Goal: Task Accomplishment & Management: Manage account settings

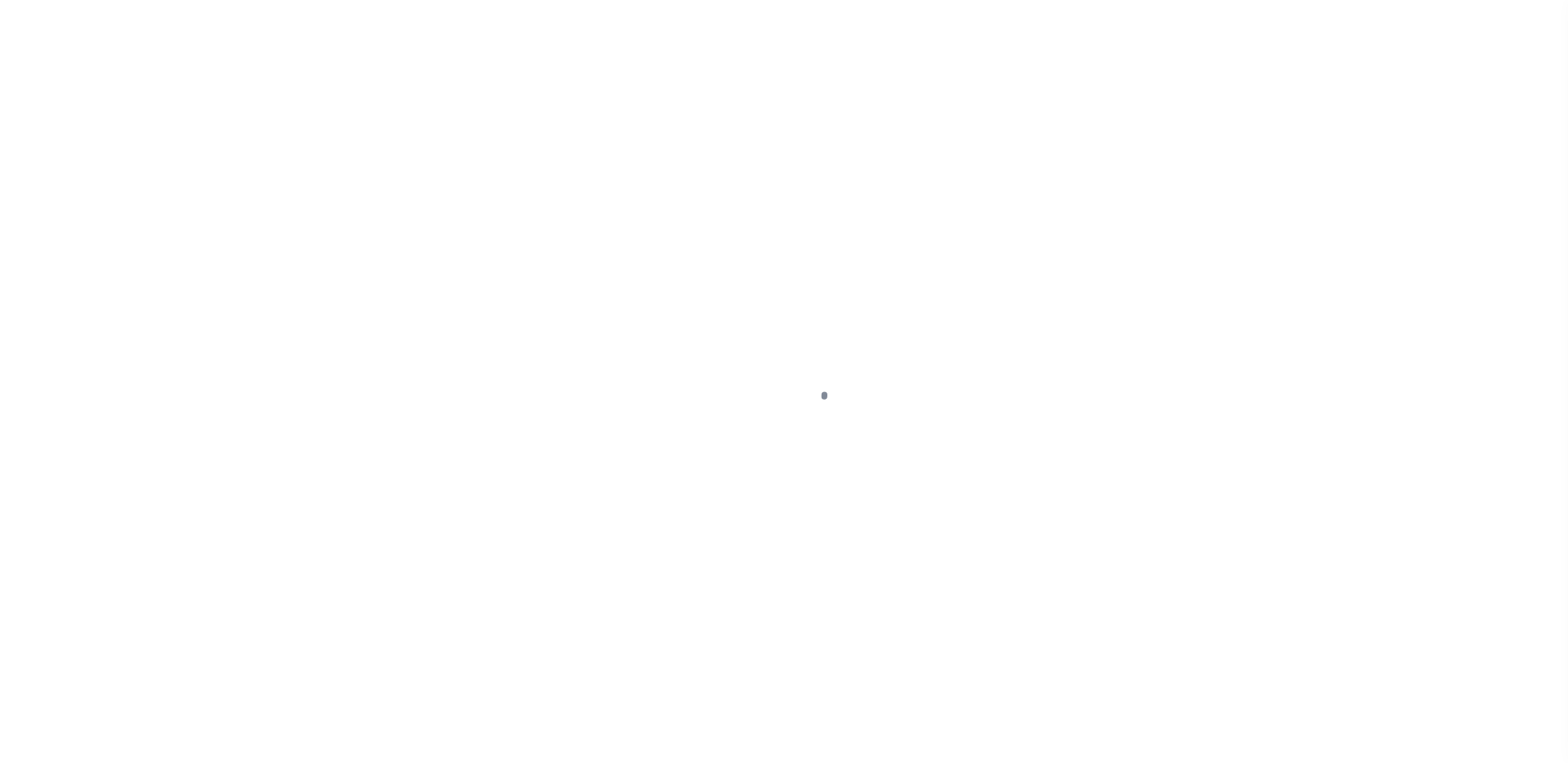
select select "SFP"
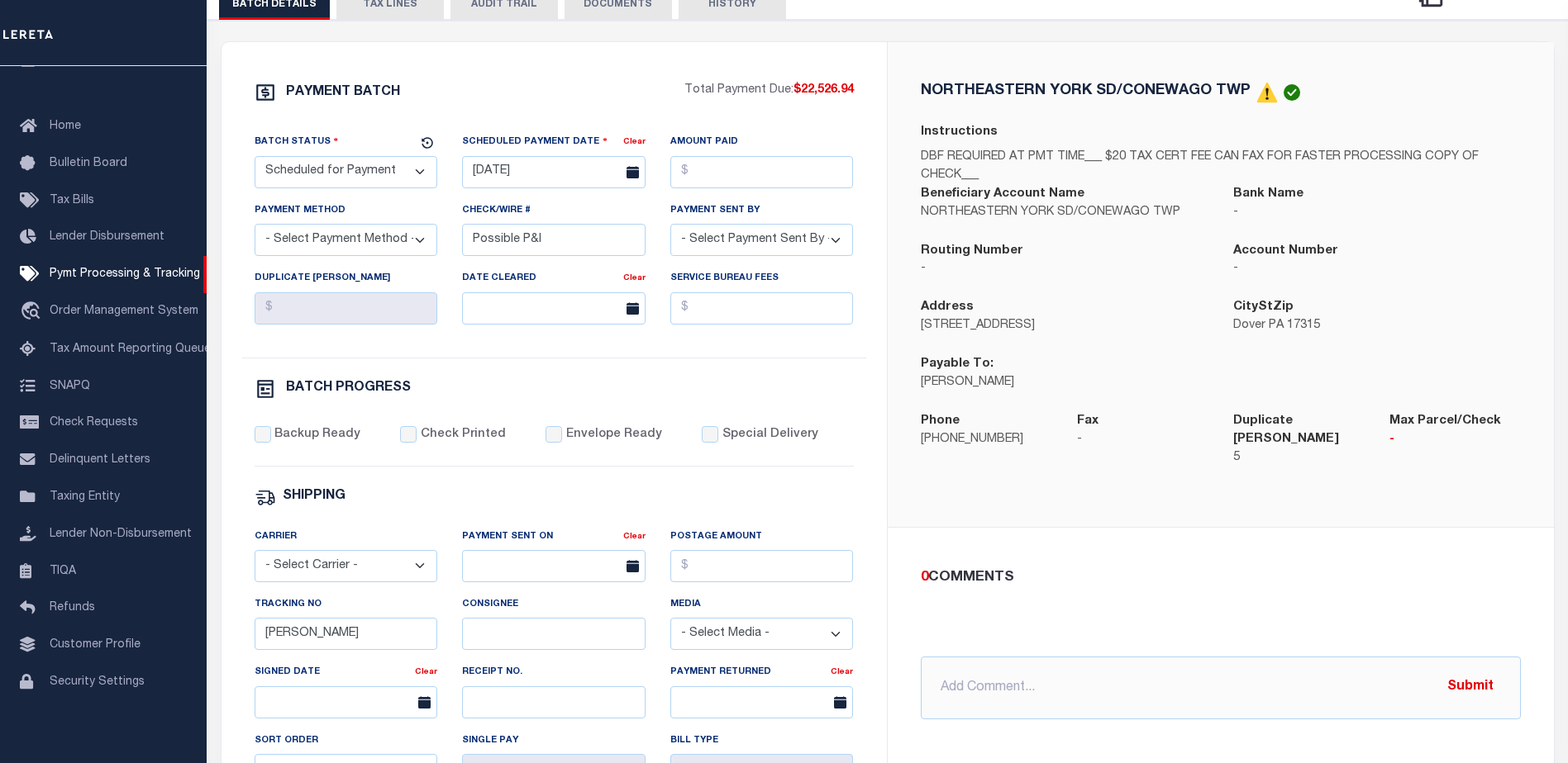
click at [404, 5] on button "TAX LINES" at bounding box center [389, 4] width 107 height 32
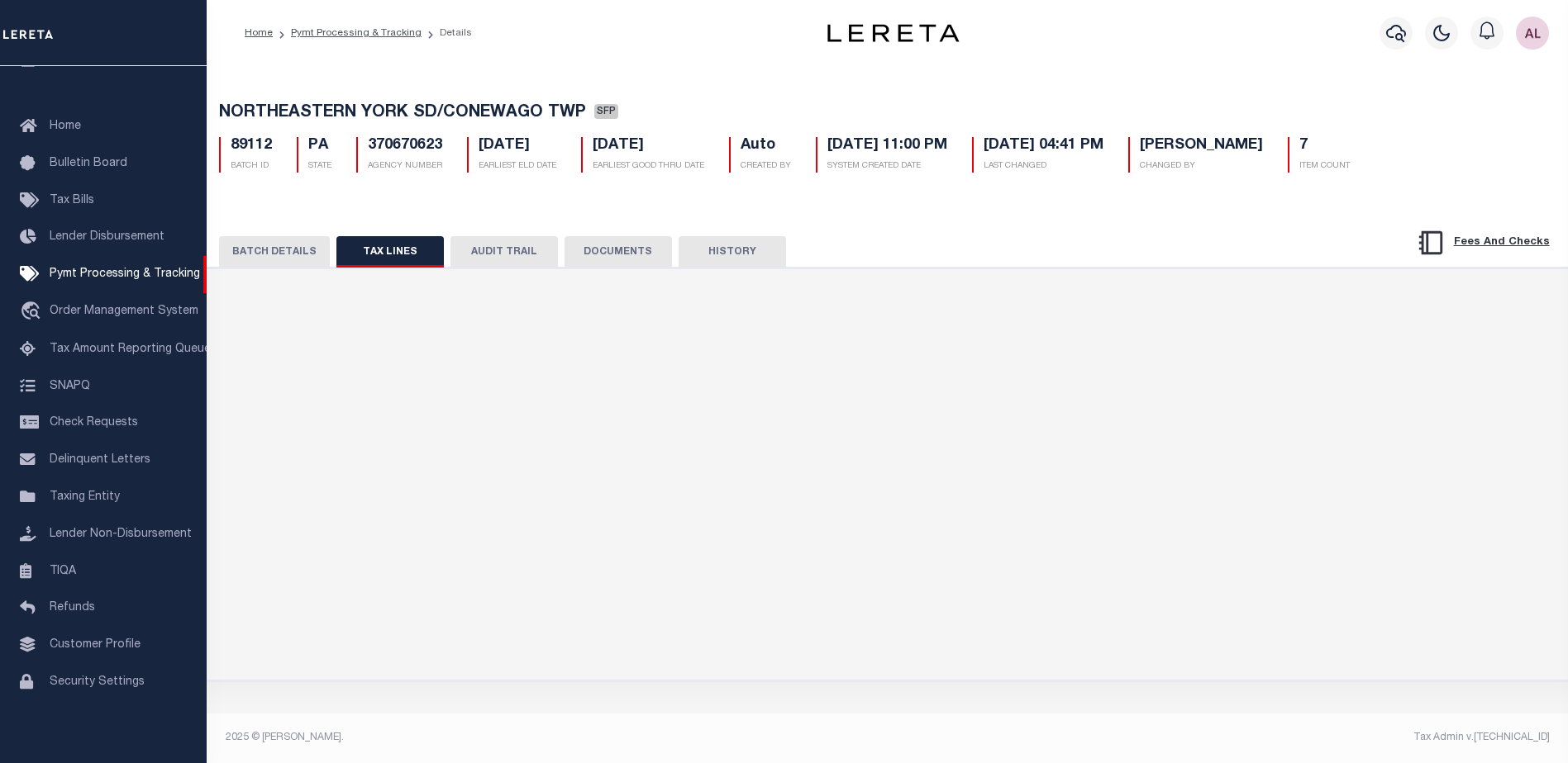
scroll to position [0, 0]
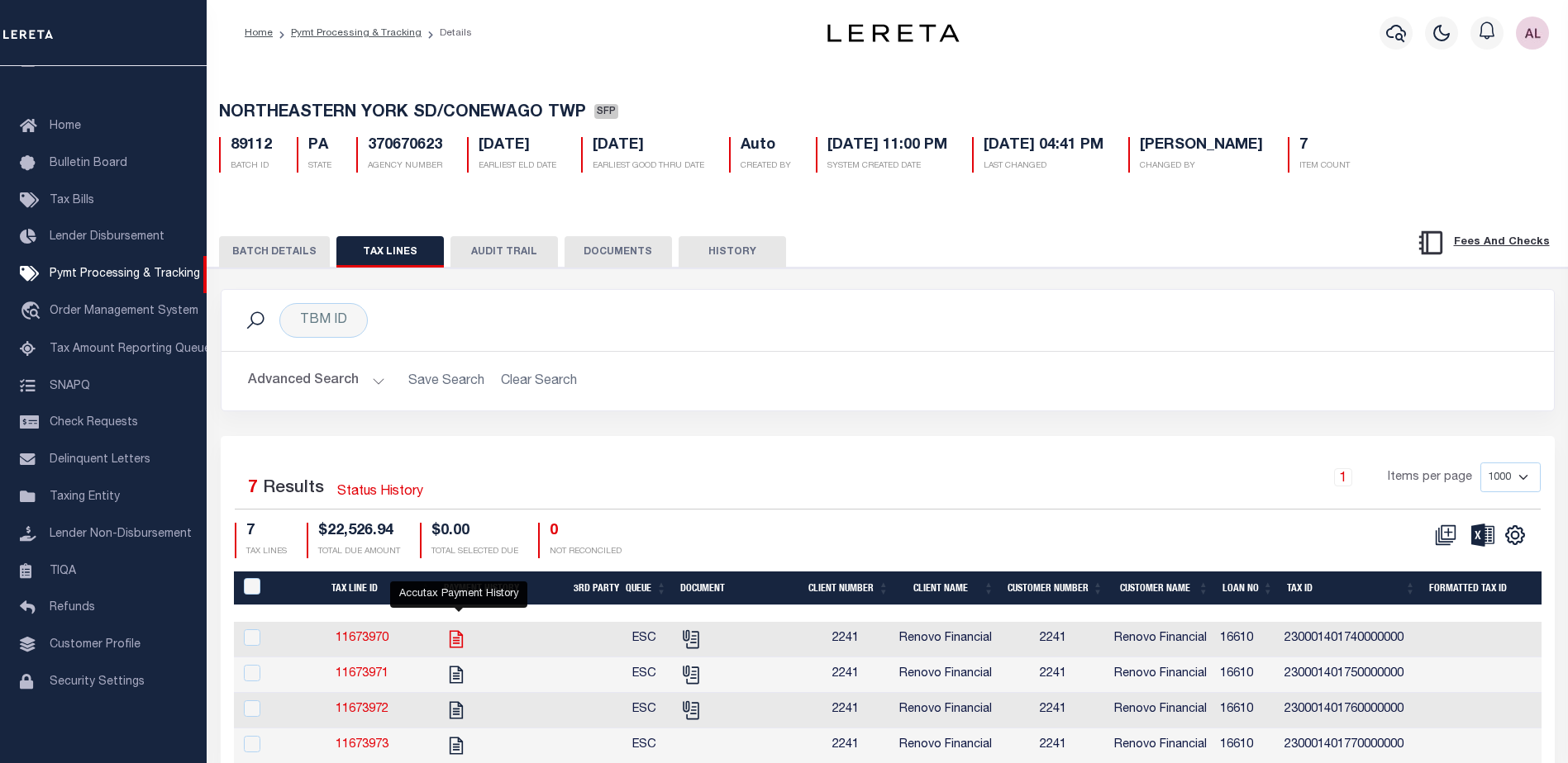
click at [460, 638] on icon "" at bounding box center [456, 639] width 22 height 22
checkbox input "true"
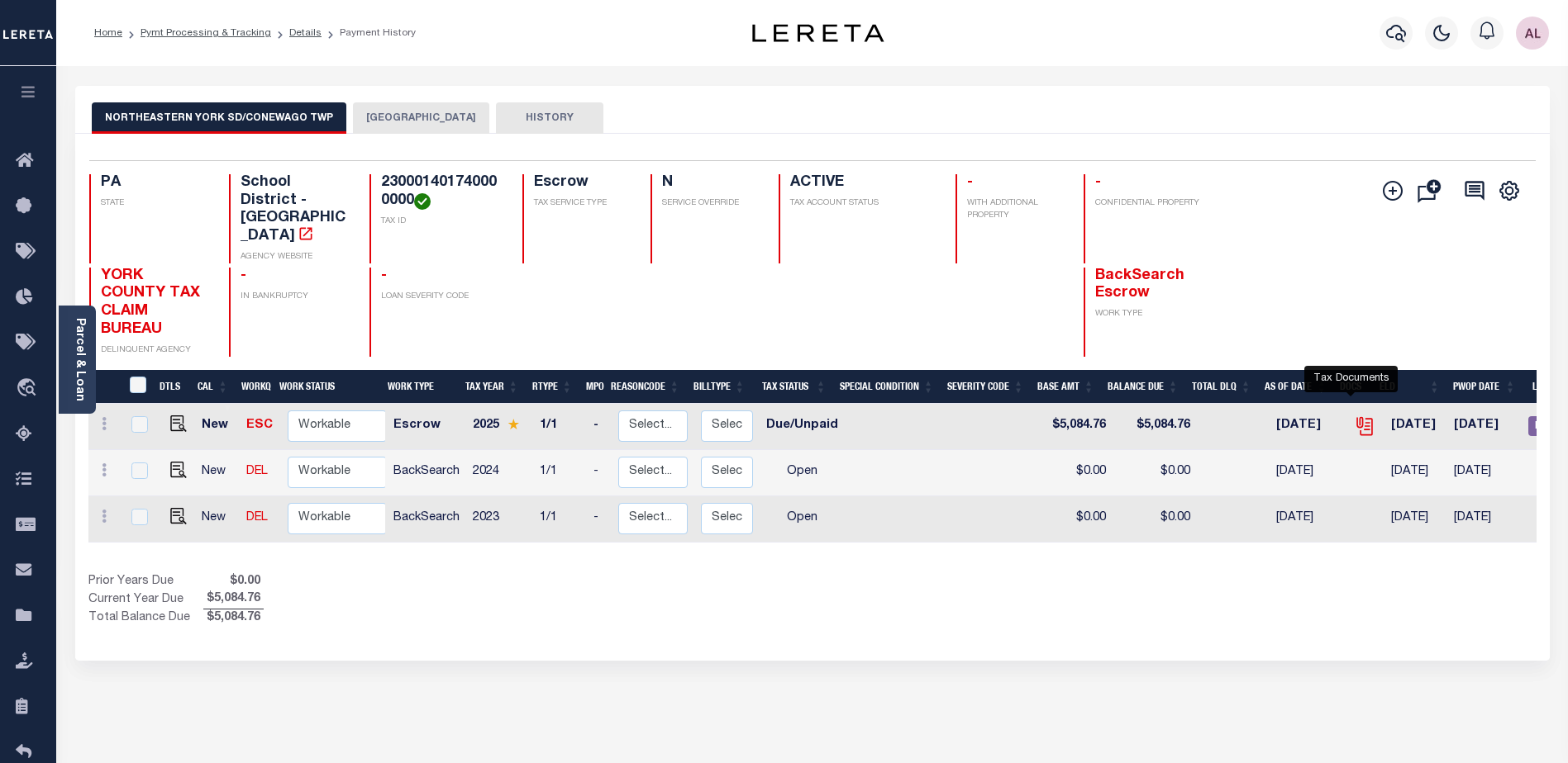
click at [1354, 415] on icon "" at bounding box center [1365, 426] width 22 height 22
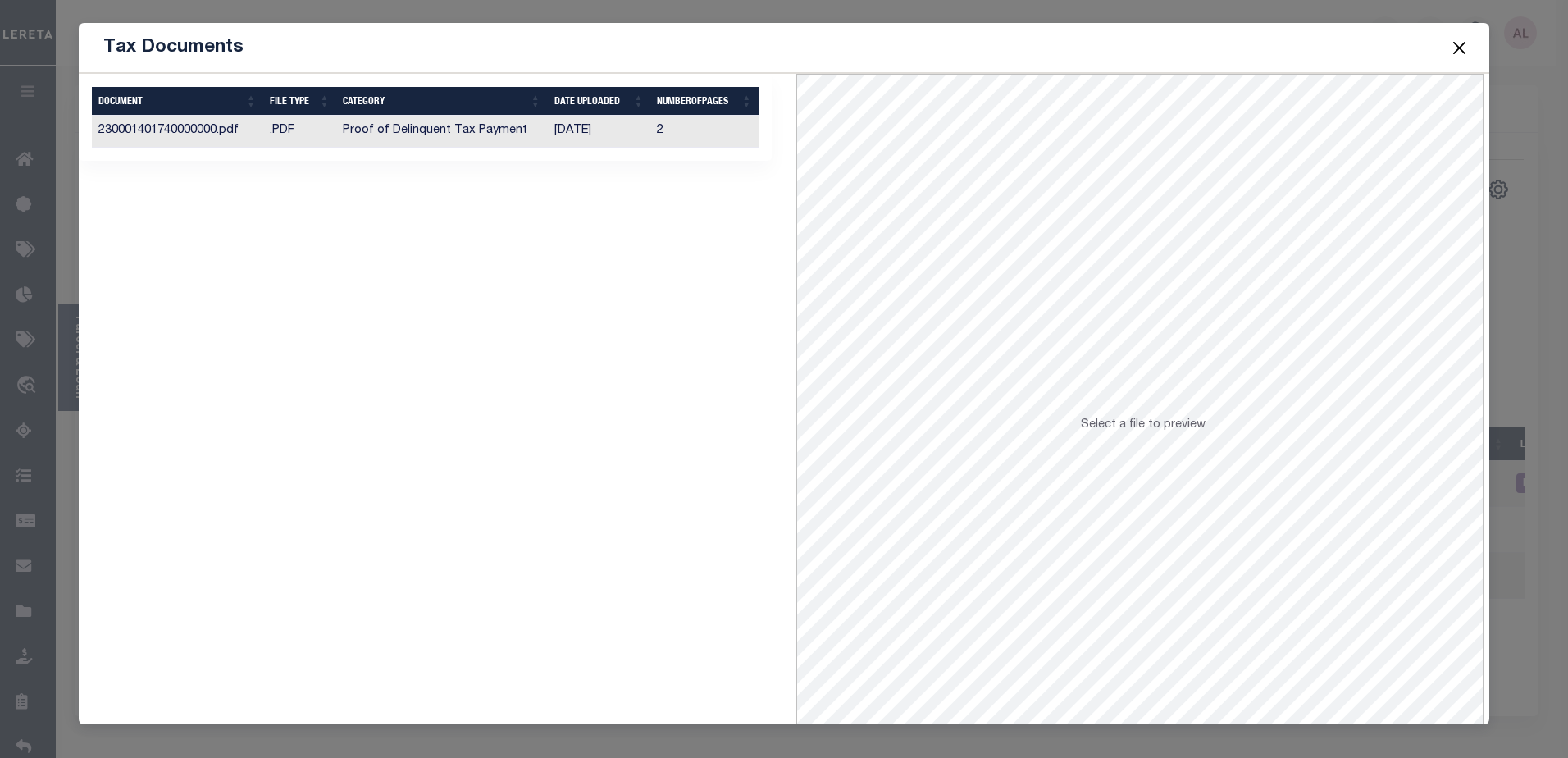
click at [286, 130] on td ".PDF" at bounding box center [299, 132] width 73 height 32
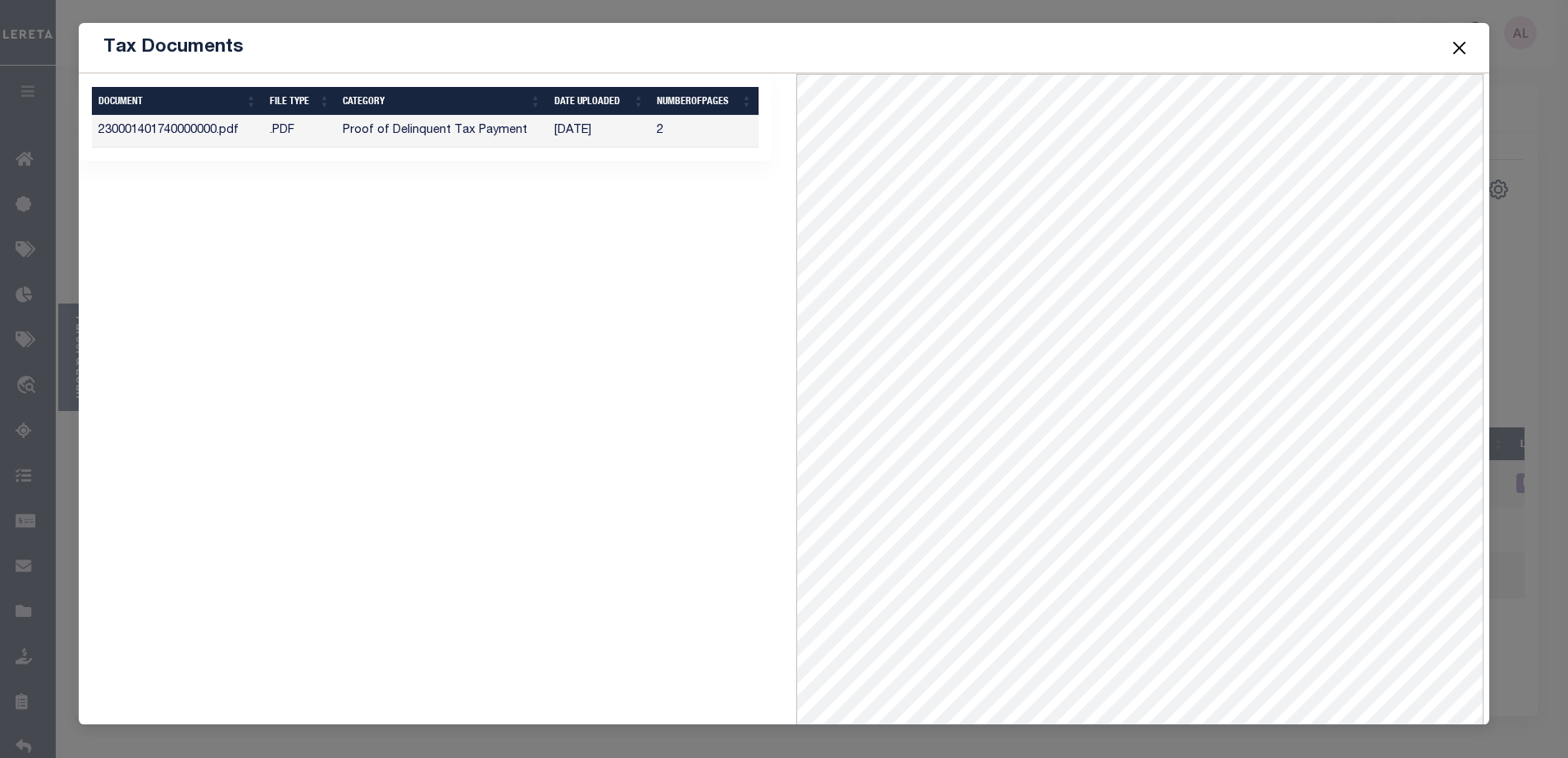
drag, startPoint x: 1470, startPoint y: 44, endPoint x: 1442, endPoint y: 39, distance: 28.4
click at [1468, 44] on div "Tax Documents" at bounding box center [784, 48] width 1412 height 50
click at [1456, 46] on button "Close" at bounding box center [1460, 48] width 22 height 22
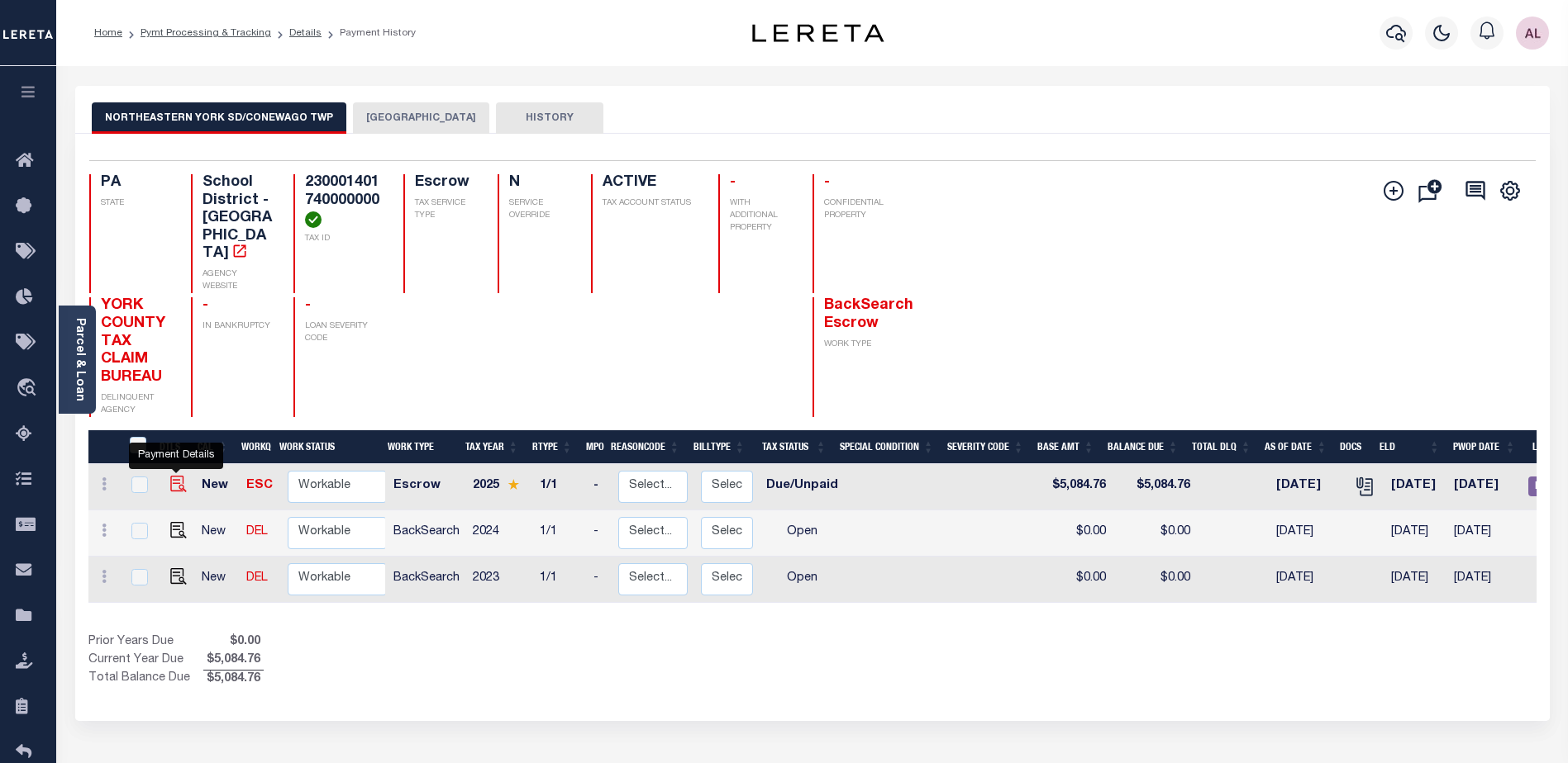
click at [173, 476] on img "" at bounding box center [178, 484] width 16 height 16
checkbox input "true"
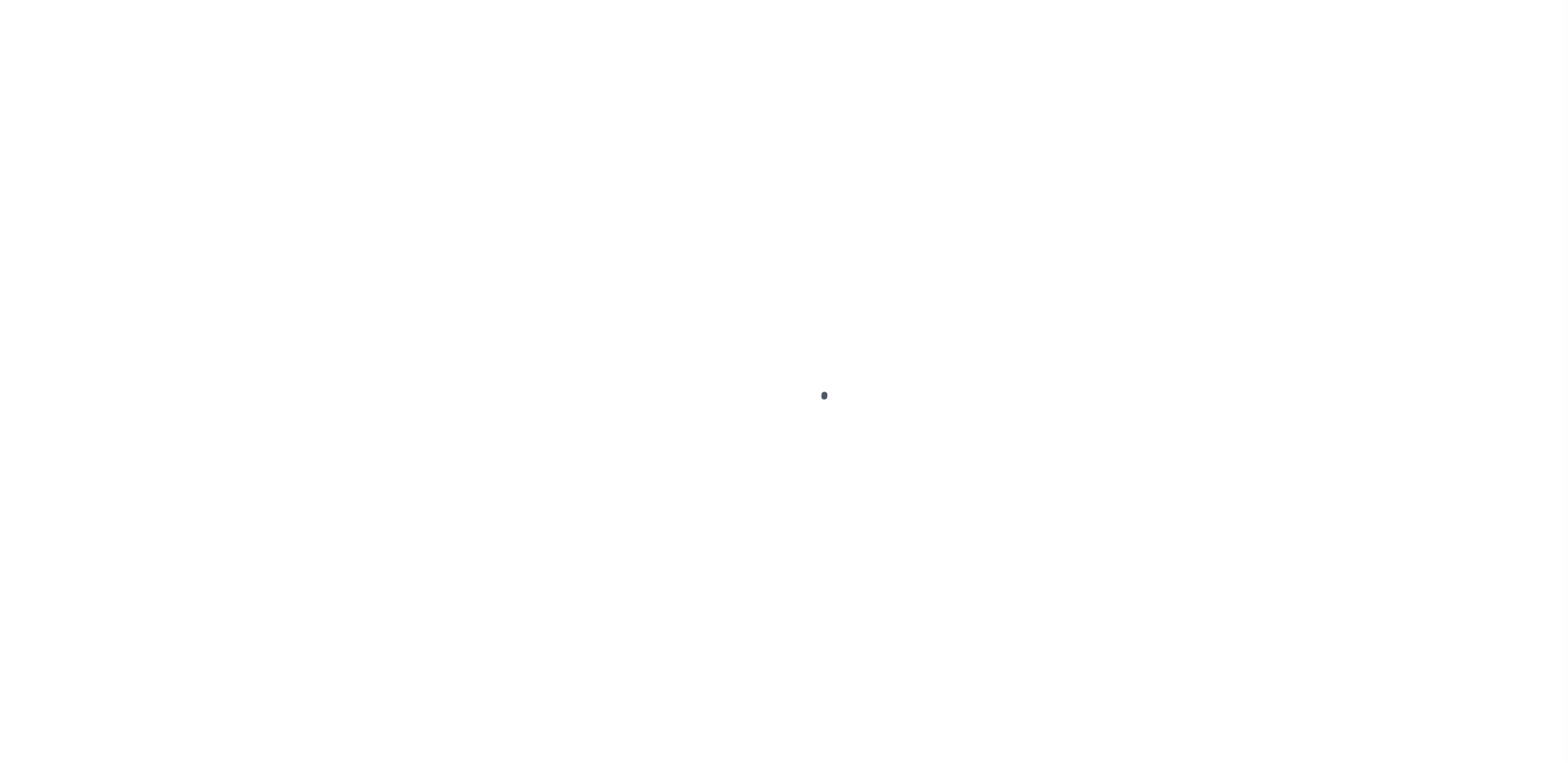
select select "DUE"
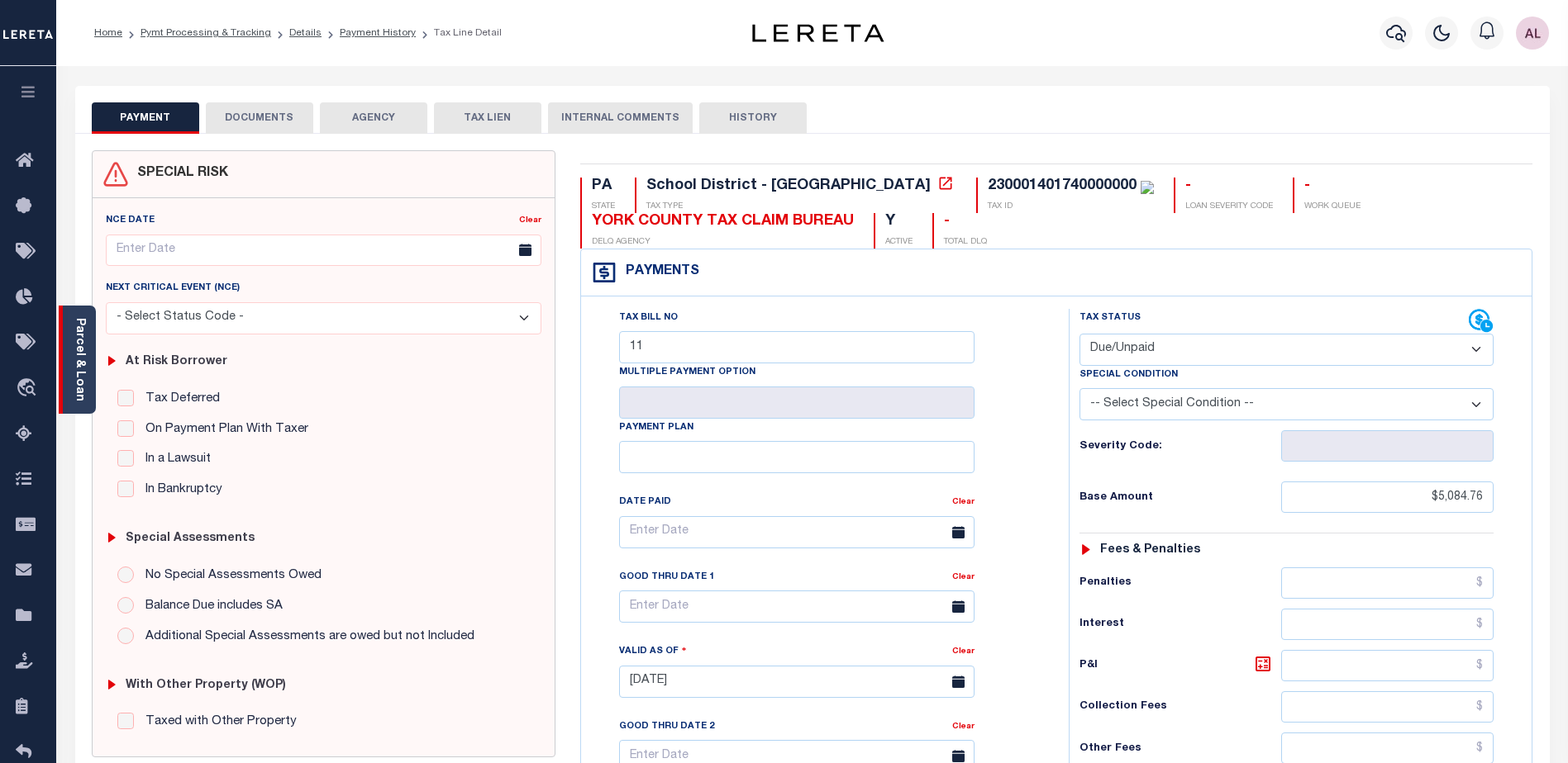
click at [80, 362] on link "Parcel & Loan" at bounding box center [79, 359] width 12 height 83
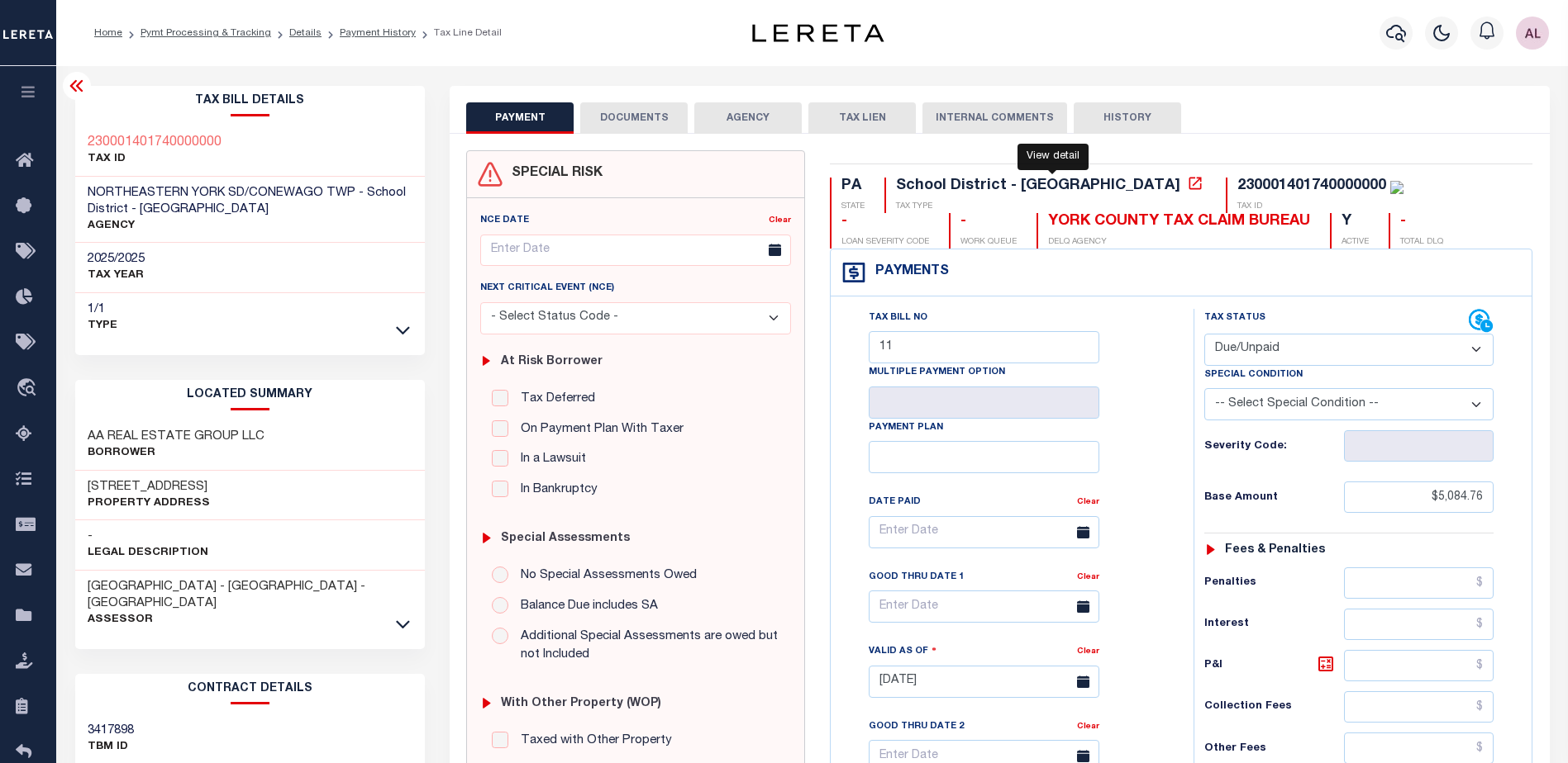
click at [1187, 181] on icon at bounding box center [1195, 183] width 16 height 16
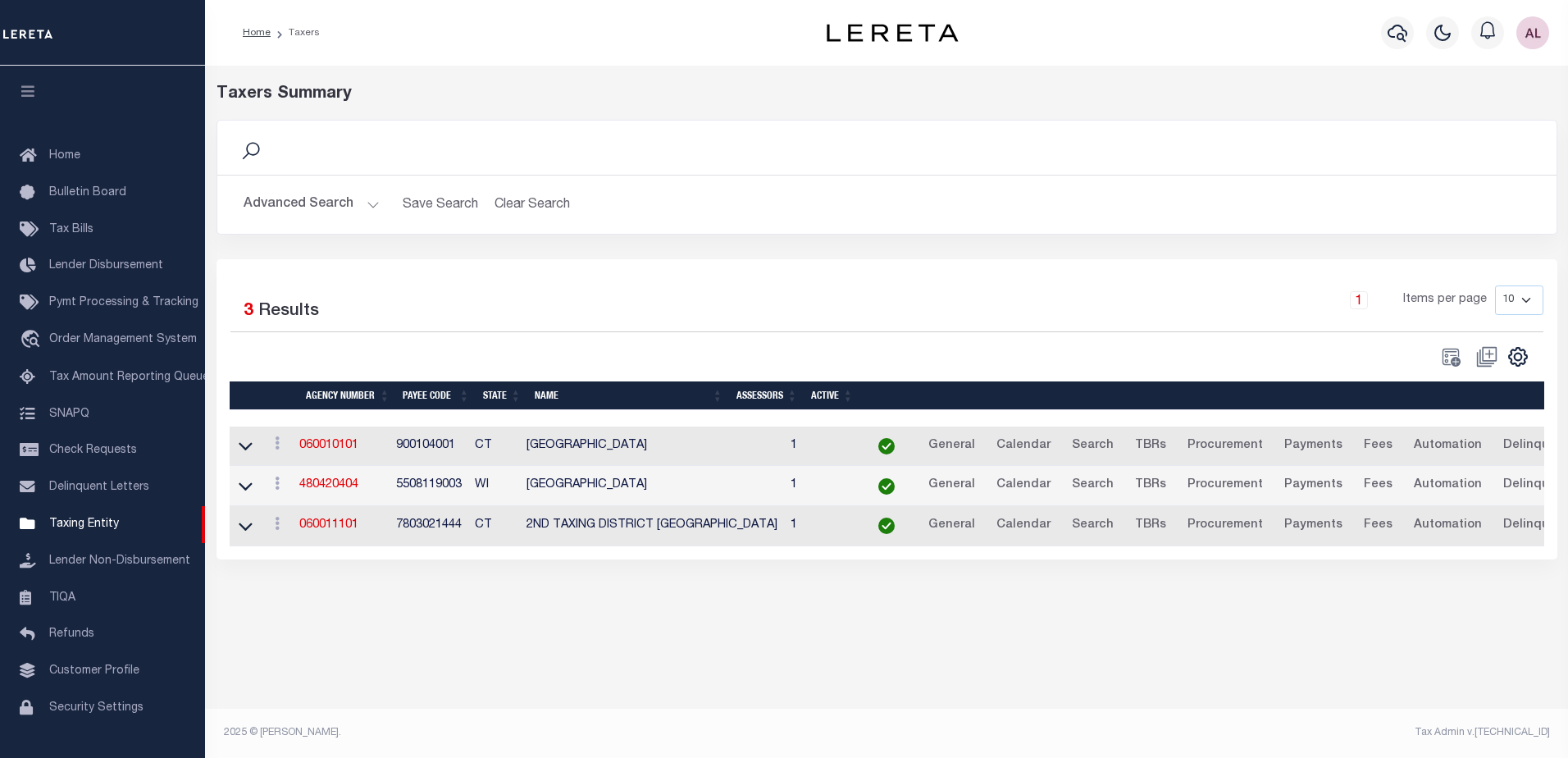
scroll to position [41, 0]
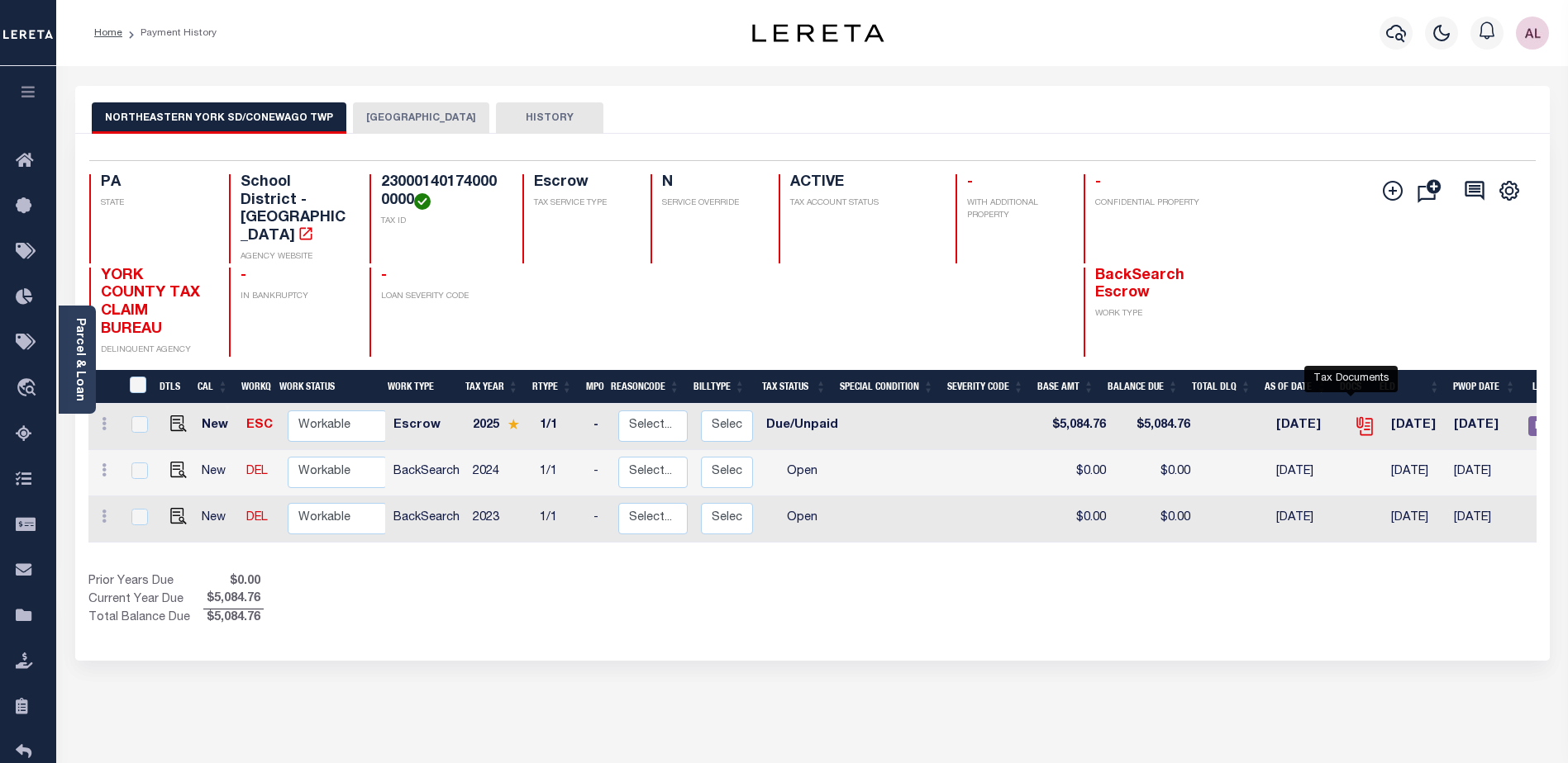
click at [1354, 415] on icon "" at bounding box center [1365, 426] width 22 height 22
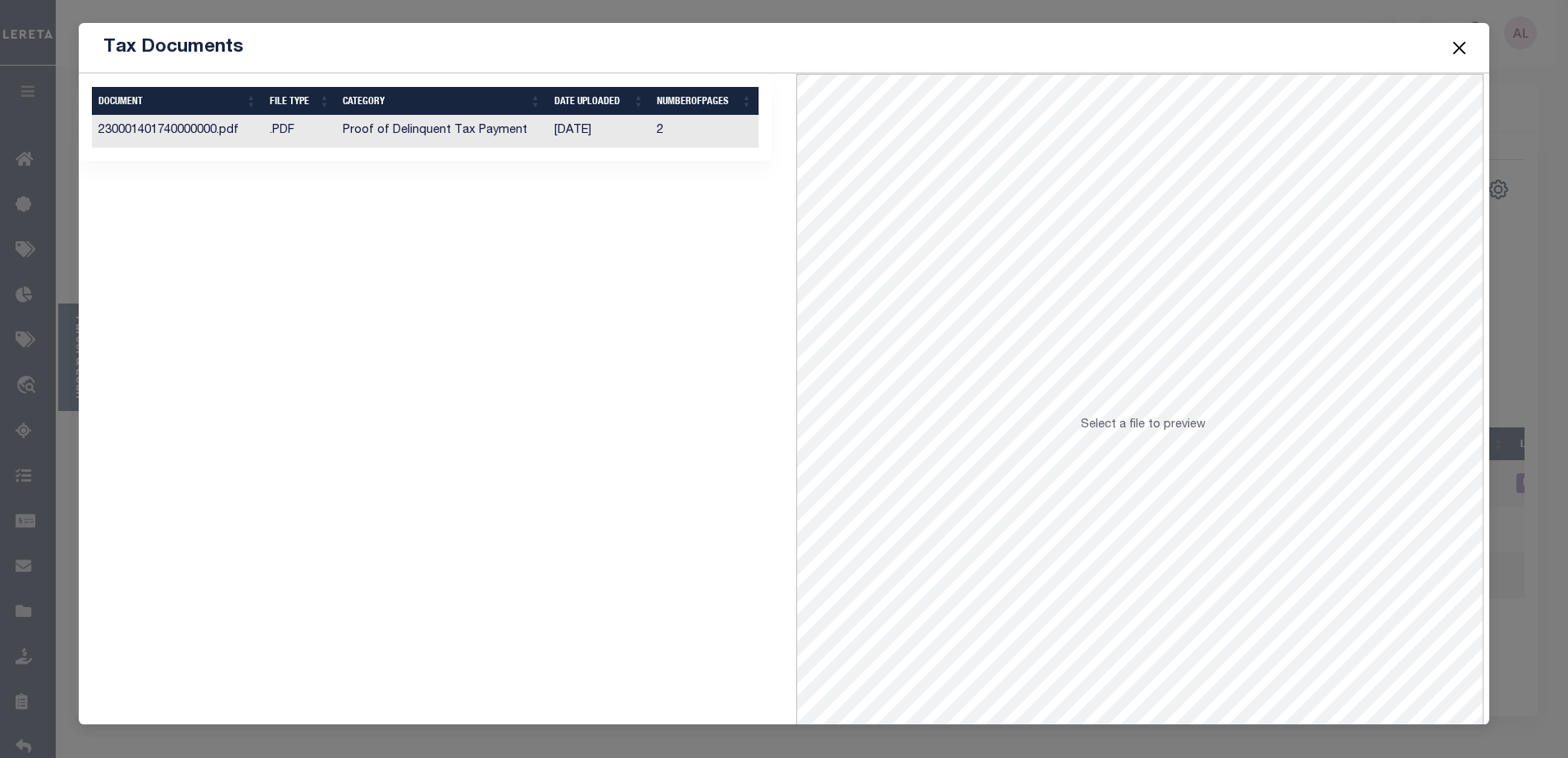
click at [1464, 48] on button "Close" at bounding box center [1460, 48] width 22 height 22
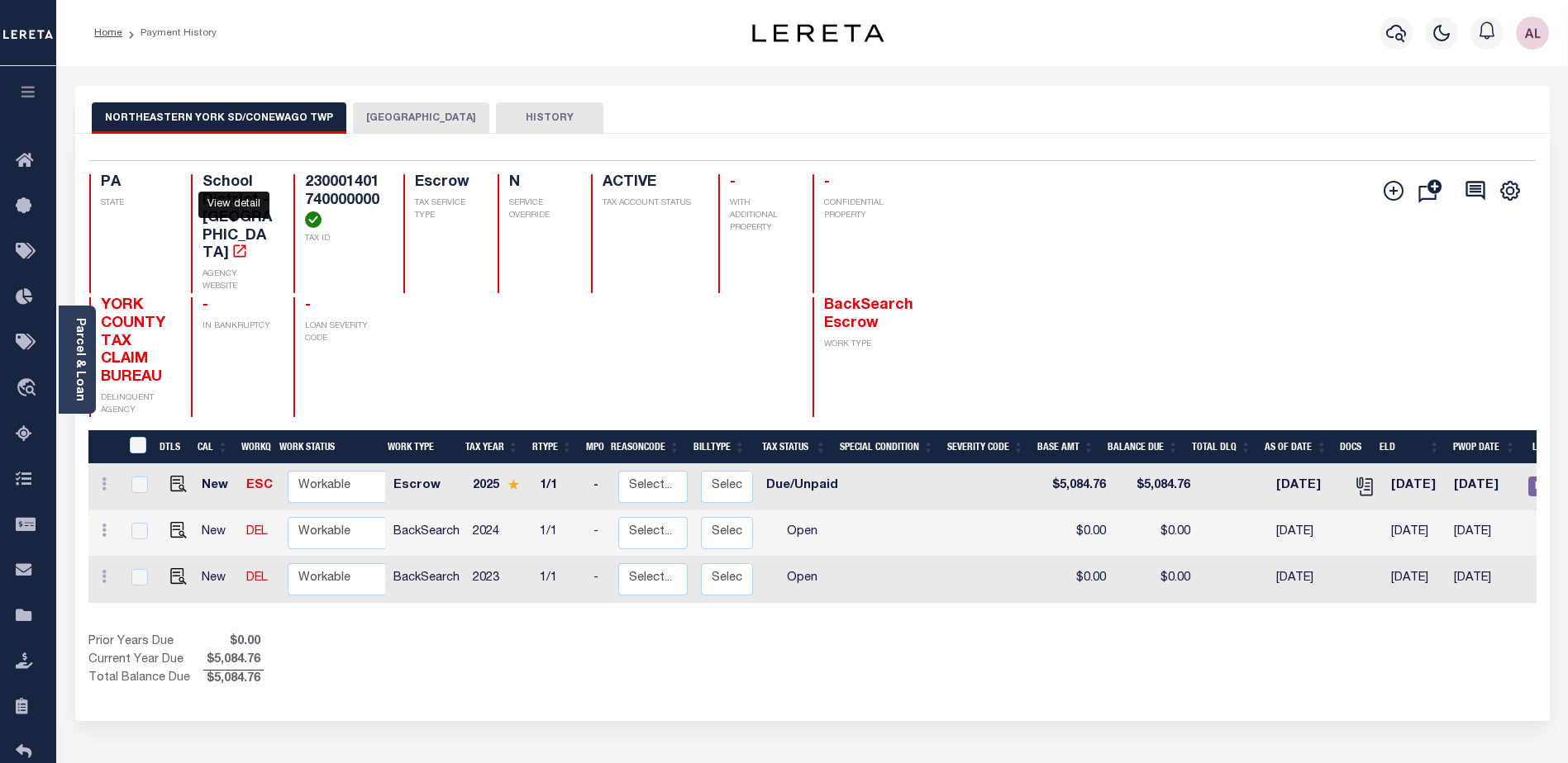
click at [233, 243] on icon "" at bounding box center [239, 251] width 16 height 16
click at [167, 480] on link at bounding box center [173, 486] width 24 height 12
checkbox input "true"
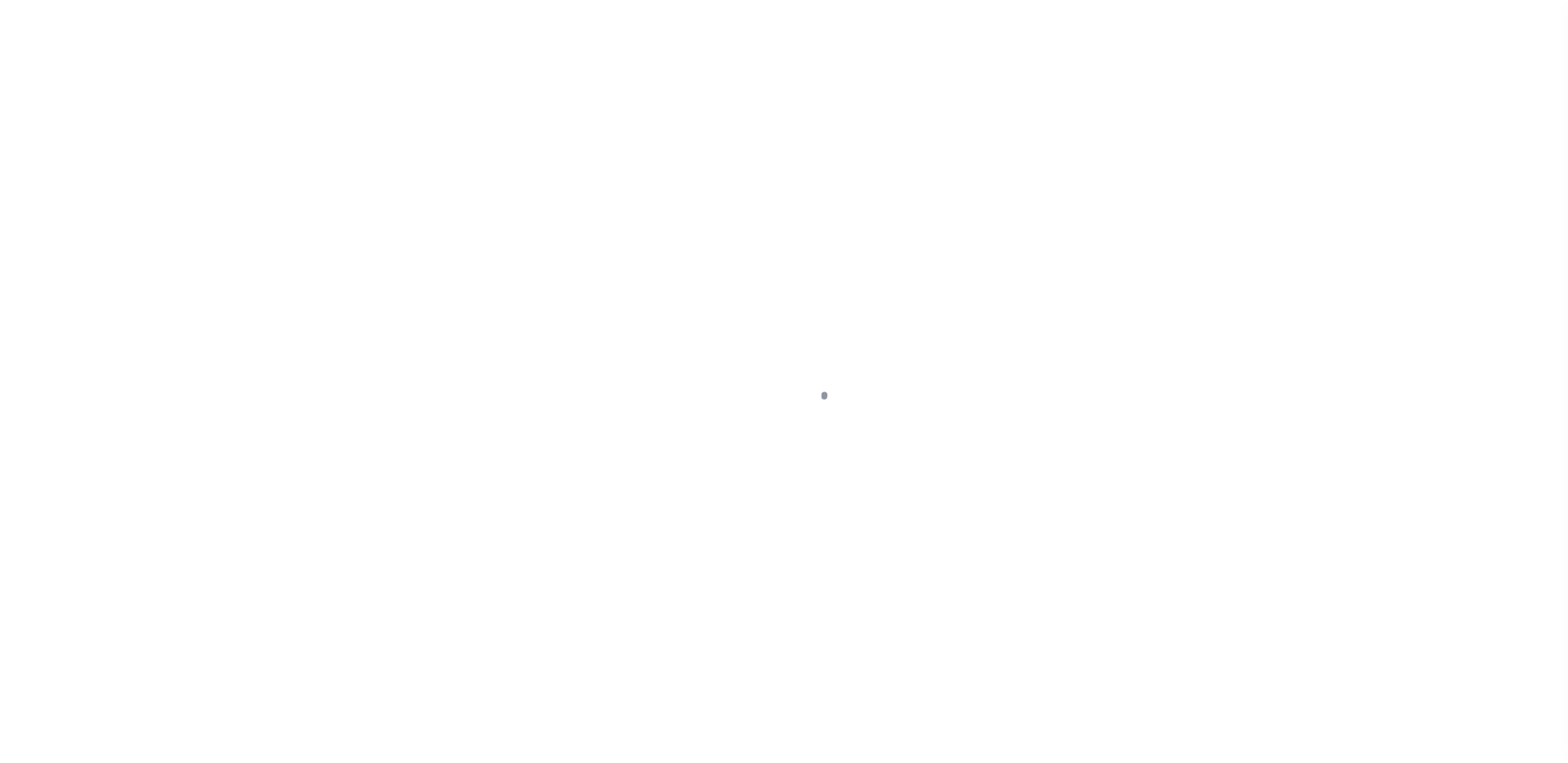
select select "DUE"
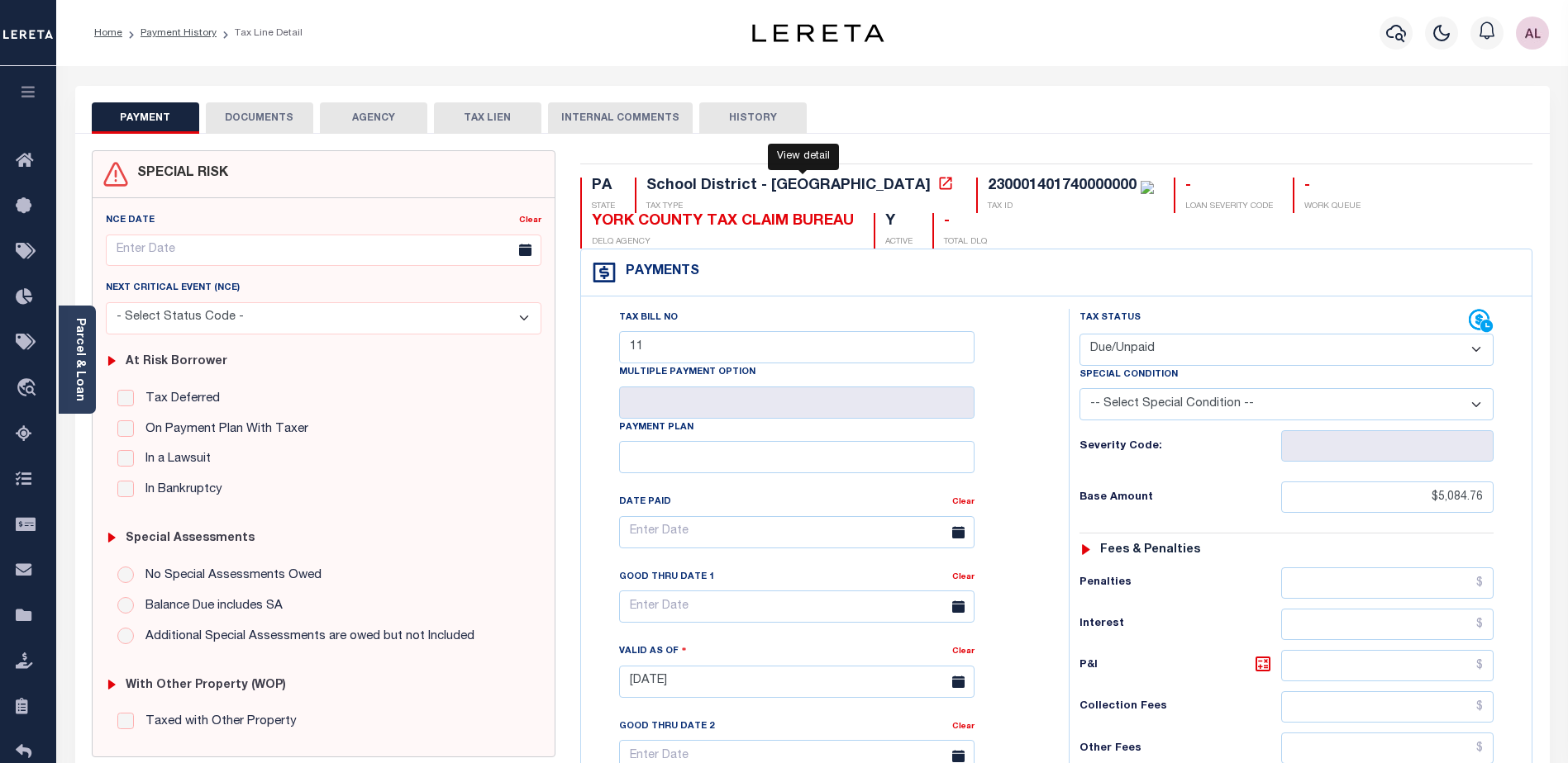
click at [938, 188] on icon at bounding box center [946, 183] width 16 height 16
click at [75, 375] on link "Parcel & Loan" at bounding box center [79, 359] width 12 height 83
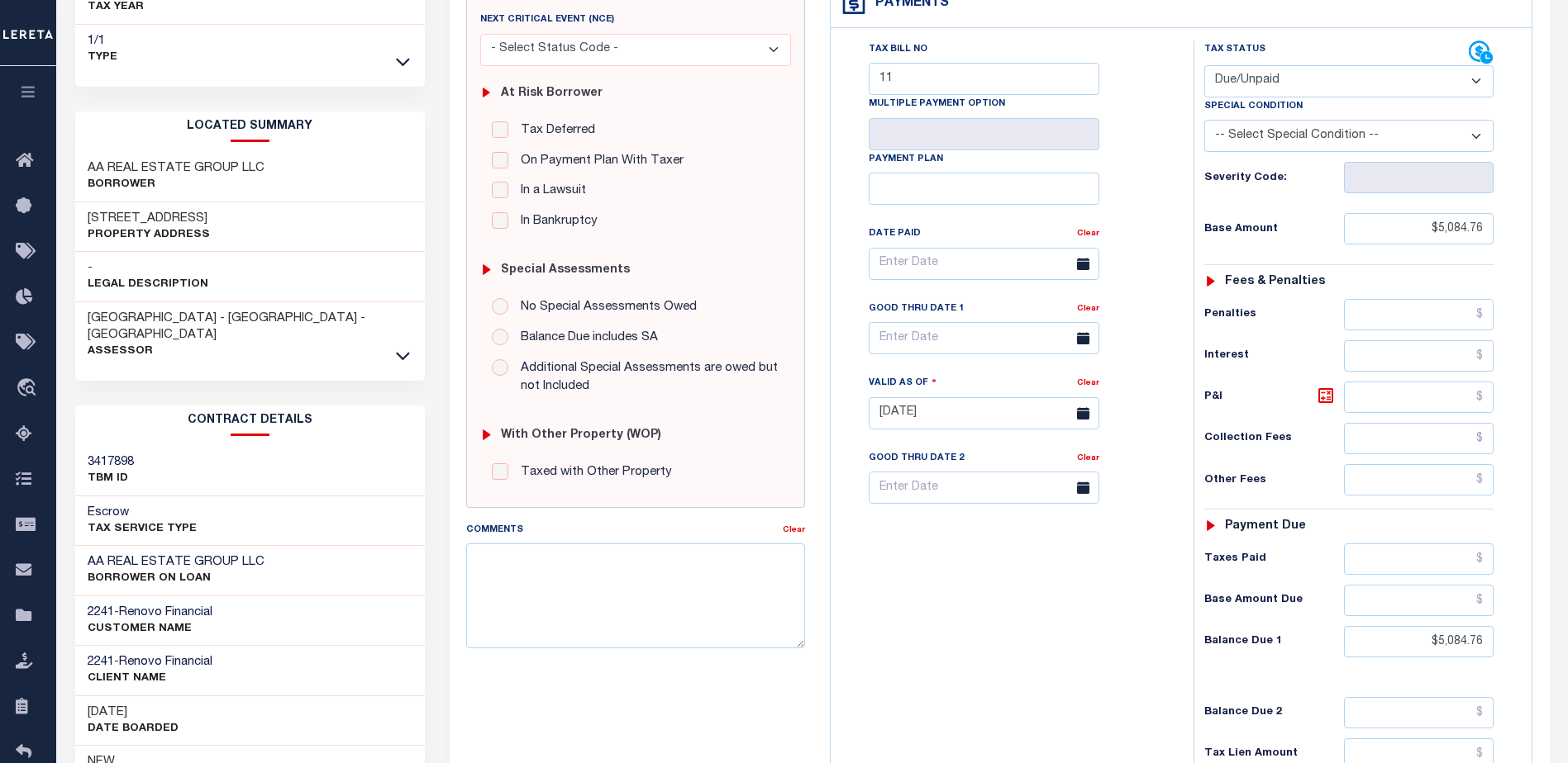
scroll to position [86, 0]
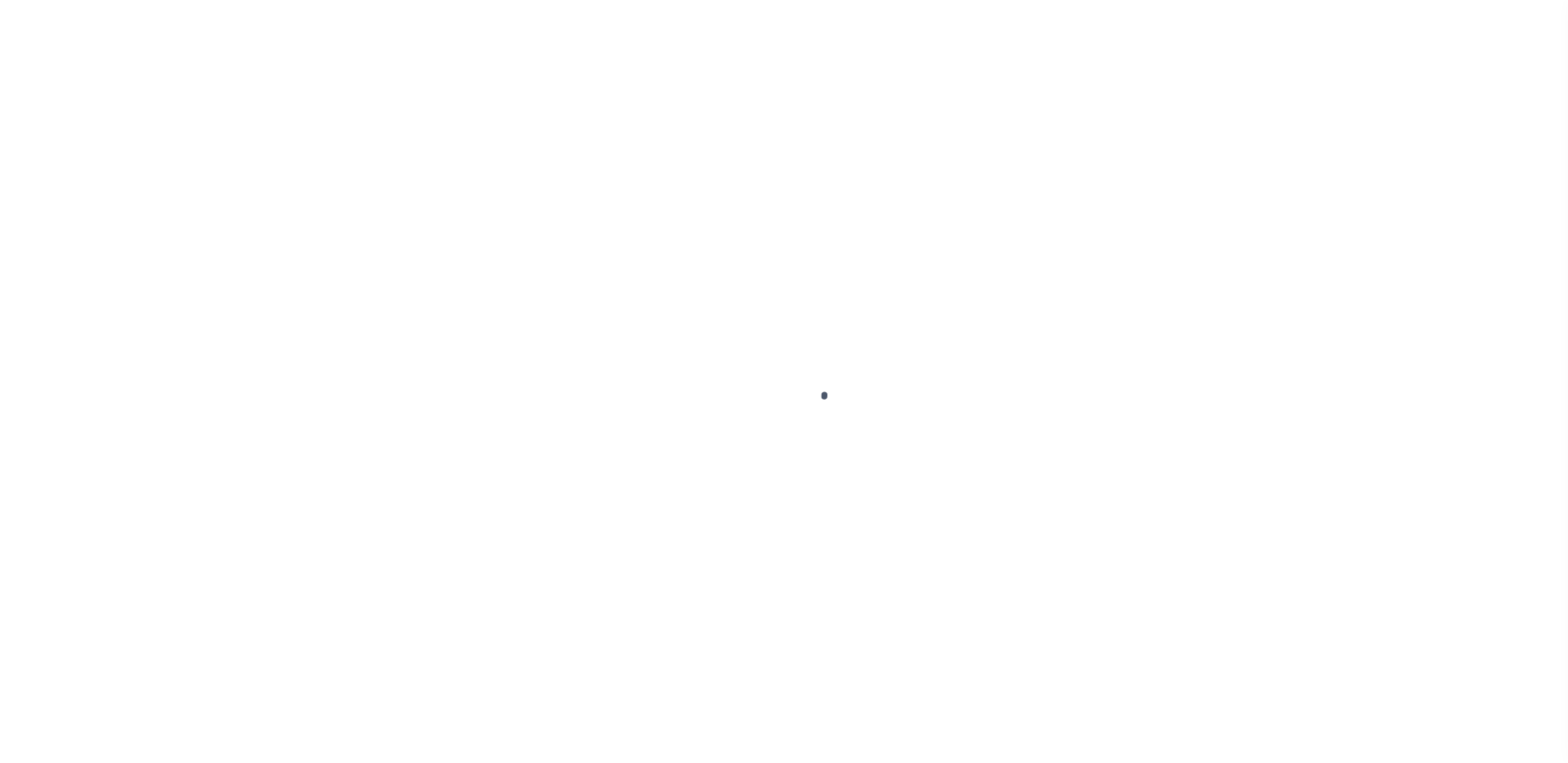
select select "SFP"
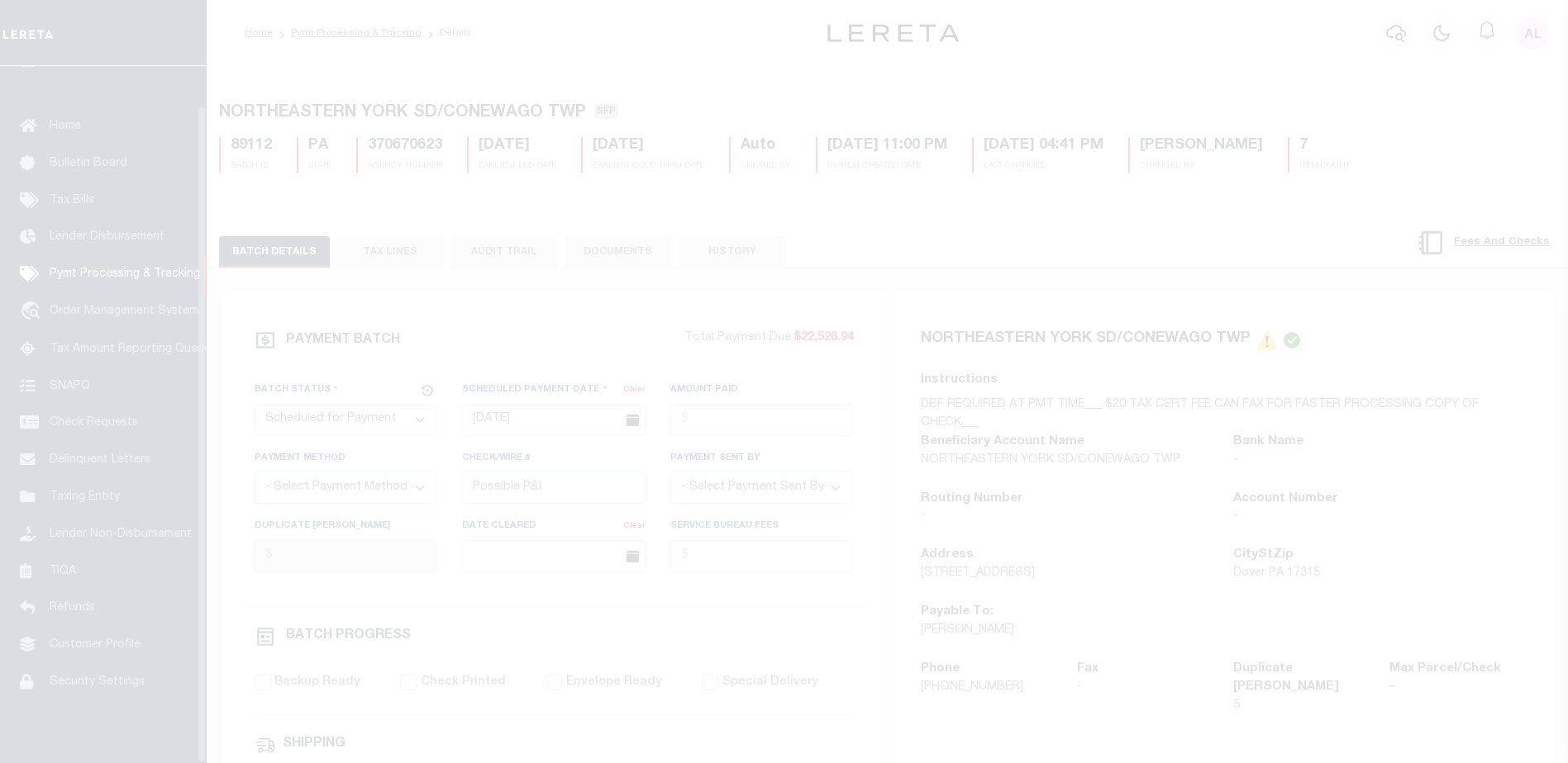
scroll to position [42, 0]
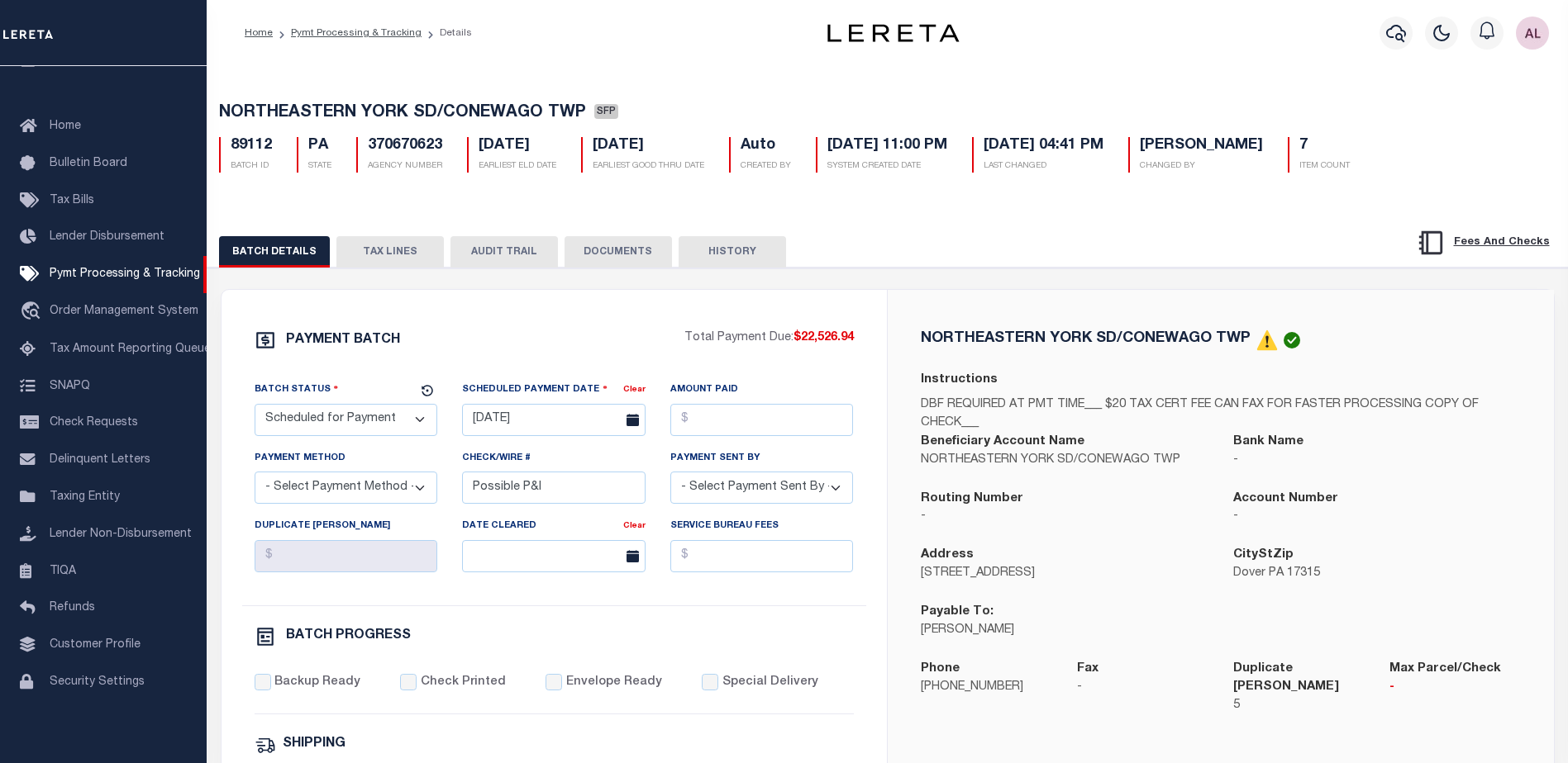
click at [400, 248] on button "TAX LINES" at bounding box center [389, 252] width 107 height 32
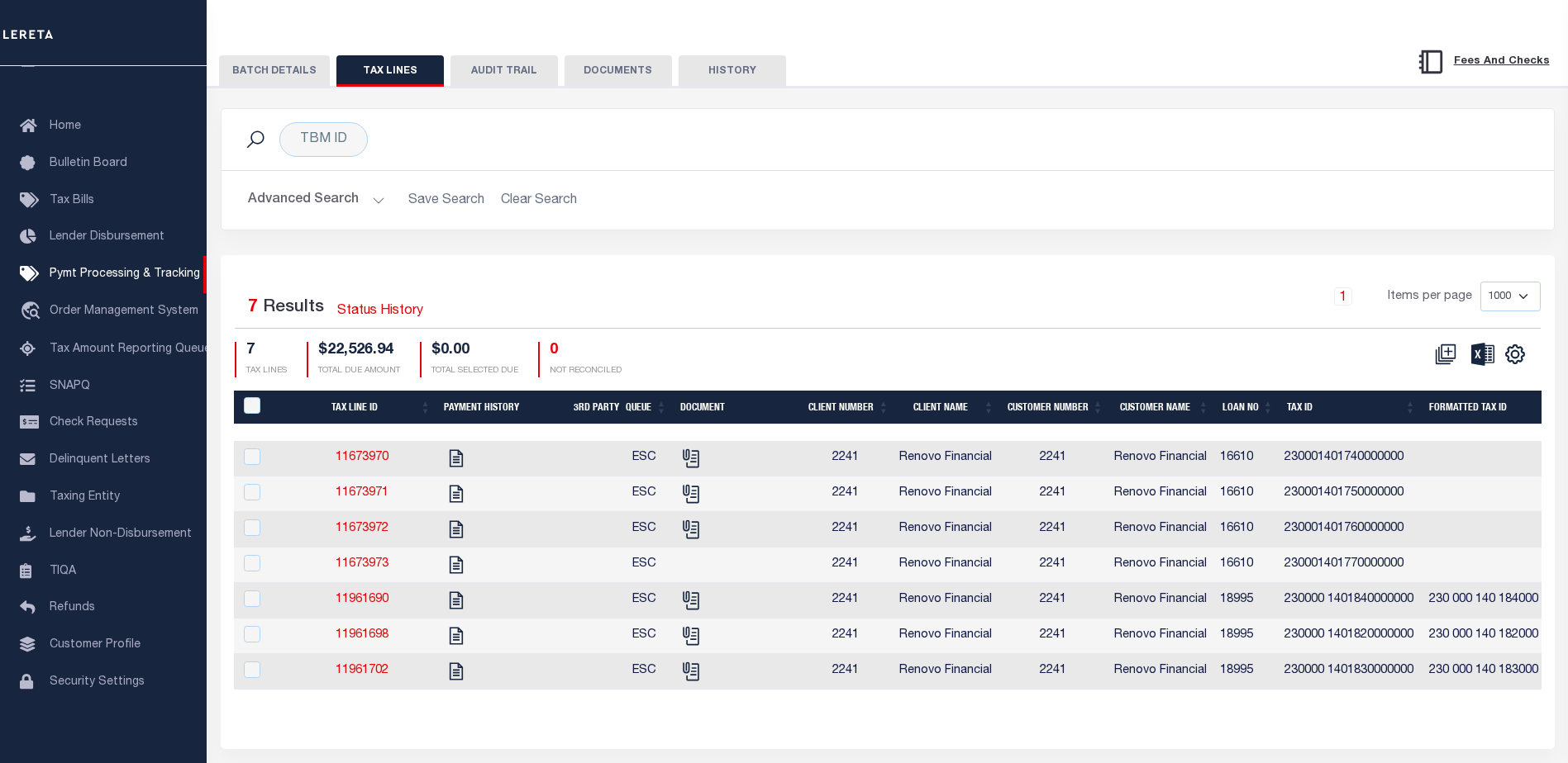
scroll to position [259, 0]
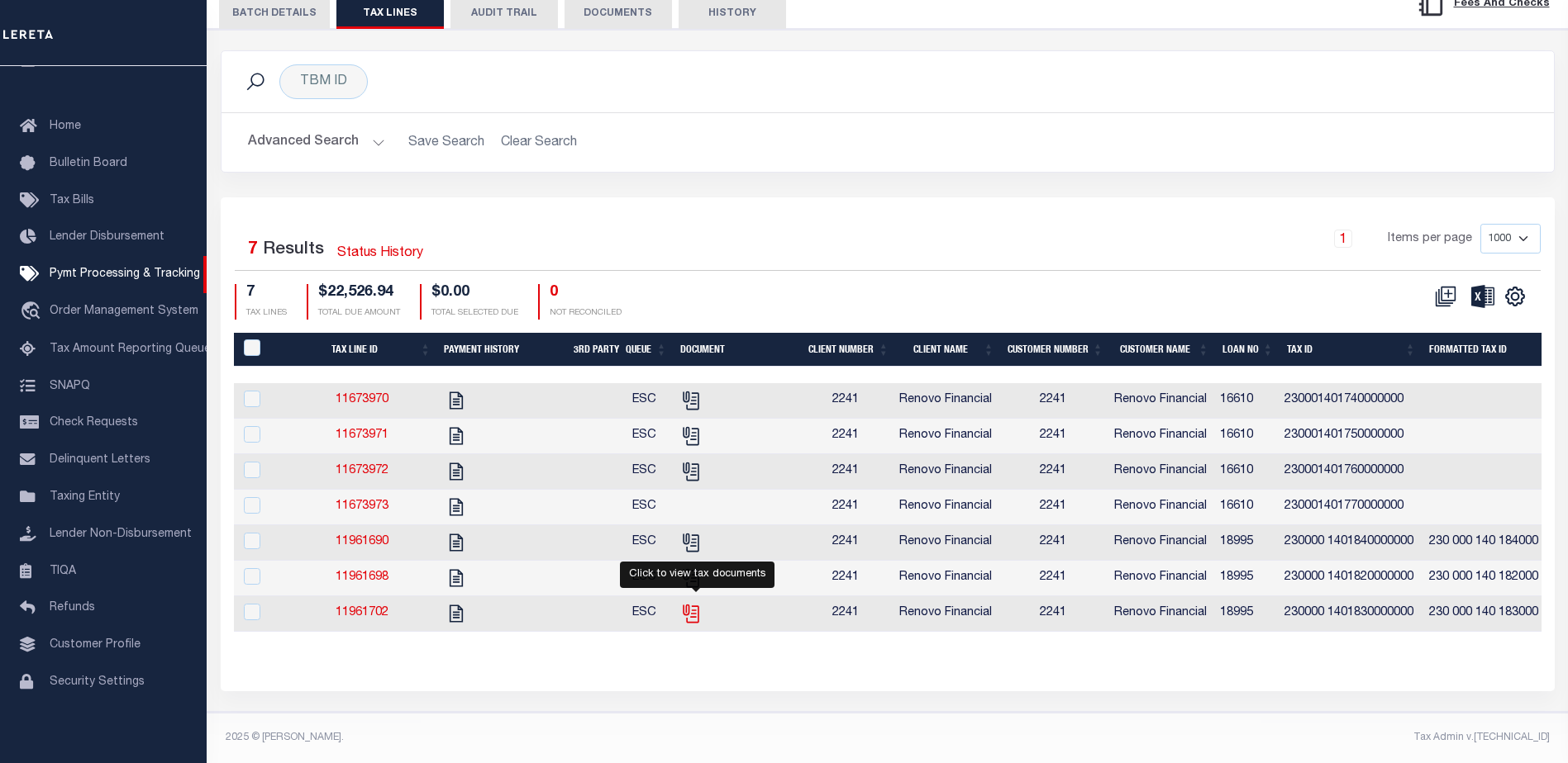
click at [696, 603] on icon "" at bounding box center [691, 614] width 22 height 22
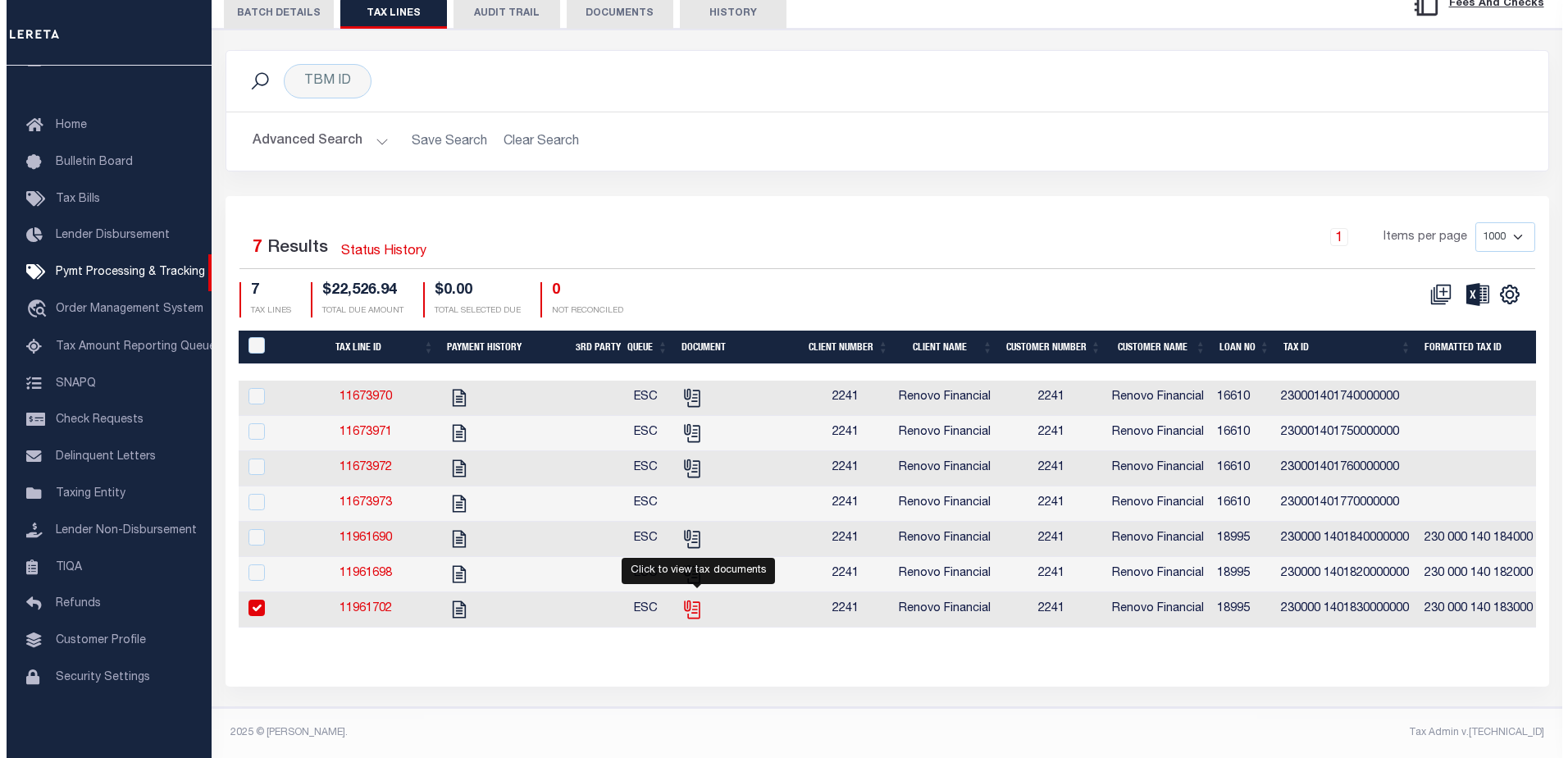
scroll to position [255, 0]
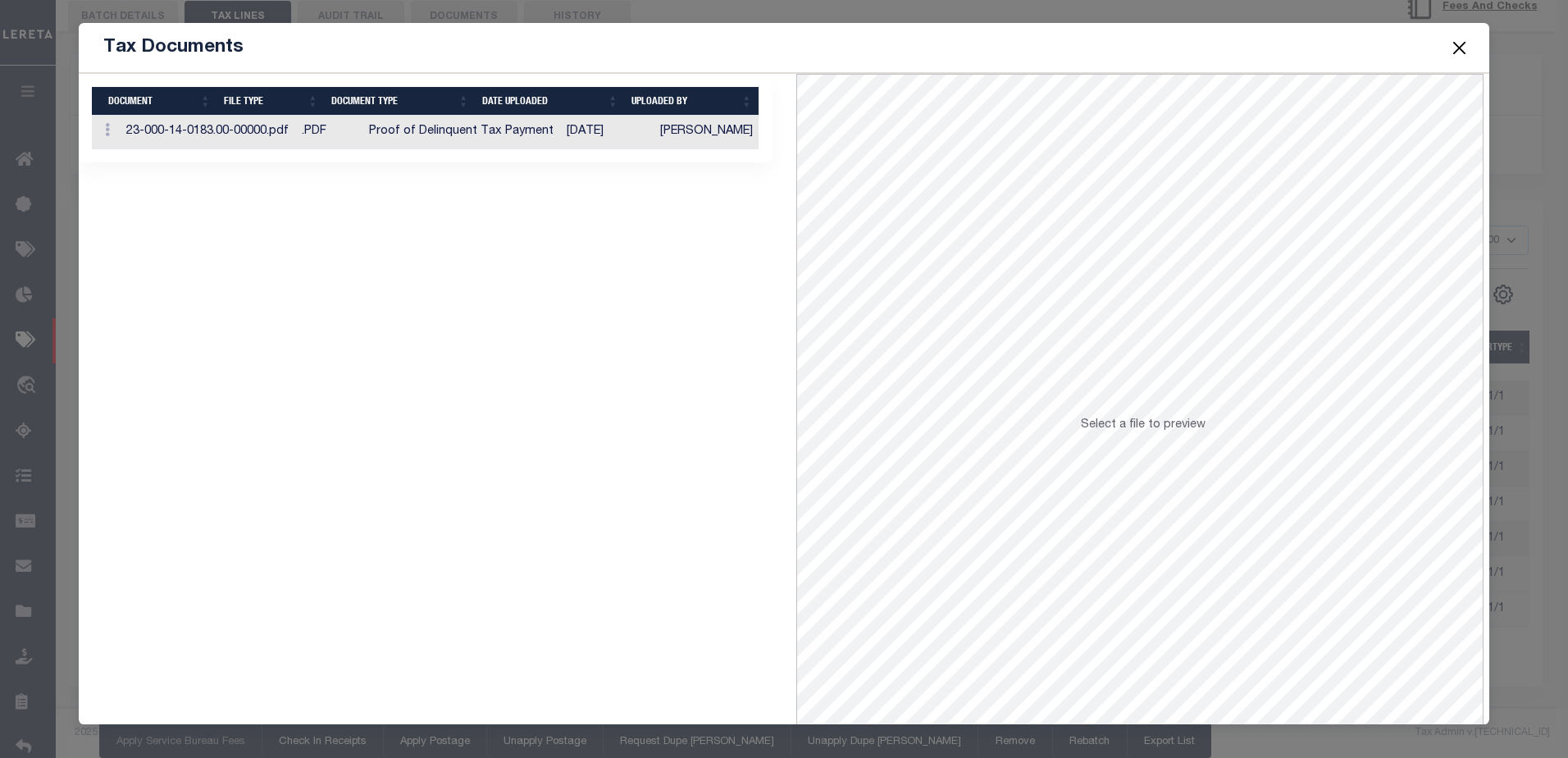
click at [1132, 424] on span "Select a file to preview" at bounding box center [1143, 425] width 125 height 12
click at [1121, 430] on span "Select a file to preview" at bounding box center [1143, 425] width 125 height 12
click at [1081, 428] on span "Select a file to preview" at bounding box center [1143, 425] width 125 height 12
click at [295, 125] on td "23-000-14-0183.00-00000.pdf" at bounding box center [208, 133] width 176 height 34
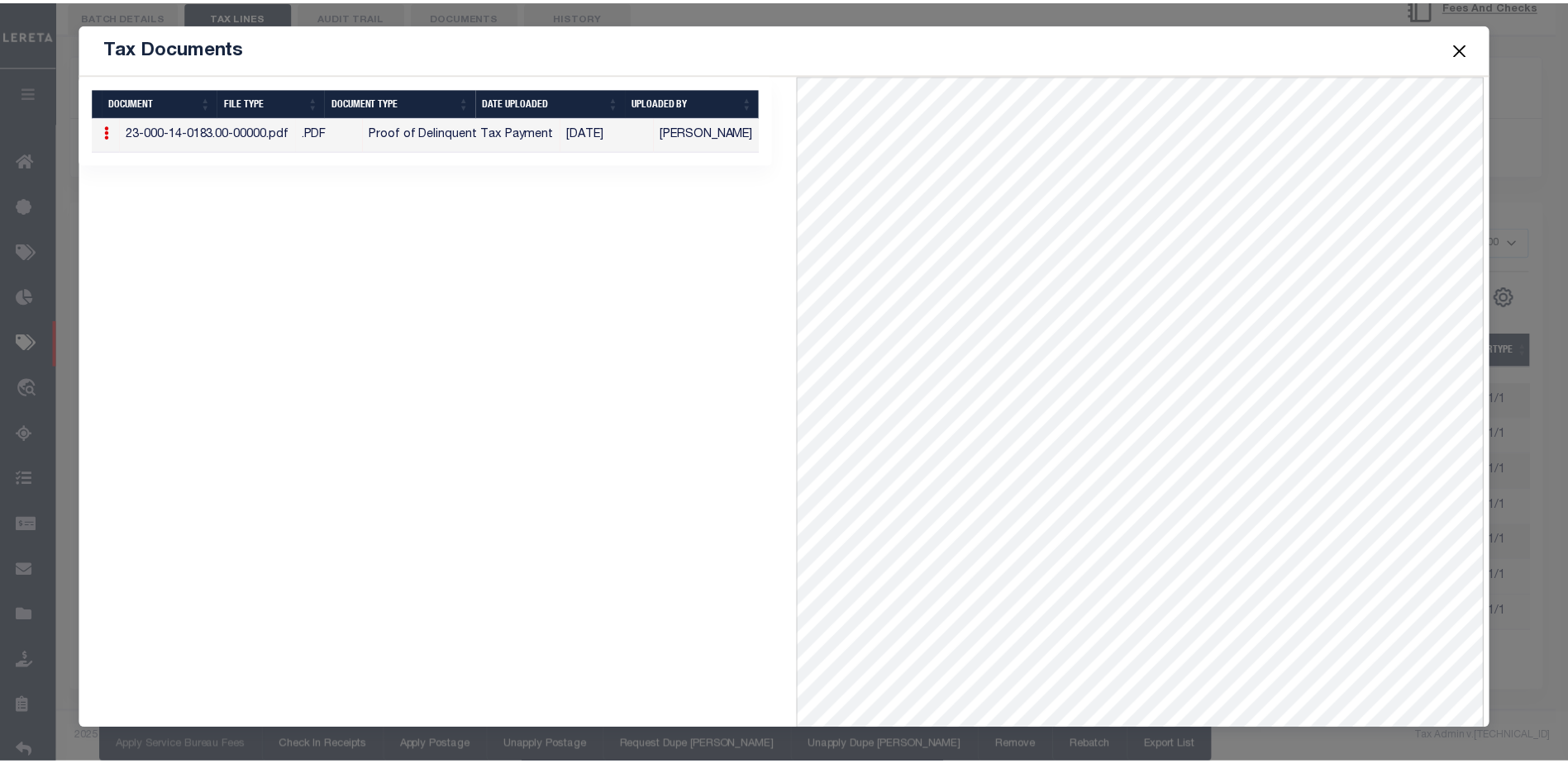
scroll to position [72, 0]
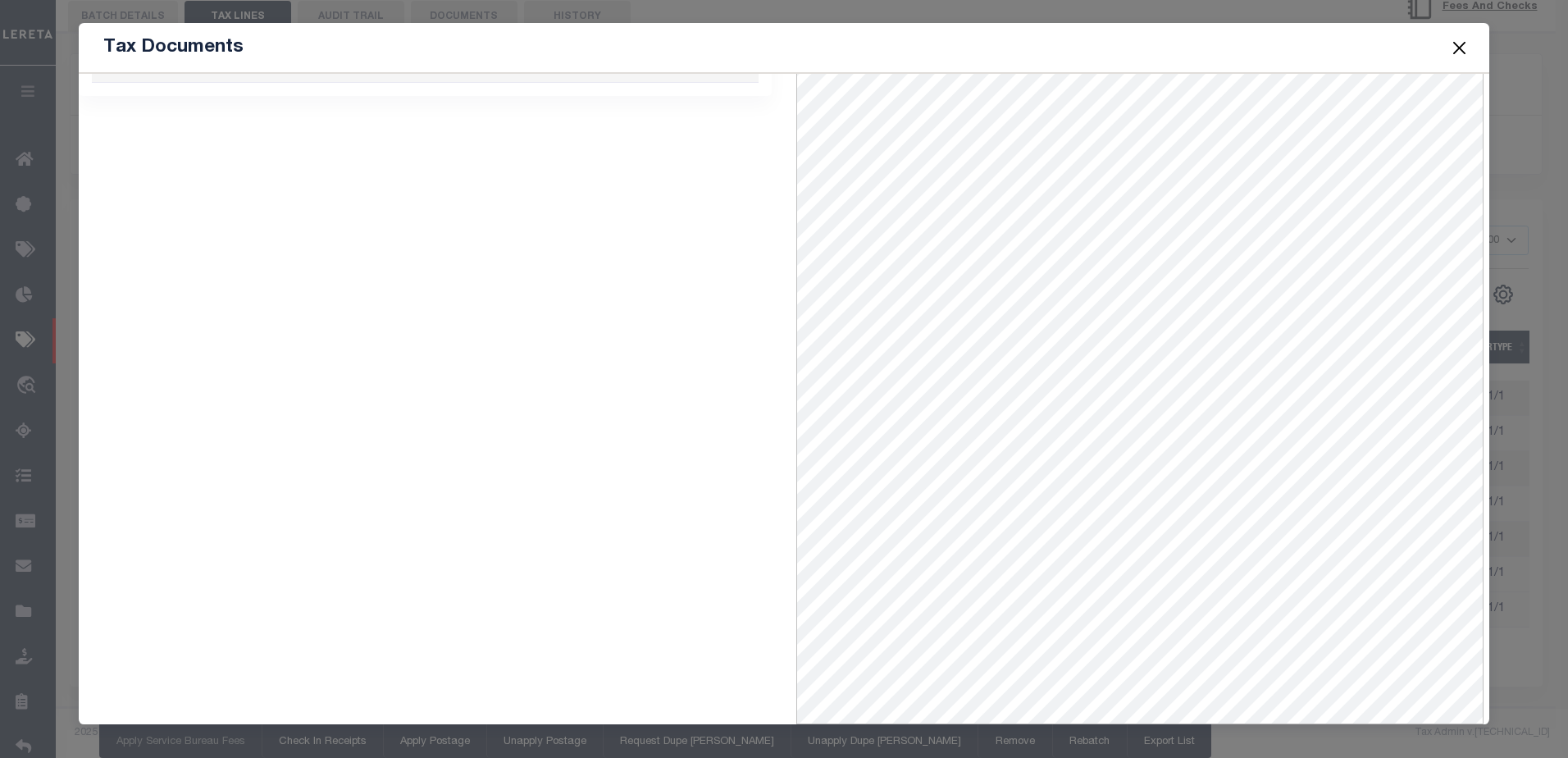
click at [1451, 47] on button "Close" at bounding box center [1460, 48] width 22 height 22
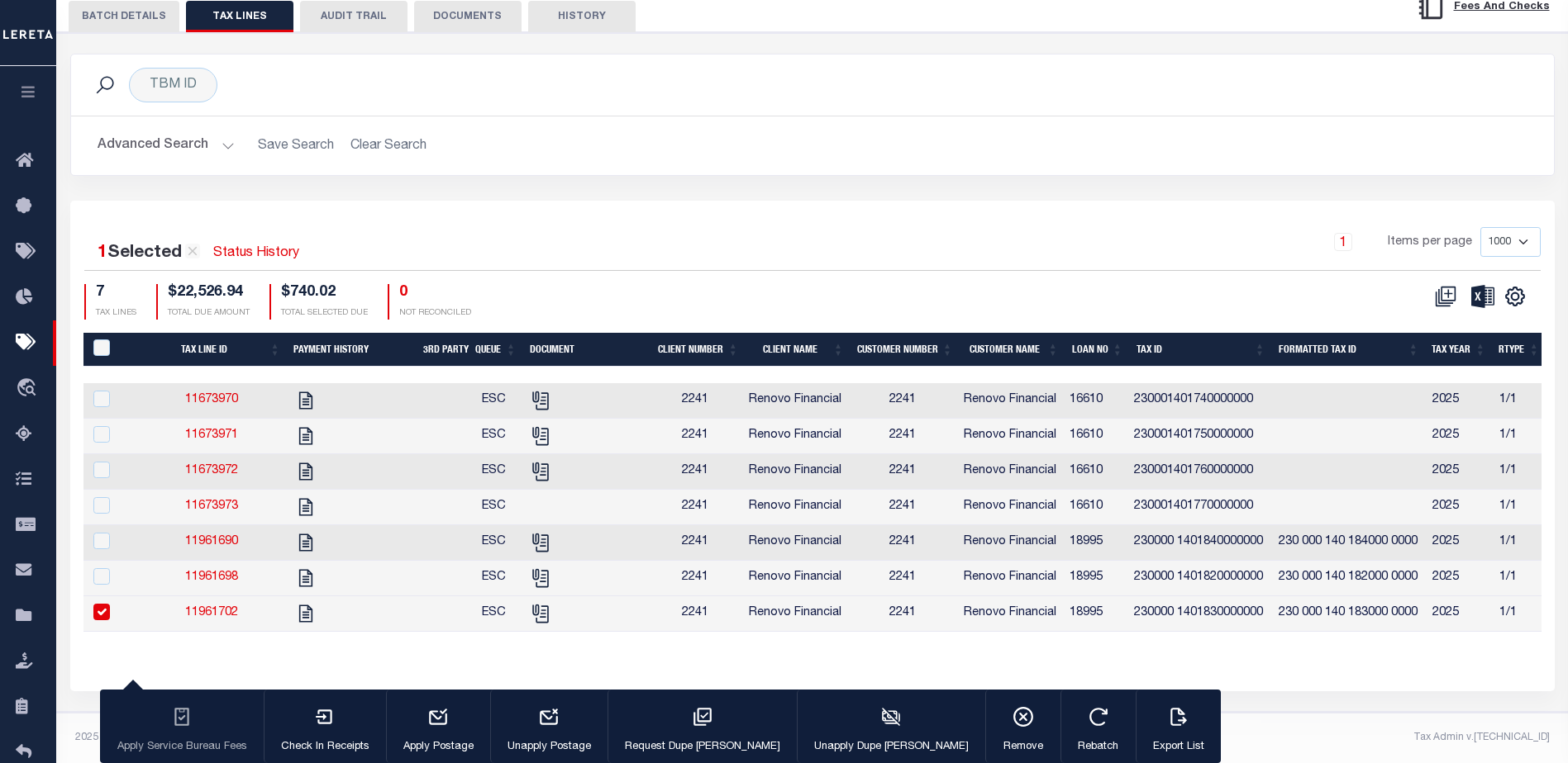
click at [212, 608] on link "11961702" at bounding box center [211, 613] width 53 height 12
checkbox input "false"
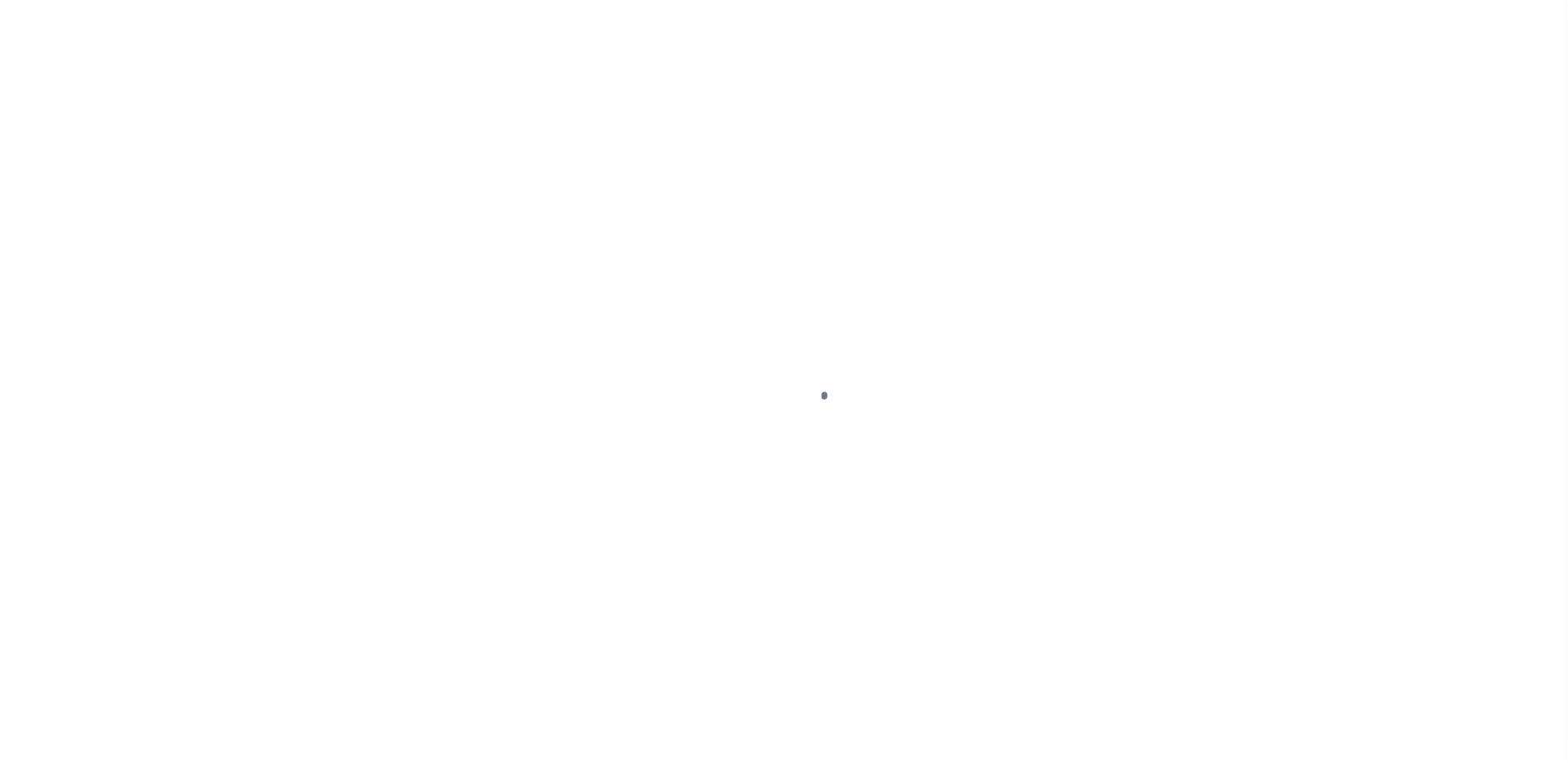
select select "DUE"
select select "SFP"
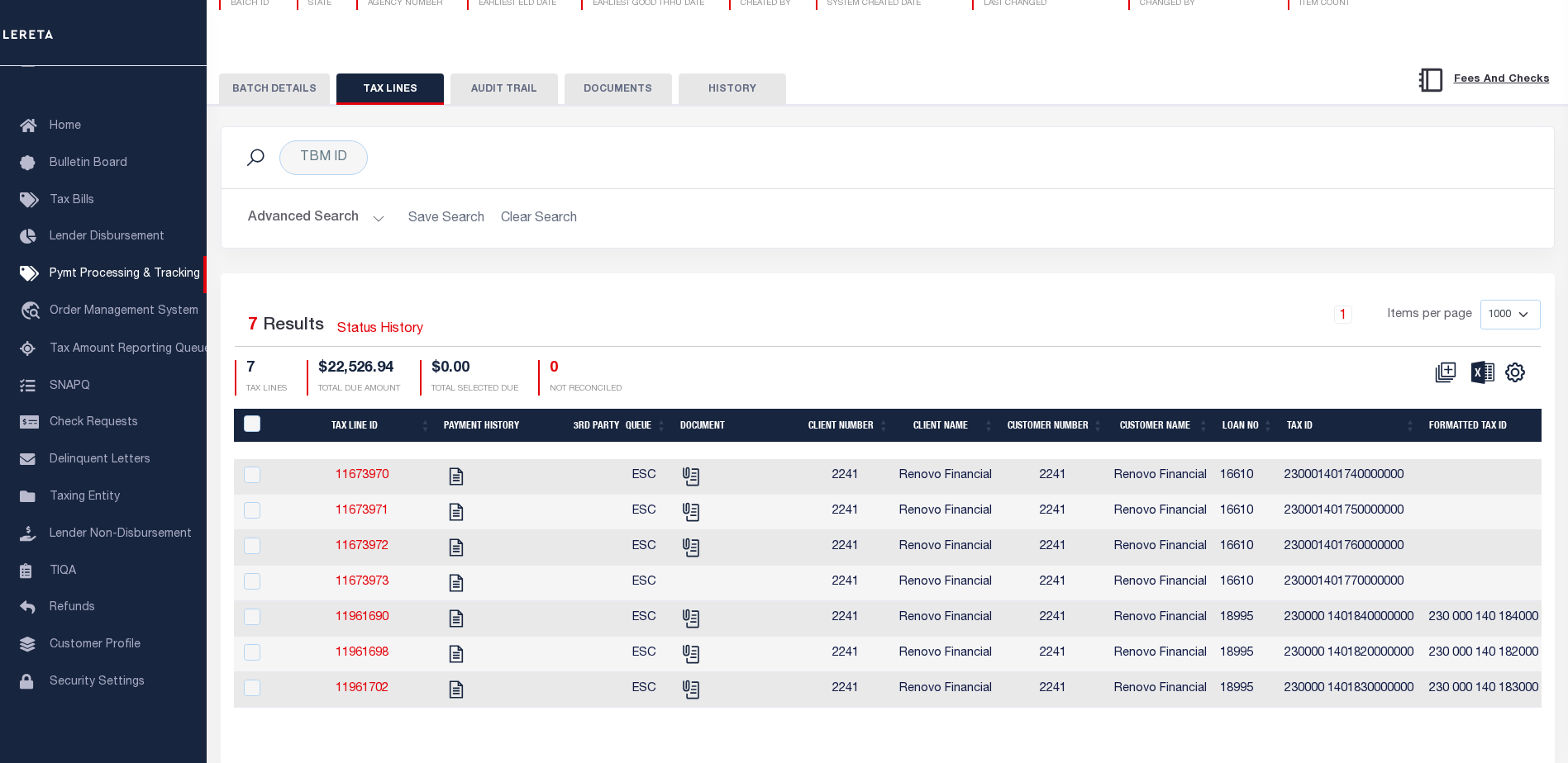
scroll to position [259, 0]
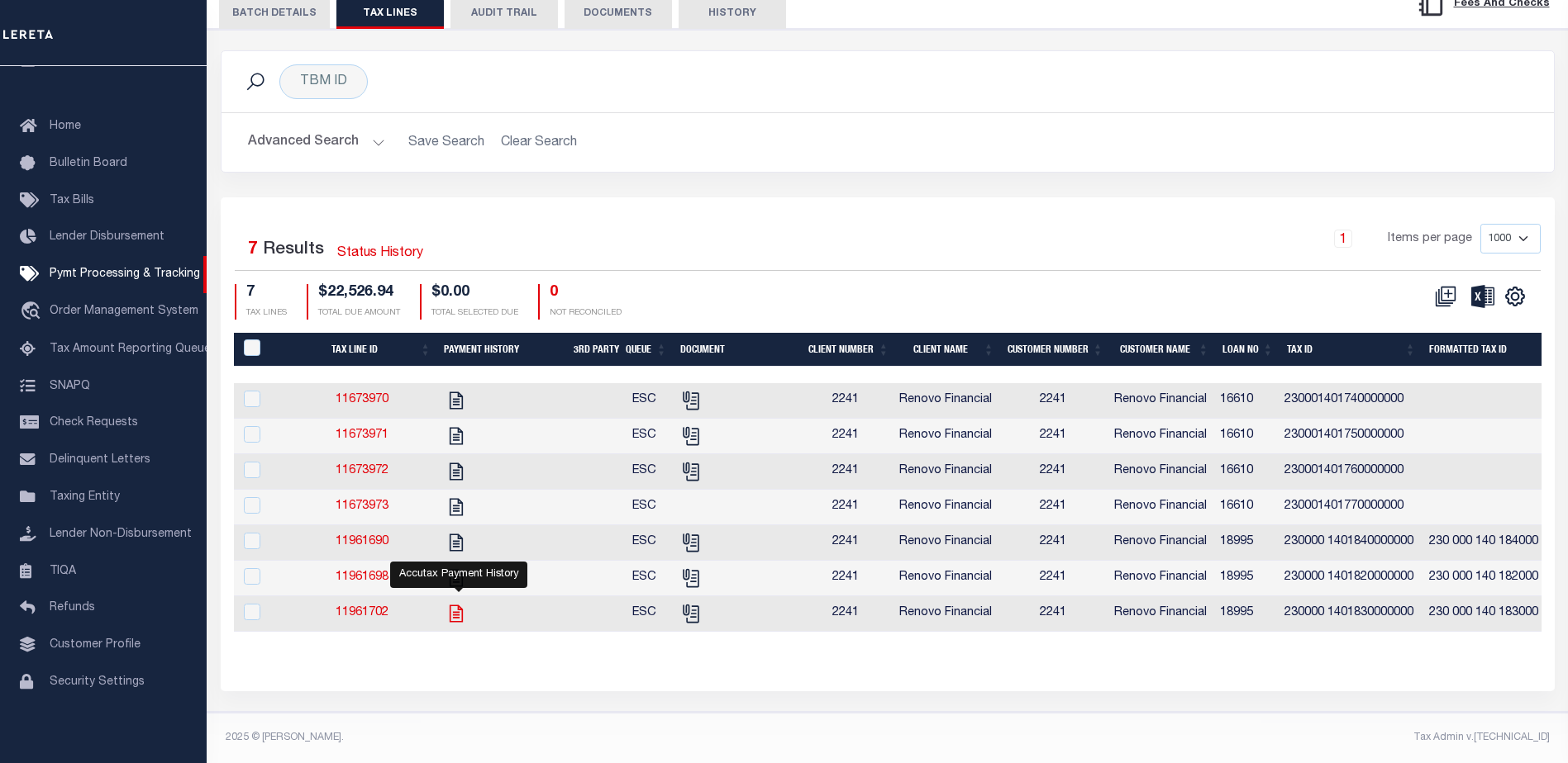
click at [457, 609] on icon "" at bounding box center [456, 614] width 22 height 22
checkbox input "true"
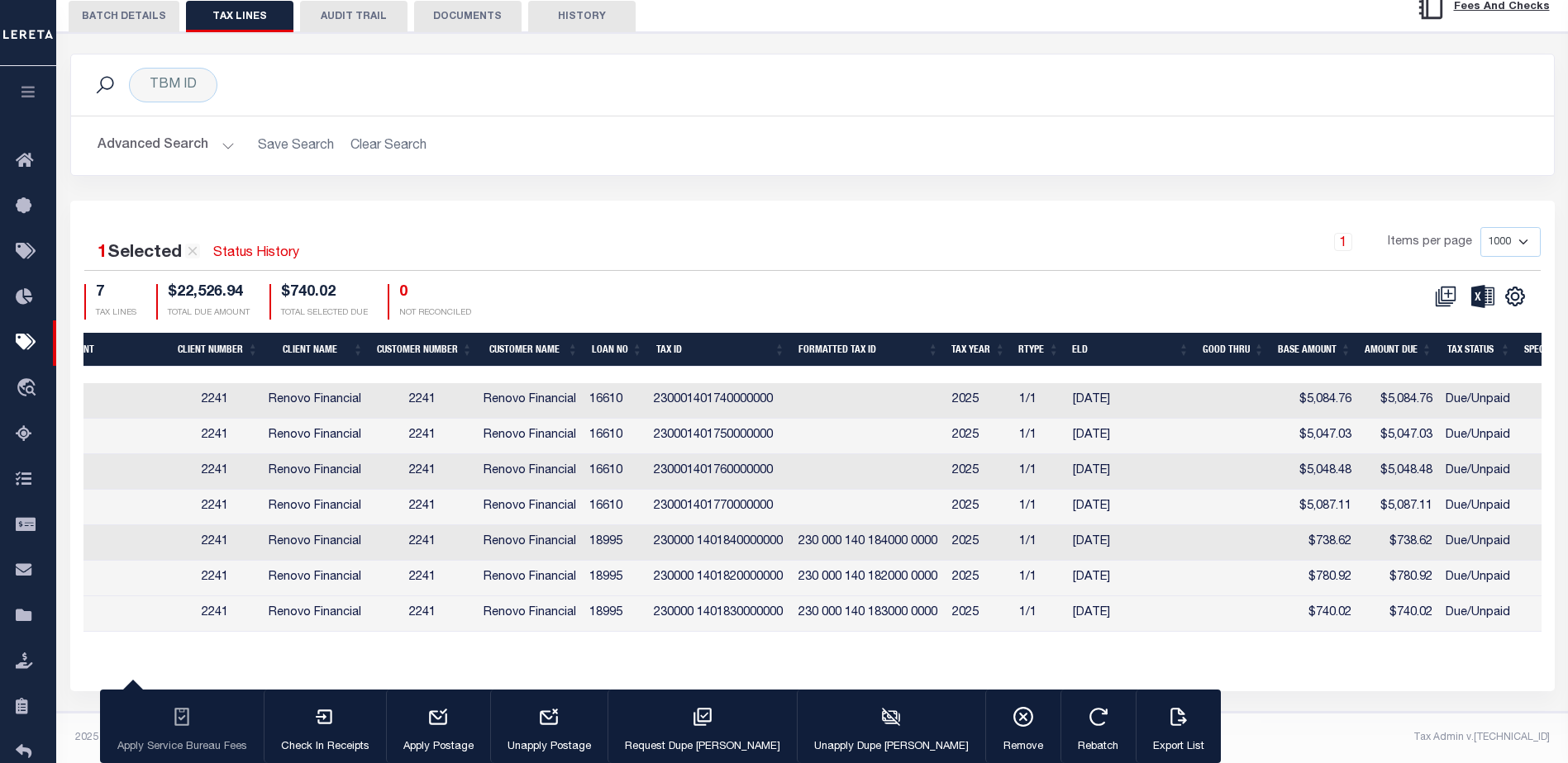
scroll to position [0, 0]
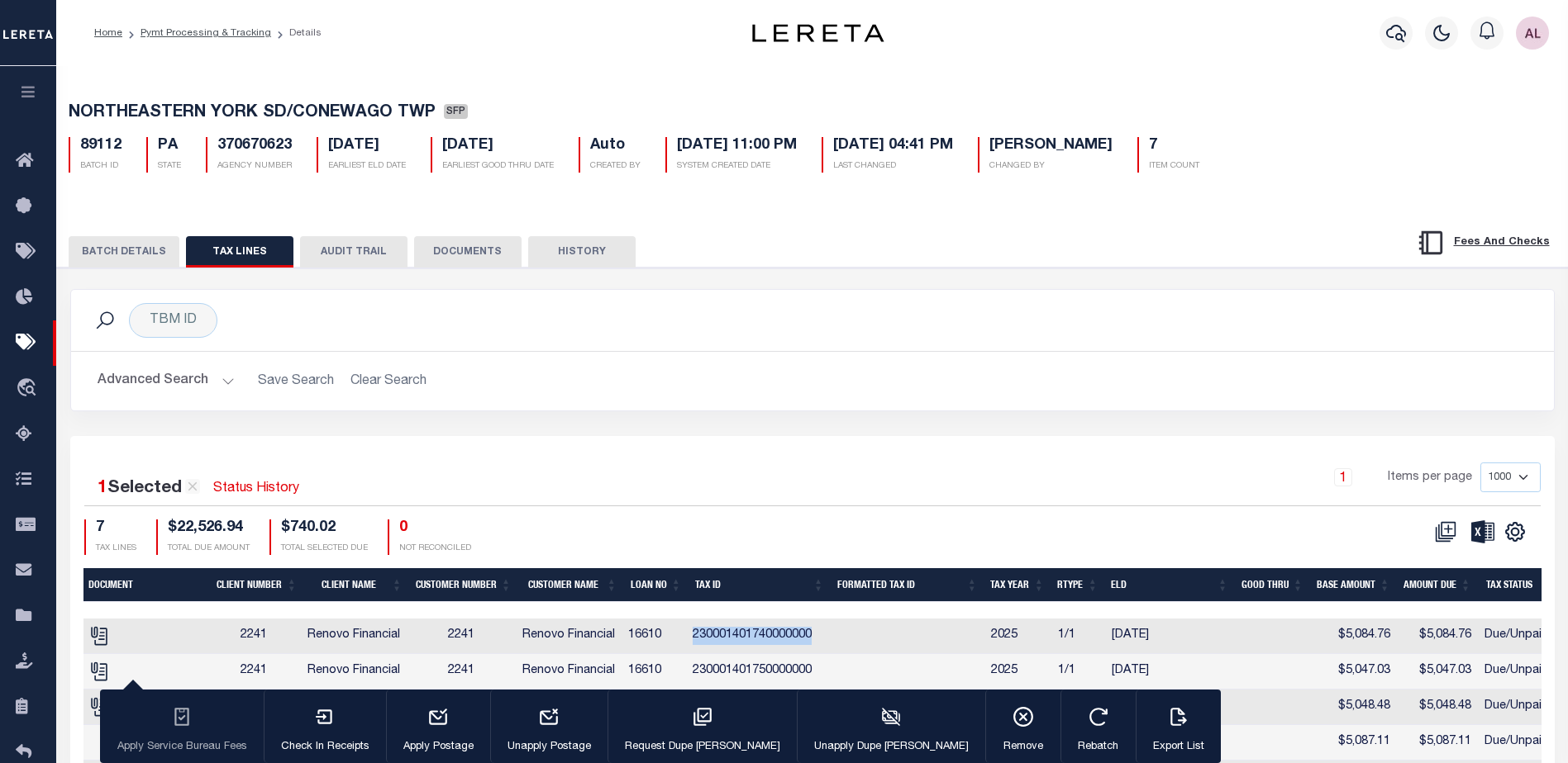
drag, startPoint x: 817, startPoint y: 641, endPoint x: 693, endPoint y: 631, distance: 124.4
click at [693, 631] on td "230001401740000000" at bounding box center [758, 636] width 145 height 35
checkbox input "true"
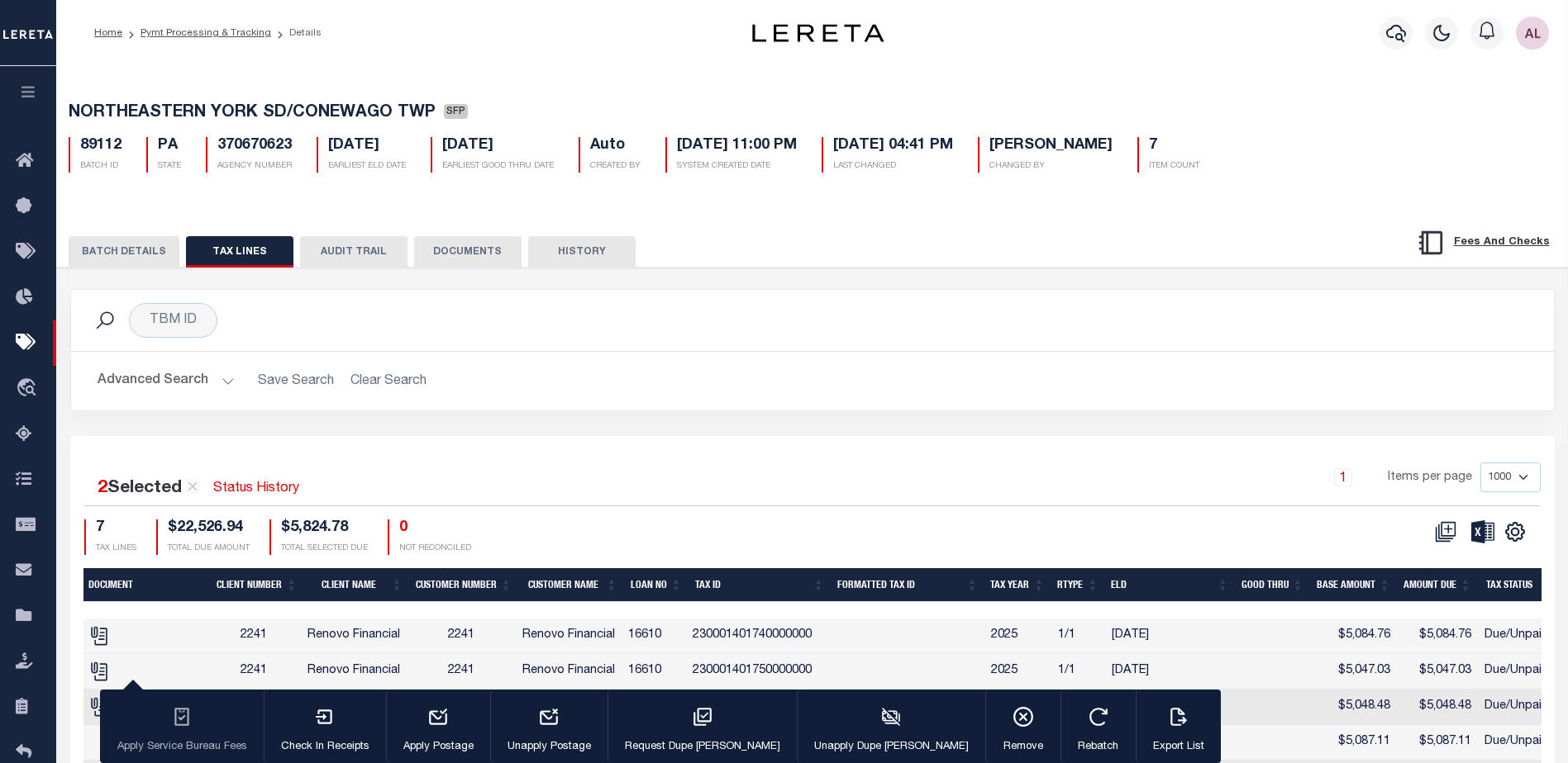
drag, startPoint x: 733, startPoint y: 629, endPoint x: 1210, endPoint y: 367, distance: 544.2
click at [1209, 365] on div "Advanced Search Save Search Clear Search Loan No Equals Equals Is Not Equal To …" at bounding box center [813, 381] width 1483 height 59
click at [737, 590] on th "Tax ID" at bounding box center [759, 586] width 142 height 34
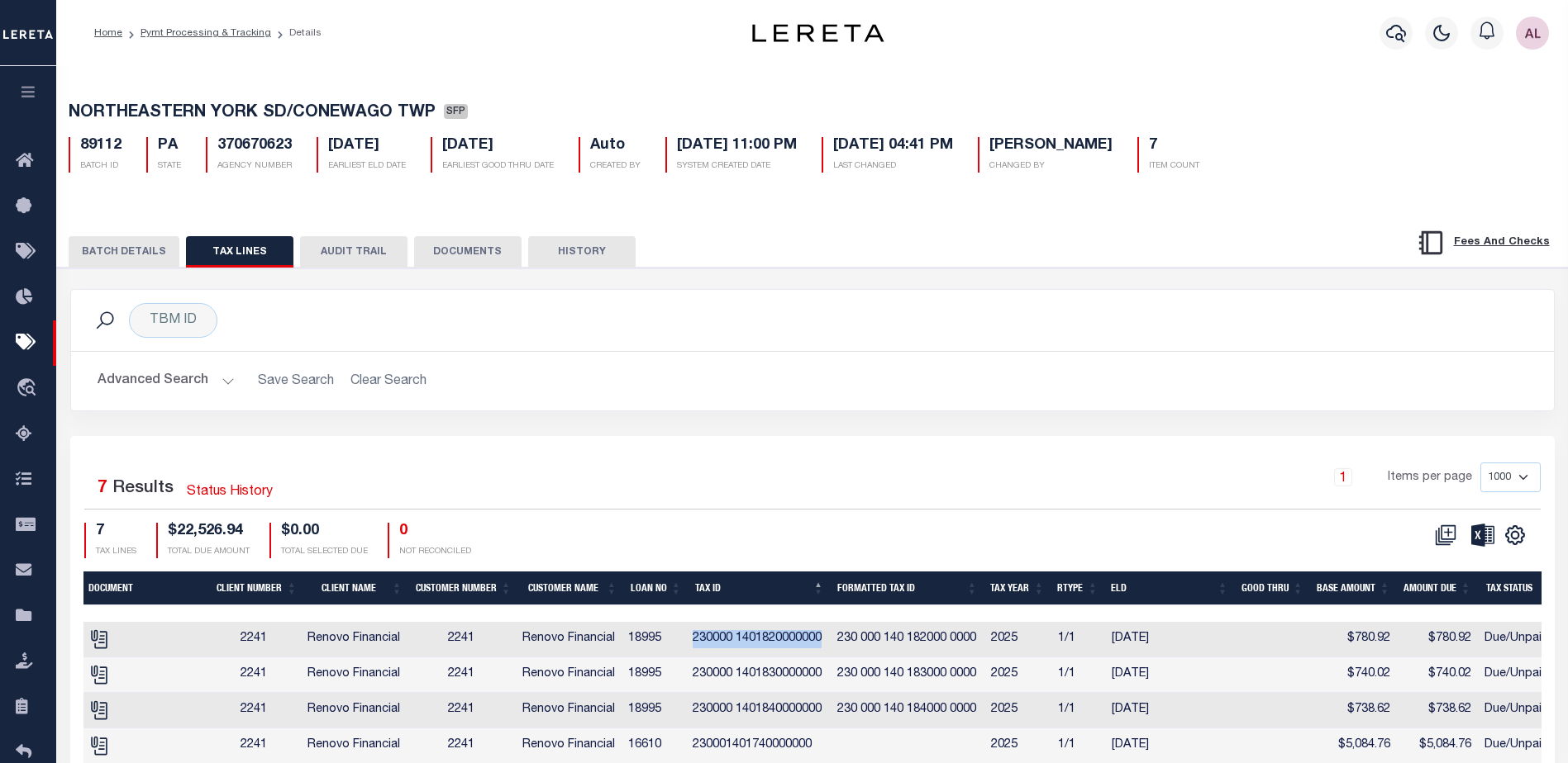
drag, startPoint x: 834, startPoint y: 647, endPoint x: 700, endPoint y: 645, distance: 134.0
click at [700, 645] on td "230000 1401820000000" at bounding box center [758, 639] width 145 height 35
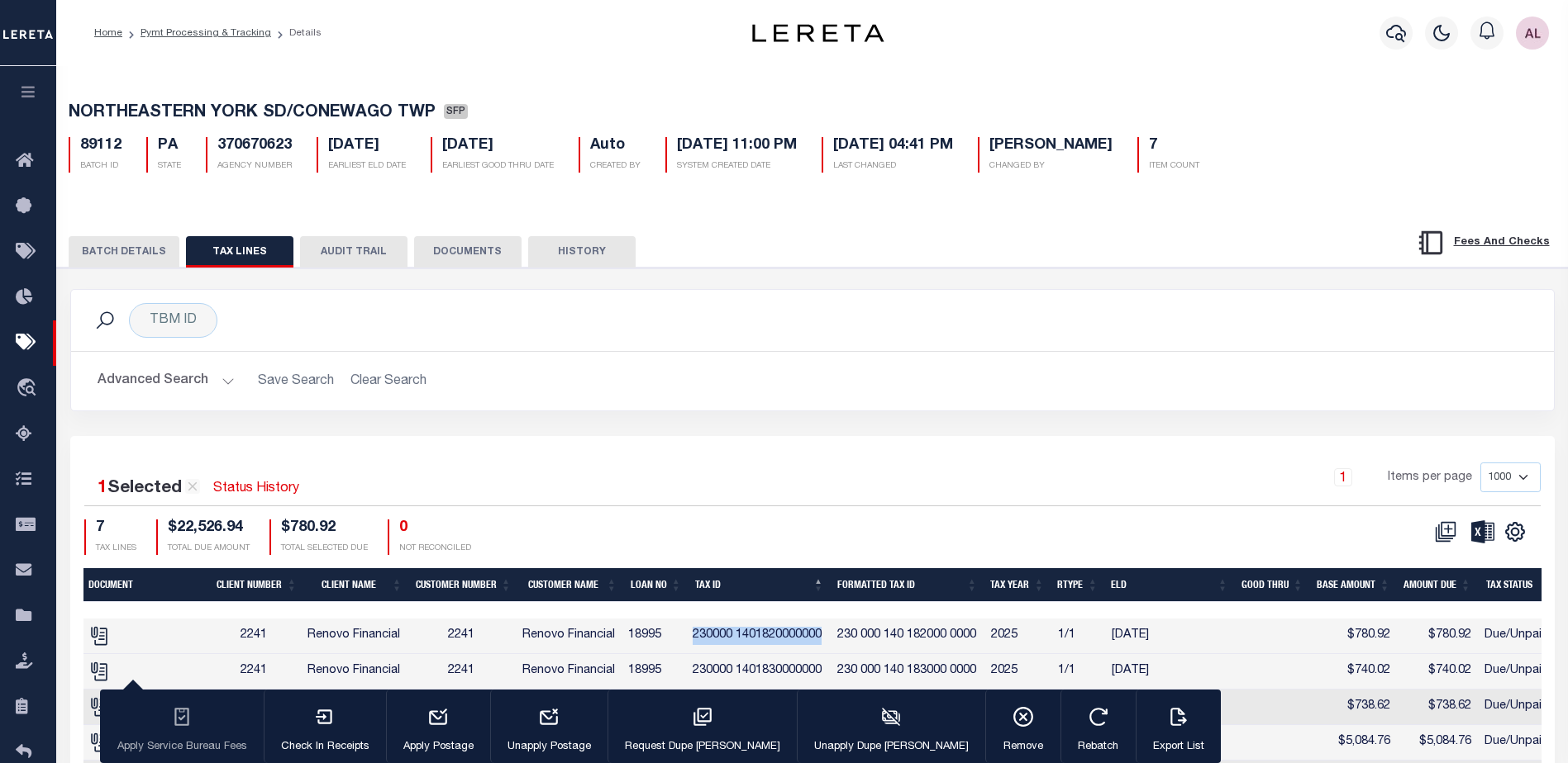
copy td "230000 1401820000000"
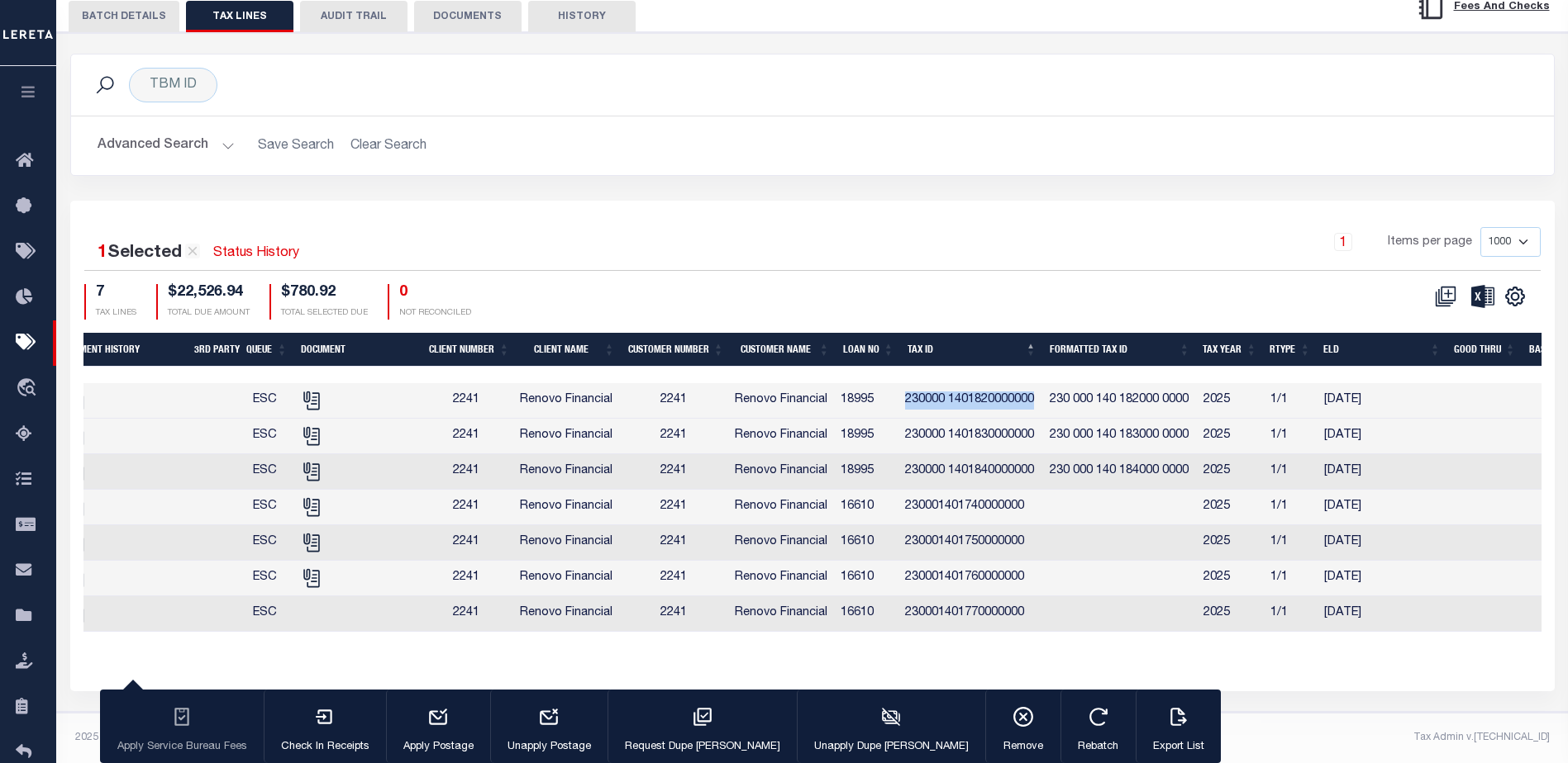
scroll to position [0, 54]
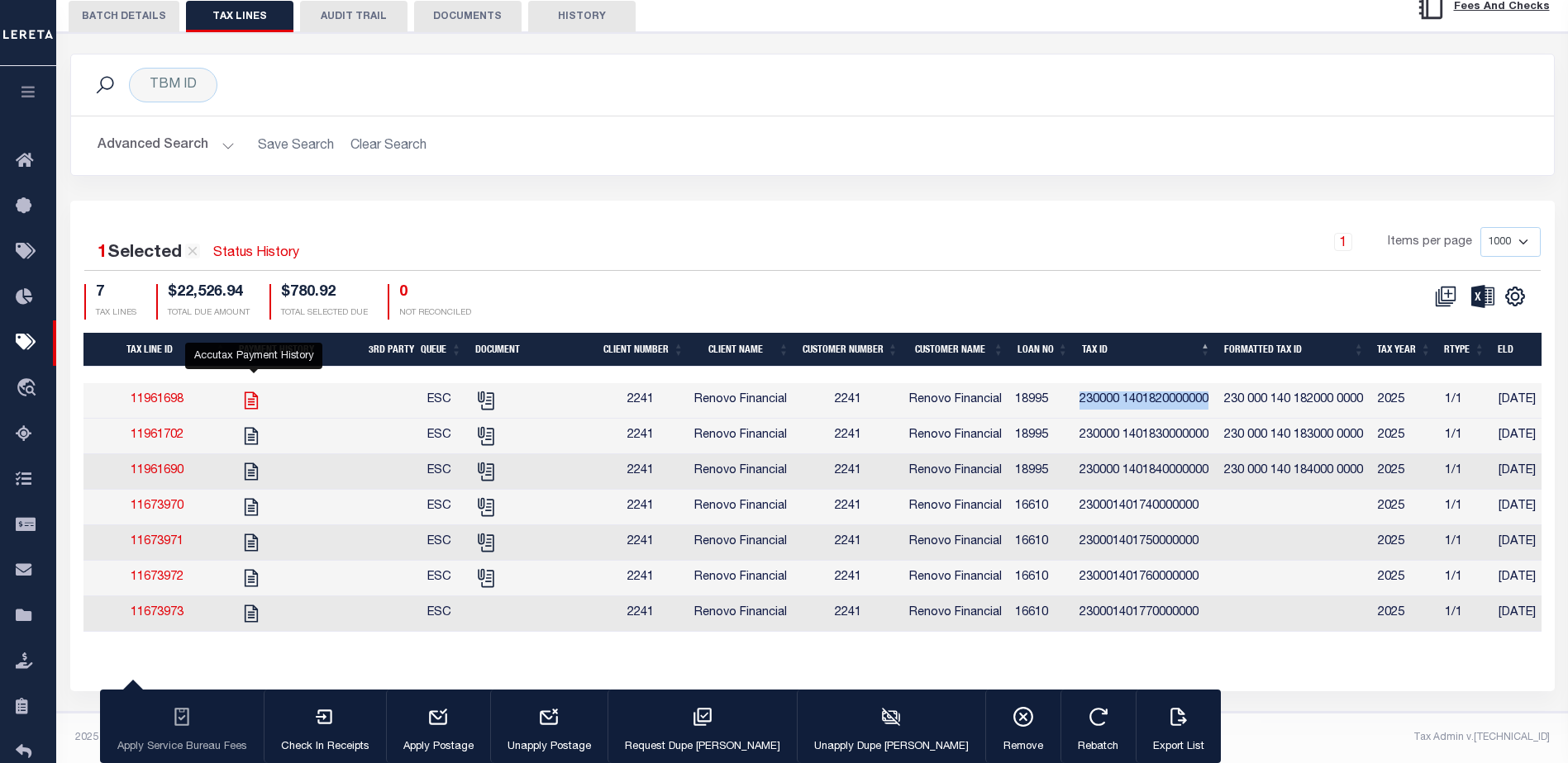
click at [249, 393] on icon at bounding box center [251, 401] width 22 height 22
checkbox input "false"
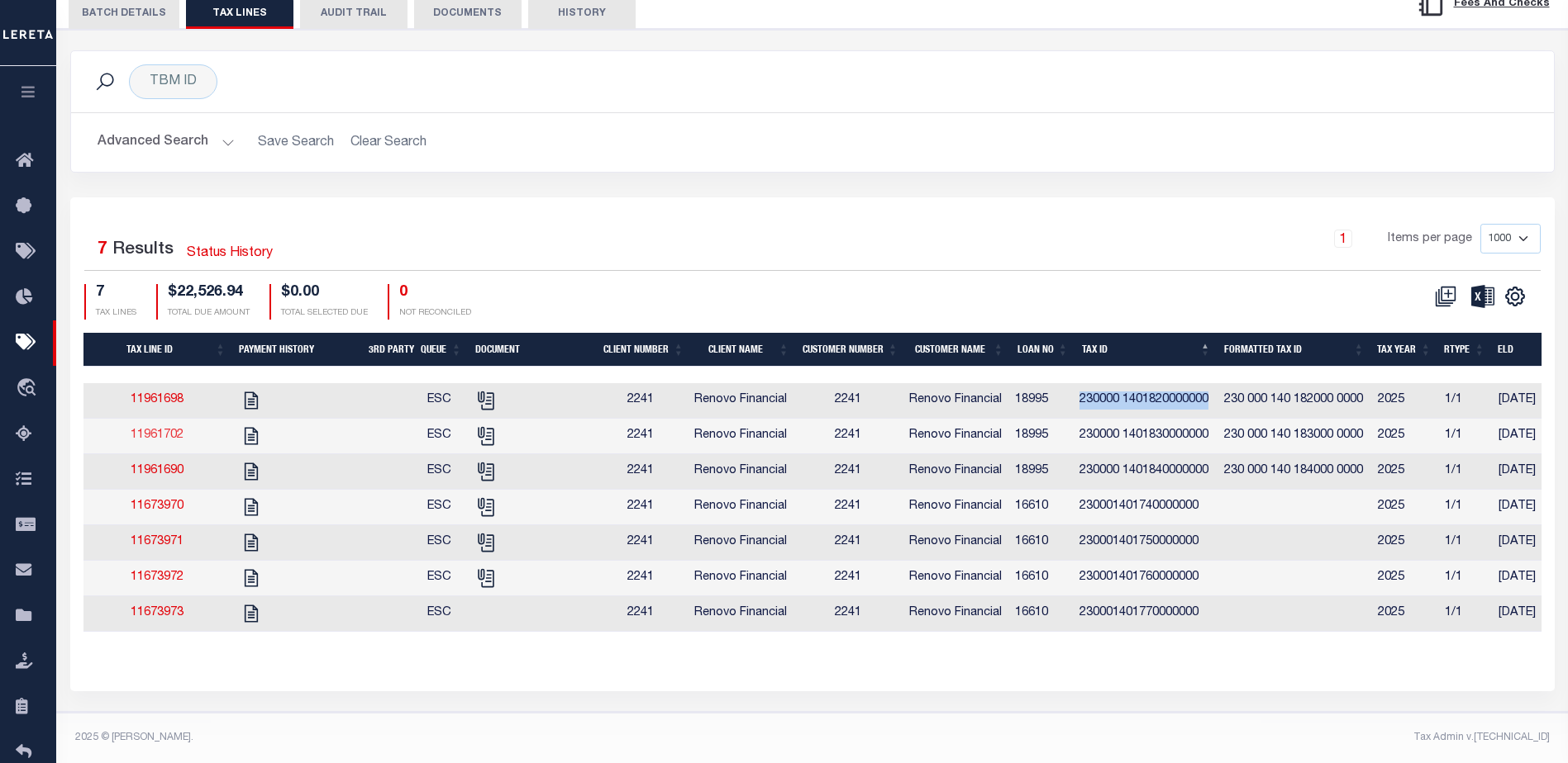
click at [152, 433] on link "11961702" at bounding box center [157, 435] width 53 height 12
checkbox input "true"
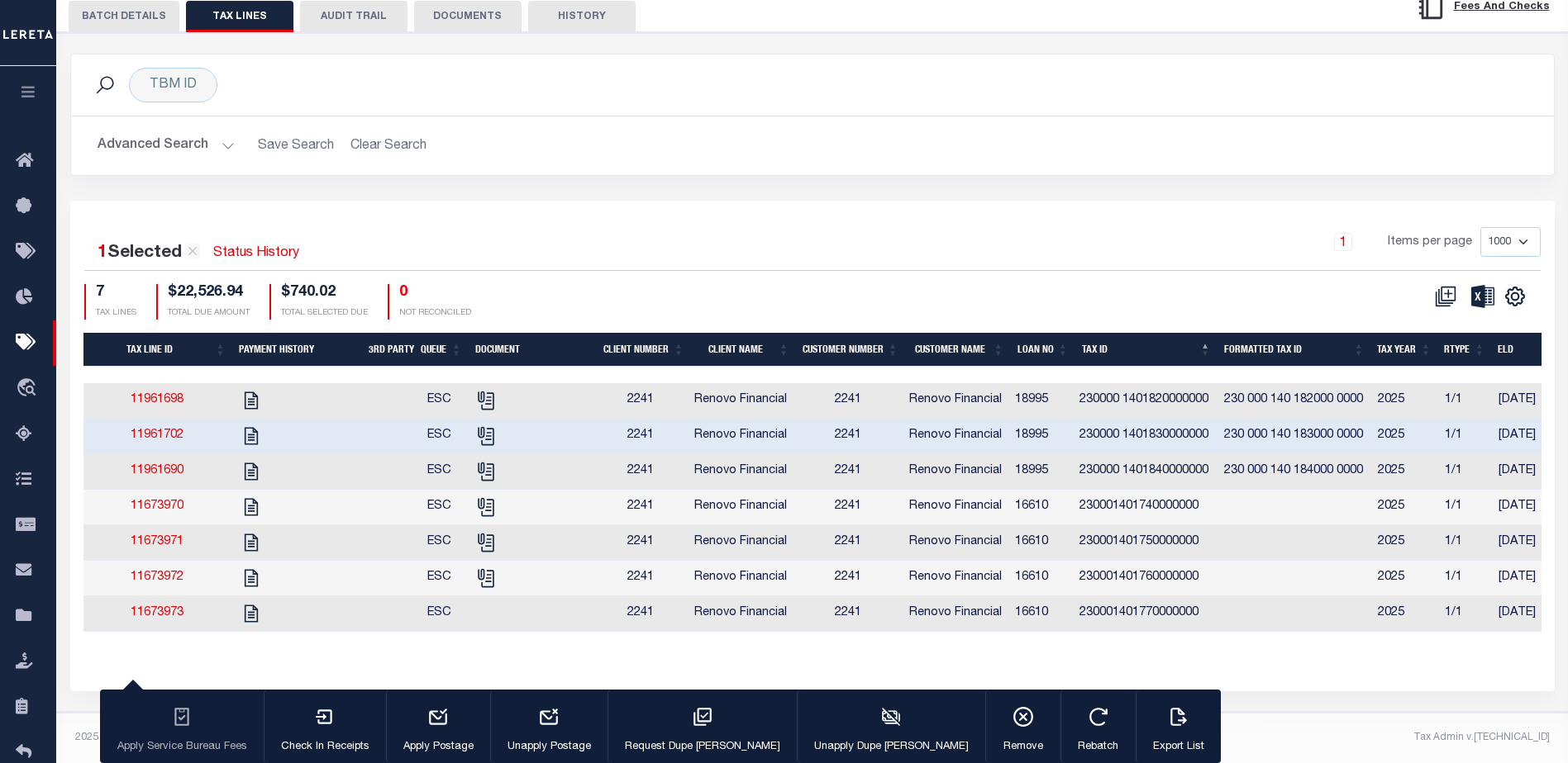
click at [156, 457] on td "11961690" at bounding box center [157, 471] width 149 height 35
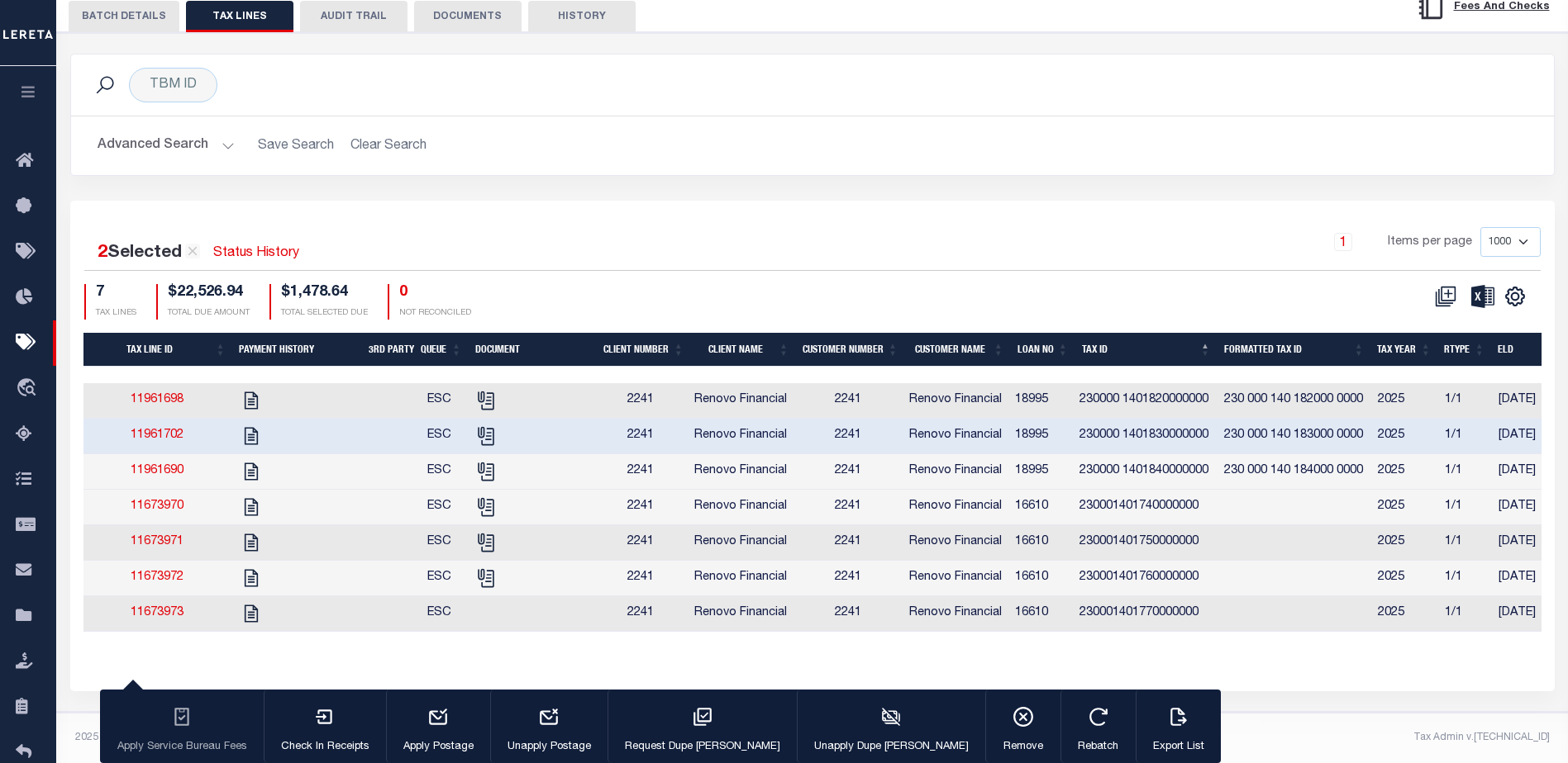
click at [156, 465] on link "11961690" at bounding box center [157, 470] width 53 height 12
checkbox input "false"
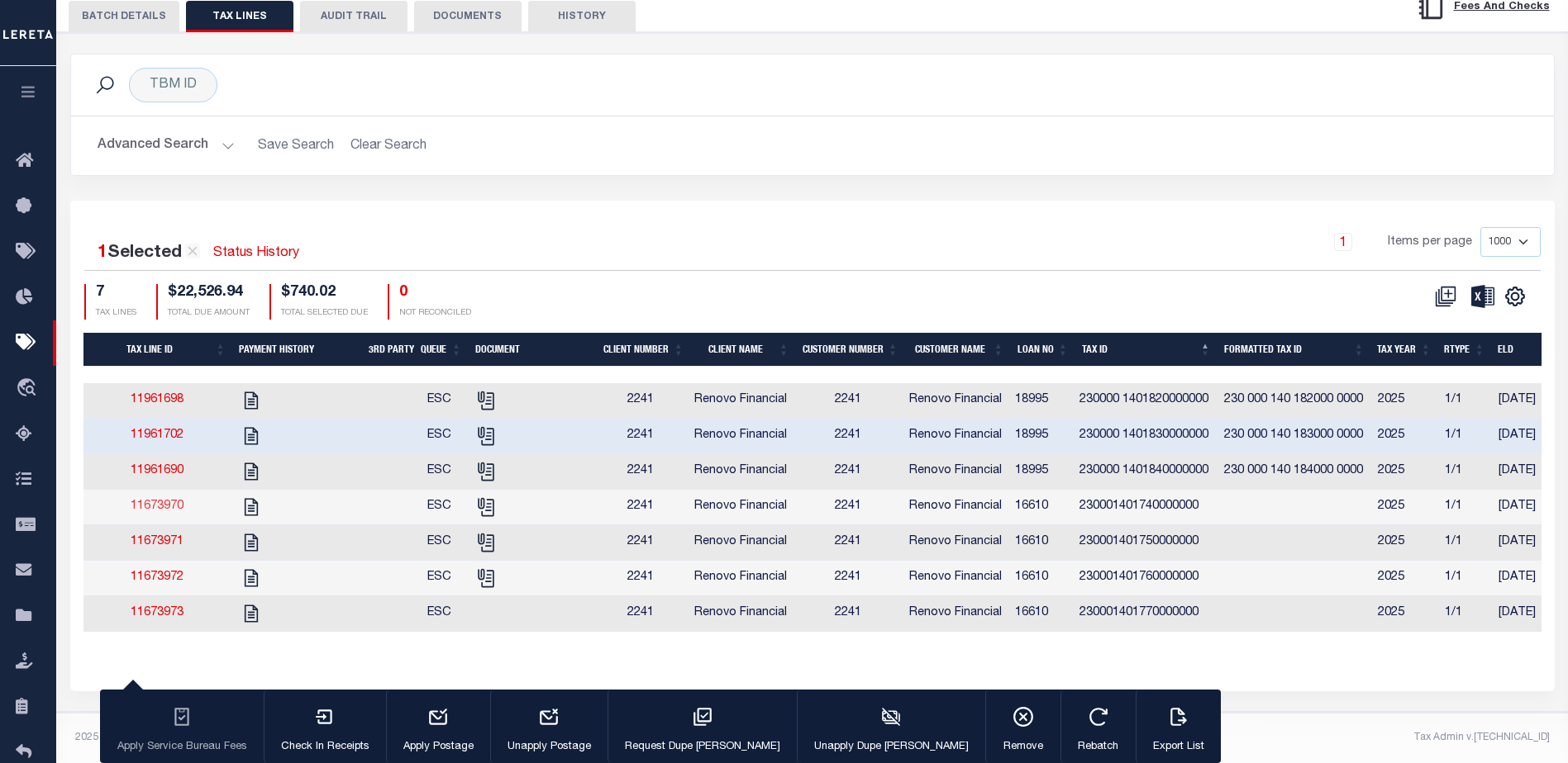
click at [163, 500] on link "11673970" at bounding box center [157, 506] width 53 height 12
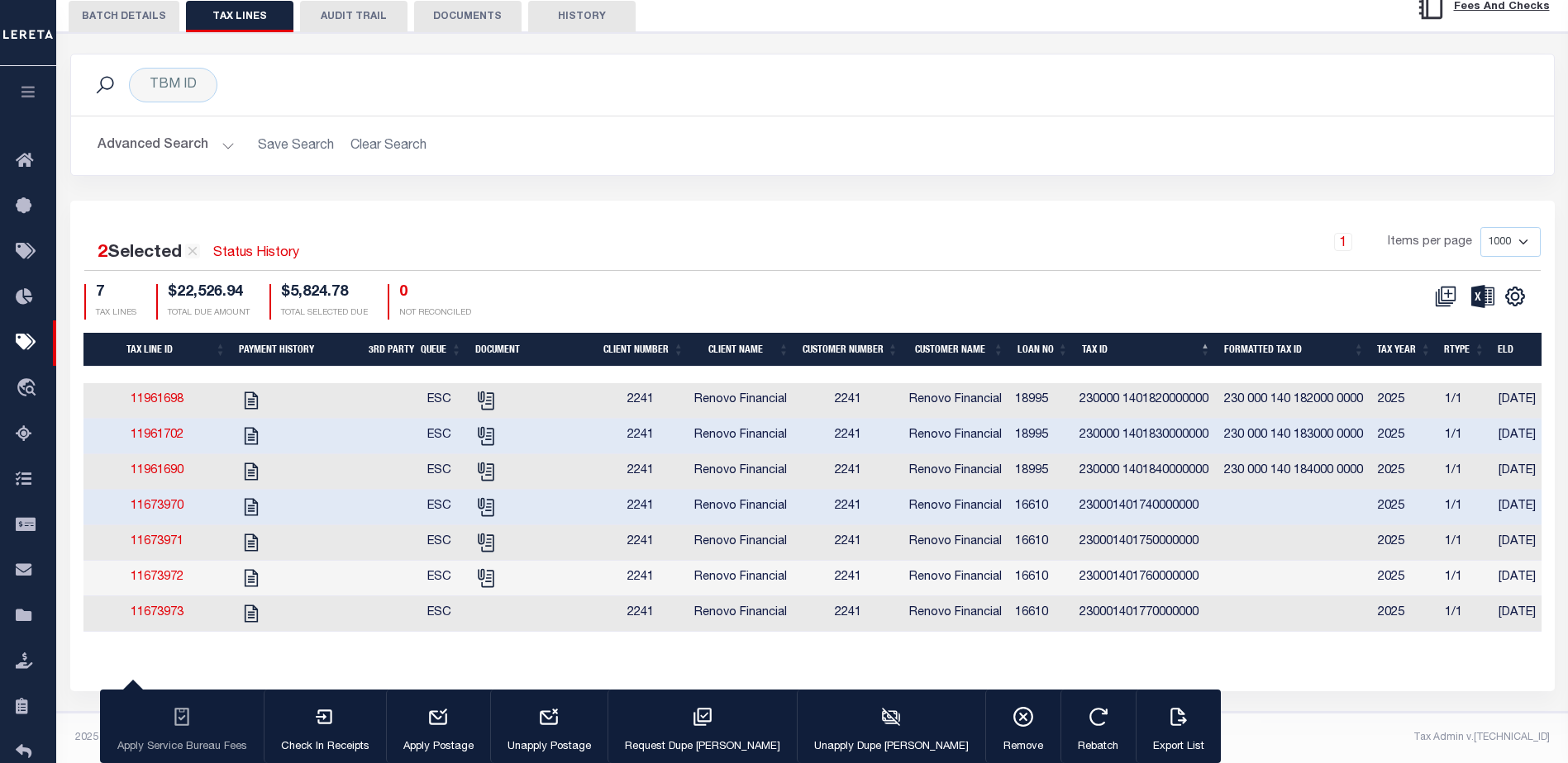
click at [165, 500] on link "11673970" at bounding box center [157, 506] width 53 height 12
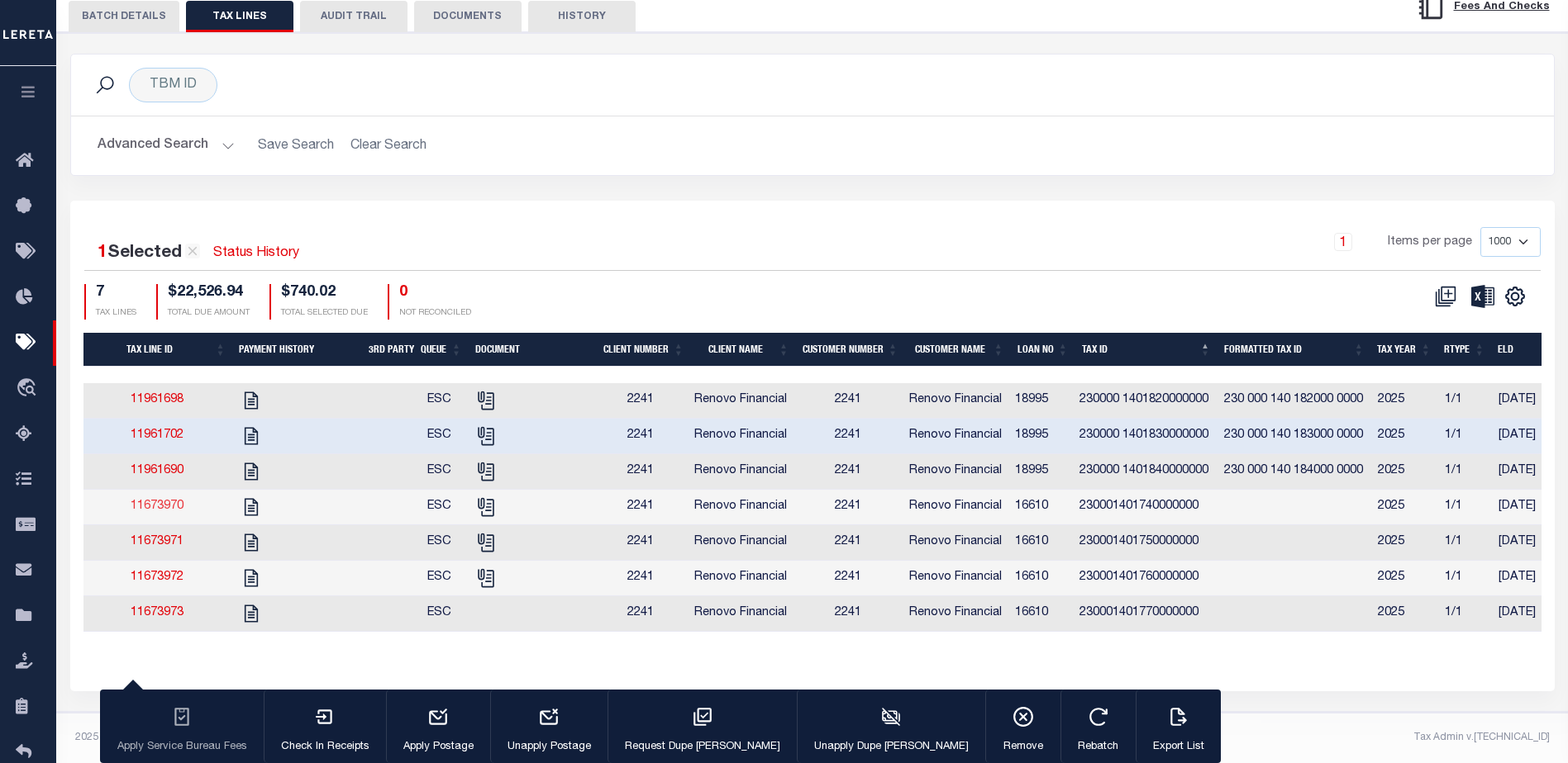
click at [166, 507] on link "11673970" at bounding box center [157, 506] width 53 height 12
checkbox input "true"
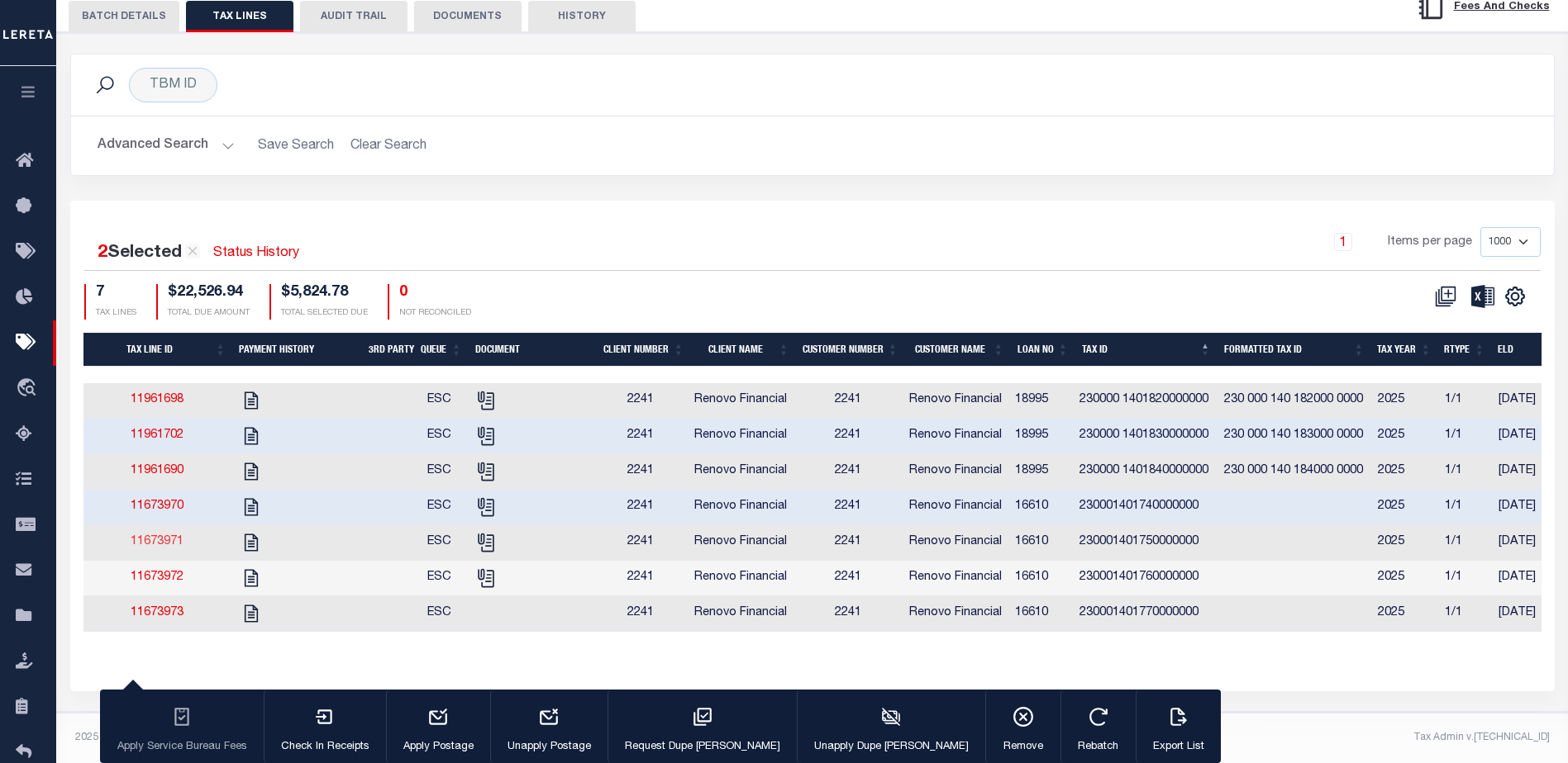
click at [161, 540] on link "11673971" at bounding box center [157, 542] width 53 height 12
checkbox input "true"
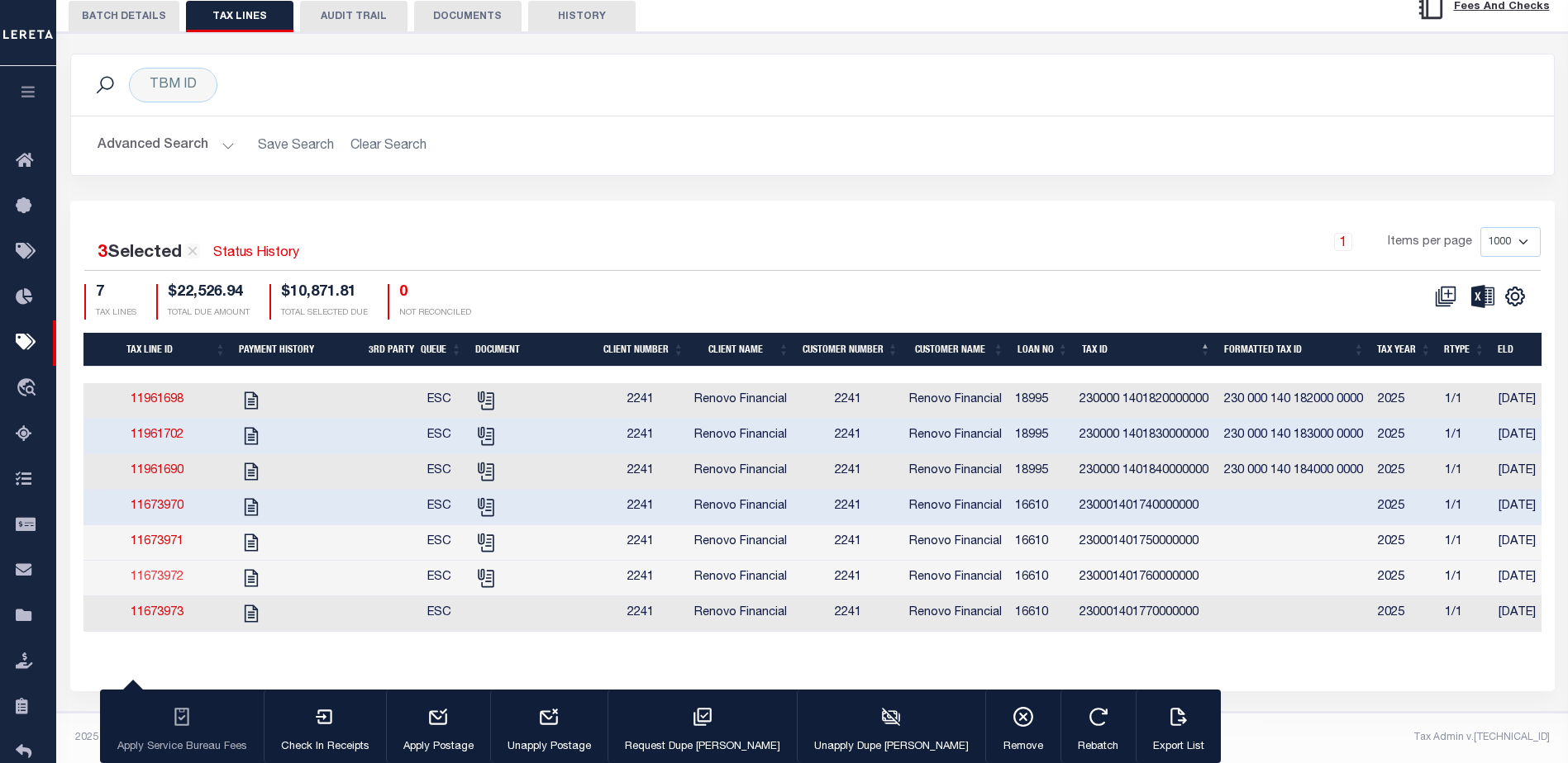
click at [163, 577] on link "11673972" at bounding box center [157, 577] width 53 height 12
checkbox input "true"
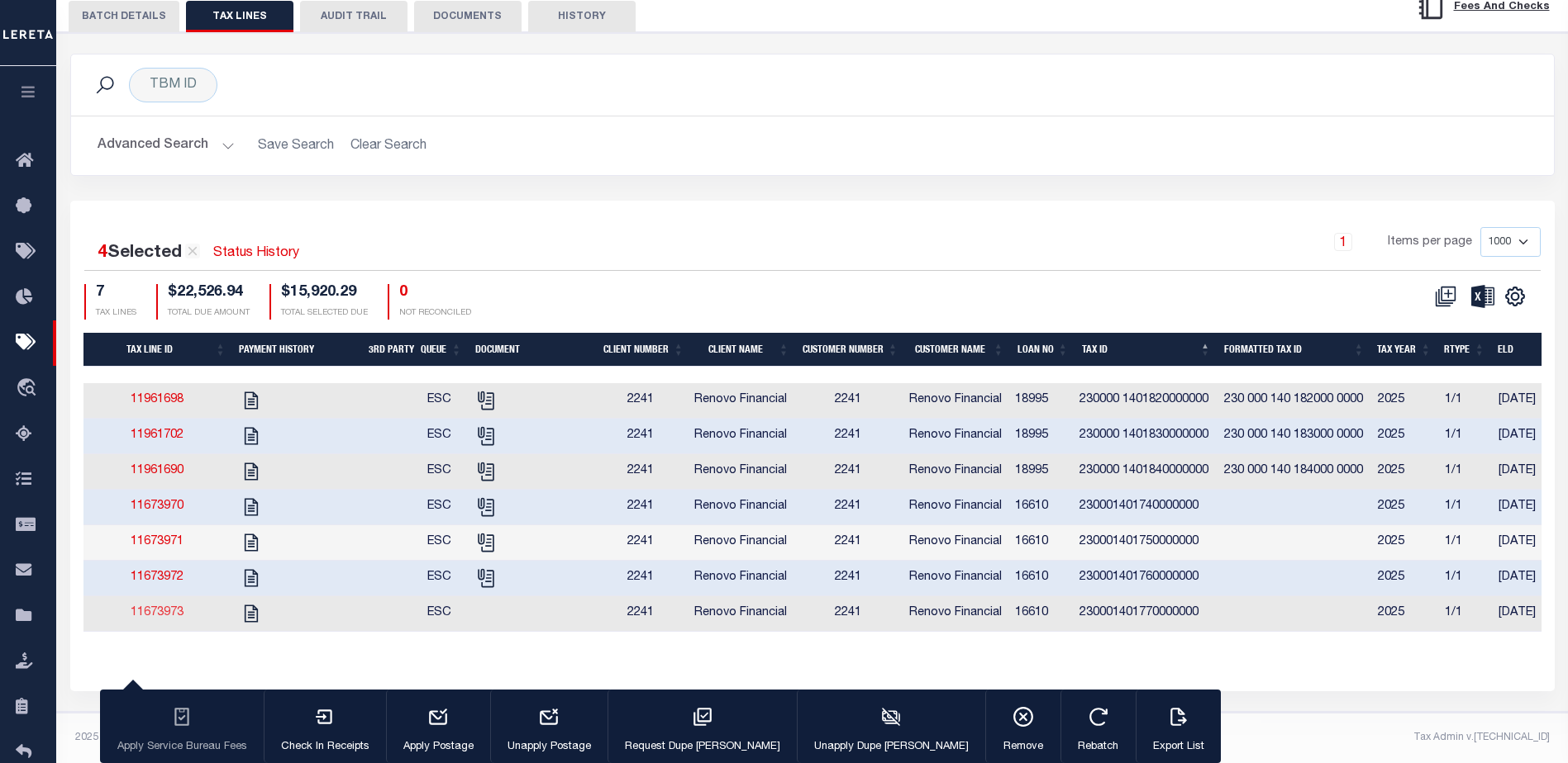
click at [154, 613] on link "11673973" at bounding box center [157, 613] width 53 height 12
checkbox input "true"
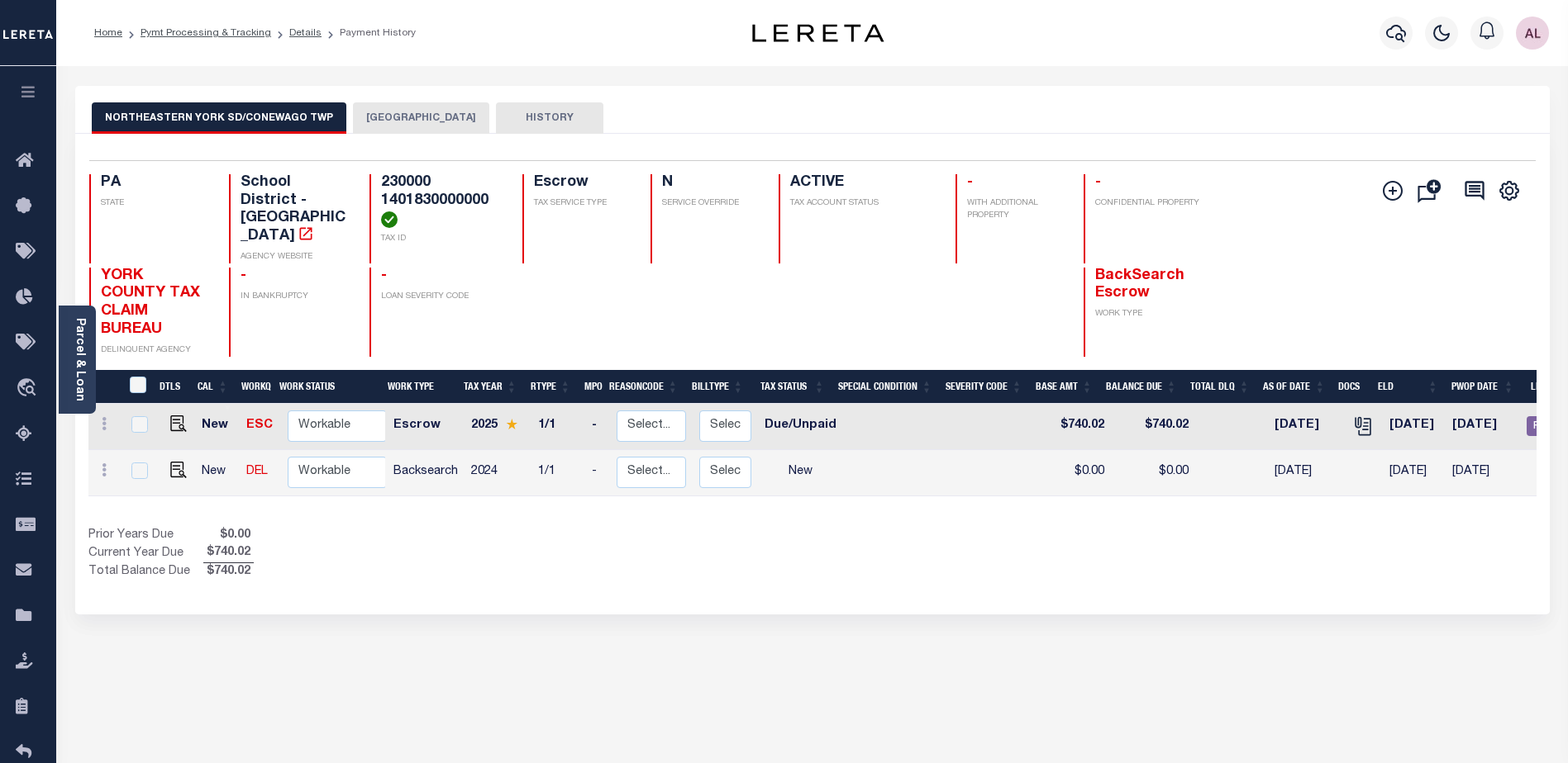
click at [455, 122] on button "[GEOGRAPHIC_DATA]" at bounding box center [421, 117] width 136 height 32
click at [173, 415] on img "" at bounding box center [178, 423] width 16 height 16
checkbox input "true"
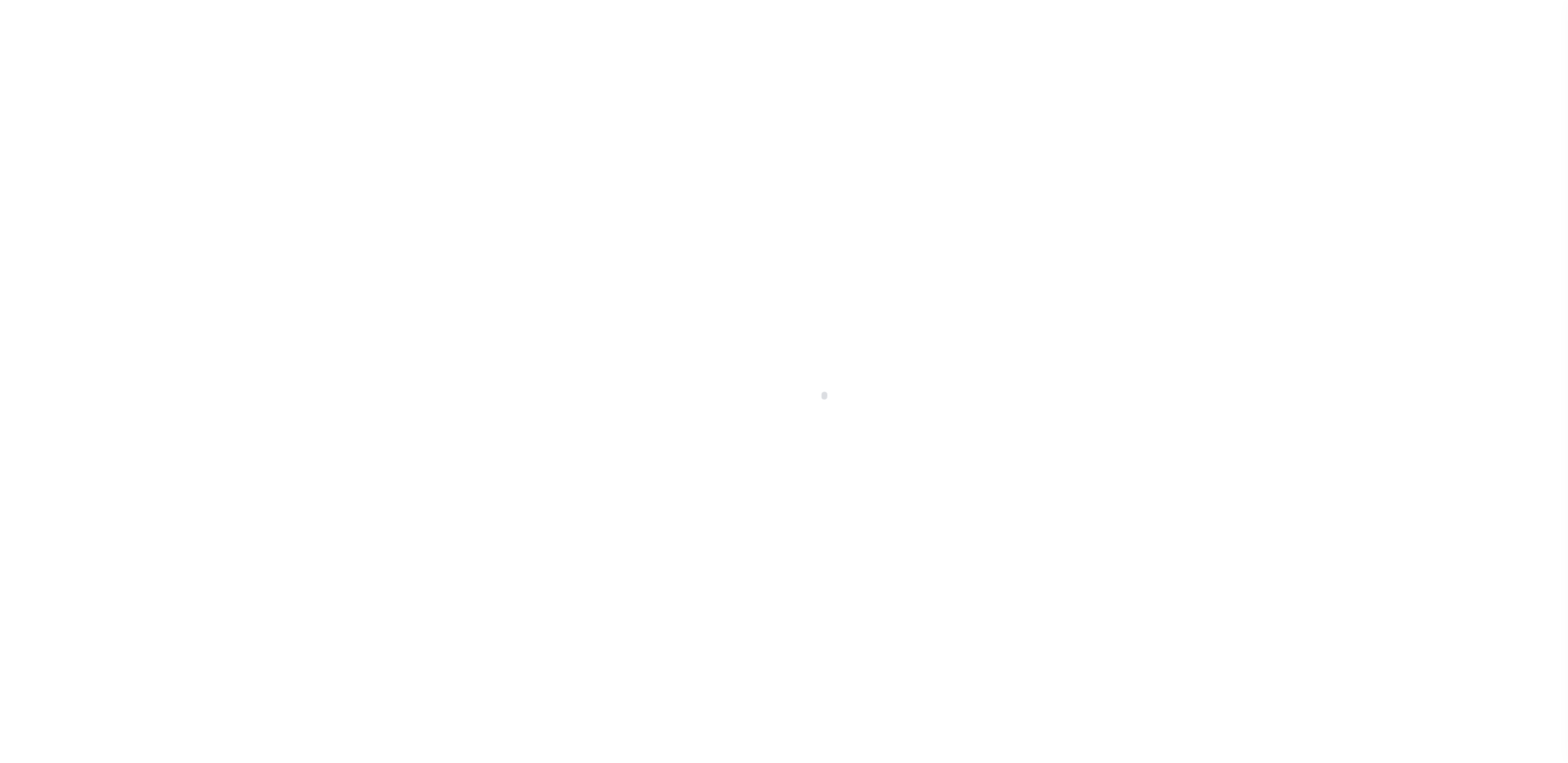
select select "DUE"
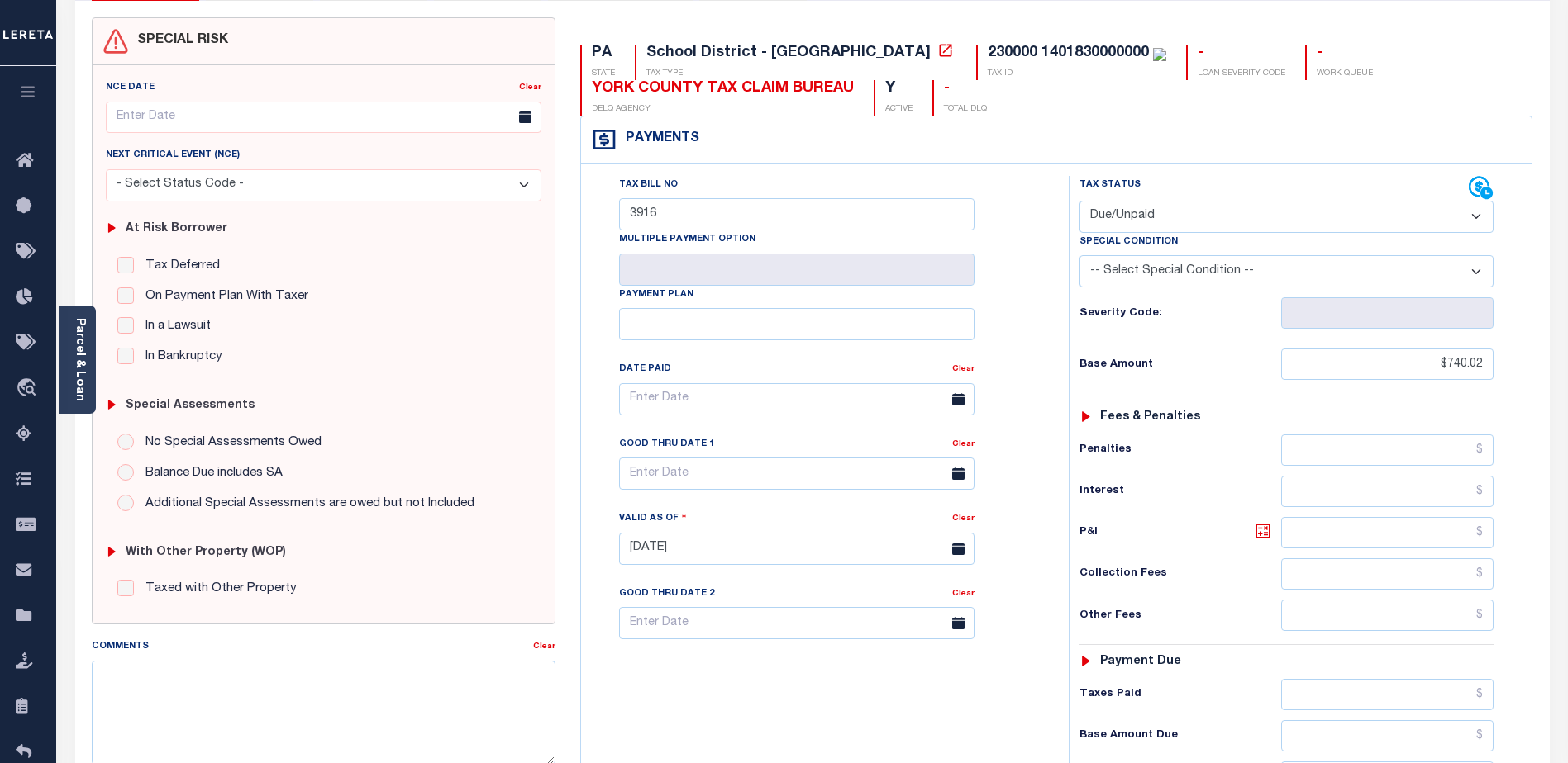
scroll to position [83, 0]
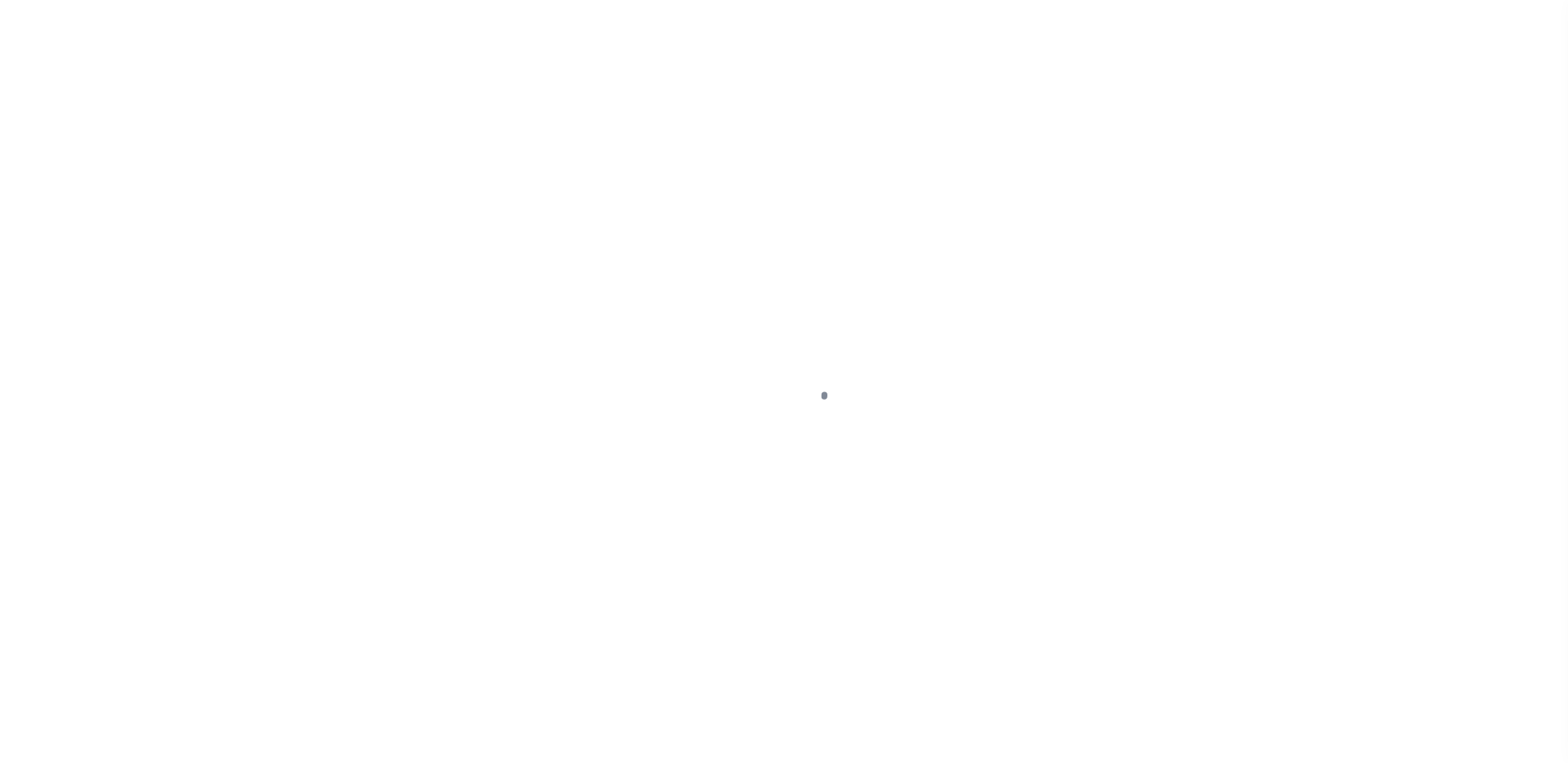
select select "DUE"
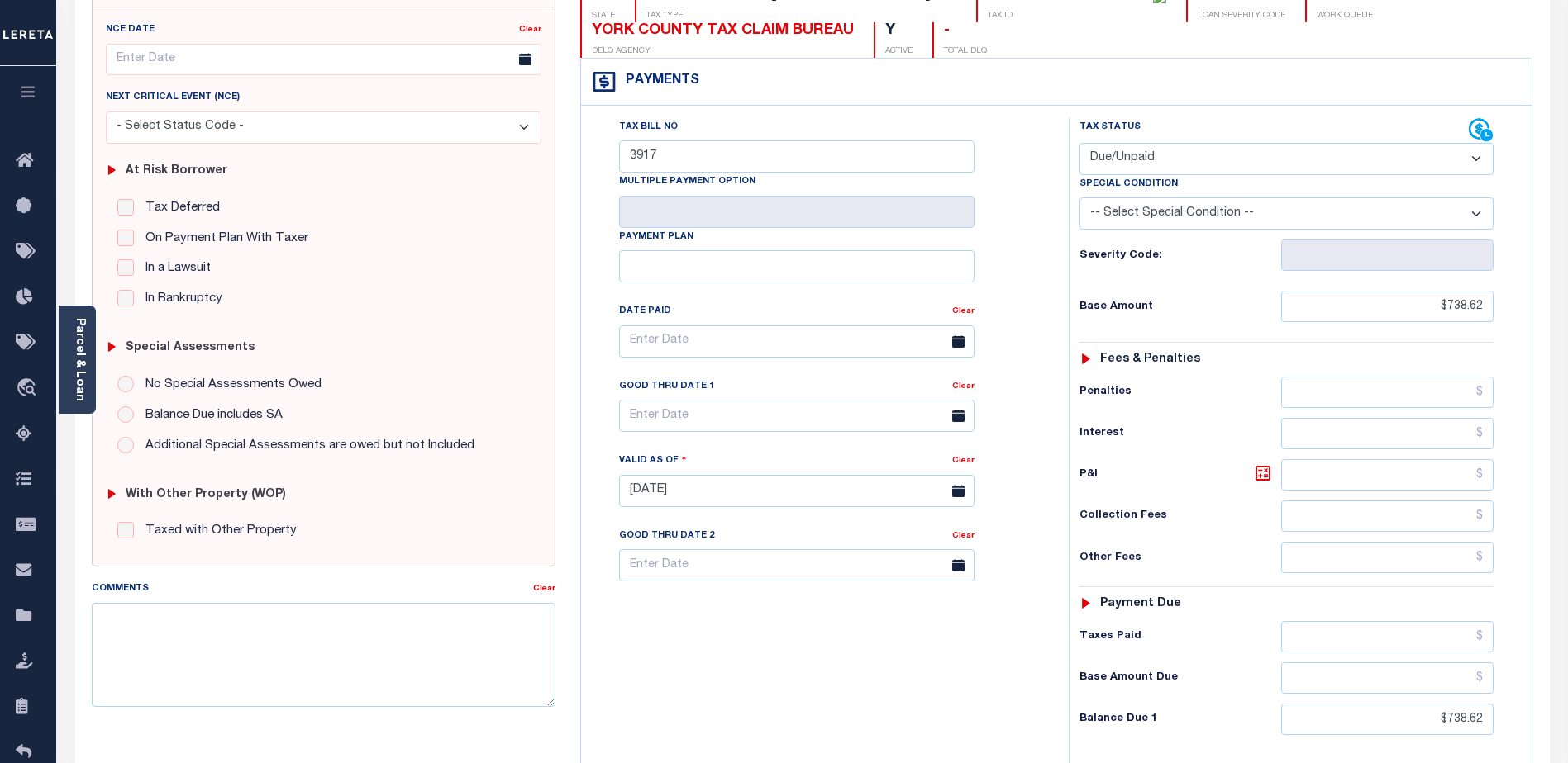
scroll to position [248, 0]
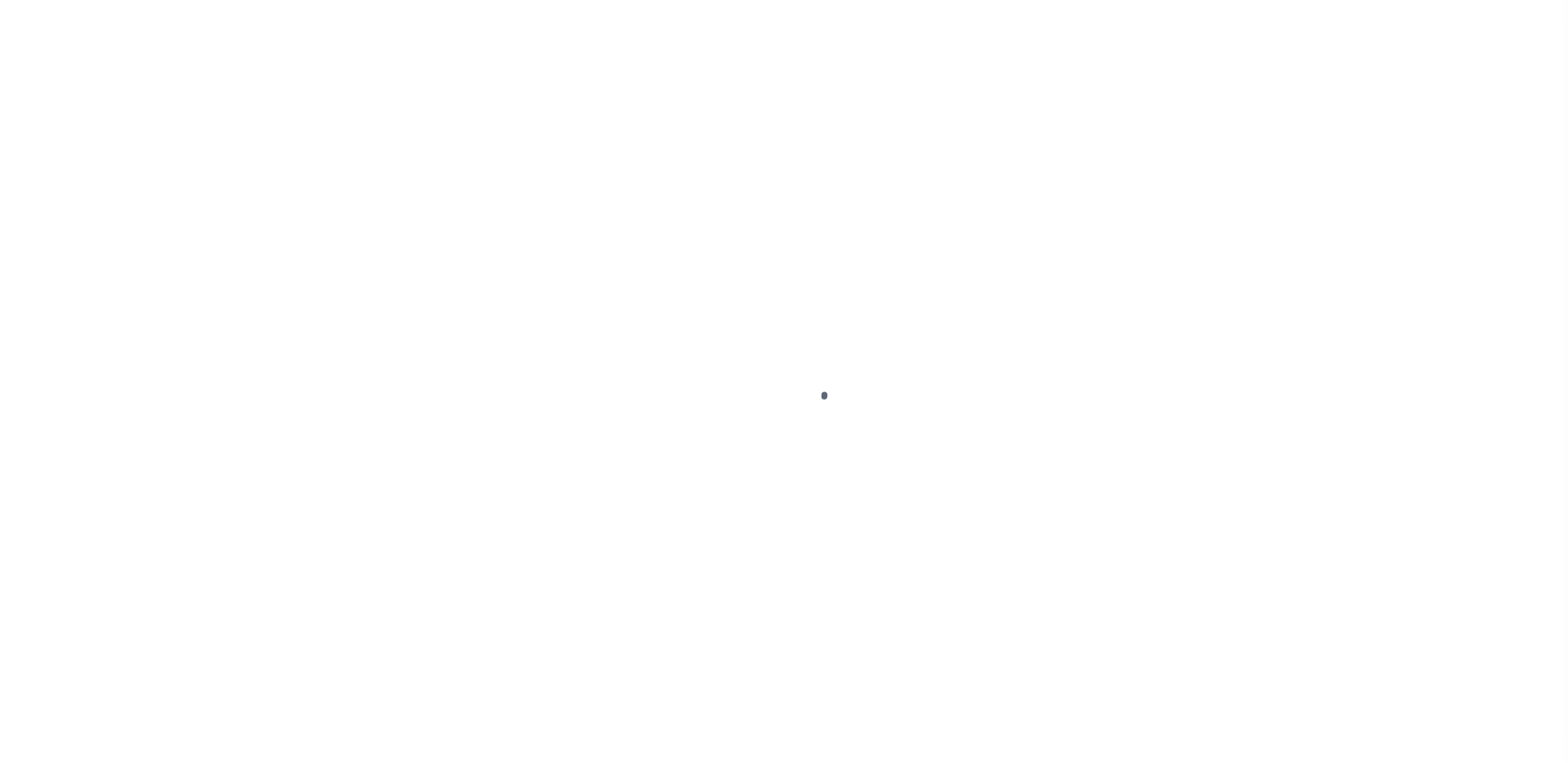
select select "DUE"
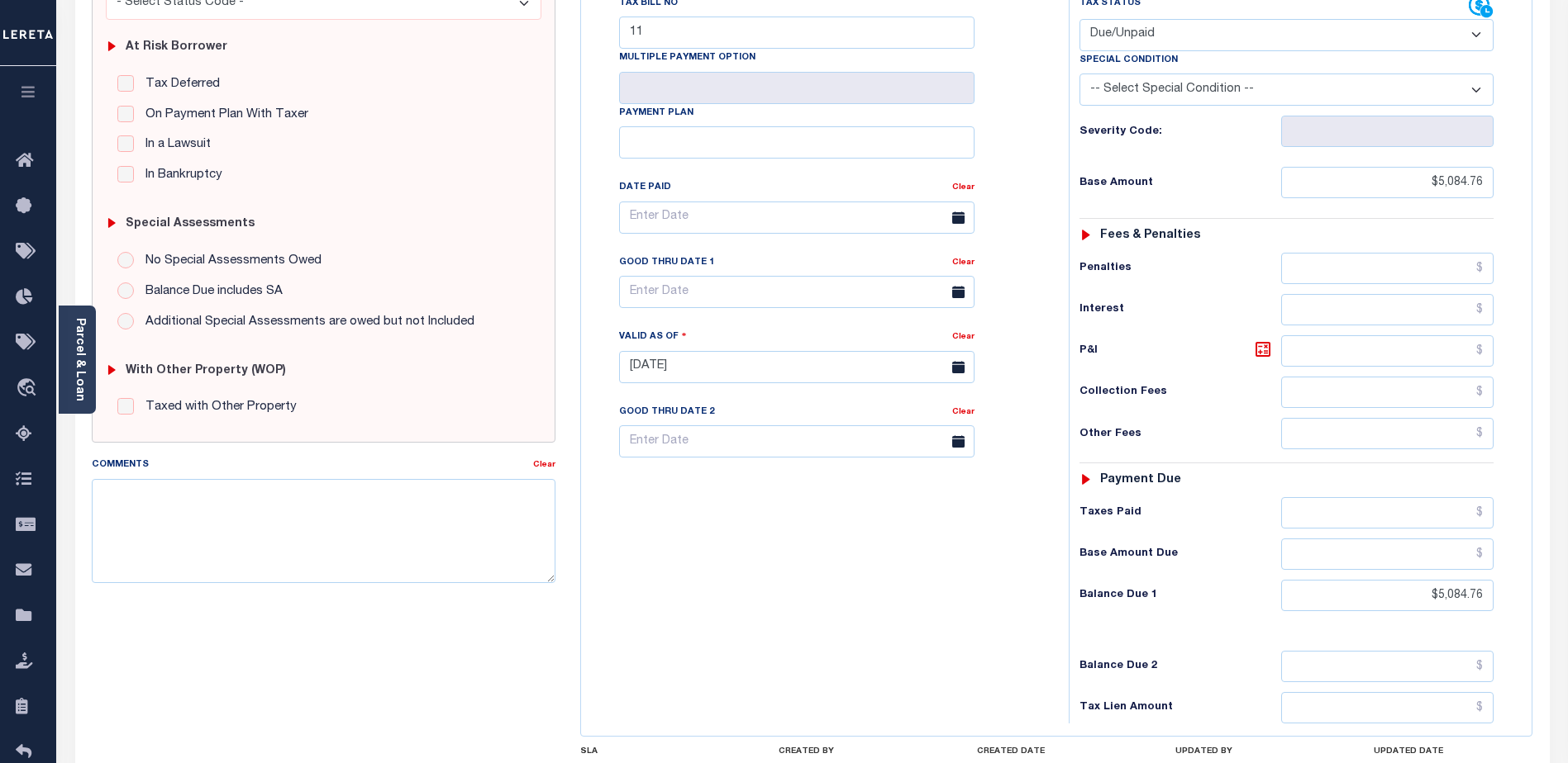
scroll to position [330, 0]
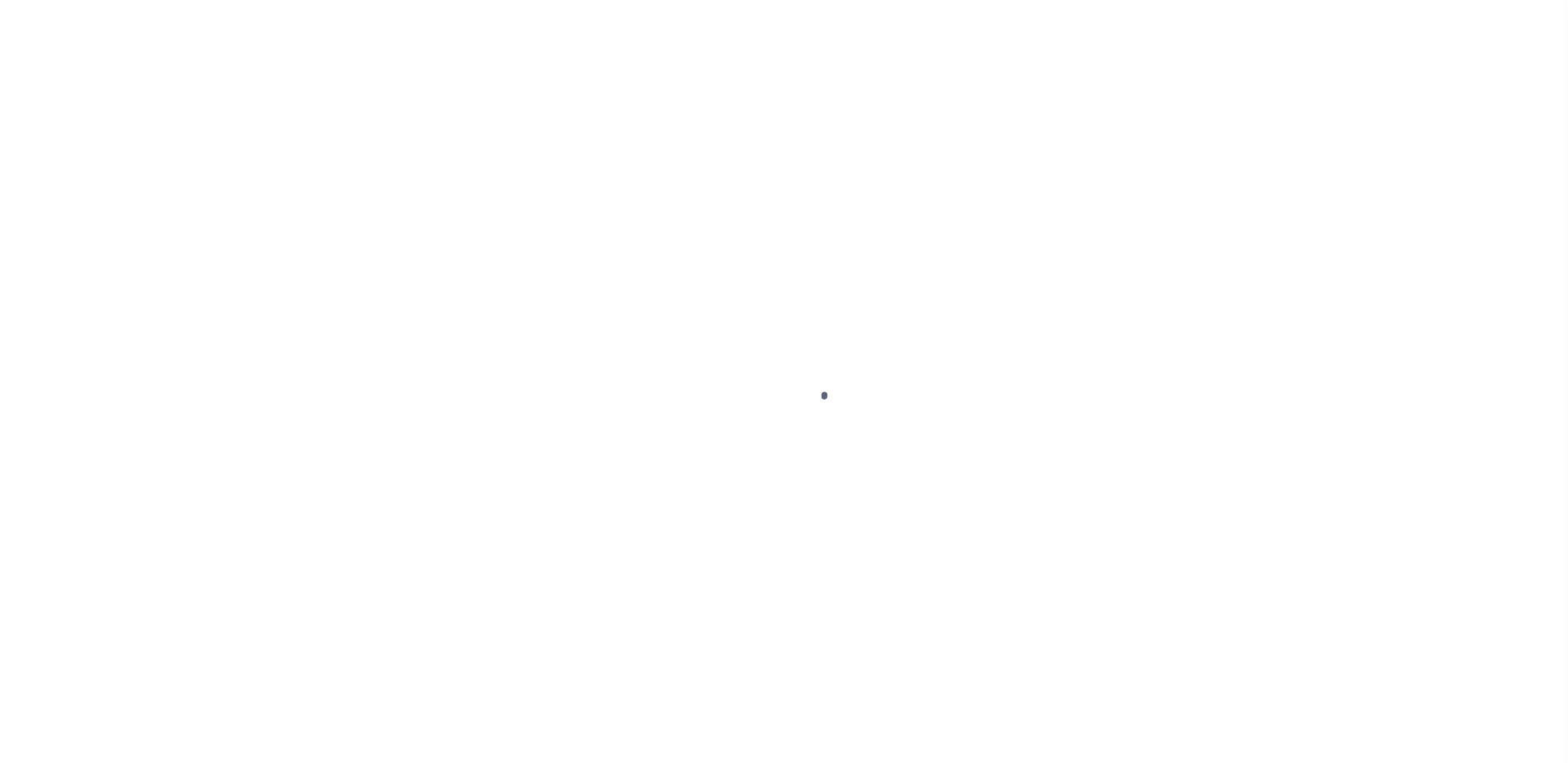
select select "DUE"
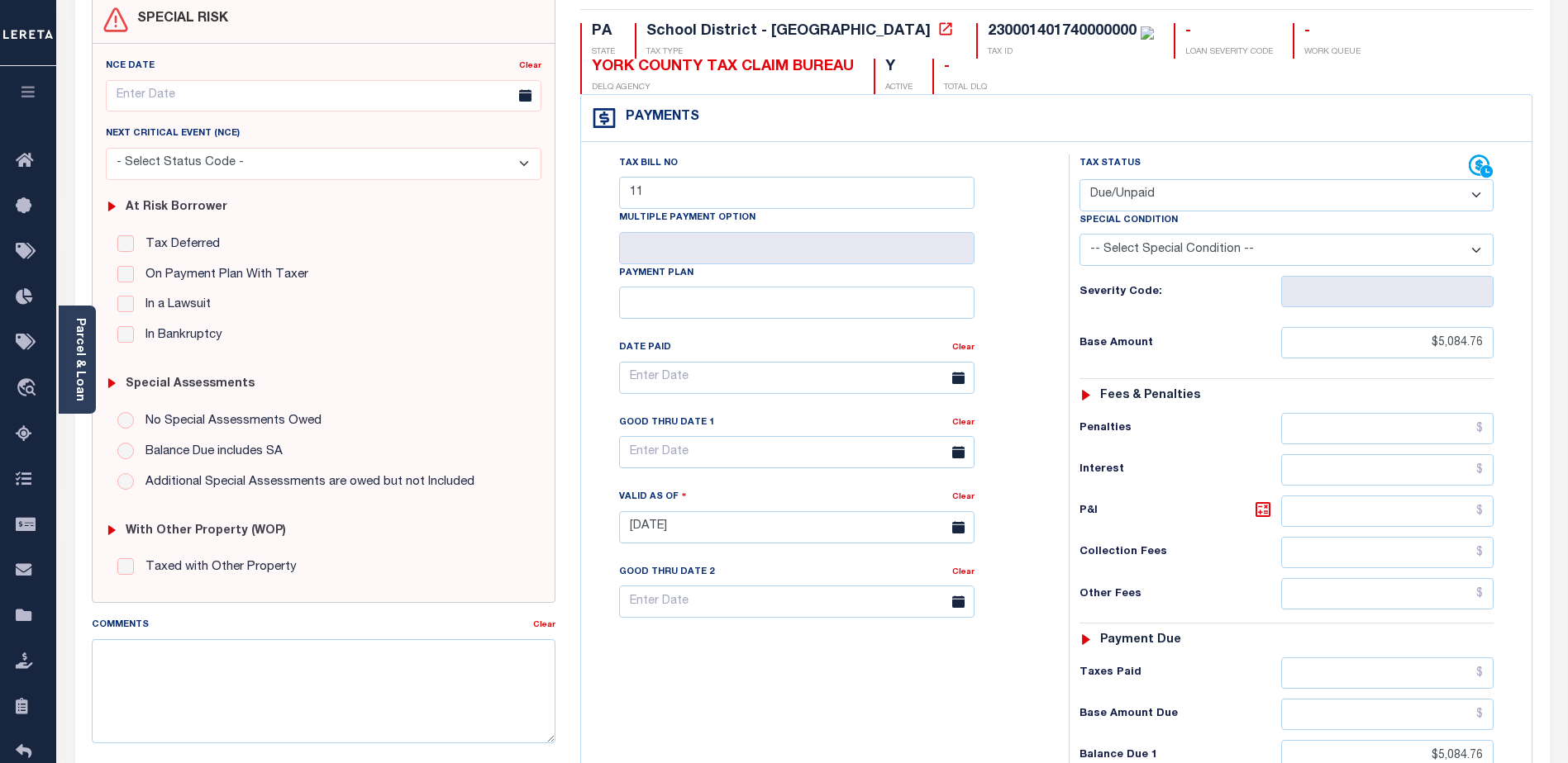
scroll to position [248, 0]
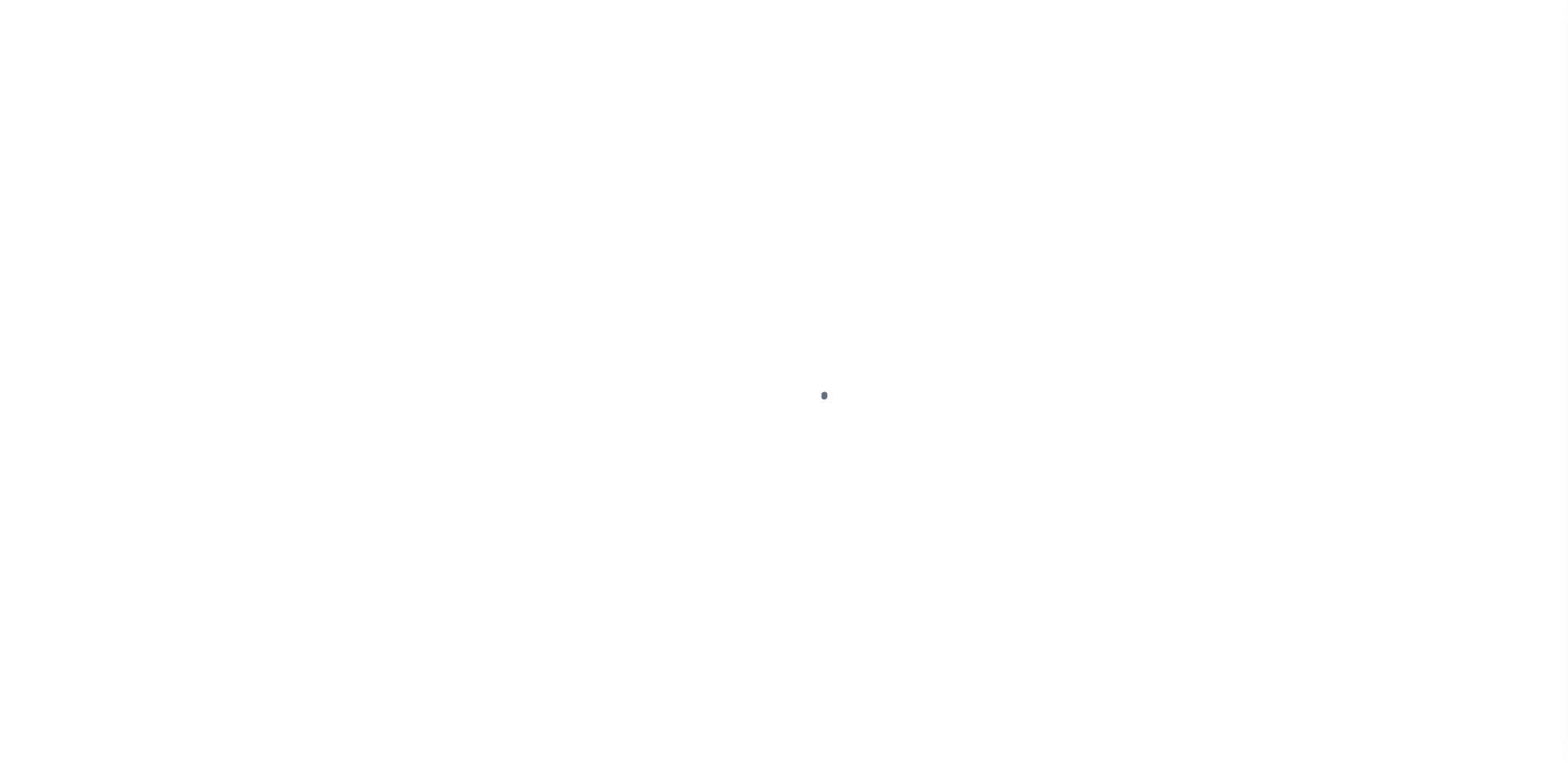
select select "DUE"
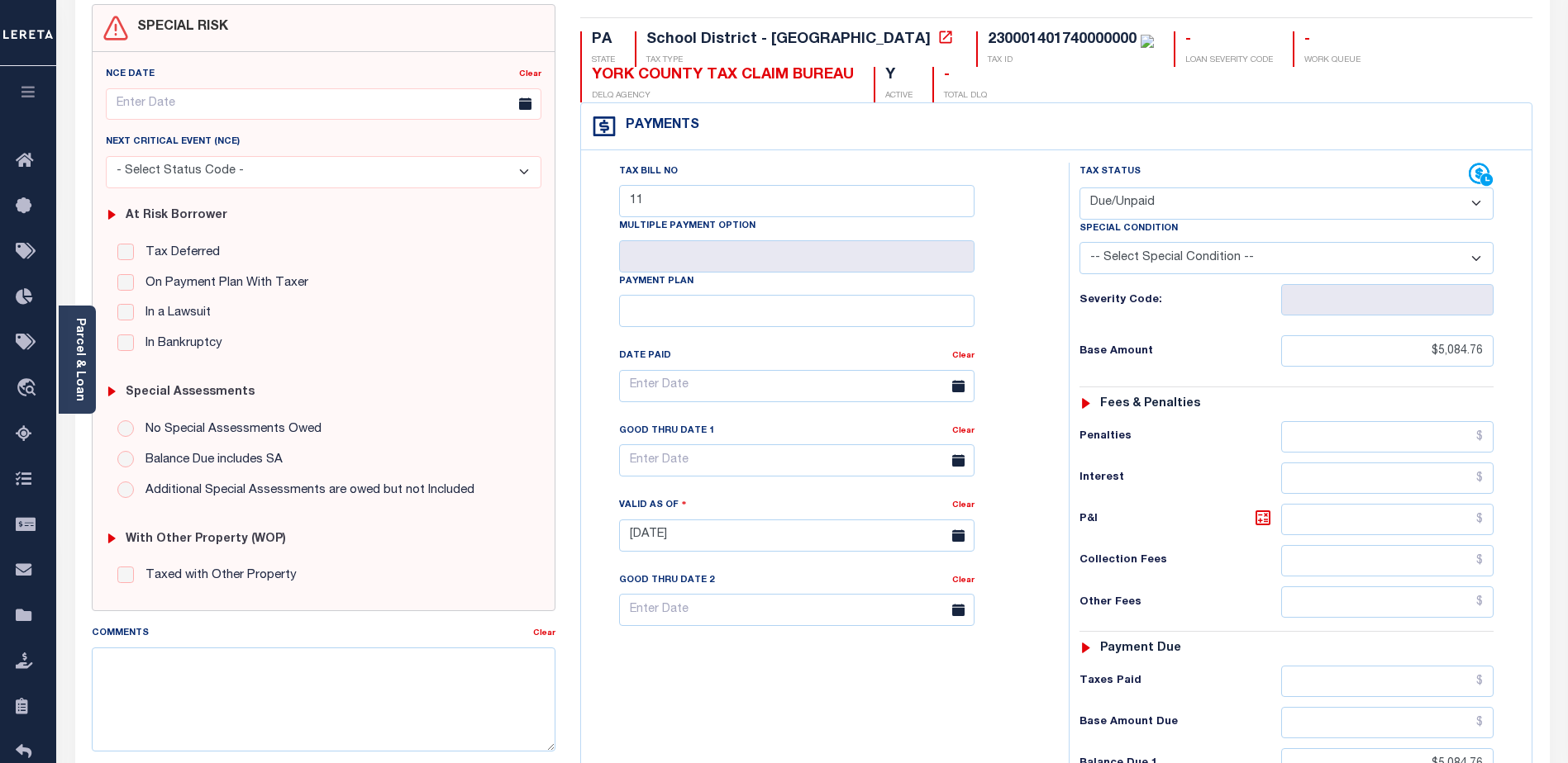
scroll to position [165, 0]
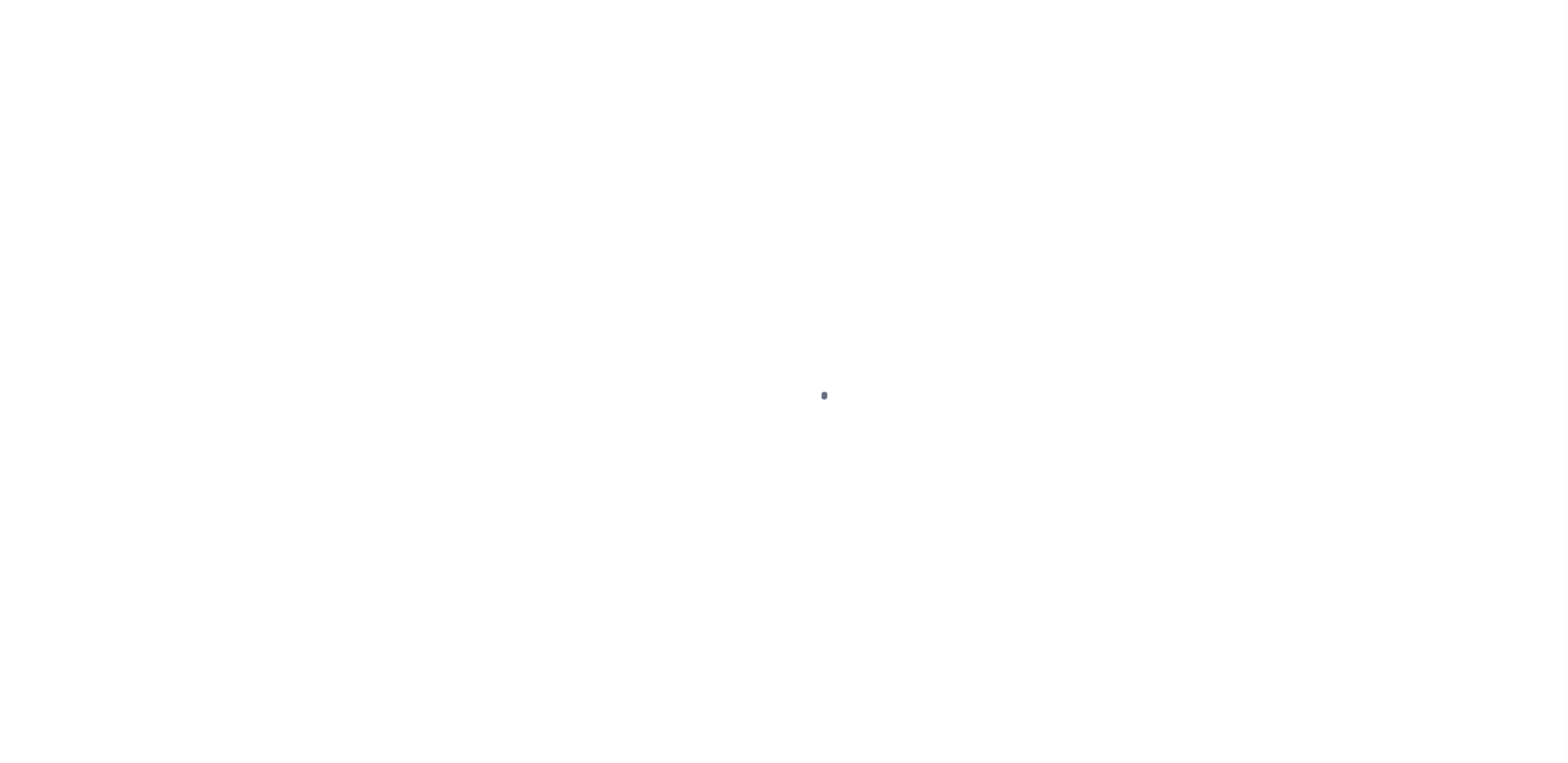
select select "DUE"
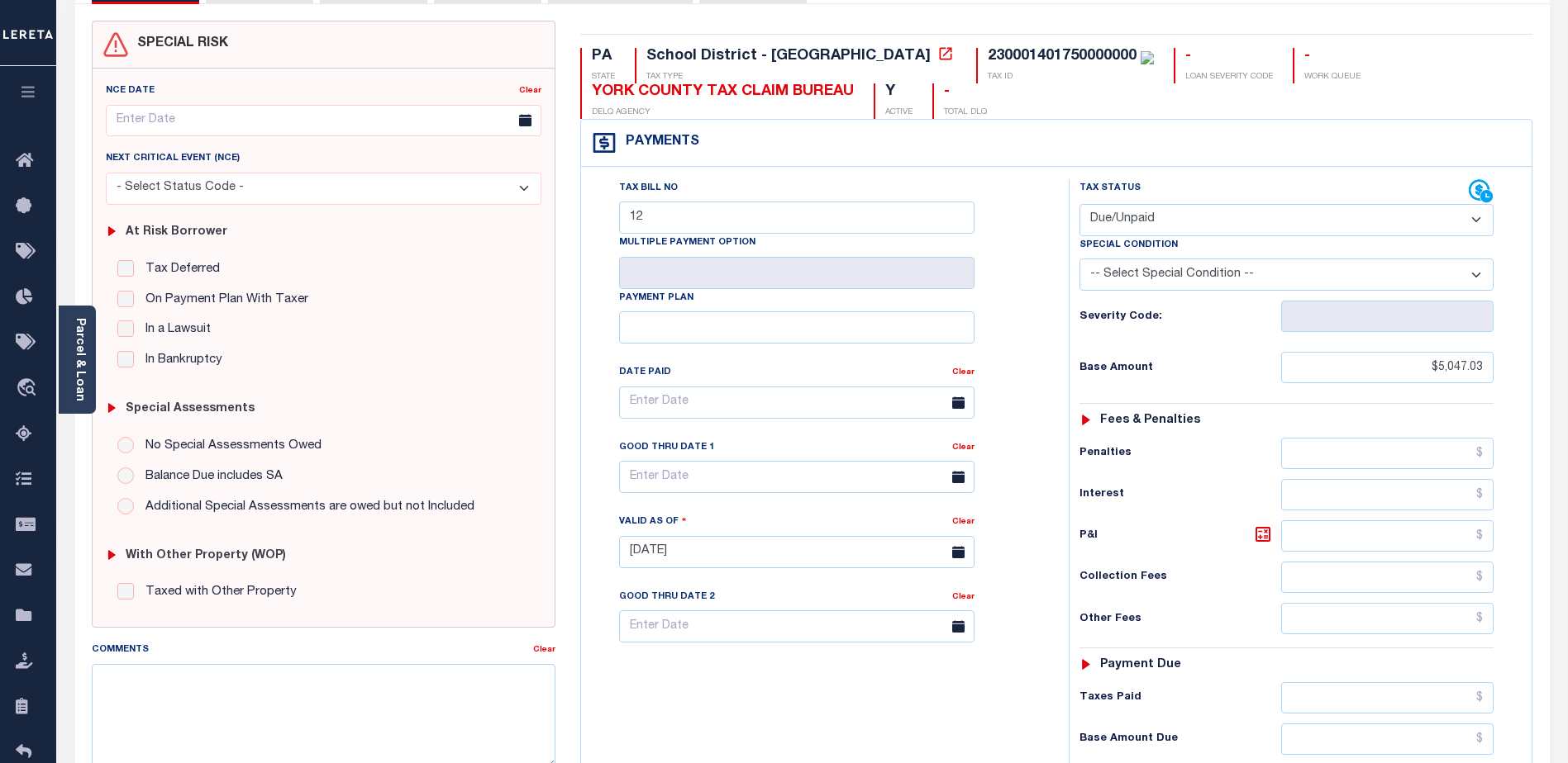
scroll to position [83, 0]
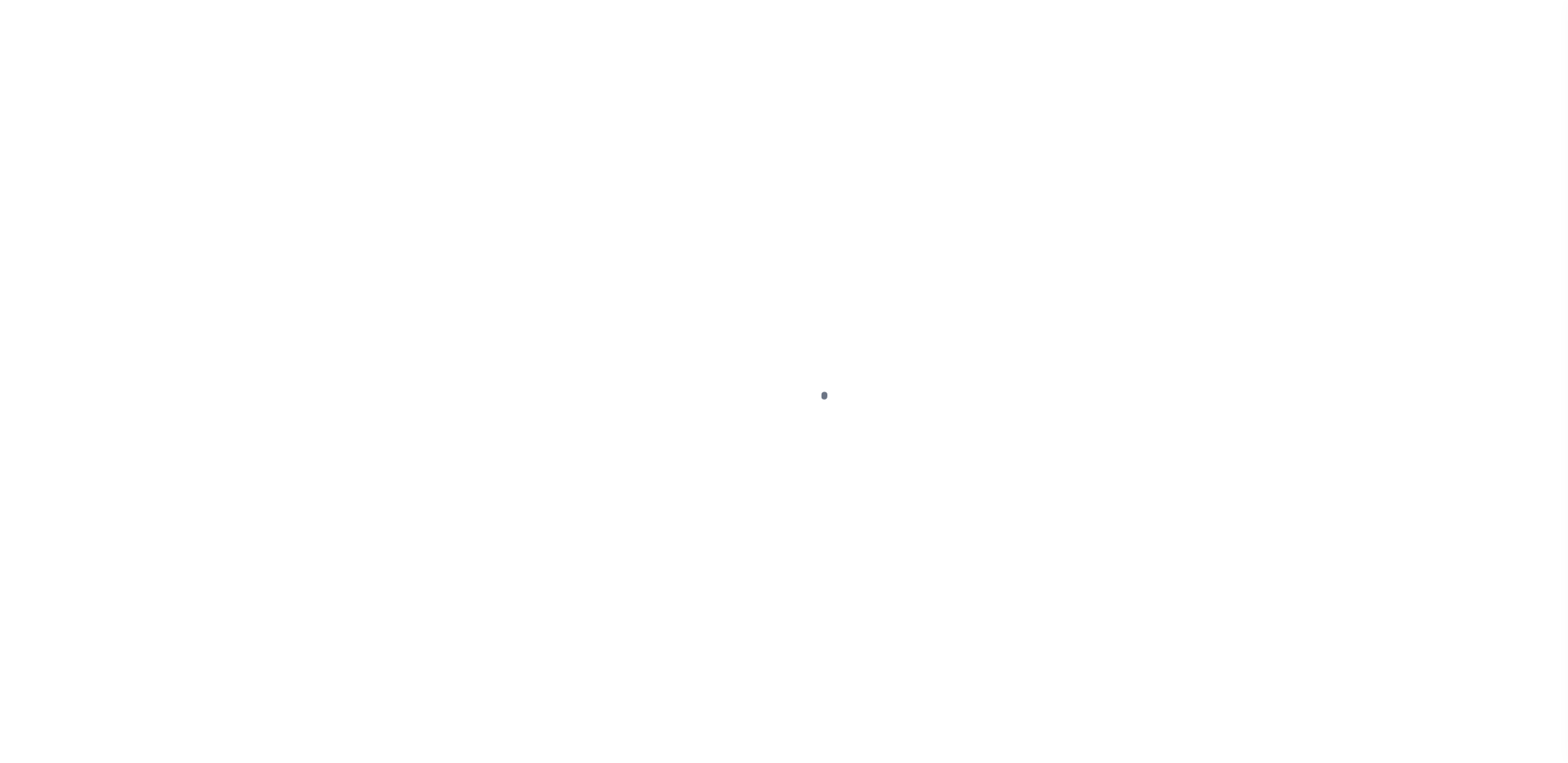
select select "DUE"
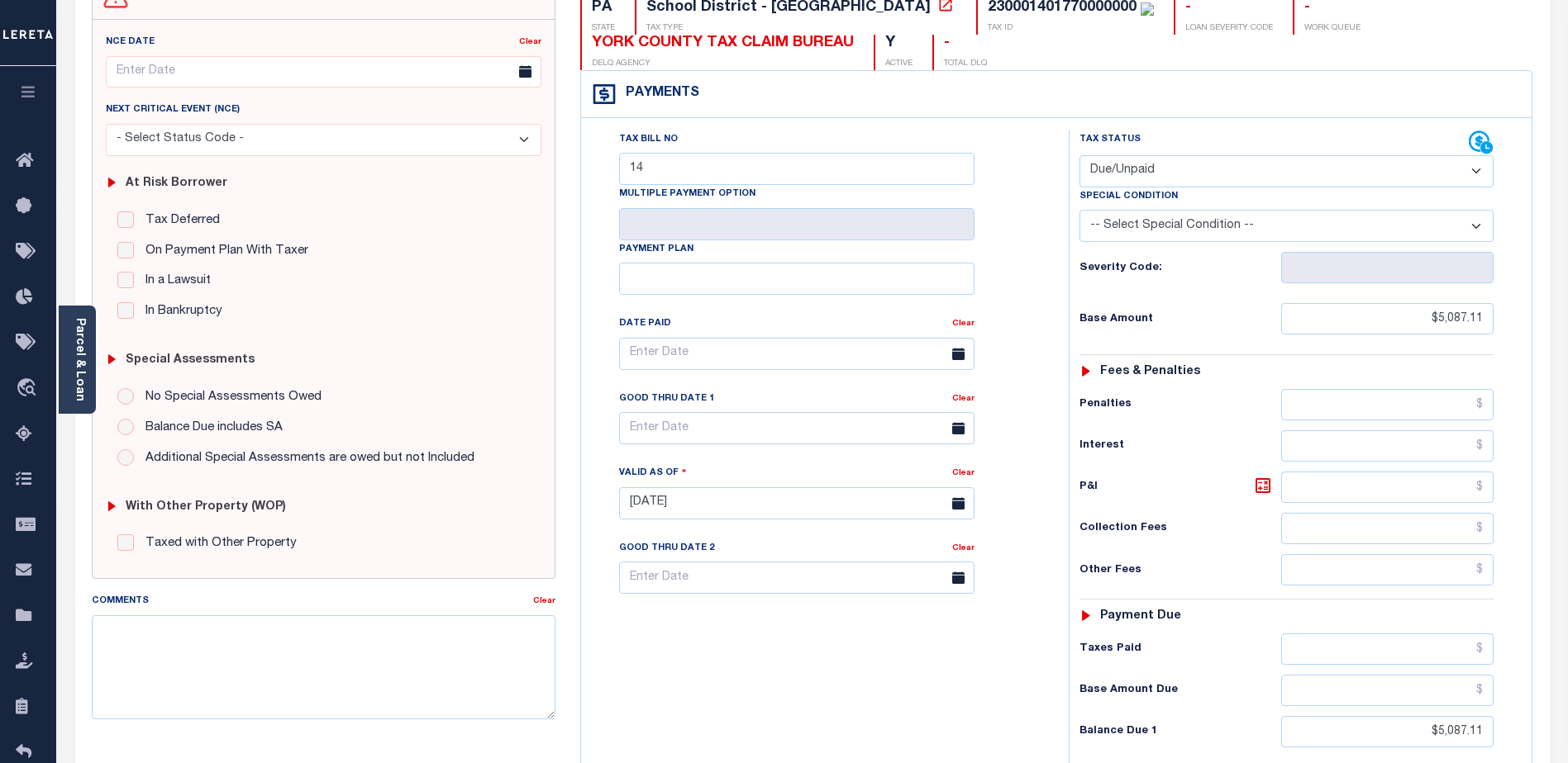
scroll to position [165, 0]
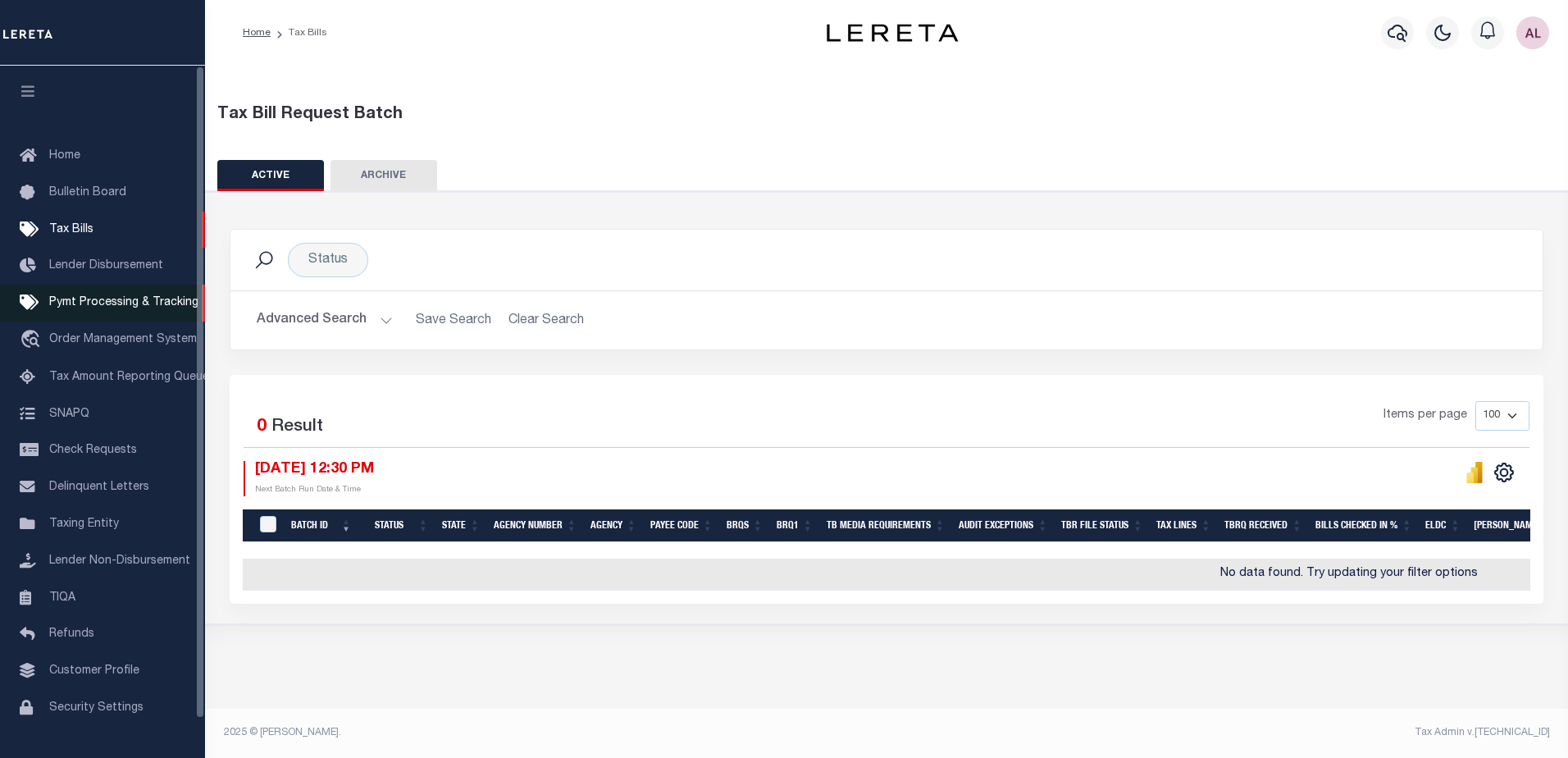
click at [135, 302] on span "Pymt Processing & Tracking" at bounding box center [124, 302] width 150 height 12
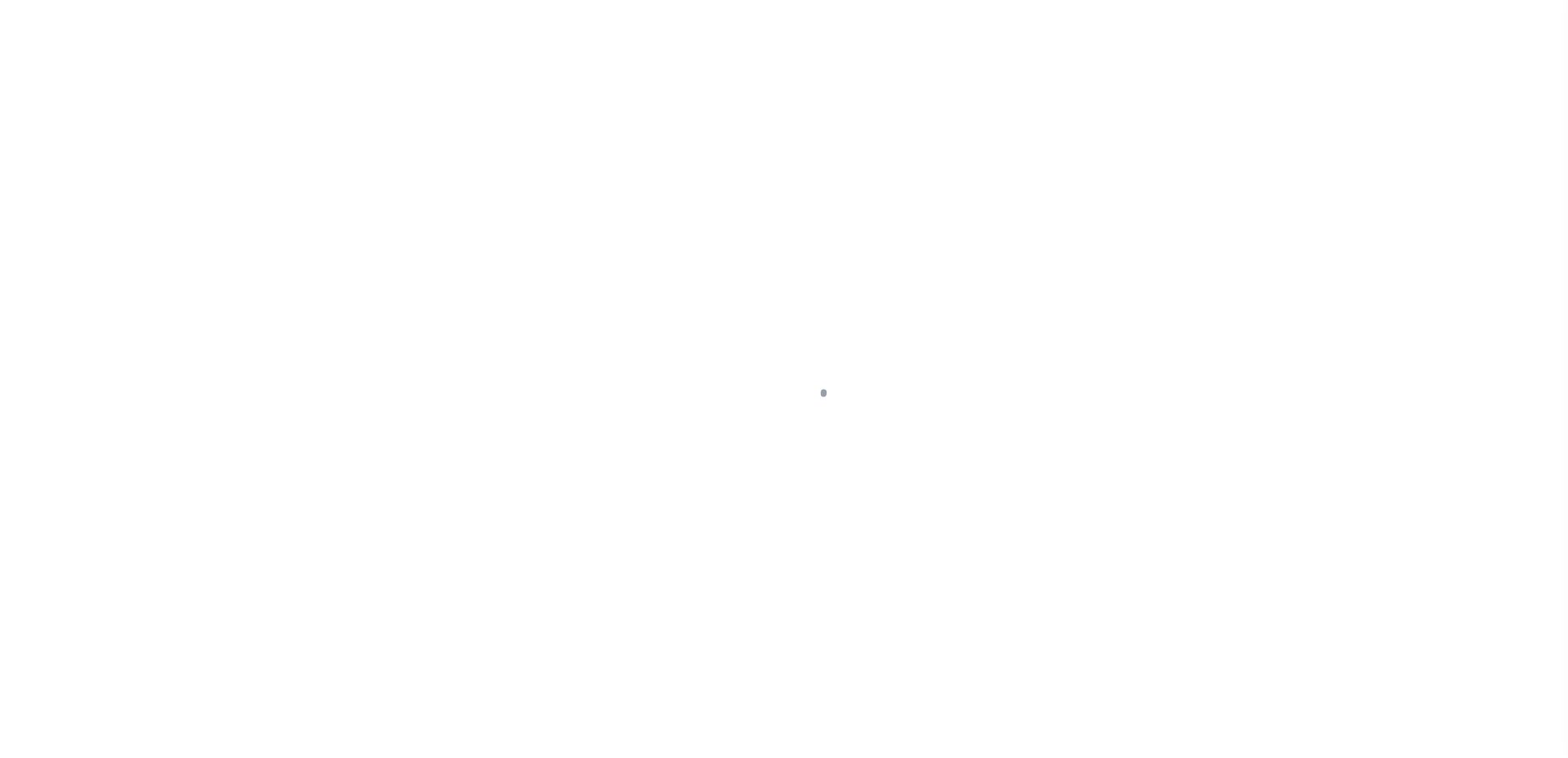
select select "1000"
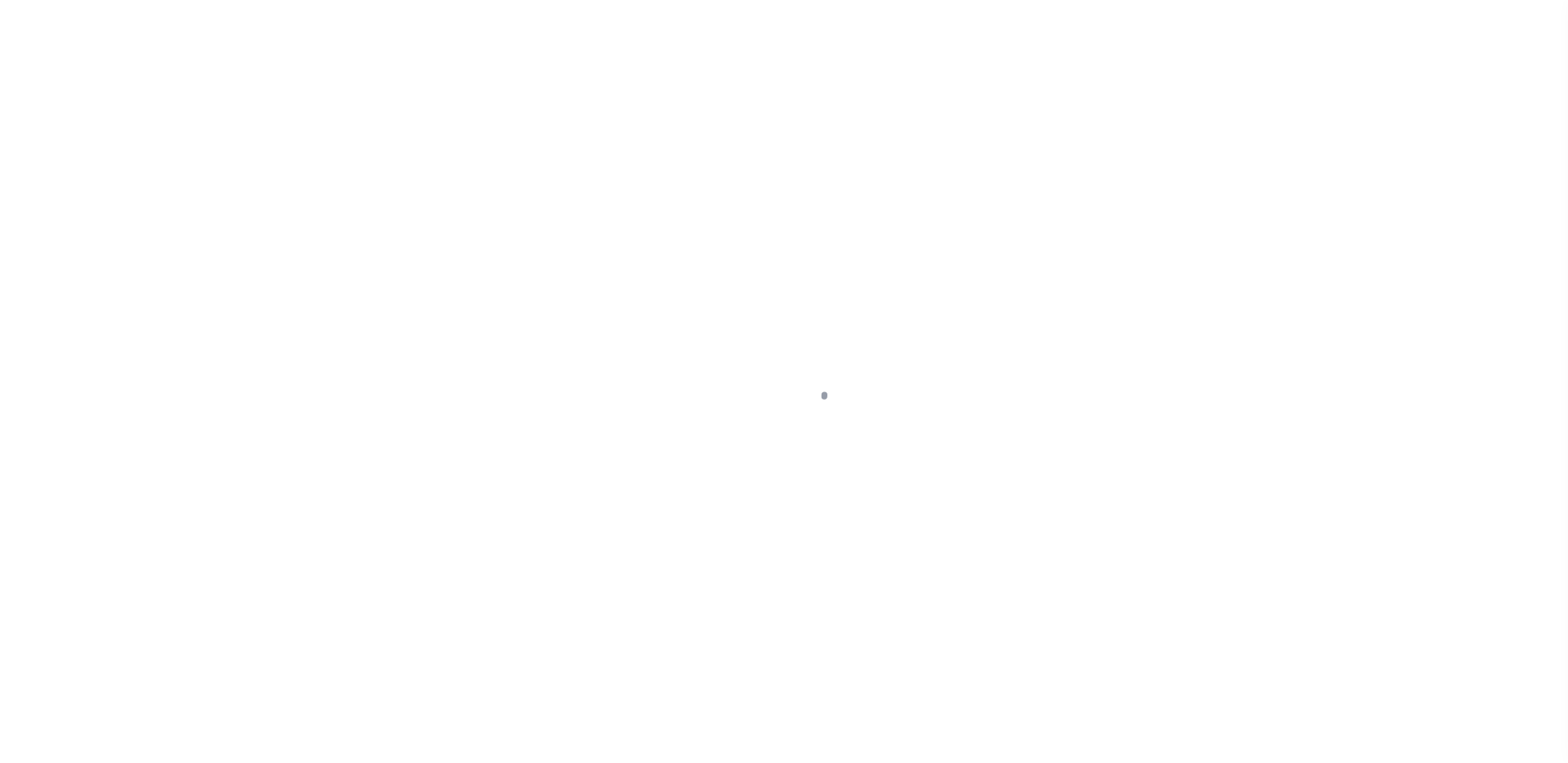
scroll to position [42, 0]
select select "1000"
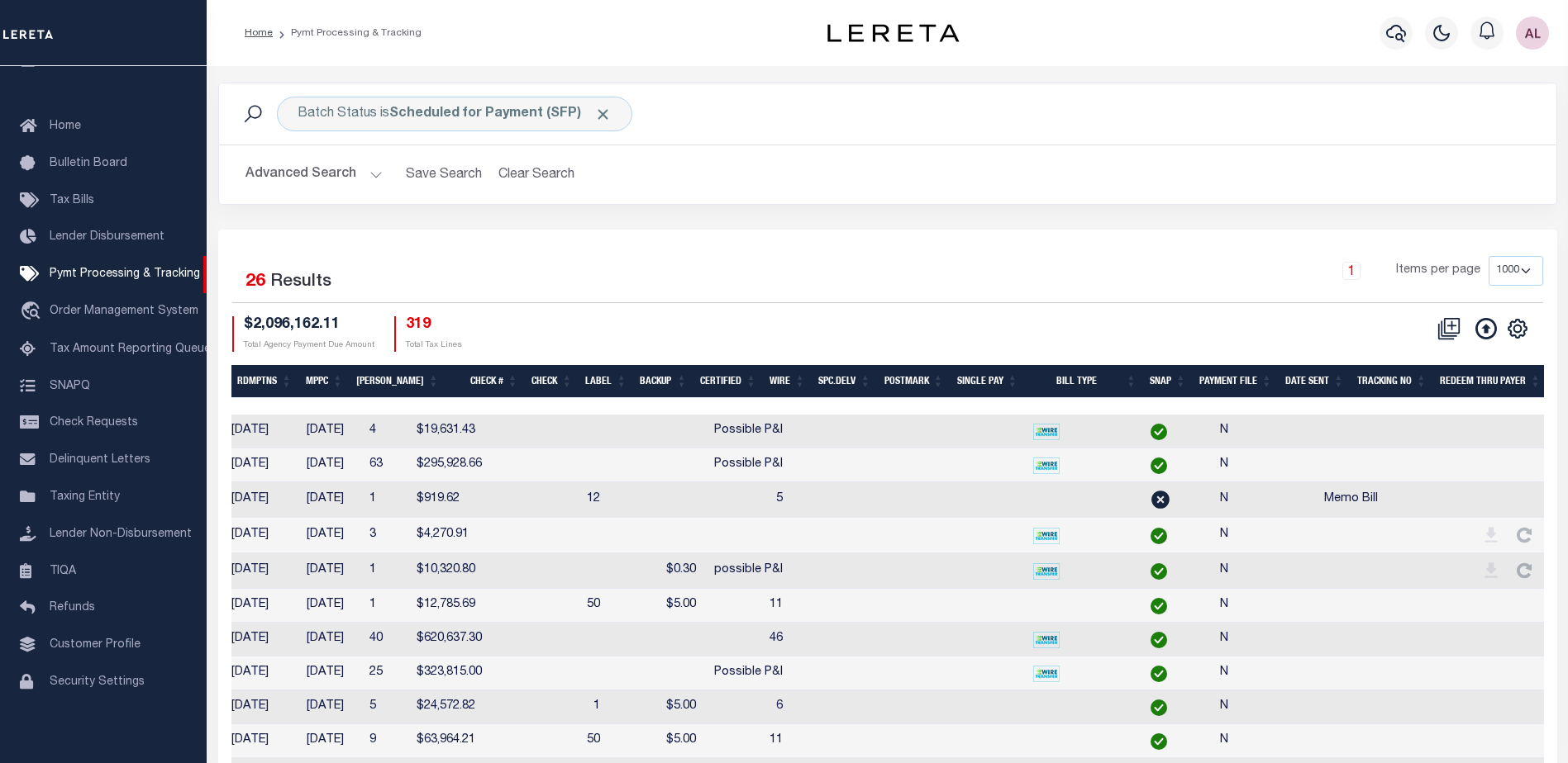
scroll to position [0, 919]
click at [1518, 326] on icon "" at bounding box center [1517, 329] width 7 height 7
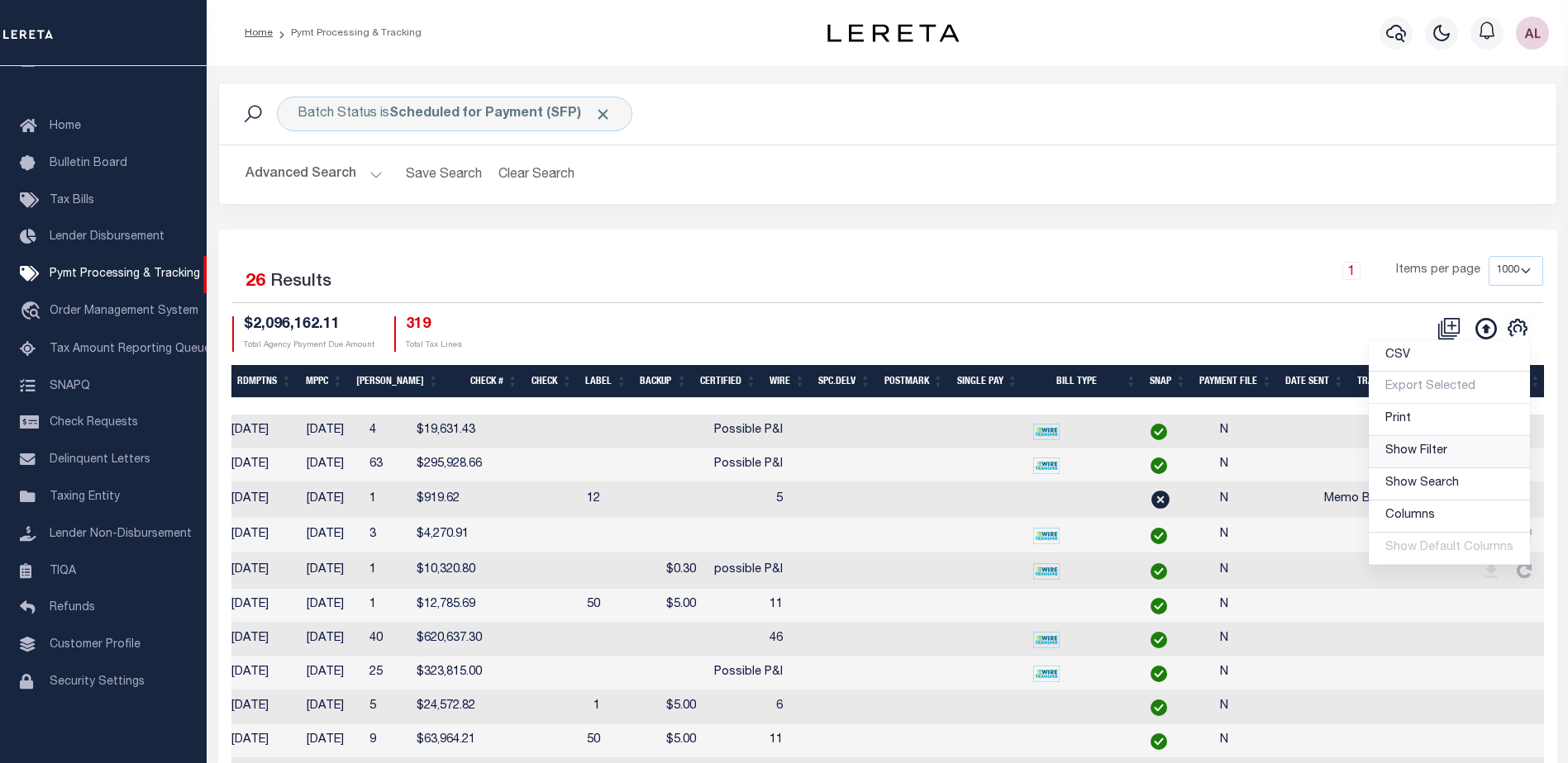
click at [1407, 453] on span "Show Filter" at bounding box center [1416, 451] width 62 height 12
select select
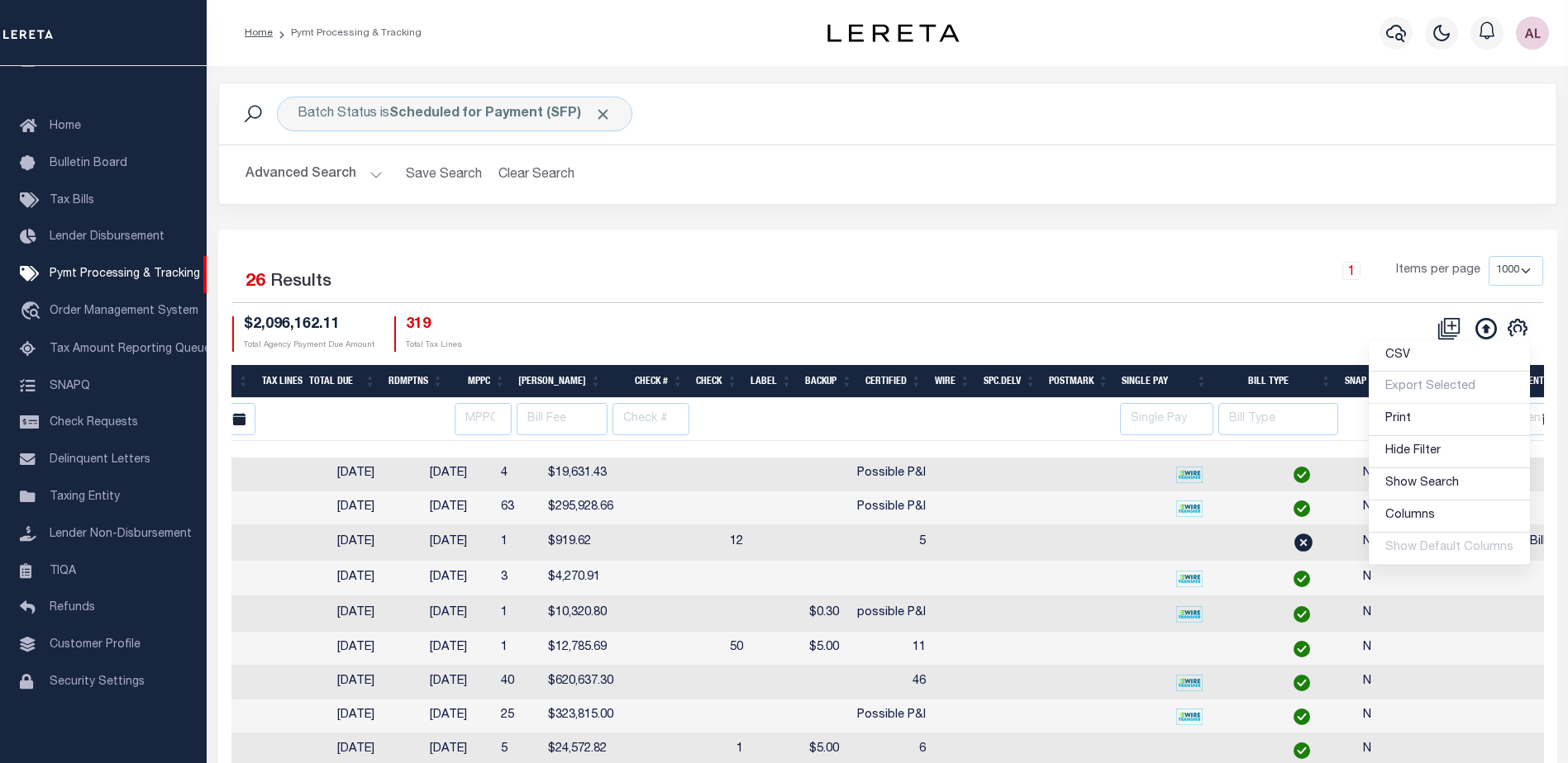
click at [1454, 477] on td at bounding box center [1517, 475] width 127 height 34
checkbox input "true"
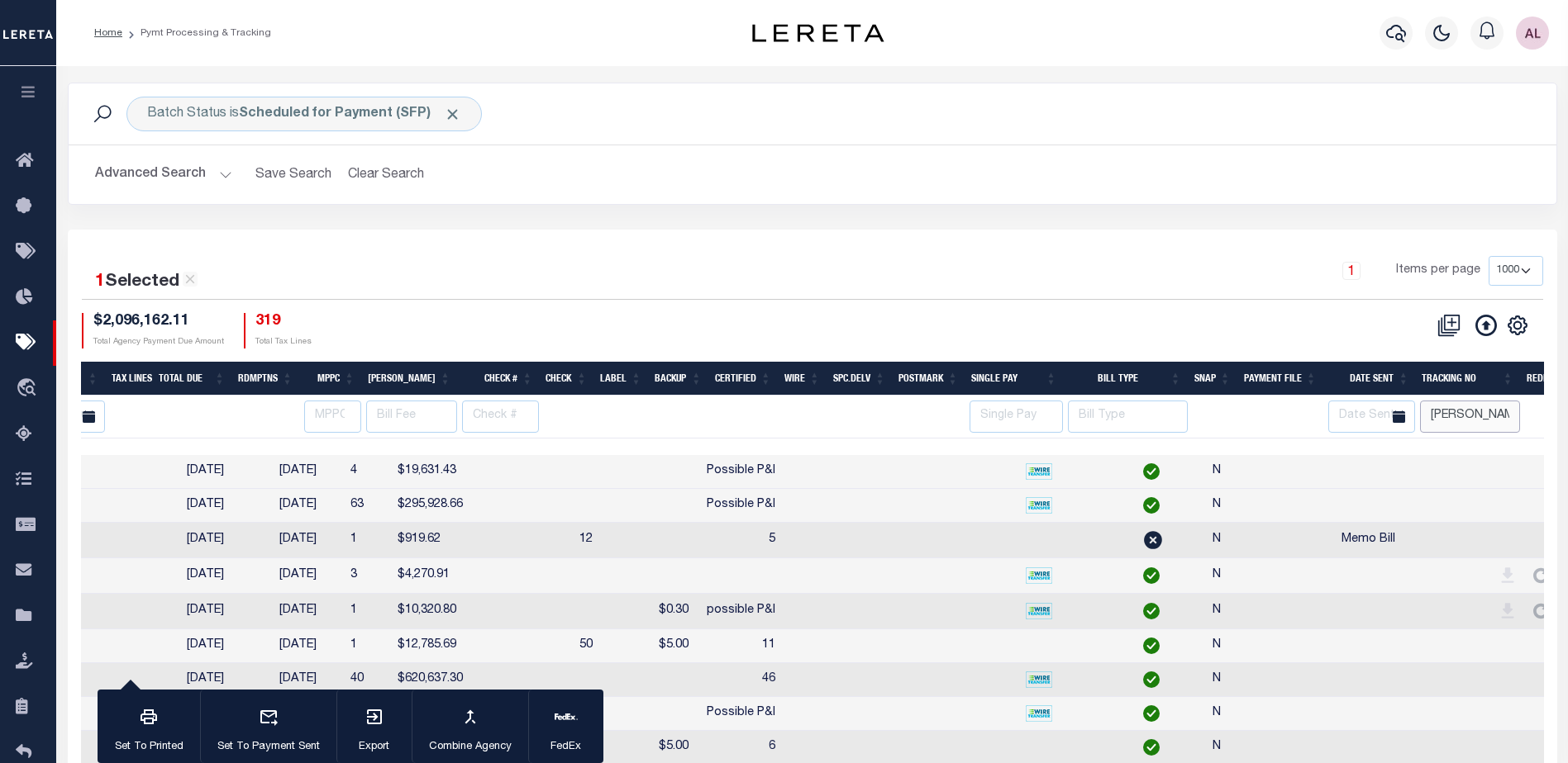
click at [1489, 423] on input "audria" at bounding box center [1470, 417] width 99 height 33
select select
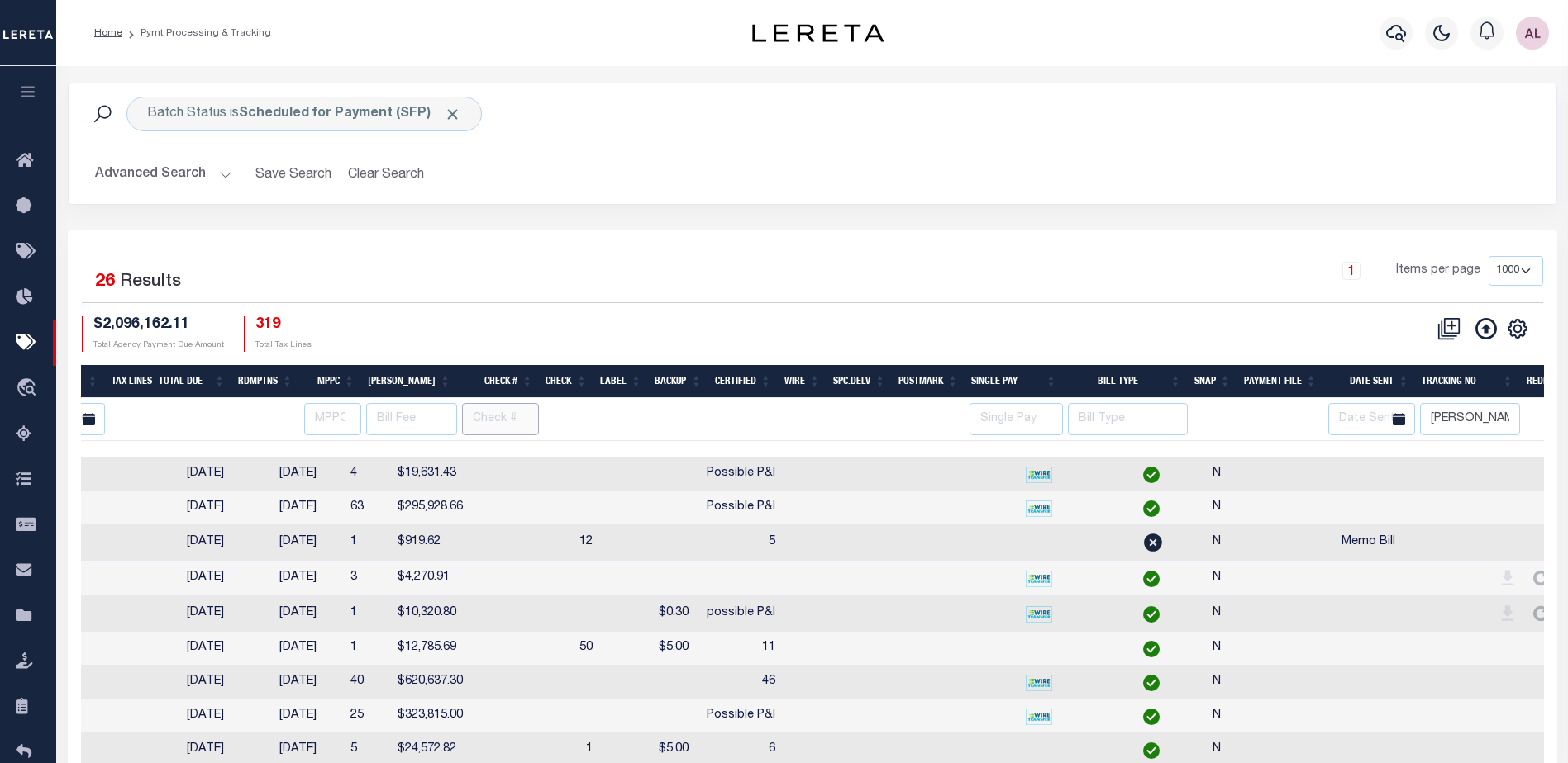
click at [490, 411] on input "text" at bounding box center [499, 420] width 77 height 33
type input "poss"
select select
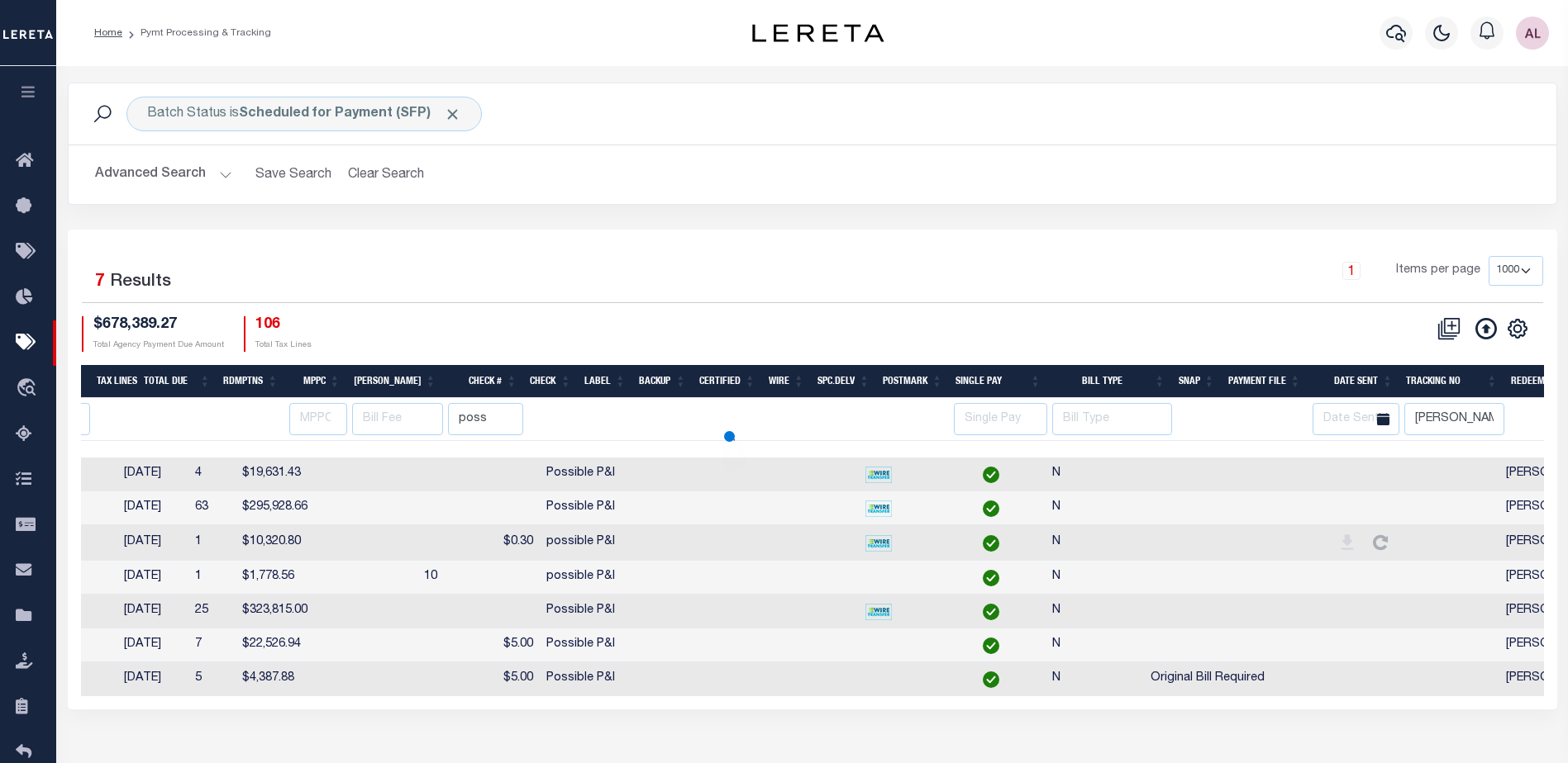
select select
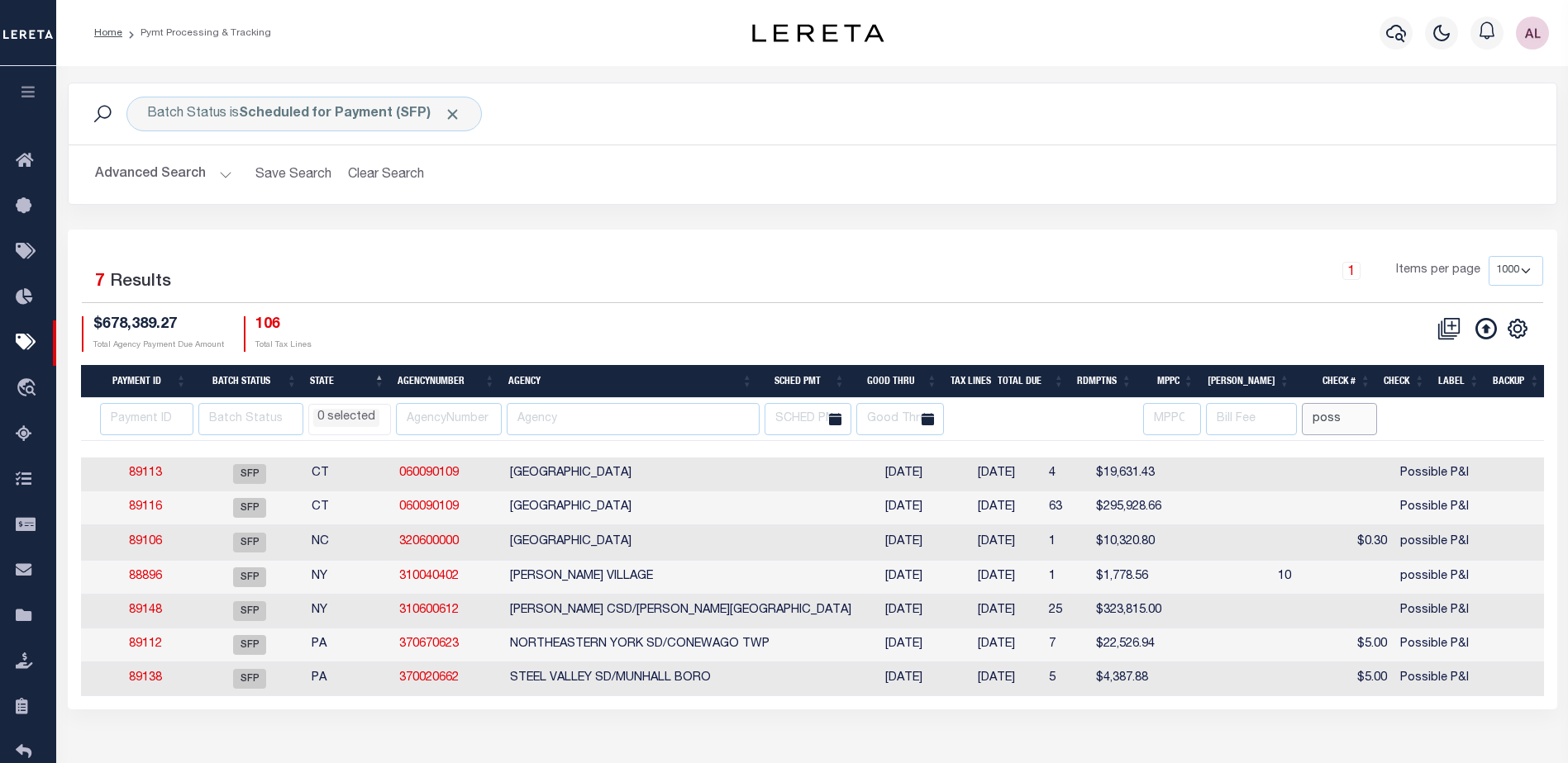
scroll to position [0, 0]
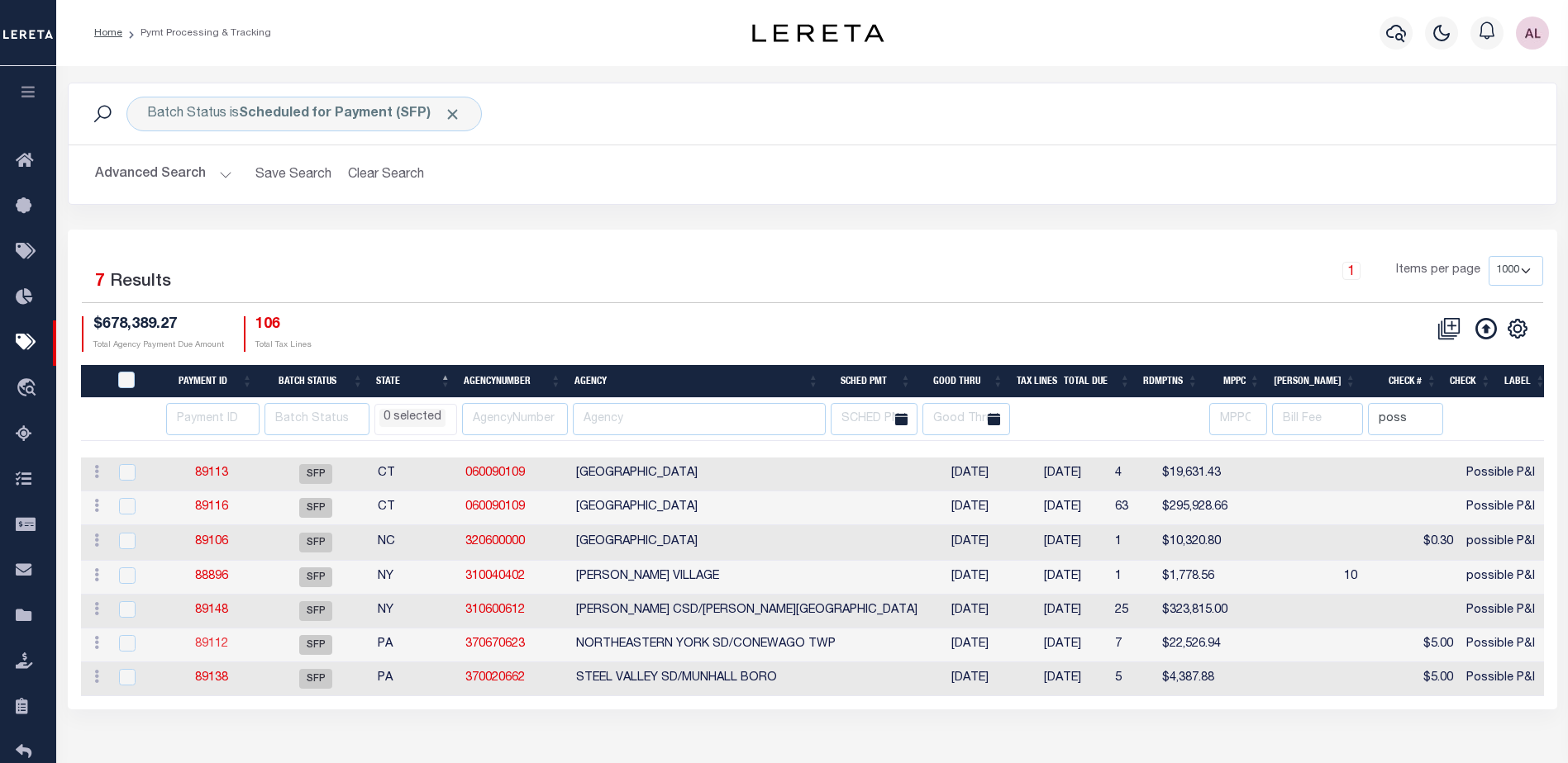
click at [200, 647] on link "89112" at bounding box center [211, 644] width 33 height 12
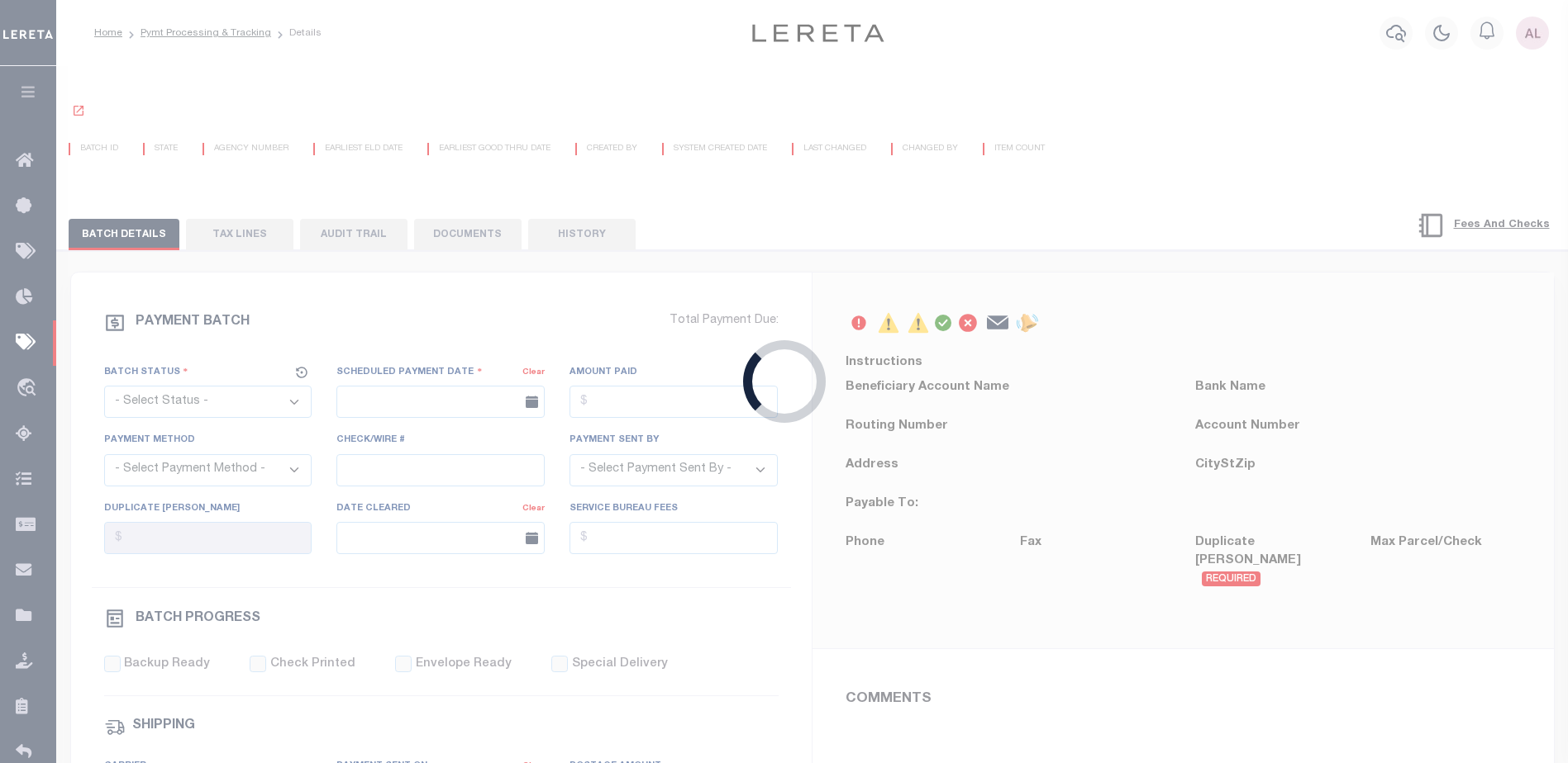
select select "SFP"
type input "08/21/2025"
type input "Possible P&I"
type input "Audria"
type input "N"
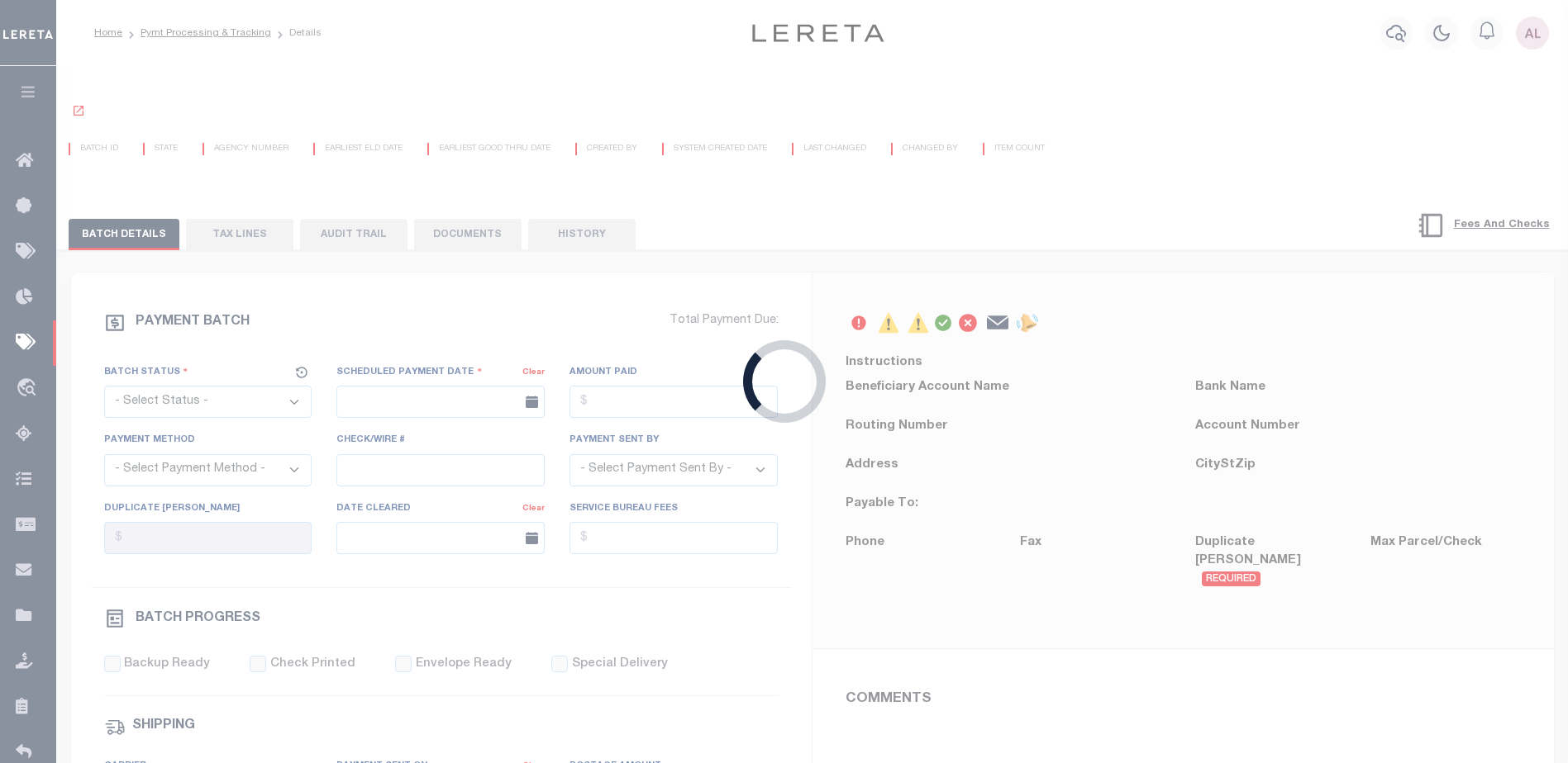
radio input "true"
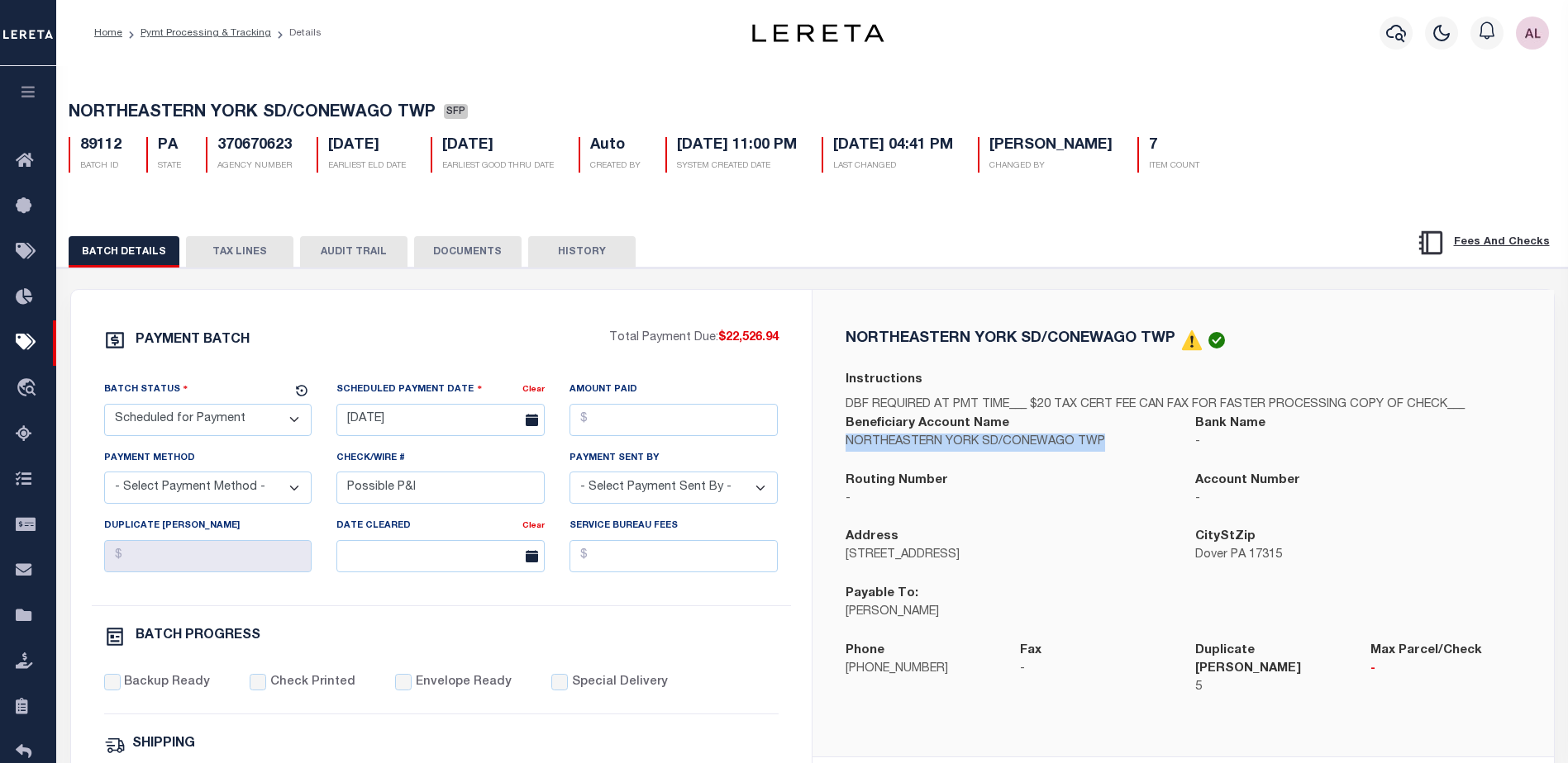
drag, startPoint x: 1106, startPoint y: 447, endPoint x: 845, endPoint y: 455, distance: 261.1
click at [845, 452] on p "NORTHEASTERN YORK SD/CONEWAGO TWP" at bounding box center [1008, 442] width 326 height 18
copy p "NORTHEASTERN YORK SD/CONEWAGO TWP"
click at [236, 419] on select "- Select Status - Scheduled for Payment Ready For Payment Payment Sent Cleared …" at bounding box center [208, 420] width 209 height 33
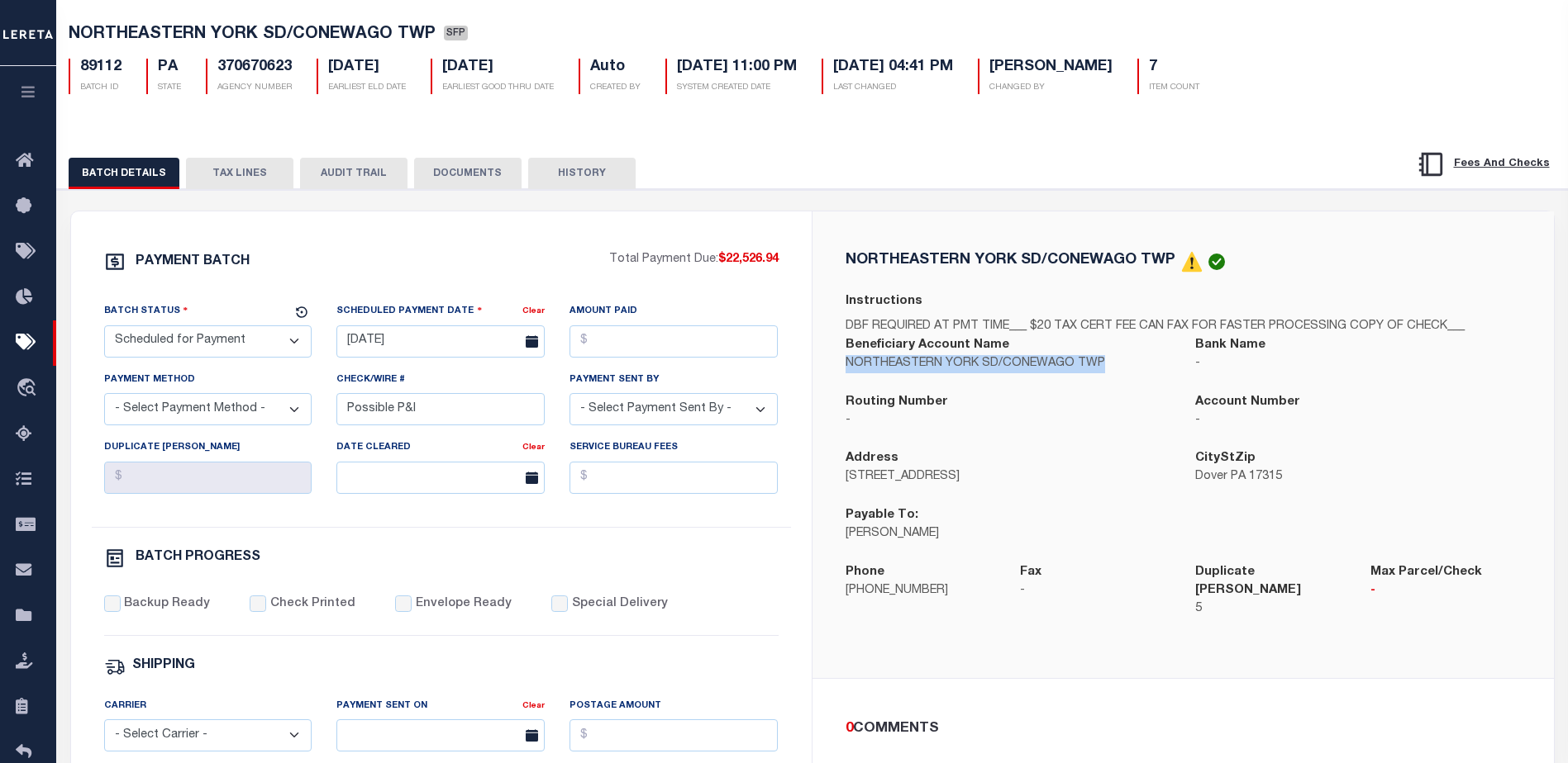
scroll to position [83, 0]
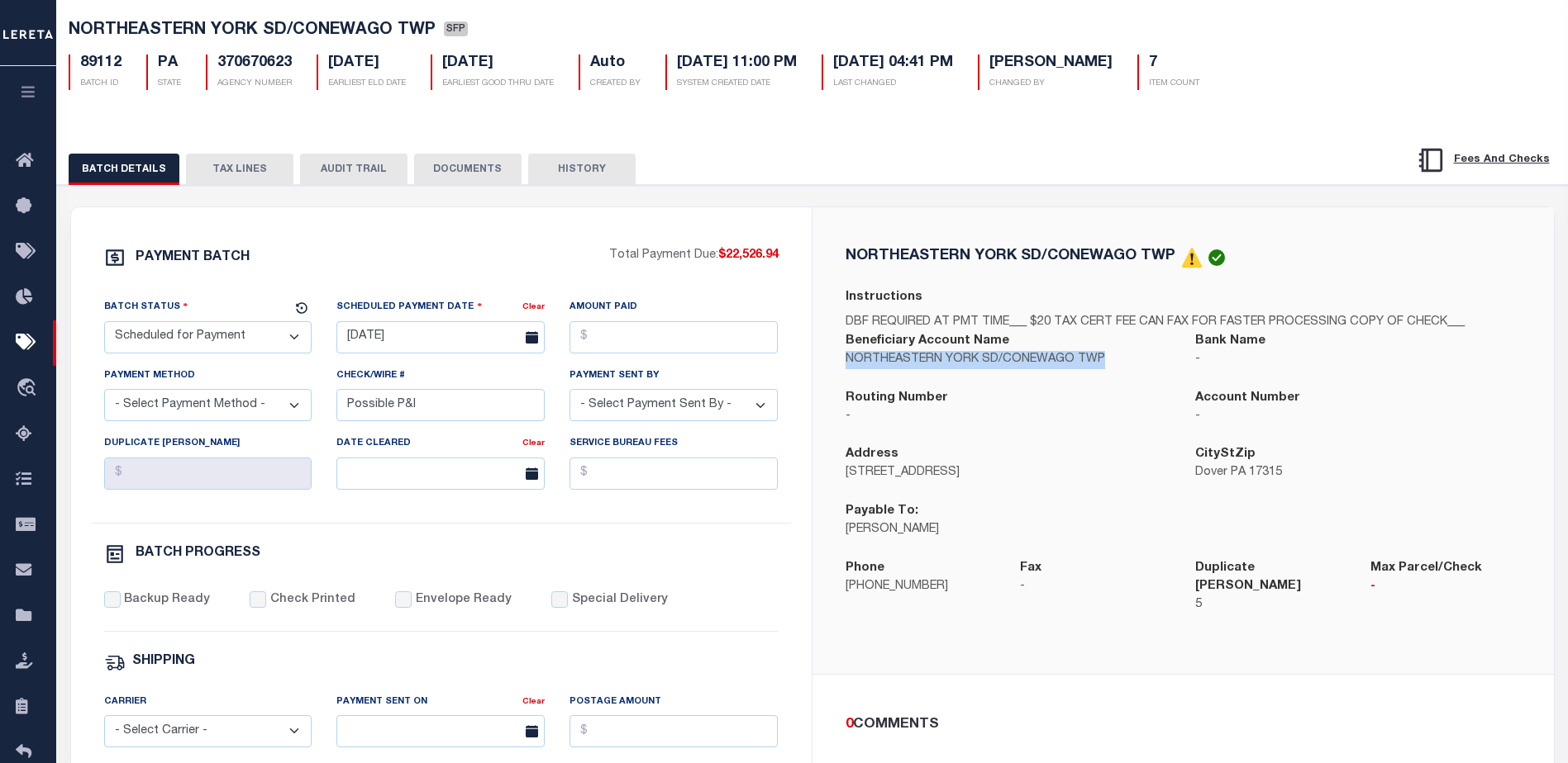
copy p "NORTHEASTERN YORK SD/CONEWAGO TWP"
drag, startPoint x: 227, startPoint y: 169, endPoint x: 182, endPoint y: 209, distance: 60.2
click at [227, 169] on button "TAX LINES" at bounding box center [239, 169] width 107 height 32
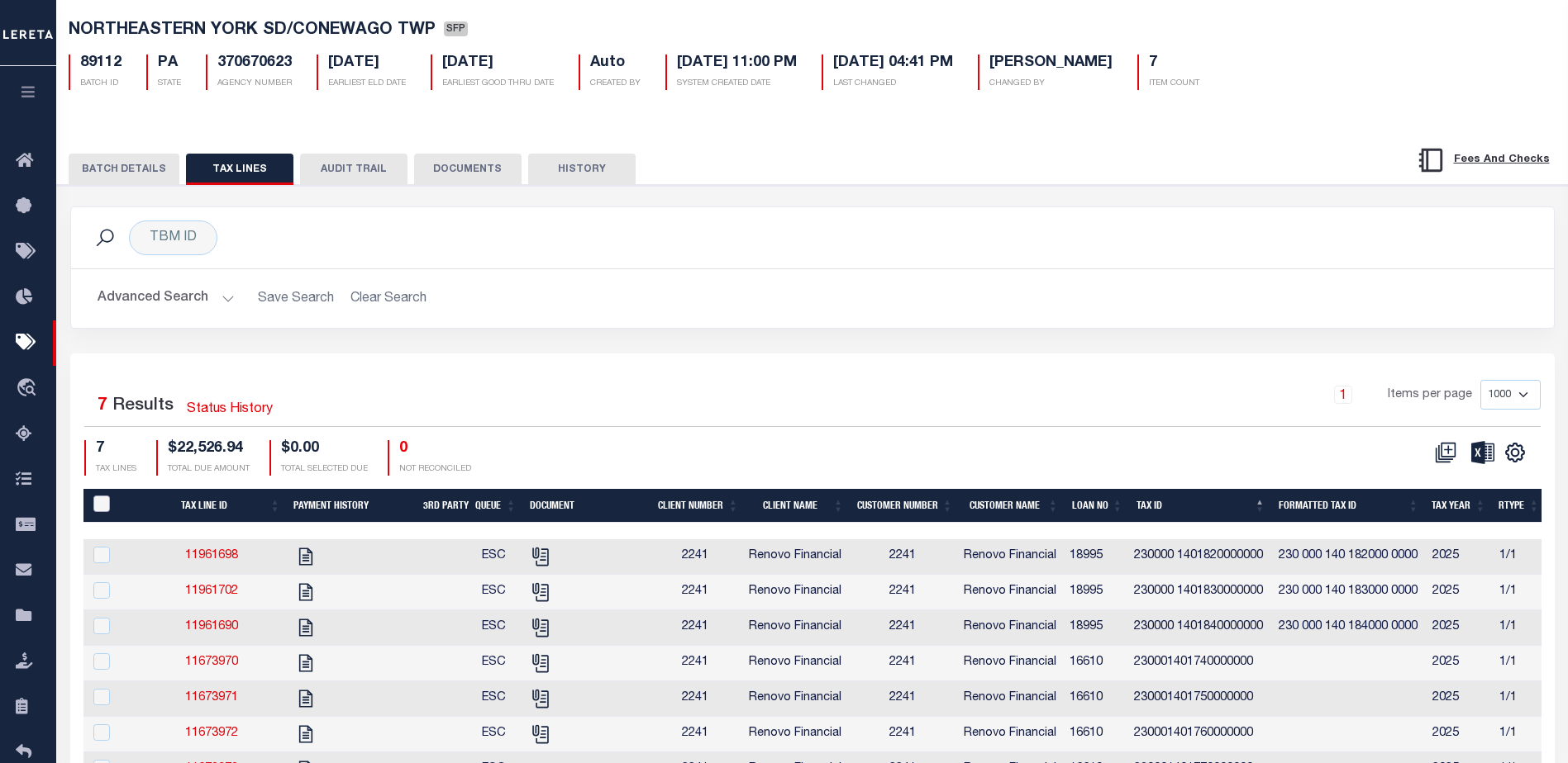
click at [101, 503] on input "PayeePaymentBatchId" at bounding box center [101, 504] width 16 height 16
checkbox input "true"
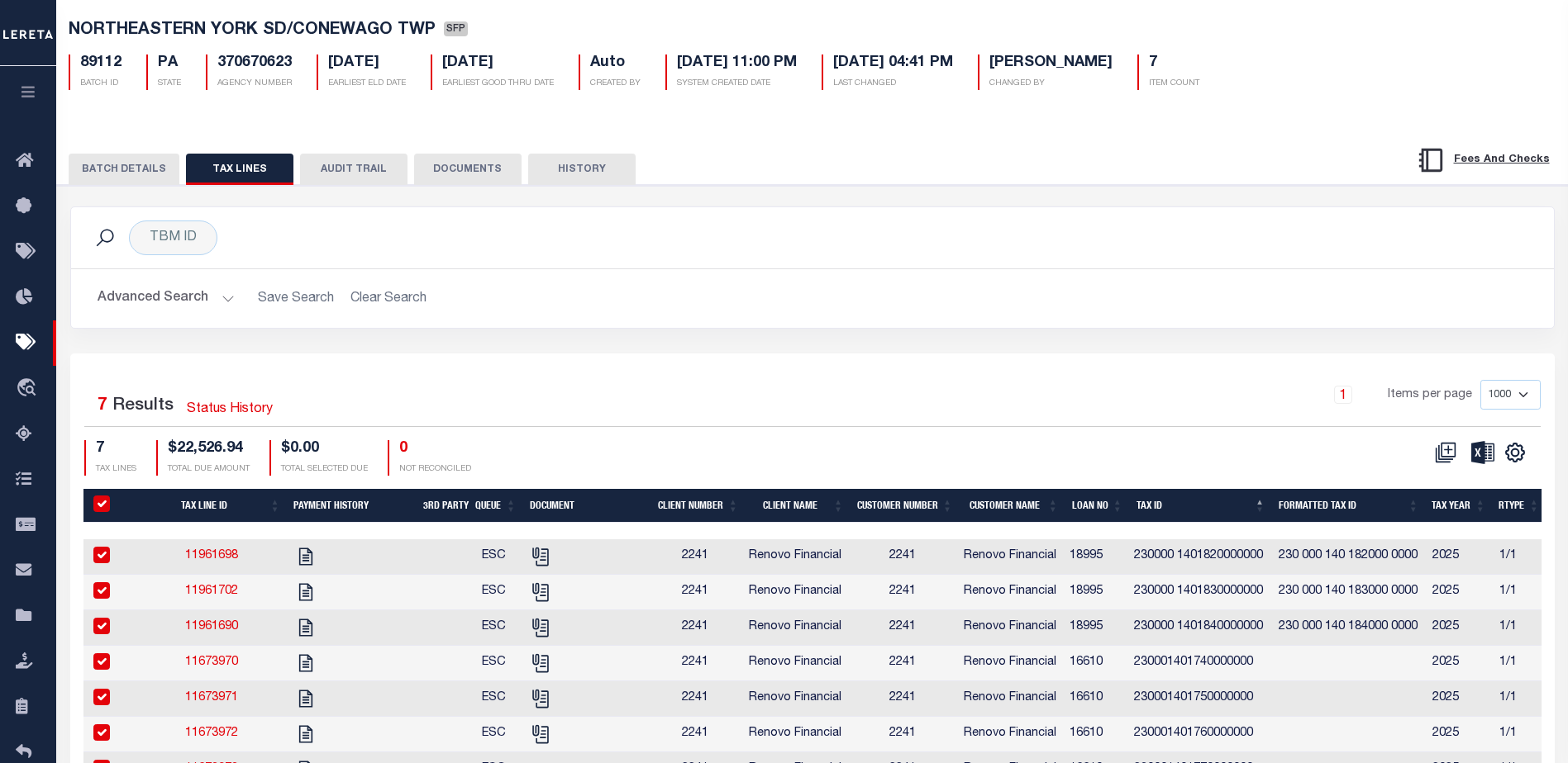
checkbox input "true"
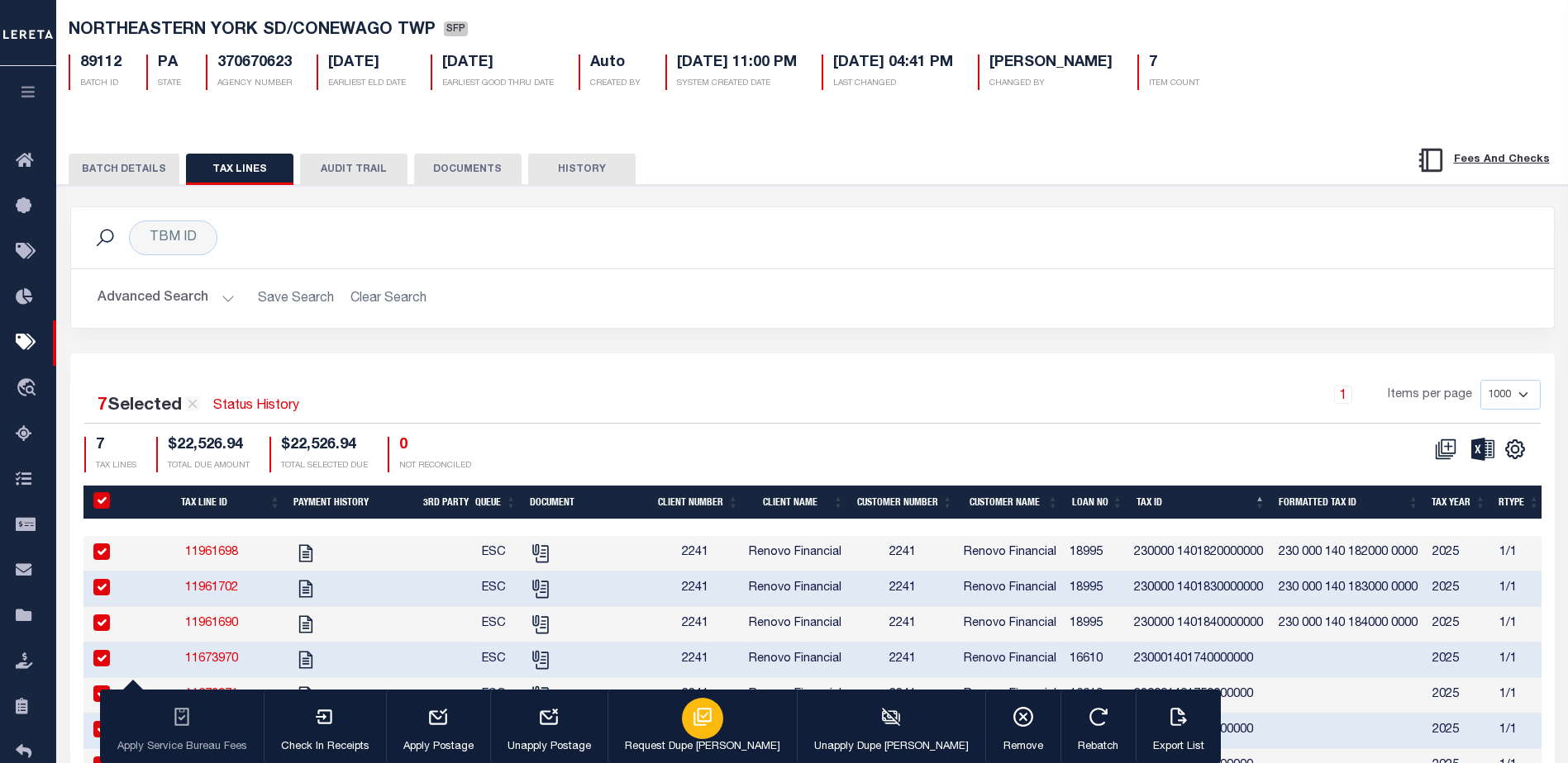
click at [692, 721] on icon "button" at bounding box center [703, 717] width 22 height 22
type input "[DATE]"
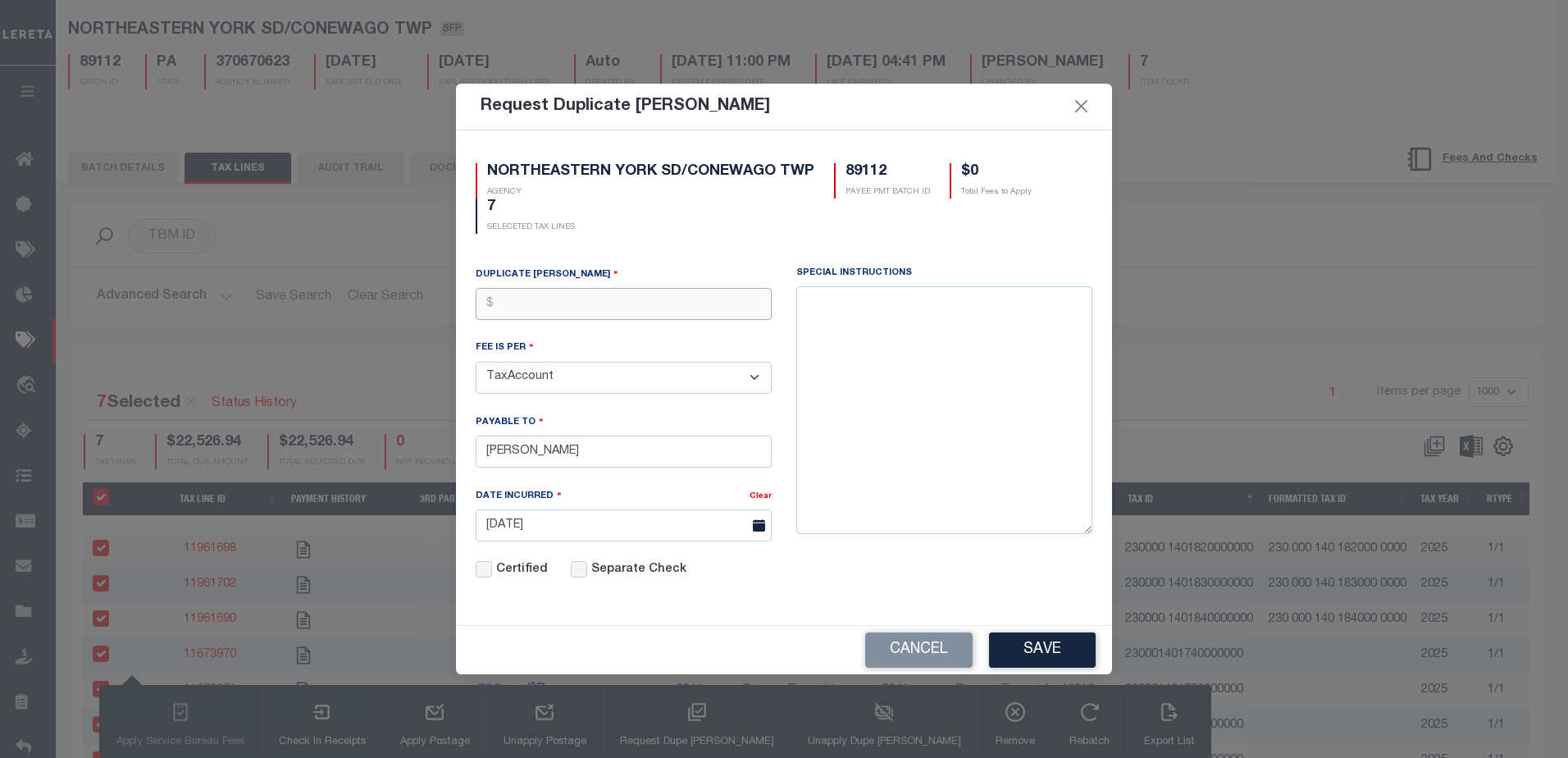
click at [562, 301] on input "text" at bounding box center [624, 304] width 296 height 32
type input "$5.00"
click at [1061, 651] on button "Save" at bounding box center [1042, 649] width 107 height 35
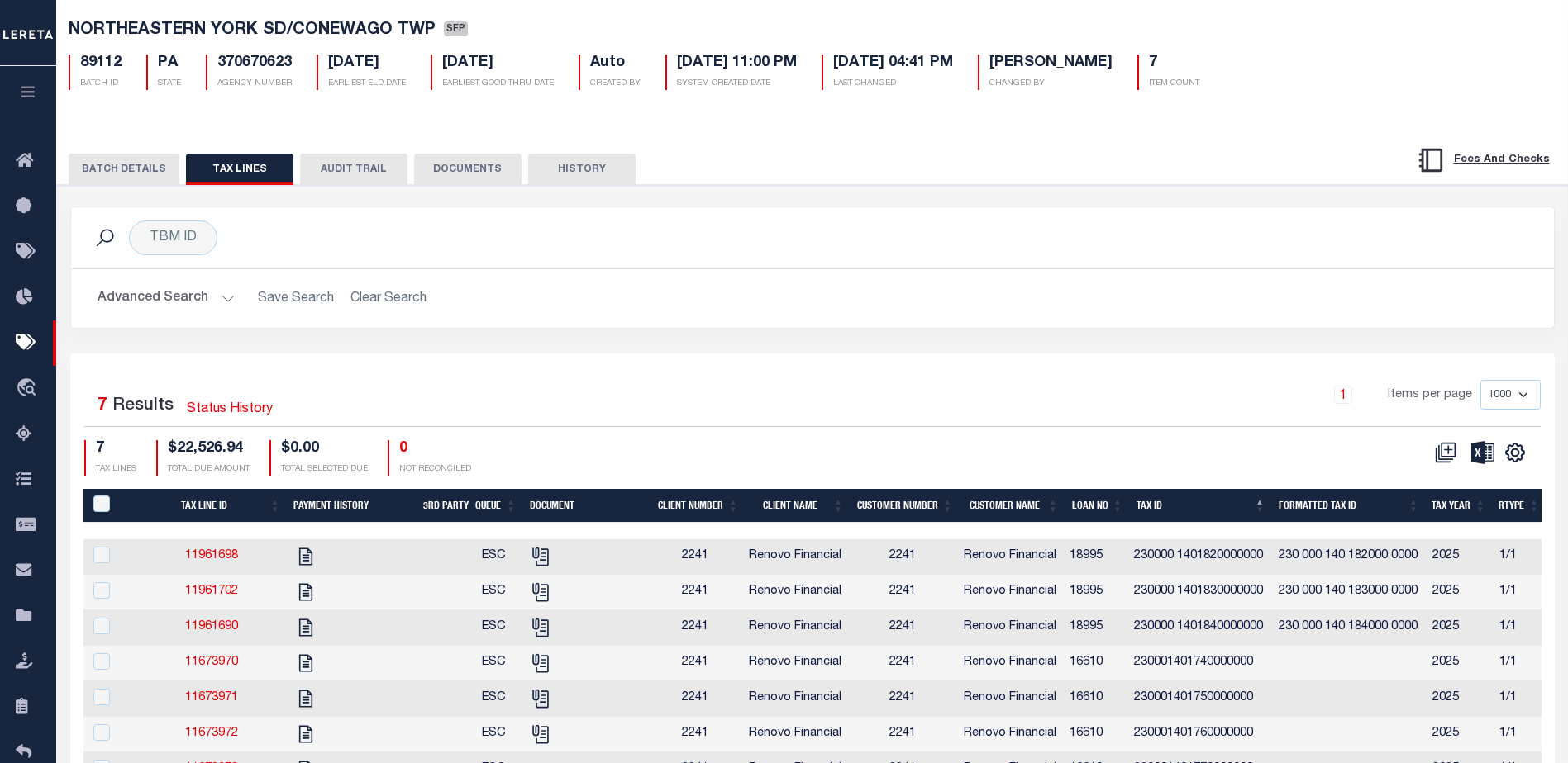
click at [126, 166] on button "BATCH DETAILS" at bounding box center [124, 169] width 111 height 32
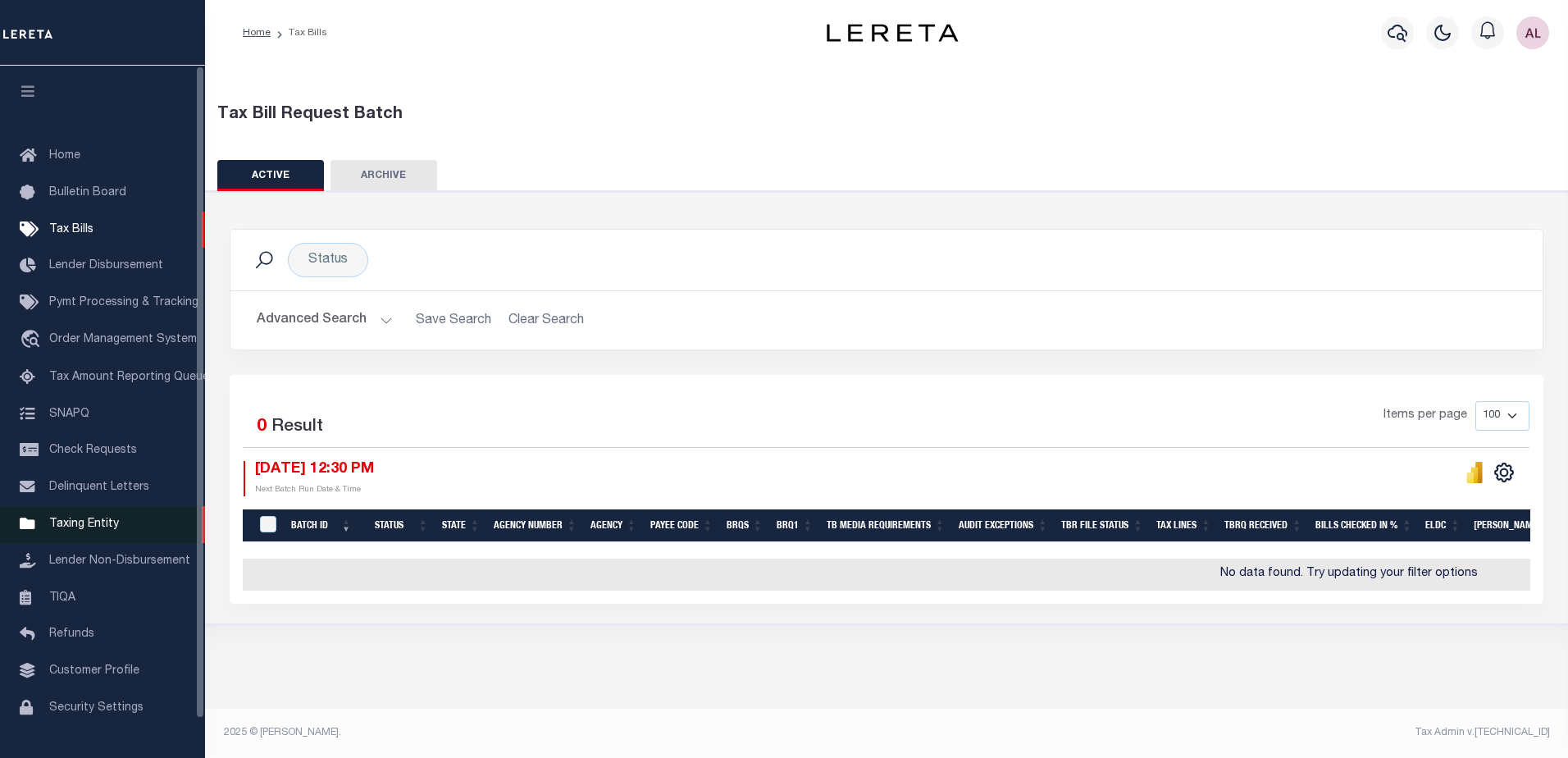
click at [101, 527] on span "Taxing Entity" at bounding box center [84, 524] width 70 height 12
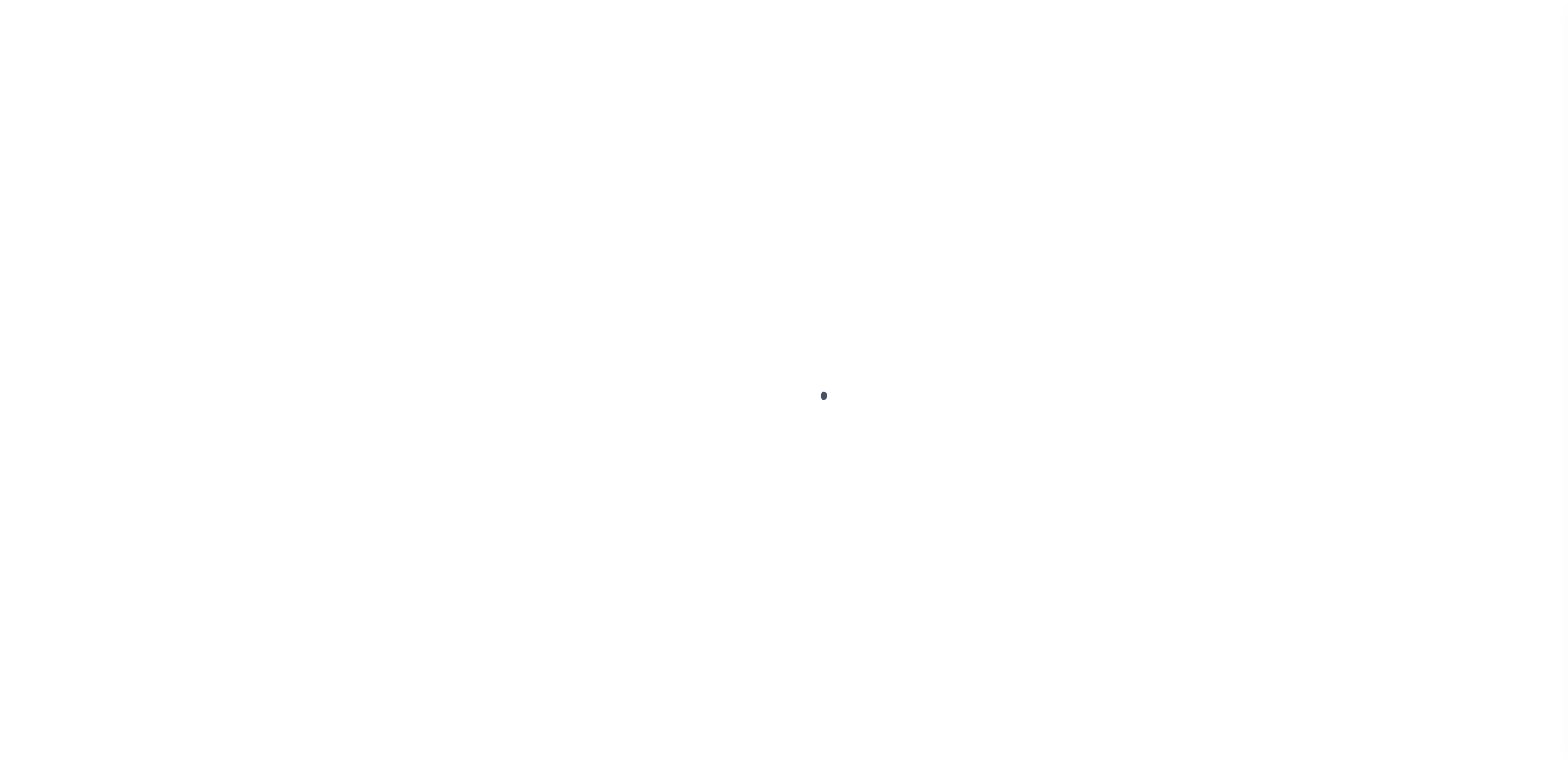
scroll to position [42, 0]
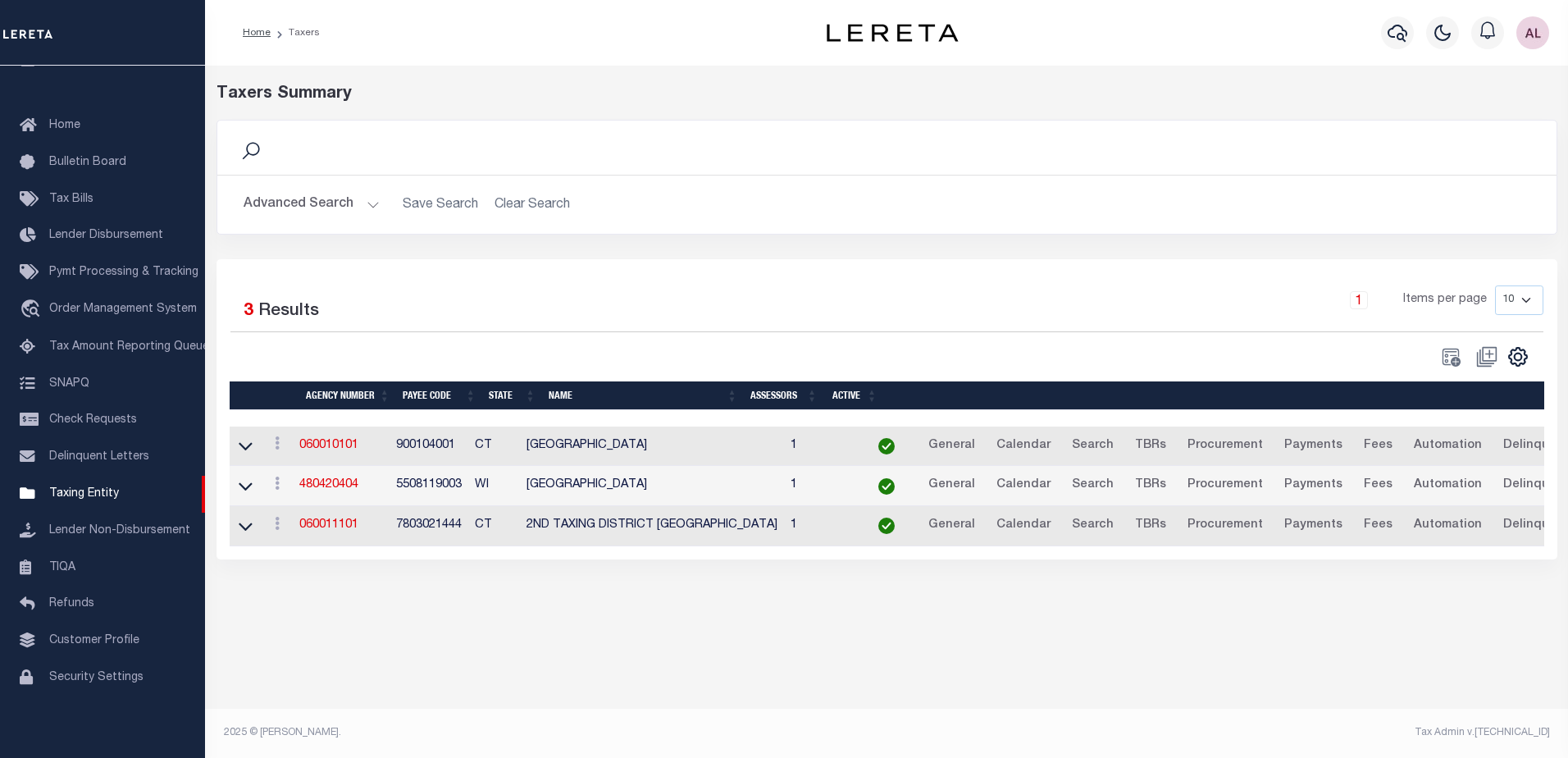
click at [371, 203] on button "Advanced Search" at bounding box center [312, 205] width 136 height 32
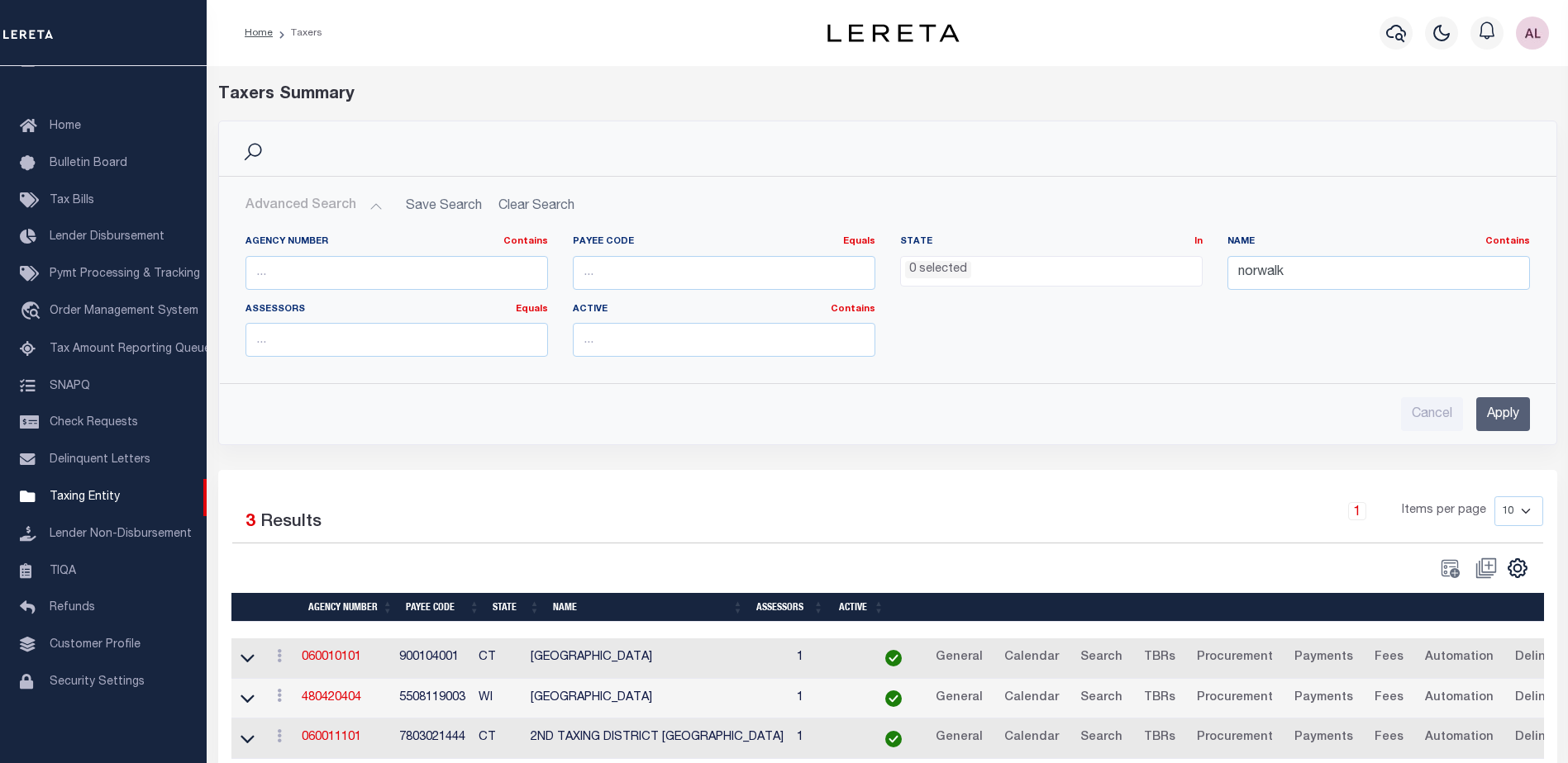
click at [939, 272] on li "0 selected" at bounding box center [938, 270] width 66 height 18
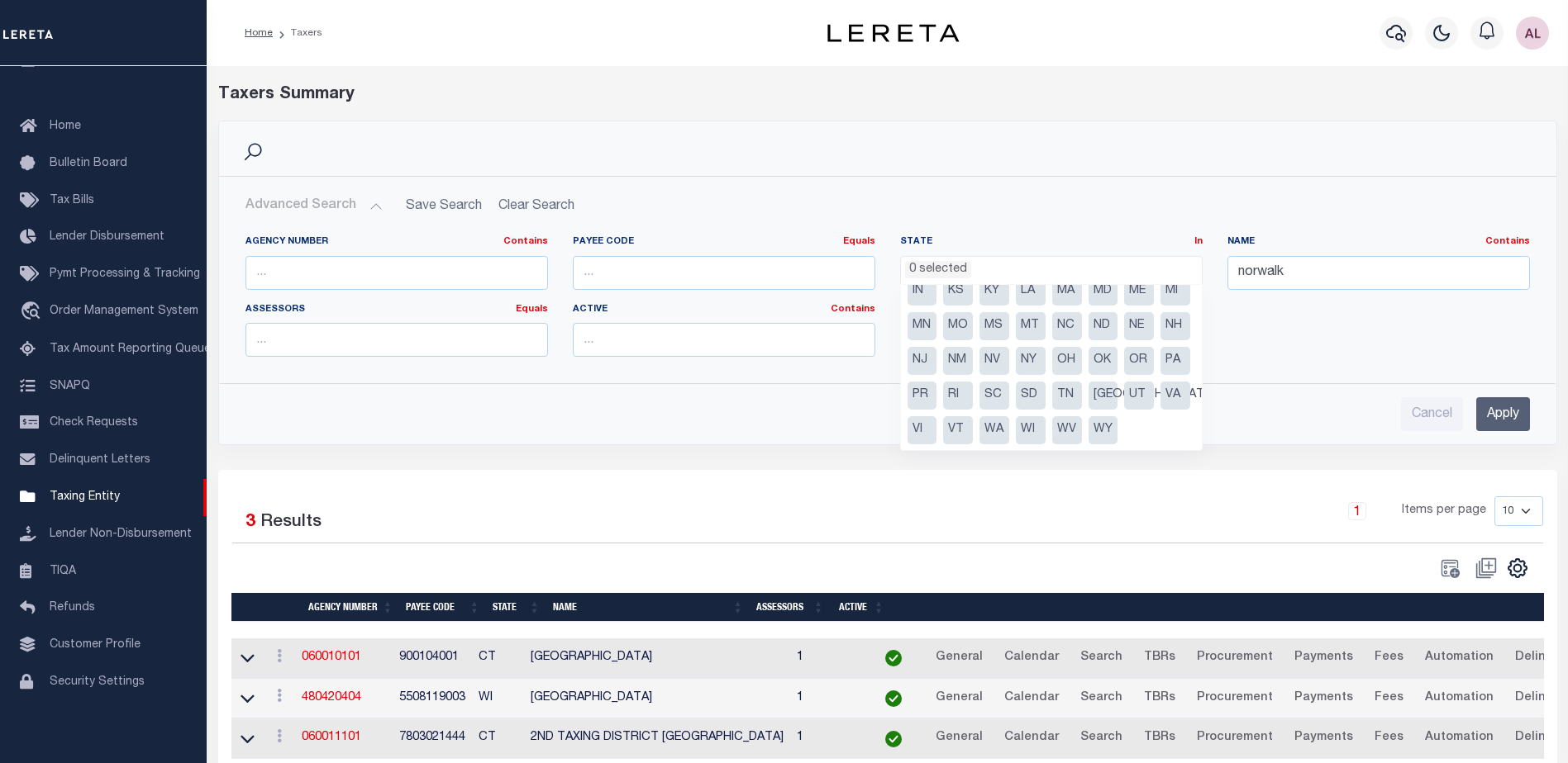
scroll to position [118, 0]
click at [1161, 358] on li "PA" at bounding box center [1175, 360] width 30 height 28
select select "PA"
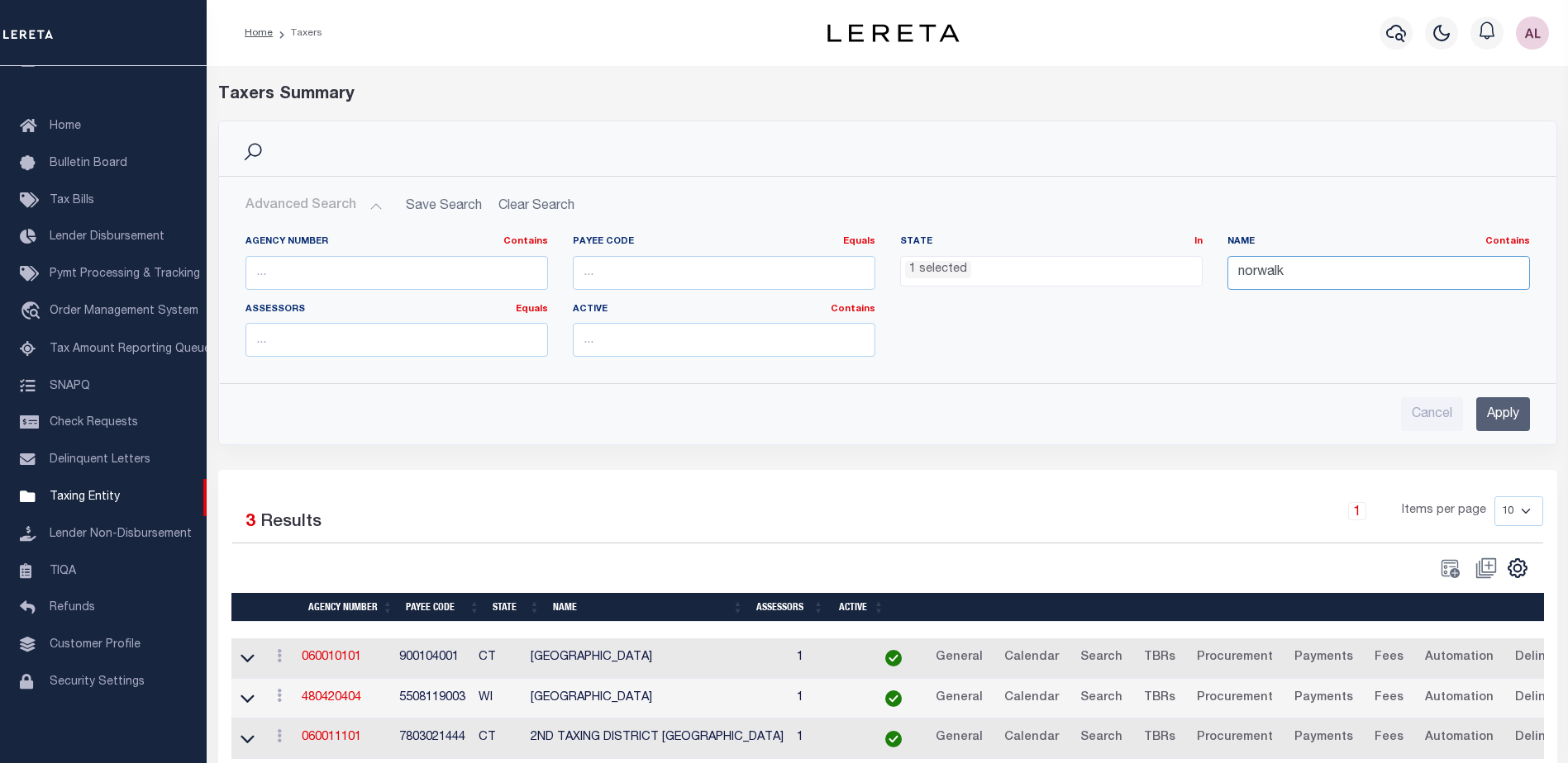
drag, startPoint x: 1299, startPoint y: 264, endPoint x: 1189, endPoint y: 265, distance: 110.0
click at [1189, 265] on div "Agency Number Contains Contains Is Payee Code Equals Equals Is Not Equal To Is …" at bounding box center [887, 302] width 1309 height 135
paste input "NORTHEASTERN YORK SD/CONEWAGO TWP"
type input "NORTHEASTERN YORK SD/CONEWAGO TWP"
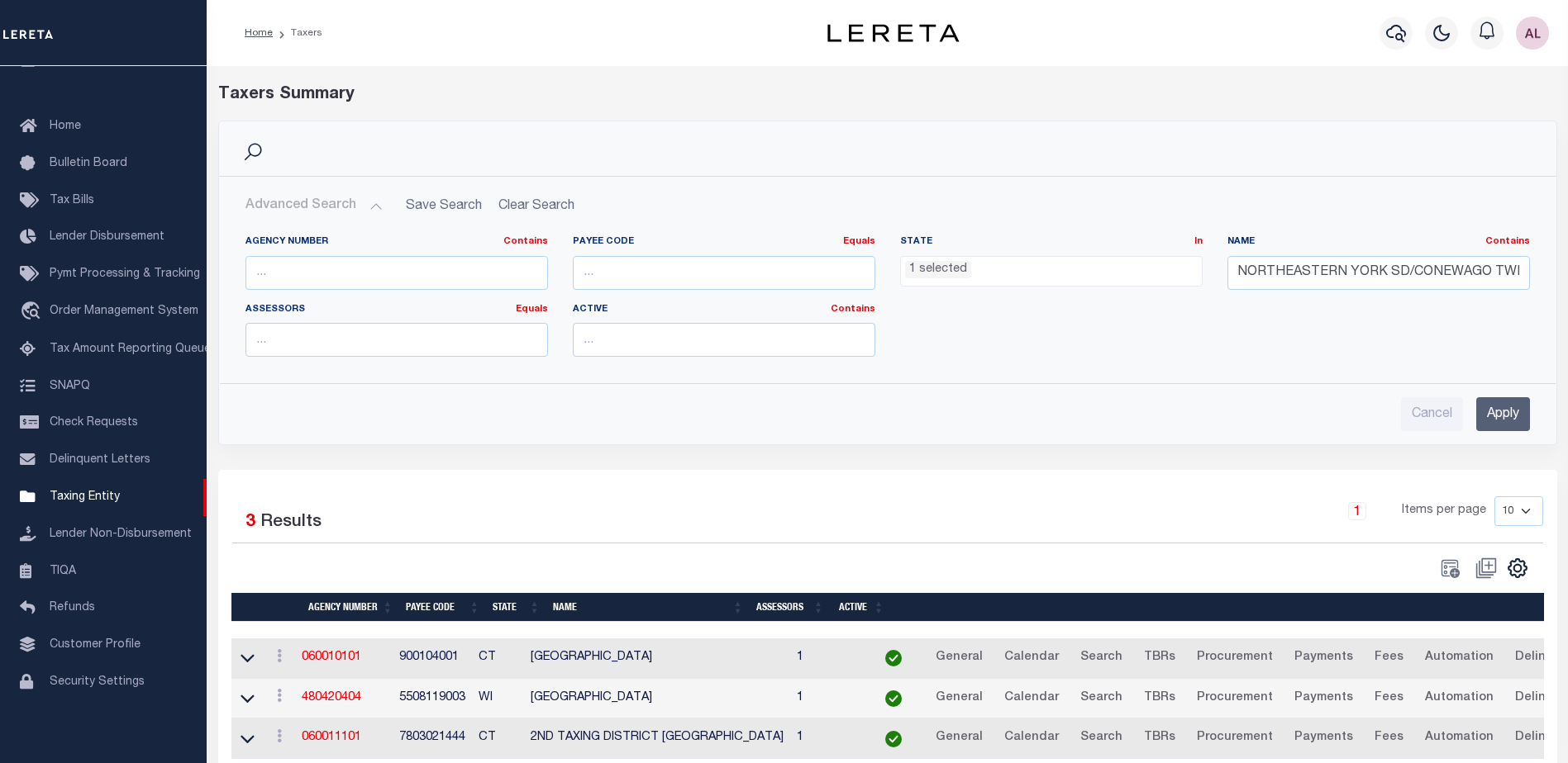
click at [1495, 418] on input "Apply" at bounding box center [1502, 414] width 53 height 34
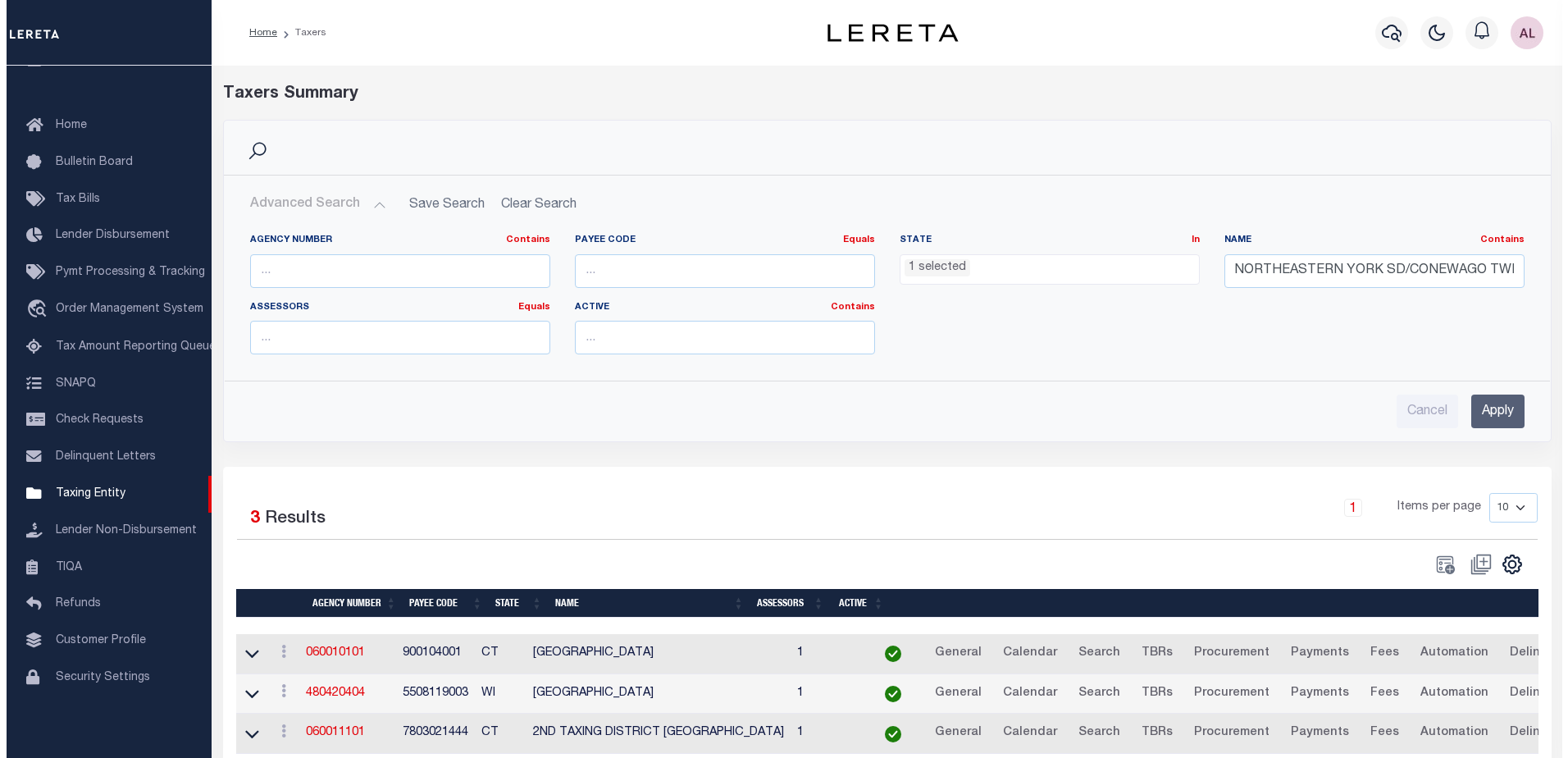
scroll to position [0, 0]
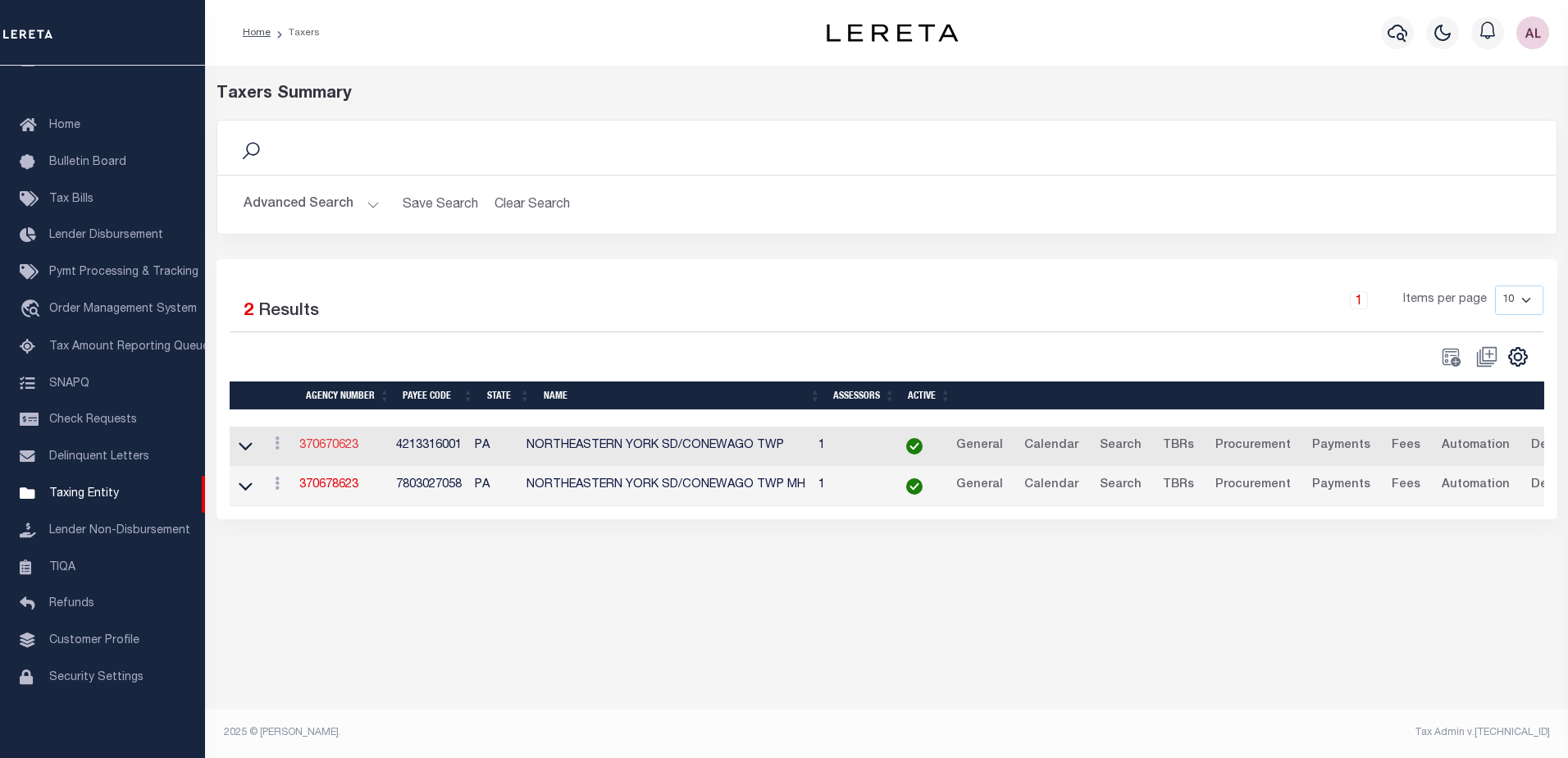
click at [333, 448] on link "370670623" at bounding box center [329, 445] width 59 height 12
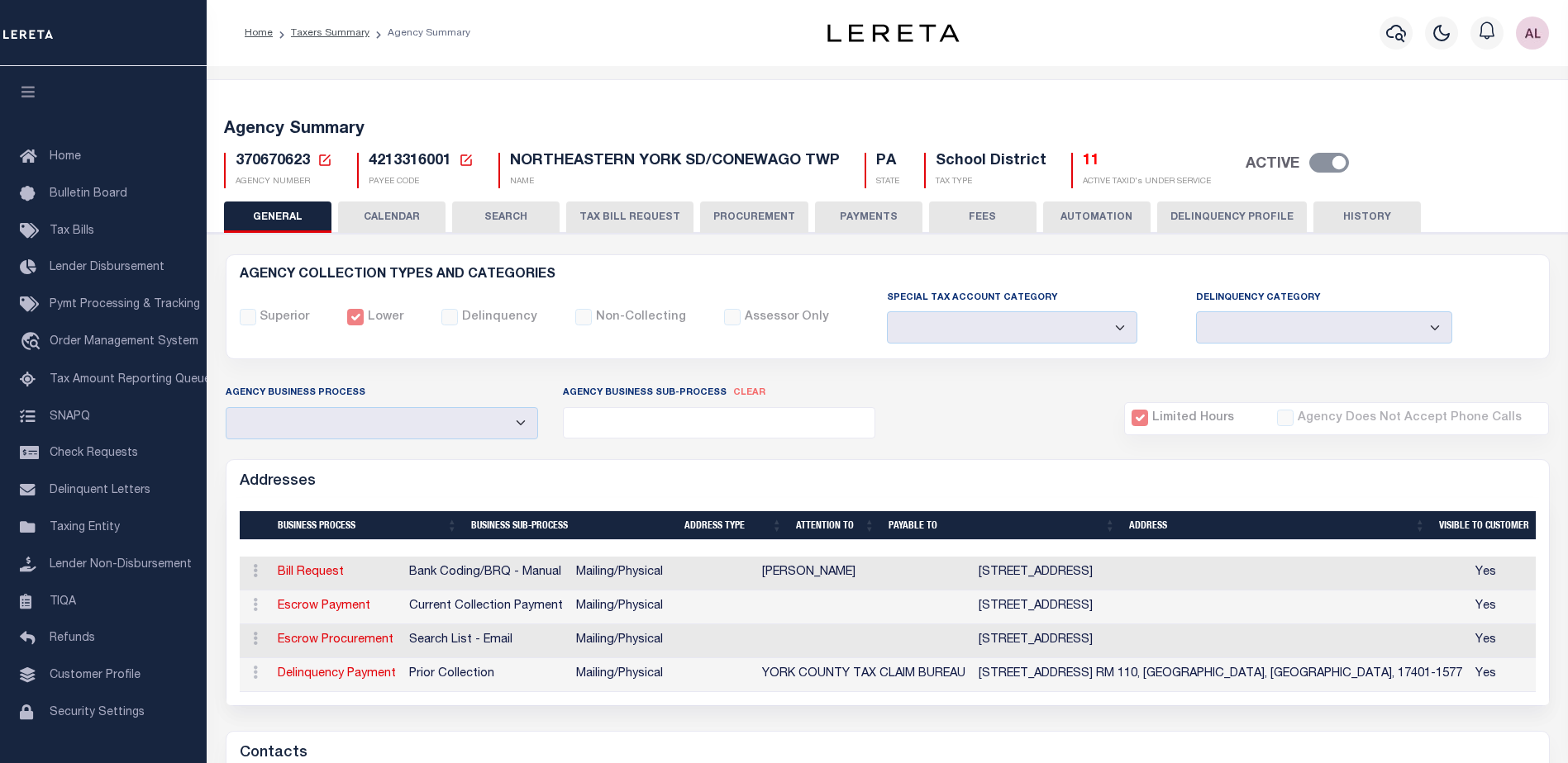
select select
click at [872, 212] on button "PAYMENTS" at bounding box center [868, 217] width 107 height 32
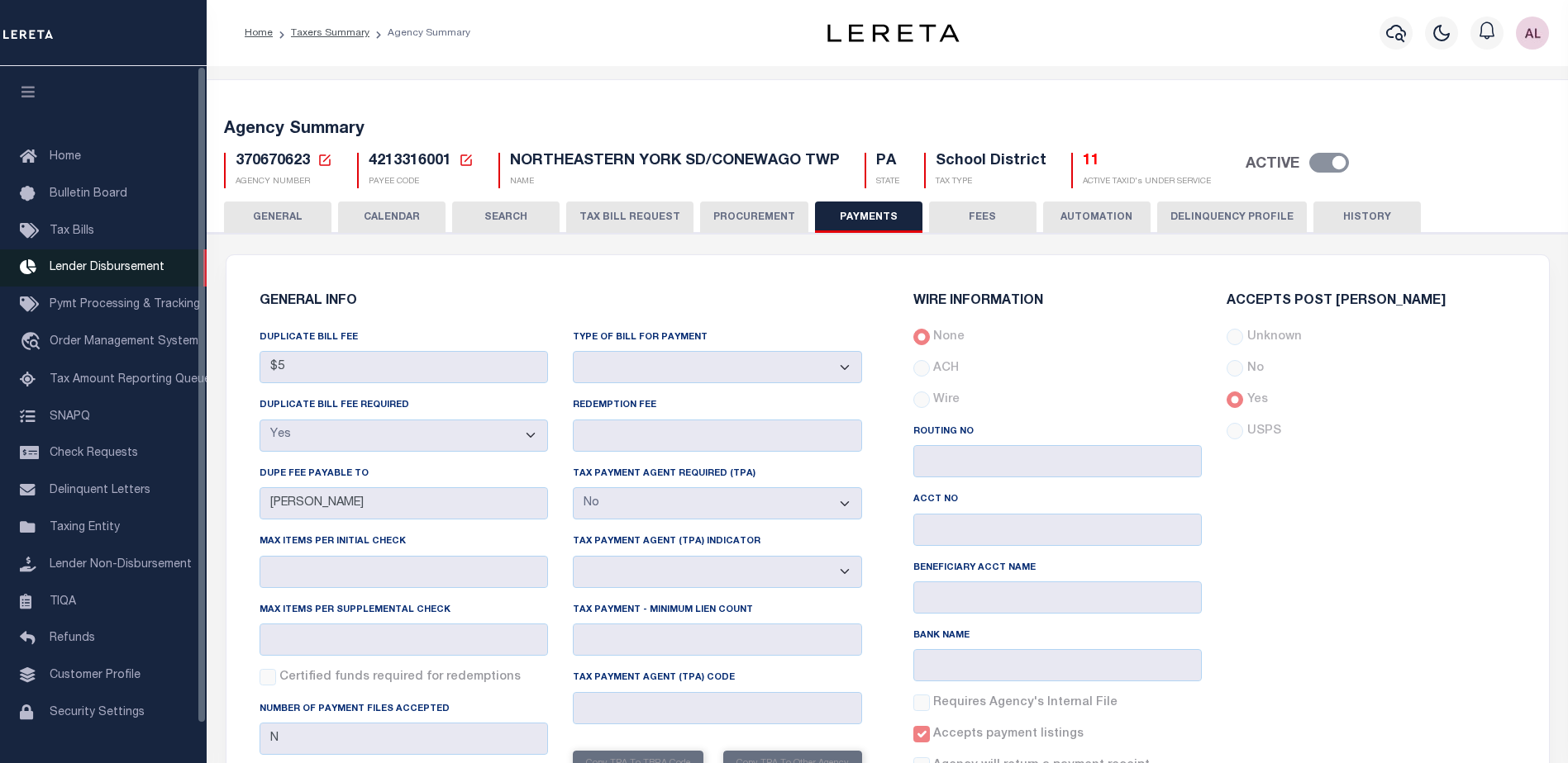
click at [112, 267] on span "Lender Disbursement" at bounding box center [107, 267] width 115 height 12
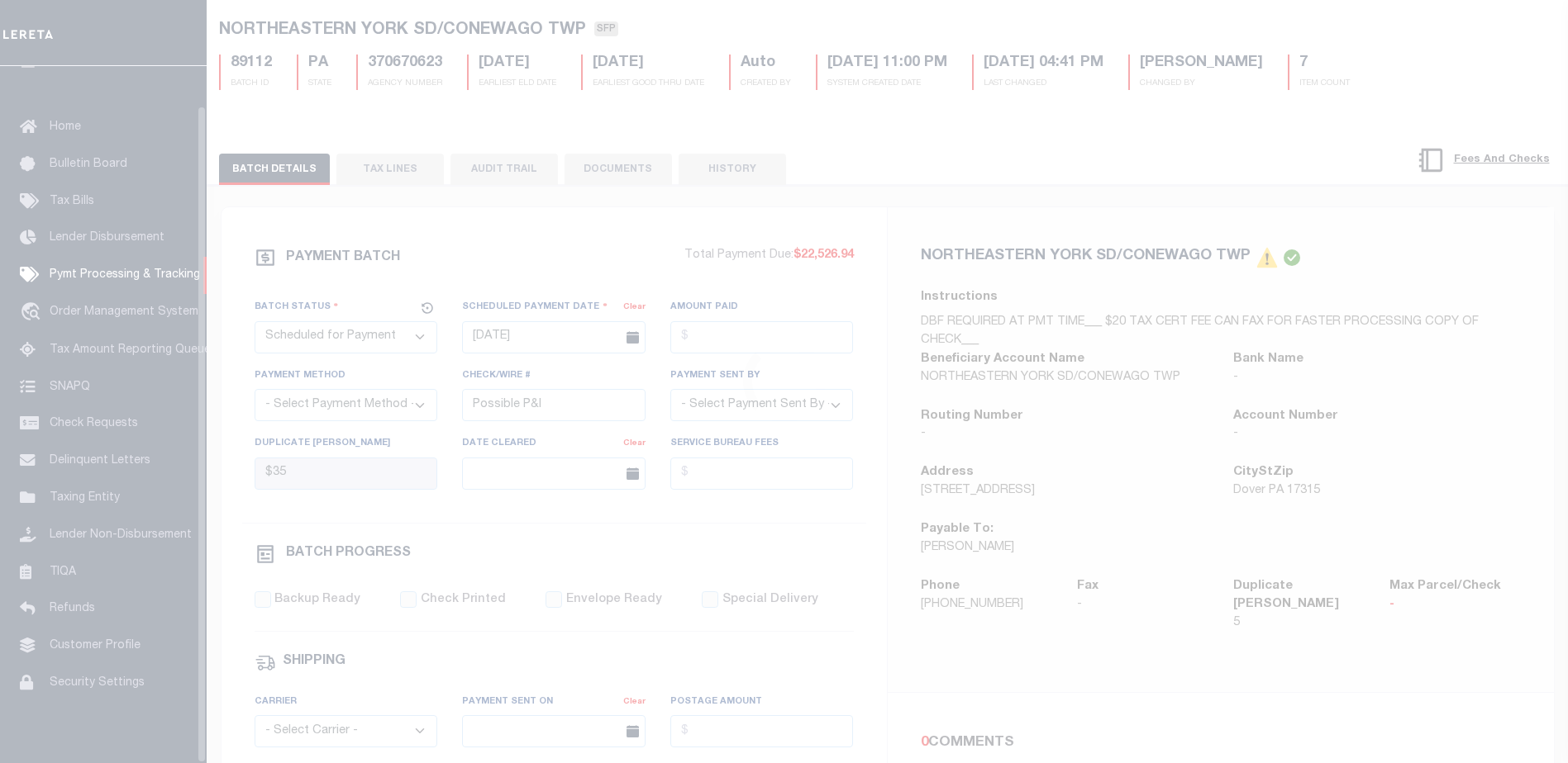
scroll to position [42, 0]
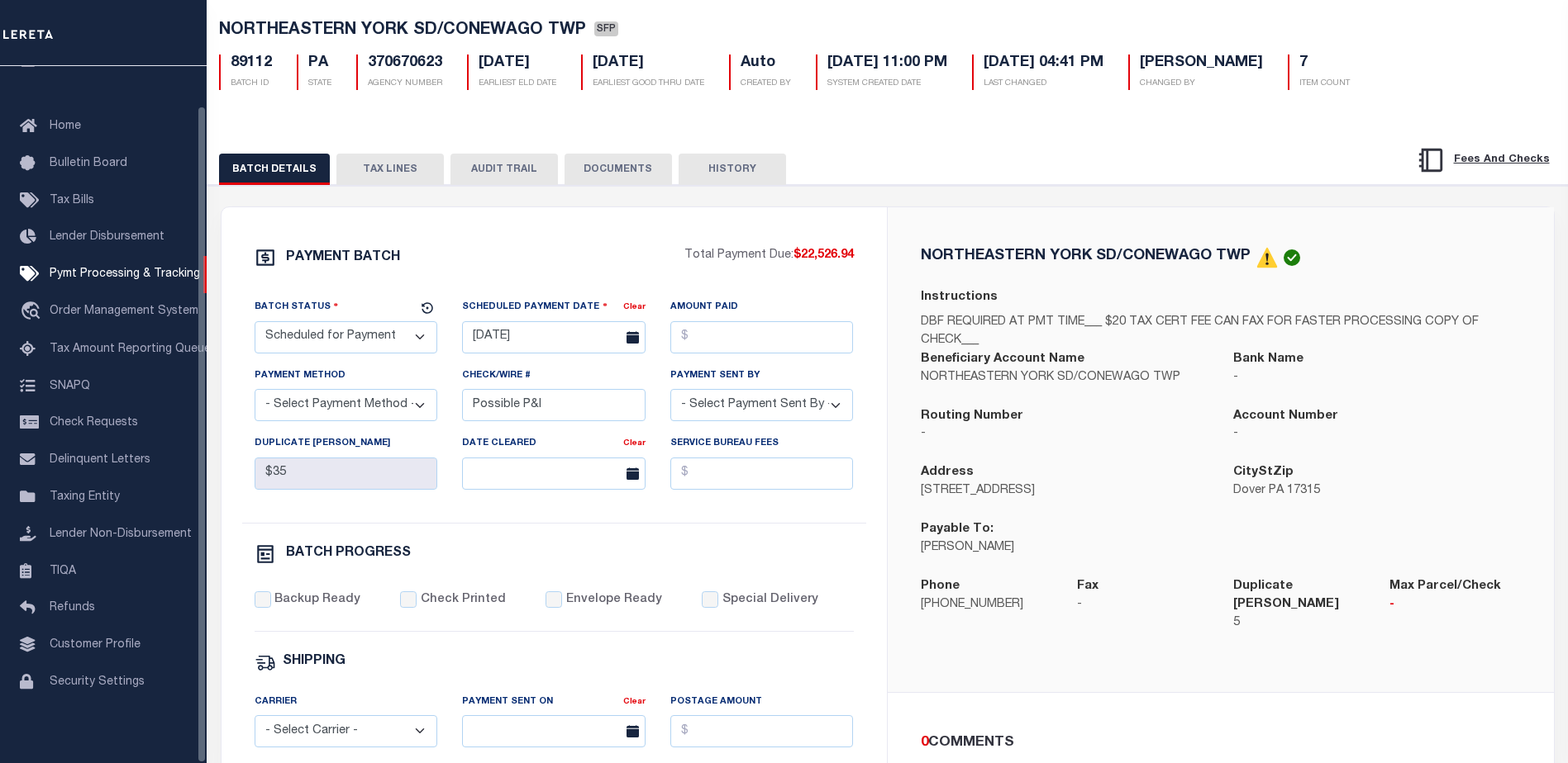
click at [382, 344] on select "- Select Status - Scheduled for Payment Ready For Payment Payment Sent Cleared …" at bounding box center [346, 338] width 183 height 33
select select "RFP"
click at [255, 325] on select "- Select Status - Scheduled for Payment Ready For Payment Payment Sent Cleared …" at bounding box center [346, 338] width 183 height 33
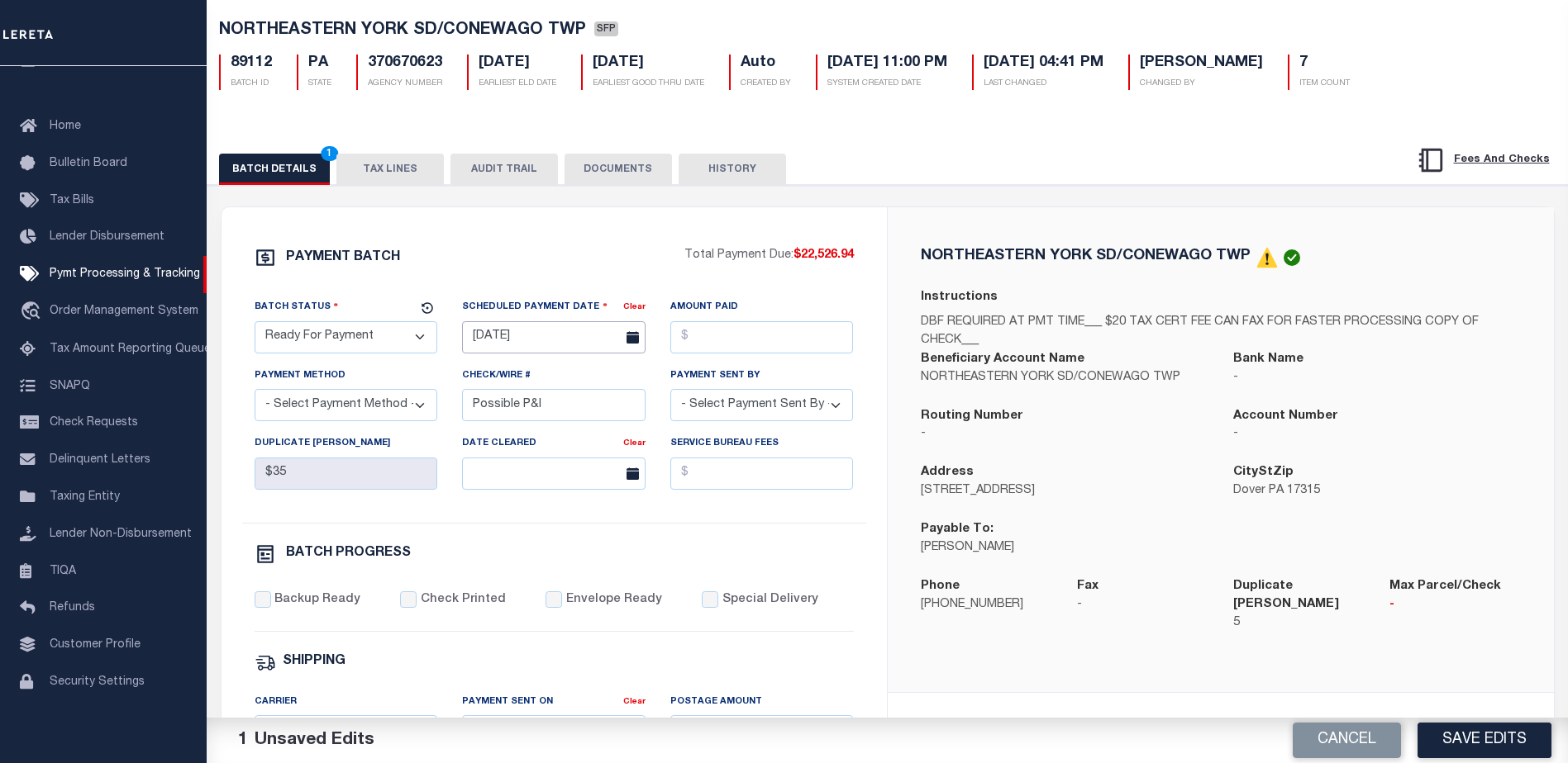
click at [555, 348] on input "[DATE]" at bounding box center [553, 338] width 183 height 33
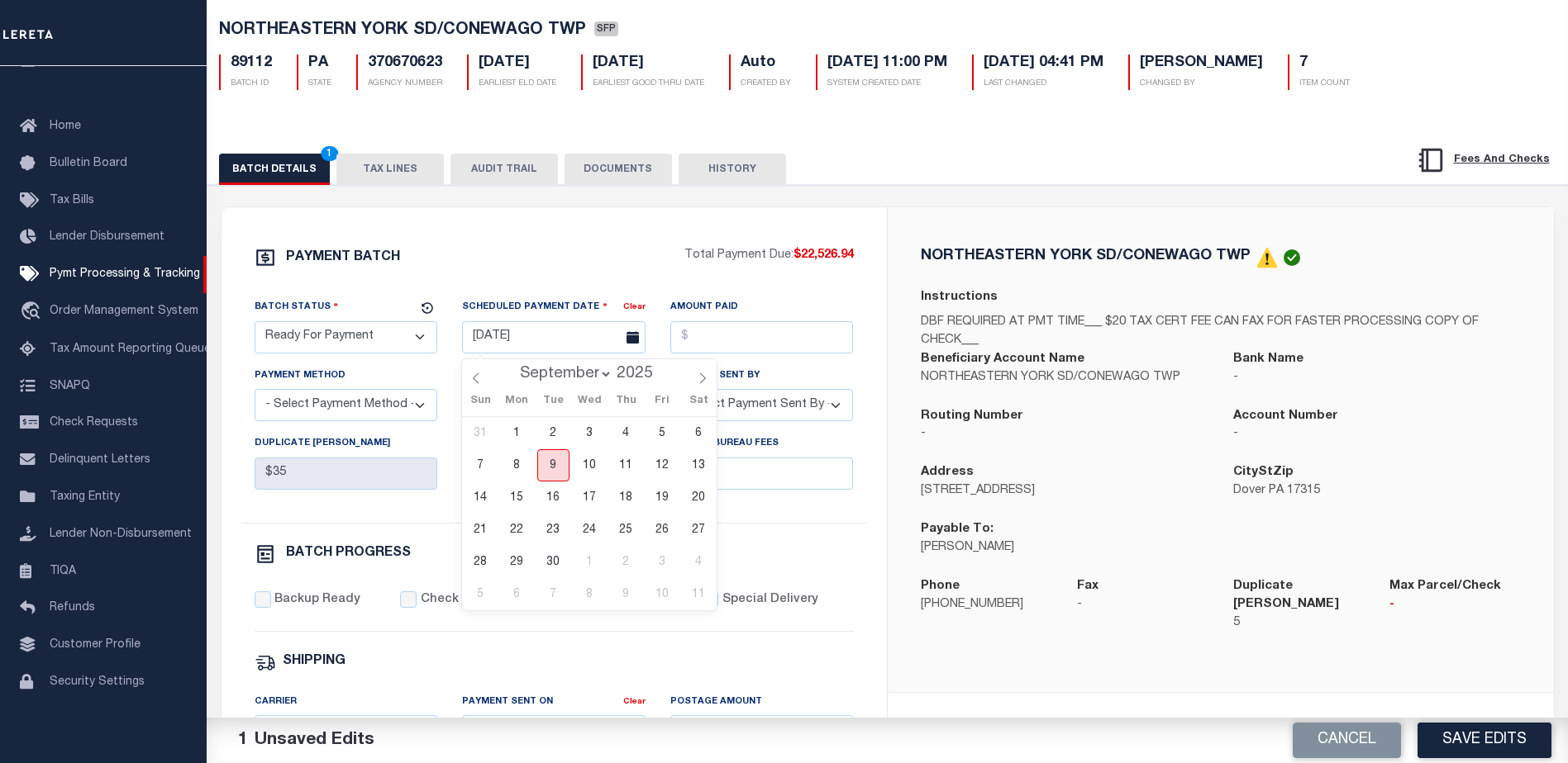
click at [555, 472] on span "9" at bounding box center [554, 466] width 33 height 33
type input "[DATE]"
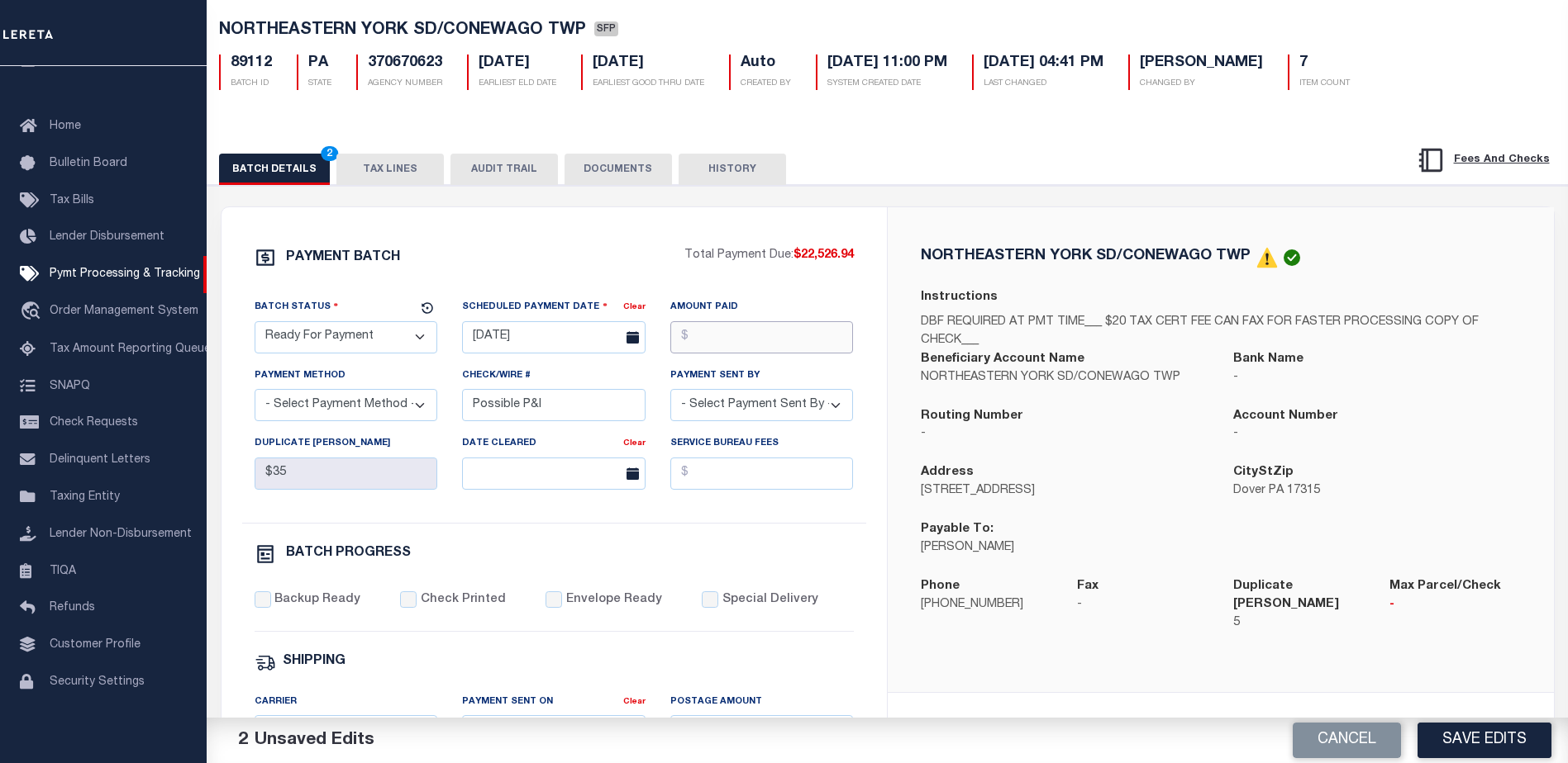
click at [717, 340] on input "Amount Paid" at bounding box center [761, 338] width 183 height 33
type input "$22,526.94"
click at [714, 404] on select "- Select Payment Sent By - Aakash Patel Abdul Muzain Adams, Pamela S Adhikary R…" at bounding box center [761, 405] width 183 height 33
select select "Little, Audria"
drag, startPoint x: 703, startPoint y: 418, endPoint x: 649, endPoint y: 414, distance: 54.1
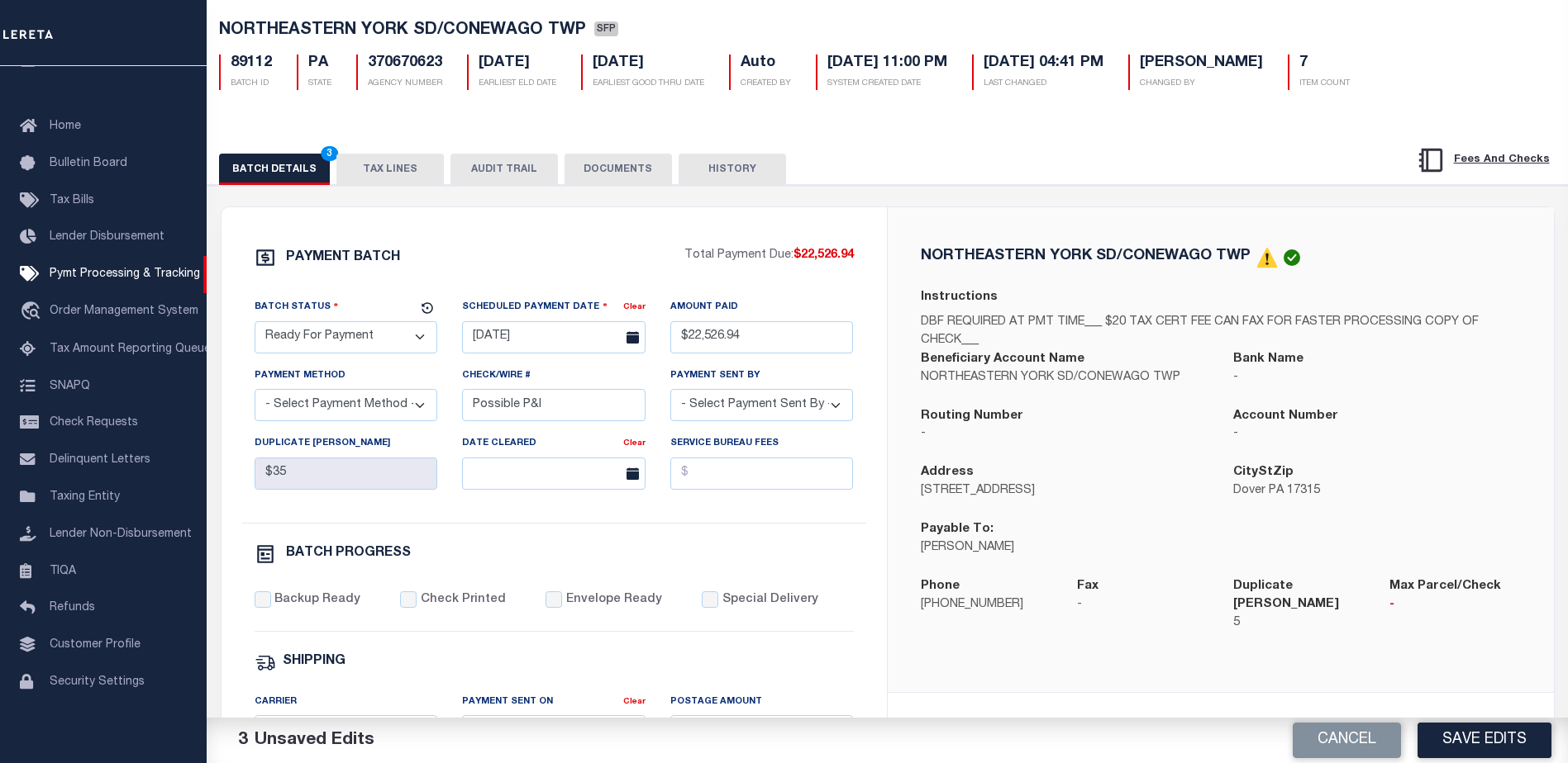
click at [703, 418] on select "- Select Payment Sent By - Aakash Patel Abdul Muzain Adams, Pamela S Adhikary R…" at bounding box center [761, 405] width 183 height 33
drag, startPoint x: 574, startPoint y: 414, endPoint x: 133, endPoint y: 390, distance: 441.7
click at [133, 390] on div "Home Pymt Processing & Tracking Details Profile Sign out" at bounding box center [784, 610] width 1568 height 1387
click at [322, 406] on select "- Select Payment Method - ACH Certified Check Check Direct Deposit Wire Transfer" at bounding box center [346, 405] width 183 height 33
select select "CHK"
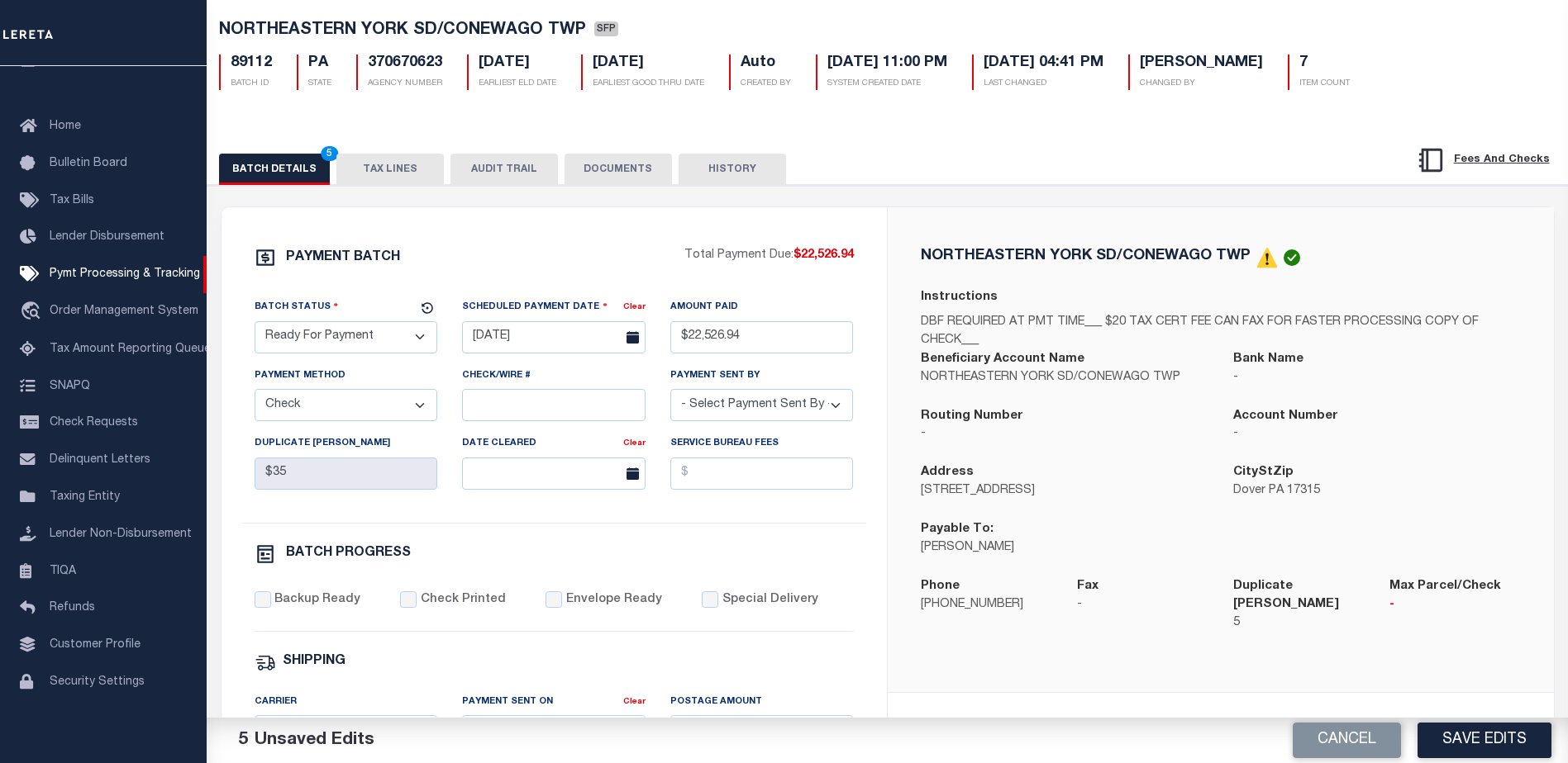
click at [255, 394] on select "- Select Payment Method - ACH Certified Check Check Direct Deposit Wire Transfer" at bounding box center [346, 405] width 183 height 33
click at [265, 619] on div "Backup Ready Check Printed Envelope Ready Special Delivery" at bounding box center [554, 611] width 599 height 41
click at [263, 606] on input "Backup Ready" at bounding box center [263, 600] width 16 height 16
checkbox input "true"
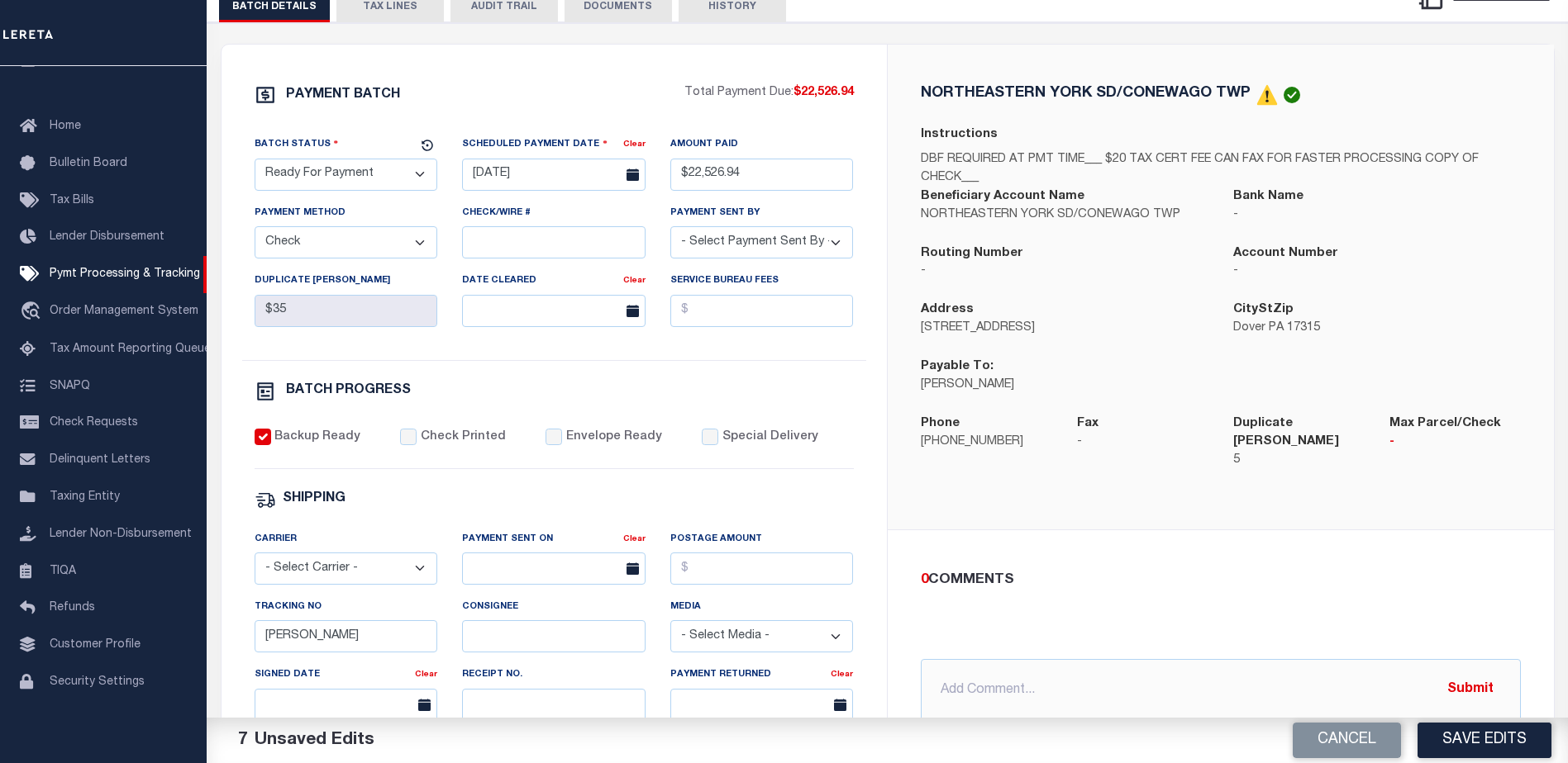
scroll to position [248, 0]
drag, startPoint x: 328, startPoint y: 640, endPoint x: 220, endPoint y: 638, distance: 108.0
click at [221, 638] on div "PAYMENT BATCH Total Payment Due: $22,526.94 Batch Status" at bounding box center [554, 526] width 666 height 967
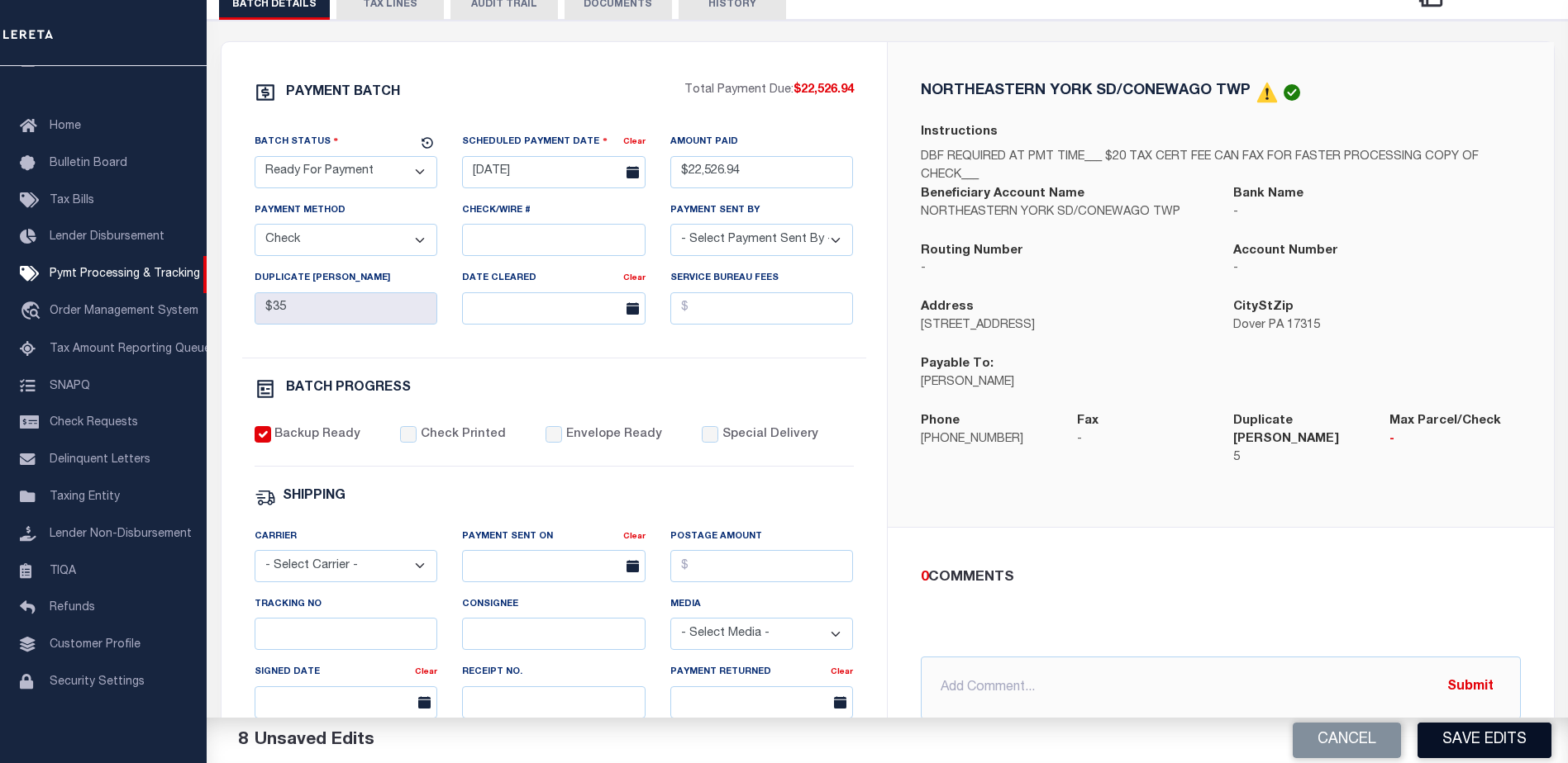
click at [1474, 740] on button "Save Edits" at bounding box center [1484, 740] width 134 height 35
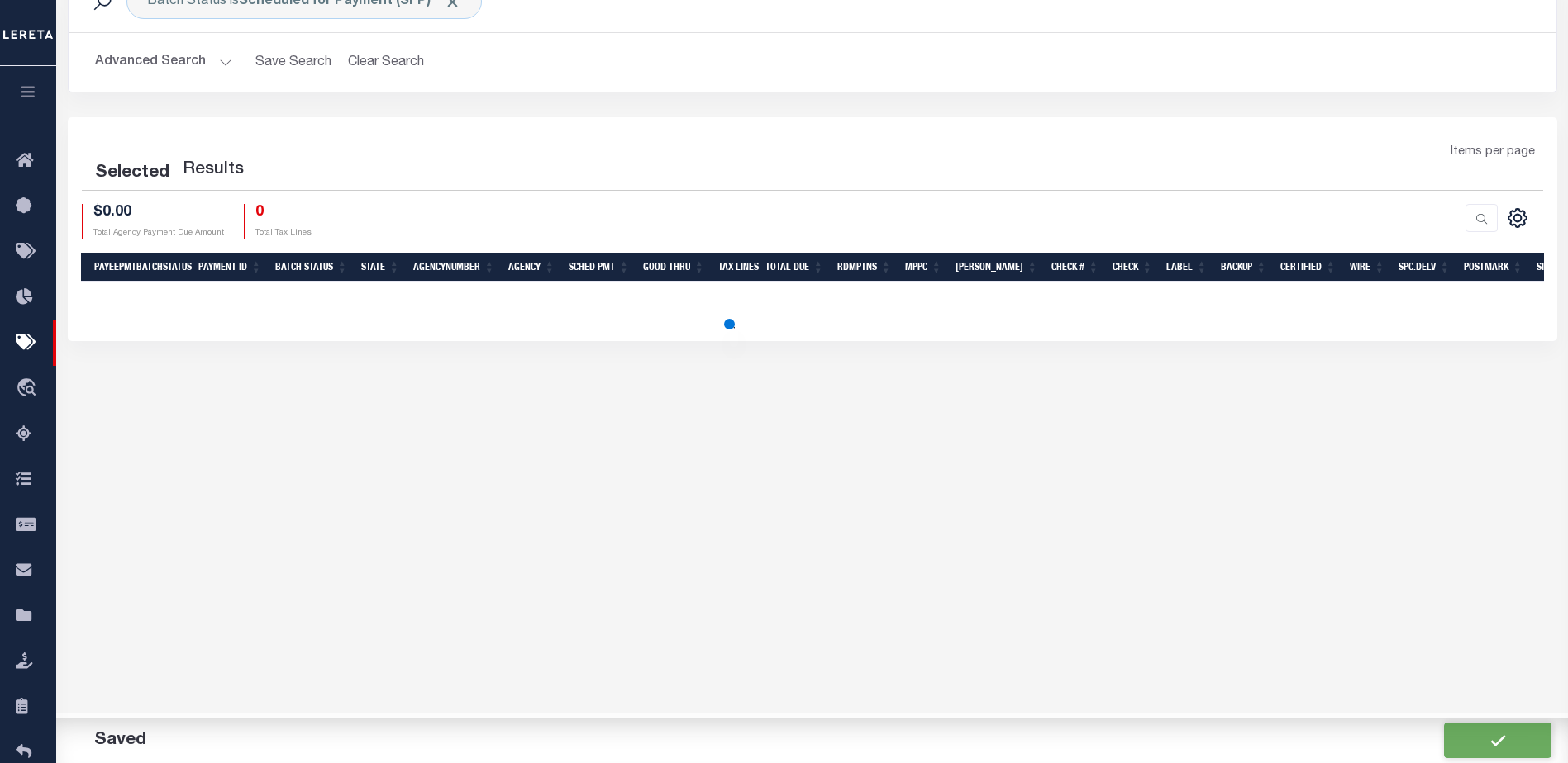
scroll to position [48, 0]
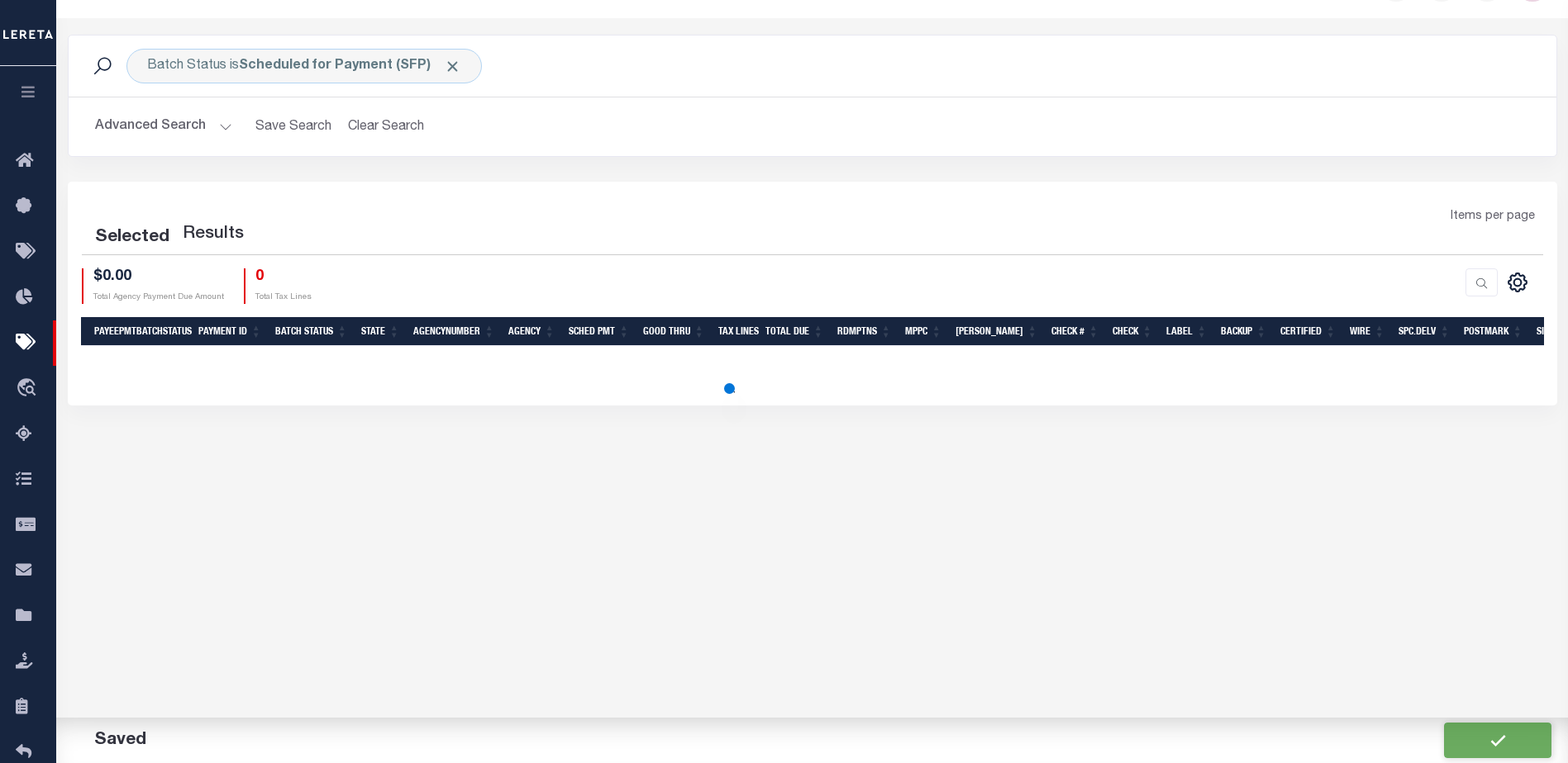
select select "1000"
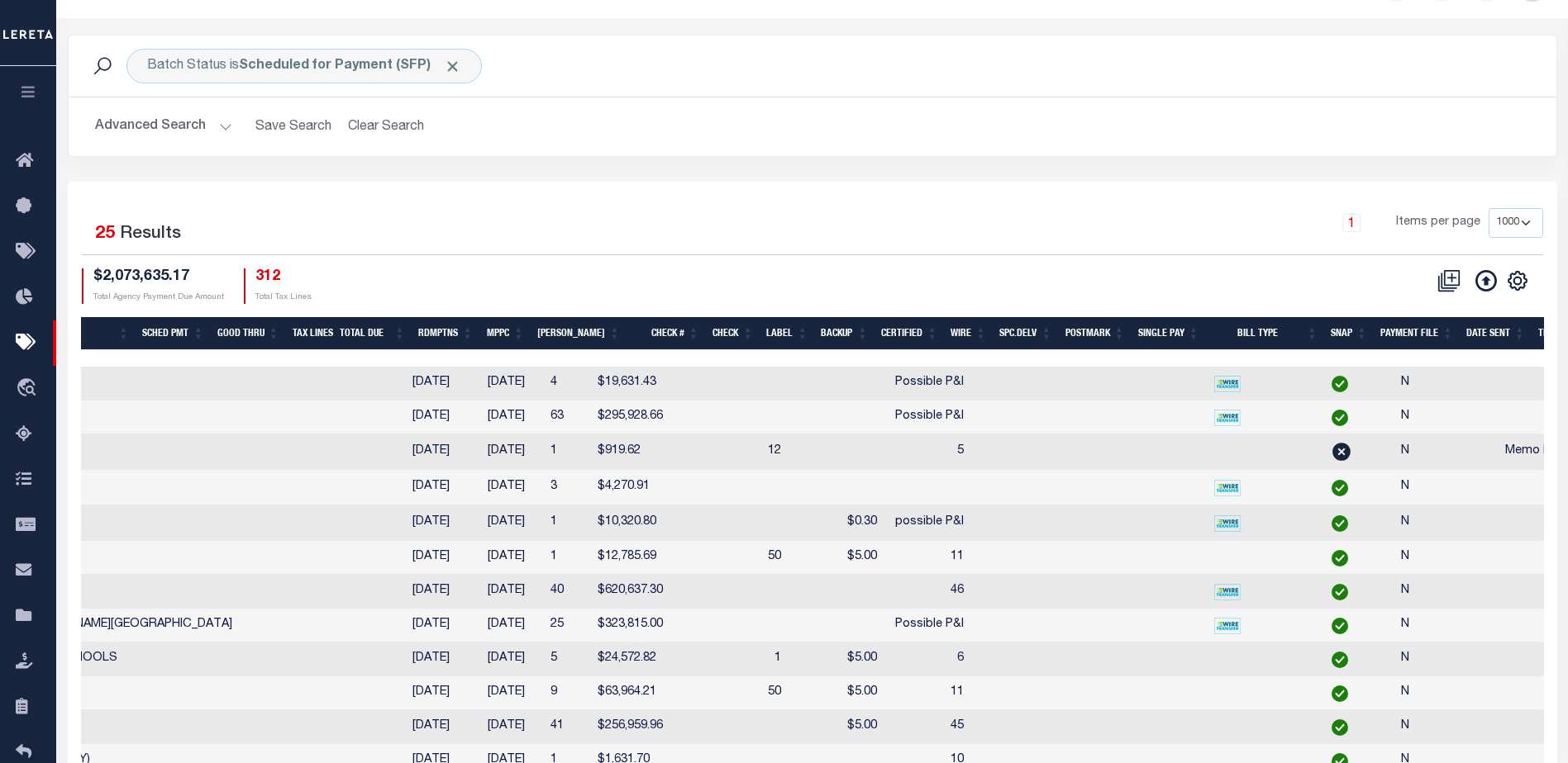
scroll to position [0, 773]
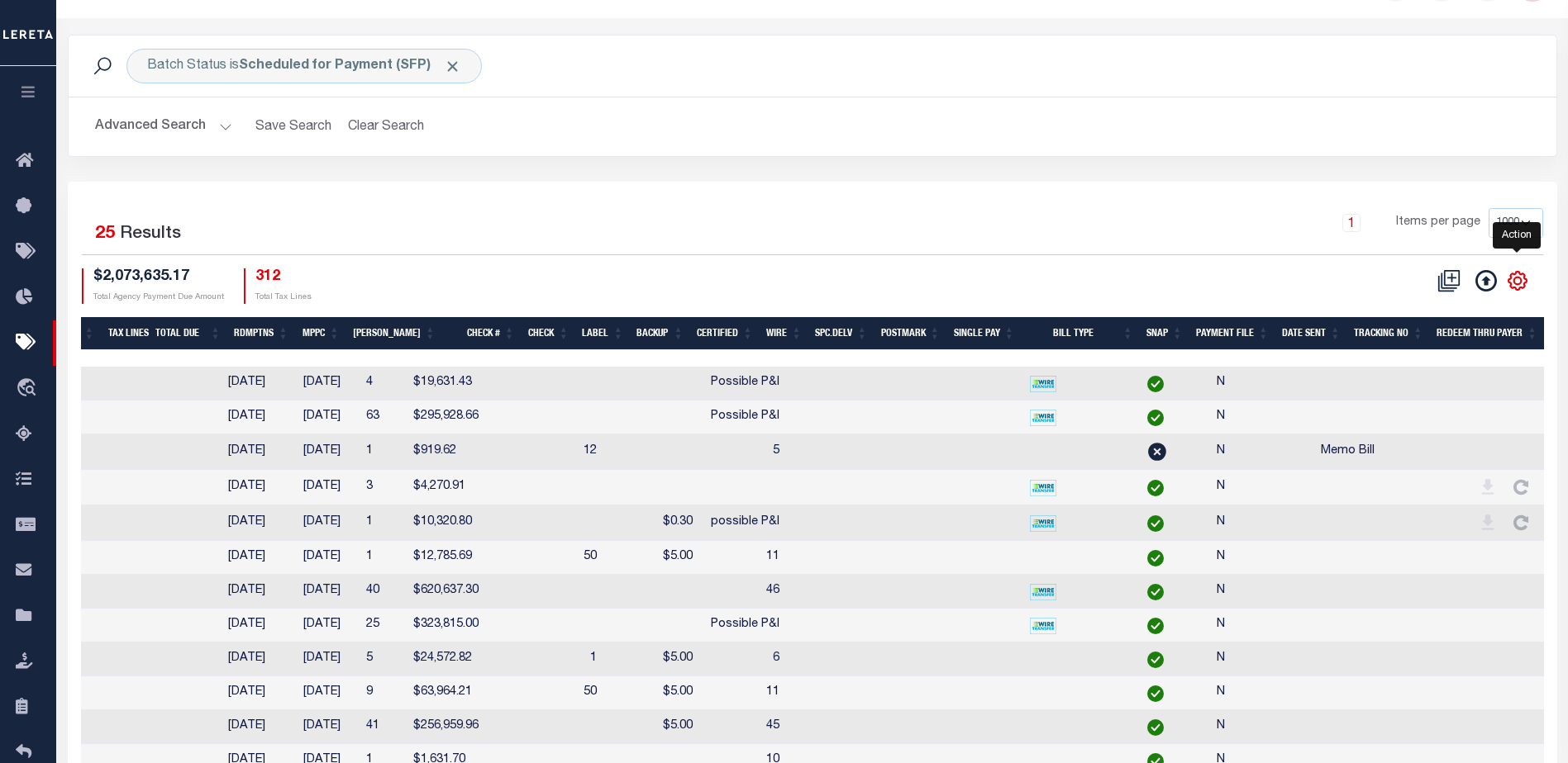
click at [1519, 278] on icon "" at bounding box center [1517, 281] width 7 height 7
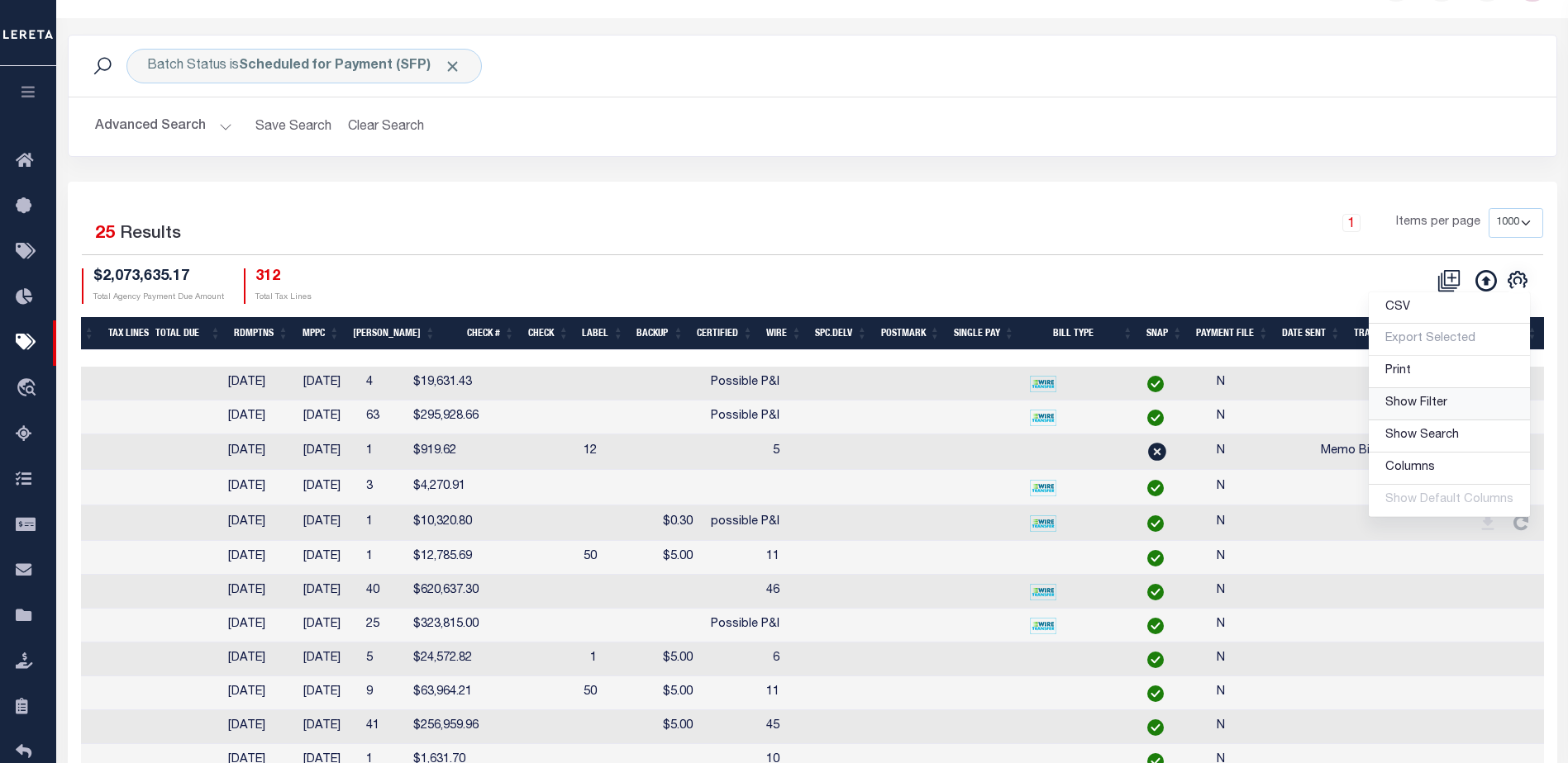
drag, startPoint x: 1418, startPoint y: 406, endPoint x: 1402, endPoint y: 391, distance: 21.9
click at [1417, 406] on span "Show Filter" at bounding box center [1416, 403] width 62 height 12
select select
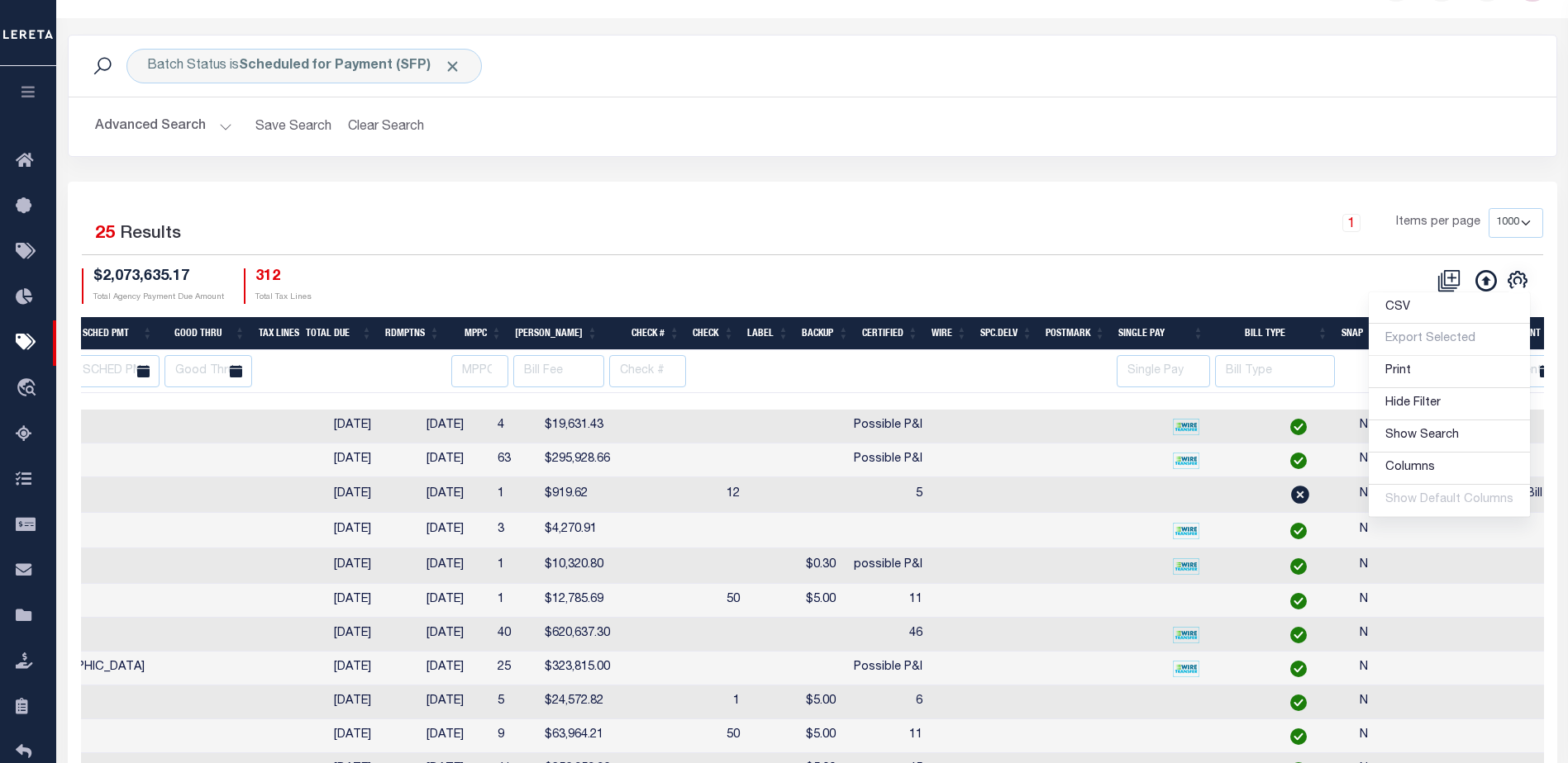
drag, startPoint x: 1278, startPoint y: 427, endPoint x: 1315, endPoint y: 422, distance: 37.3
click at [1451, 427] on td at bounding box center [1515, 427] width 127 height 34
checkbox input "true"
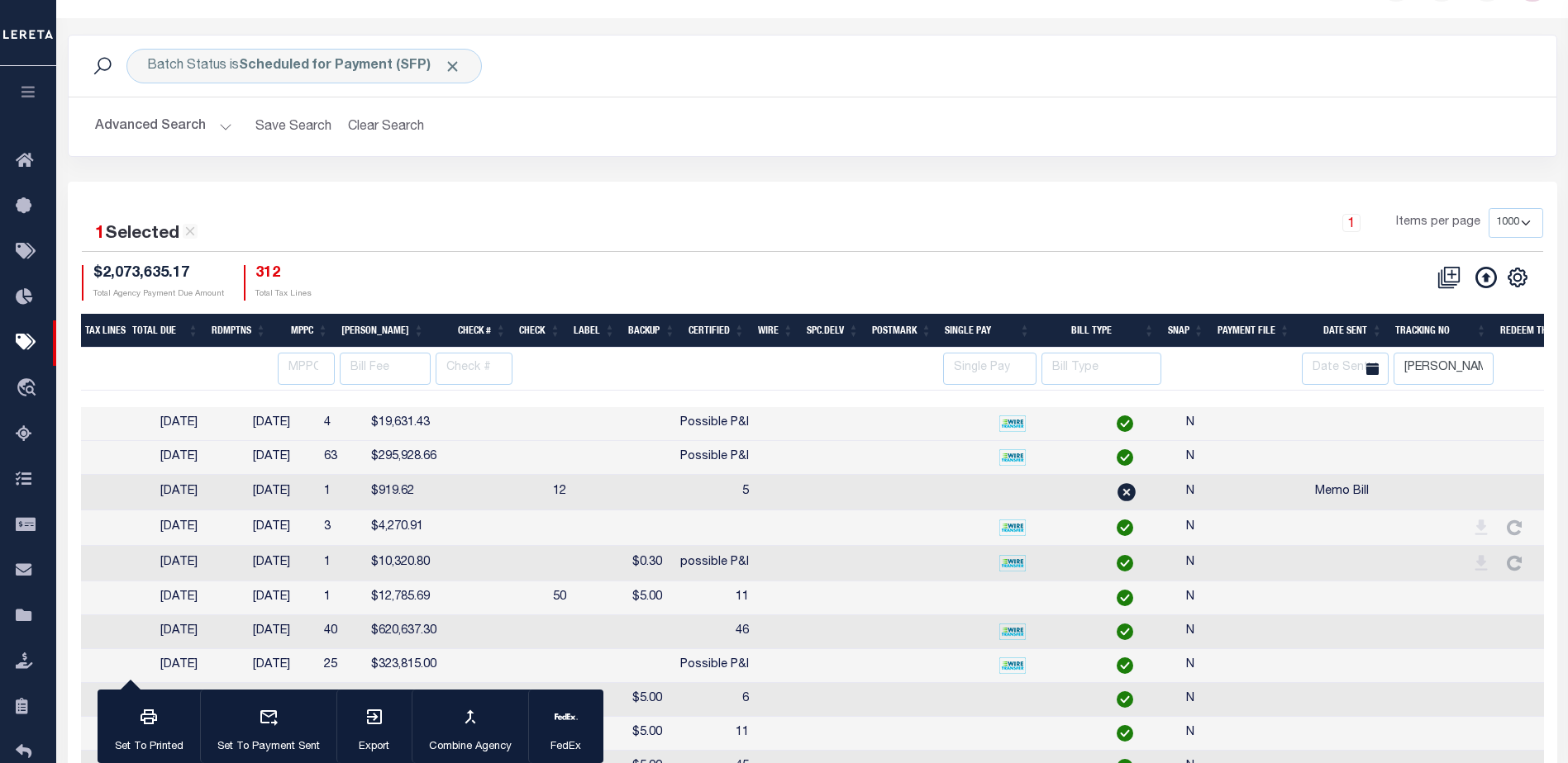
scroll to position [0, 1010]
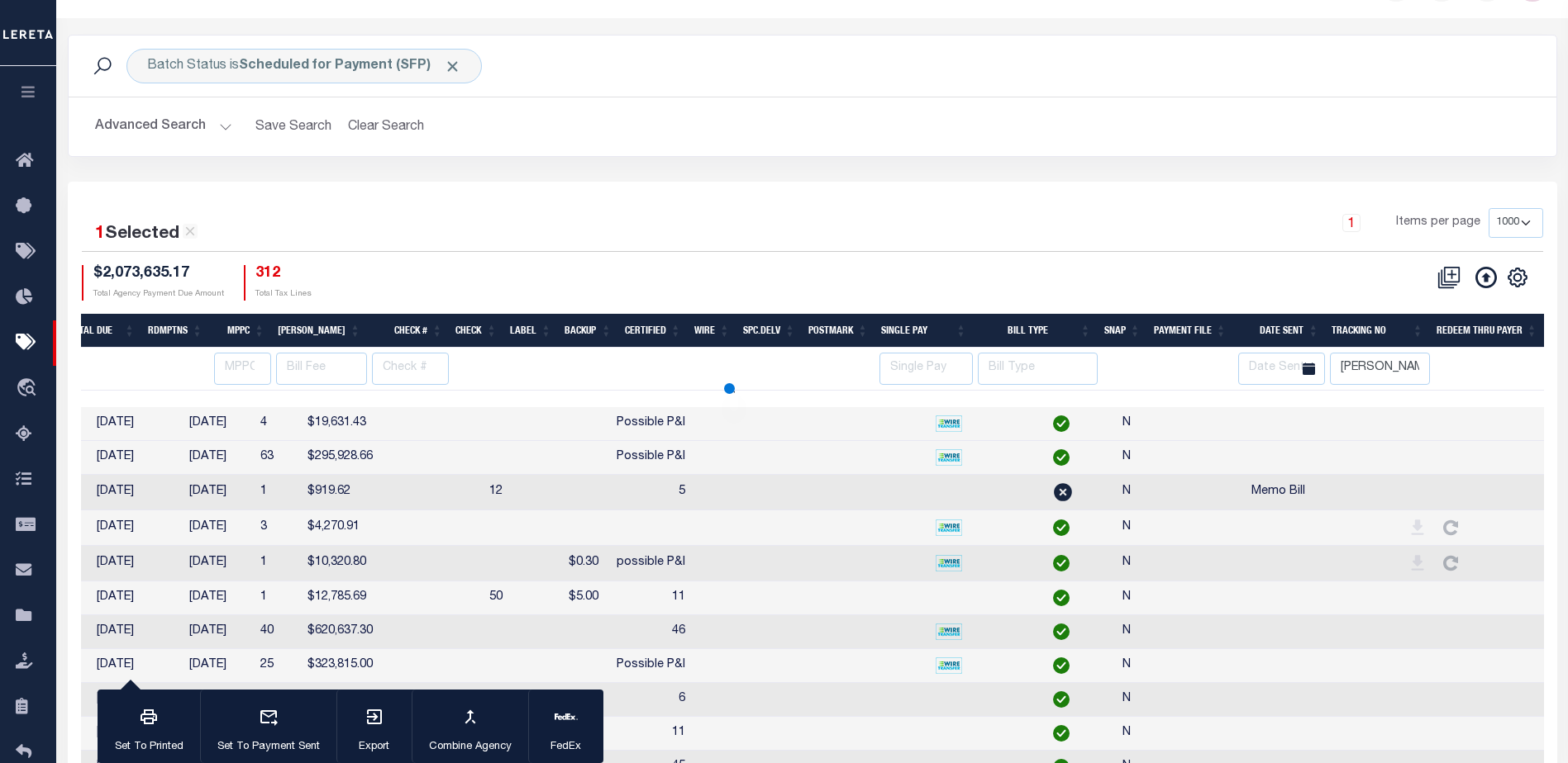
select select
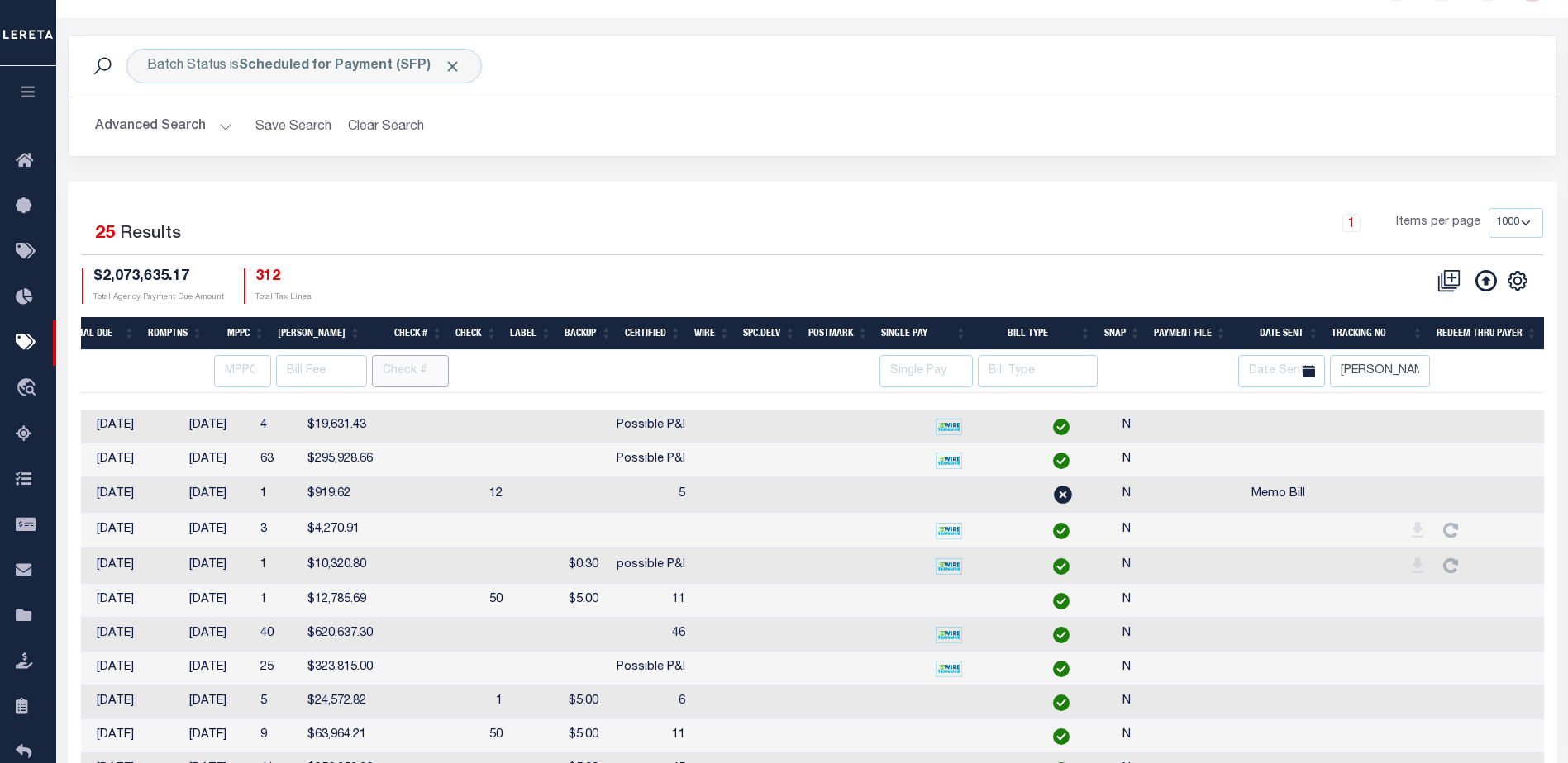
click at [427, 360] on input "text" at bounding box center [410, 371] width 77 height 33
type input "possible"
select select
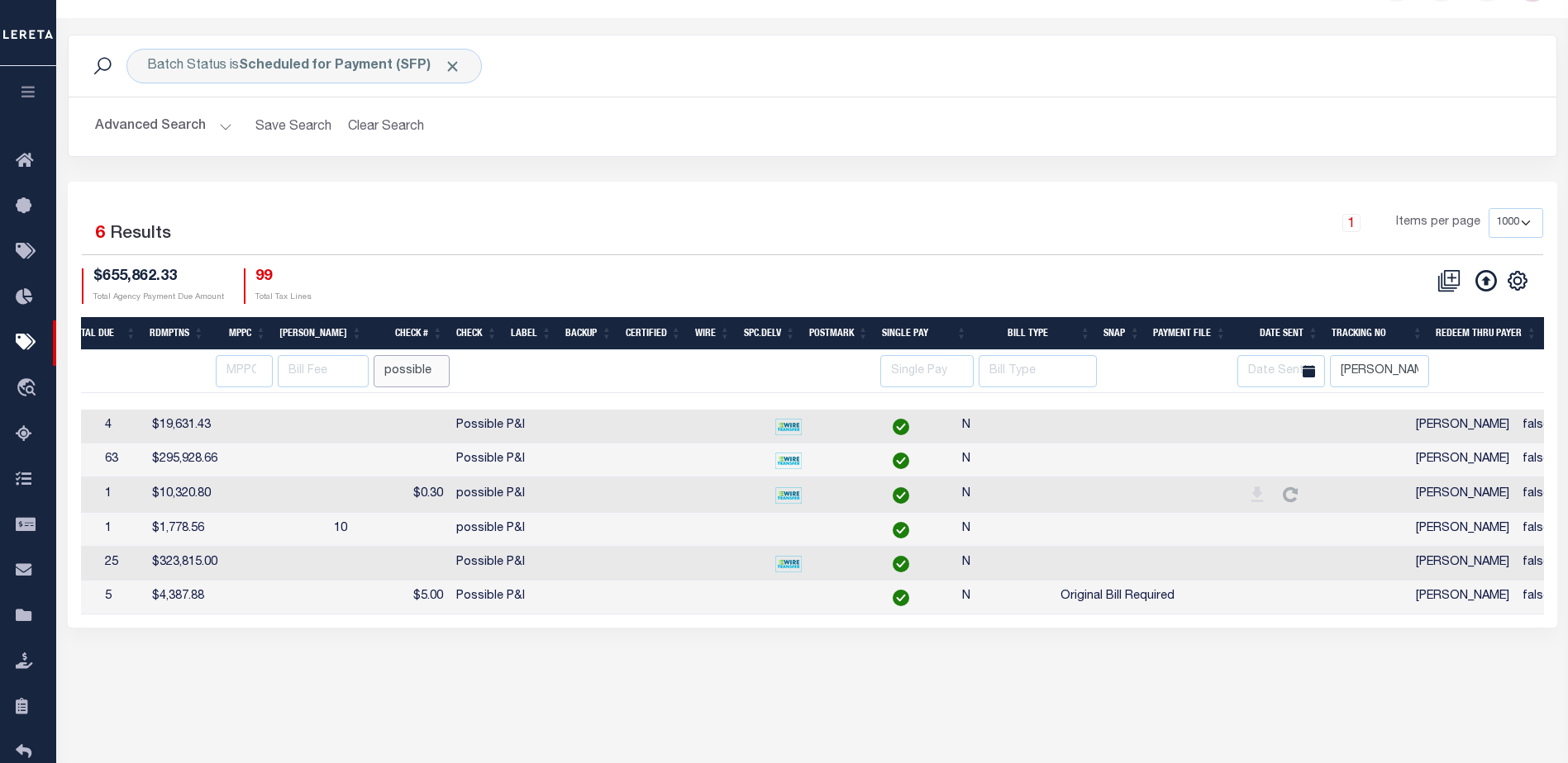
scroll to position [0, 940]
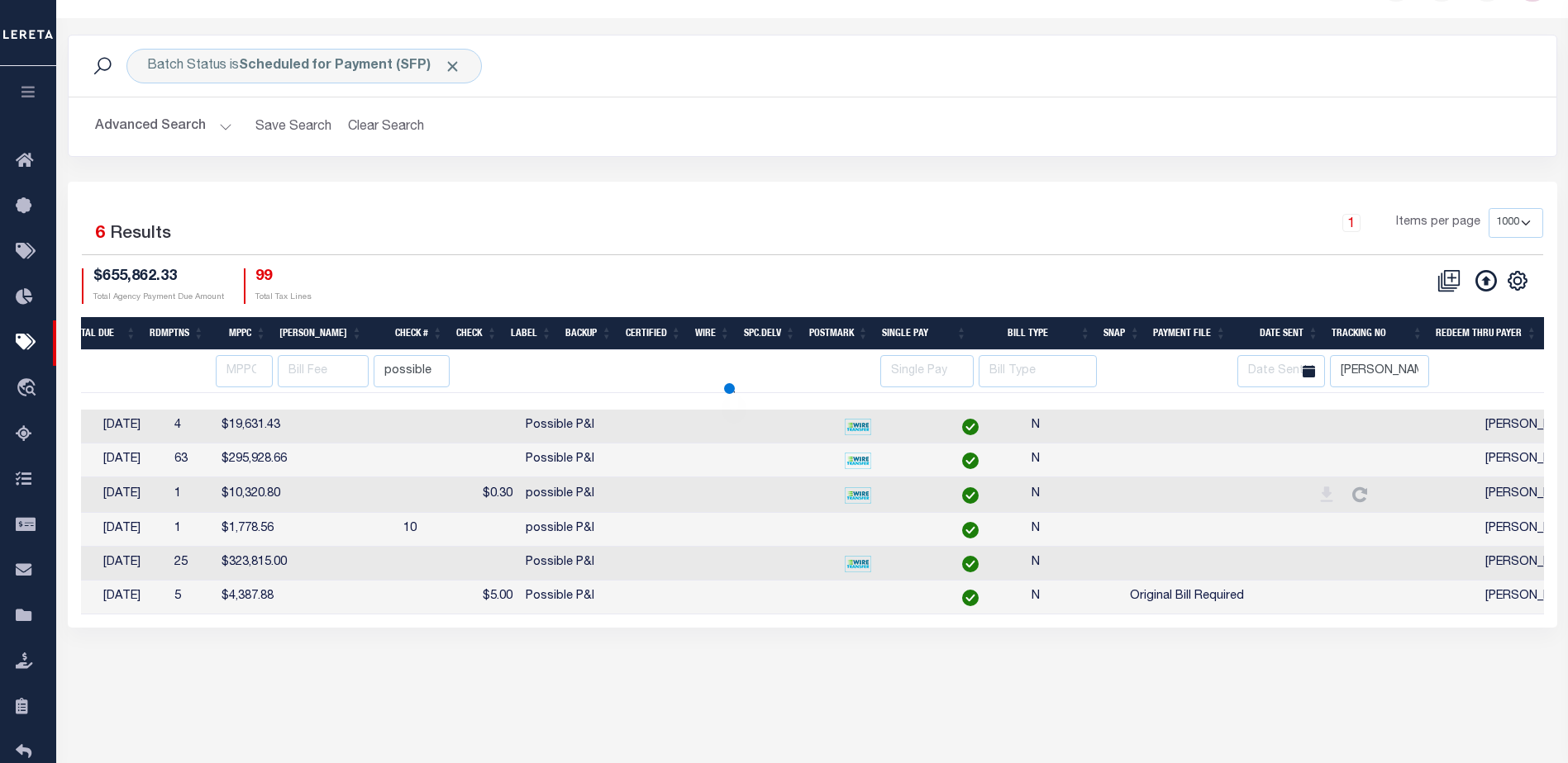
select select
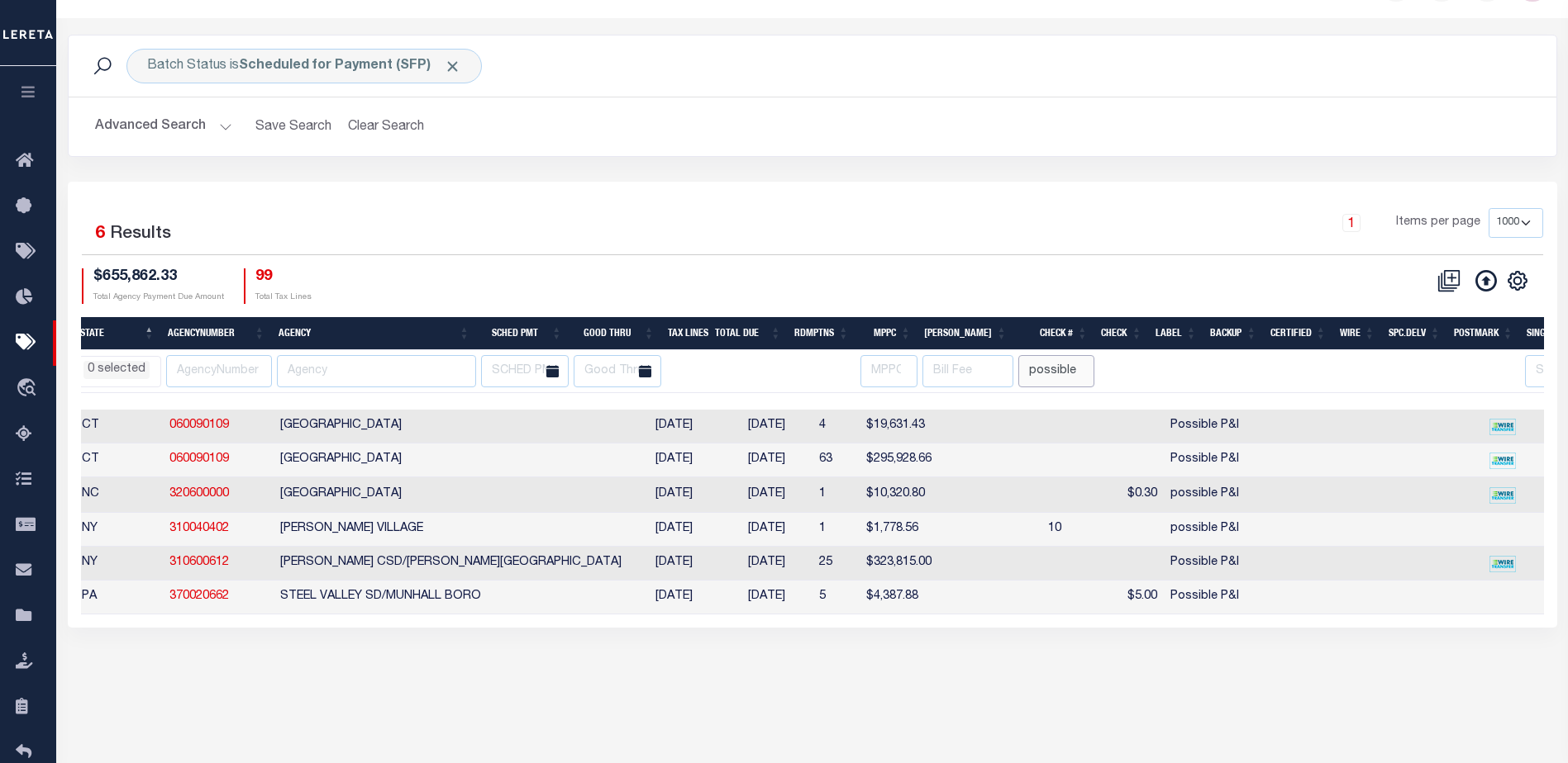
scroll to position [0, 0]
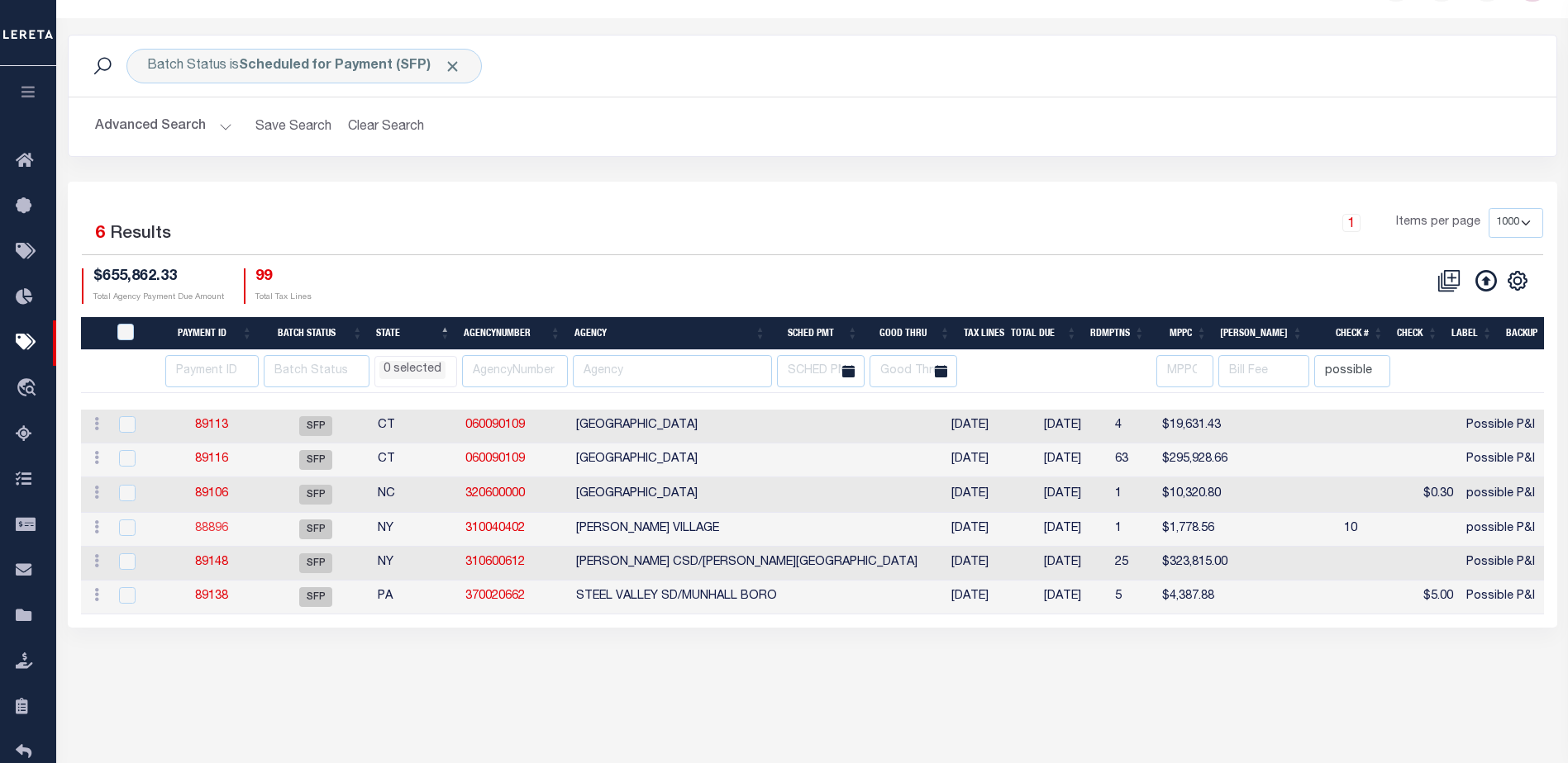
click at [216, 533] on link "88896" at bounding box center [211, 528] width 33 height 12
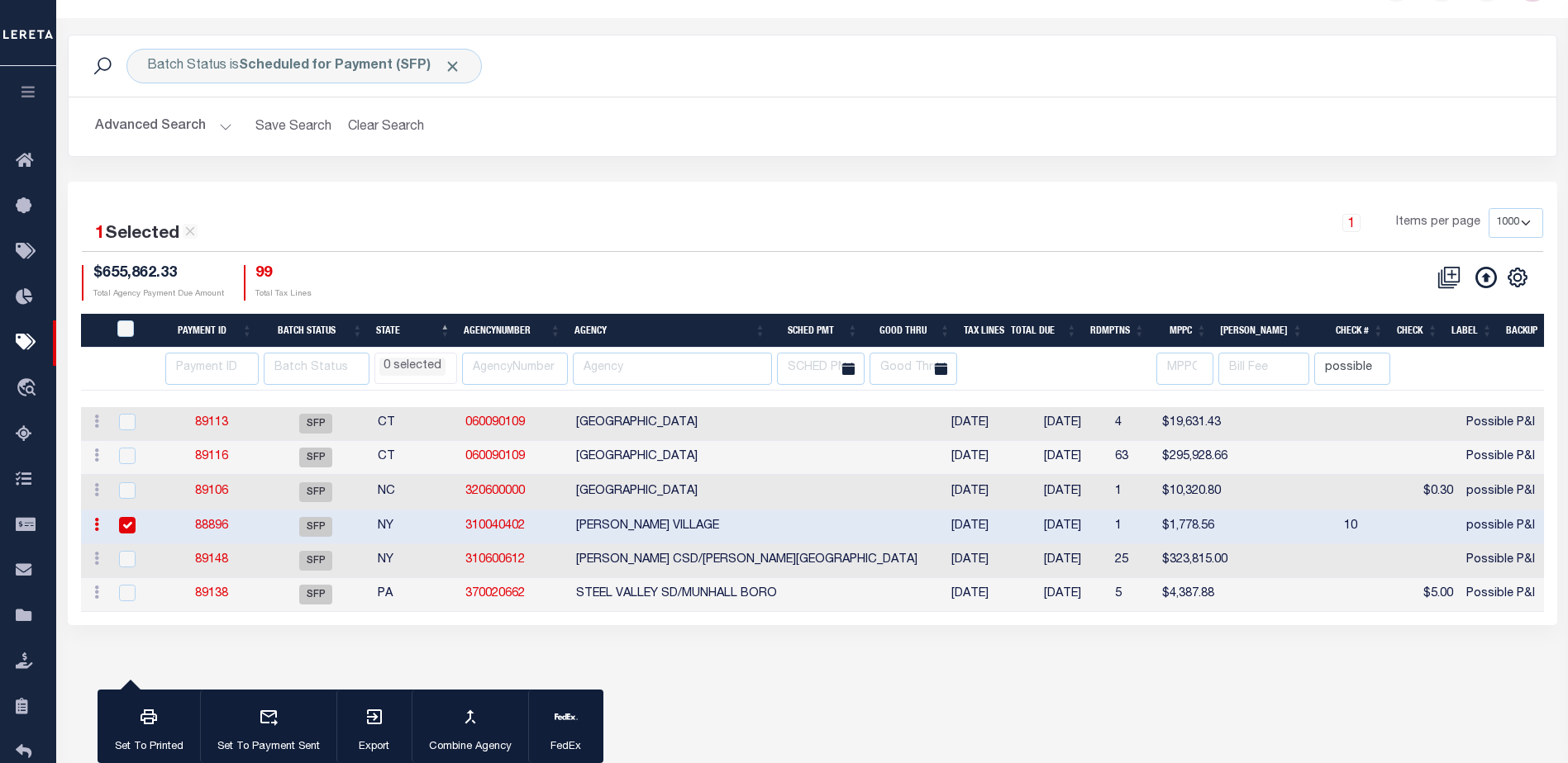
select select "SFP"
type input "06/20/2025"
select select
type input "possible P&I"
select select
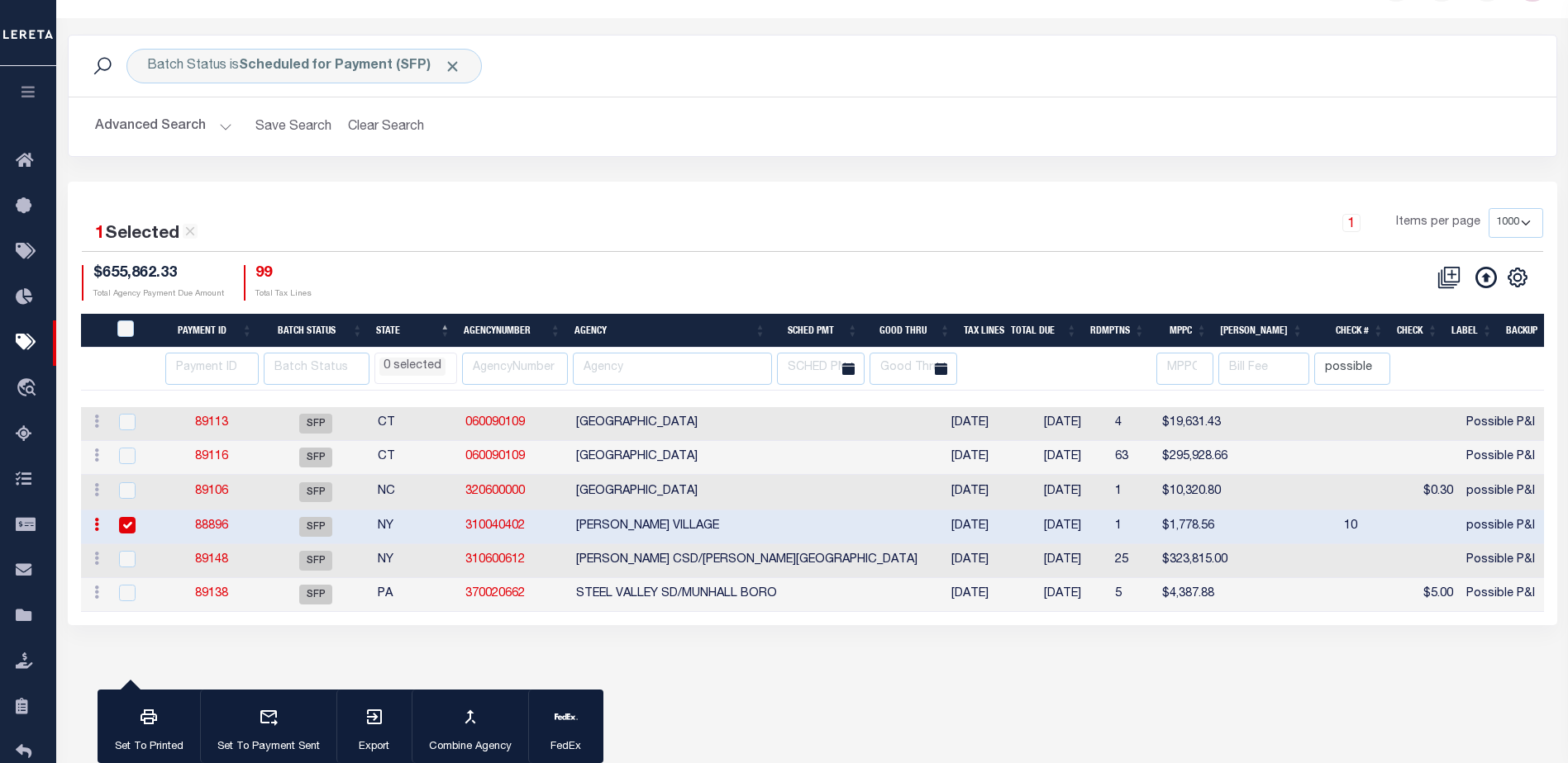
checkbox input "false"
type input "Audria"
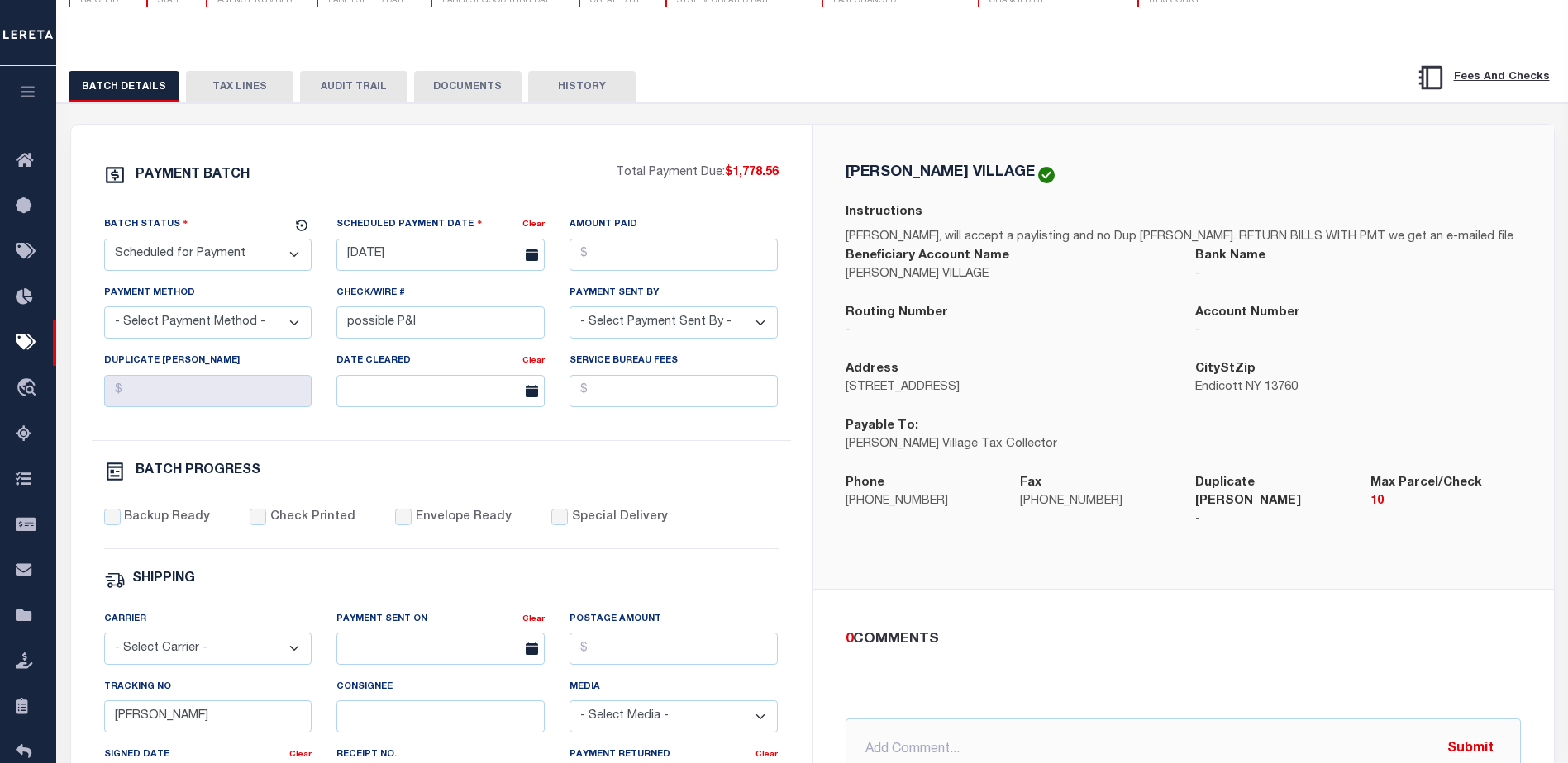
click at [226, 89] on button "TAX LINES" at bounding box center [239, 87] width 107 height 32
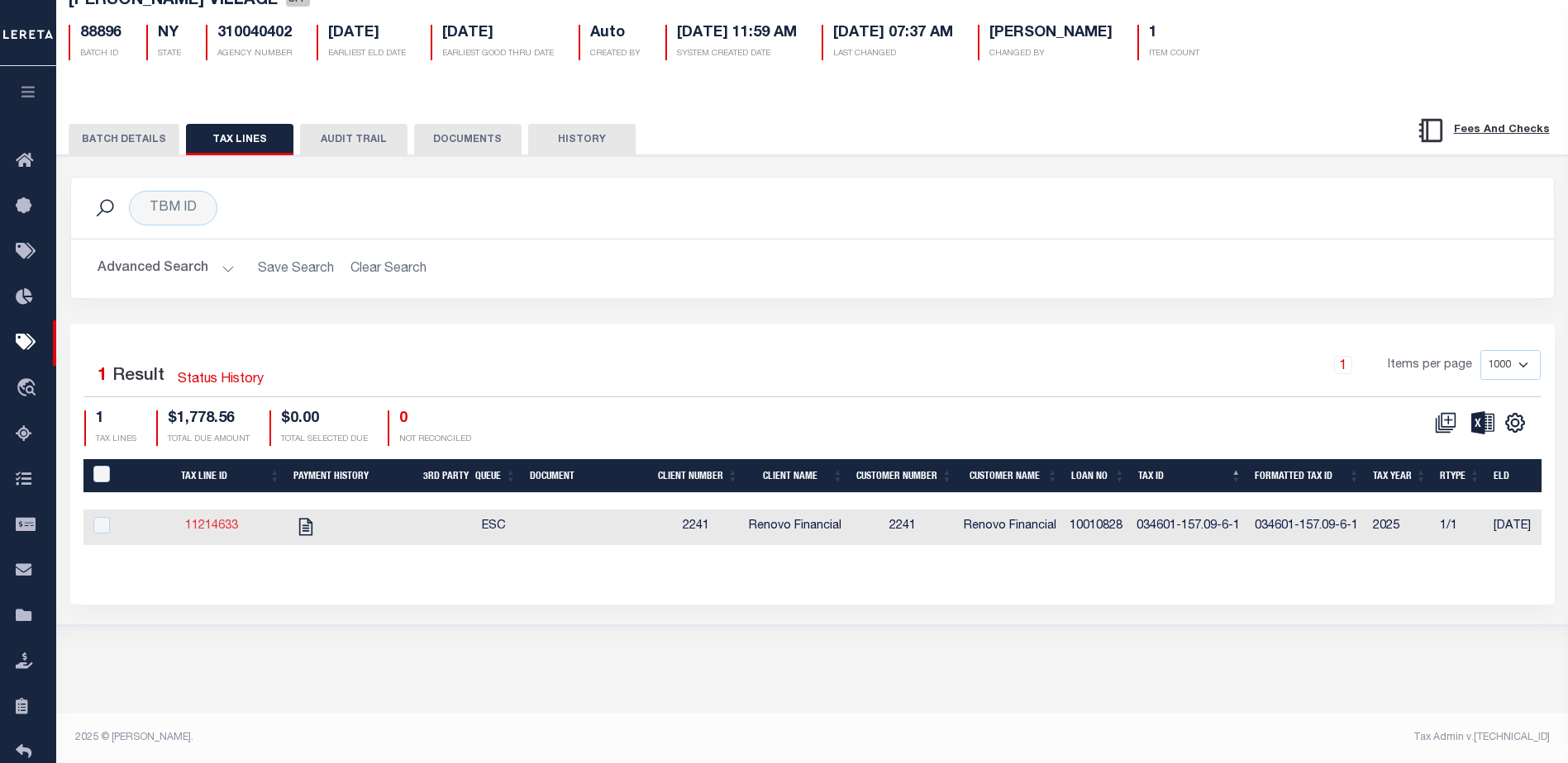
click at [207, 525] on link "11214633" at bounding box center [211, 526] width 53 height 12
checkbox input "true"
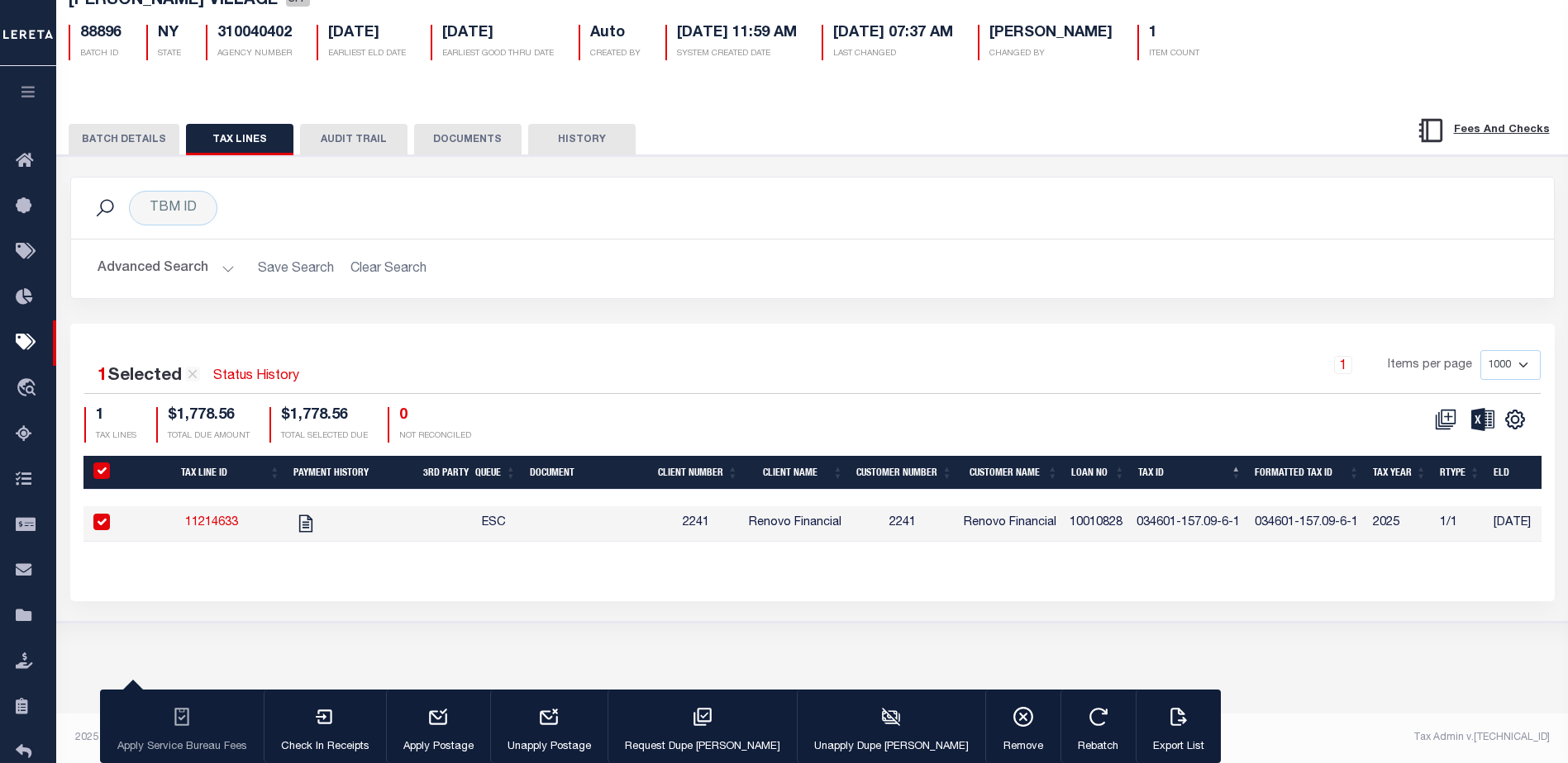
select select
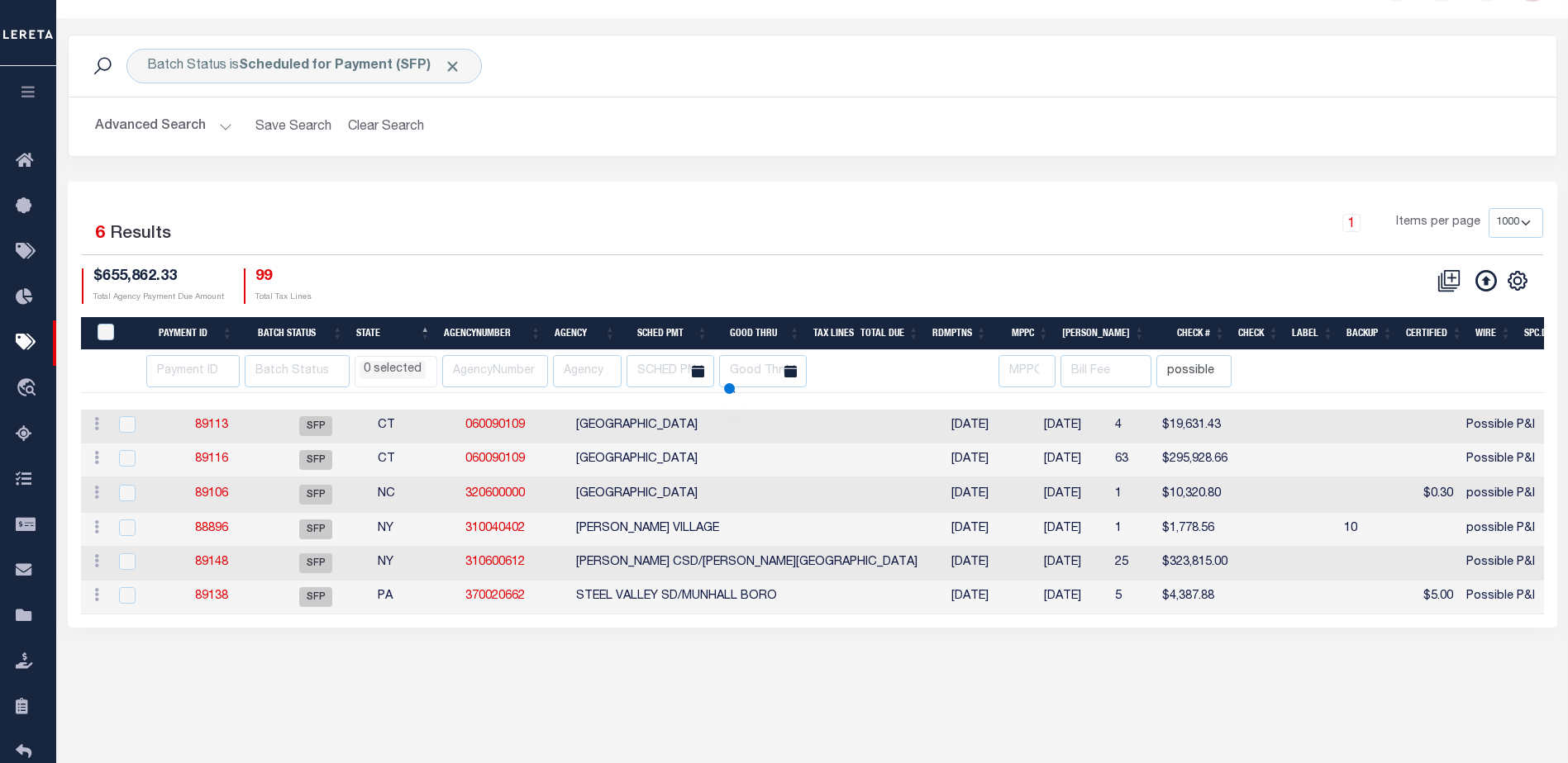
select select
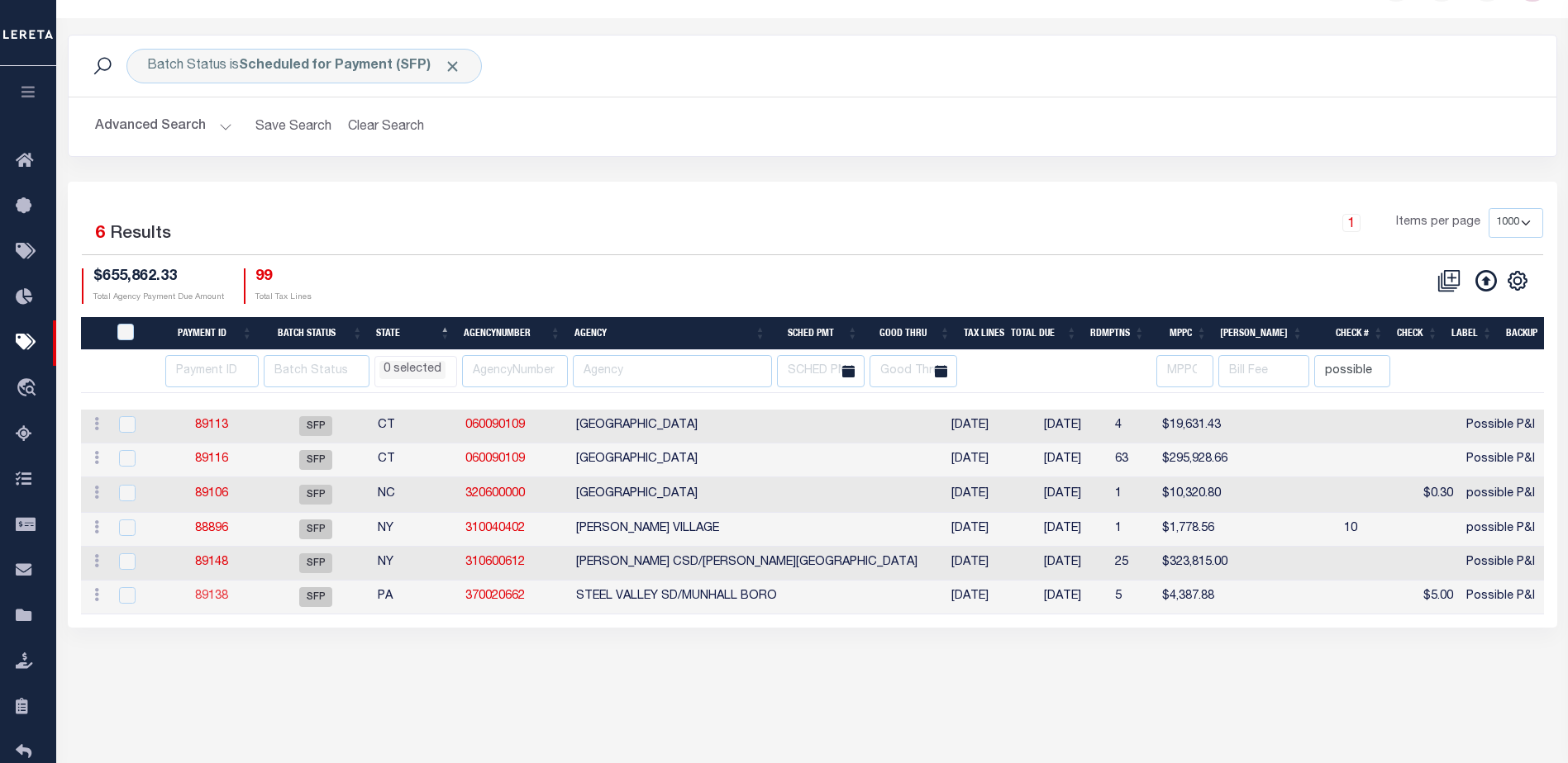
click at [209, 601] on link "89138" at bounding box center [211, 596] width 33 height 12
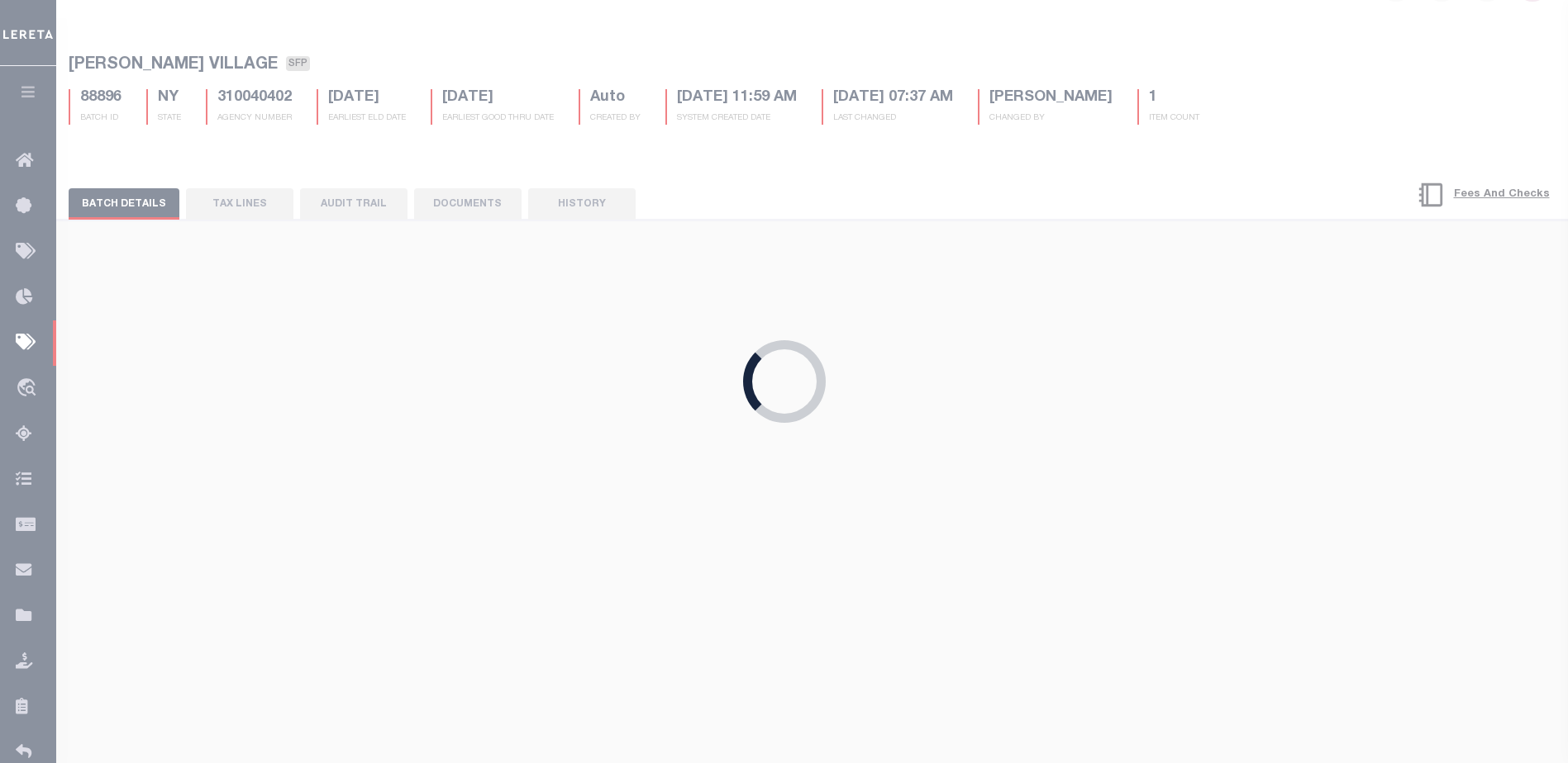
type input "08/20/2025"
type input "Possible P&I"
select select "38"
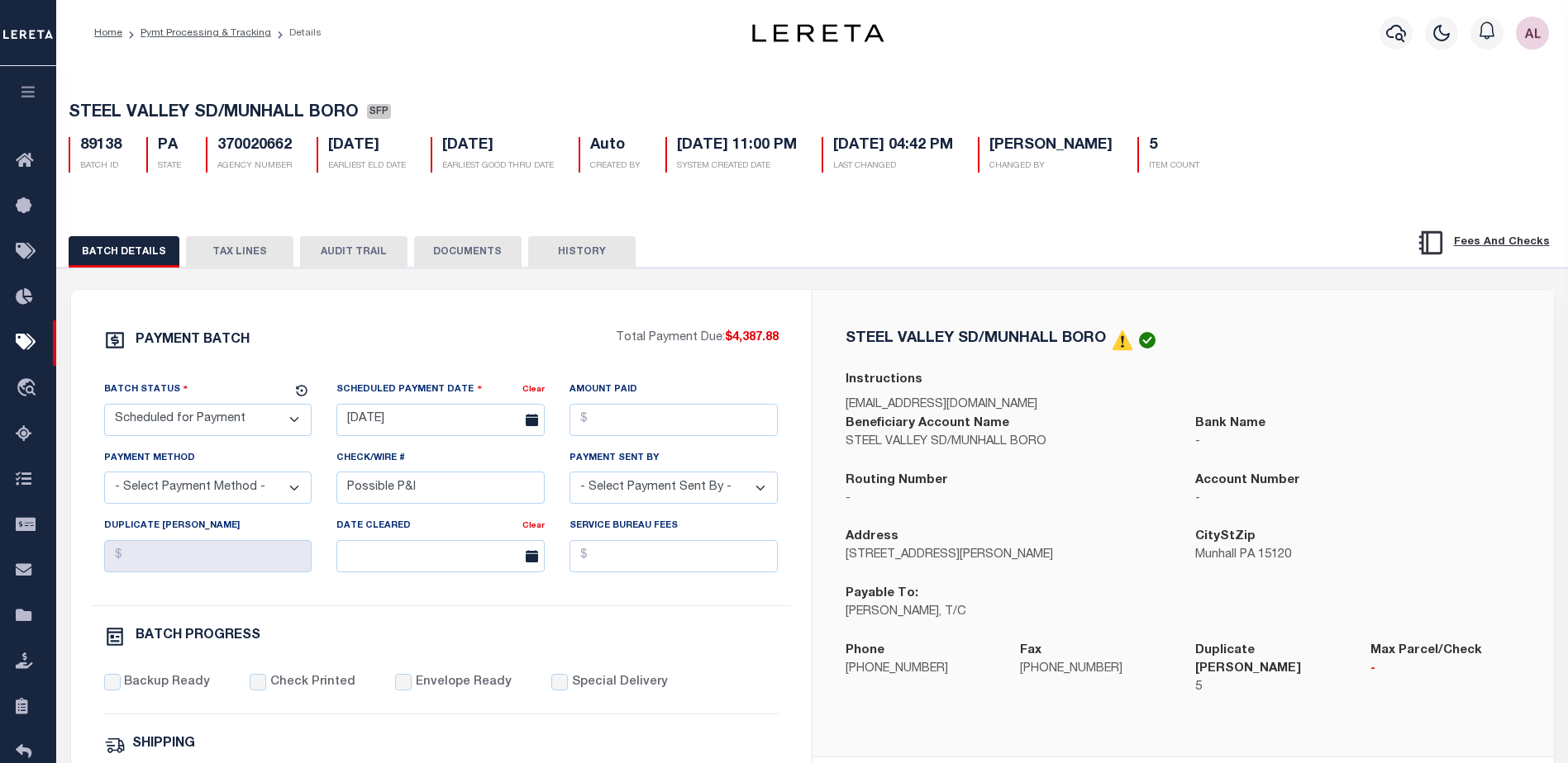
click at [242, 249] on button "TAX LINES" at bounding box center [239, 252] width 107 height 32
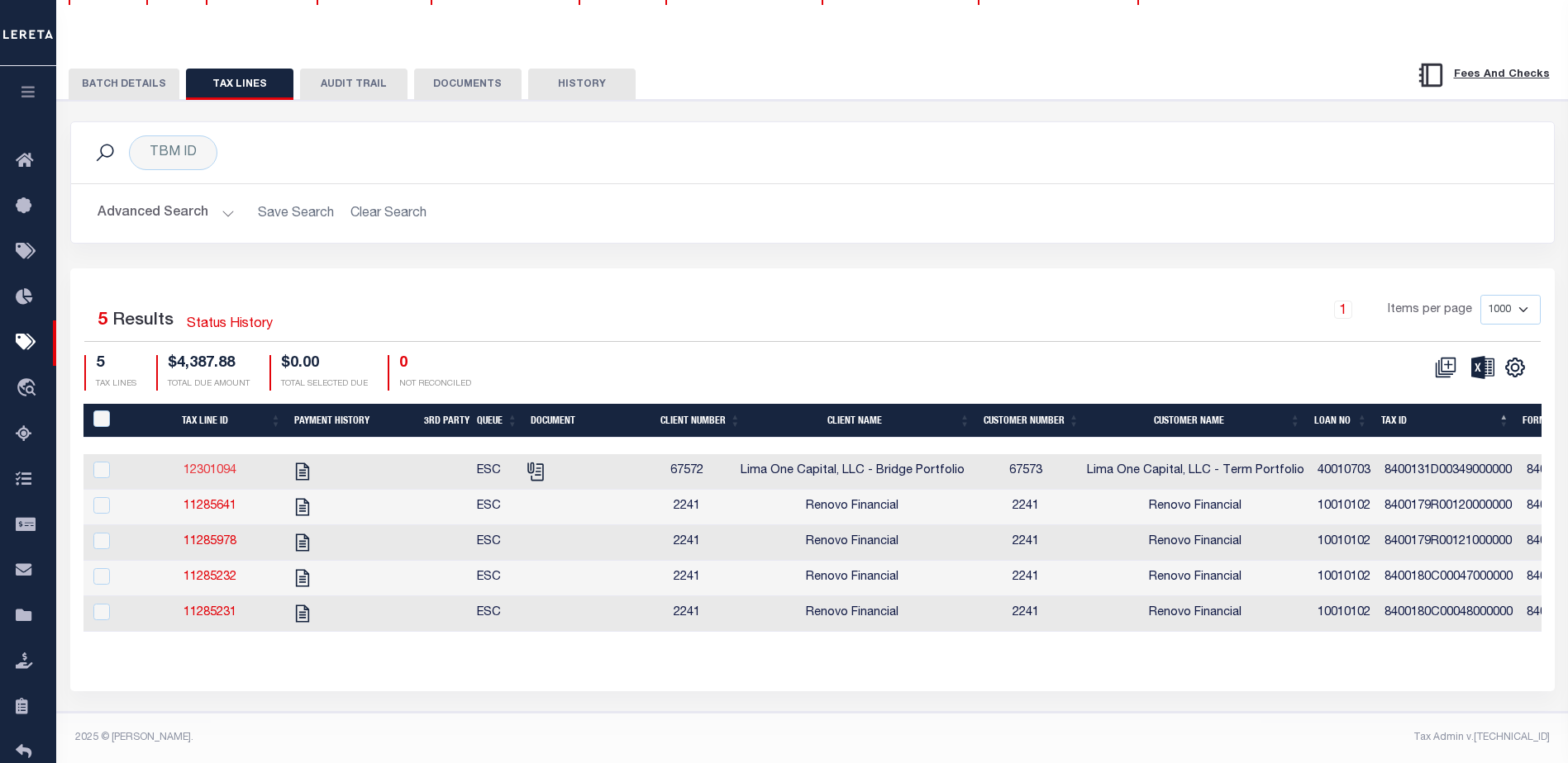
click at [213, 465] on link "12301094" at bounding box center [210, 470] width 53 height 12
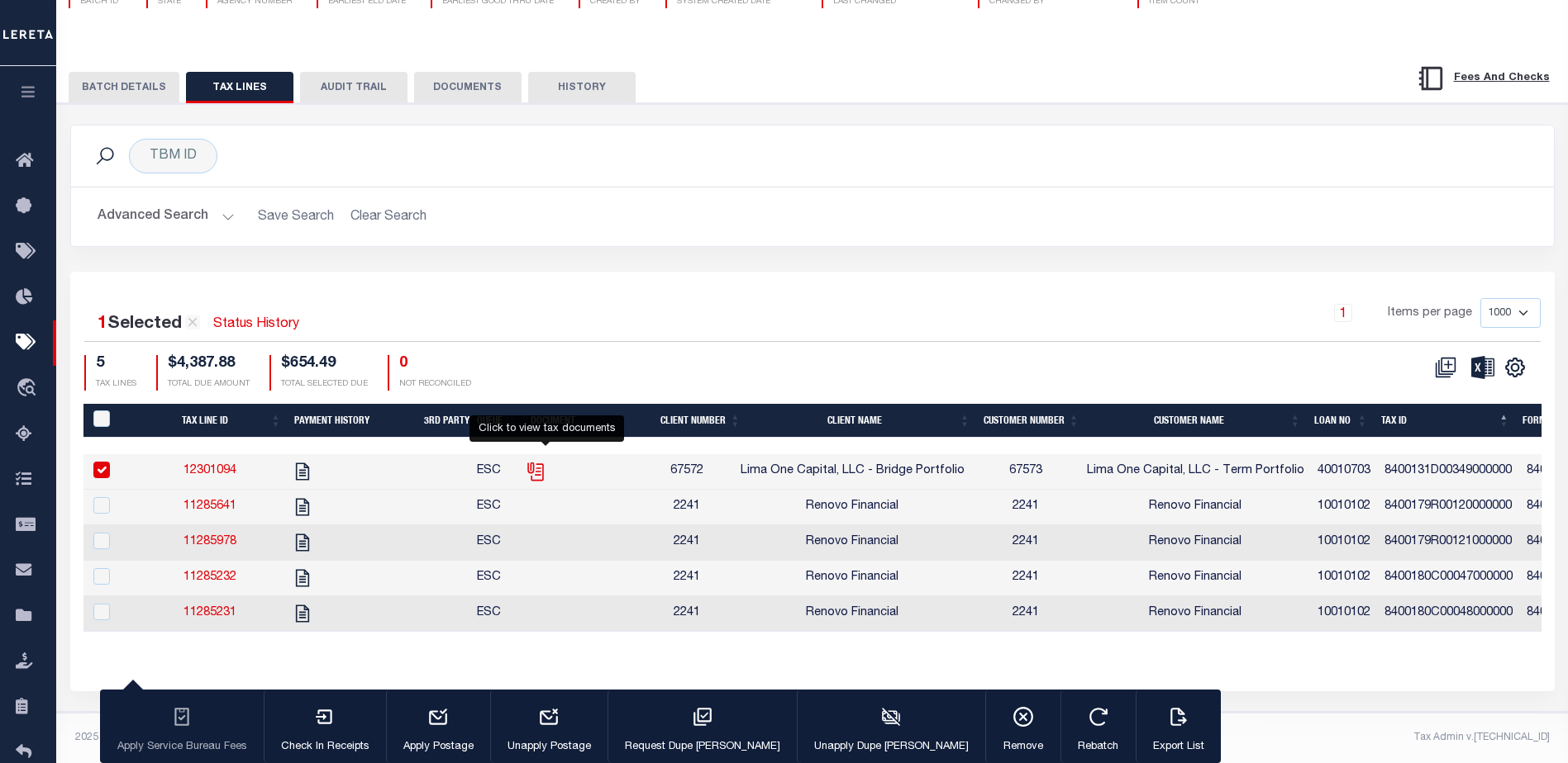
click at [541, 462] on icon "" at bounding box center [535, 469] width 14 height 14
checkbox input "false"
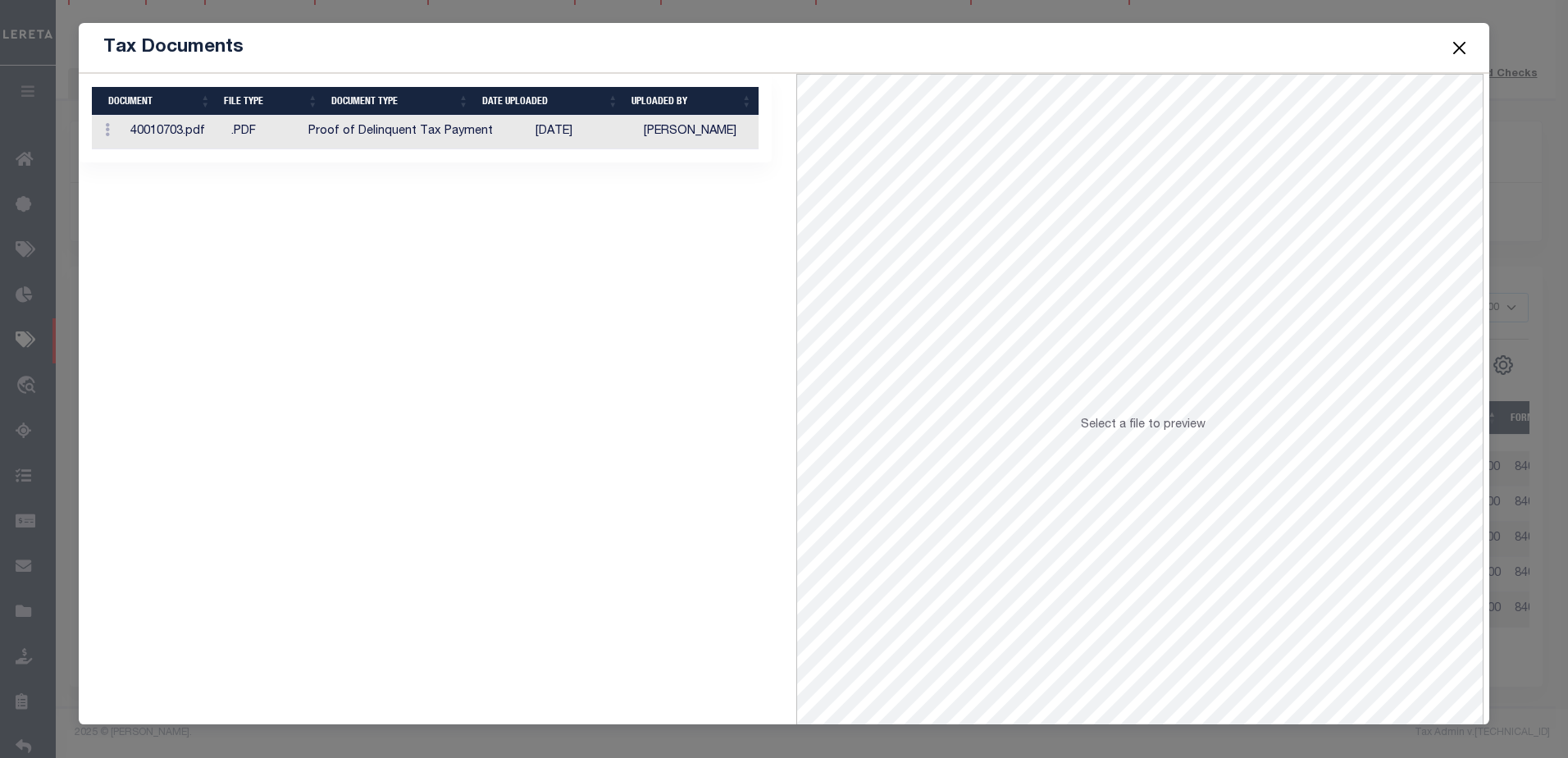
click at [1136, 423] on span "Select a file to preview" at bounding box center [1143, 425] width 125 height 12
click at [1458, 48] on button "Close" at bounding box center [1460, 48] width 22 height 22
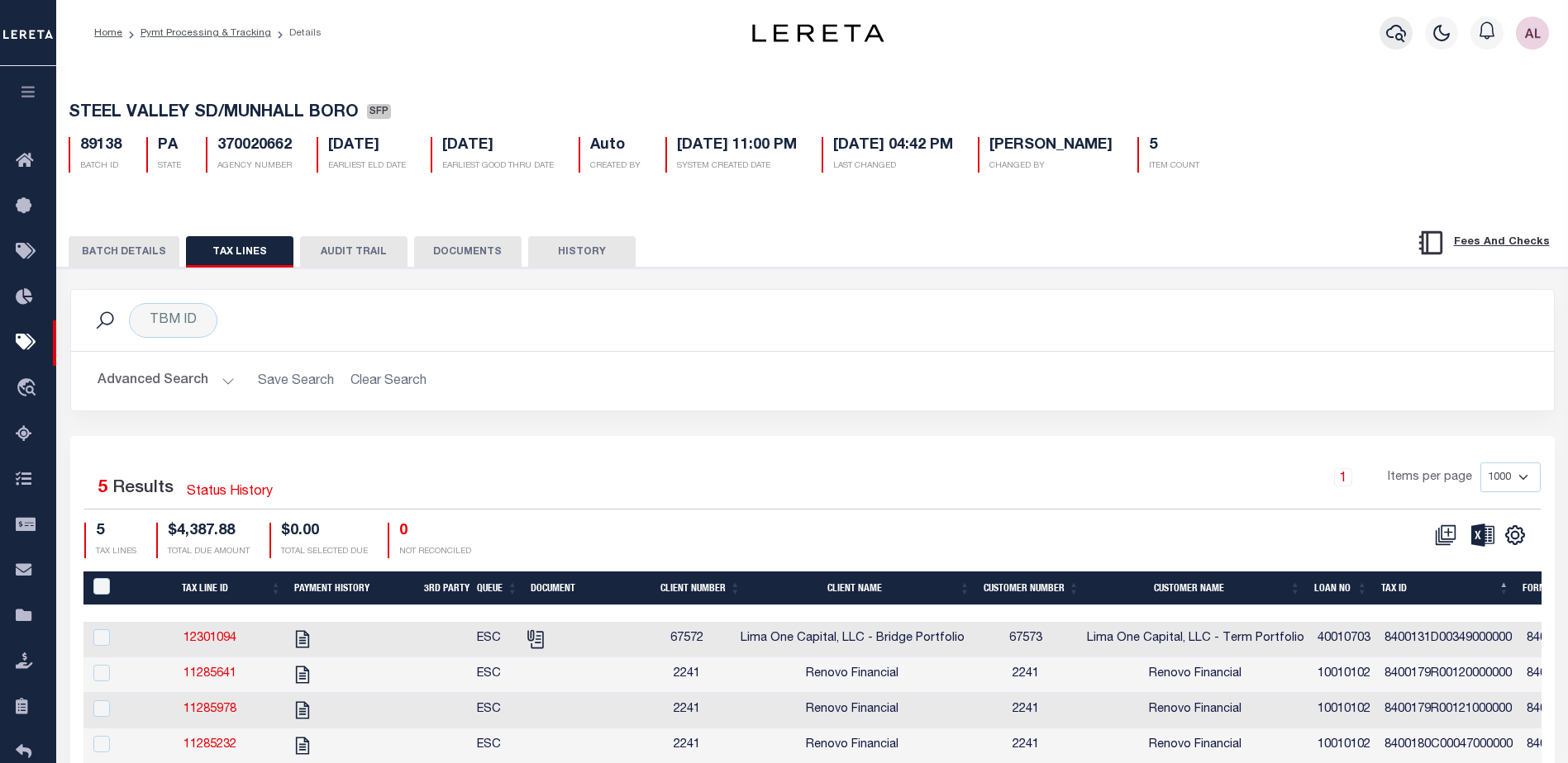
click at [1399, 30] on icon "button" at bounding box center [1395, 33] width 20 height 20
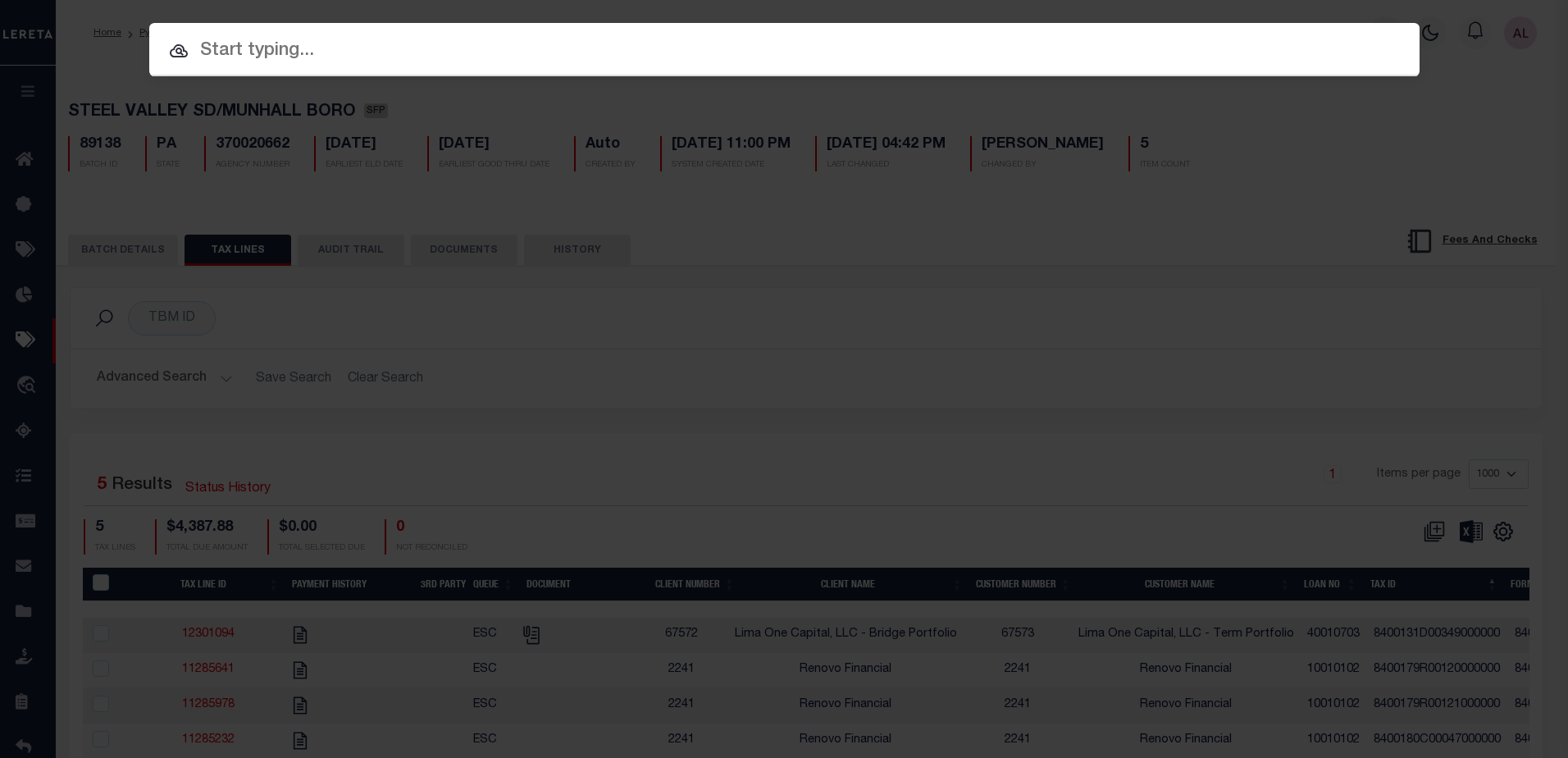
click at [216, 43] on input "text" at bounding box center [784, 51] width 1270 height 29
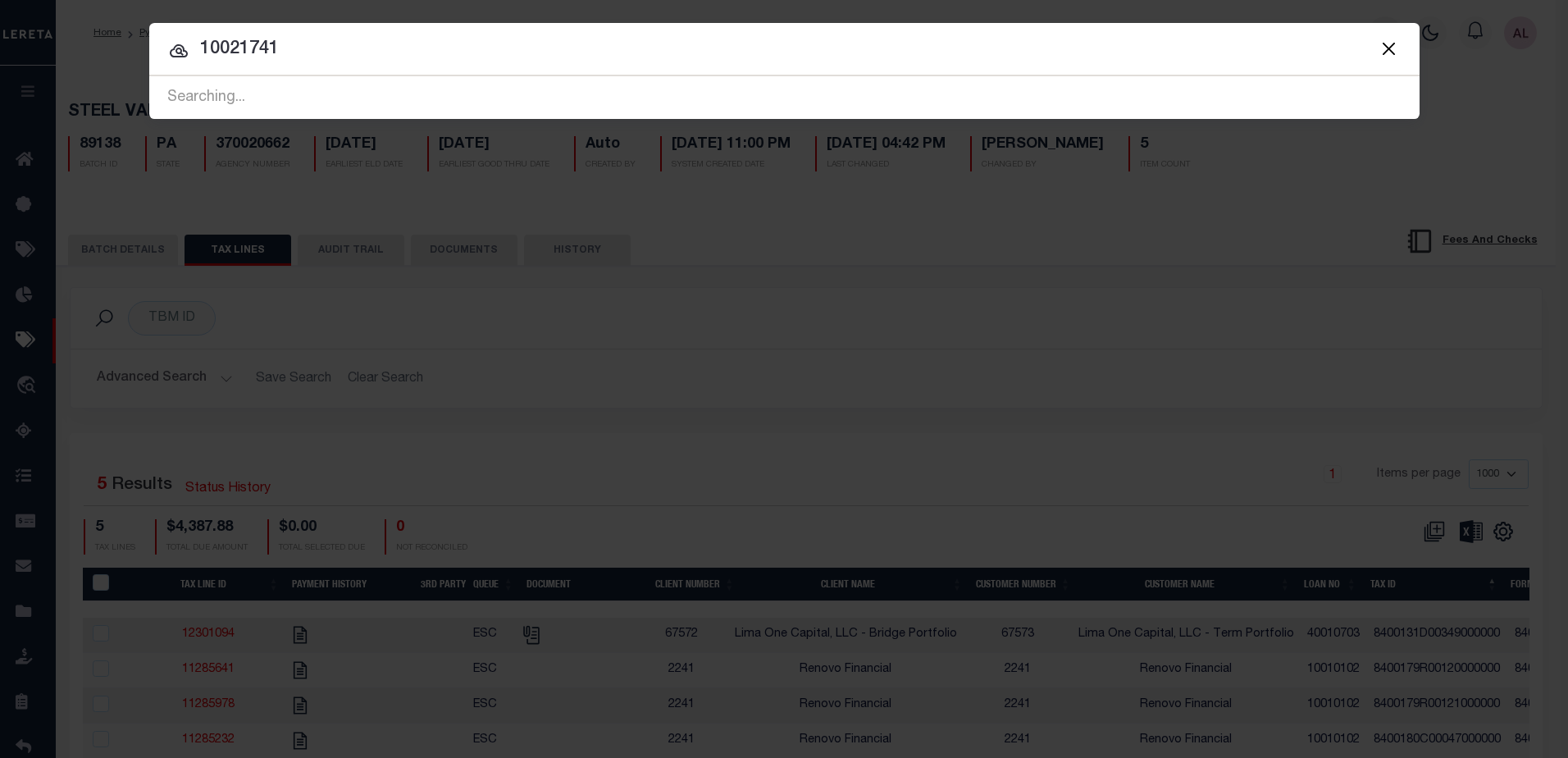
type input "10021741"
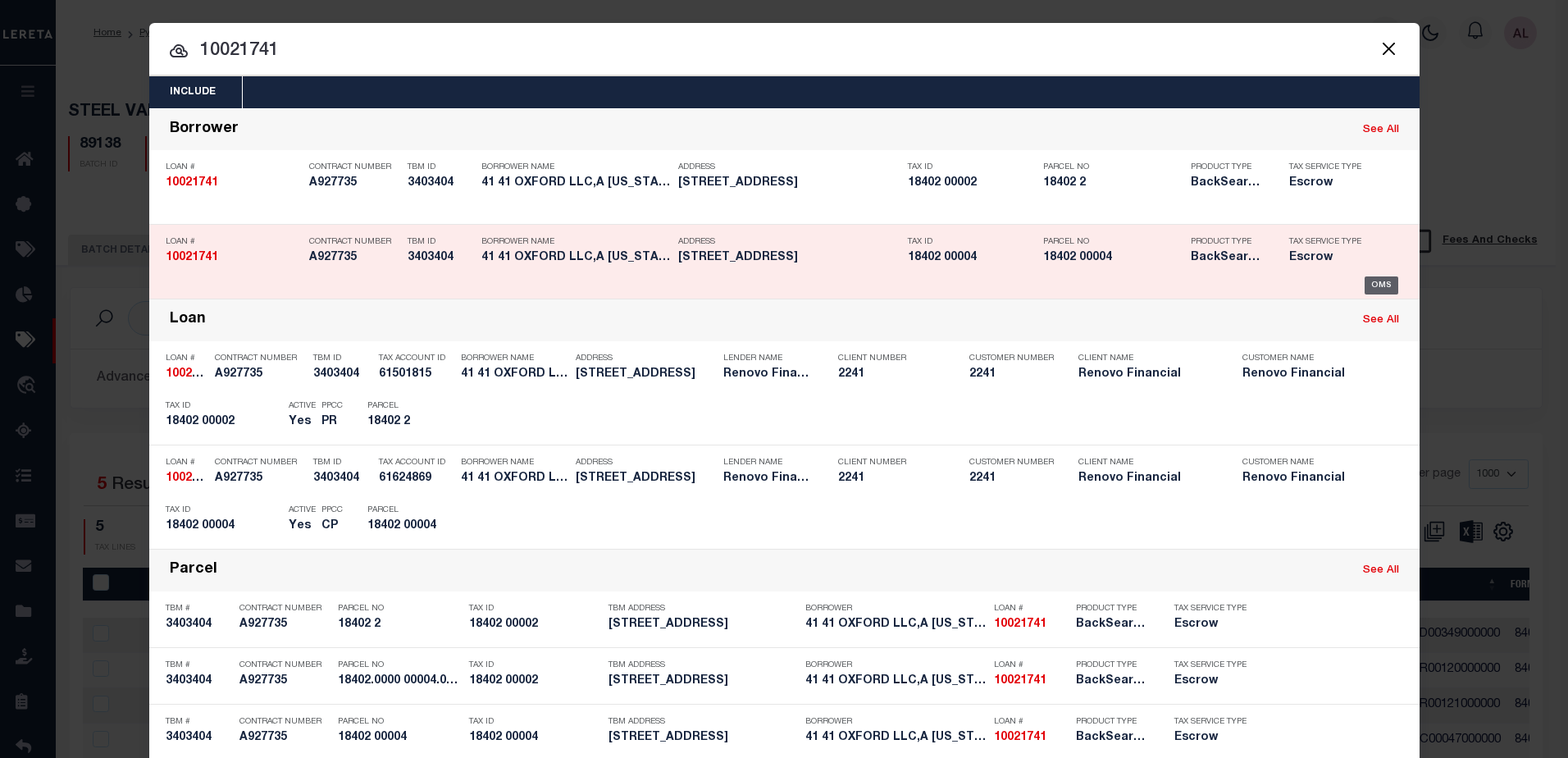
click at [1375, 284] on div "OMS" at bounding box center [1382, 285] width 34 height 18
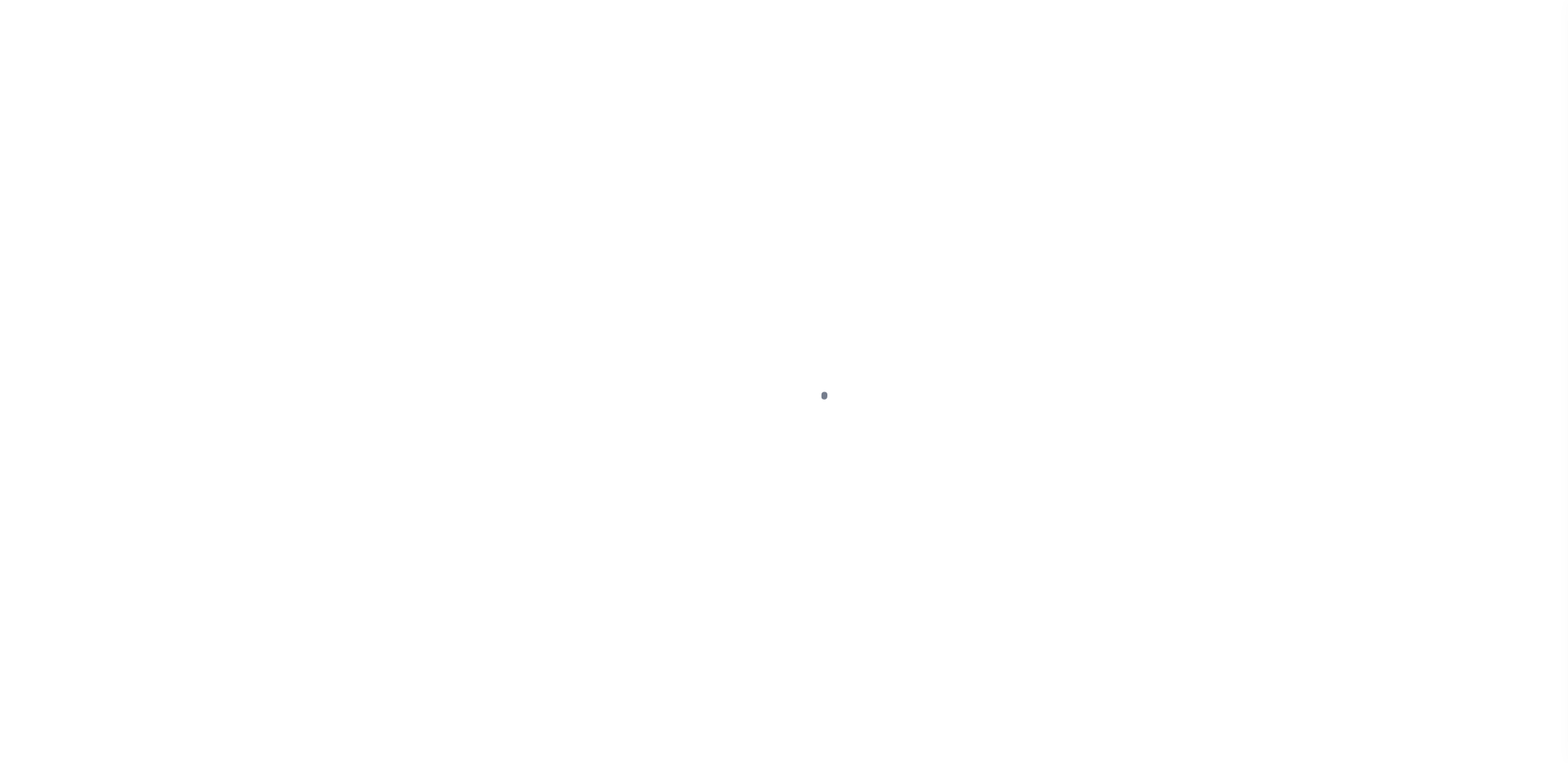
select select "DUE"
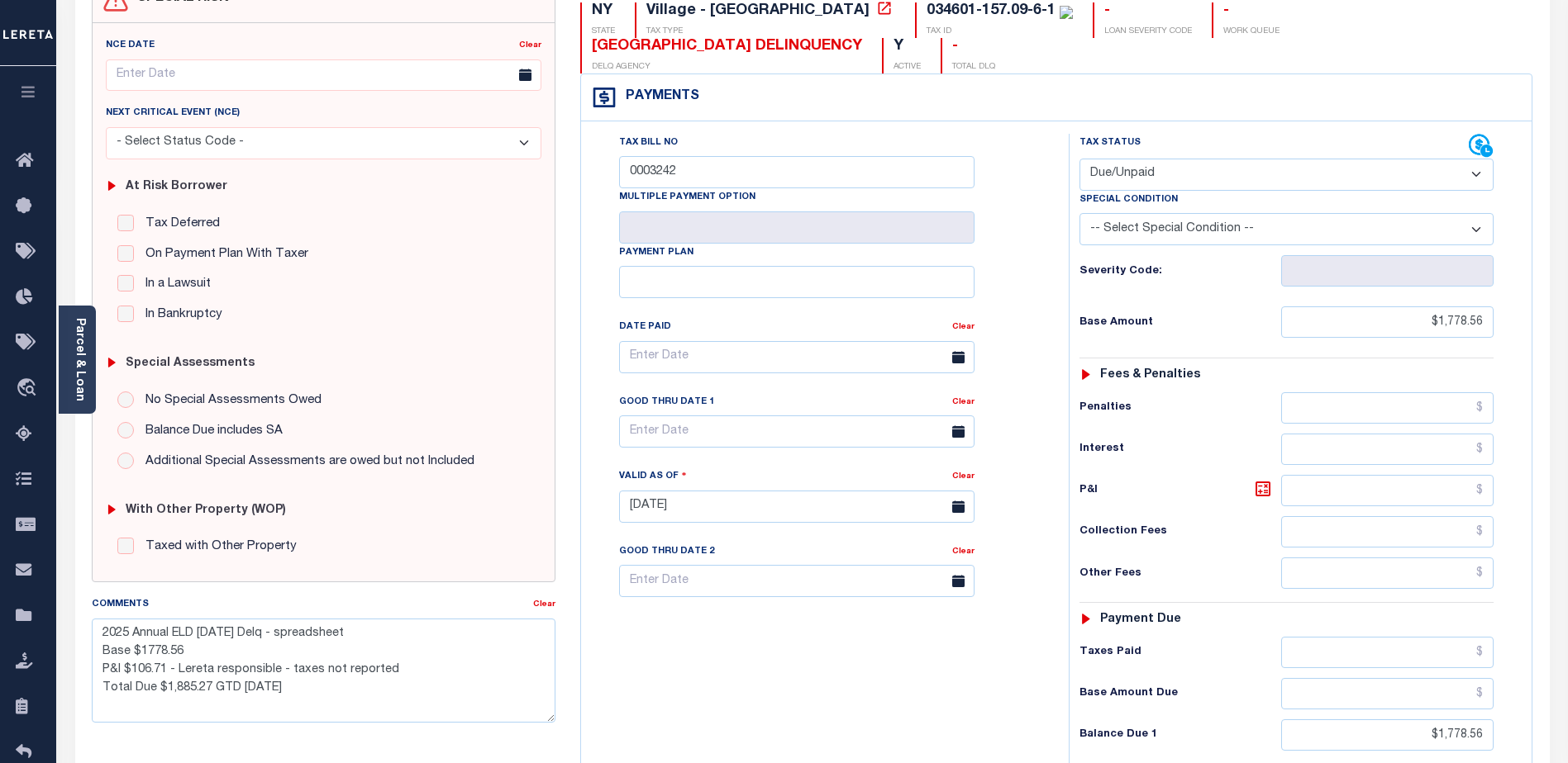
scroll to position [248, 0]
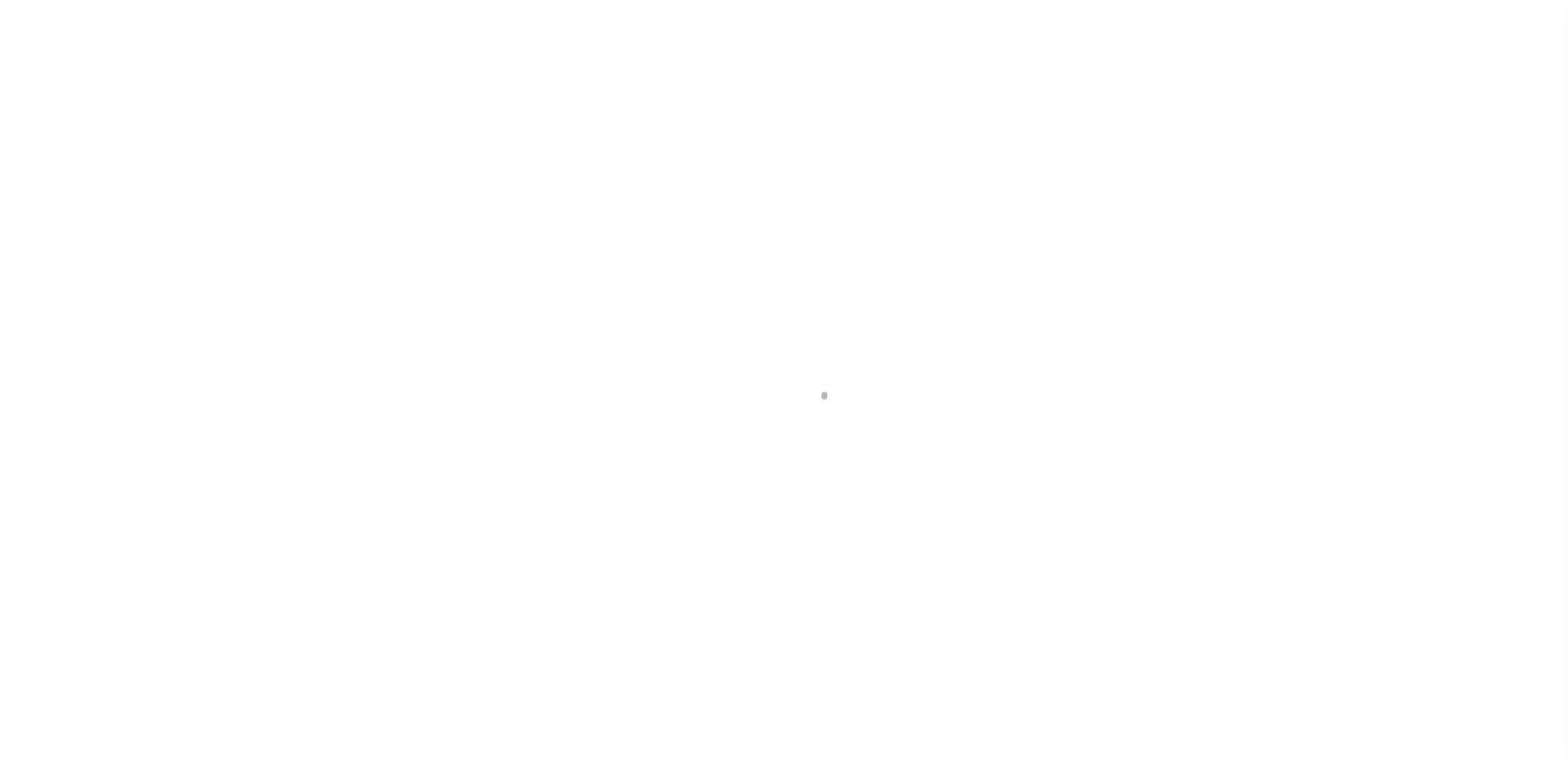
select select "DUE"
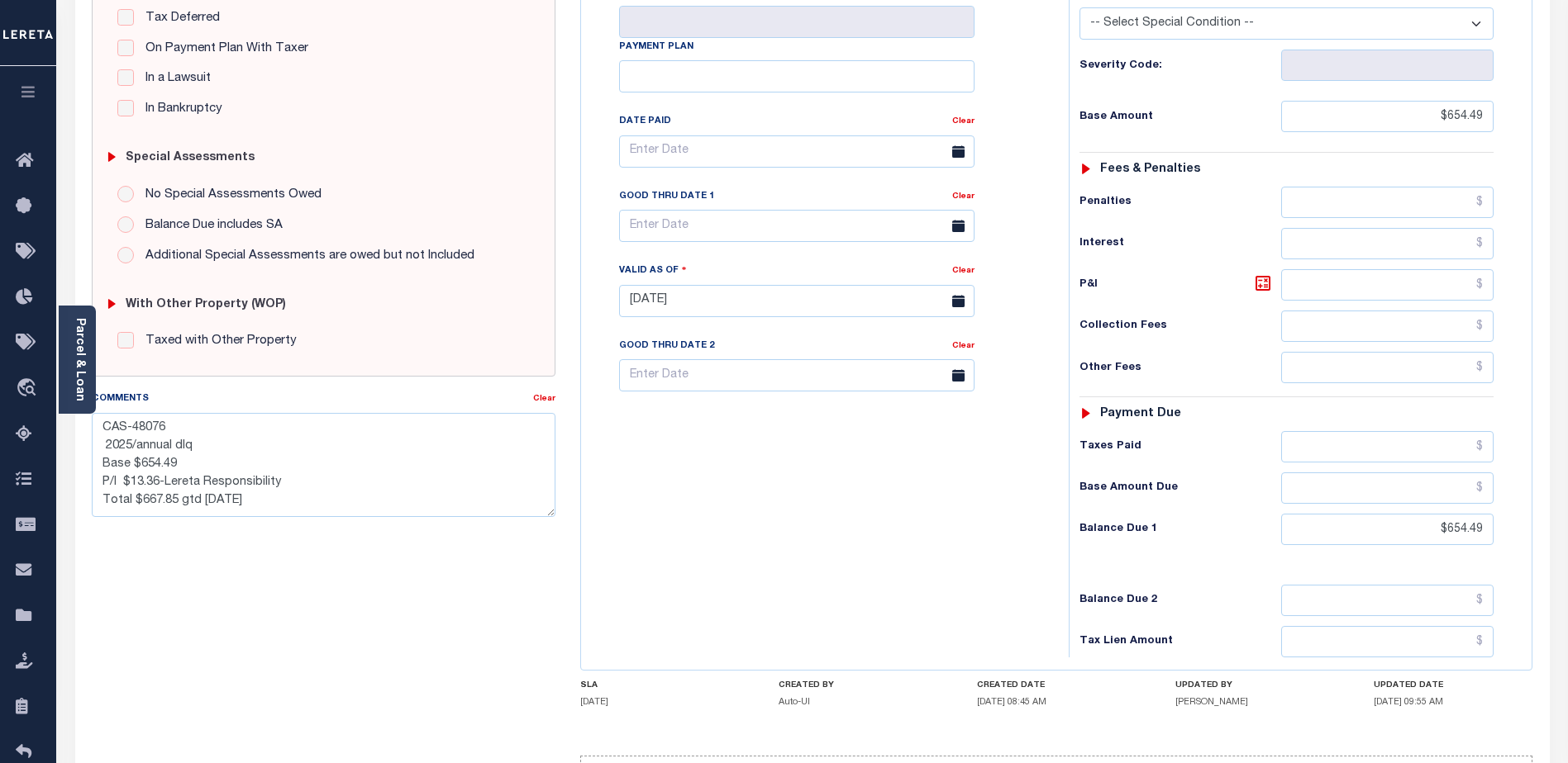
scroll to position [414, 0]
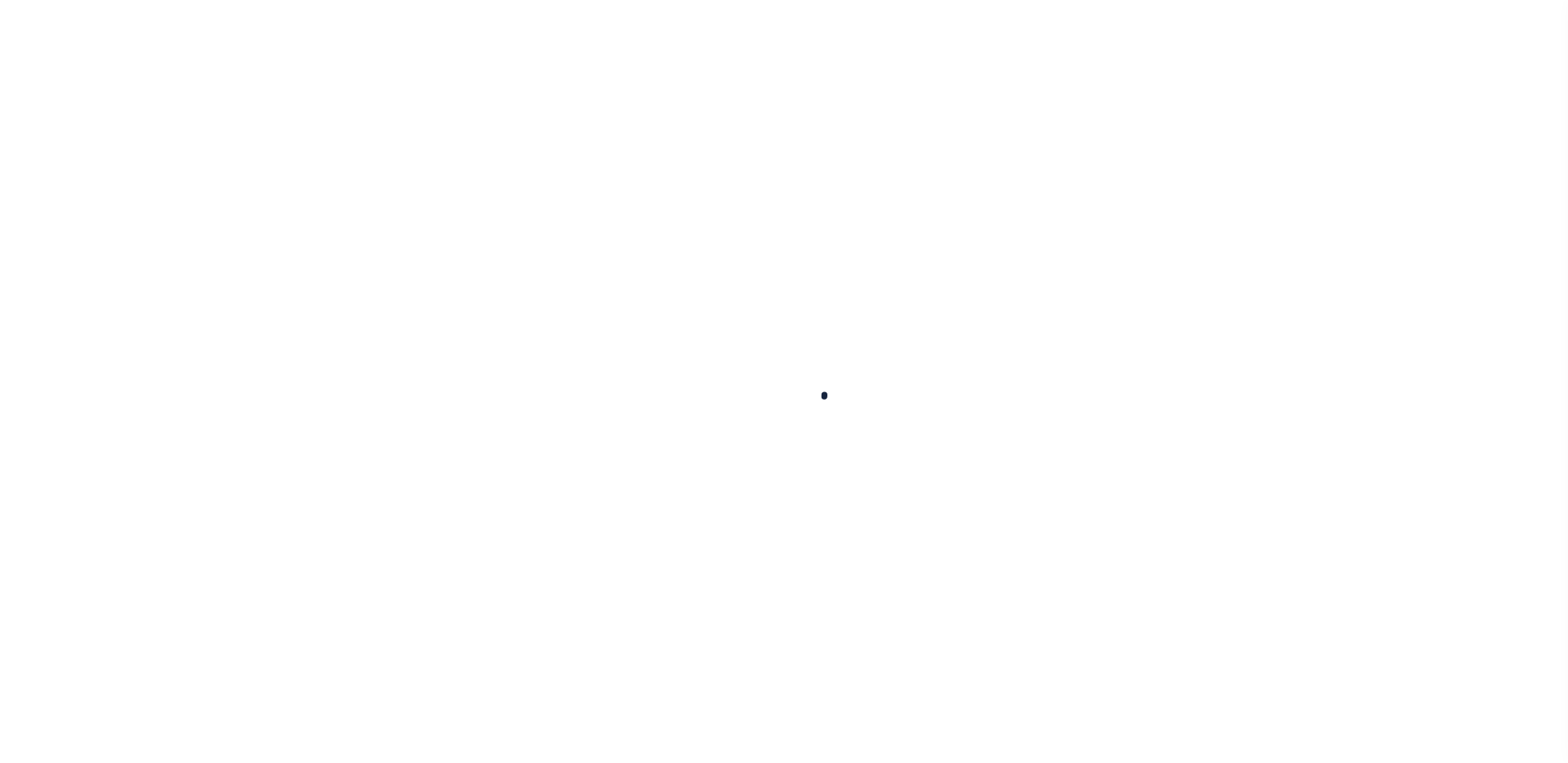
type input "10021741"
type input "41 41 OXFORD LLC,A [US_STATE] LIMITED LIABILITY COMPANY"
select select
type input "[STREET_ADDRESS][PERSON_NAME]"
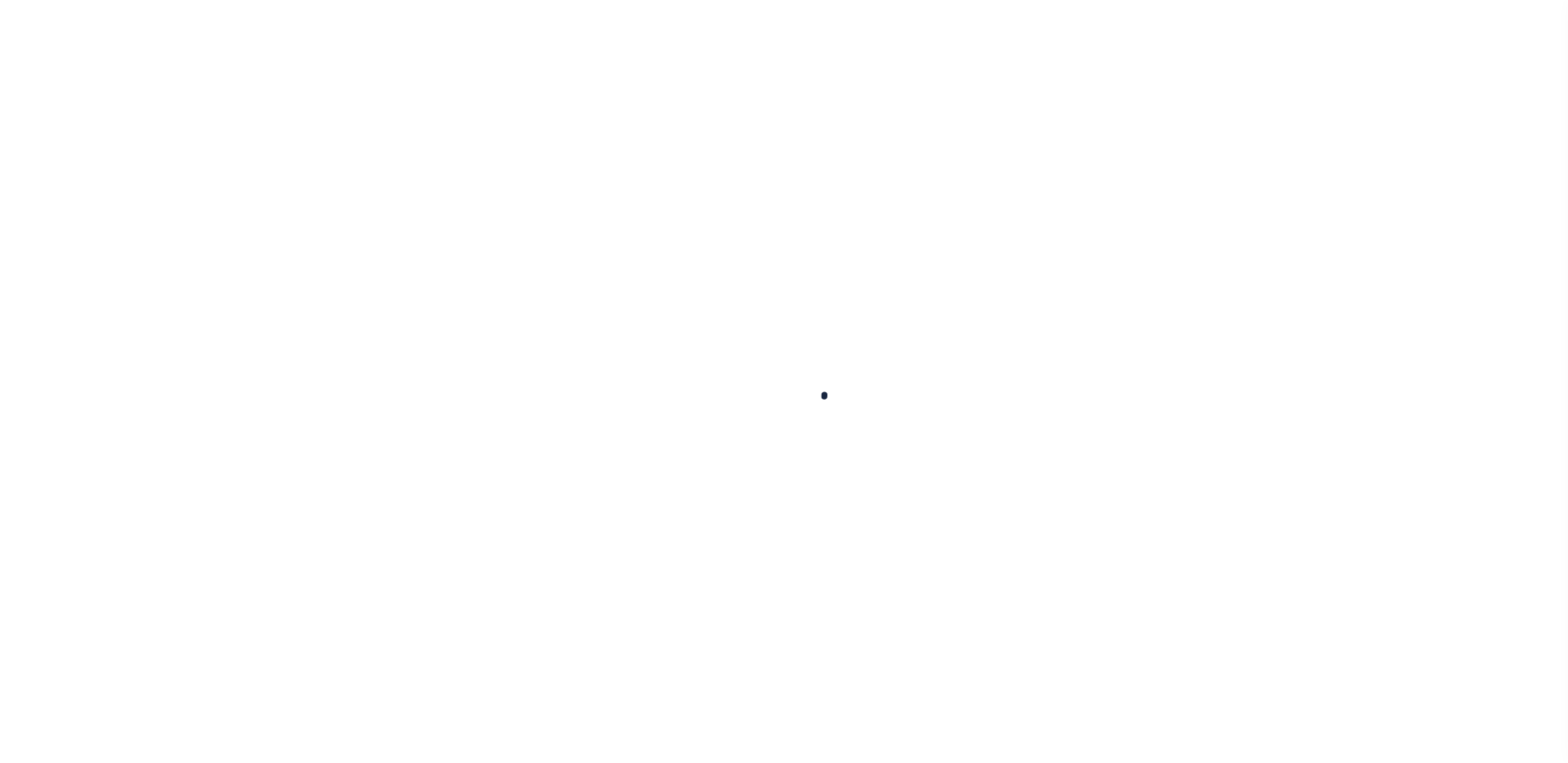
type input "[GEOGRAPHIC_DATA]"
select select "10"
select select "Escrow"
type input "[STREET_ADDRESS]"
type input "18402.0000 00004.0000"
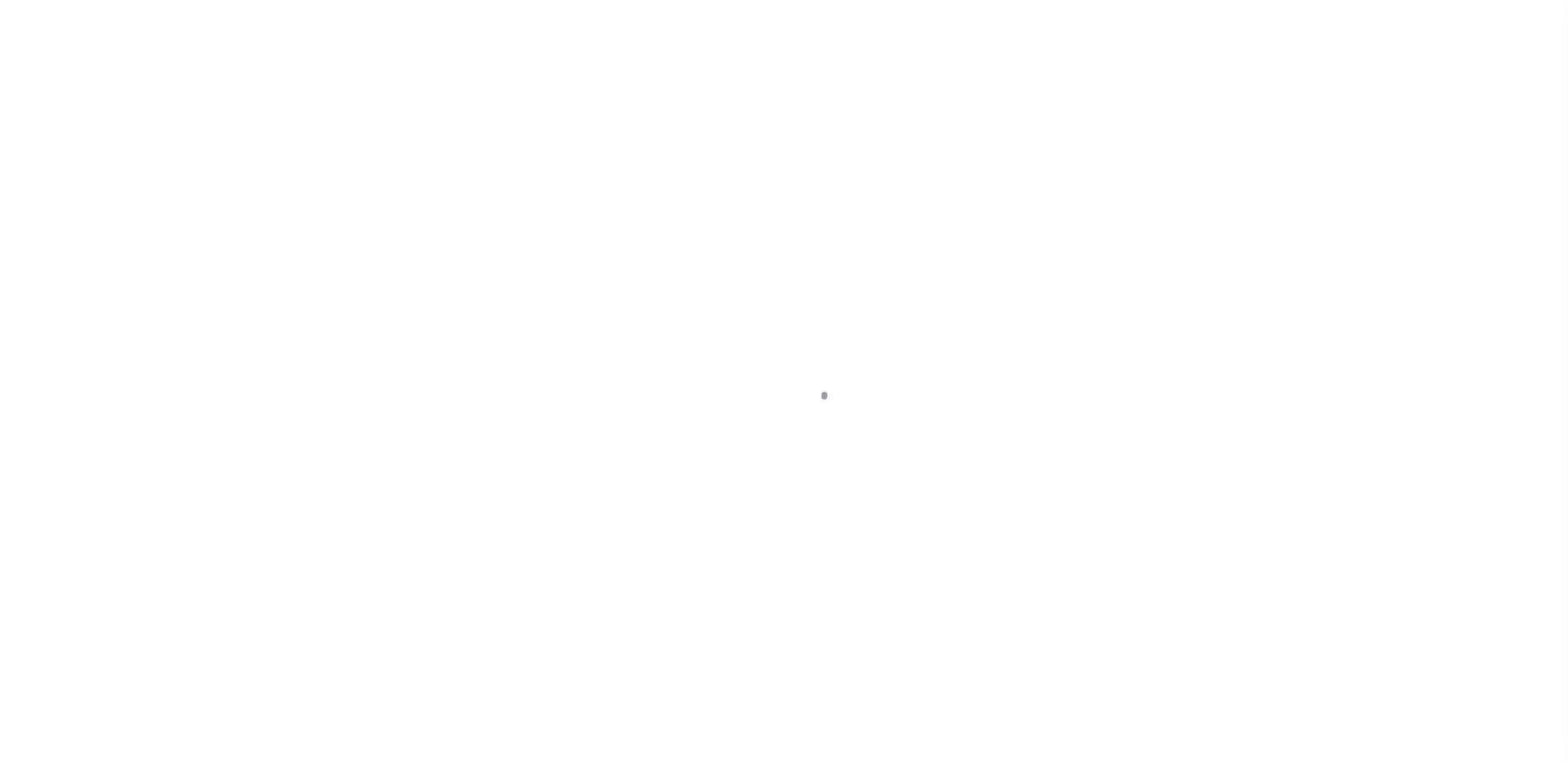
select select
type input "[GEOGRAPHIC_DATA]"
type input "a0kUS000007etY1"
type input "NJ"
select select
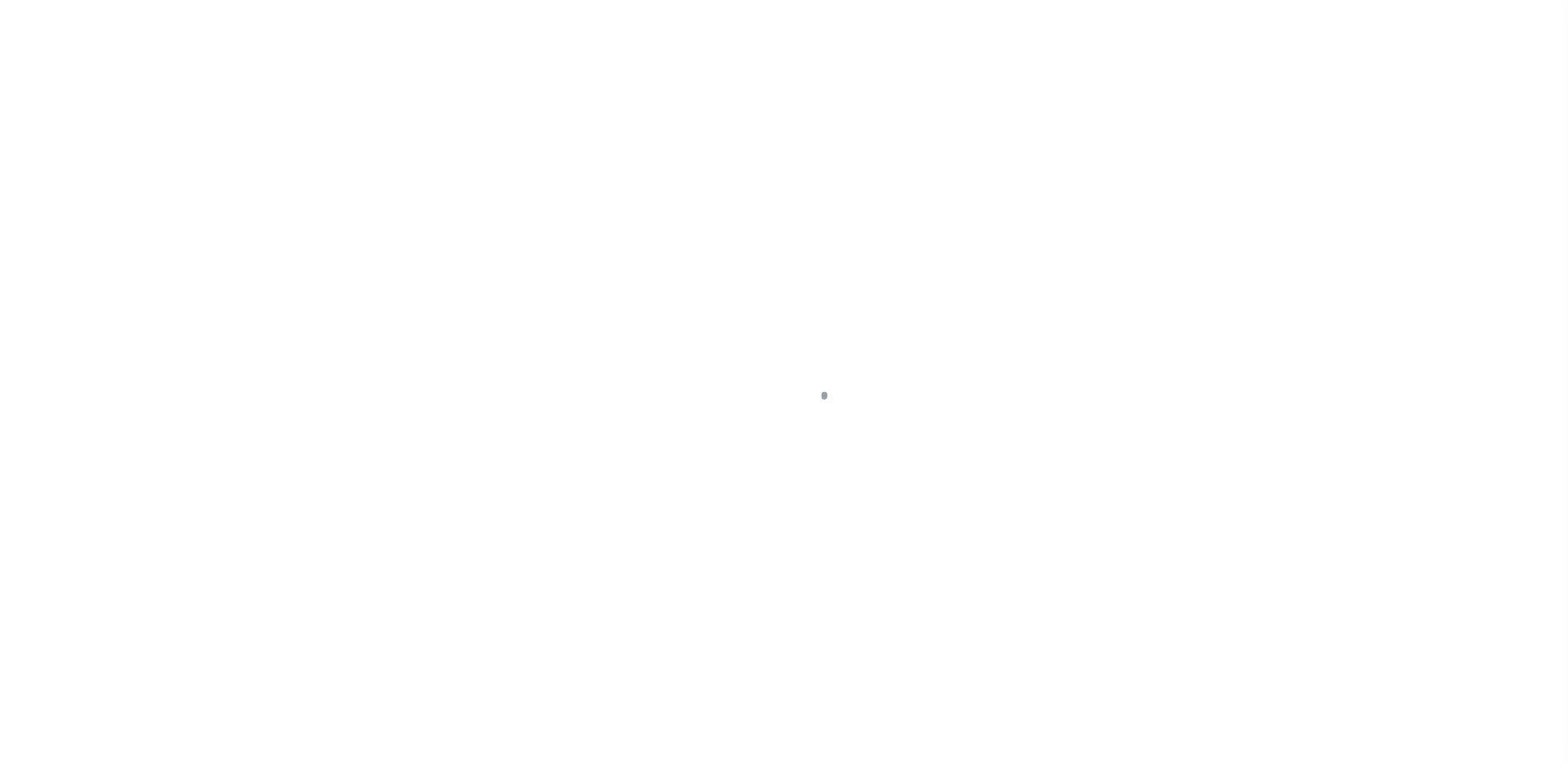
type textarea "Liability Limited to Customer Provided Parcel"
select select "25067"
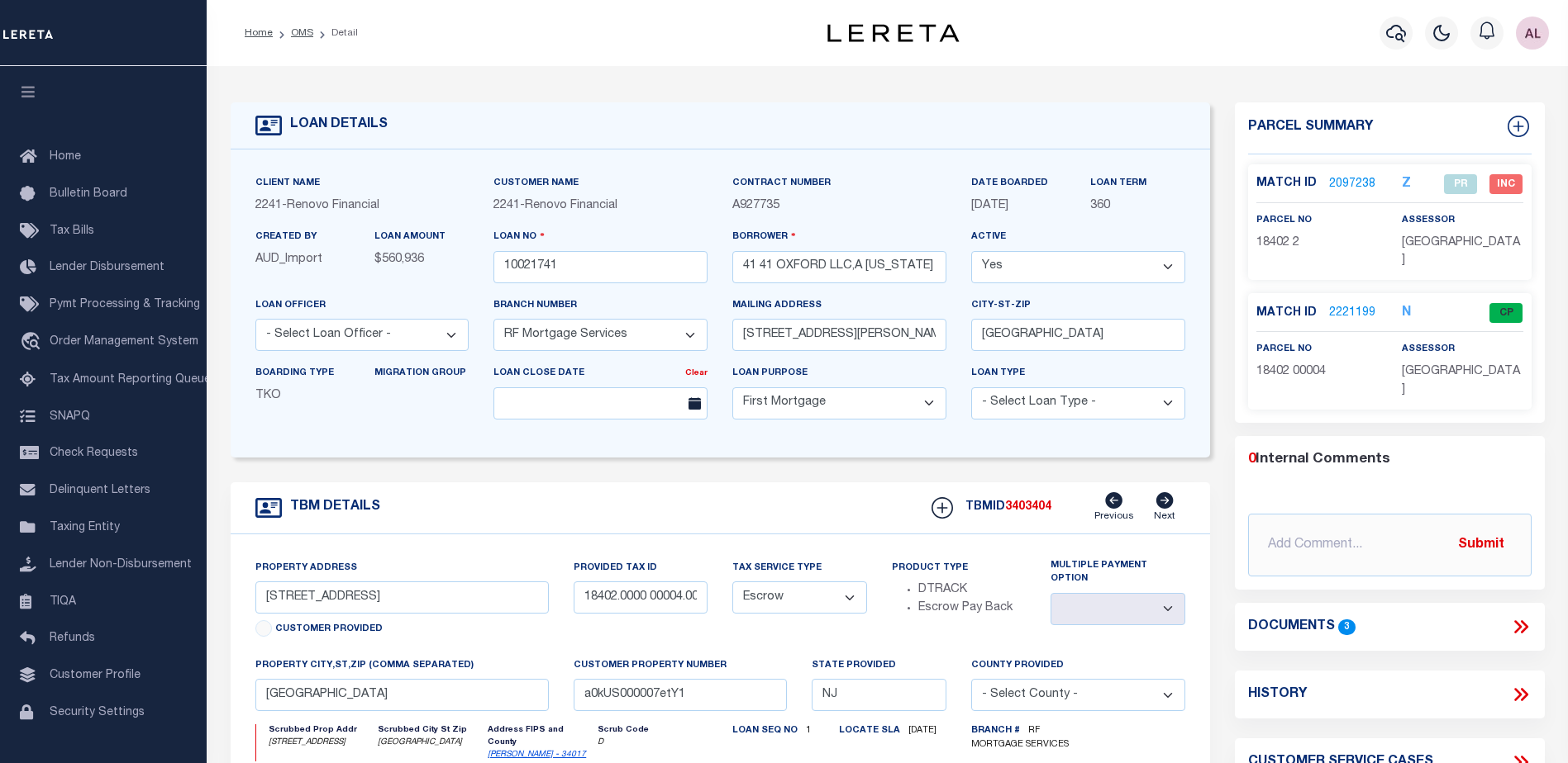
click at [1351, 305] on link "2221199" at bounding box center [1351, 313] width 46 height 17
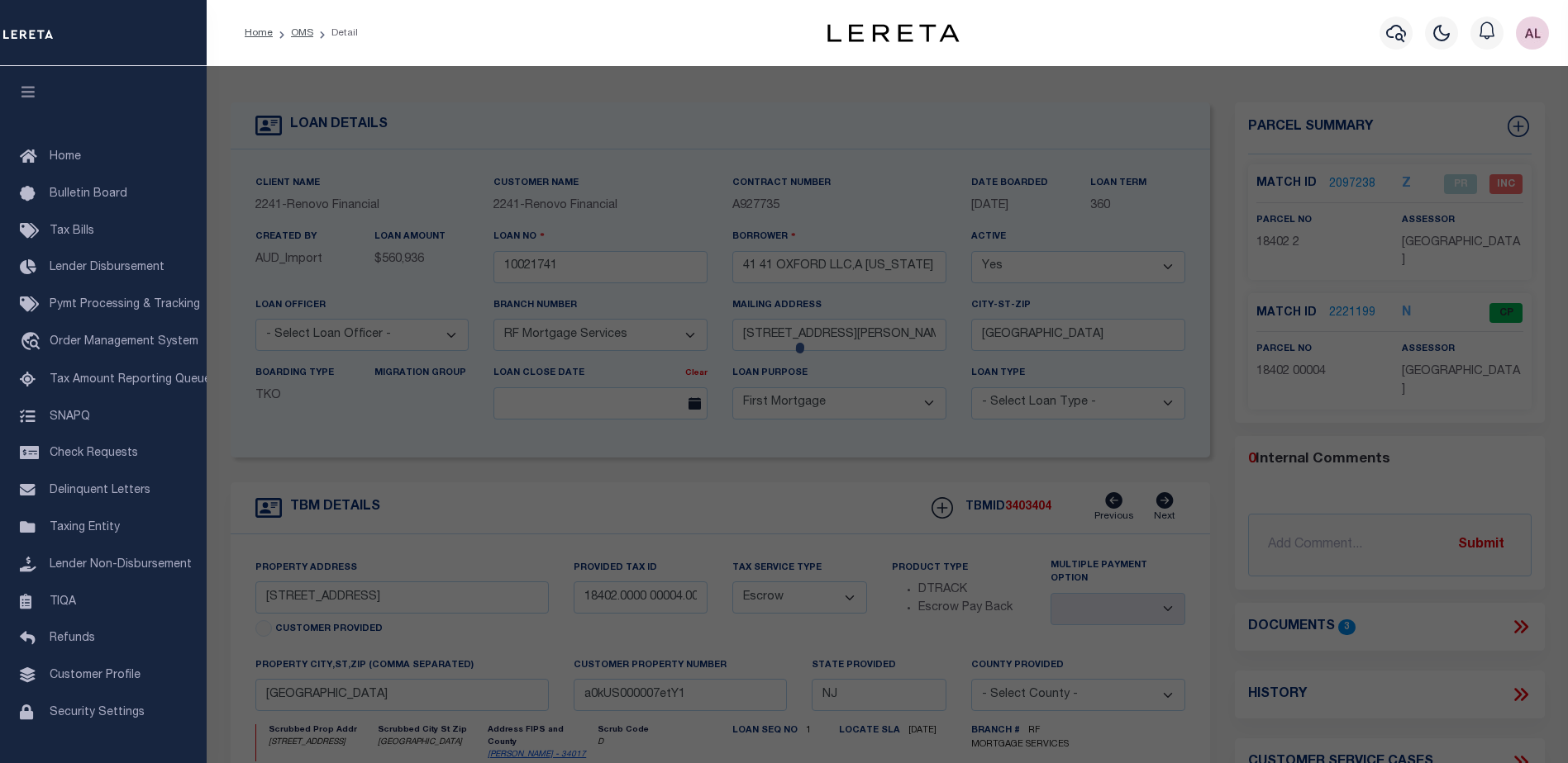
checkbox input "false"
select select "CP"
select select "AGF"
select select
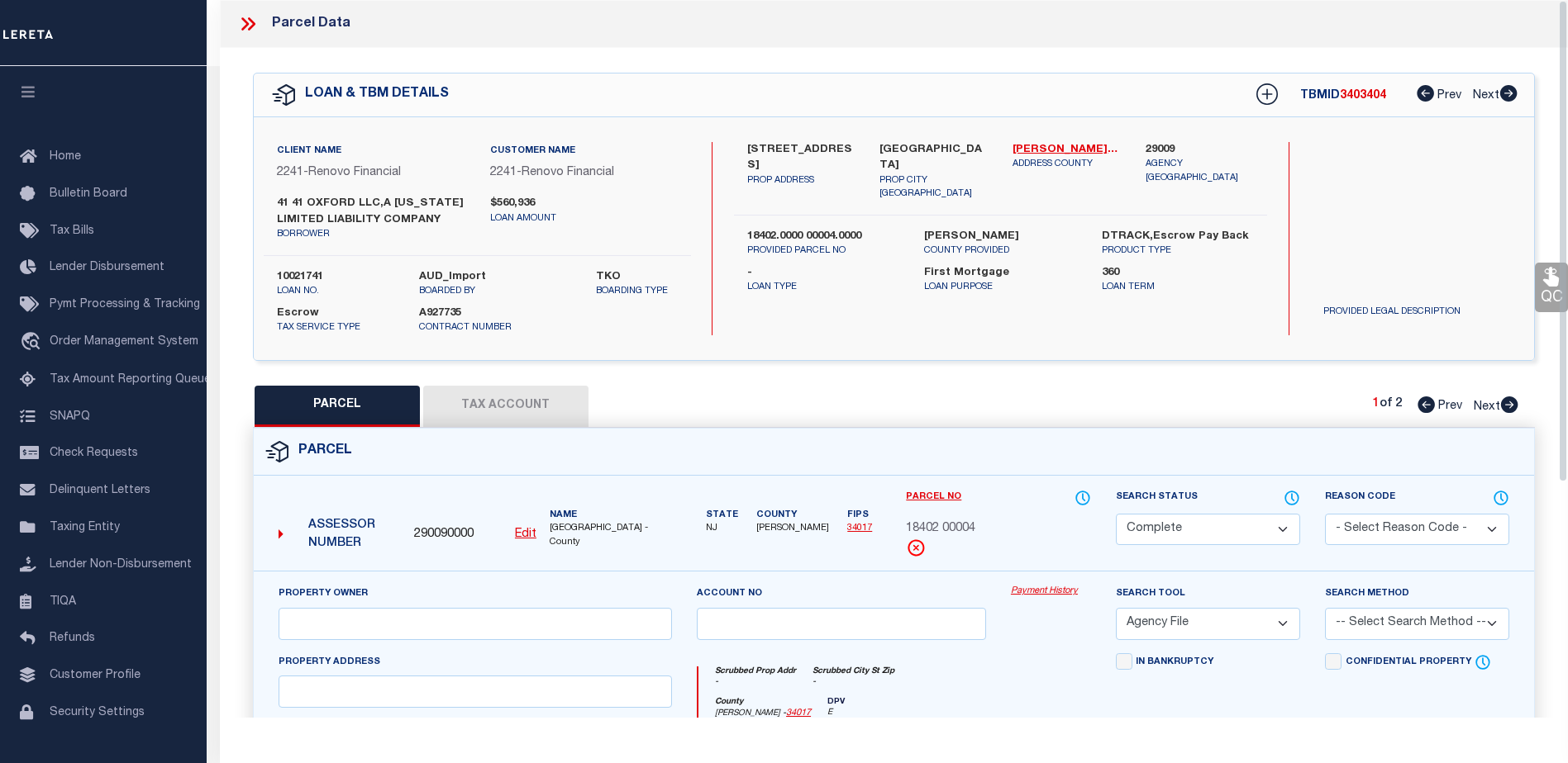
click at [1050, 587] on link "Payment History" at bounding box center [1050, 592] width 80 height 14
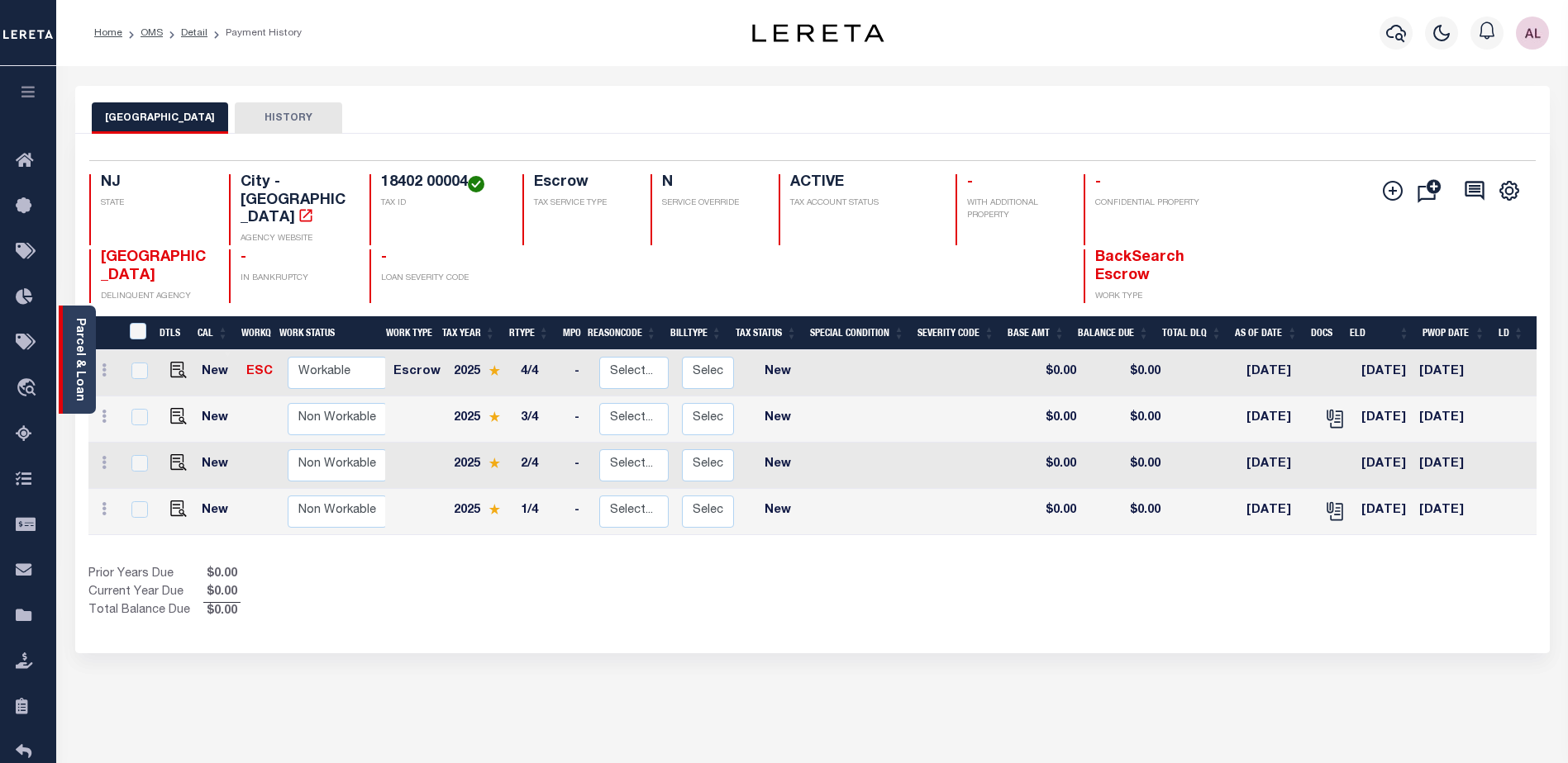
click at [74, 380] on link "Parcel & Loan" at bounding box center [79, 359] width 12 height 83
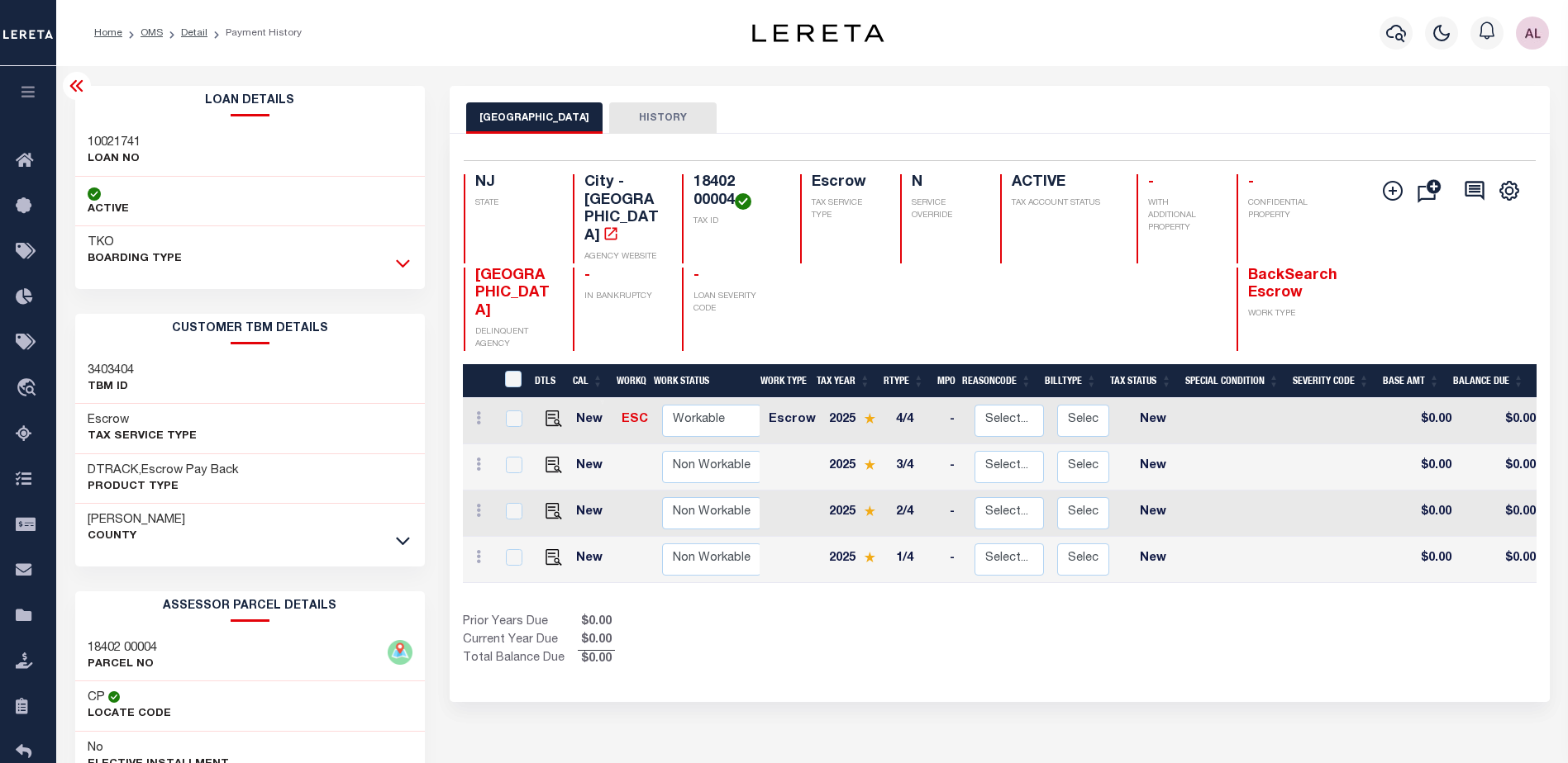
click at [397, 263] on icon at bounding box center [403, 264] width 14 height 8
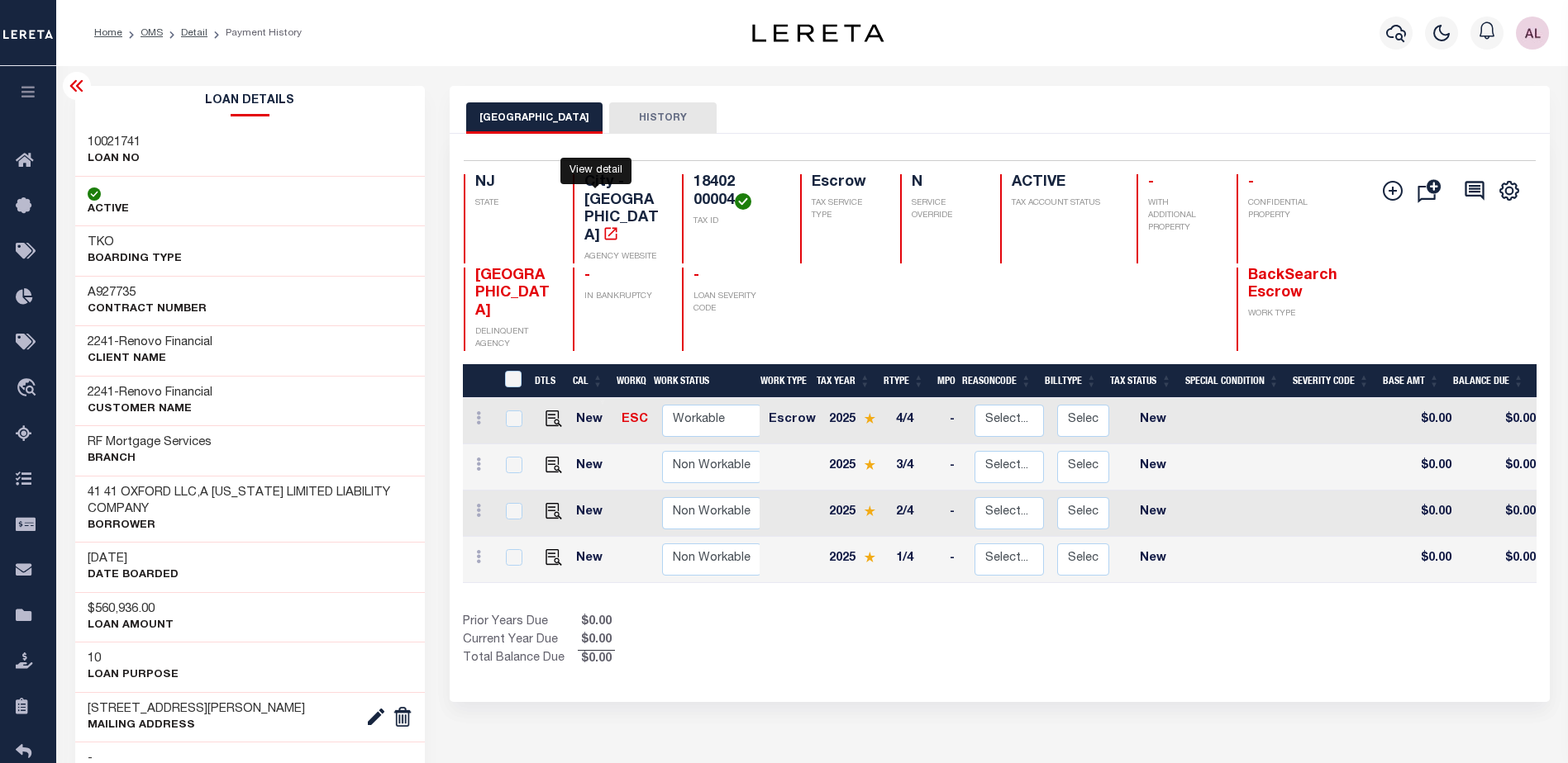
click at [602, 226] on icon "" at bounding box center [611, 234] width 16 height 16
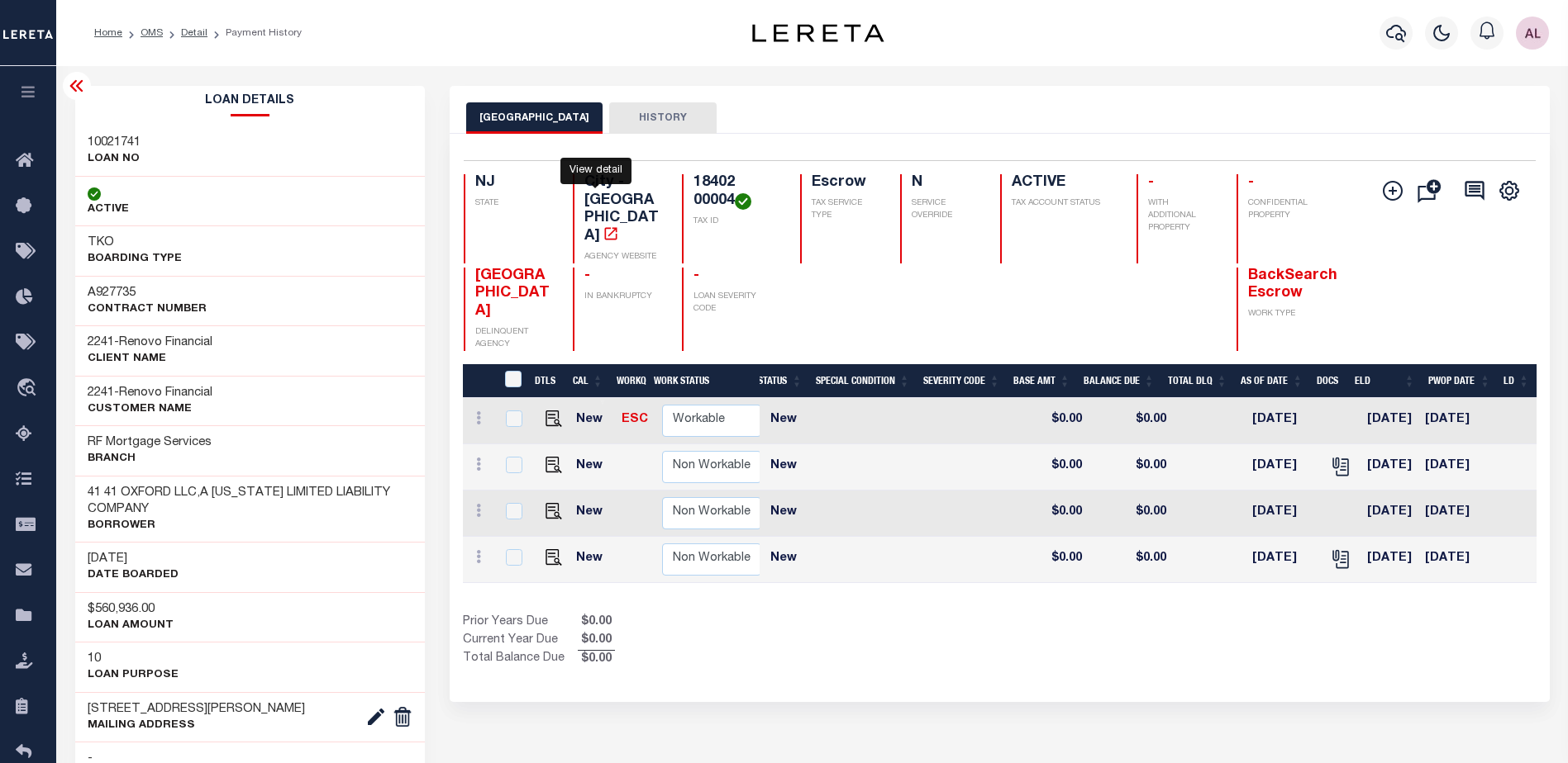
scroll to position [0, 414]
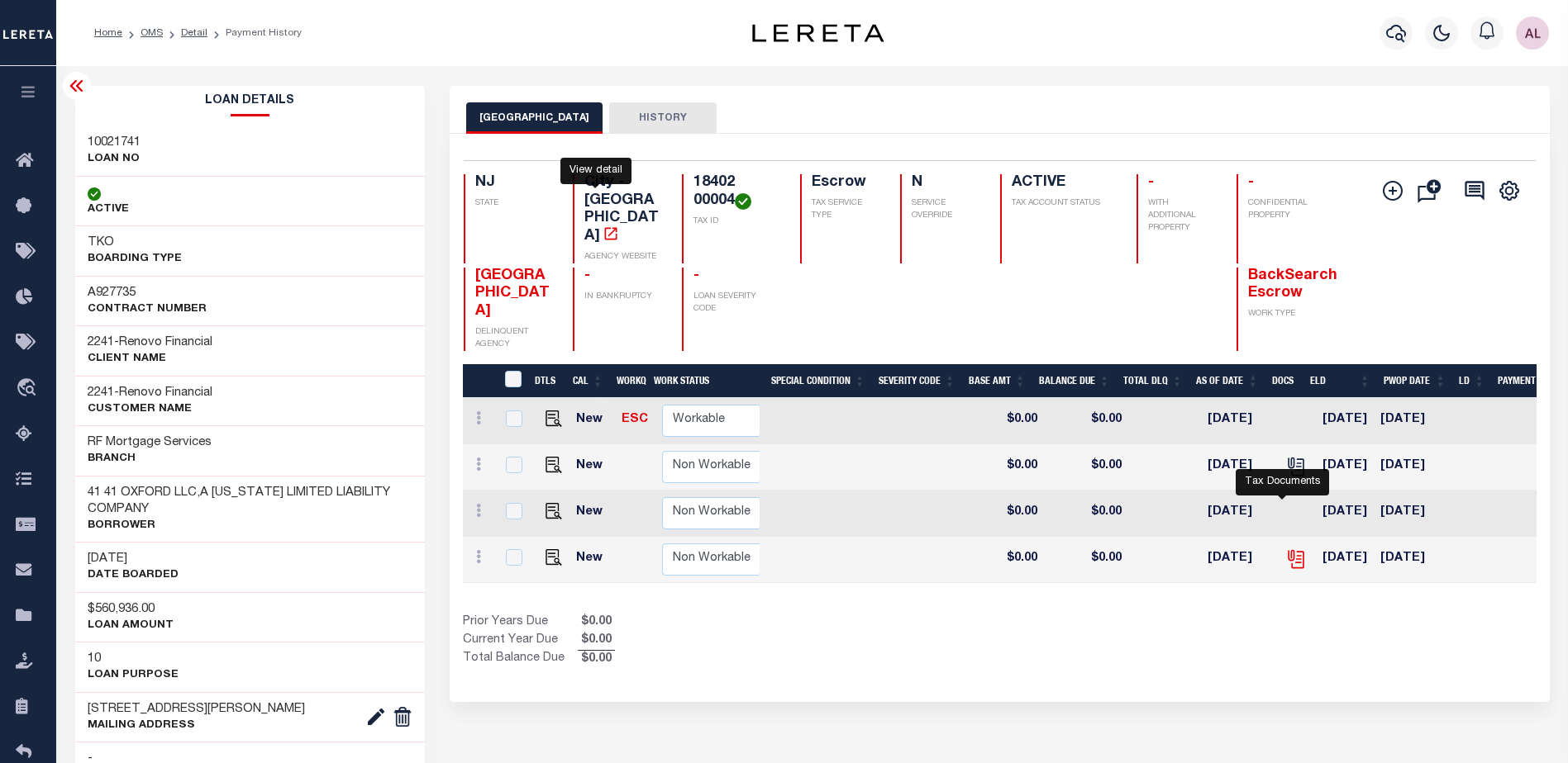
click at [1291, 549] on icon "" at bounding box center [1296, 560] width 22 height 22
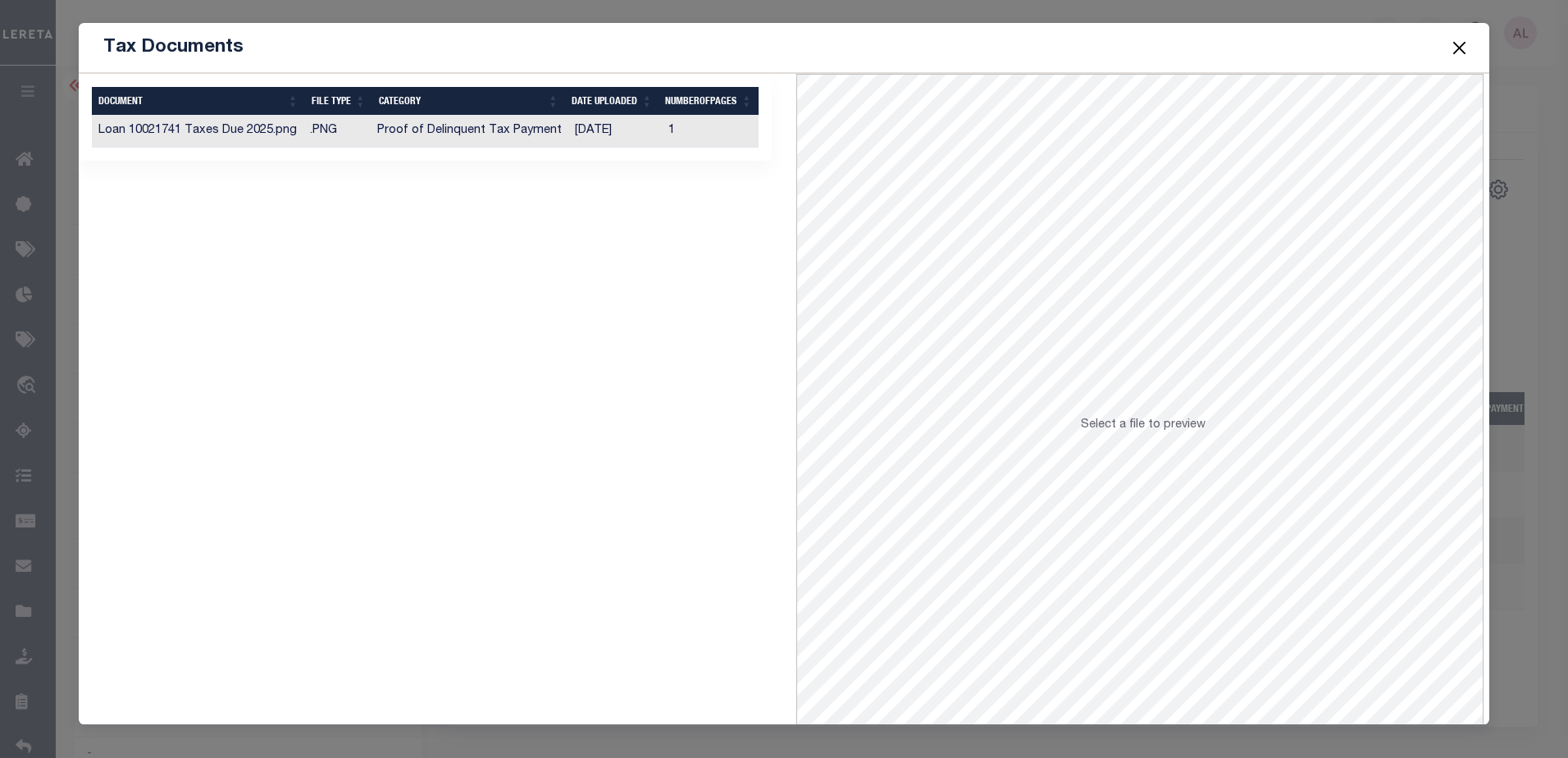
click at [299, 131] on td "Loan 10021741 Taxes Due 2025.png" at bounding box center [197, 132] width 212 height 32
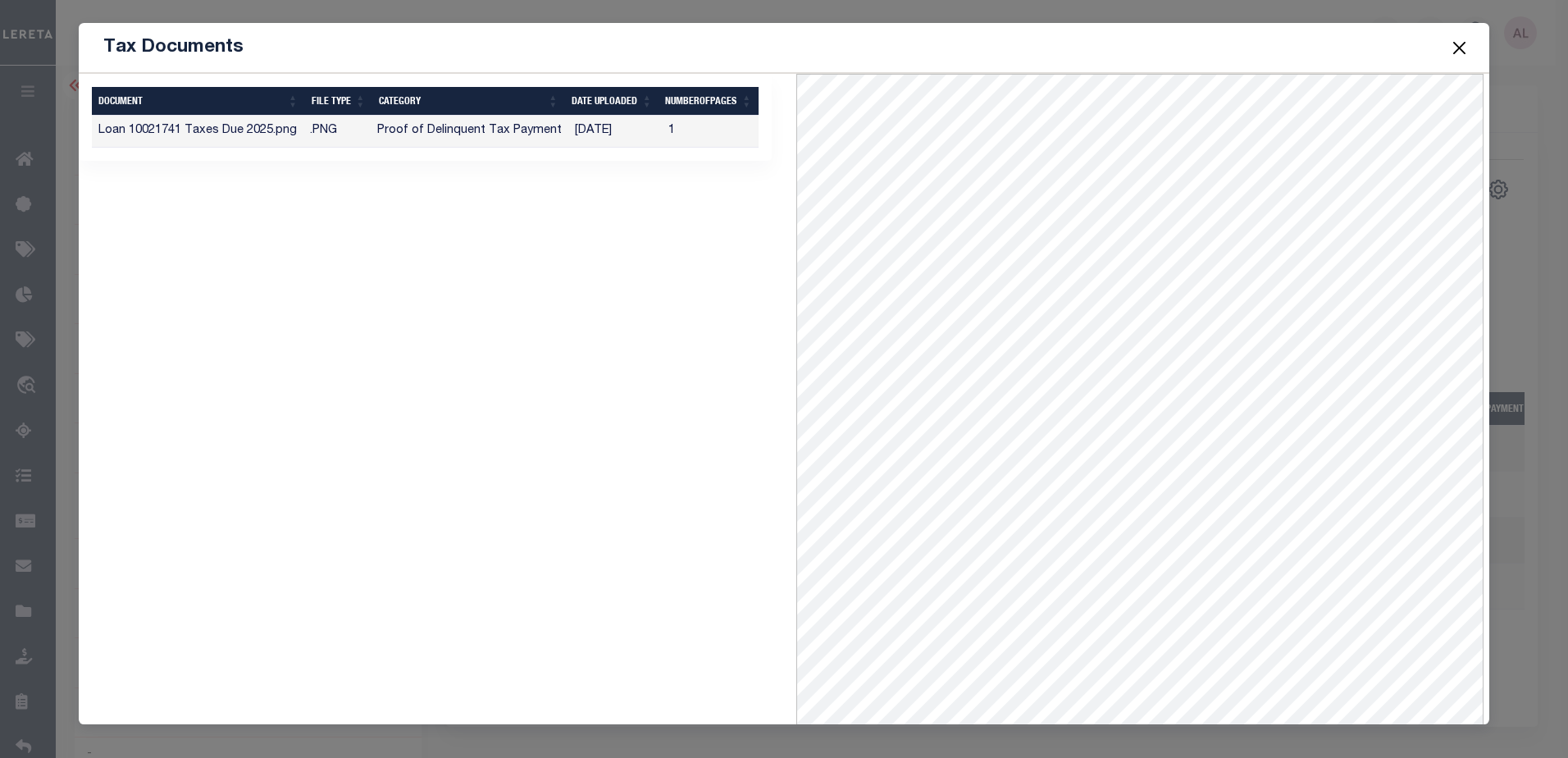
drag, startPoint x: 784, startPoint y: 225, endPoint x: 642, endPoint y: 580, distance: 382.3
click at [642, 580] on div "1 Selected 1 Result Items per page" at bounding box center [425, 432] width 718 height 718
click at [311, 443] on div "1 Selected 1 Result Items per page" at bounding box center [425, 432] width 718 height 718
click at [1460, 43] on button "Close" at bounding box center [1460, 48] width 22 height 22
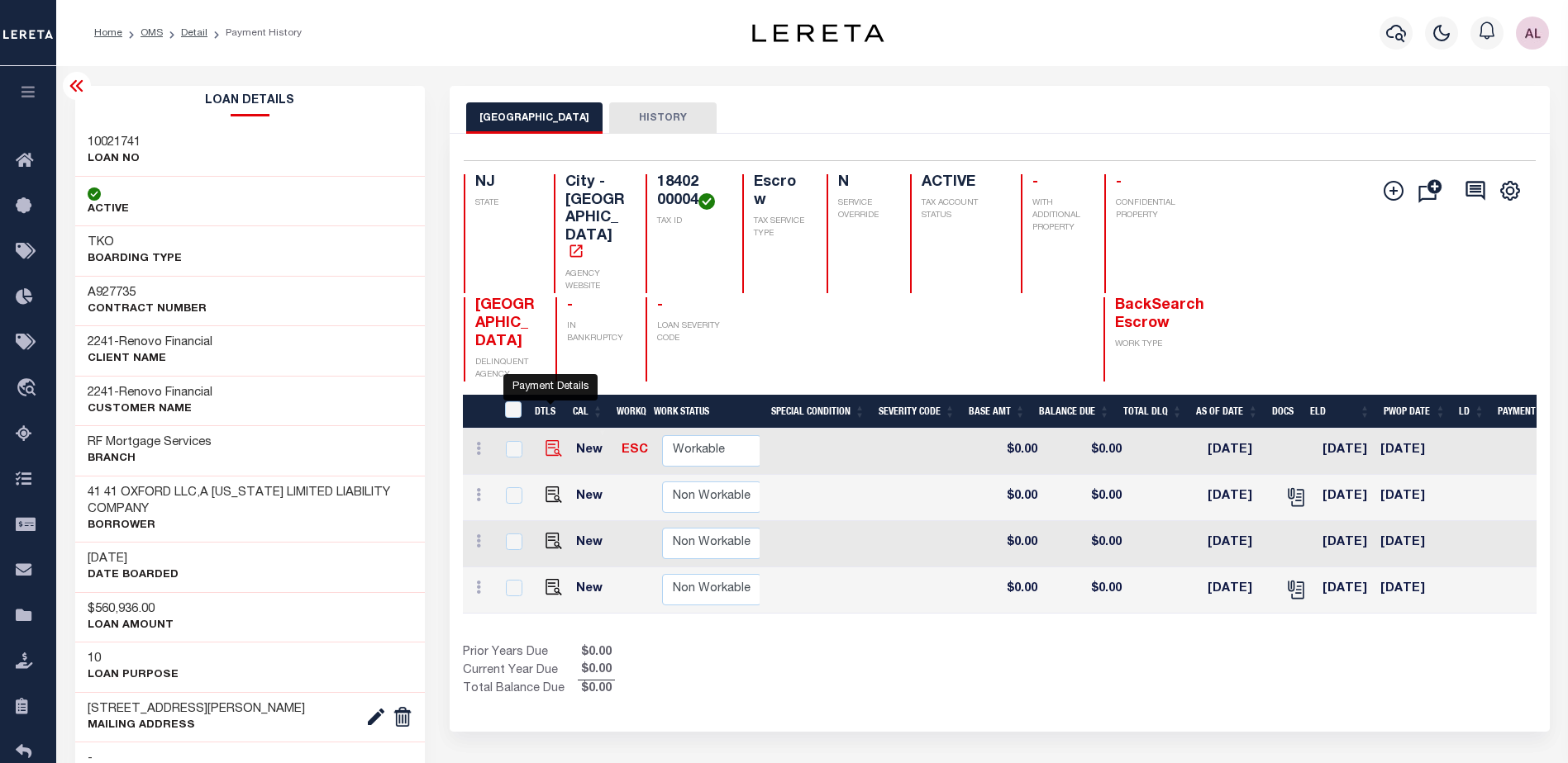
click at [548, 441] on img "" at bounding box center [554, 449] width 16 height 16
checkbox input "true"
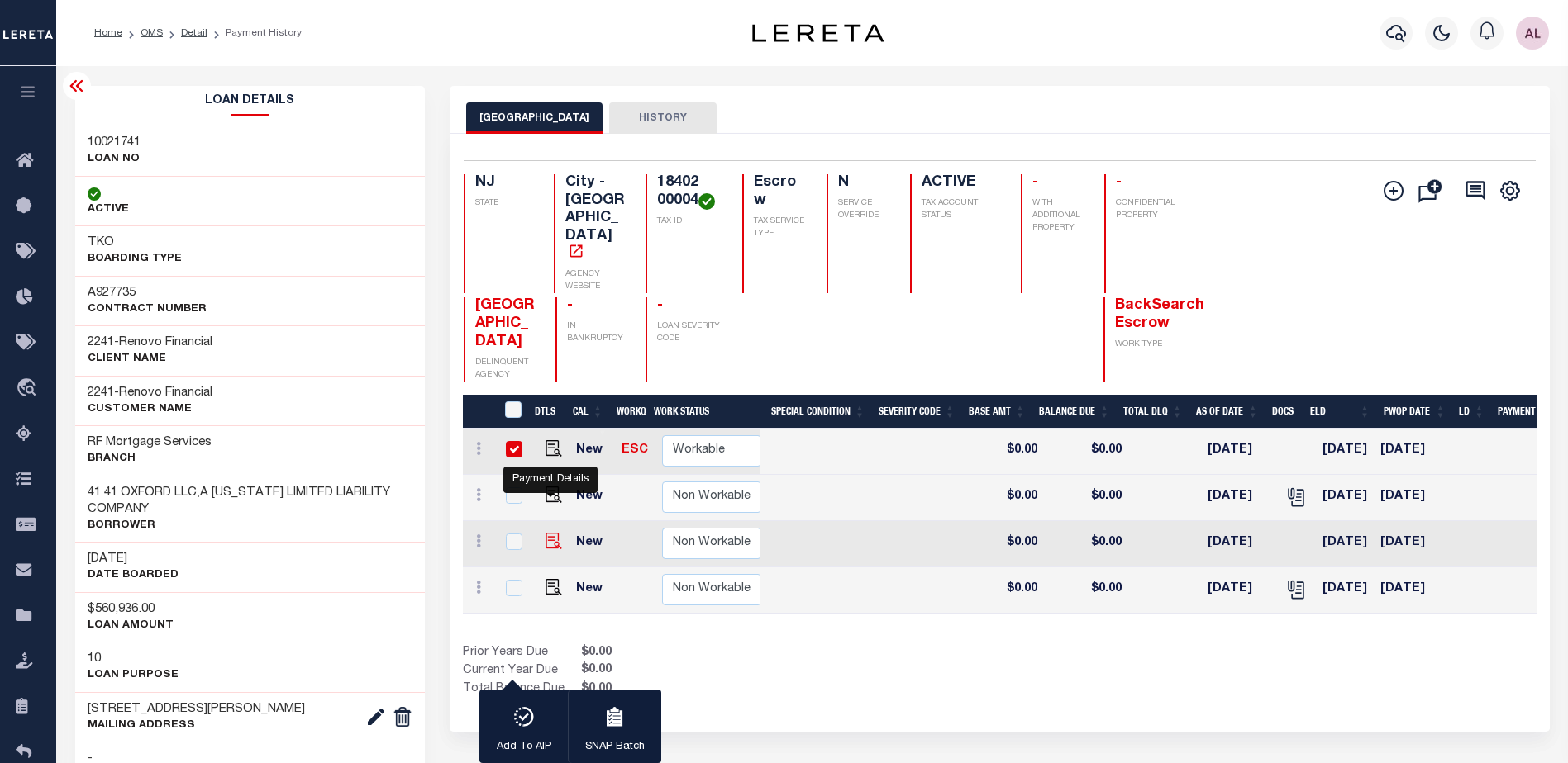
click at [551, 533] on img "" at bounding box center [554, 541] width 16 height 16
checkbox input "true"
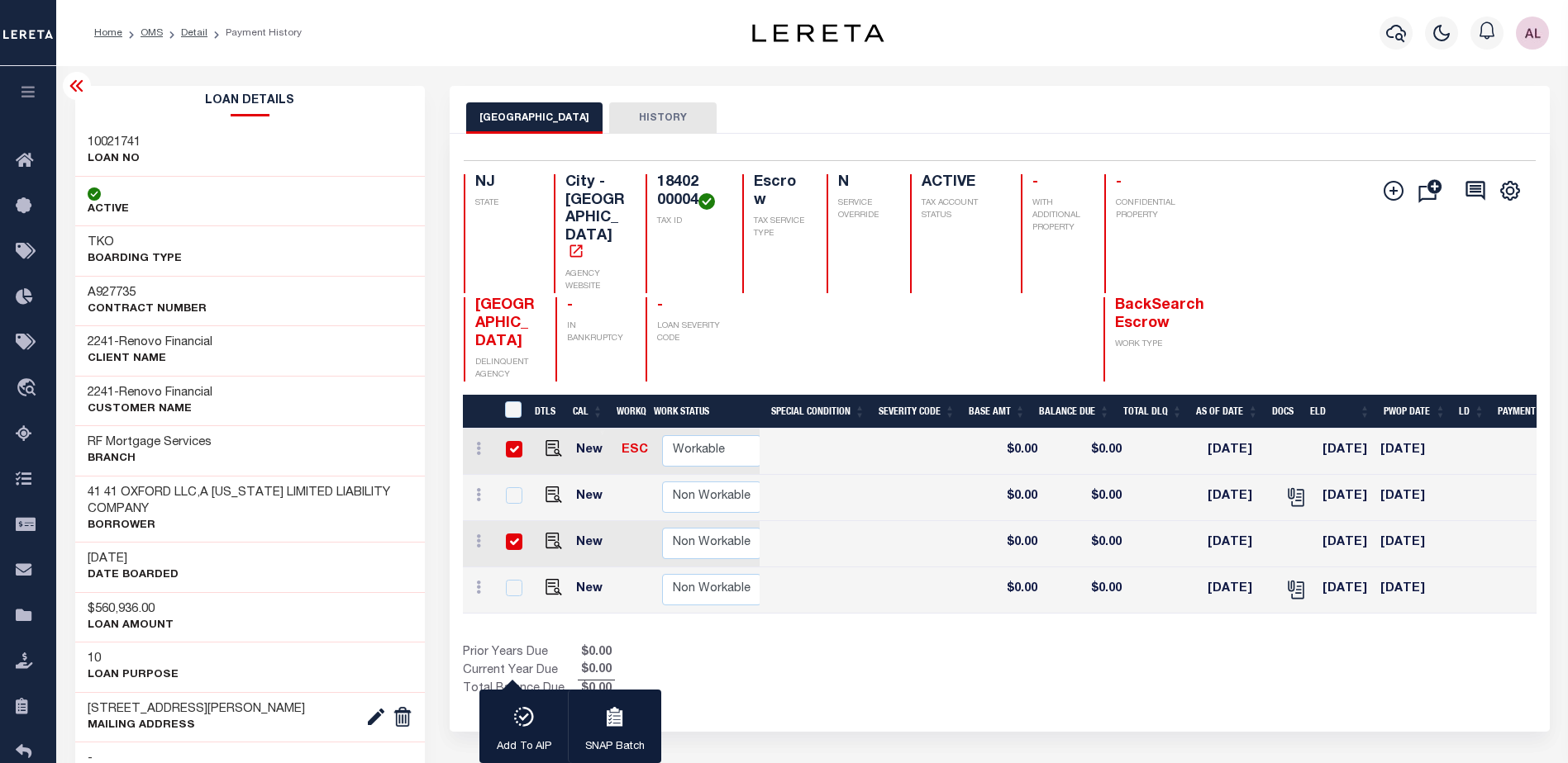
click at [507, 534] on input "checkbox" at bounding box center [514, 542] width 16 height 16
checkbox input "false"
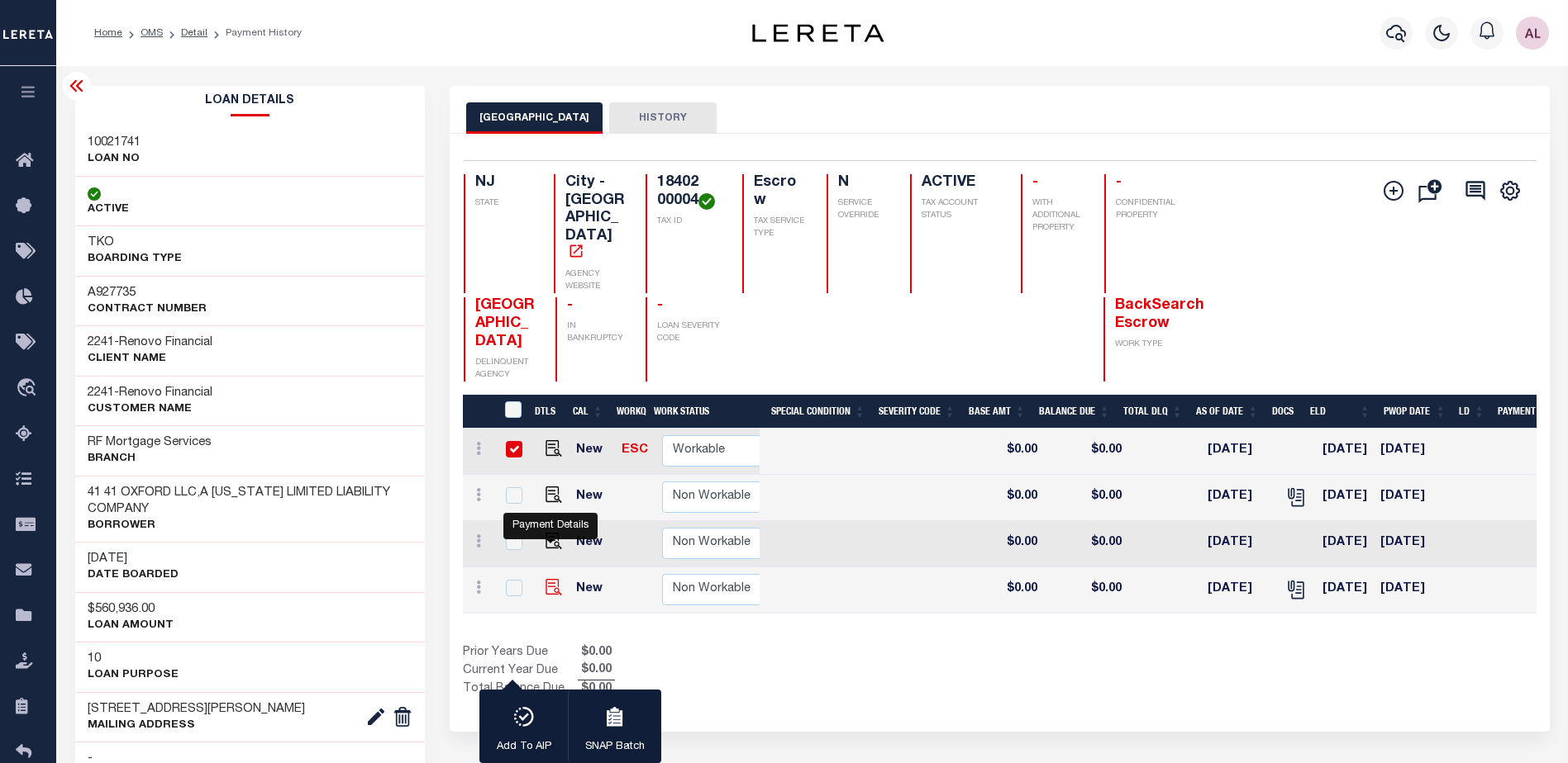
click at [552, 579] on img "" at bounding box center [554, 587] width 16 height 16
checkbox input "true"
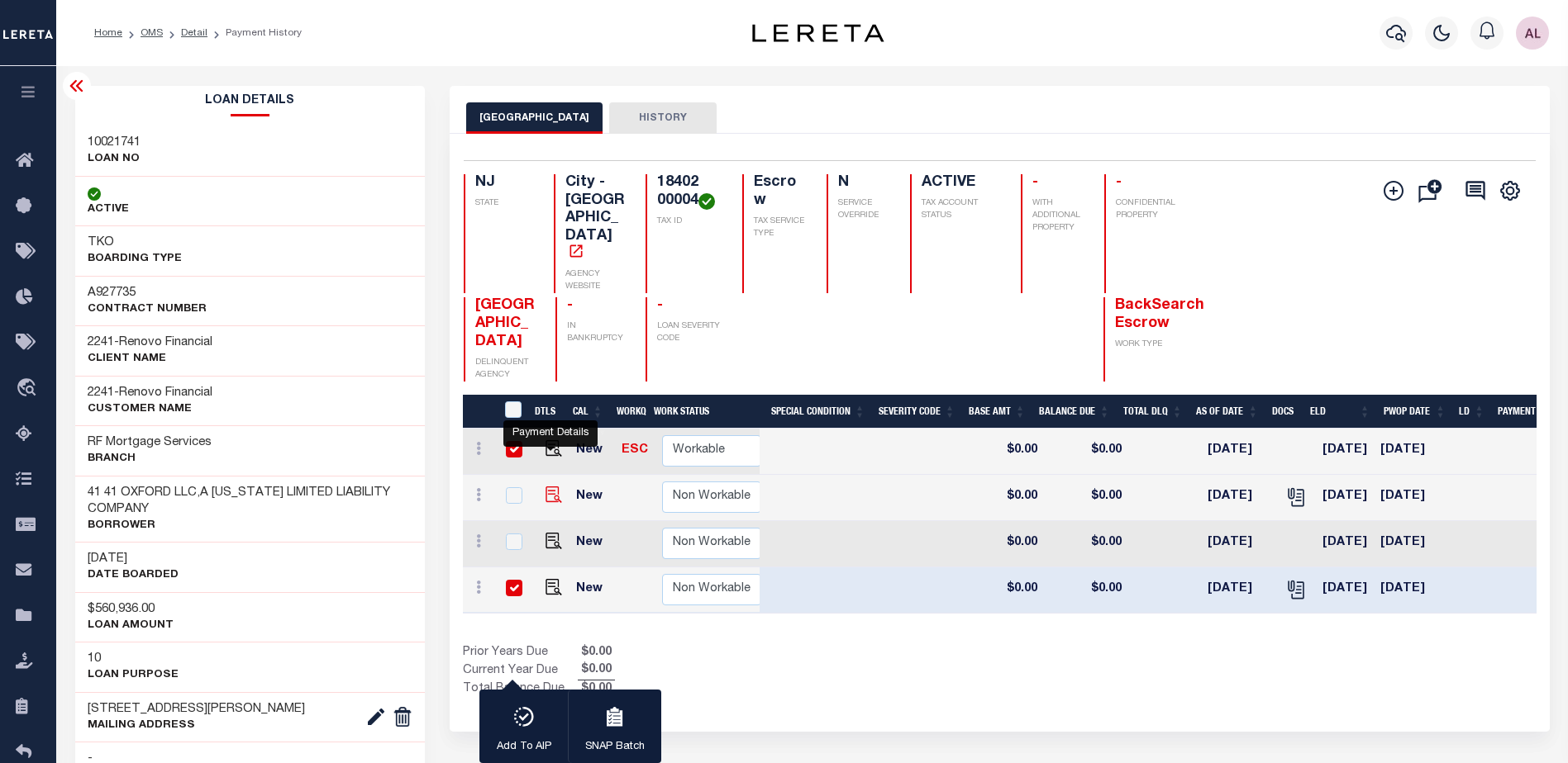
click at [554, 487] on img "" at bounding box center [554, 495] width 16 height 16
checkbox input "true"
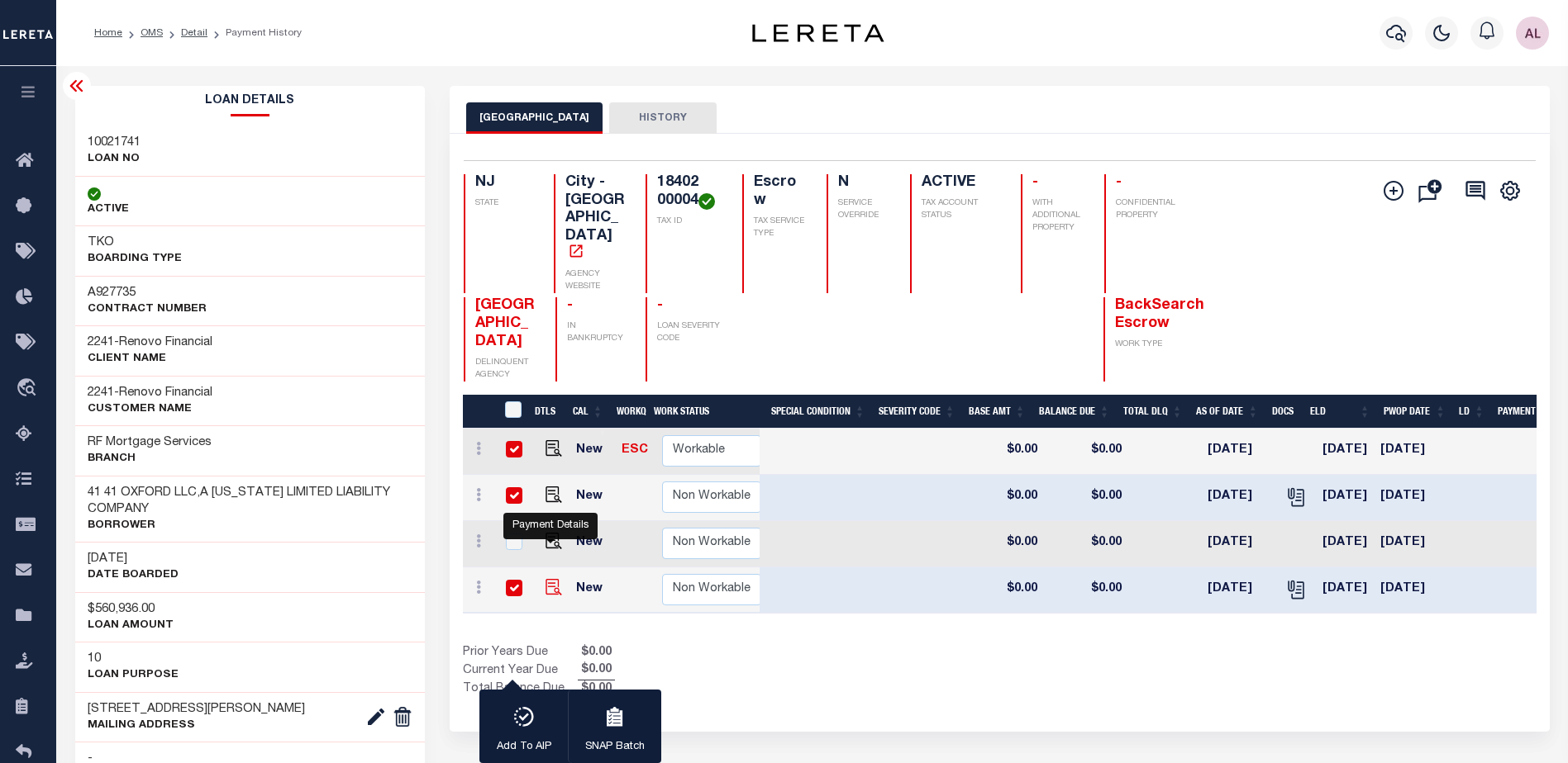
click at [556, 579] on img "" at bounding box center [554, 587] width 16 height 16
checkbox input "false"
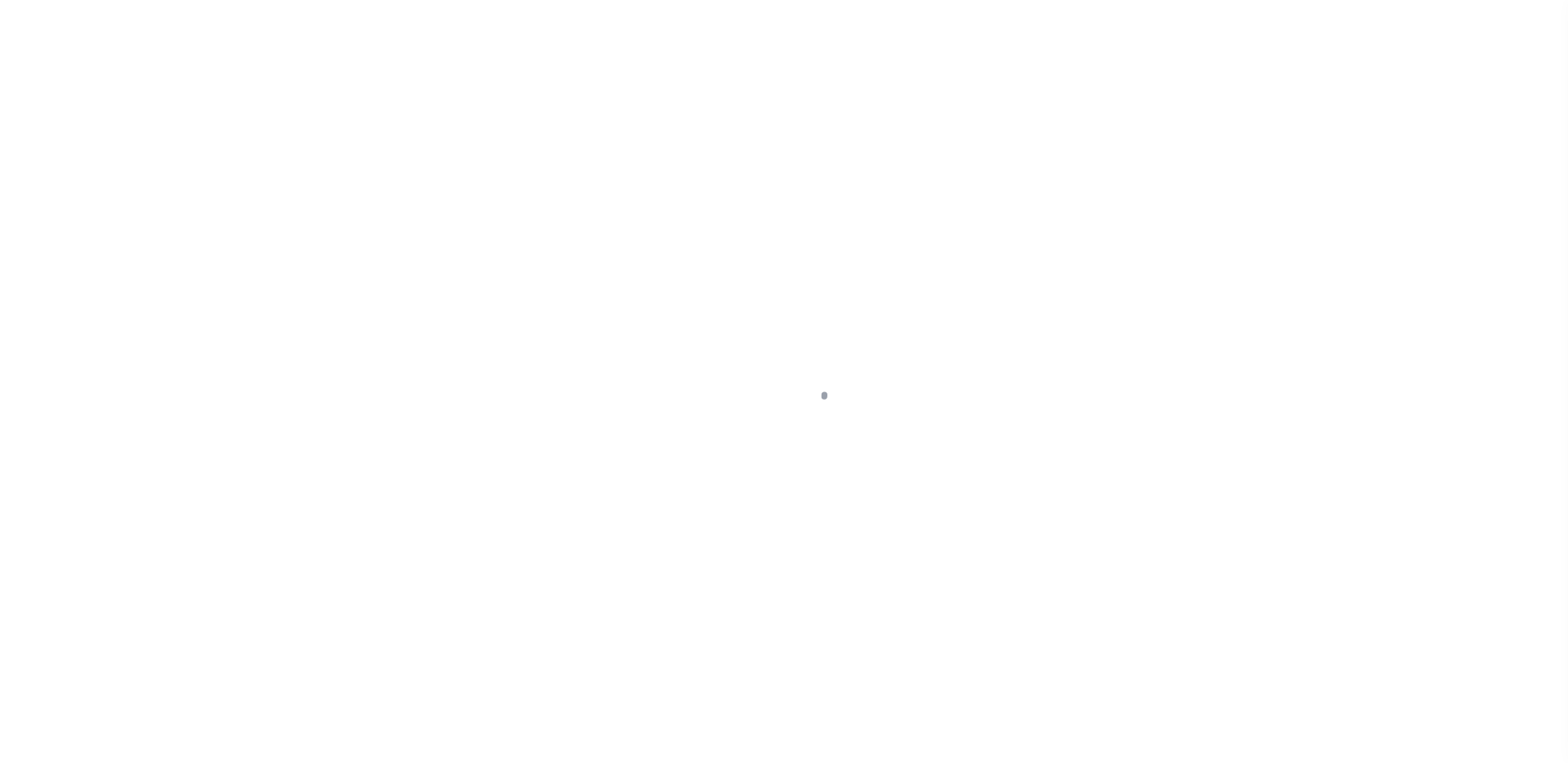
select select "NW2"
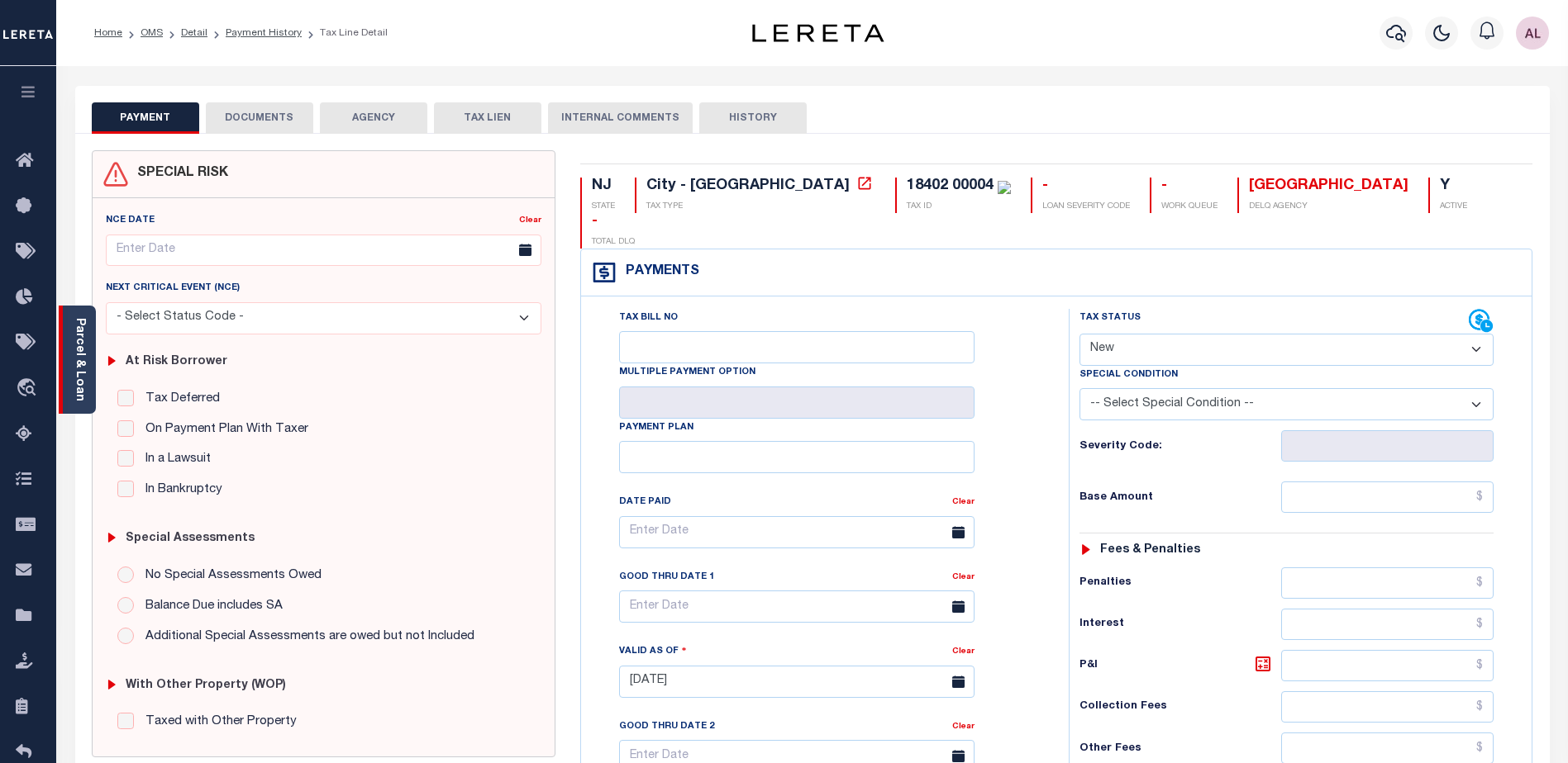
click at [78, 384] on link "Parcel & Loan" at bounding box center [79, 359] width 12 height 83
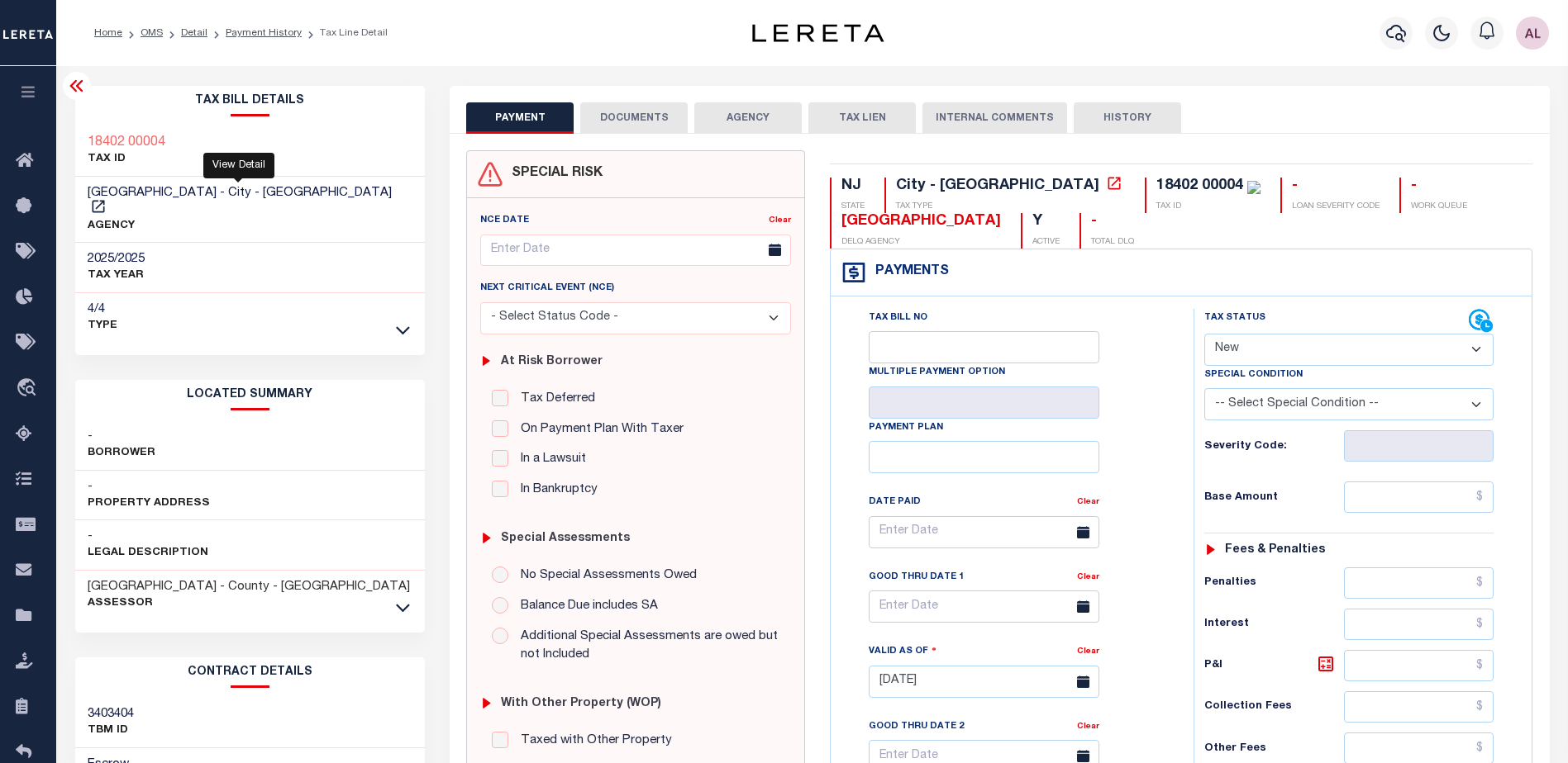
click at [109, 203] on link at bounding box center [98, 209] width 22 height 13
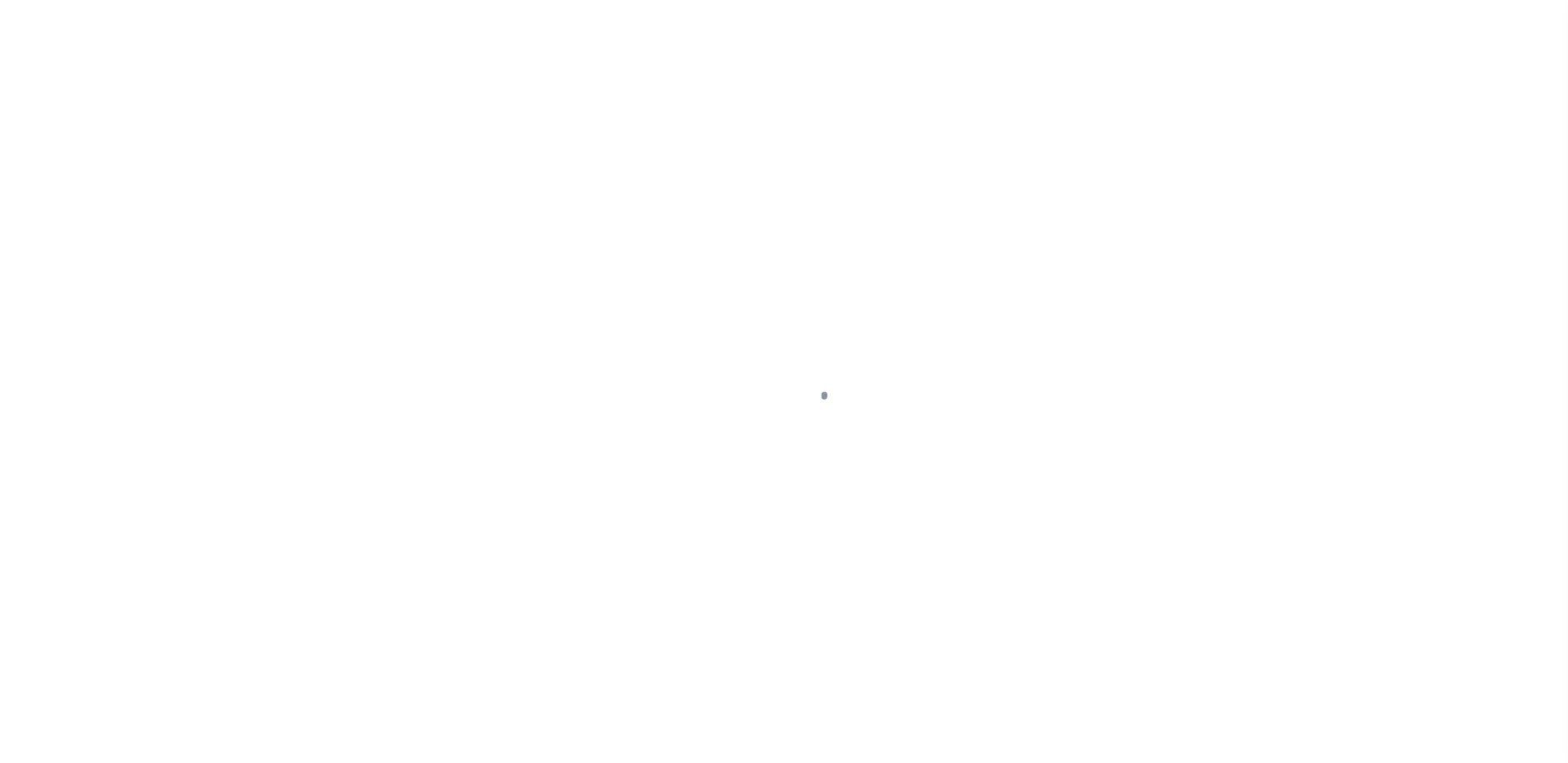
select select "NW2"
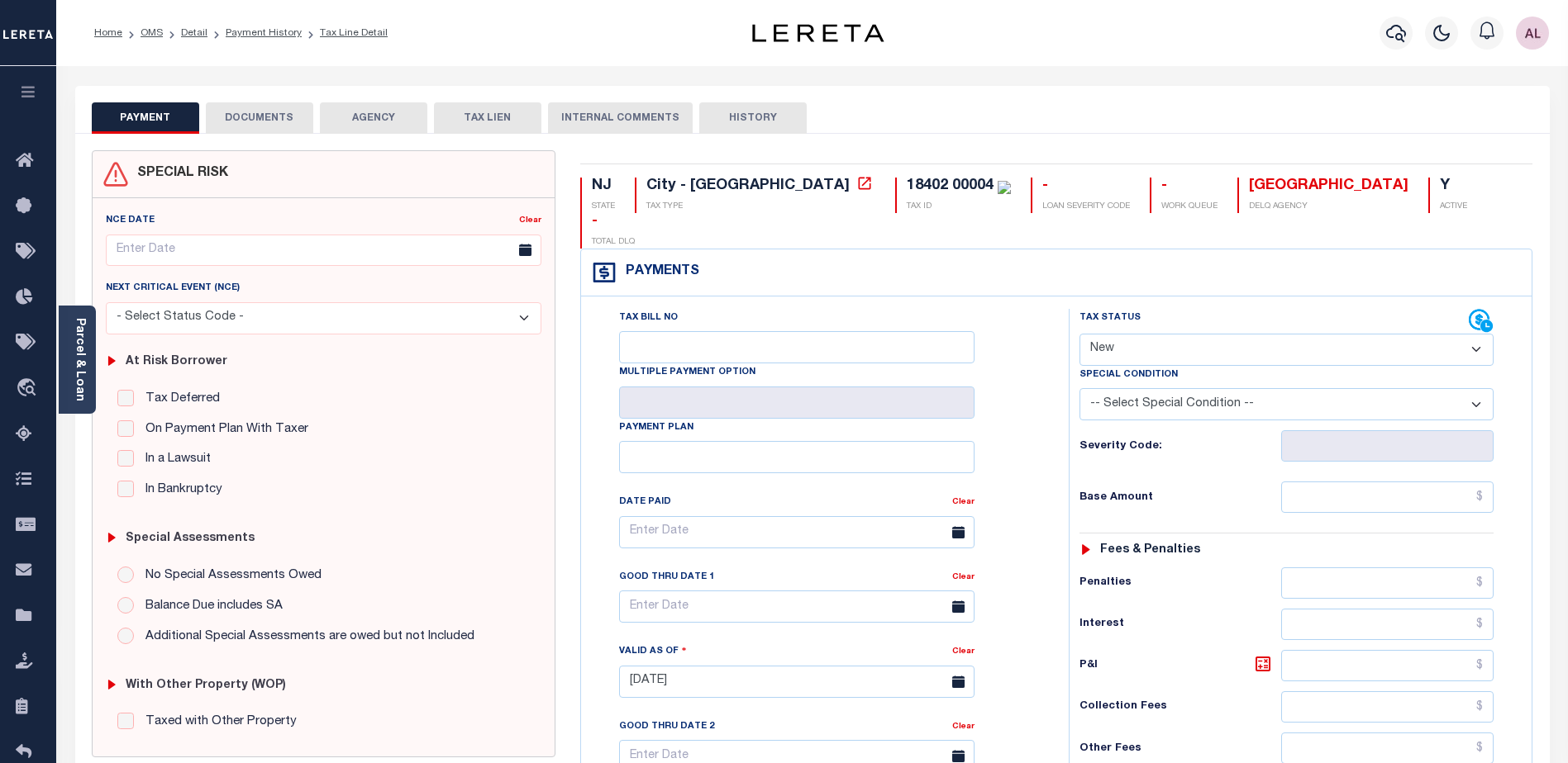
click at [1136, 334] on select "- Select Status Code - Open Due/Unpaid Paid Incomplete No Tax Due Internal Refu…" at bounding box center [1286, 350] width 414 height 33
click at [1017, 423] on div "Tax Bill No Multiple Payment Option Payment Plan Clear" at bounding box center [821, 540] width 446 height 463
click at [1430, 388] on select "-- Select Special Condition -- 3RD PARTY TAX LIEN AGENCY TAX LIEN (A.K.A Inside…" at bounding box center [1286, 405] width 414 height 33
select select "33"
click at [1079, 388] on select "-- Select Special Condition -- 3RD PARTY TAX LIEN AGENCY TAX LIEN (A.K.A Inside…" at bounding box center [1286, 405] width 414 height 33
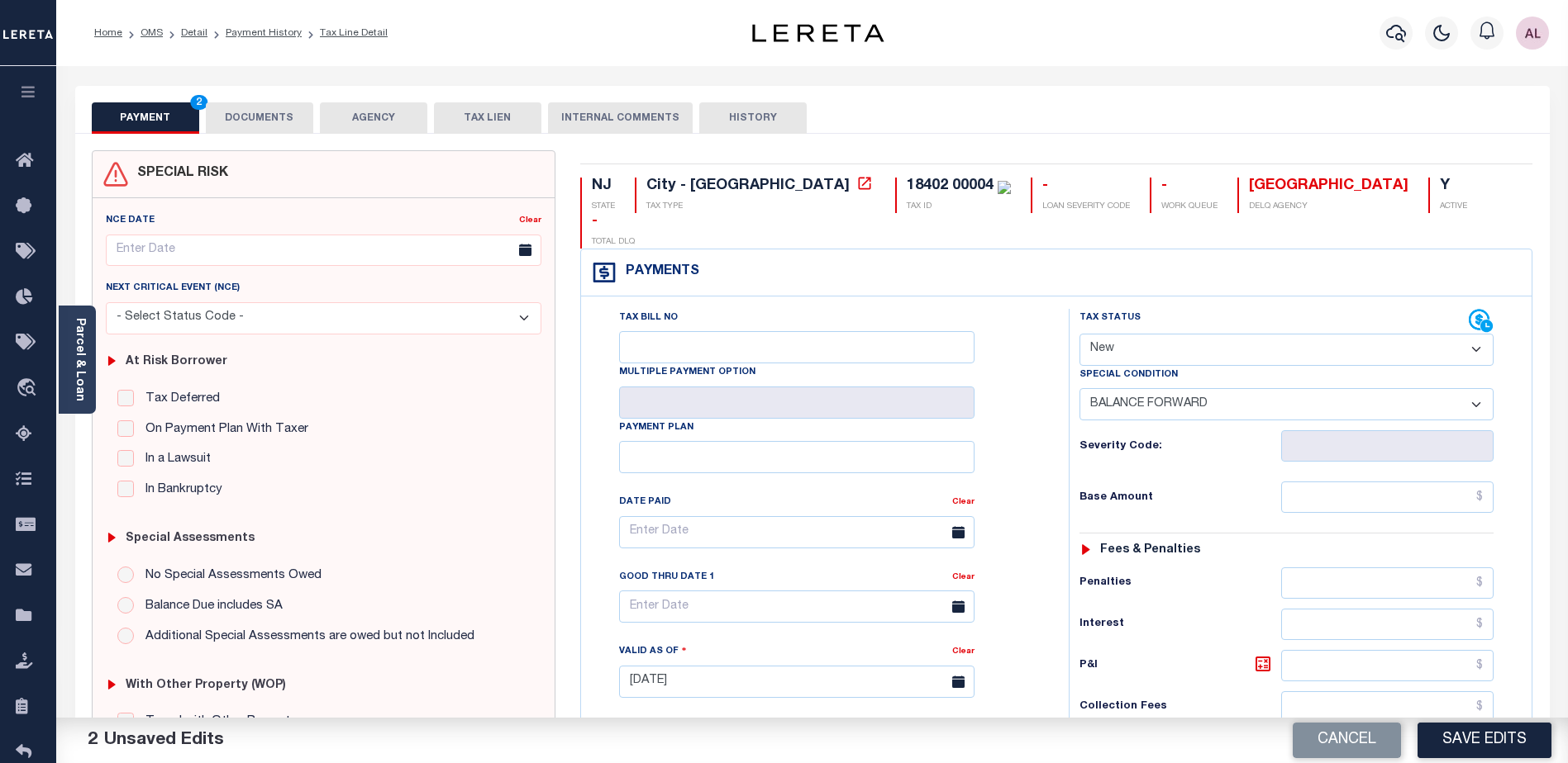
click at [1283, 388] on select "-- Select Special Condition -- 3RD PARTY TAX LIEN AGENCY TAX LIEN (A.K.A Inside…" at bounding box center [1286, 405] width 414 height 33
click at [1361, 739] on button "Cancel" at bounding box center [1347, 740] width 108 height 35
type input "[DATE]"
select select "0"
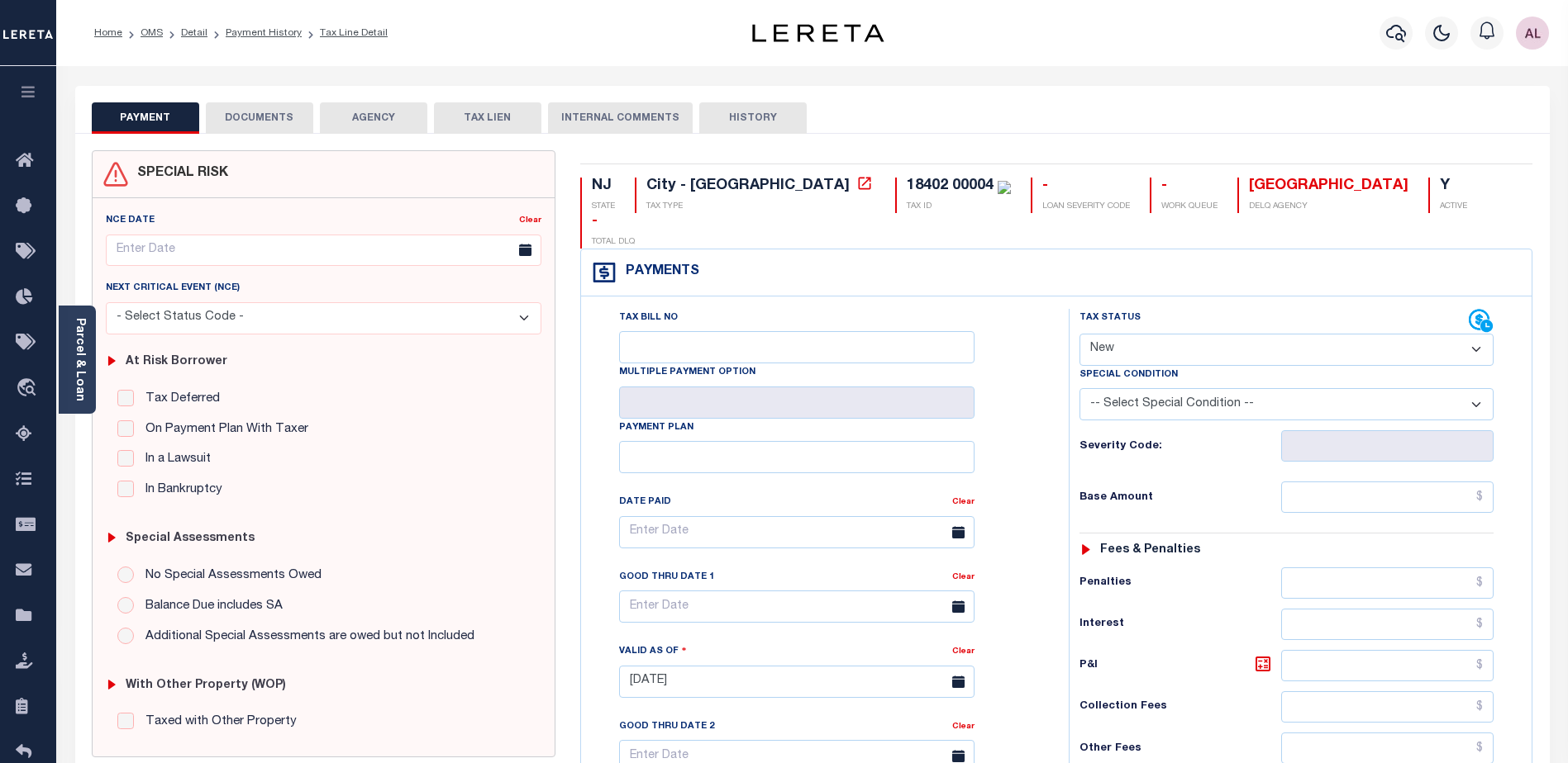
click at [1295, 388] on select "-- Select Special Condition -- 3RD PARTY TAX LIEN AGENCY TAX LIEN (A.K.A Inside…" at bounding box center [1286, 405] width 414 height 33
click at [1139, 334] on select "- Select Status Code - Open Due/Unpaid Paid Incomplete No Tax Due Internal Refu…" at bounding box center [1286, 350] width 414 height 33
select select "DUE"
click at [1079, 334] on select "- Select Status Code - Open Due/Unpaid Paid Incomplete No Tax Due Internal Refu…" at bounding box center [1286, 350] width 414 height 33
type input "[DATE]"
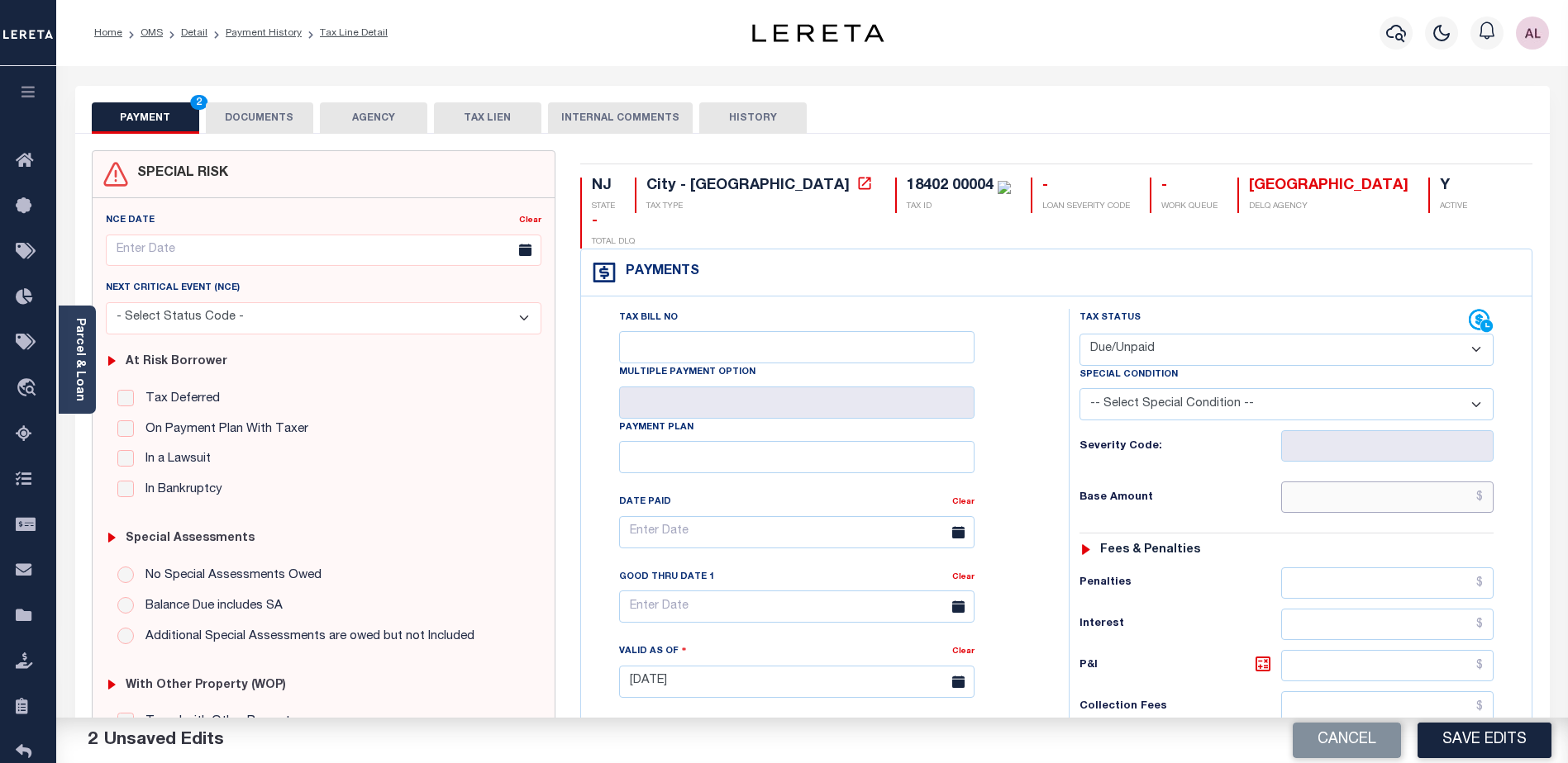
click at [1354, 481] on input "text" at bounding box center [1386, 497] width 212 height 32
type input "$48"
drag, startPoint x: 1460, startPoint y: 457, endPoint x: 1487, endPoint y: 457, distance: 27.0
click at [1487, 481] on input "$48" at bounding box center [1386, 497] width 212 height 32
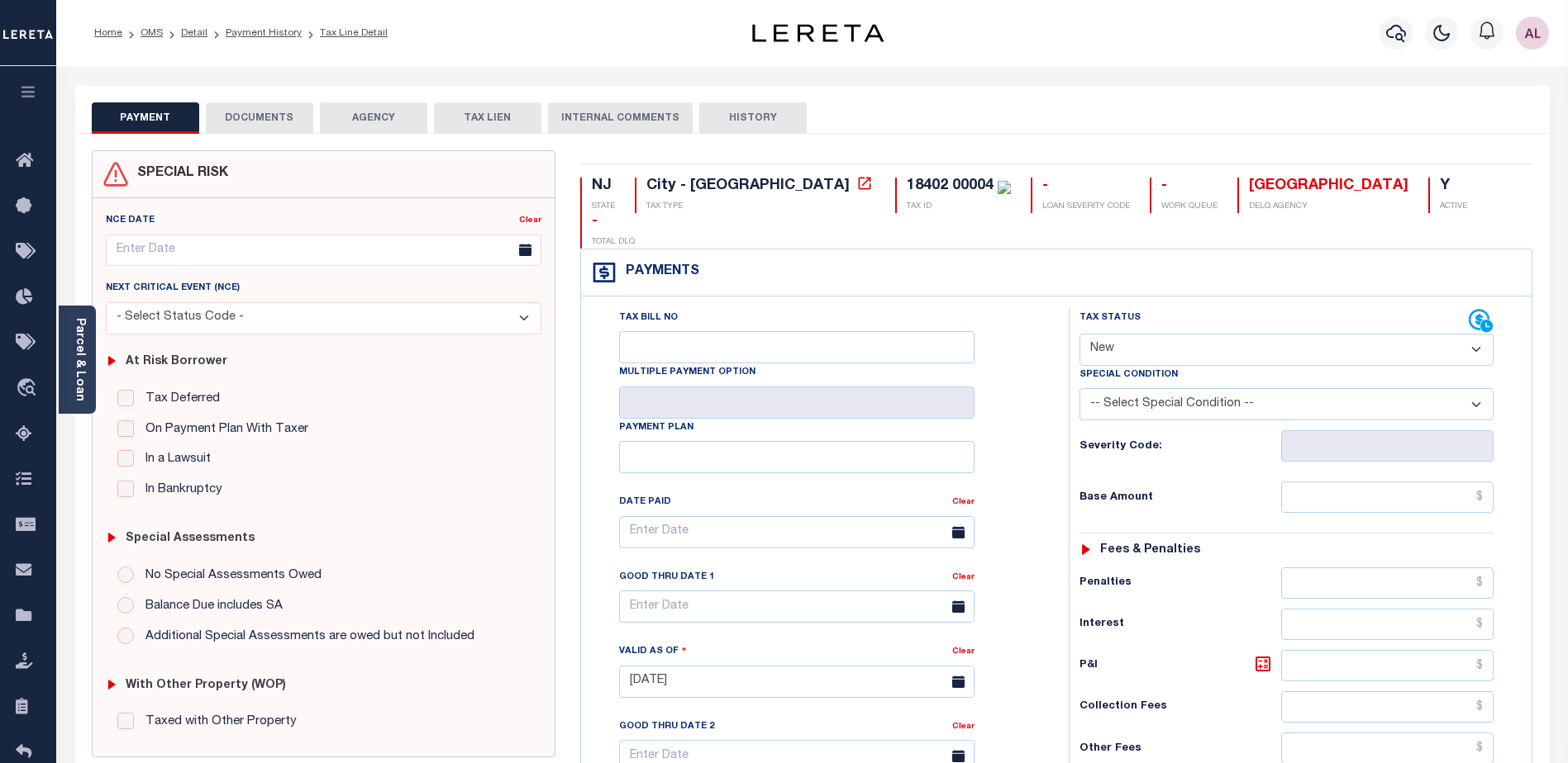
click at [1131, 334] on select "- Select Status Code - Open Due/Unpaid Paid Incomplete No Tax Due Internal Refu…" at bounding box center [1286, 350] width 414 height 33
select select "DUE"
click at [1079, 334] on select "- Select Status Code - Open Due/Unpaid Paid Incomplete No Tax Due Internal Refu…" at bounding box center [1286, 350] width 414 height 33
type input "[DATE]"
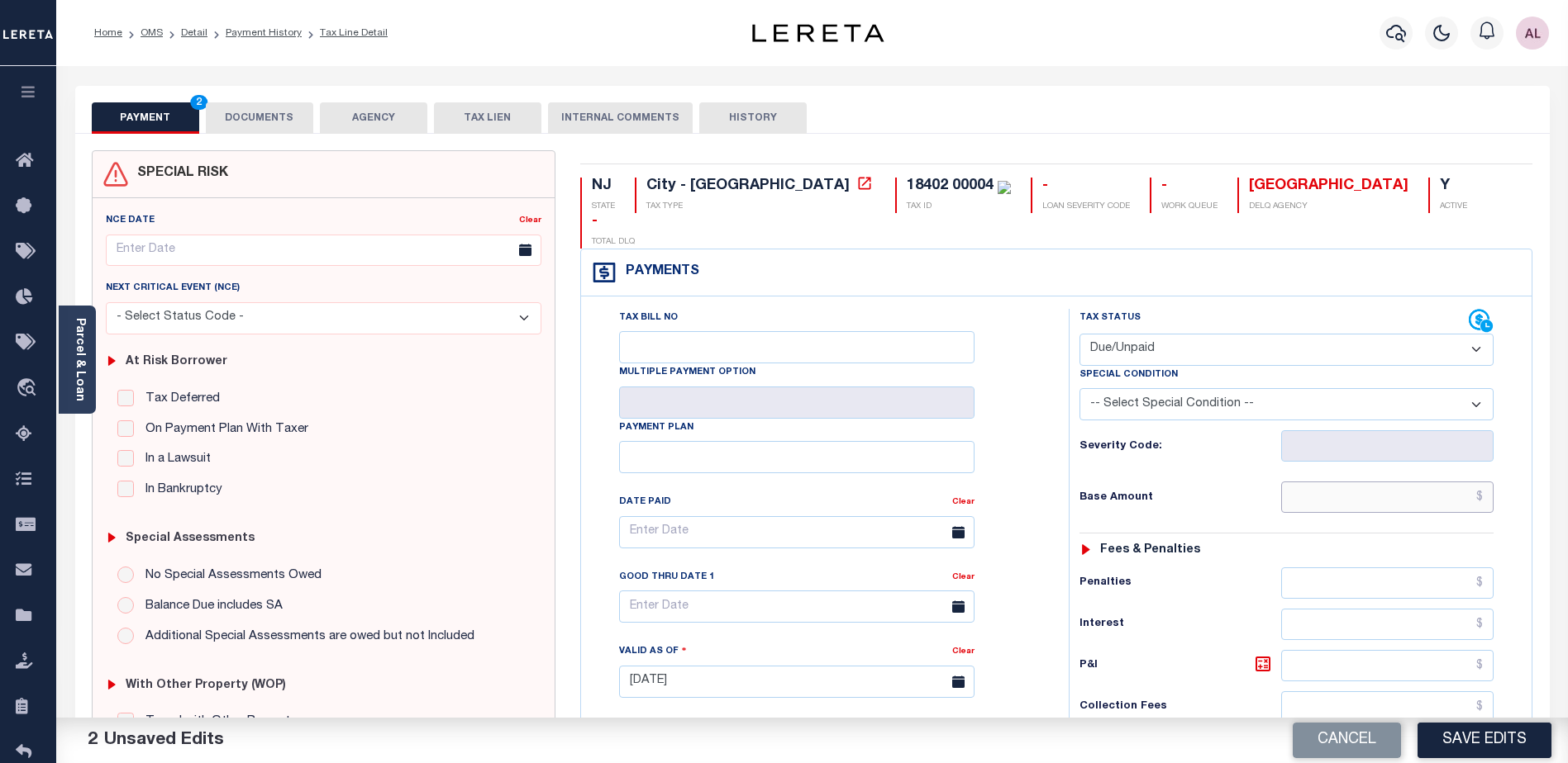
click at [1349, 481] on input "text" at bounding box center [1386, 497] width 212 height 32
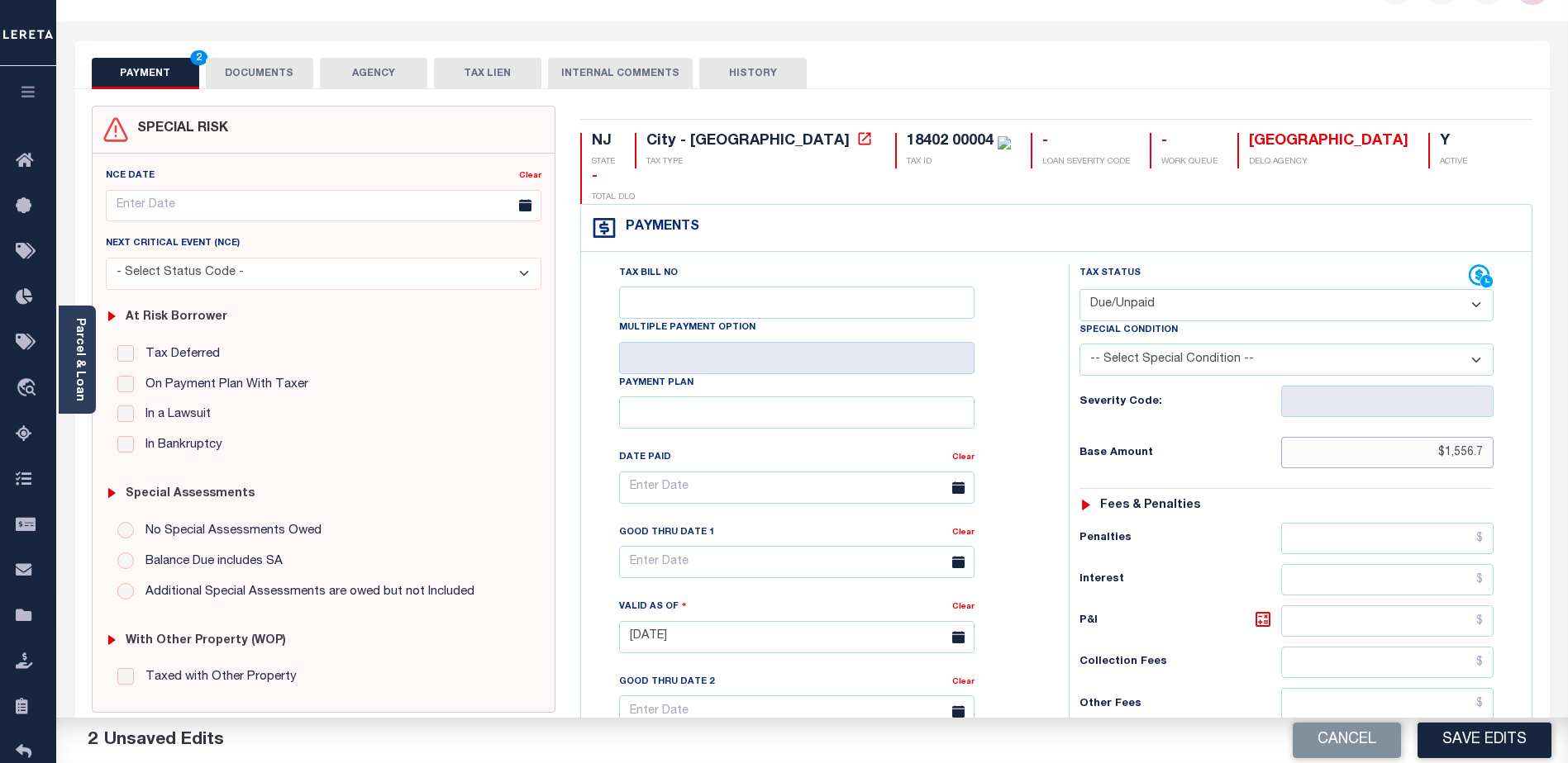
scroll to position [248, 0]
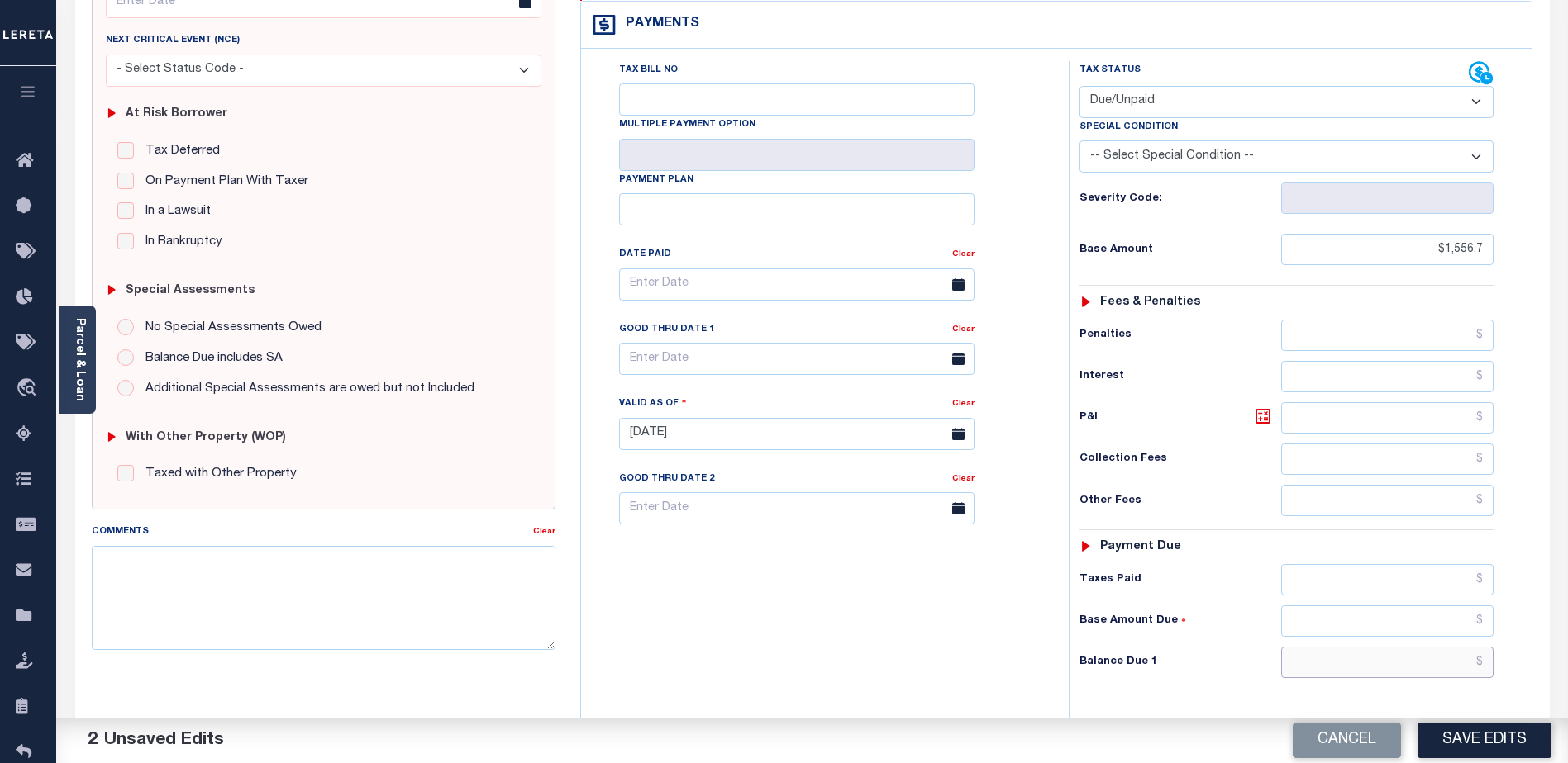
type input "$1,556.70"
click at [1376, 647] on input "text" at bounding box center [1386, 662] width 212 height 32
type input "$1,556.70"
click at [700, 343] on input "text" at bounding box center [796, 359] width 355 height 33
click at [705, 549] on span "30" at bounding box center [710, 549] width 33 height 33
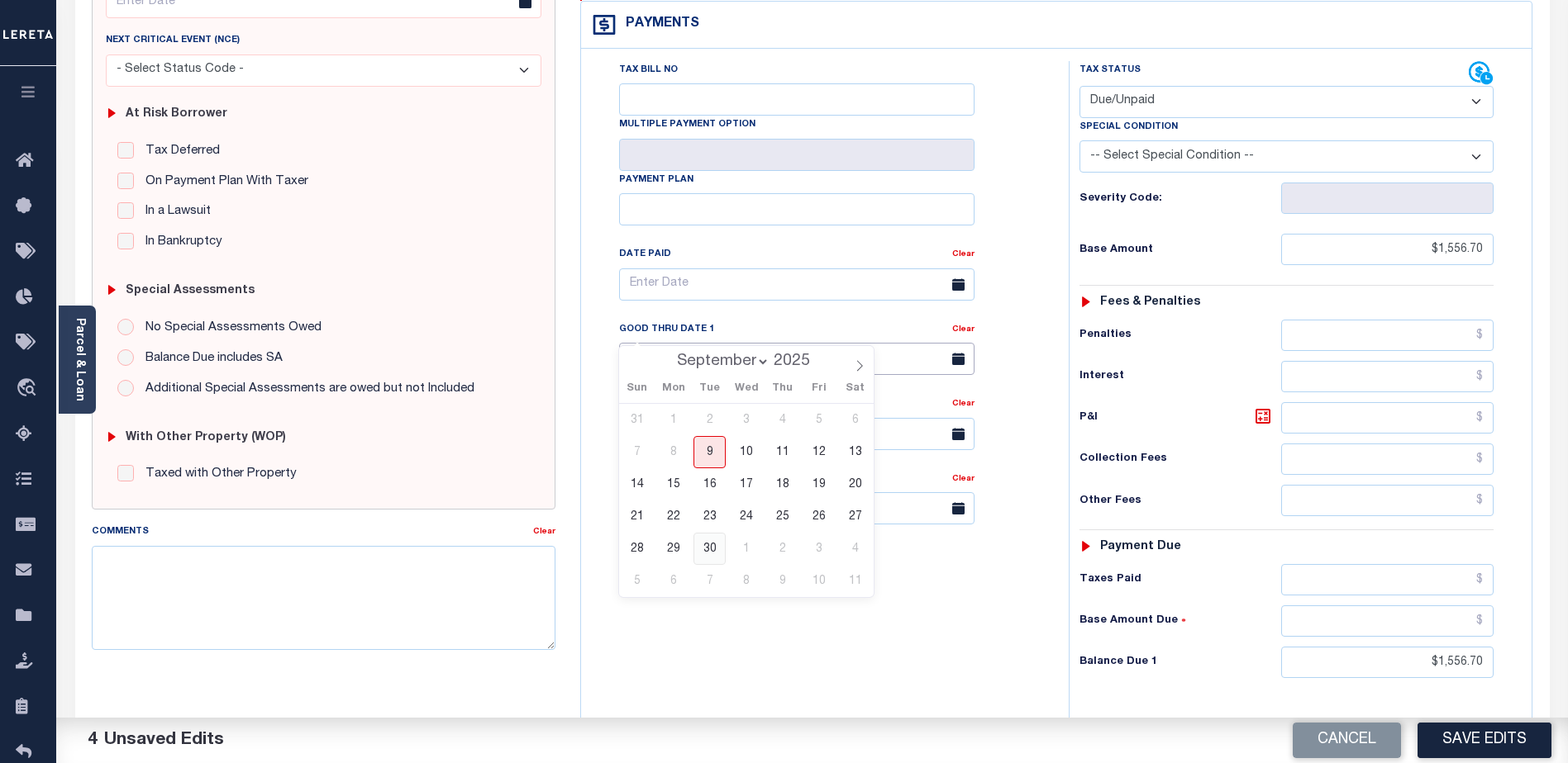
type input "09/30/2025"
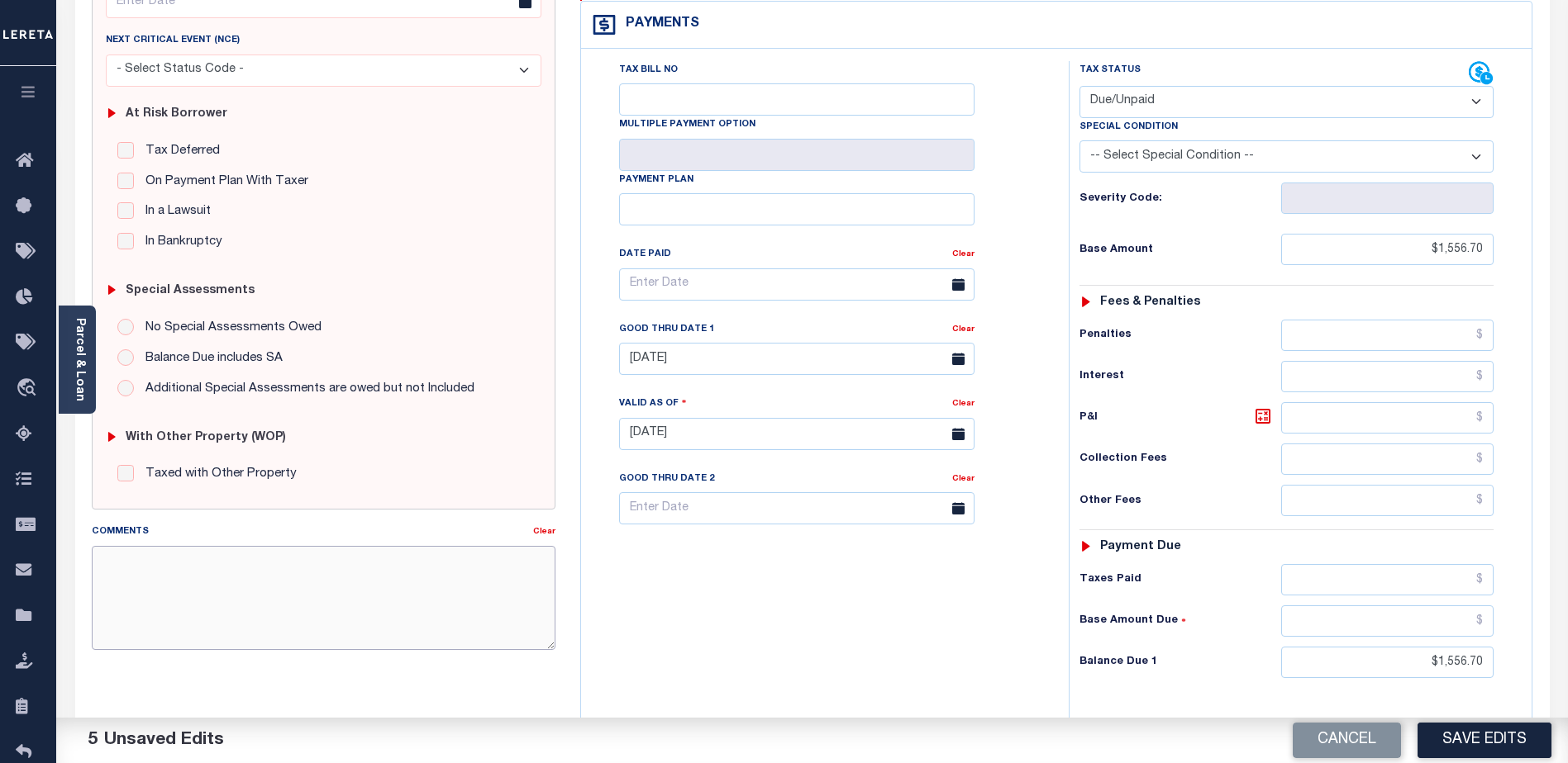
click at [167, 564] on textarea "Comments" at bounding box center [323, 598] width 463 height 104
click at [333, 566] on textarea "CAS 48090 Lereta responsible for P&I" at bounding box center [323, 598] width 463 height 104
drag, startPoint x: 204, startPoint y: 562, endPoint x: 168, endPoint y: 554, distance: 36.9
click at [168, 554] on textarea "CAS 48090 Lereta responsible for P&I GTD 9/30, Open Item" at bounding box center [323, 598] width 463 height 104
drag, startPoint x: 389, startPoint y: 563, endPoint x: 468, endPoint y: 564, distance: 79.0
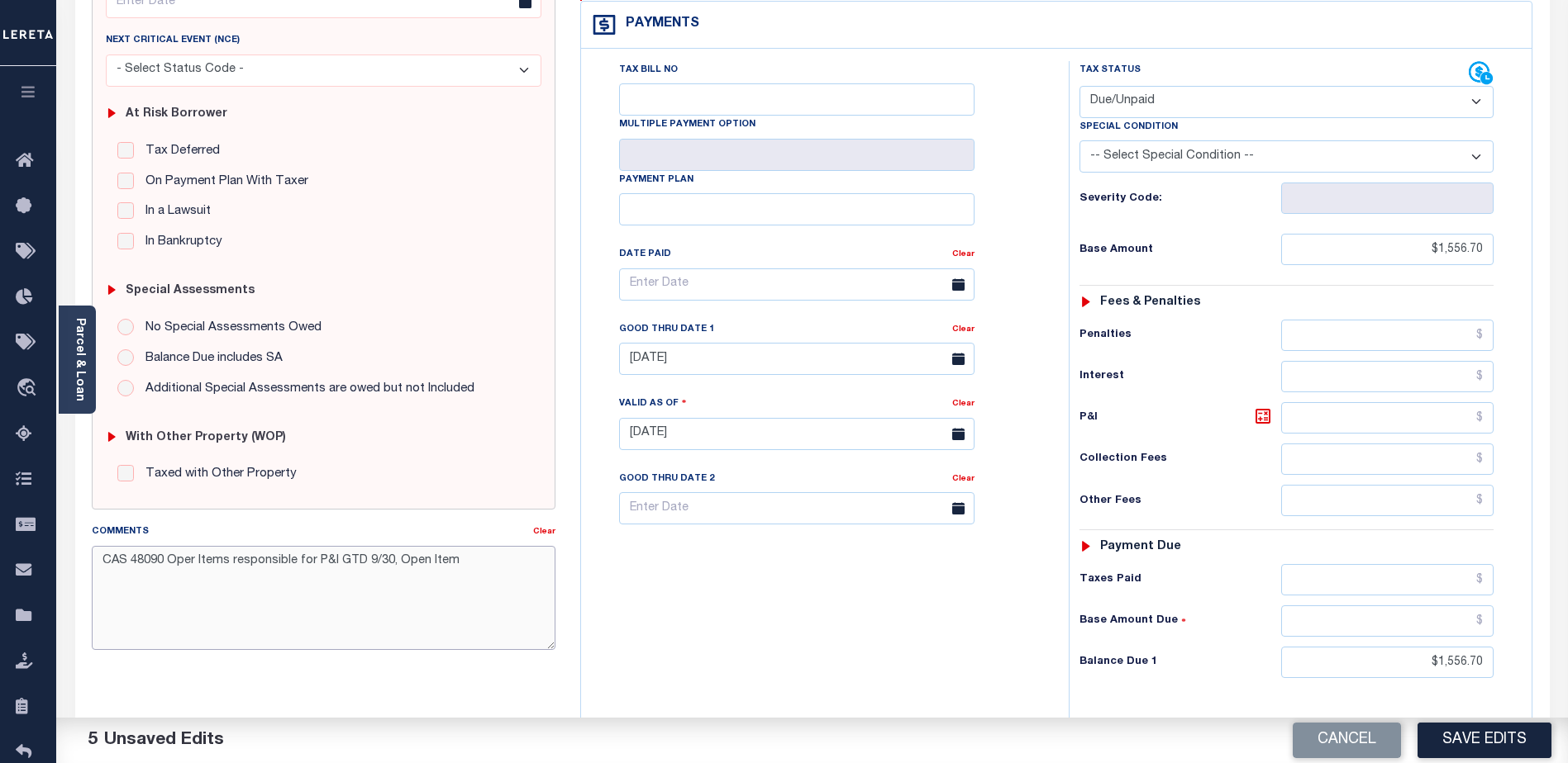
click at [468, 564] on textarea "CAS 48090 Oper Items responsible for P&I GTD 9/30, Open Item" at bounding box center [323, 598] width 463 height 104
click at [190, 558] on textarea "CAS 48090 Oper Items responsible for P&I GTD 9/30 missed reporting" at bounding box center [323, 598] width 463 height 104
click at [168, 561] on textarea "CAS 48090 Open Items responsible for P&I GTD 9/30 missed reporting" at bounding box center [323, 598] width 463 height 104
click at [268, 559] on textarea "CAS 48090 Lereta (Open Items responsible for P&I GTD 9/30 missed reporting" at bounding box center [323, 598] width 463 height 104
click at [167, 584] on textarea "CAS 48090 Lereta (Open Items Dept) responsible for P&I GTD 9/30 missed reporting" at bounding box center [323, 598] width 463 height 104
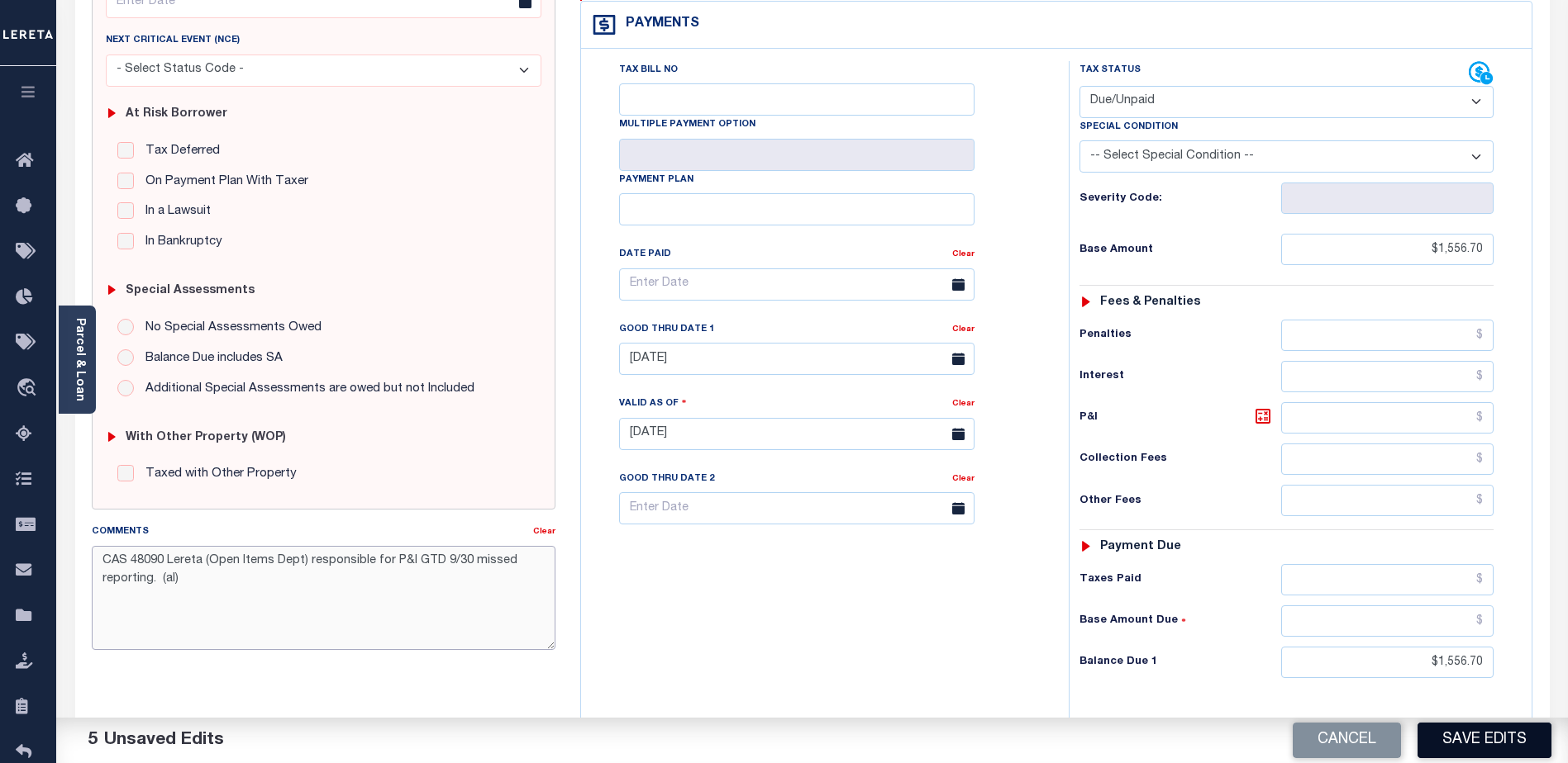
type textarea "CAS 48090 Lereta (Open Items Dept) responsible for P&I GTD 9/30 missed reportin…"
click at [1487, 739] on button "Save Edits" at bounding box center [1484, 740] width 134 height 35
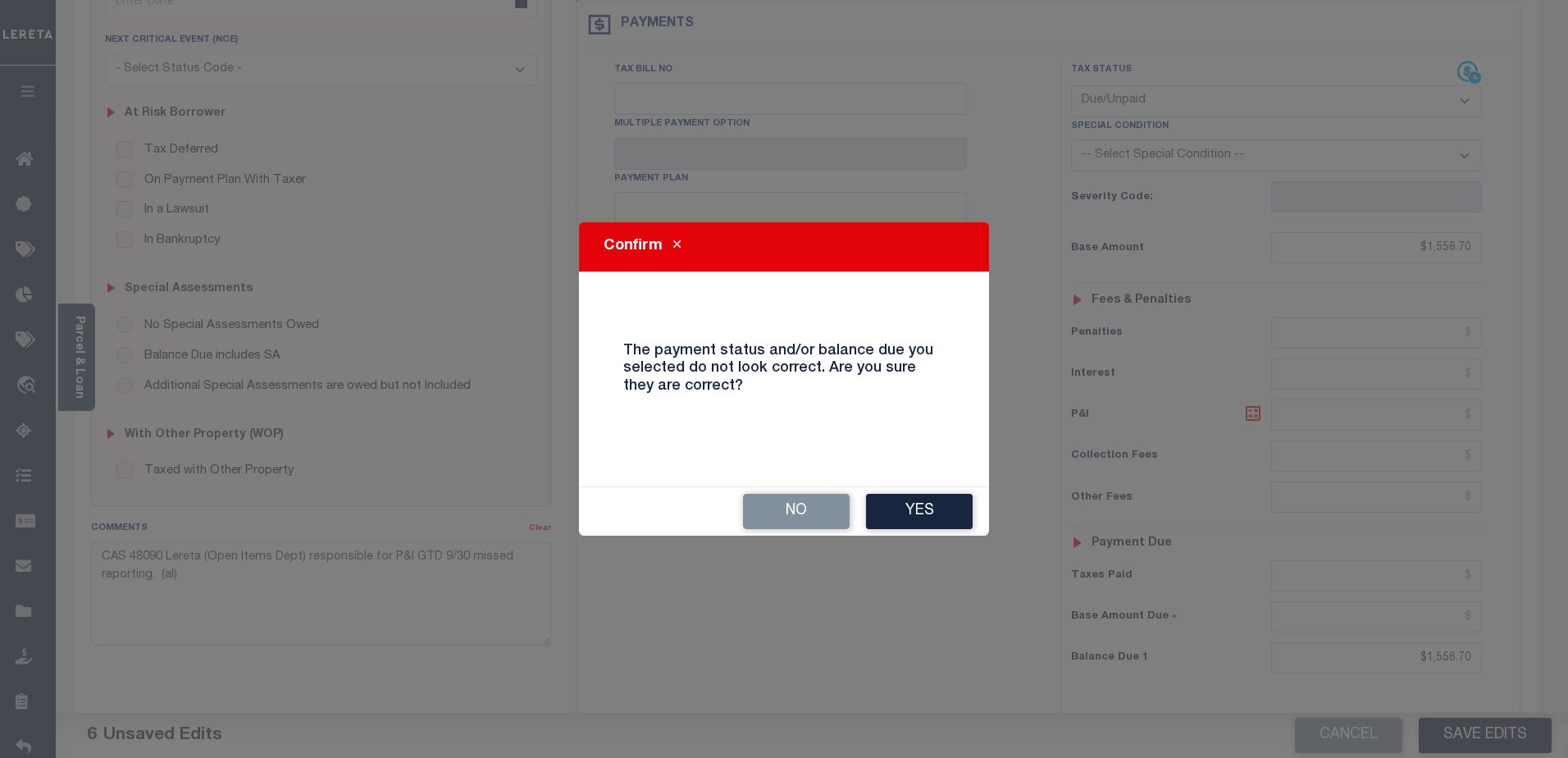
click at [931, 516] on button "Yes" at bounding box center [919, 511] width 107 height 35
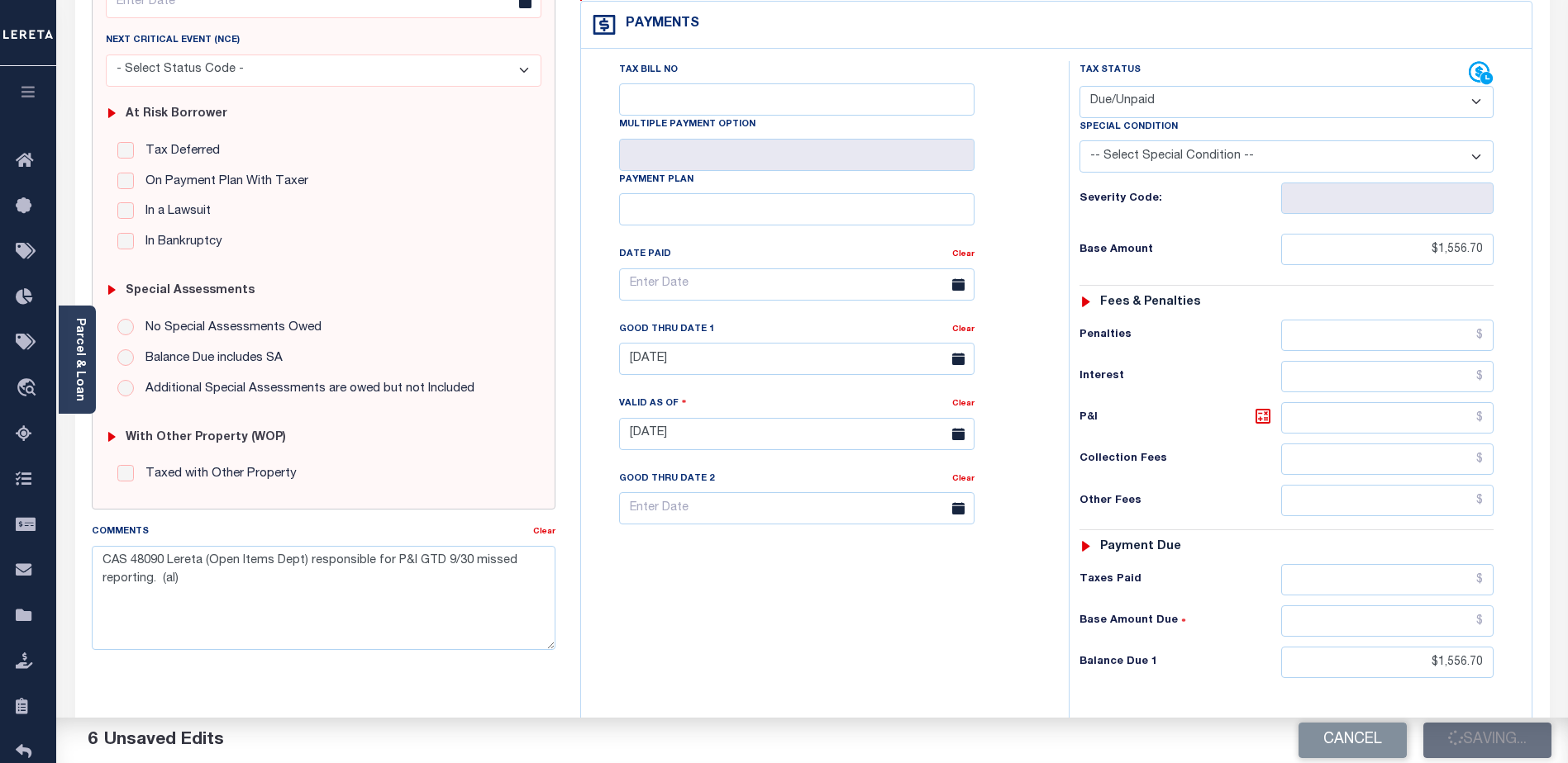
checkbox input "false"
type input "$1,556.7"
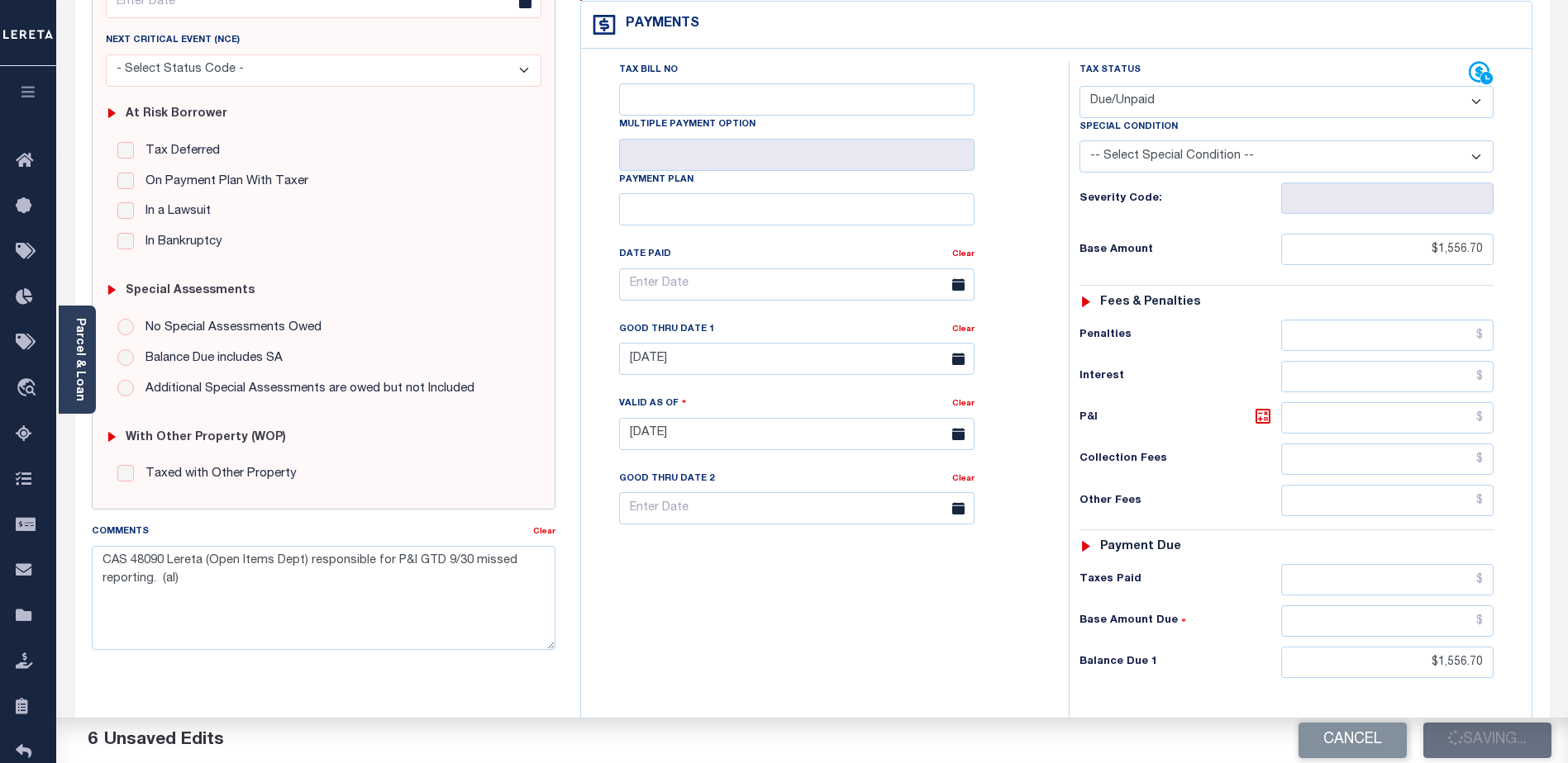
type input "$1,556.7"
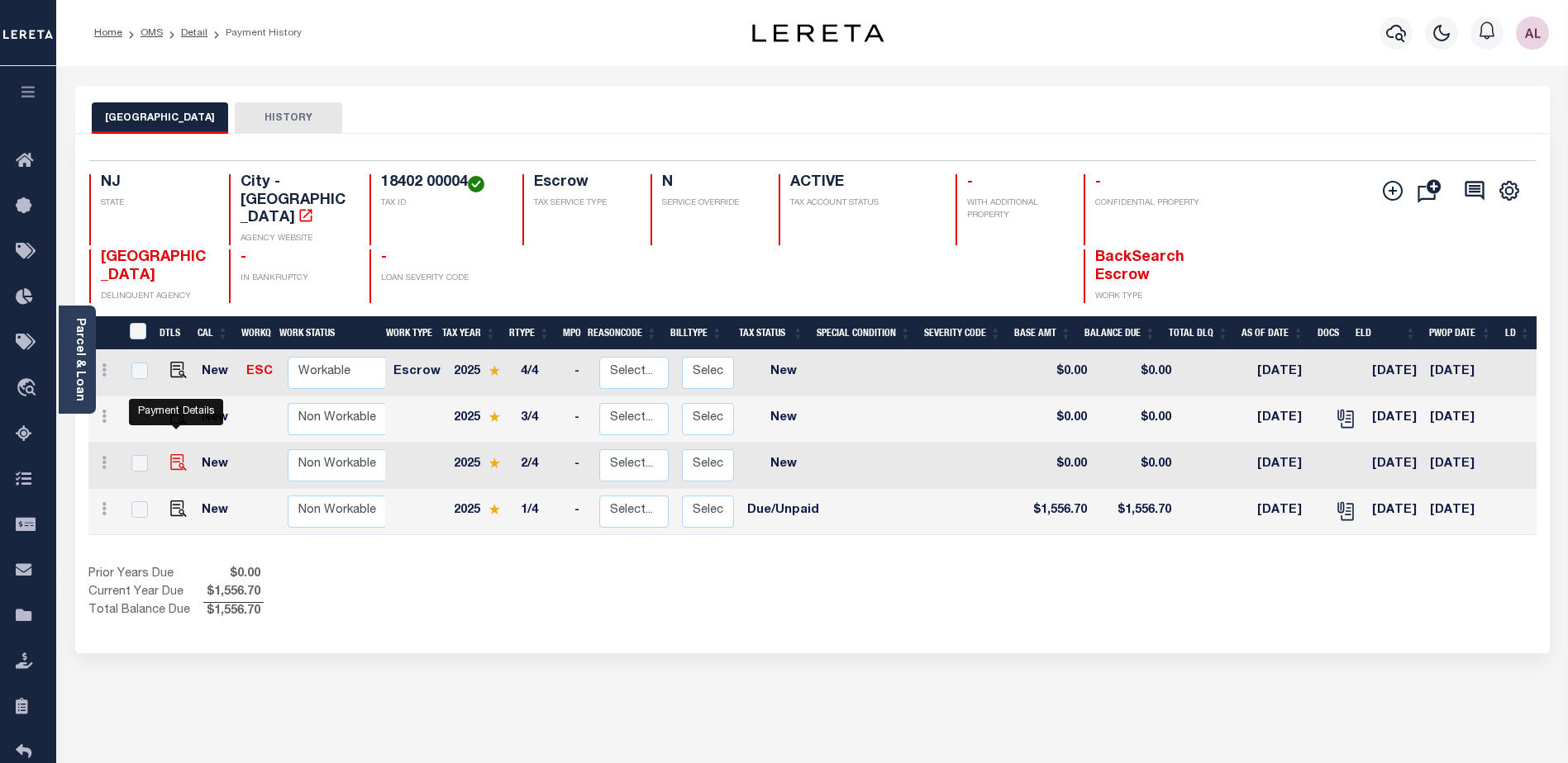
click at [174, 454] on img "" at bounding box center [178, 462] width 16 height 16
checkbox input "true"
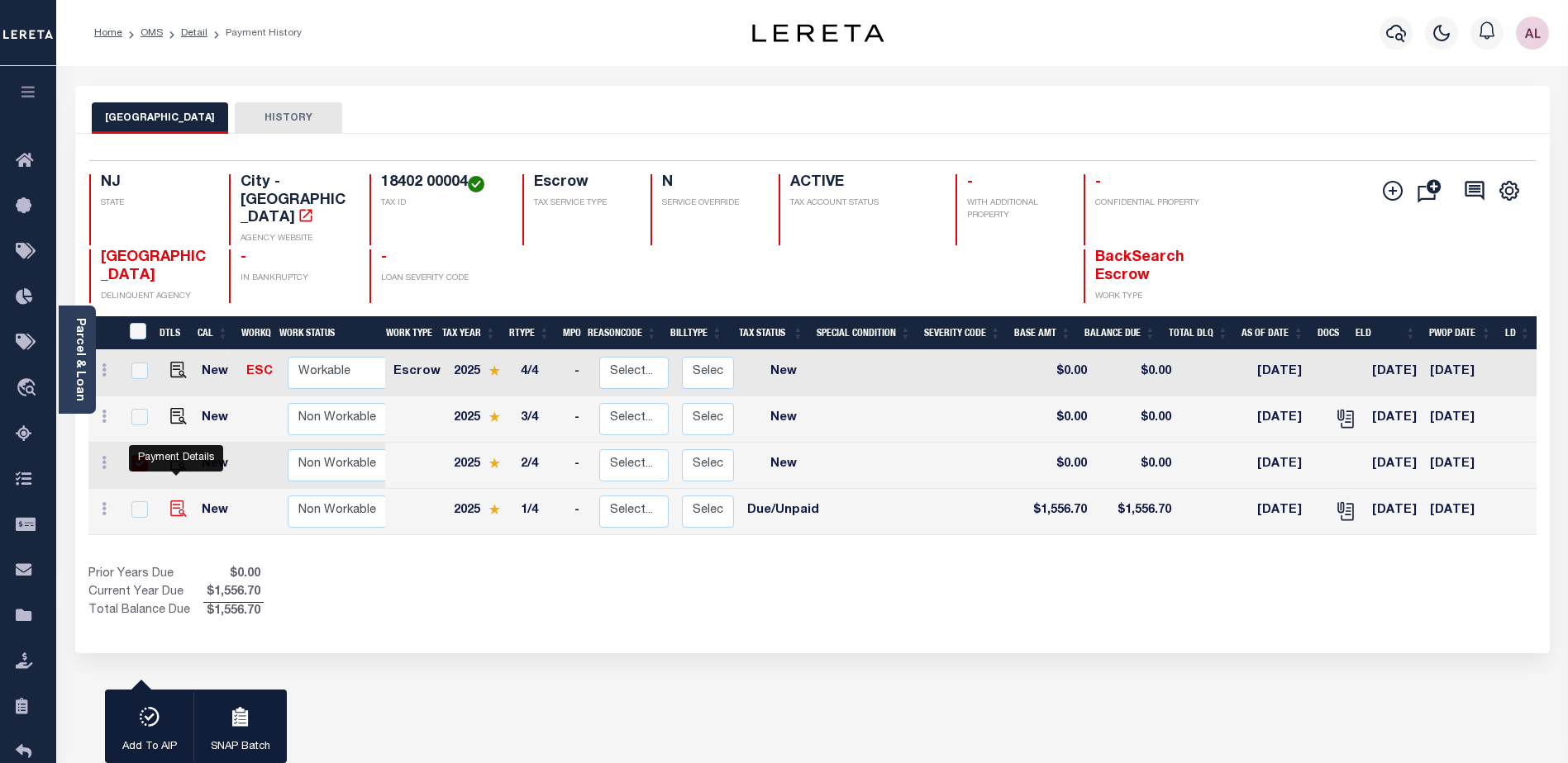
click at [170, 500] on img "" at bounding box center [178, 508] width 16 height 16
checkbox input "true"
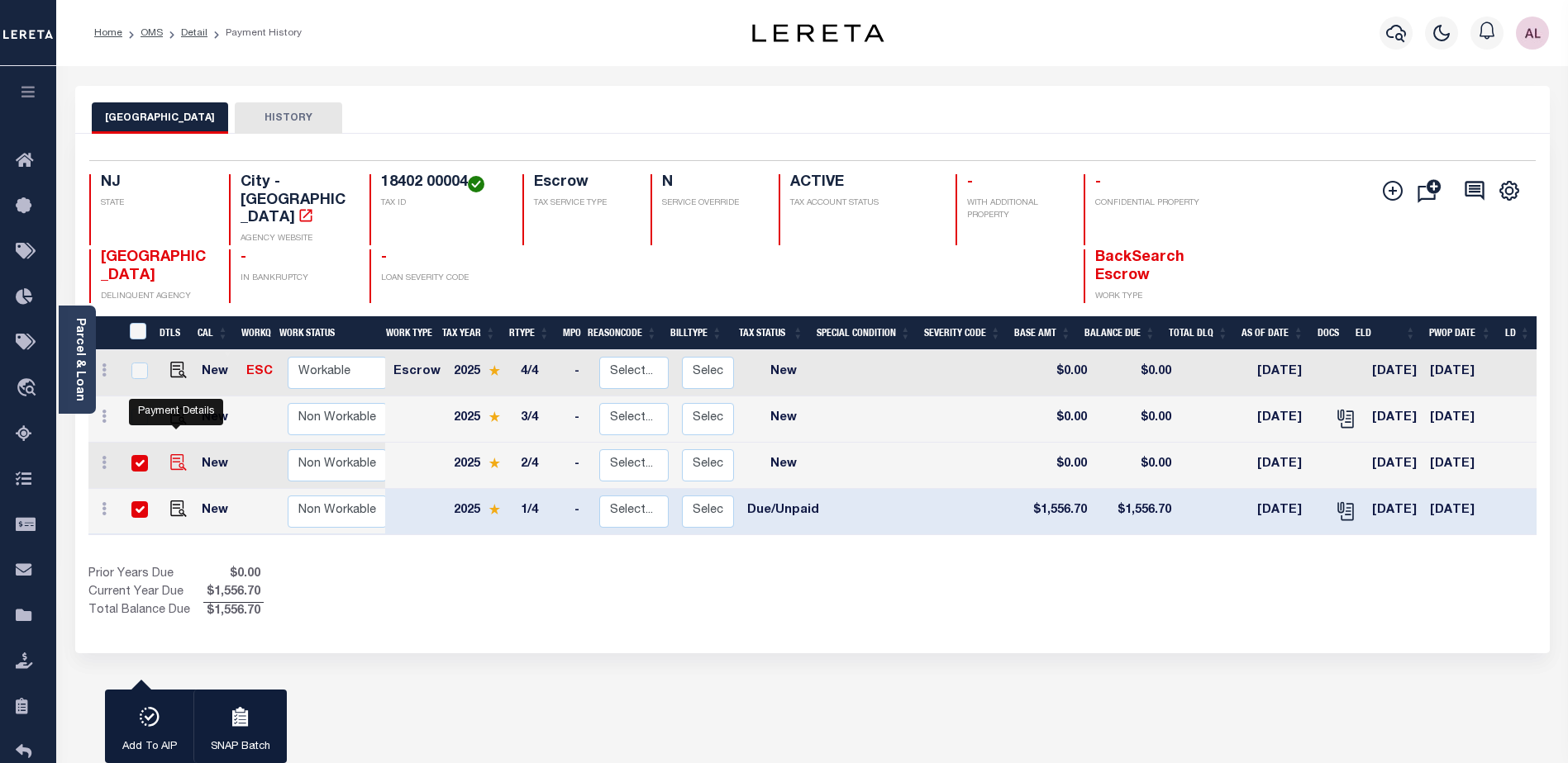
click at [173, 454] on img "" at bounding box center [178, 462] width 16 height 16
checkbox input "false"
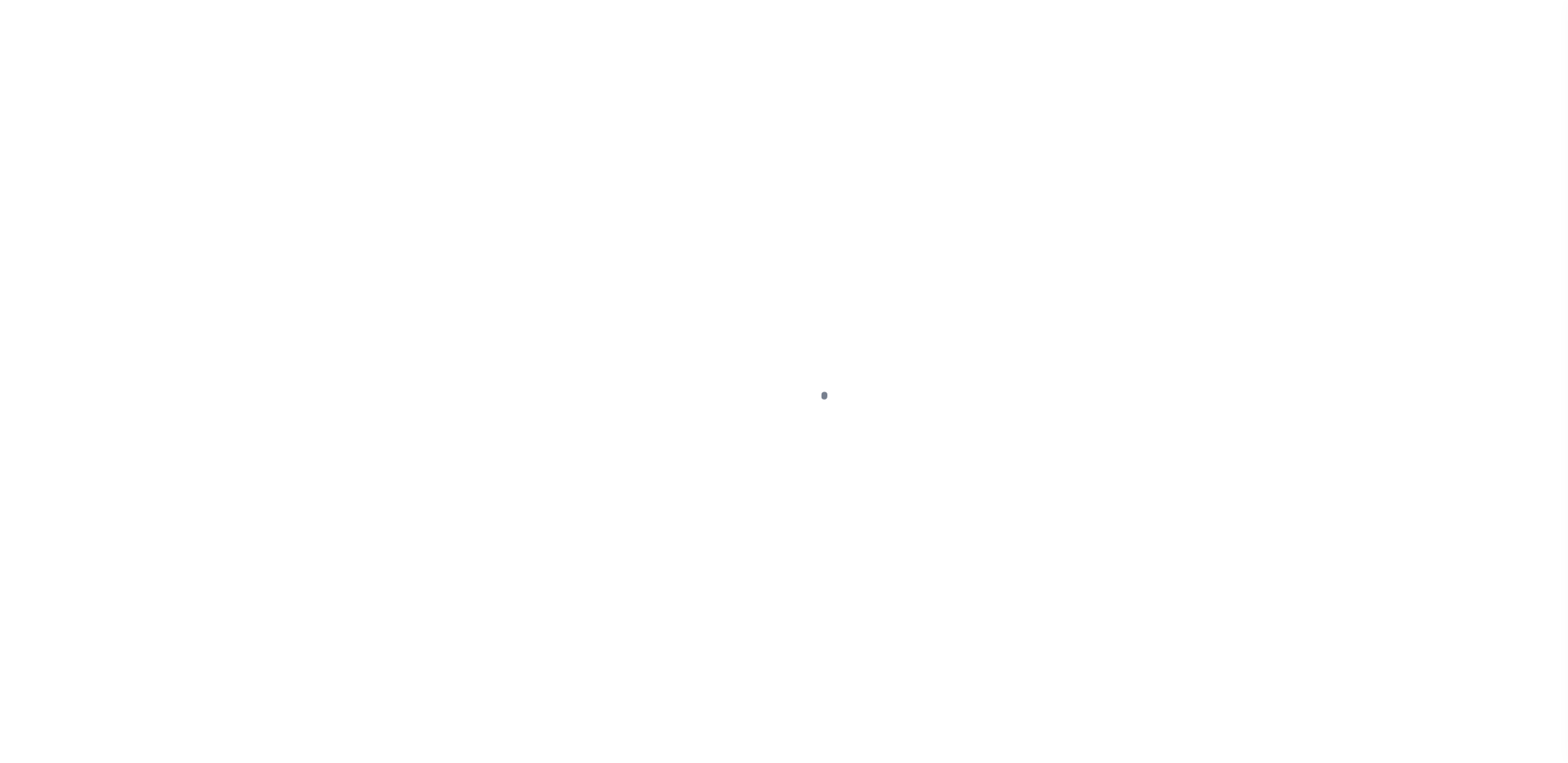
select select "NW2"
select select "DUE"
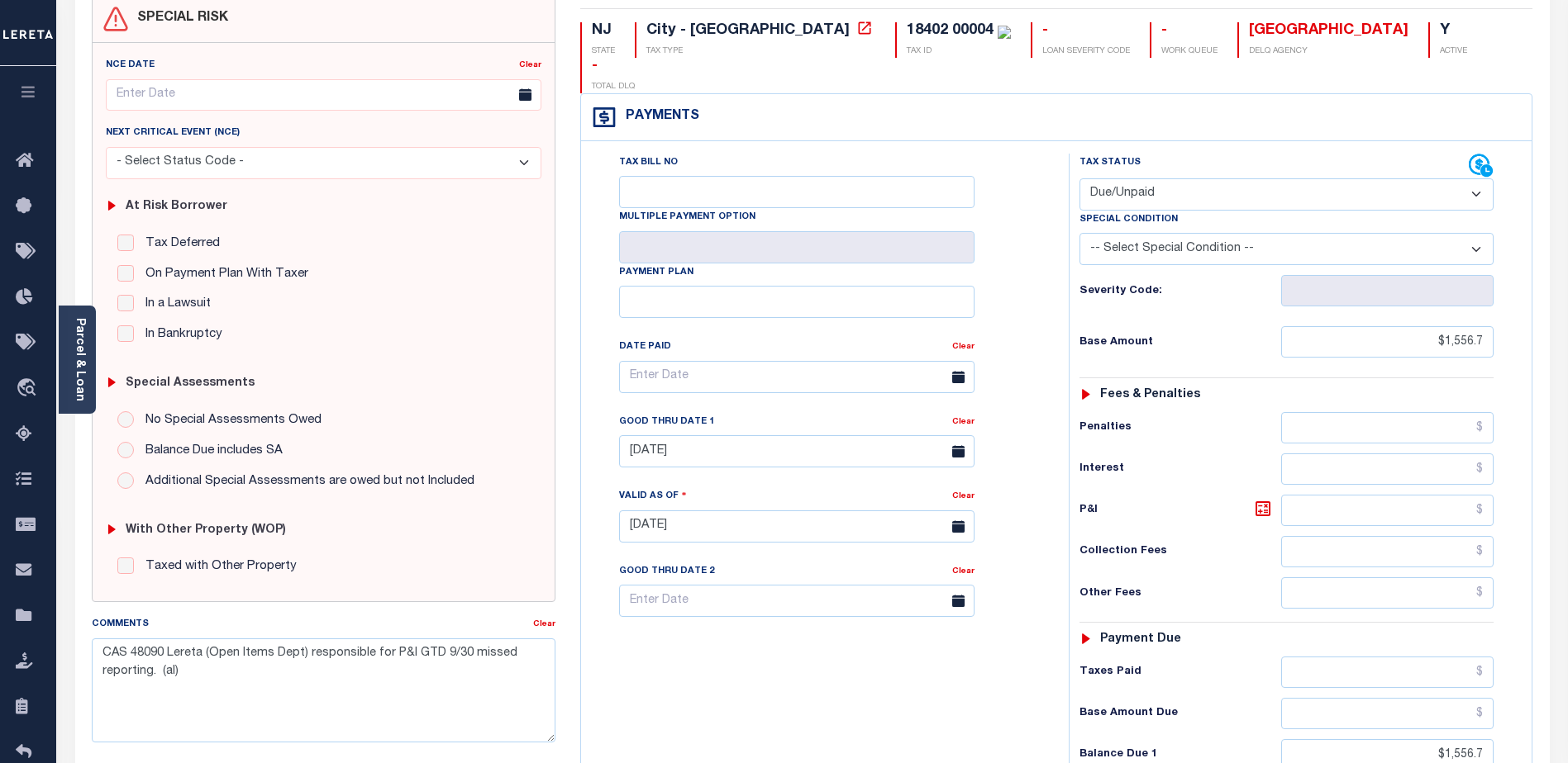
scroll to position [248, 0]
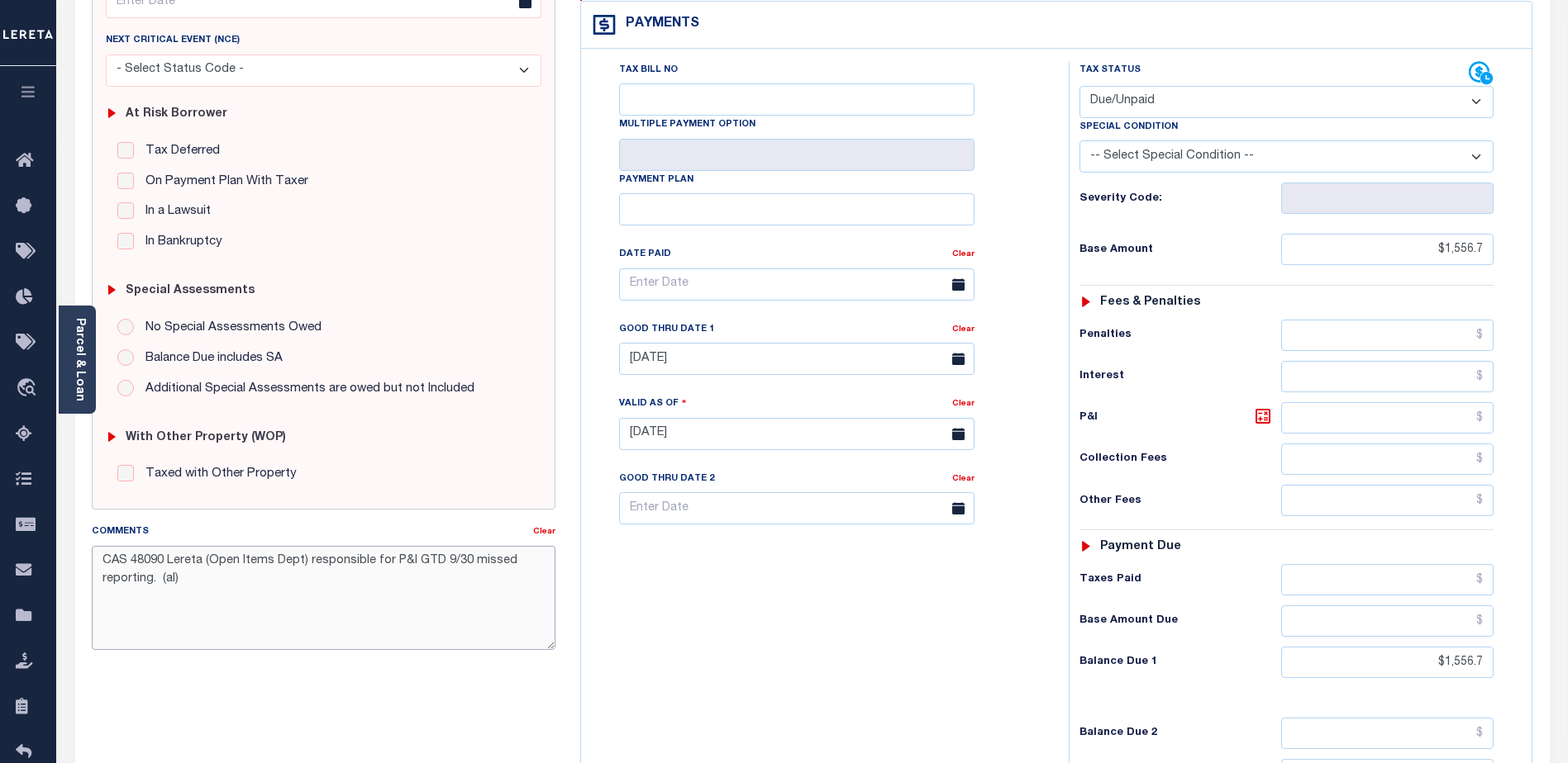
drag, startPoint x: 201, startPoint y: 591, endPoint x: 89, endPoint y: 555, distance: 117.6
click at [89, 555] on div "Comments Clear CAS 48090 Lereta (Open Items Dept) responsible for P&I GTD 9/30 …" at bounding box center [323, 593] width 489 height 141
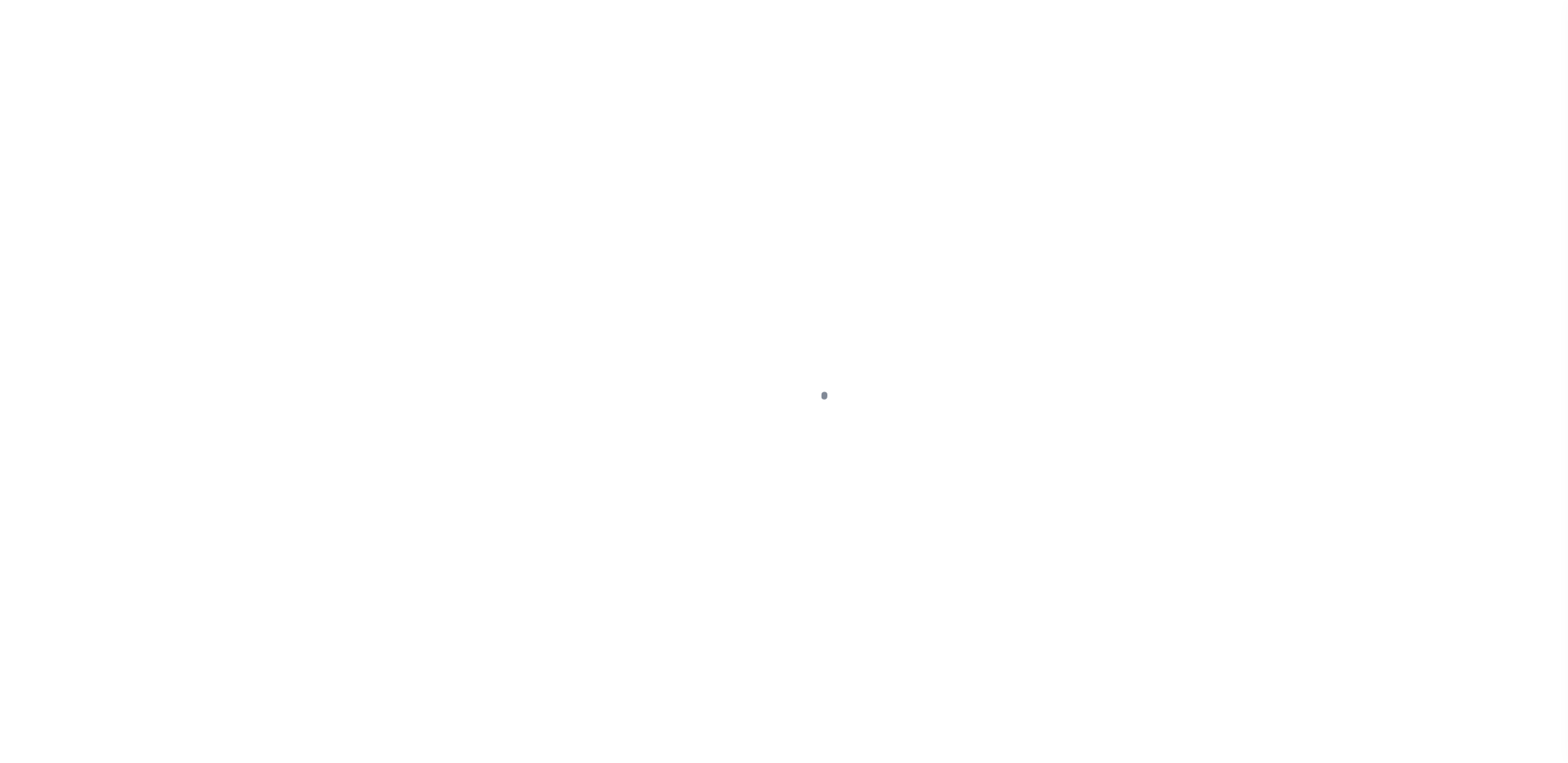
select select "NW2"
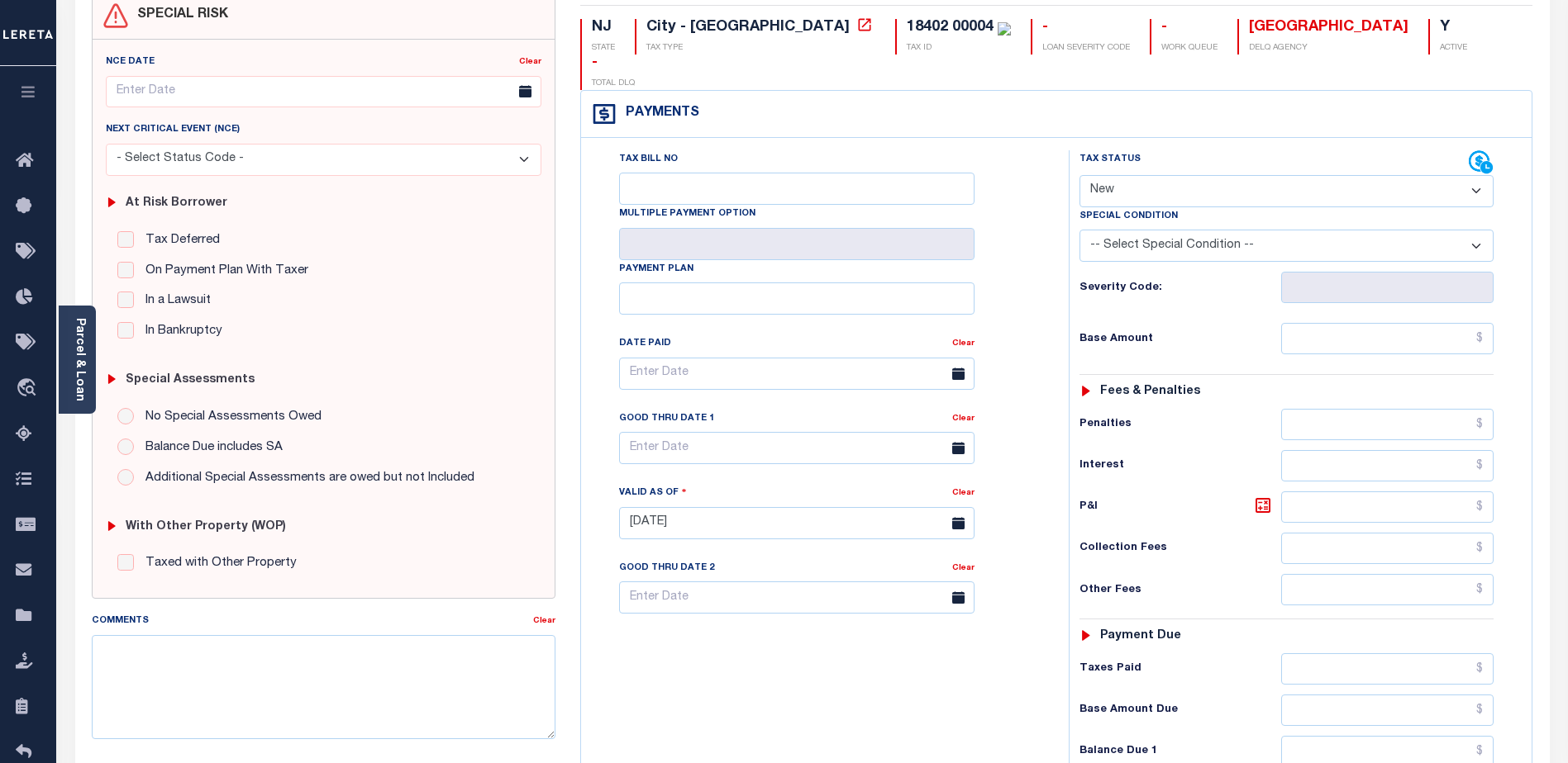
scroll to position [330, 0]
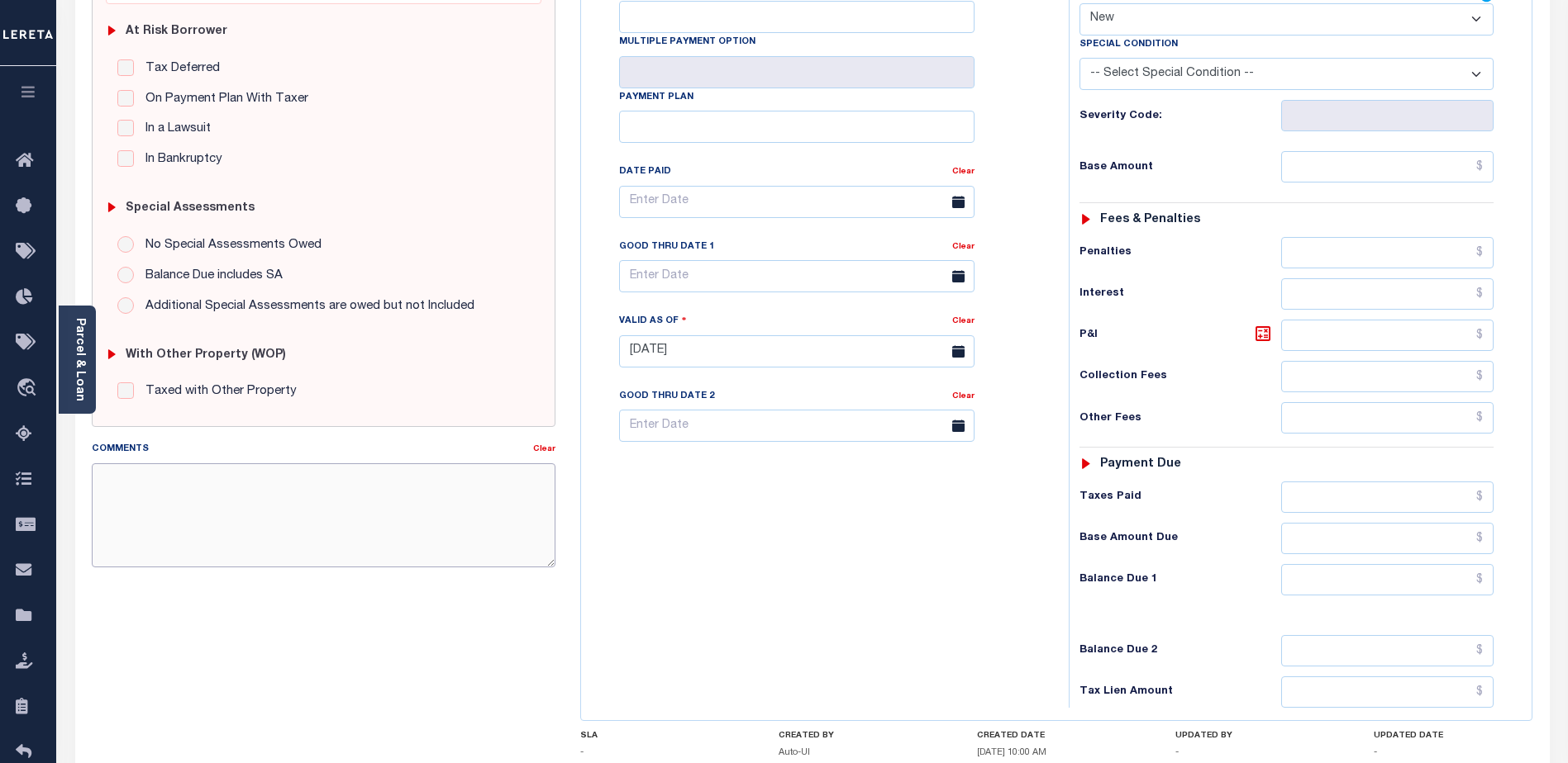
click at [106, 491] on textarea "Comments" at bounding box center [323, 515] width 463 height 104
paste textarea "CAS 48090 Lereta (Open Items Dept) responsible for P&I GTD 9/30 missed reportin…"
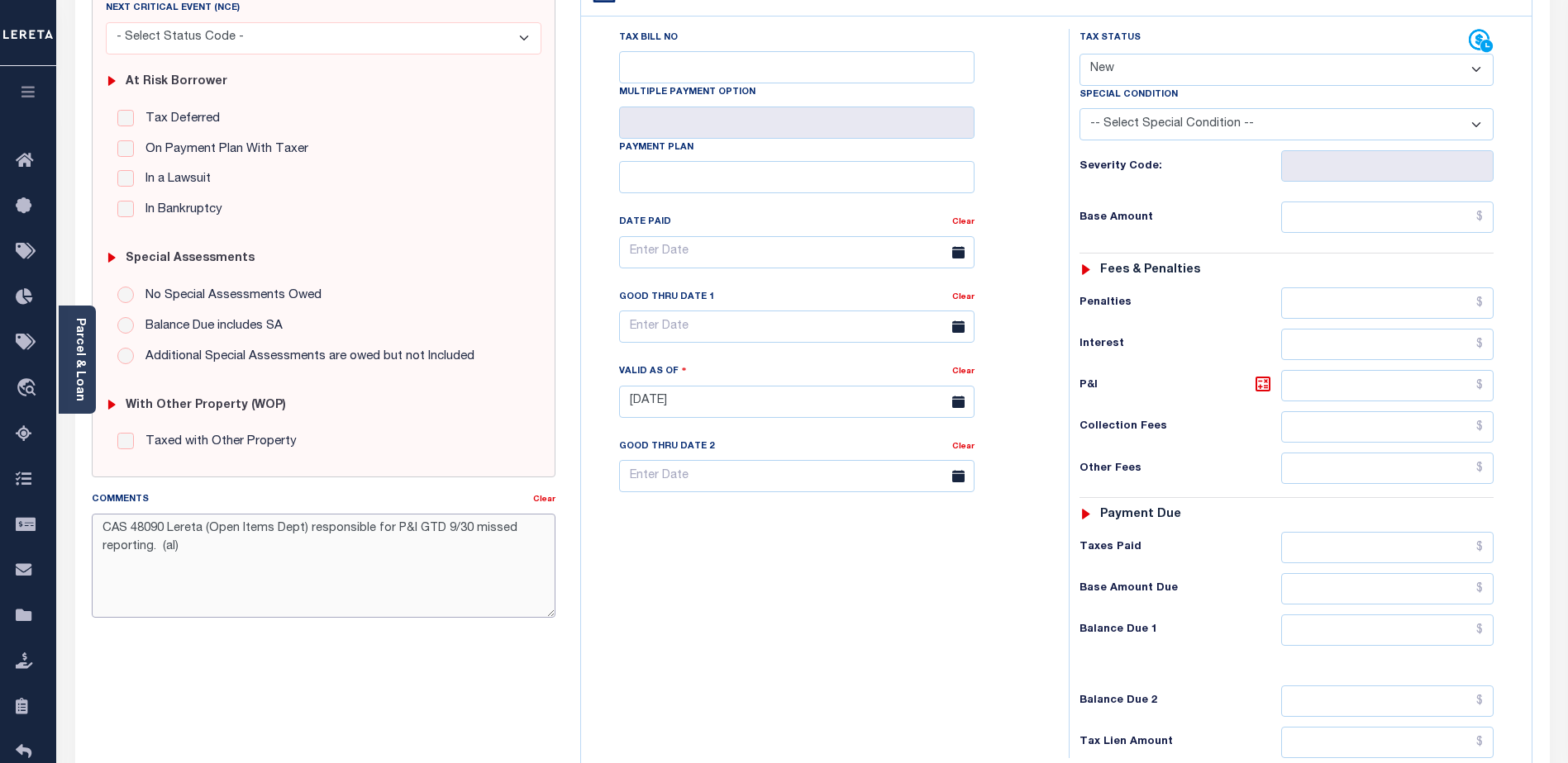
scroll to position [165, 0]
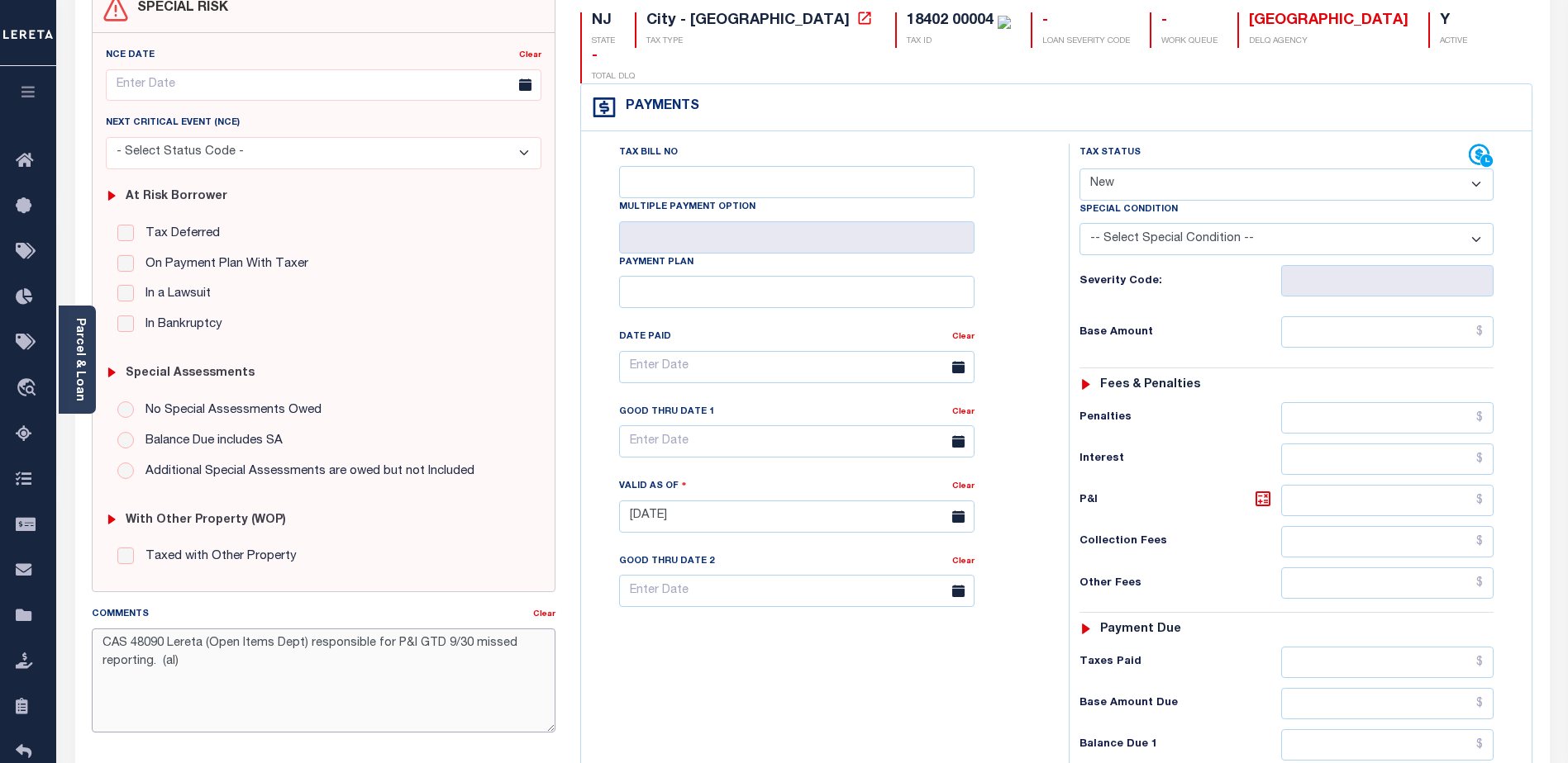
type textarea "CAS 48090 Lereta (Open Items Dept) responsible for P&I GTD 9/30 missed reportin…"
type input "[DATE]"
click at [1127, 169] on select "- Select Status Code - Open Due/Unpaid Paid Incomplete No Tax Due Internal Refu…" at bounding box center [1286, 185] width 414 height 33
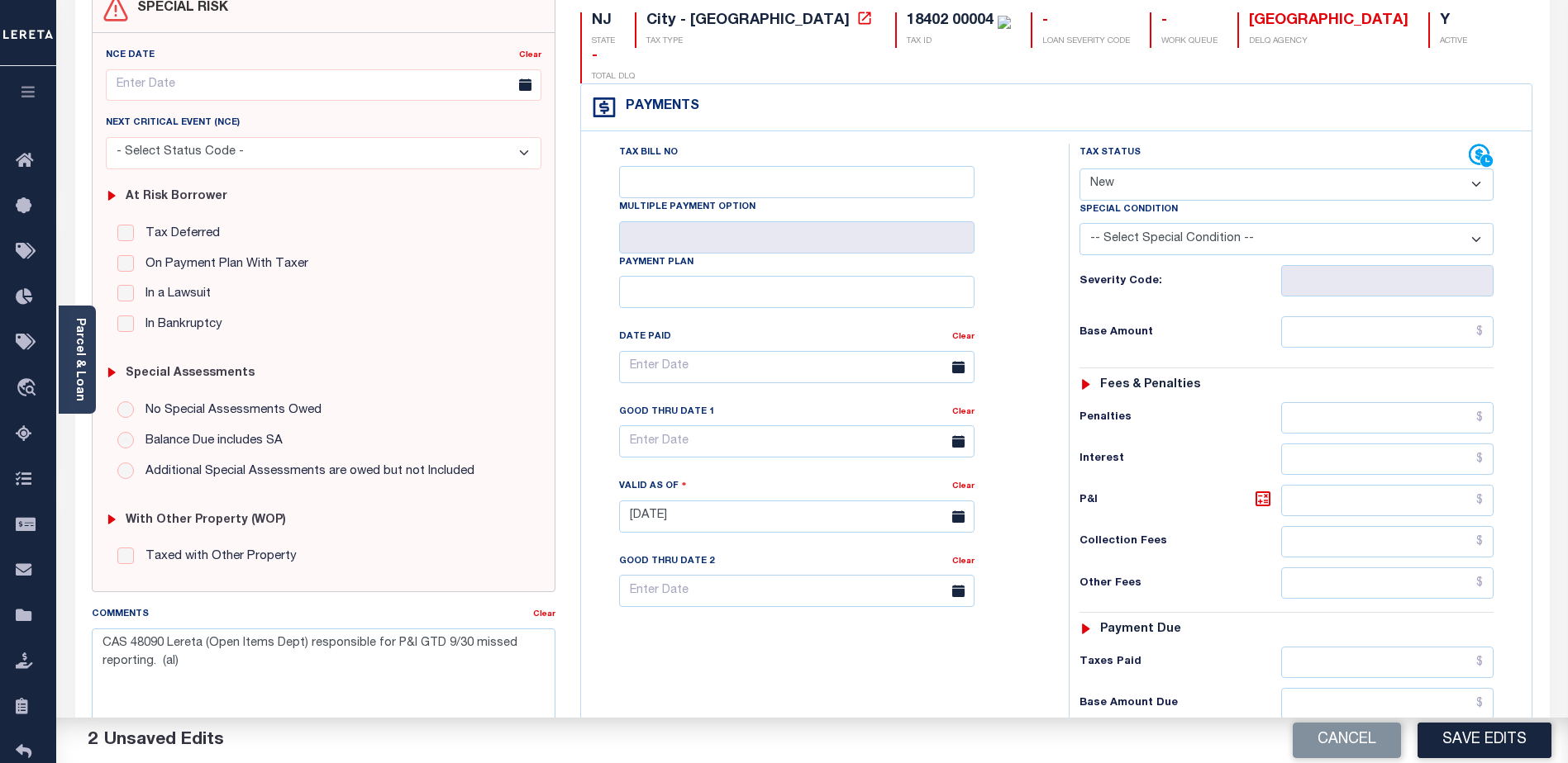
select select "DUE"
click at [1079, 169] on select "- Select Status Code - Open Due/Unpaid Paid Incomplete No Tax Due Internal Refu…" at bounding box center [1286, 185] width 414 height 33
click at [1375, 316] on input "text" at bounding box center [1386, 331] width 212 height 32
click at [1370, 316] on input "text" at bounding box center [1386, 331] width 212 height 32
click at [827, 652] on div "Tax Bill No Multiple Payment Option Payment Plan Clear" at bounding box center [821, 508] width 471 height 730
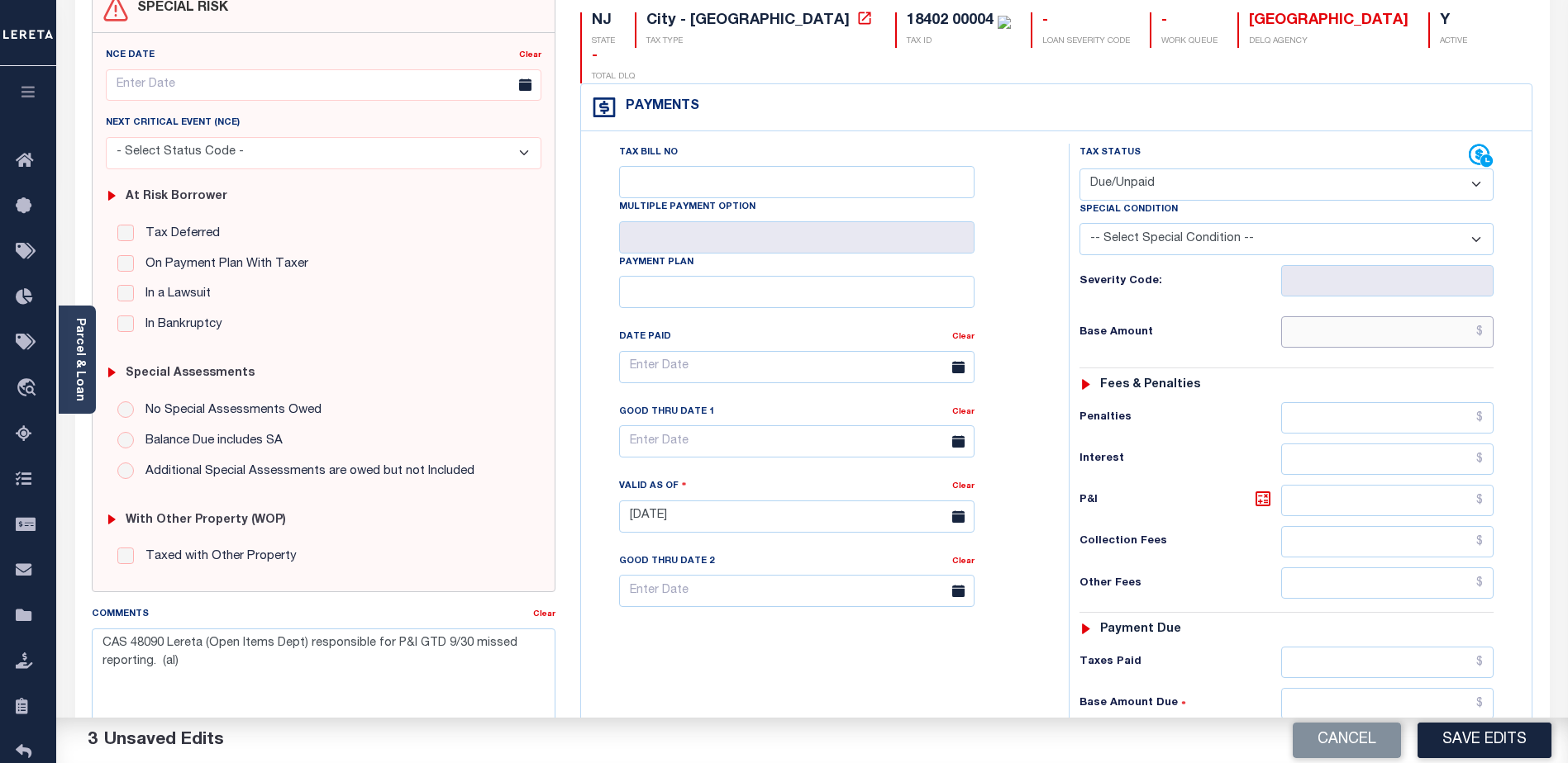
click at [1453, 316] on input "text" at bounding box center [1386, 331] width 212 height 32
type input "$"
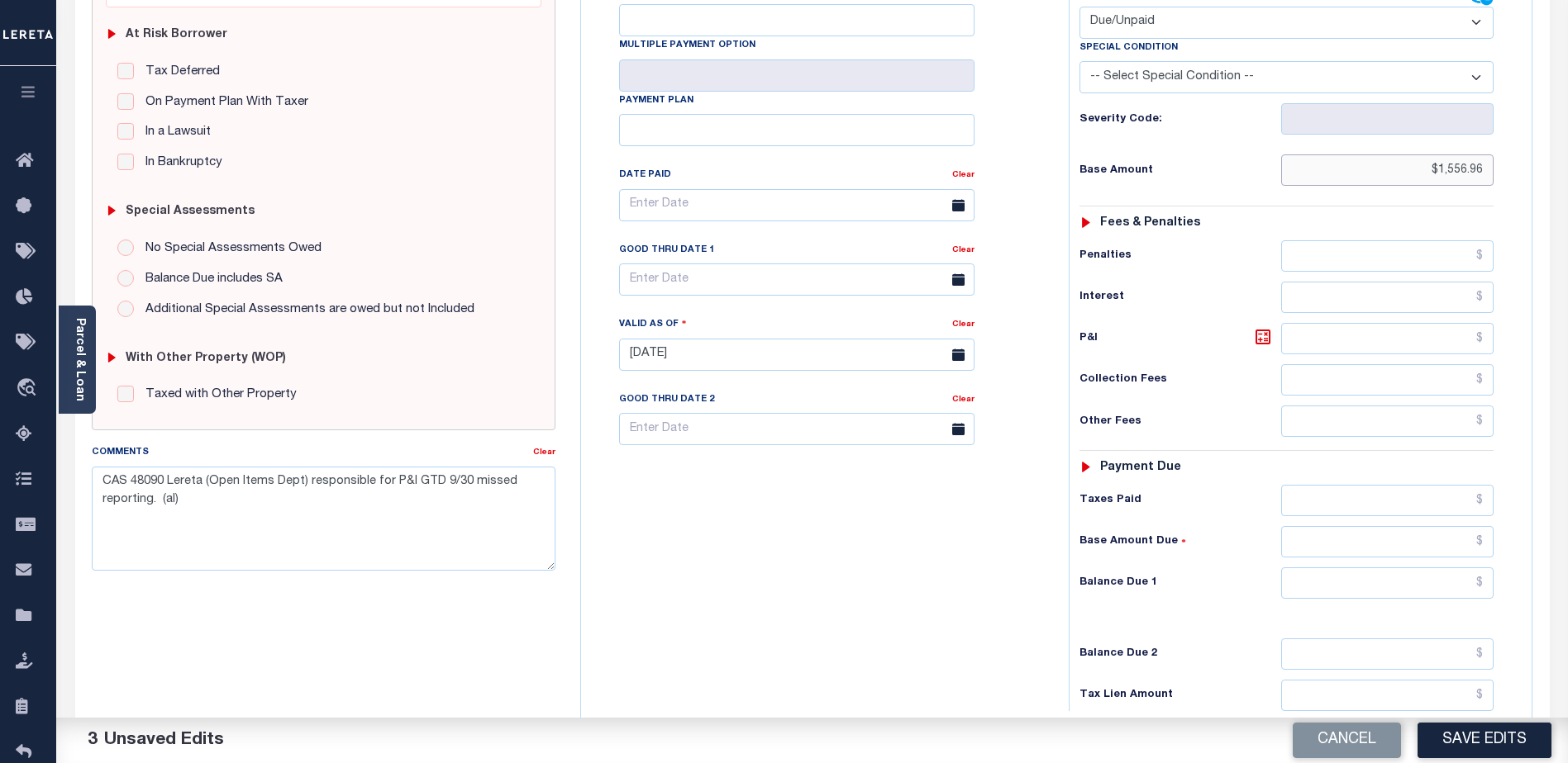
scroll to position [330, 0]
type input "$1,556.96"
click at [1339, 564] on input "text" at bounding box center [1386, 580] width 212 height 32
type input "$"
type input "$1,556.96"
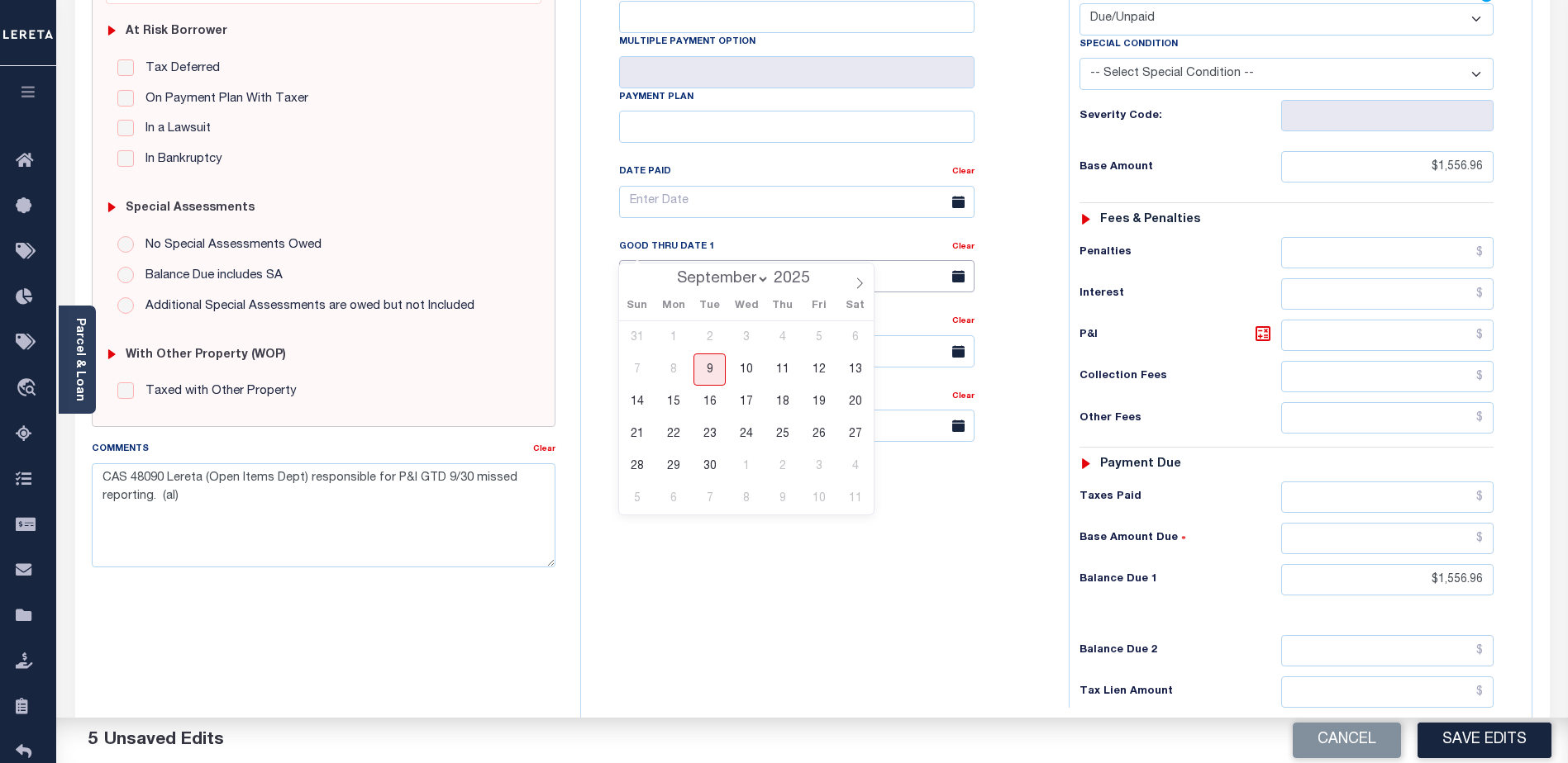
click at [767, 260] on input "text" at bounding box center [796, 276] width 355 height 33
click at [713, 465] on span "30" at bounding box center [710, 467] width 33 height 33
type input "[DATE]"
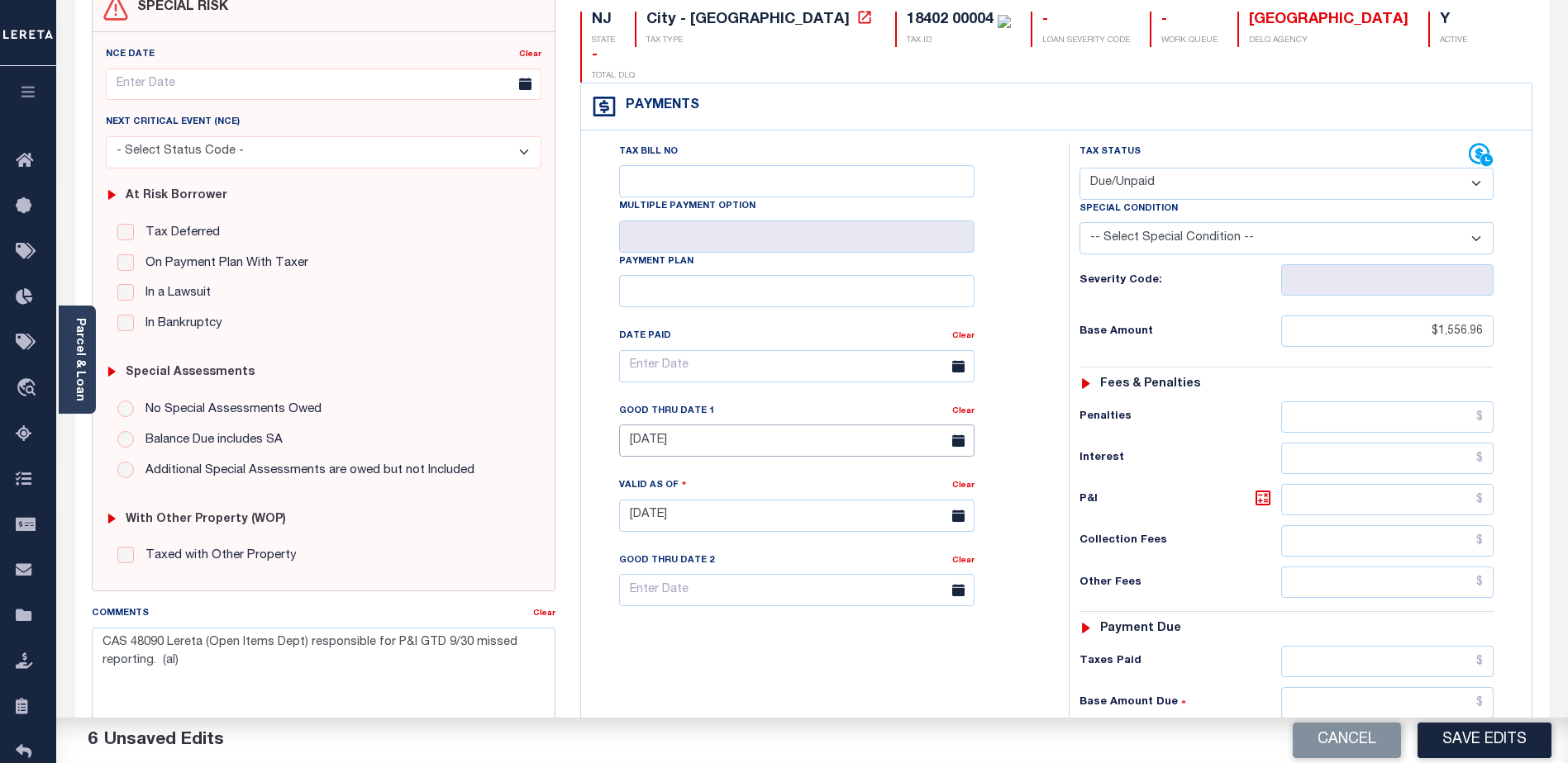
scroll to position [165, 0]
click at [1501, 738] on button "Save Edits" at bounding box center [1484, 740] width 134 height 35
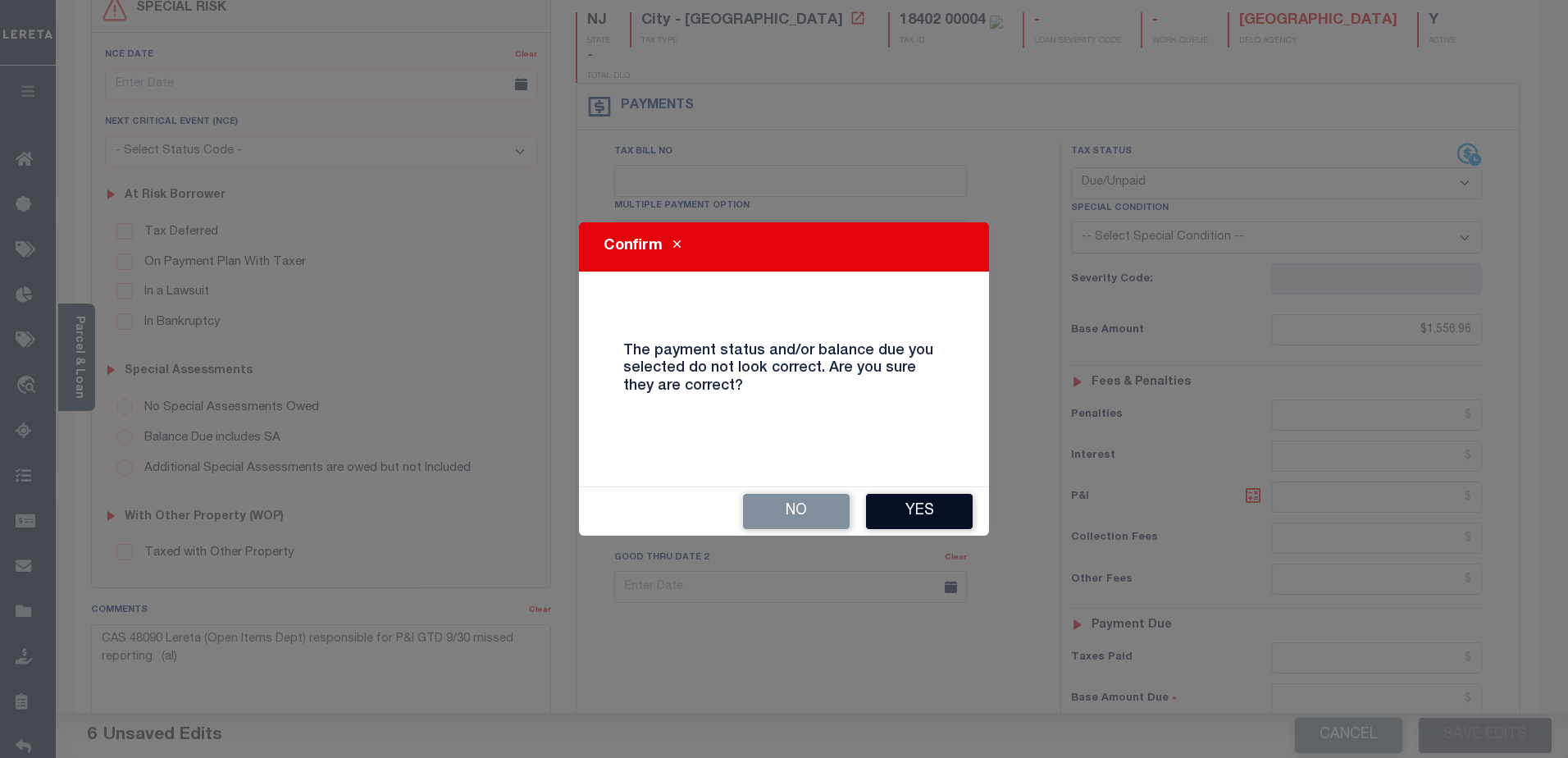
click at [941, 509] on button "Yes" at bounding box center [919, 511] width 107 height 35
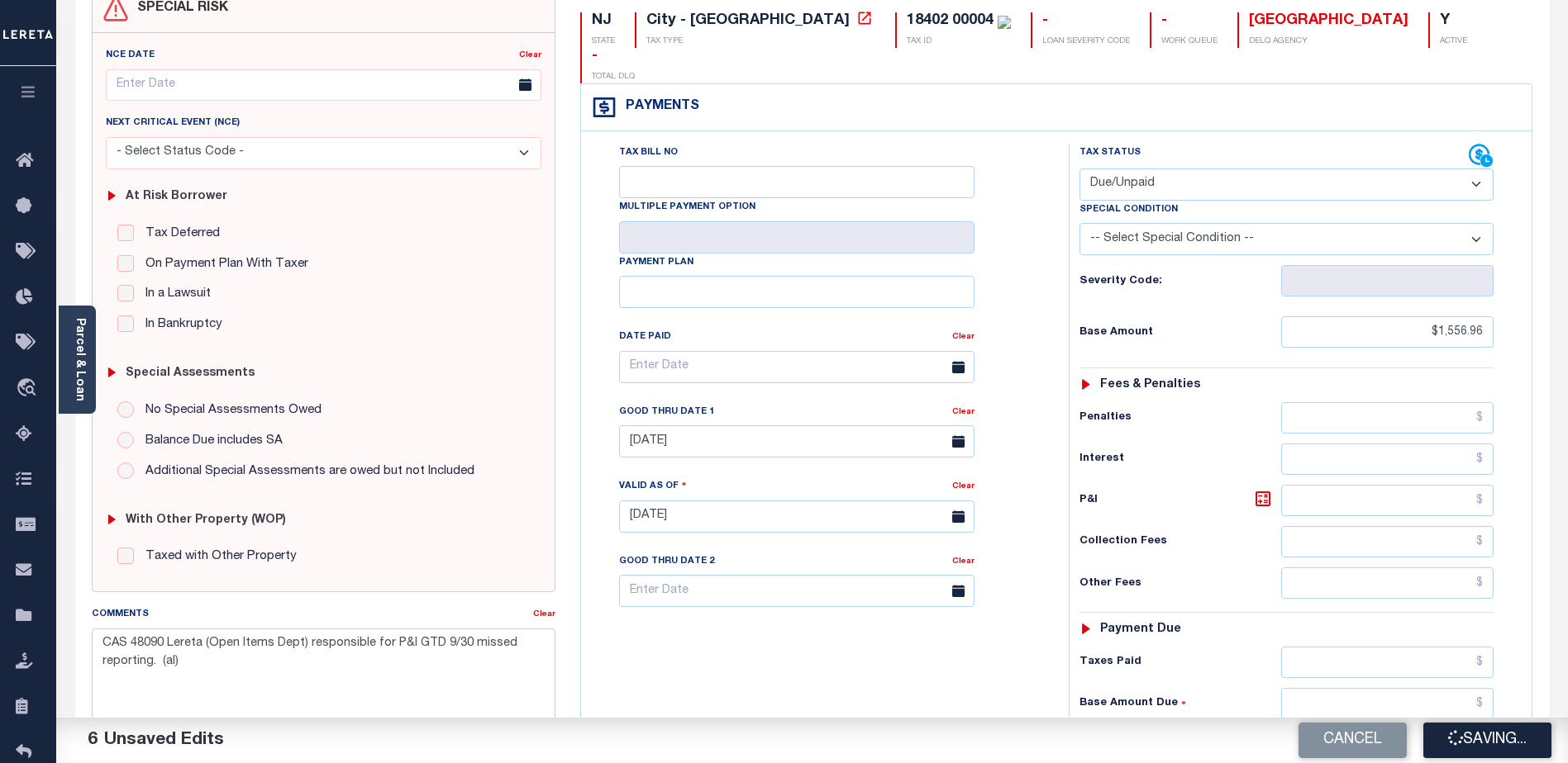
checkbox input "false"
type input "$1,556.96"
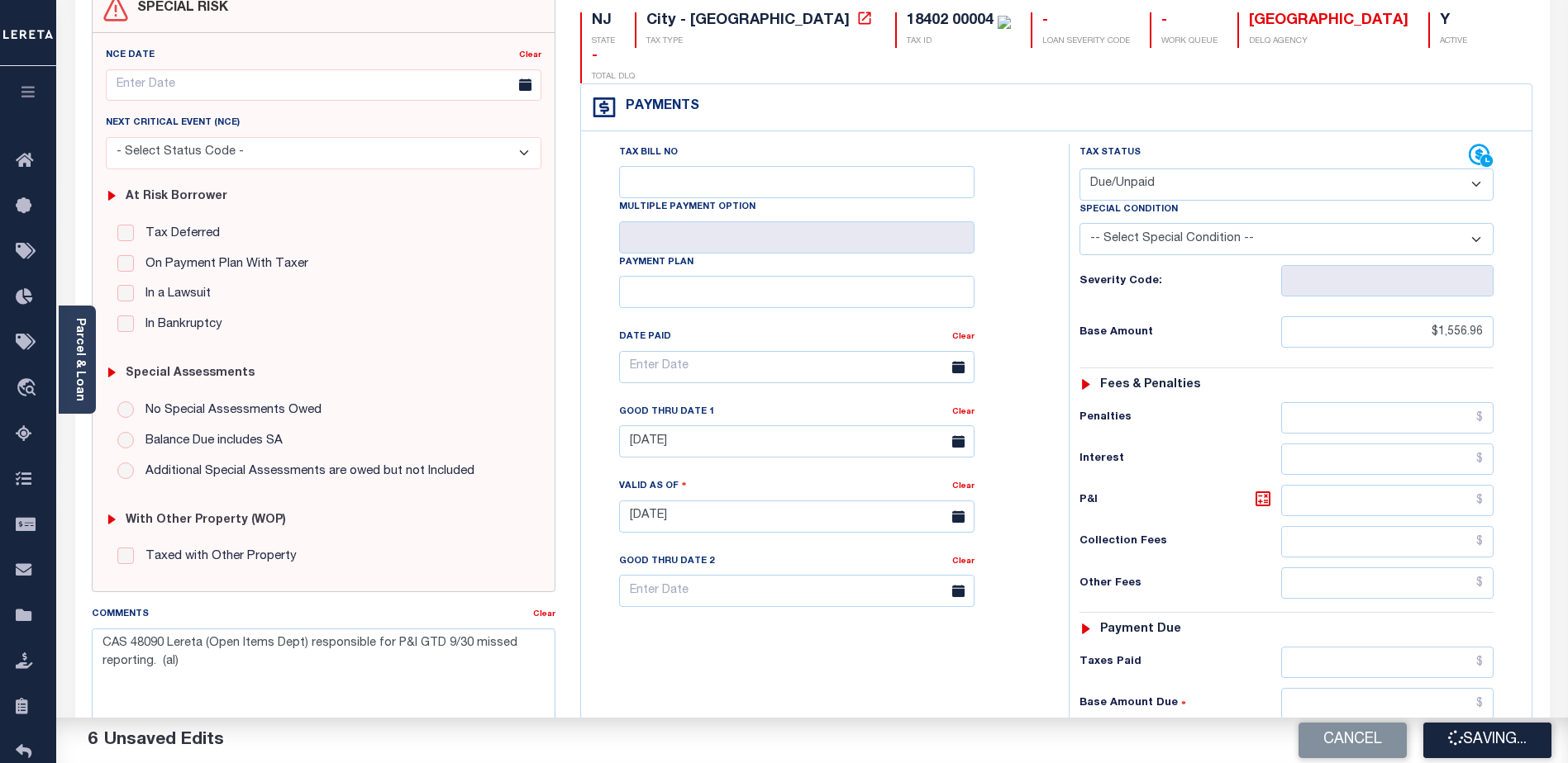
type input "$1,556.96"
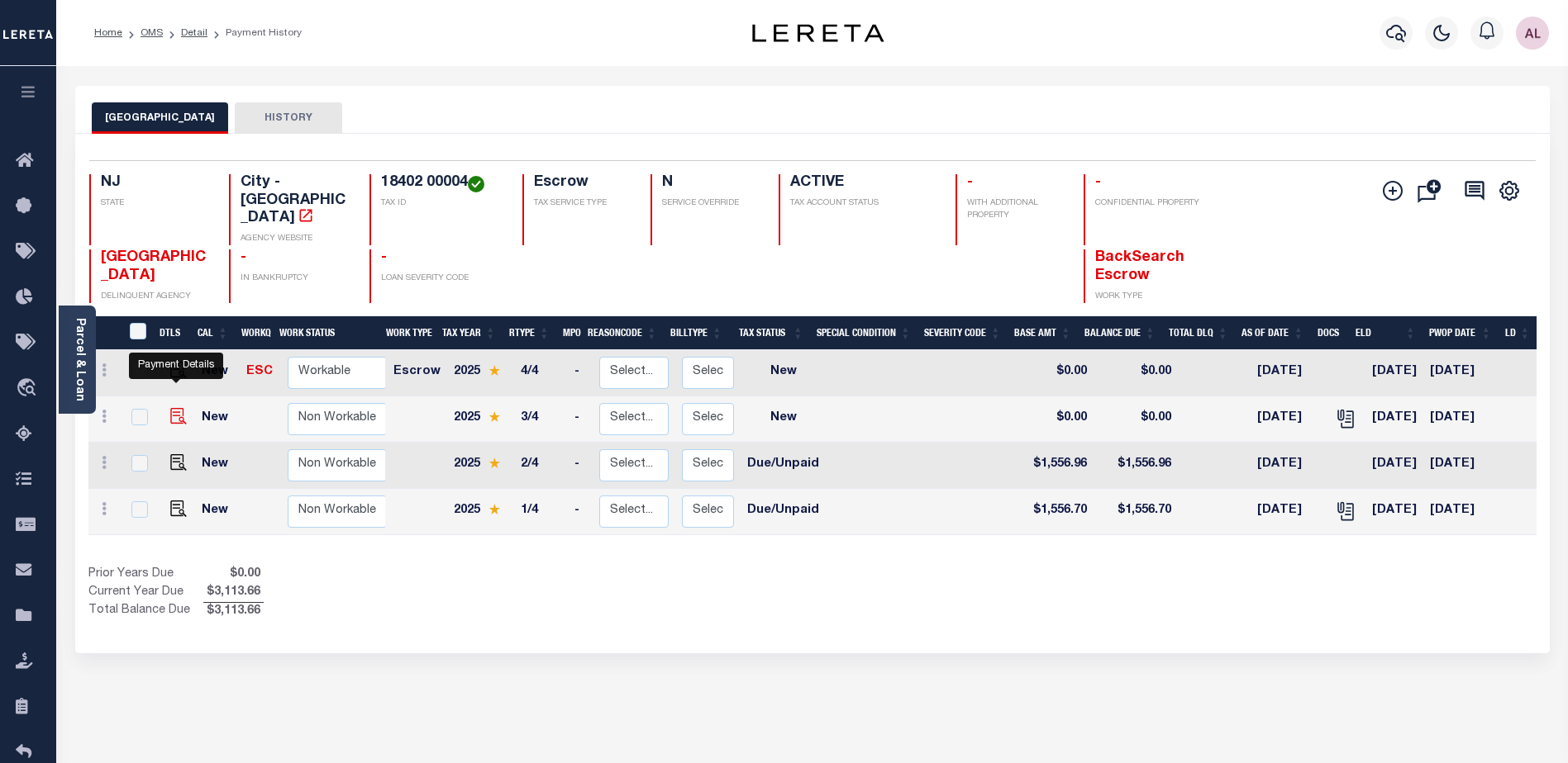
click at [174, 408] on img "" at bounding box center [178, 416] width 16 height 16
checkbox input "true"
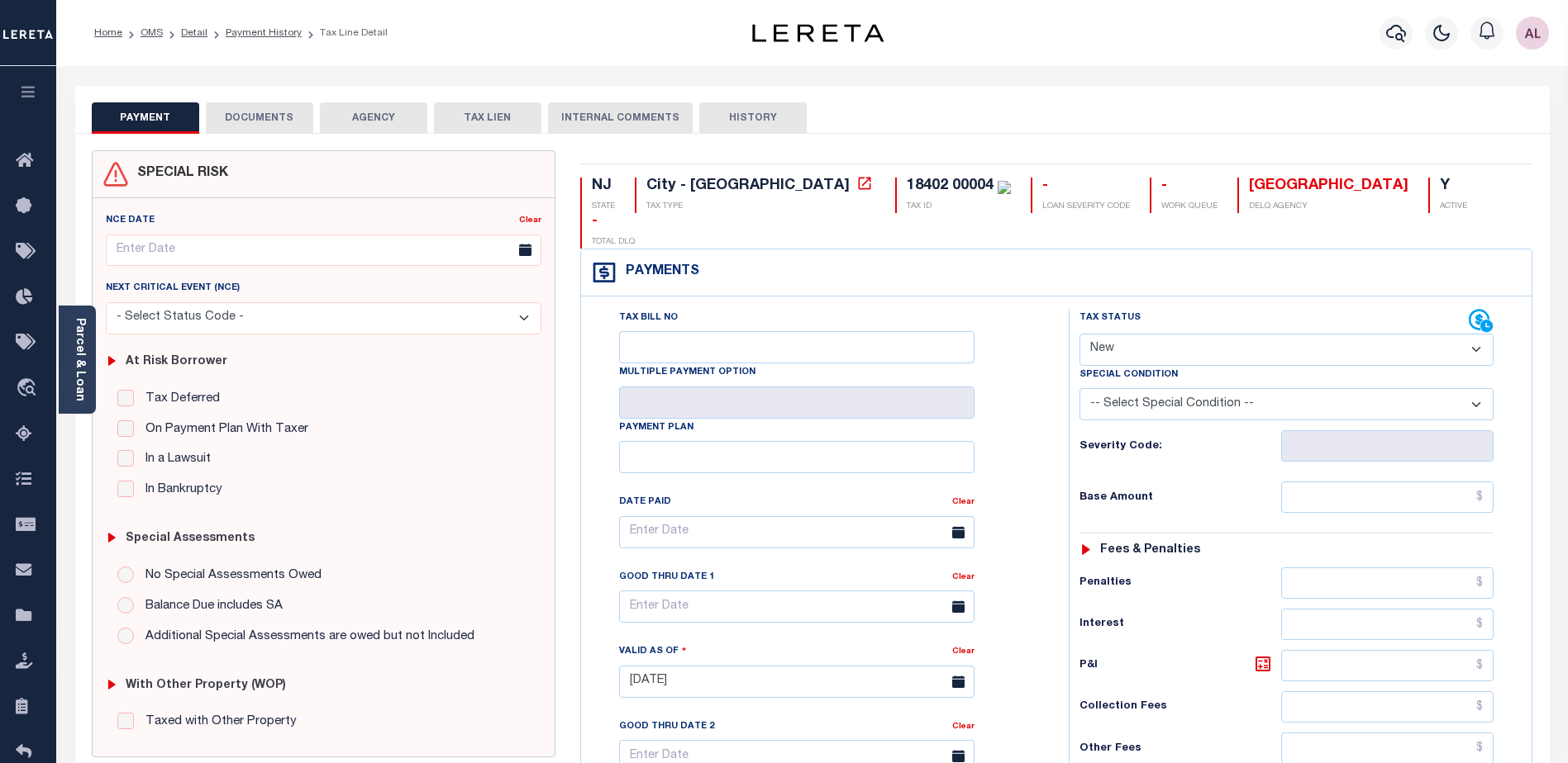
click at [1103, 334] on select "- Select Status Code - Open Due/Unpaid Paid Incomplete No Tax Due Internal Refu…" at bounding box center [1286, 350] width 414 height 33
select select "DUE"
click at [1079, 334] on select "- Select Status Code - Open Due/Unpaid Paid Incomplete No Tax Due Internal Refu…" at bounding box center [1286, 350] width 414 height 33
type input "[DATE]"
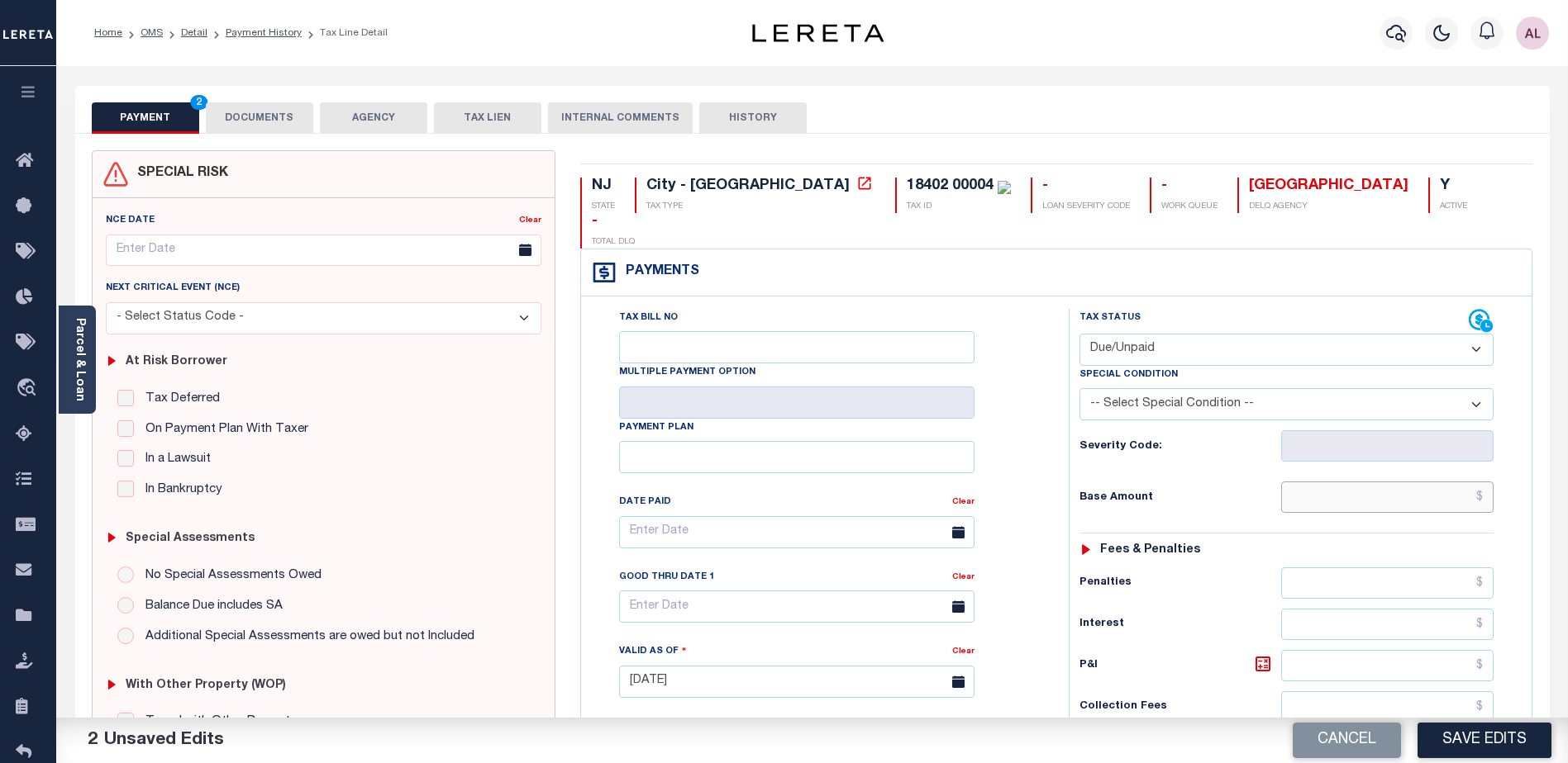
click at [1347, 481] on input "text" at bounding box center [1386, 497] width 212 height 32
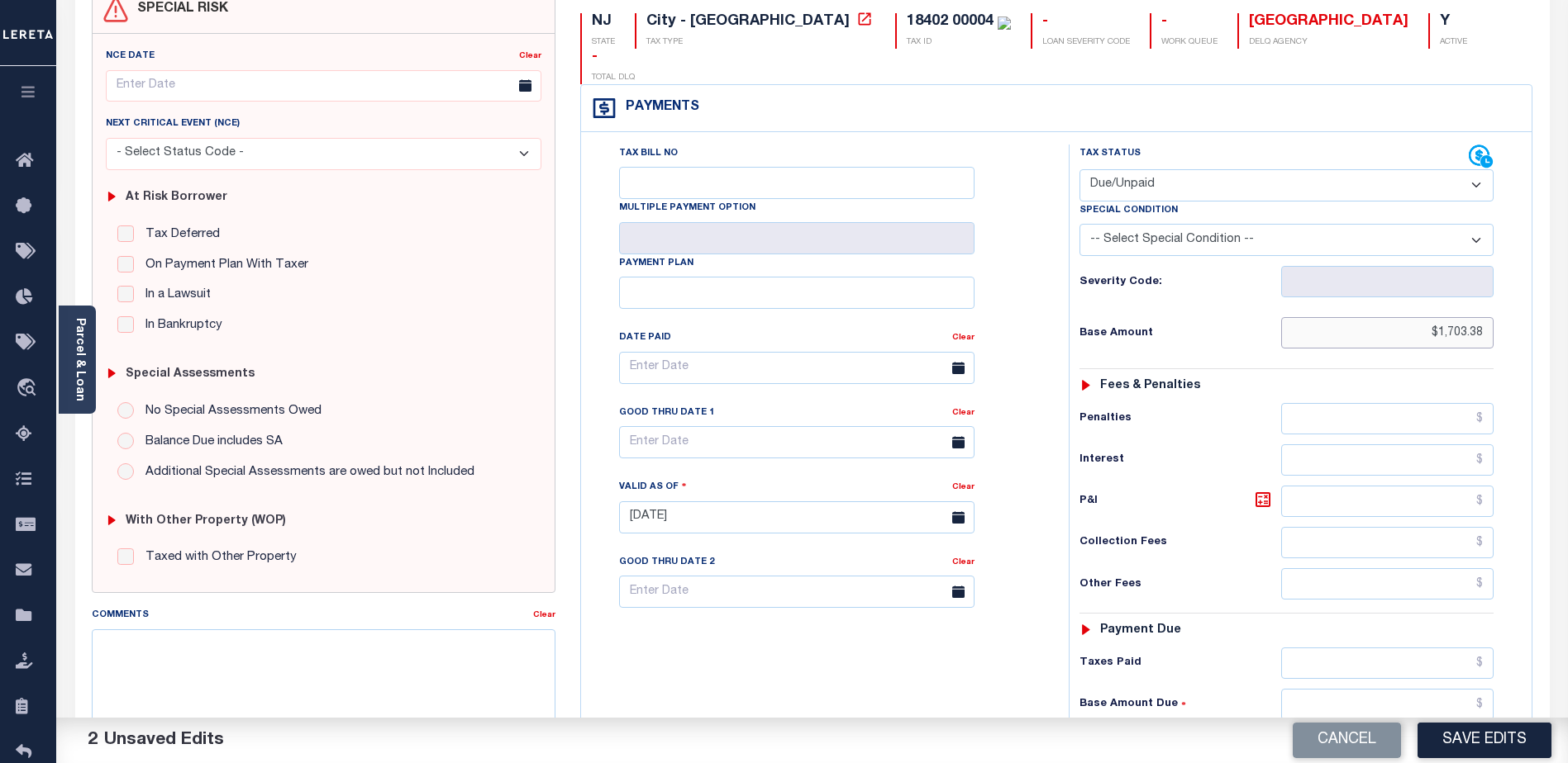
scroll to position [248, 0]
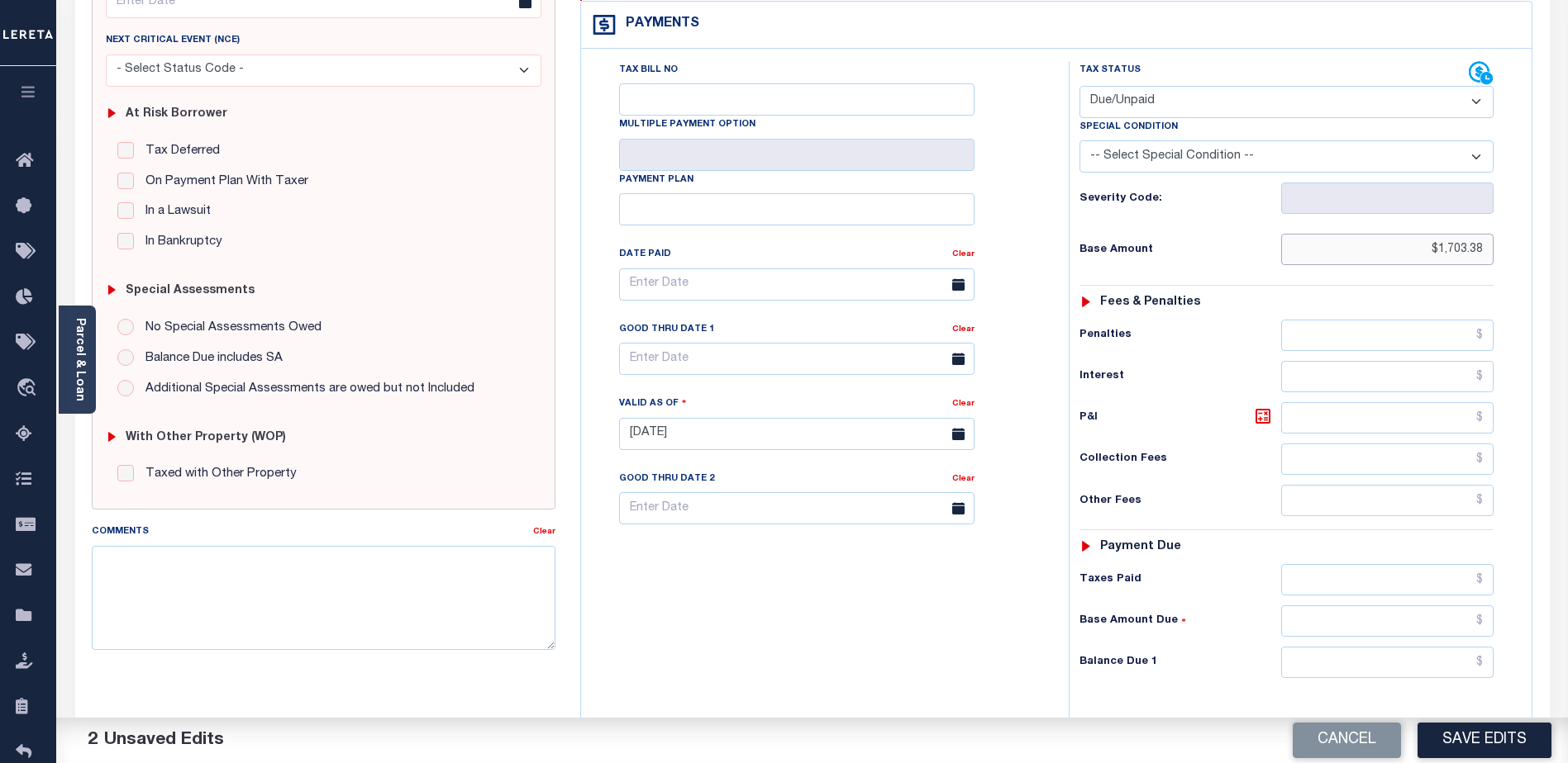
type input "$1,703.38"
click at [1324, 647] on input "text" at bounding box center [1386, 662] width 212 height 32
type input "$1,703.38"
click at [191, 573] on textarea "Comments" at bounding box center [323, 598] width 463 height 104
paste textarea "CAS 48090 Lereta (Open Items Dept) responsible for P&I GTD 9/30 missed reportin…"
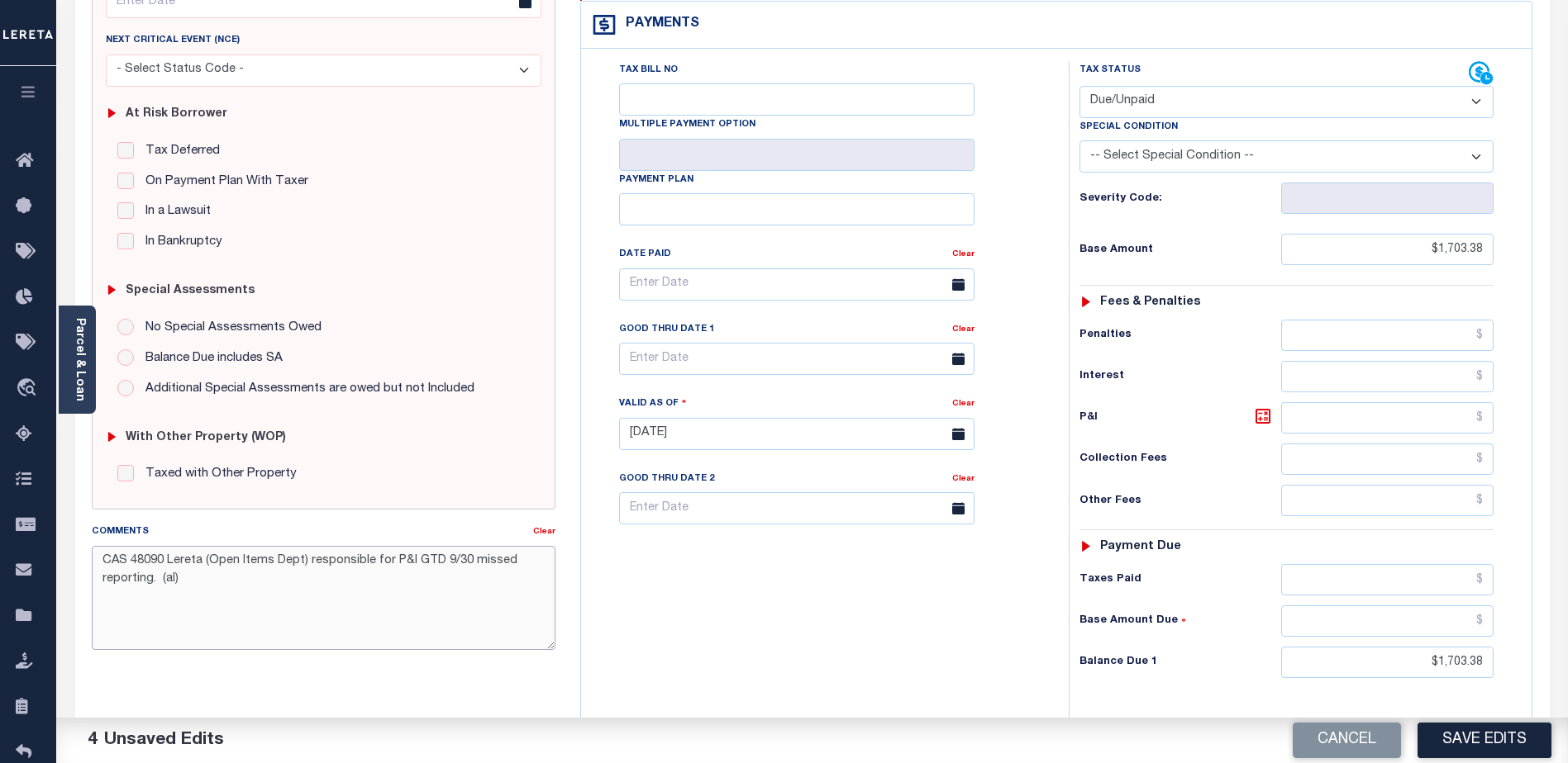
click at [411, 564] on textarea "CAS 48090 Lereta (Open Items Dept) responsible for P&I GTD 9/30 missed reportin…" at bounding box center [323, 598] width 463 height 104
type textarea "CAS 48090 Lereta (Open Items Dept) responsible for P&I GTD 9/30 missed reportin…"
click at [734, 343] on input "text" at bounding box center [796, 359] width 355 height 33
click at [713, 549] on span "30" at bounding box center [710, 549] width 33 height 33
type input "[DATE]"
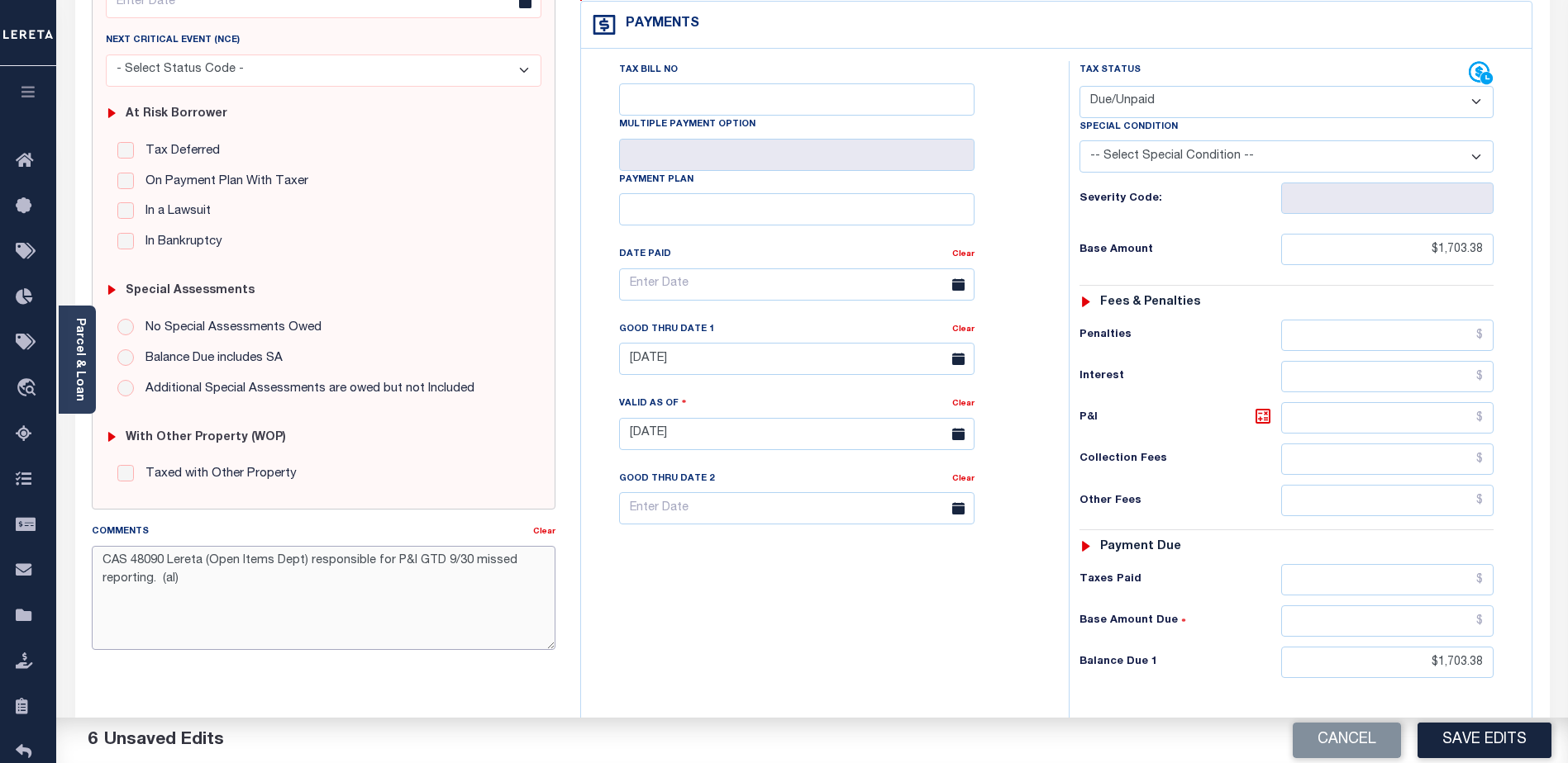
click at [410, 561] on textarea "CAS 48090 Lereta (Open Items Dept) responsible for P&I GTD 9/30 missed reportin…" at bounding box center [323, 598] width 463 height 104
click at [236, 582] on textarea "CAS 48090 Lereta (Open Items Dept) responsible for P&I $352.27 GTD 9/30 missed …" at bounding box center [323, 598] width 463 height 104
click at [486, 563] on textarea "CAS 48090 Lereta (Open Items Dept) responsible for P&I $352.27 GTD 9/30 missed …" at bounding box center [323, 598] width 463 height 104
click at [209, 577] on textarea "CAS 48090 Lereta (Open Items Dept) responsible for P&I $352.27 GTD This amount …" at bounding box center [323, 598] width 463 height 104
drag, startPoint x: 512, startPoint y: 559, endPoint x: 485, endPoint y: 554, distance: 27.5
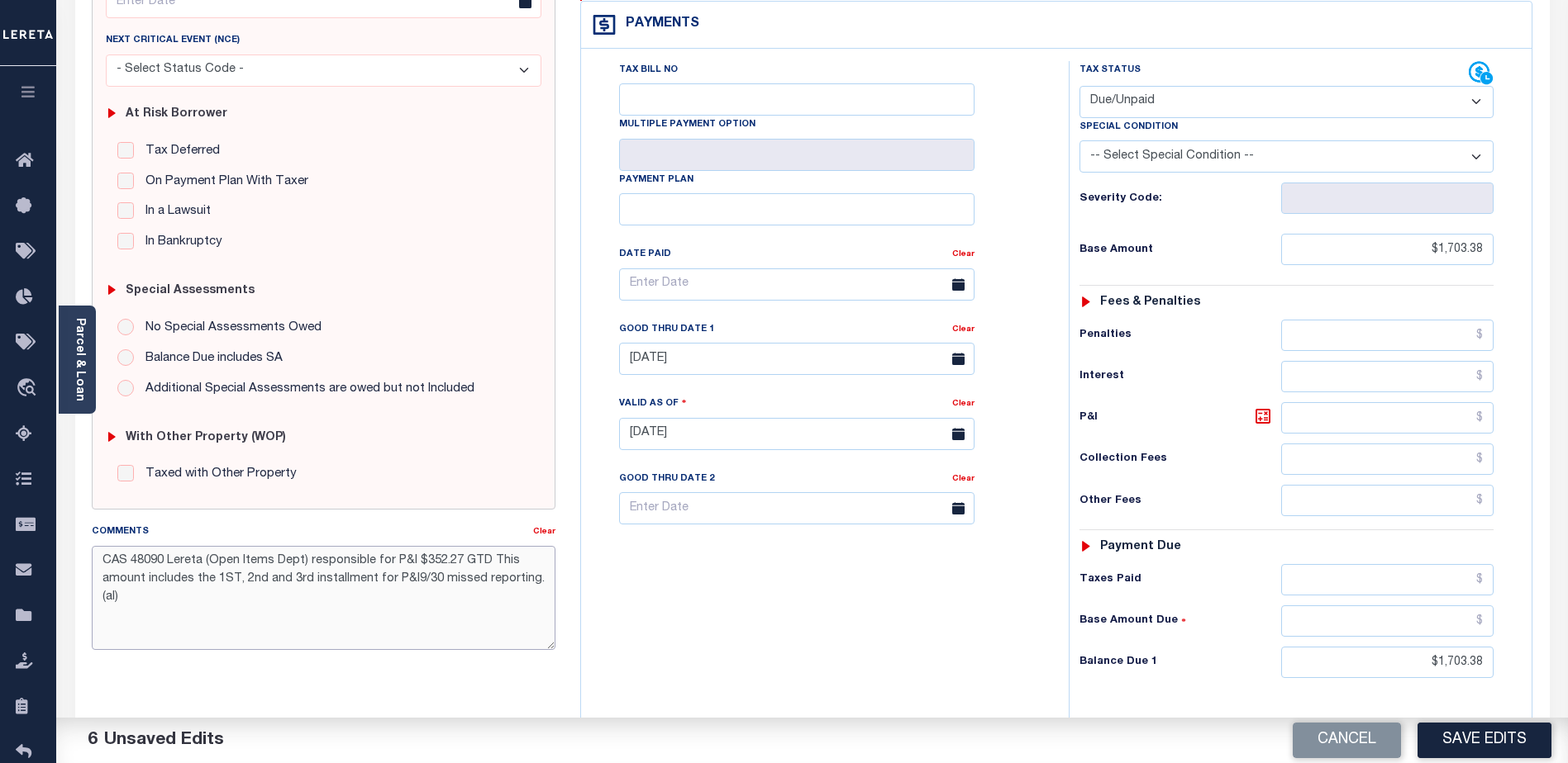
click at [485, 554] on textarea "CAS 48090 Lereta (Open Items Dept) responsible for P&I $352.27 GTD This amount …" at bounding box center [323, 598] width 463 height 104
click at [408, 581] on textarea "CAS 48090 Lereta (Open Items Dept) responsible for P&I $352.27 GTD this amount …" at bounding box center [323, 598] width 463 height 104
click at [409, 584] on textarea "CAS 48090 Lereta (Open Items Dept) responsible for P&I $352.27 GTD this amount …" at bounding box center [323, 598] width 463 height 104
click at [482, 559] on textarea "CAS 48090 Lereta (Open Items Dept) responsible for P&I $352.27 GTD this amount …" at bounding box center [323, 598] width 463 height 104
drag, startPoint x: 441, startPoint y: 578, endPoint x: 409, endPoint y: 586, distance: 33.0
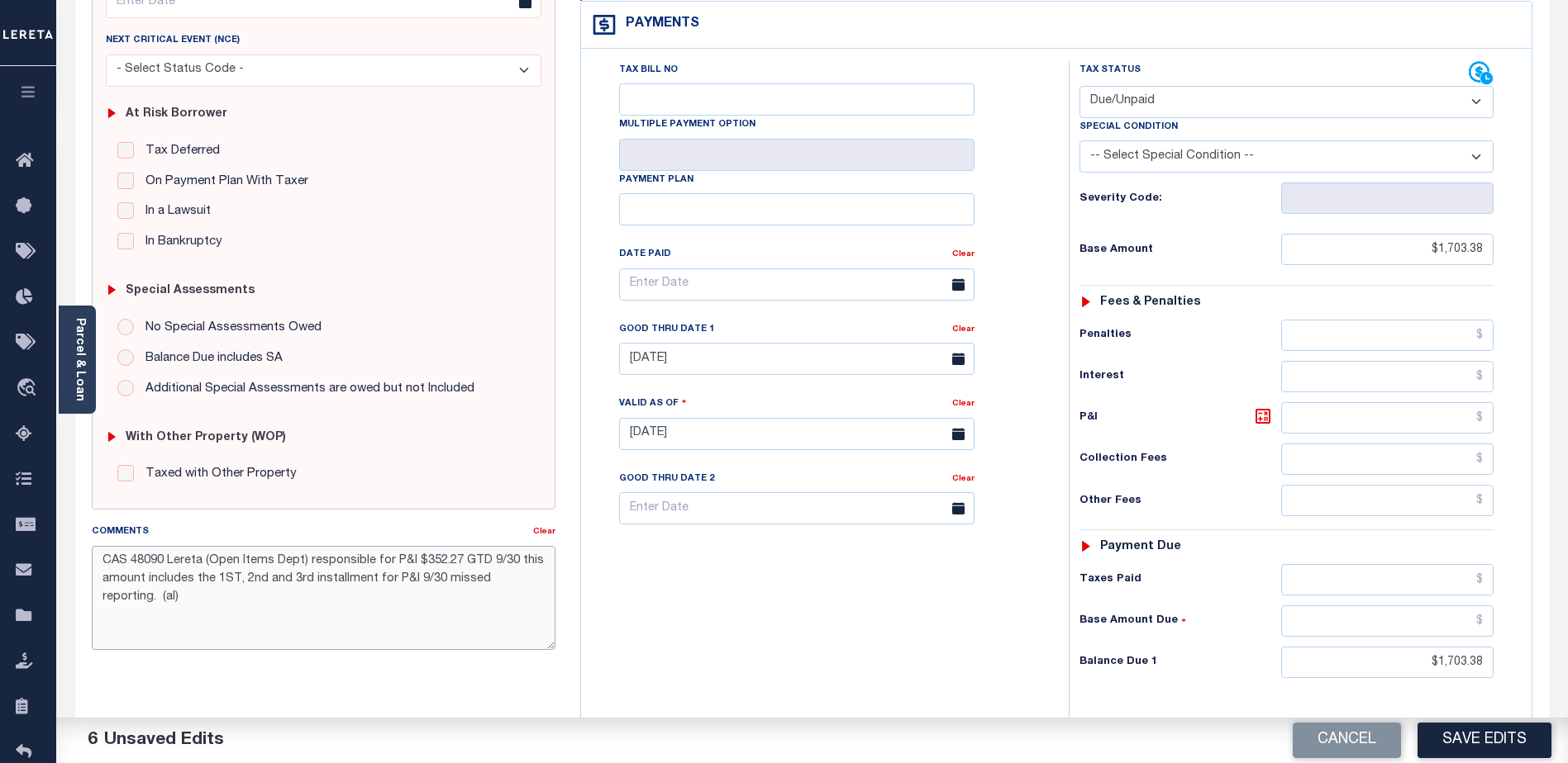
click at [409, 586] on textarea "CAS 48090 Lereta (Open Items Dept) responsible for P&I $352.27 GTD 9/30 this am…" at bounding box center [323, 598] width 463 height 104
click at [409, 579] on textarea "CAS 48090 Lereta (Open Items Dept) responsible for P&I $352.27 GTD 9/30 this am…" at bounding box center [323, 598] width 463 height 104
drag, startPoint x: 506, startPoint y: 579, endPoint x: 419, endPoint y: 580, distance: 87.0
click at [419, 580] on textarea "CAS 48090 Lereta (Open Items Dept) responsible for P&I $352.27 GTD 9/30 this am…" at bounding box center [323, 598] width 463 height 104
click at [304, 562] on textarea "CAS 48090 Lereta (Open Items Dept) responsible for P&I $352.27 GTD 9/30 this am…" at bounding box center [323, 598] width 463 height 104
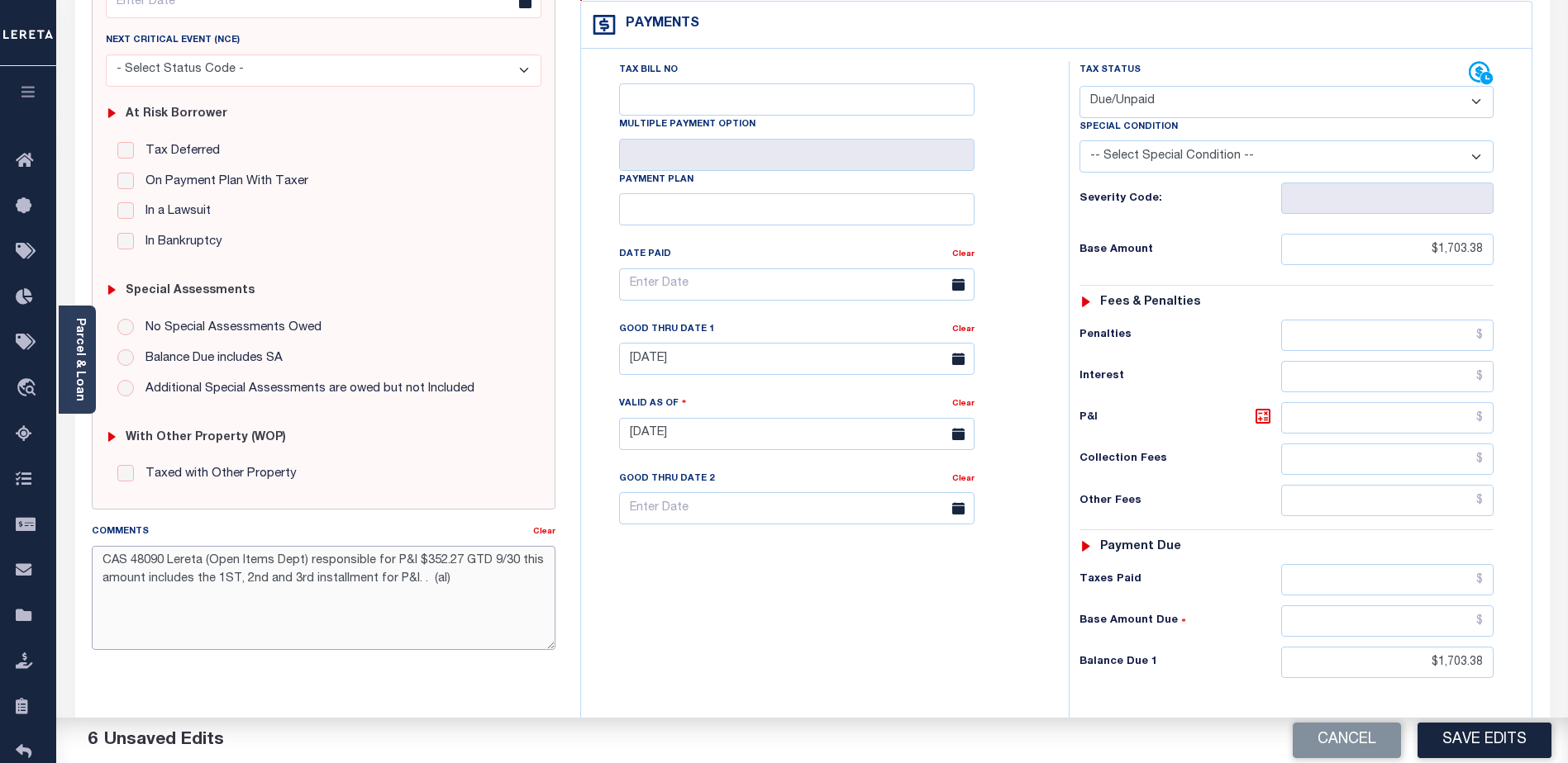
paste textarea "missed reporting"
drag, startPoint x: 526, startPoint y: 584, endPoint x: 456, endPoint y: 614, distance: 76.2
click at [456, 614] on textarea "CAS 48090 Lereta (Open Items Dept) missed reporting - responsible for P&I $352.…" at bounding box center [323, 598] width 463 height 104
click at [107, 605] on textarea "CAS 48090 Lereta (Open Items Dept) missed reporting - responsible for P&I $352.…" at bounding box center [323, 598] width 463 height 104
drag, startPoint x: 112, startPoint y: 596, endPoint x: 78, endPoint y: 598, distance: 34.1
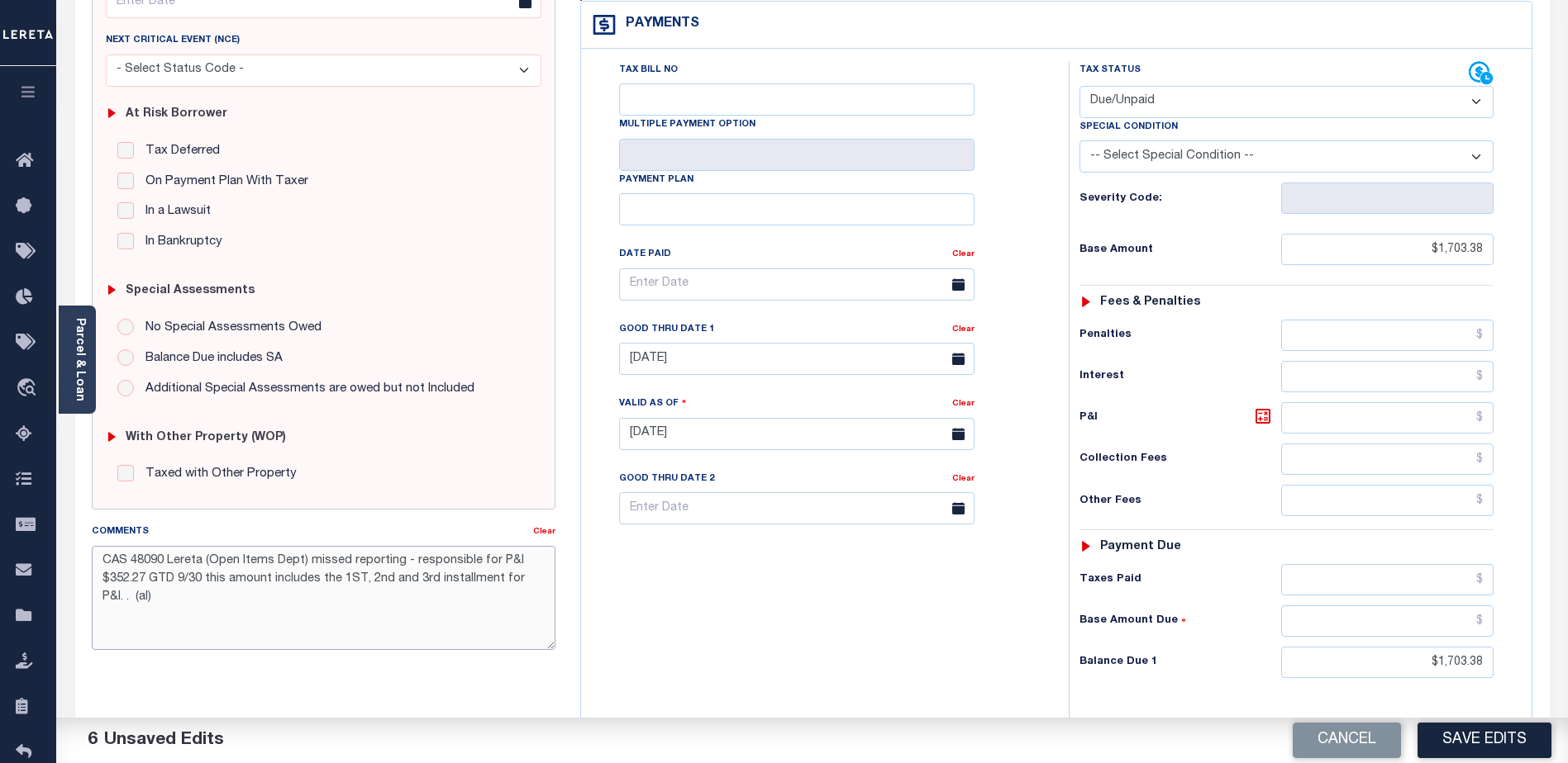
click at [78, 598] on div "SPECIAL RISK NCE Date Clear" at bounding box center [812, 432] width 1474 height 1091
click at [102, 558] on textarea "CAS 48090 Lereta (Open Items Dept) missed reporting - responsible for P&I $352.…" at bounding box center [323, 598] width 463 height 104
drag, startPoint x: 126, startPoint y: 600, endPoint x: 93, endPoint y: 598, distance: 33.1
click at [93, 598] on textarea "([GEOGRAPHIC_DATA]) CAS 48090 Lereta (Open Items Dept) missed reporting - respo…" at bounding box center [323, 598] width 463 height 104
click at [329, 558] on textarea "([GEOGRAPHIC_DATA]) CAS 48090 Lereta (Open Items Dept) missed reporting - respo…" at bounding box center [323, 598] width 463 height 104
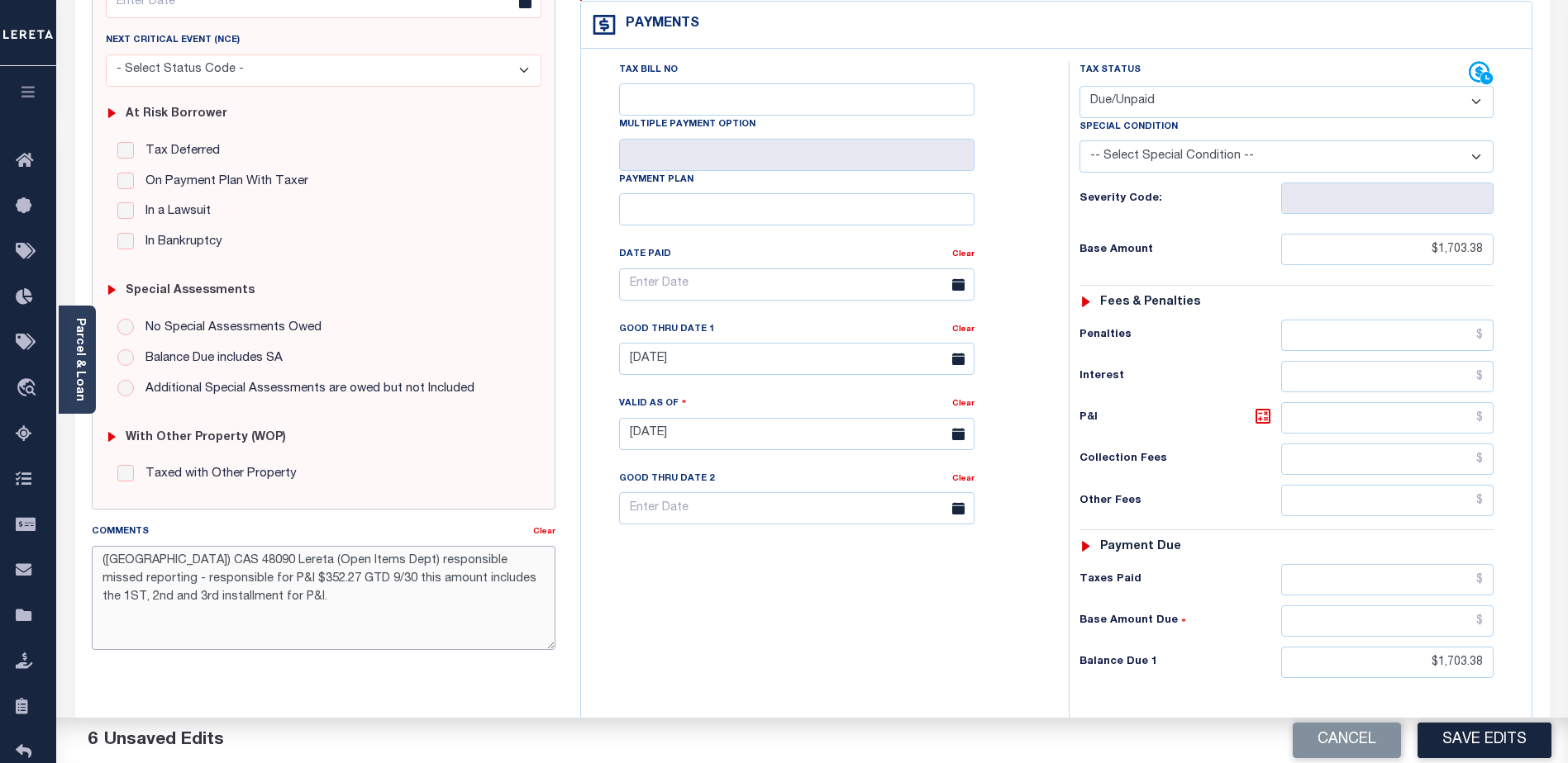
drag, startPoint x: 182, startPoint y: 578, endPoint x: 98, endPoint y: 583, distance: 84.1
click at [98, 583] on textarea "([GEOGRAPHIC_DATA]) CAS 48090 Lereta (Open Items Dept) responsible missed repor…" at bounding box center [323, 598] width 463 height 104
type textarea "([GEOGRAPHIC_DATA]) CAS 48090 Lereta (Open Items Dept) responsible missed repor…"
click at [1486, 740] on button "Save Edits" at bounding box center [1484, 740] width 134 height 35
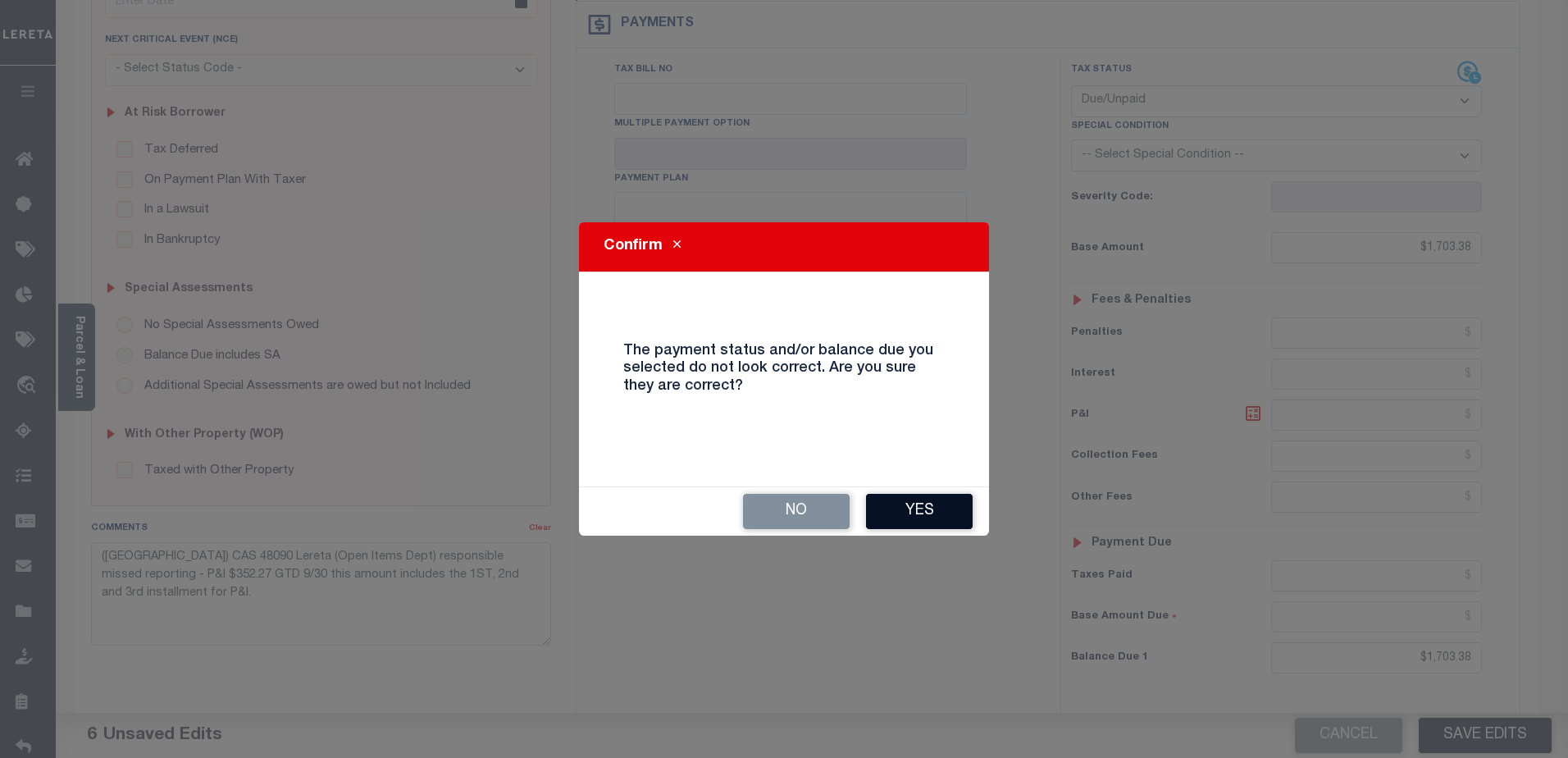
click at [931, 515] on button "Yes" at bounding box center [919, 511] width 107 height 35
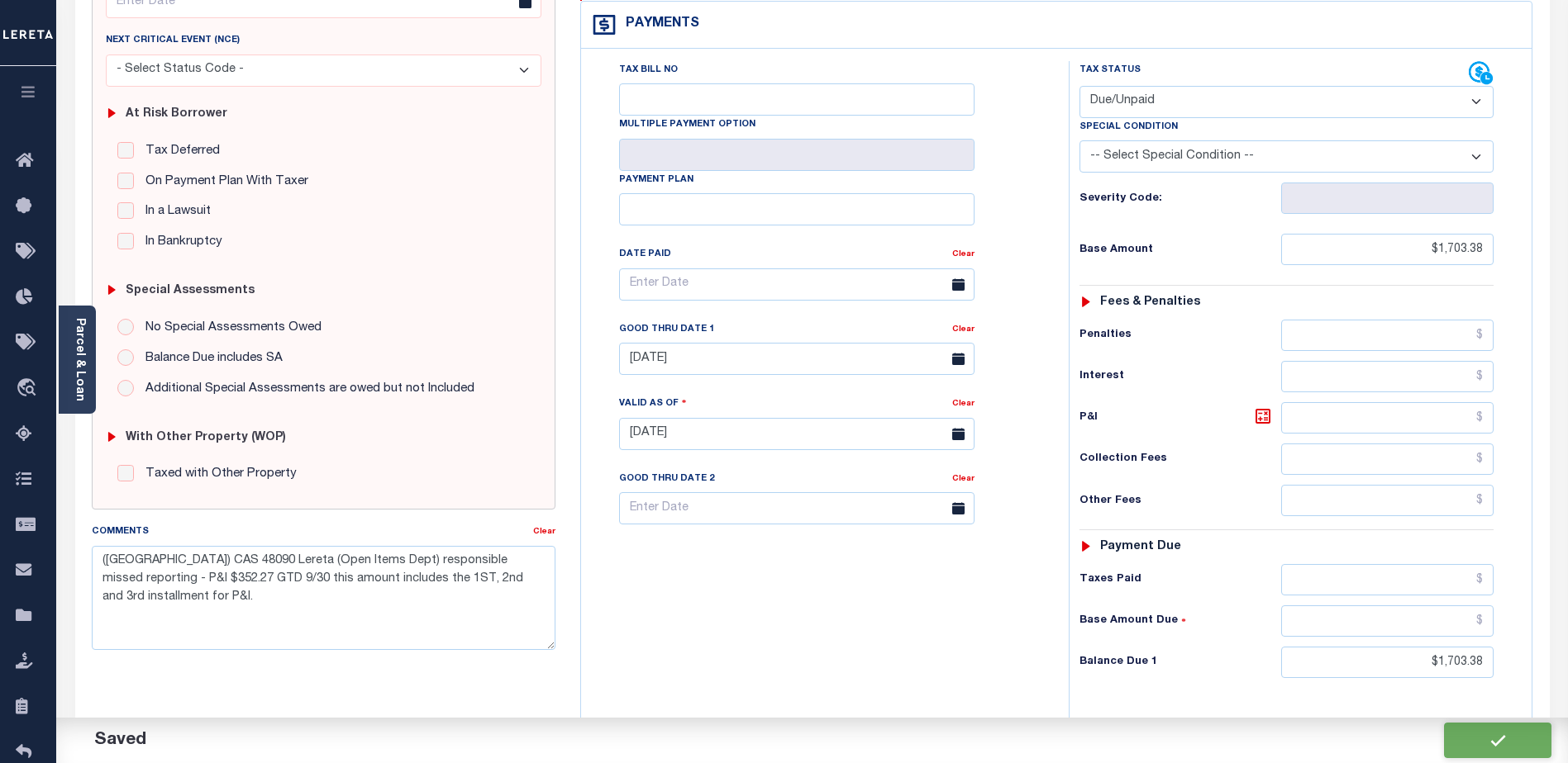
checkbox input "false"
type input "$1,703.38"
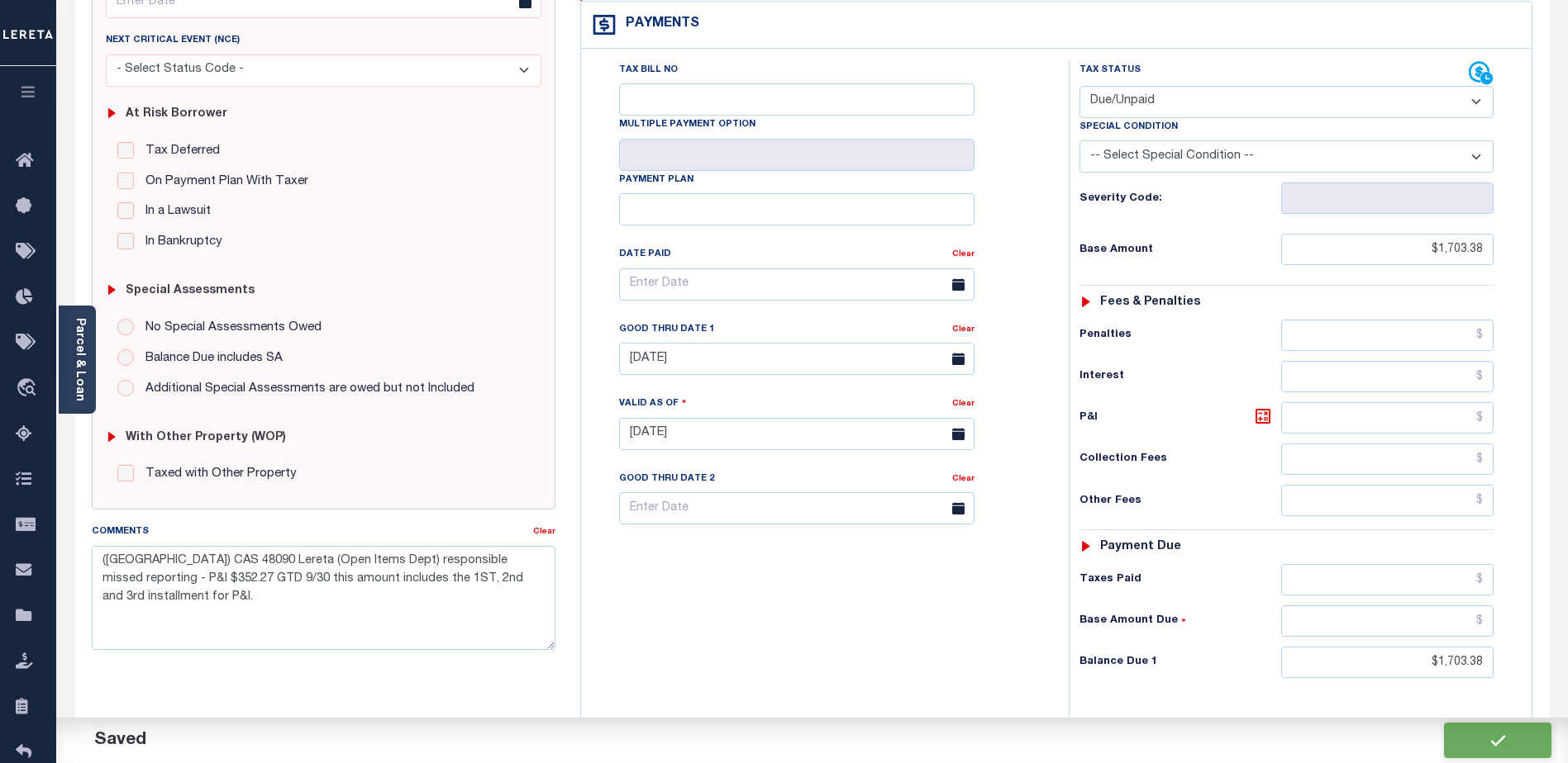
type input "$1,703.38"
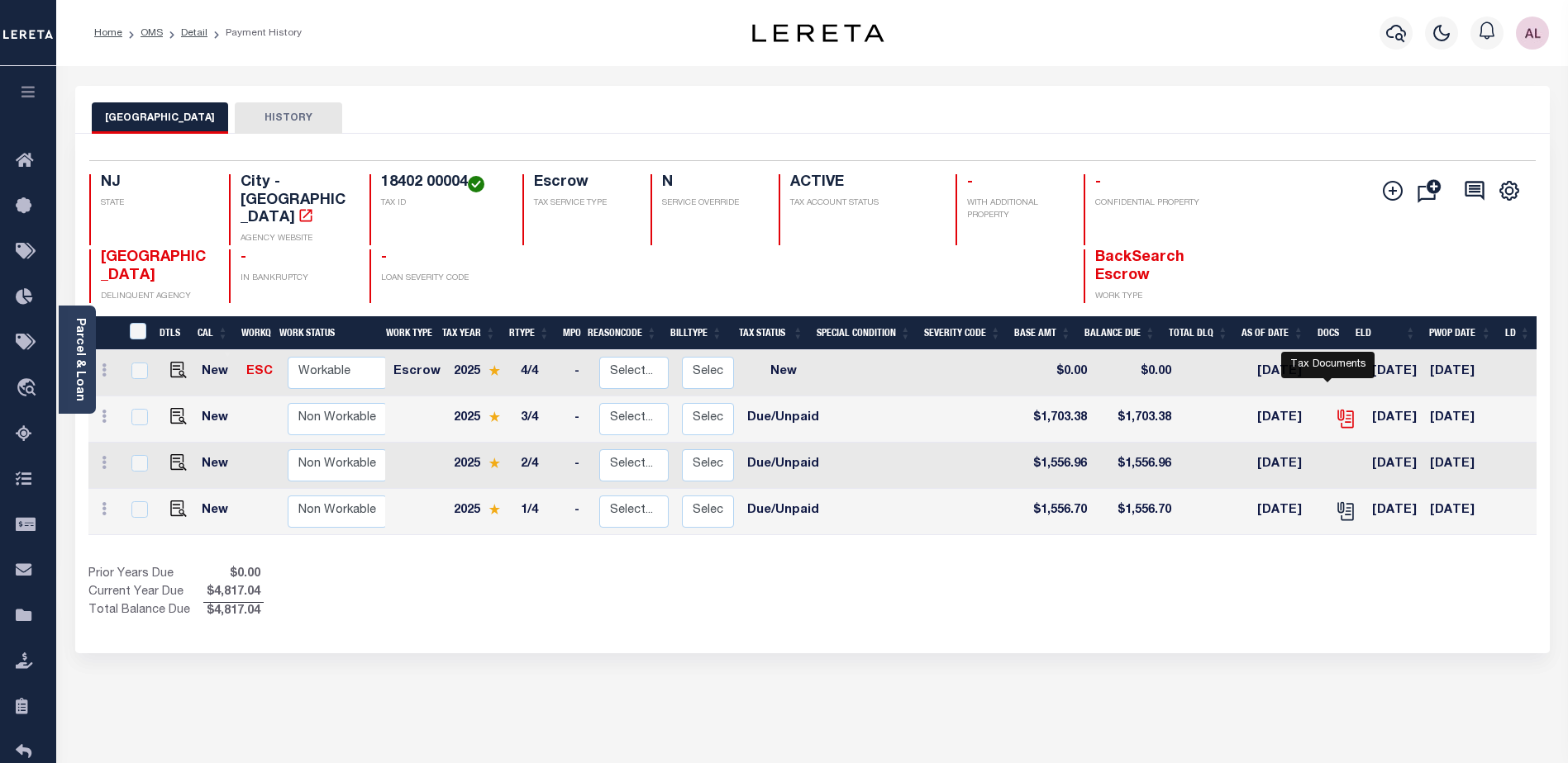
click at [1335, 408] on icon "" at bounding box center [1346, 419] width 22 height 22
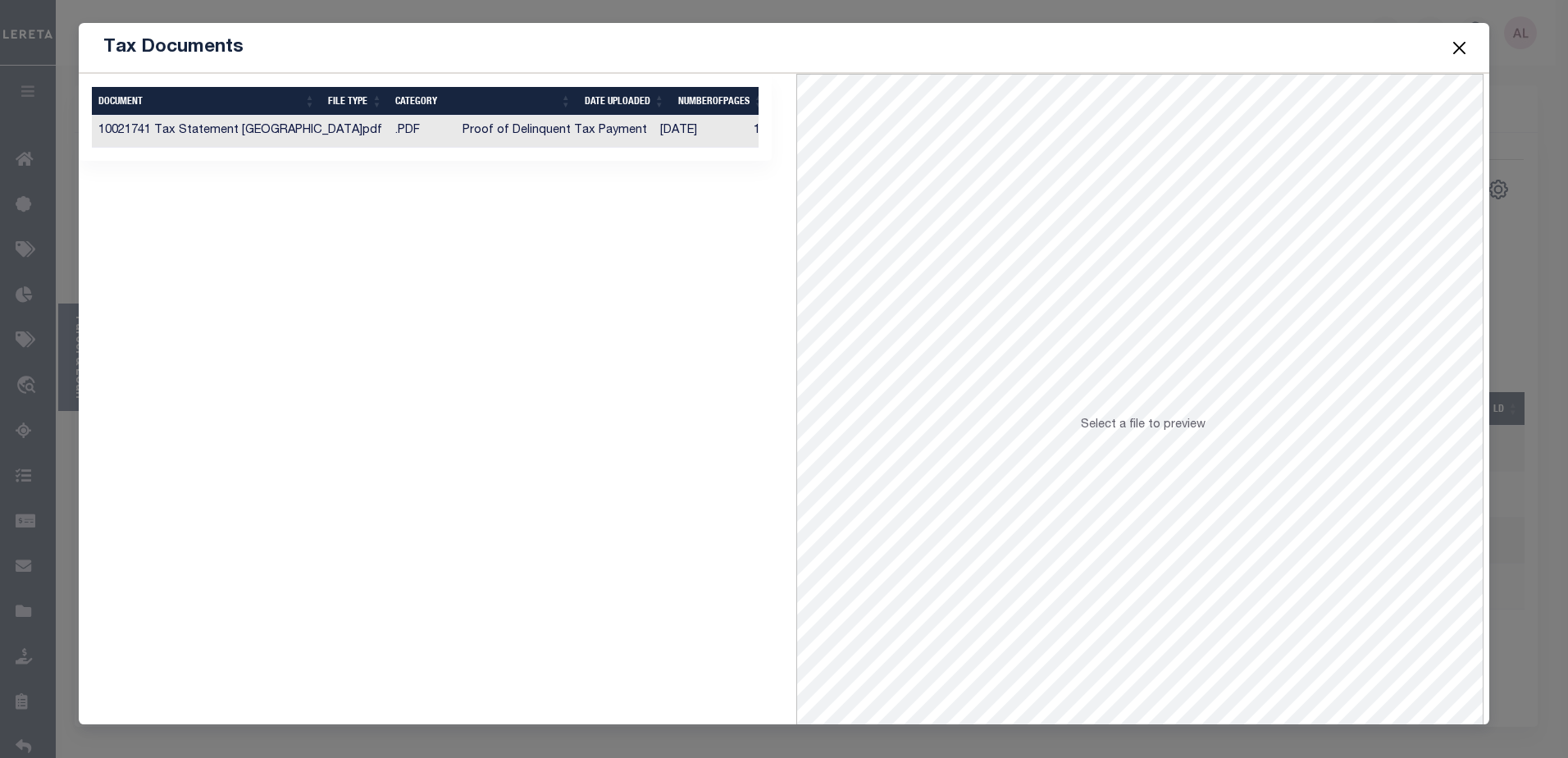
click at [389, 127] on td ".PDF" at bounding box center [422, 132] width 67 height 32
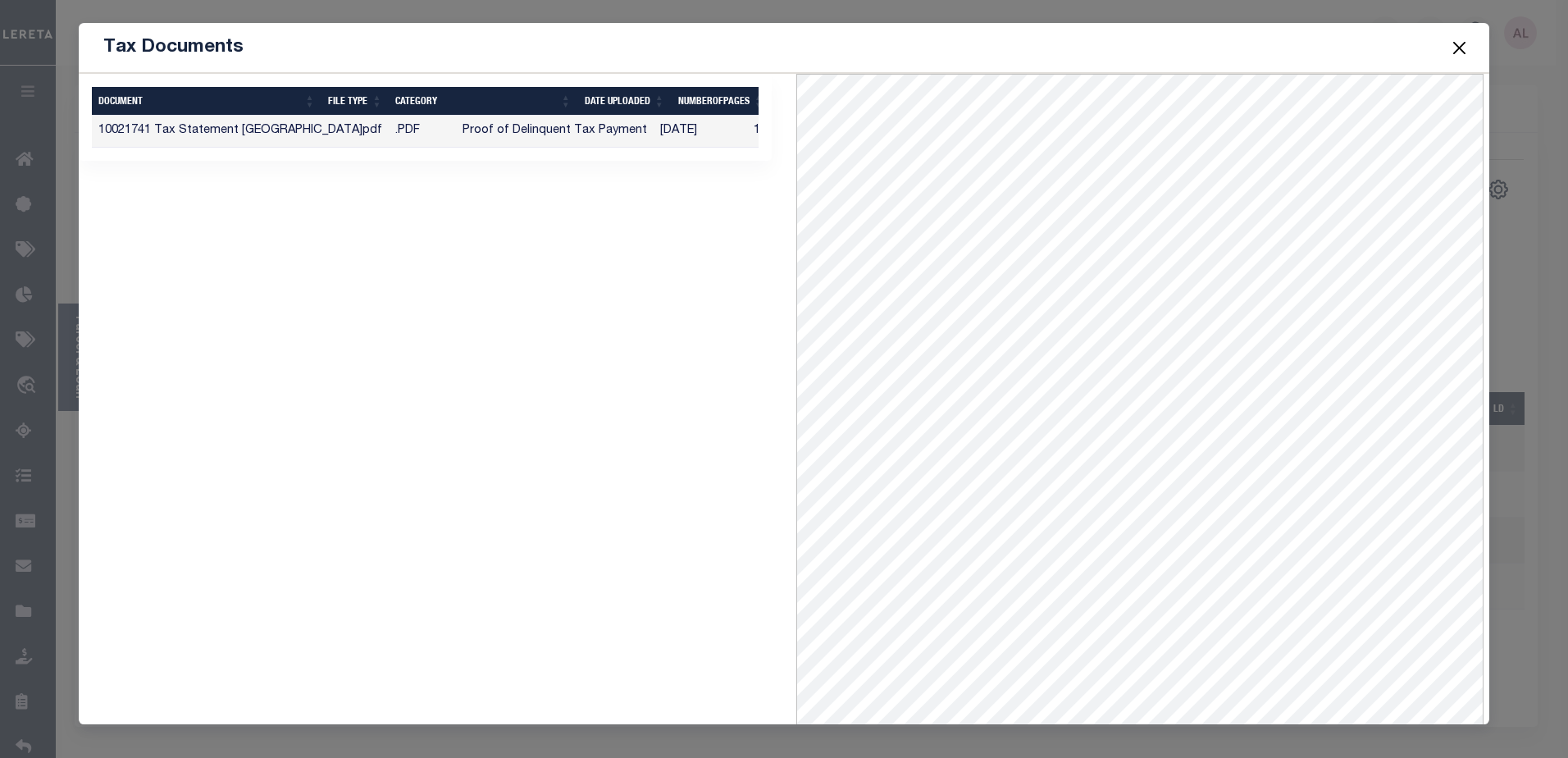
click at [1459, 44] on button "Close" at bounding box center [1460, 48] width 22 height 22
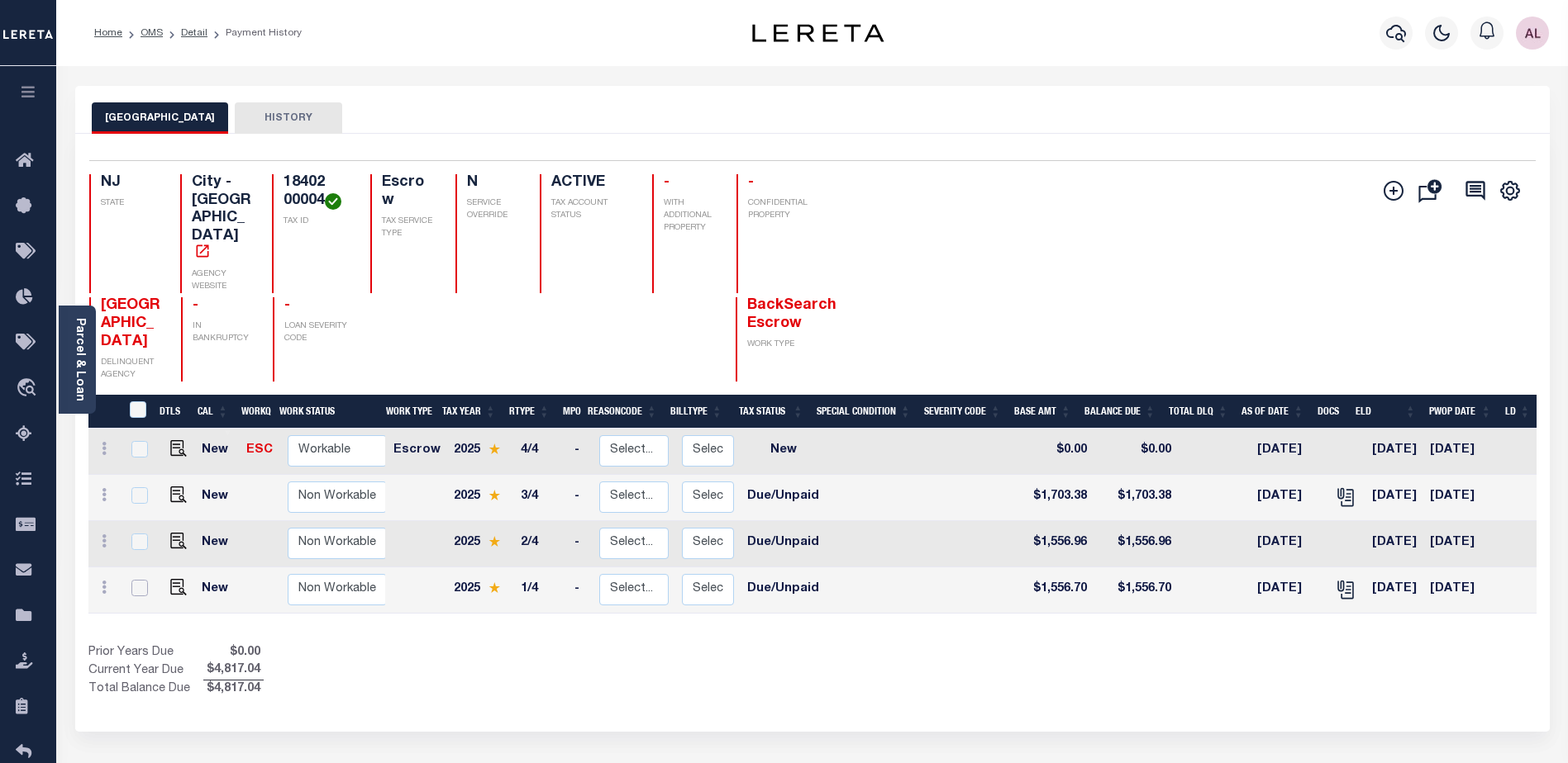
click at [140, 580] on input "checkbox" at bounding box center [139, 588] width 16 height 16
checkbox input "true"
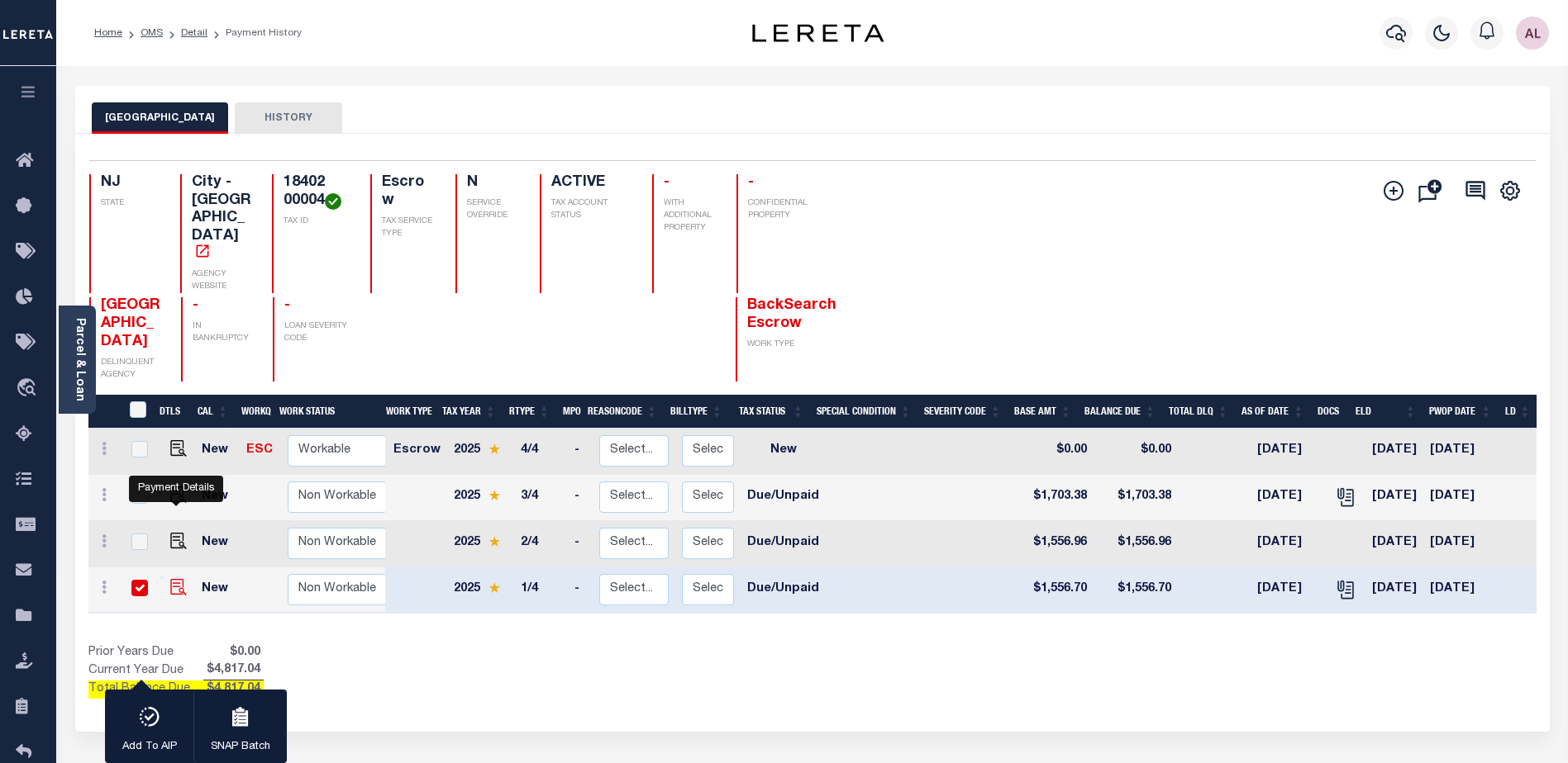
click at [175, 579] on img "" at bounding box center [178, 587] width 16 height 16
checkbox input "false"
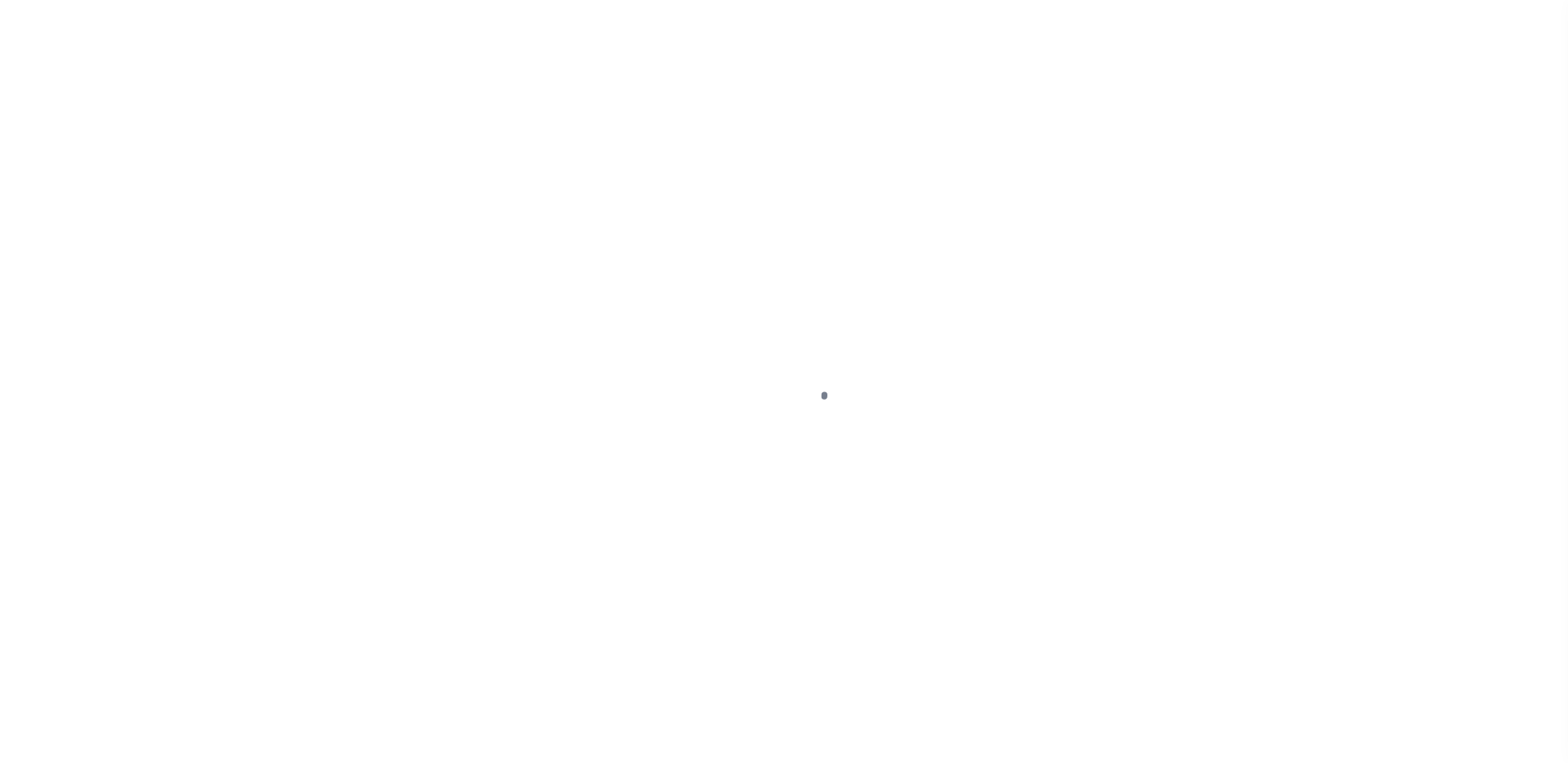
select select "DUE"
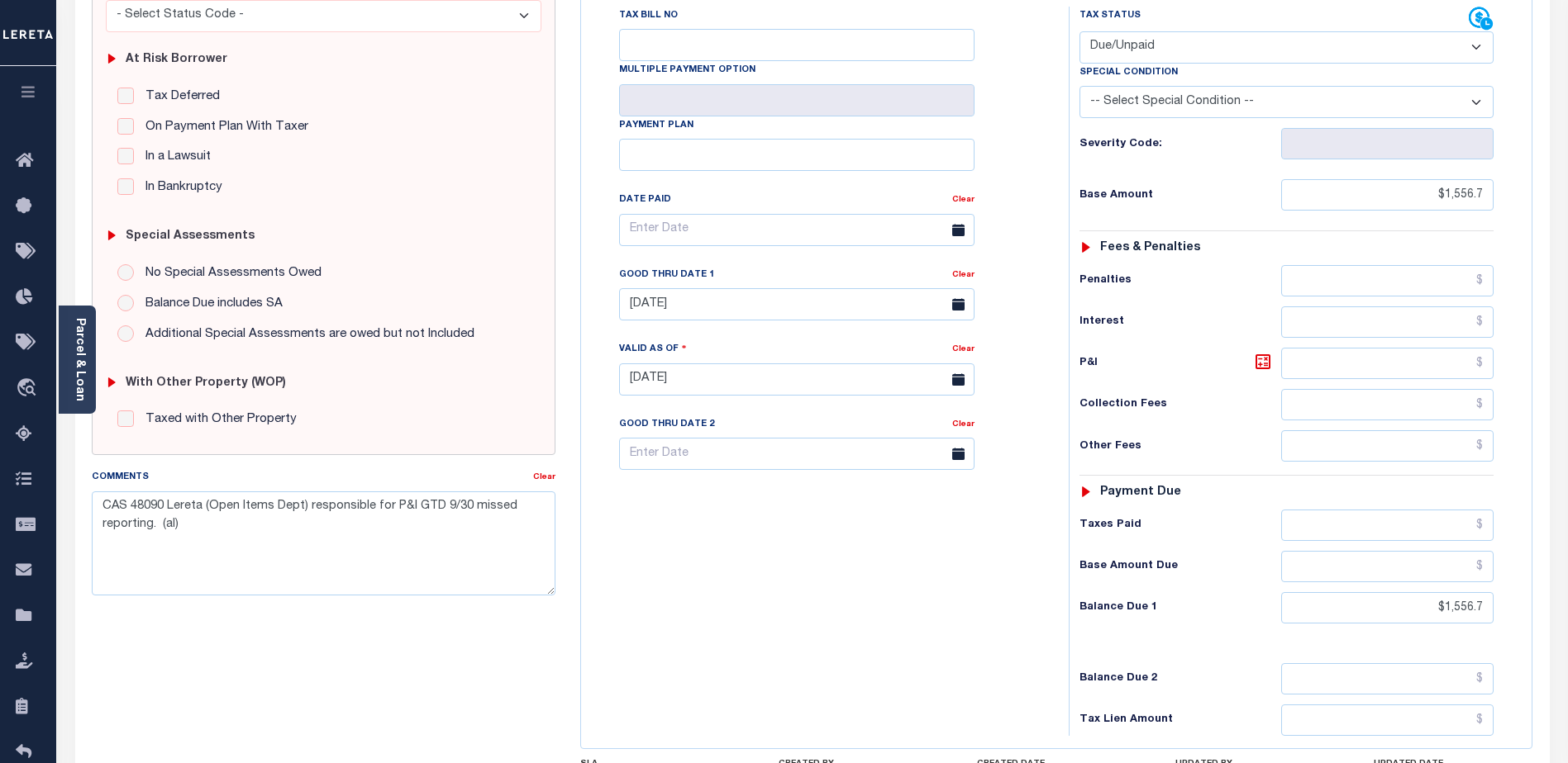
scroll to position [330, 0]
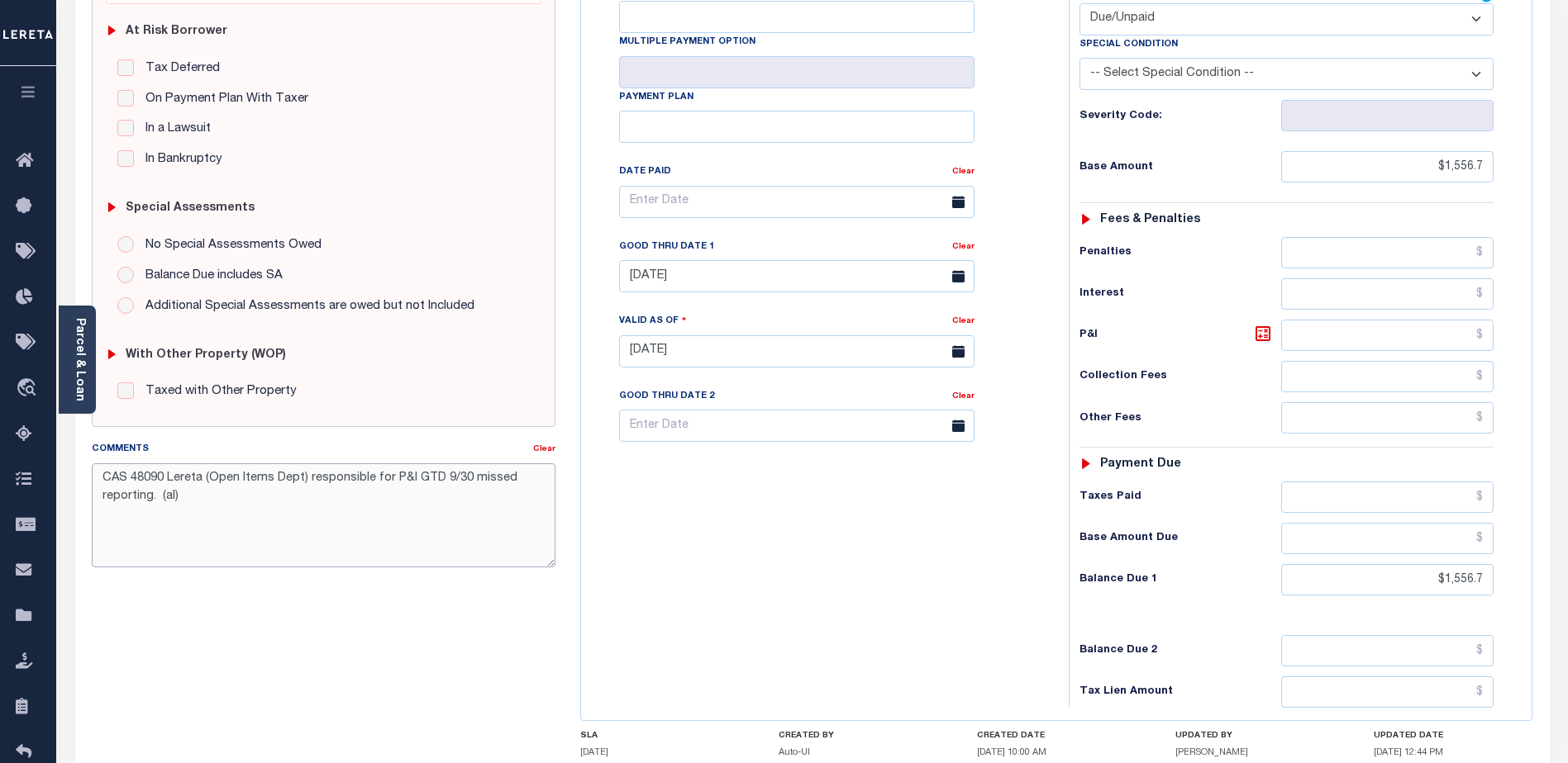
click at [187, 484] on textarea "CAS 48090 Lereta (Open Items Dept) responsible for P&I GTD 9/30 missed reportin…" at bounding box center [323, 515] width 463 height 104
click at [115, 523] on textarea "CAS 48090 Lereta (Open Items Dept) responsible for P&I GTD 9/30 missed reportin…" at bounding box center [323, 515] width 463 height 104
click at [180, 498] on textarea "CAS 48090 Lereta (Open Items Dept) responsible for P&I GTD 9/30 missed reportin…" at bounding box center [323, 515] width 463 height 104
drag, startPoint x: 387, startPoint y: 506, endPoint x: 378, endPoint y: 504, distance: 9.2
click at [381, 504] on textarea "CAS 48090 Lereta (Open Items Dept) responsible for P&I GTD 9/30 missed reportin…" at bounding box center [323, 515] width 463 height 104
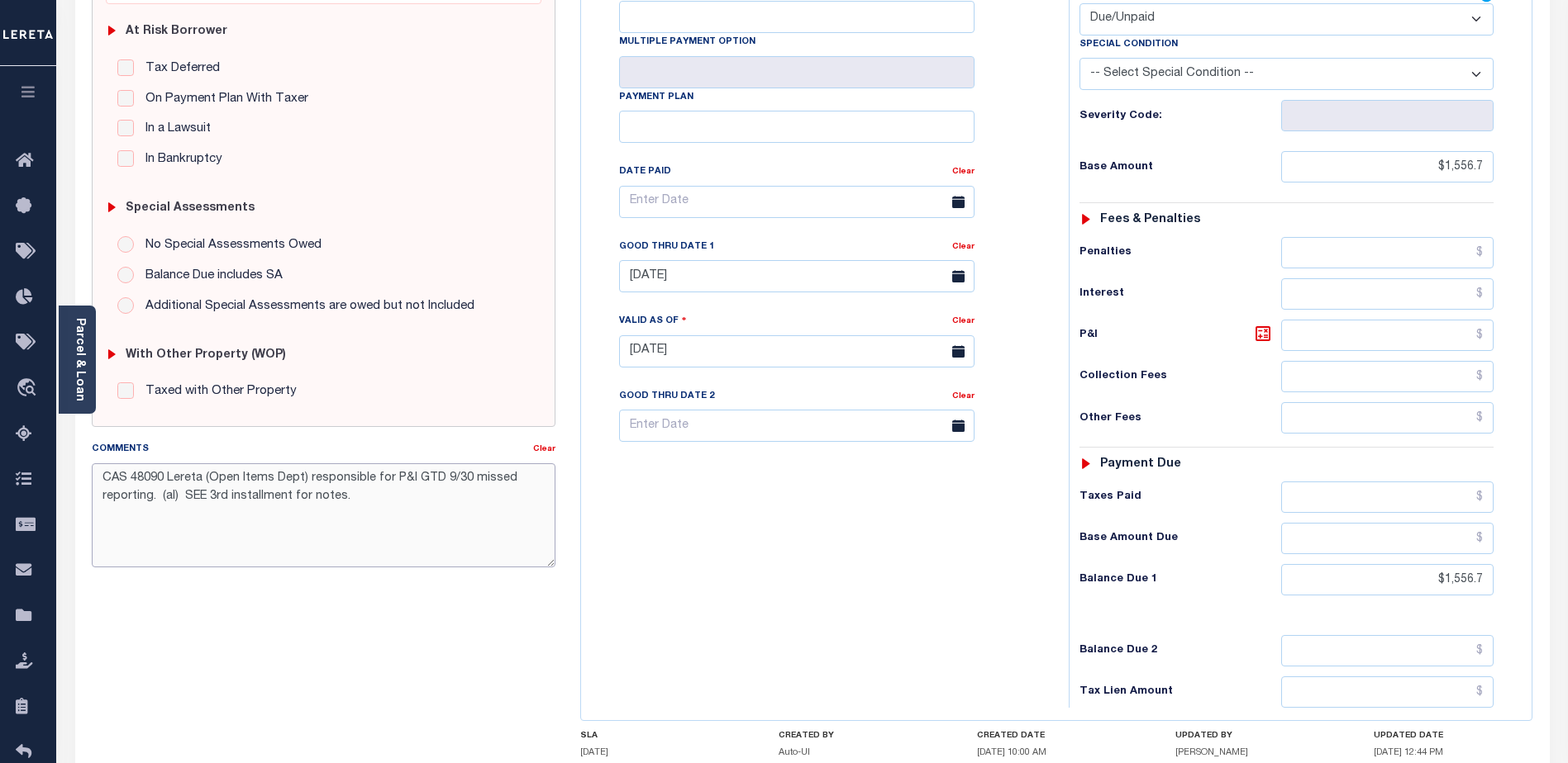
drag, startPoint x: 176, startPoint y: 498, endPoint x: 162, endPoint y: 498, distance: 14.0
click at [162, 498] on textarea "CAS 48090 Lereta (Open Items Dept) responsible for P&I GTD 9/30 missed reportin…" at bounding box center [323, 515] width 463 height 104
click at [351, 498] on textarea "CAS 48090 Lereta (Open Items Dept) responsible for P&I GTD 9/30 missed reportin…" at bounding box center [323, 515] width 463 height 104
drag, startPoint x: 378, startPoint y: 503, endPoint x: 102, endPoint y: 479, distance: 277.0
click at [102, 479] on textarea "CAS 48090 Lereta (Open Items Dept) responsible for P&I GTD 9/30 missed reportin…" at bounding box center [323, 515] width 463 height 104
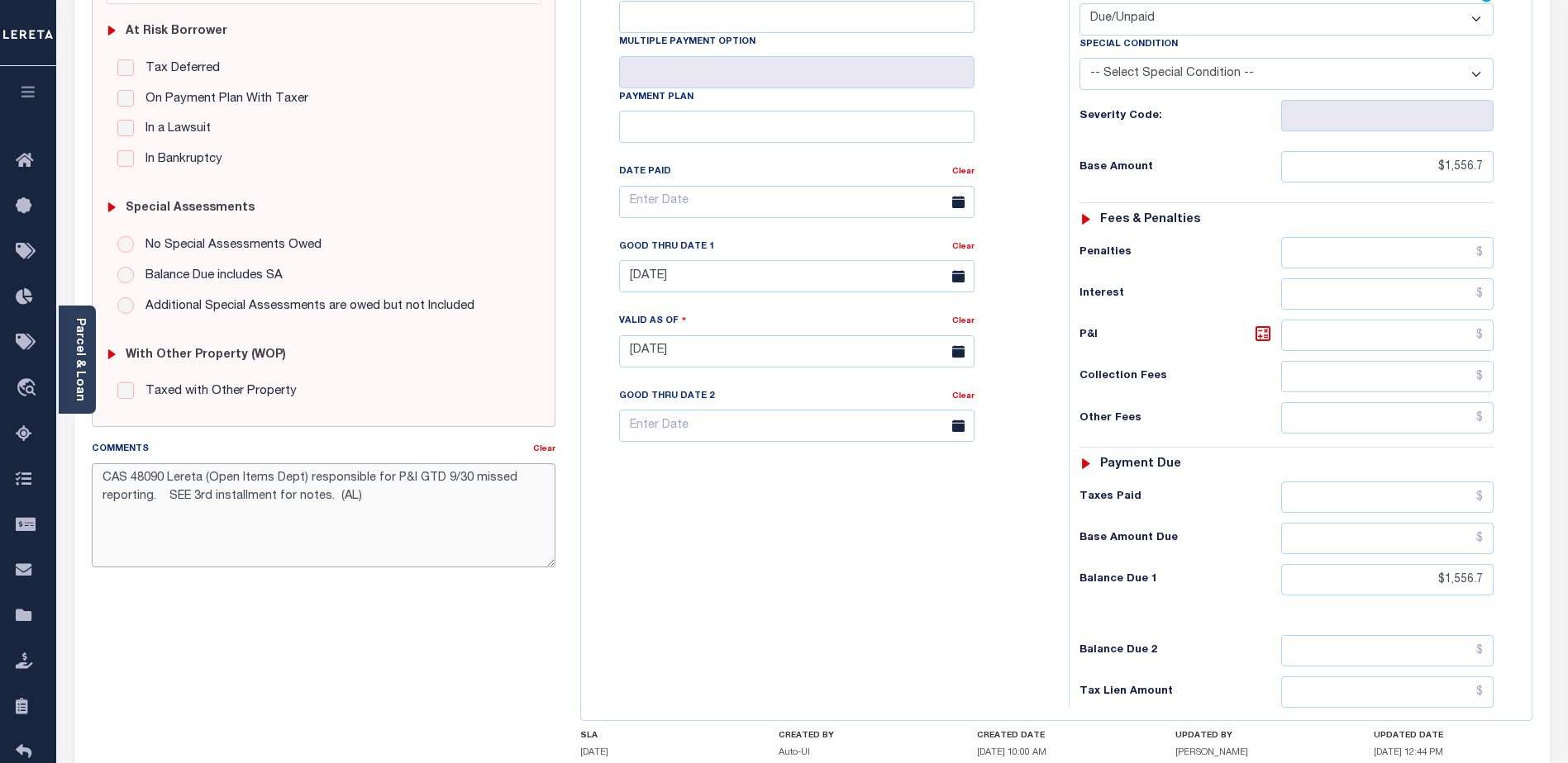
type textarea "CAS 48090 Lereta (Open Items Dept) responsible for P&I GTD 9/30 missed reportin…"
click at [1266, 569] on div "Tax Status Status - Select Status Code -" at bounding box center [1292, 343] width 446 height 730
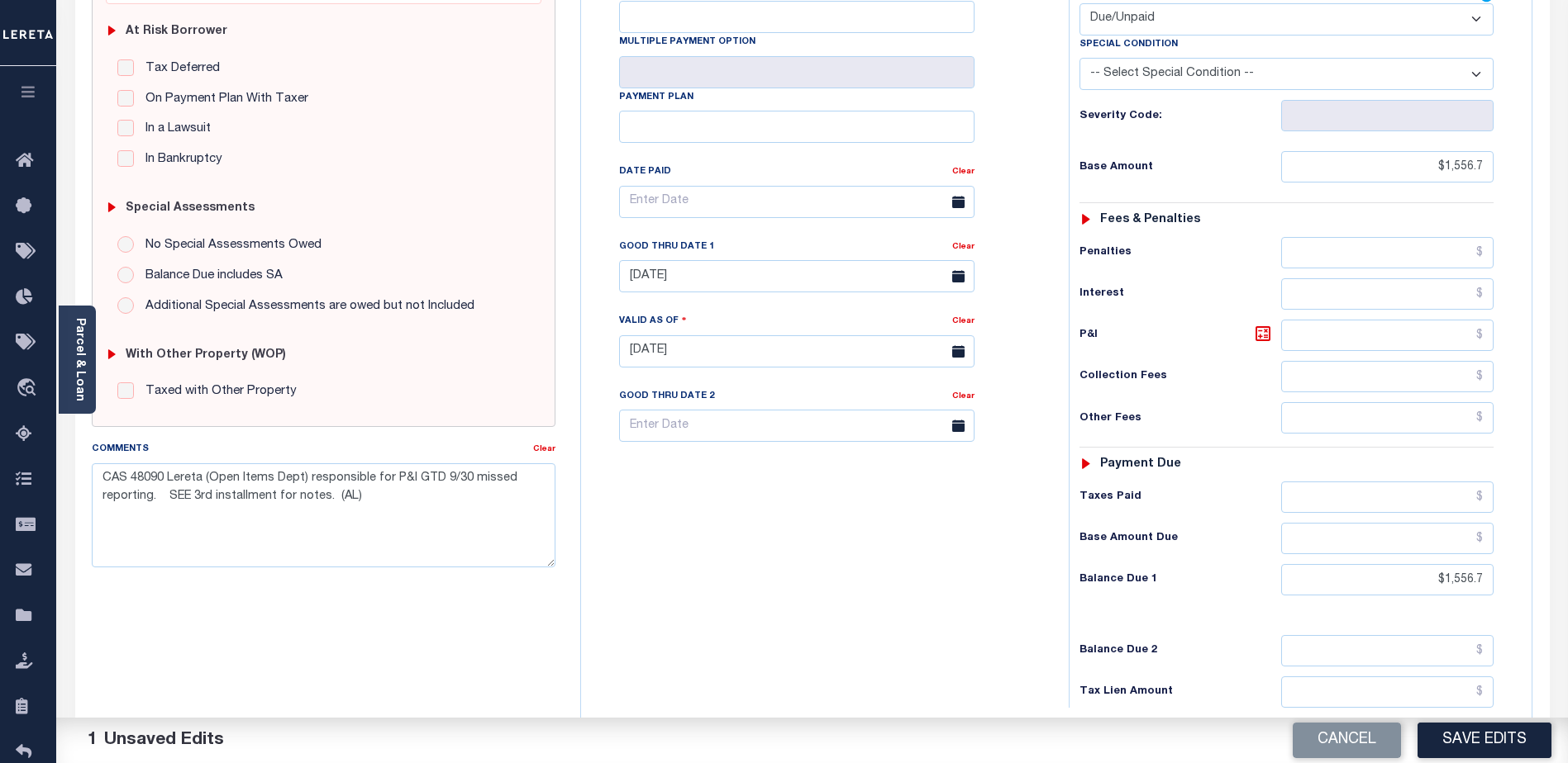
drag, startPoint x: 1507, startPoint y: 733, endPoint x: 1500, endPoint y: 727, distance: 9.2
click at [1505, 732] on button "Save Edits" at bounding box center [1484, 740] width 134 height 35
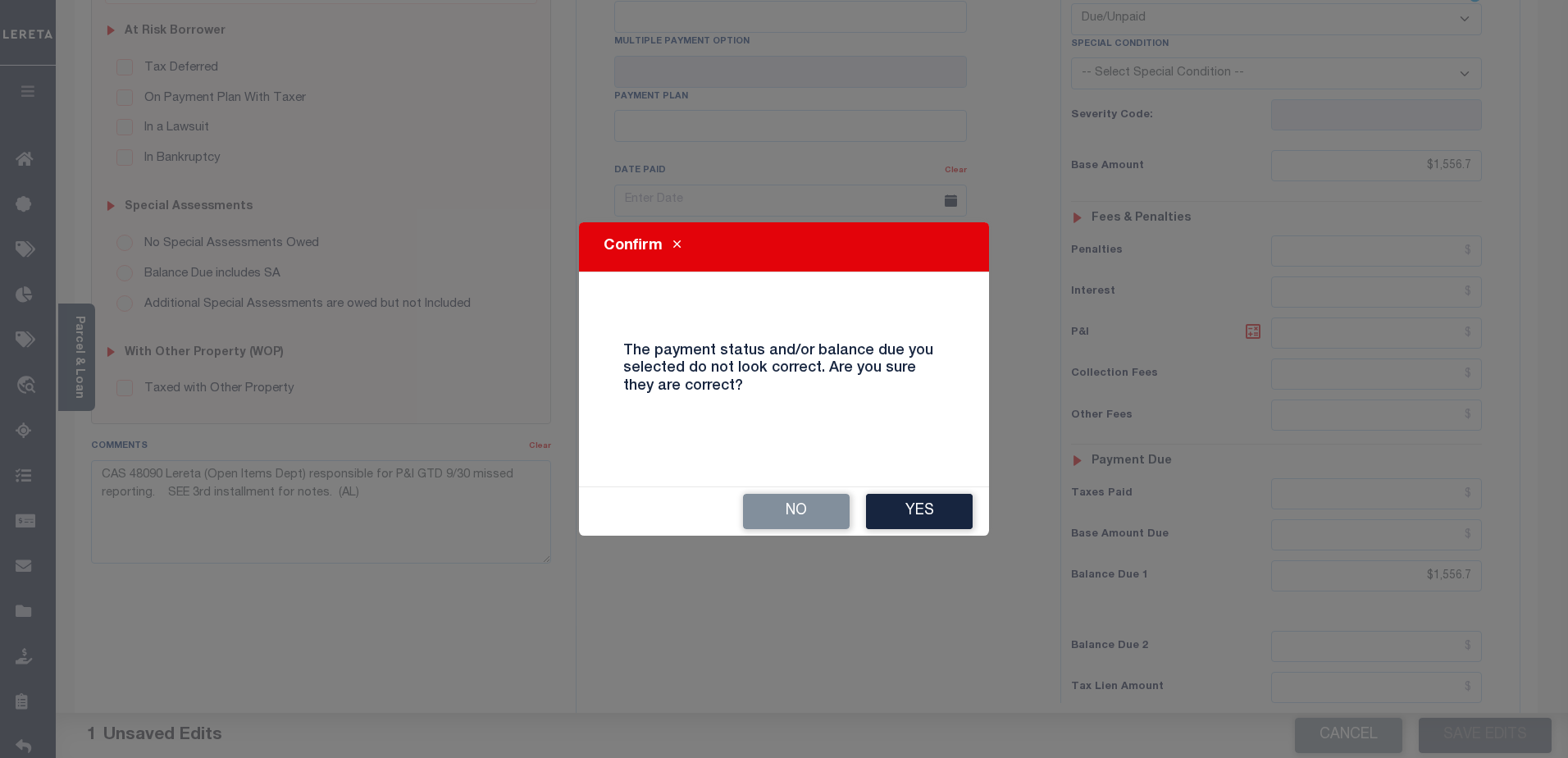
click at [980, 515] on div "No Yes" at bounding box center [784, 512] width 411 height 48
click at [940, 517] on button "Yes" at bounding box center [919, 511] width 107 height 35
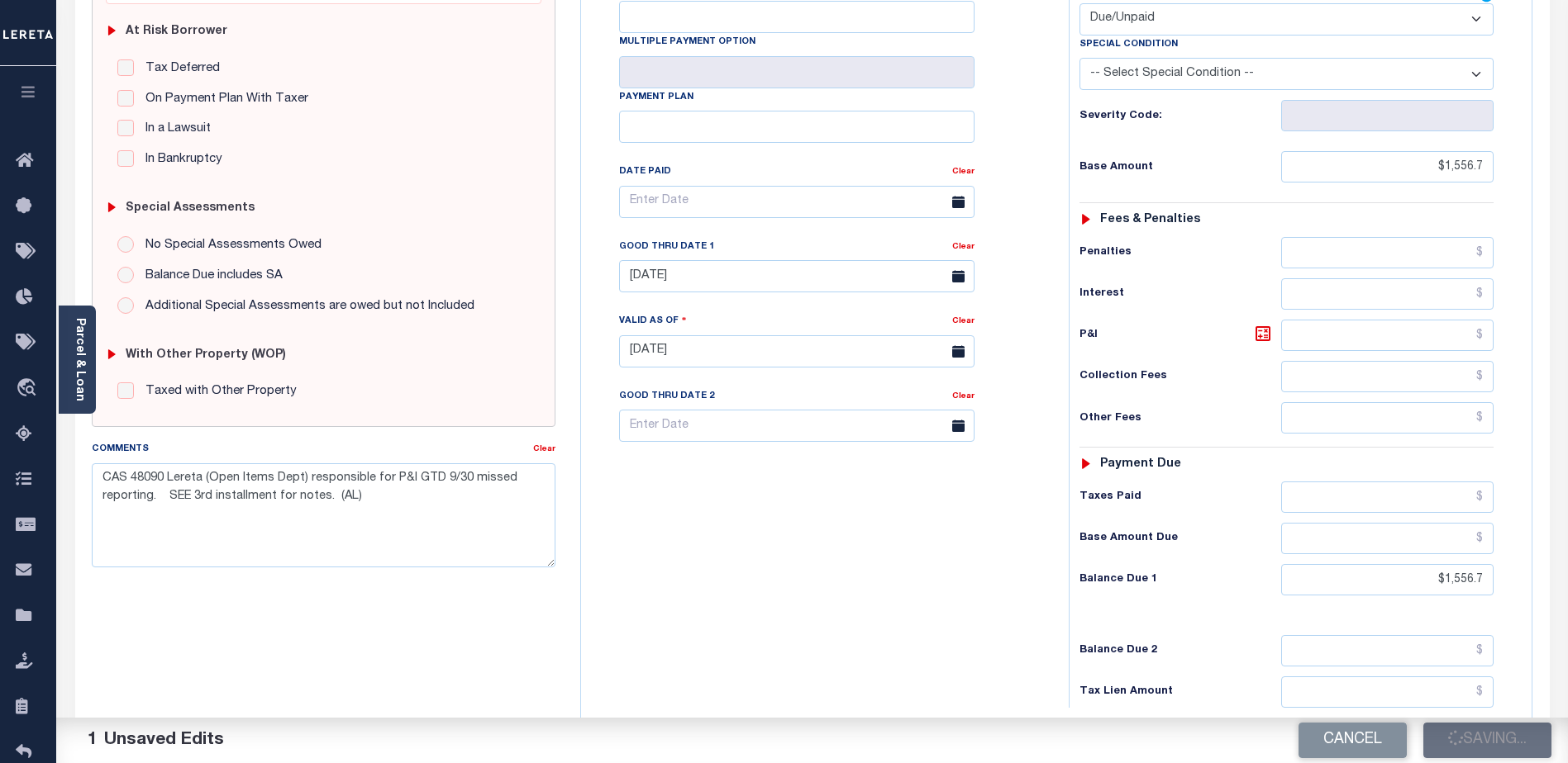
checkbox input "false"
type input "$1,556.7"
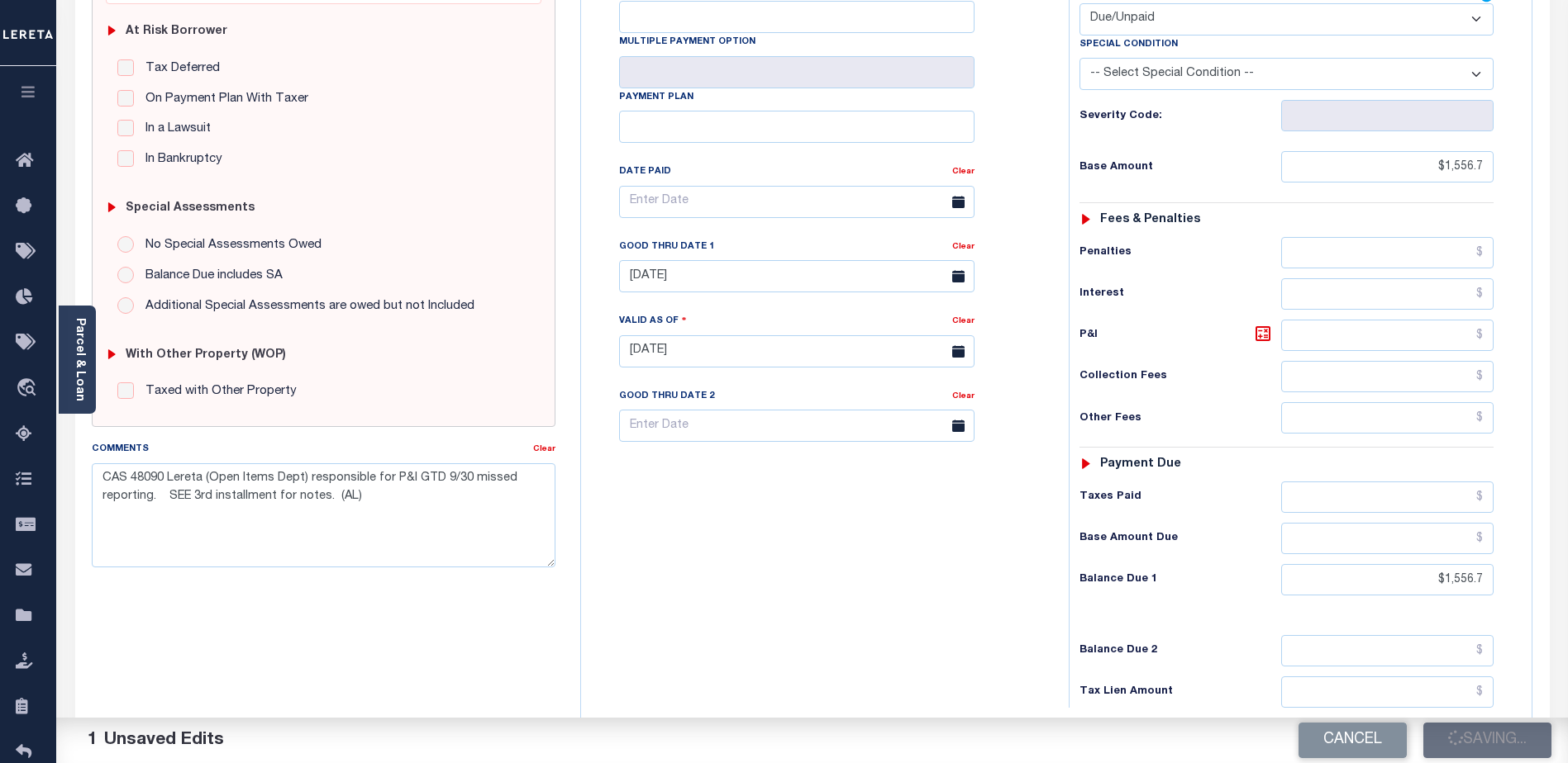
type input "$1,556.7"
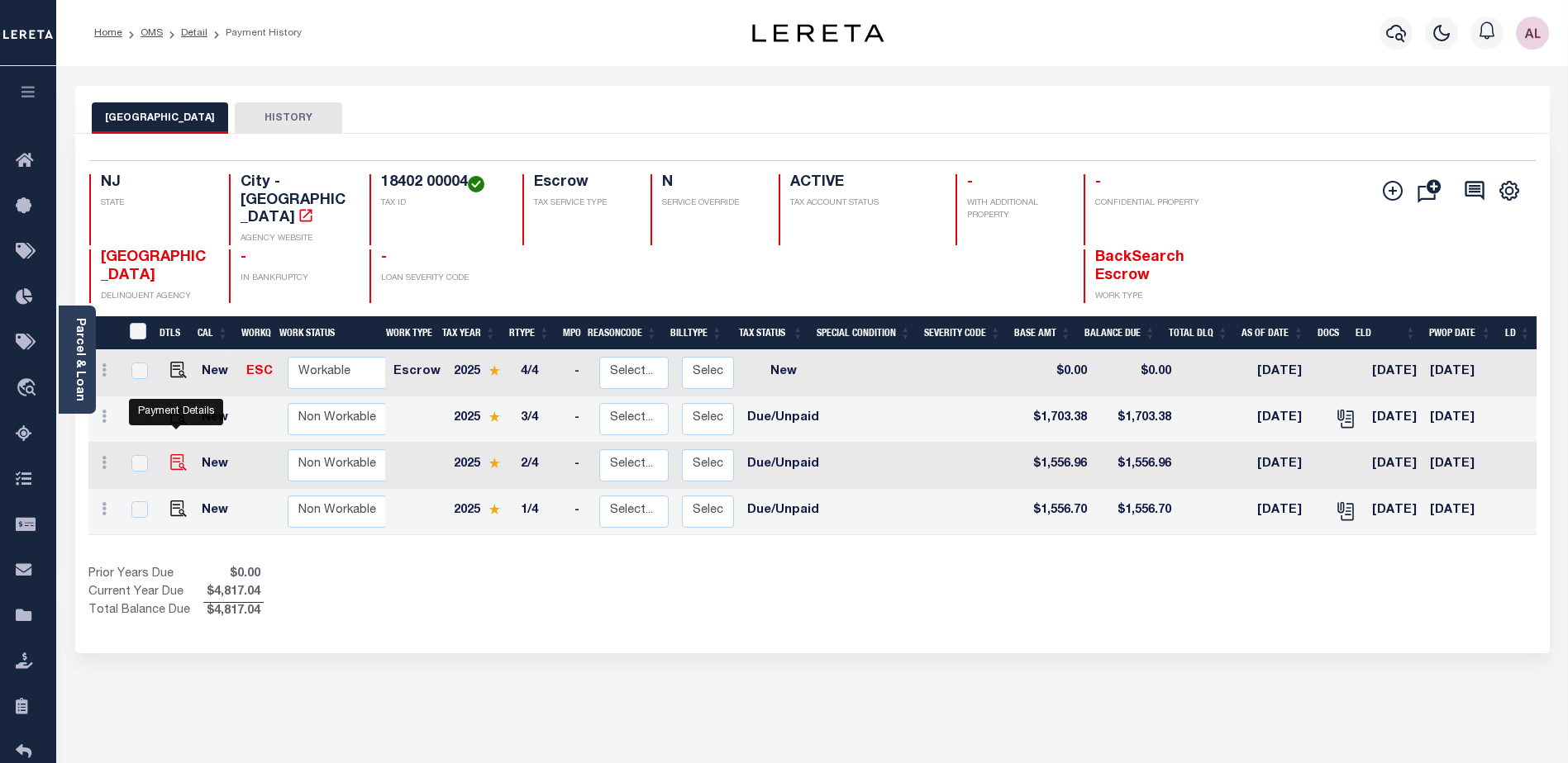
click at [177, 454] on img "" at bounding box center [178, 462] width 16 height 16
checkbox input "true"
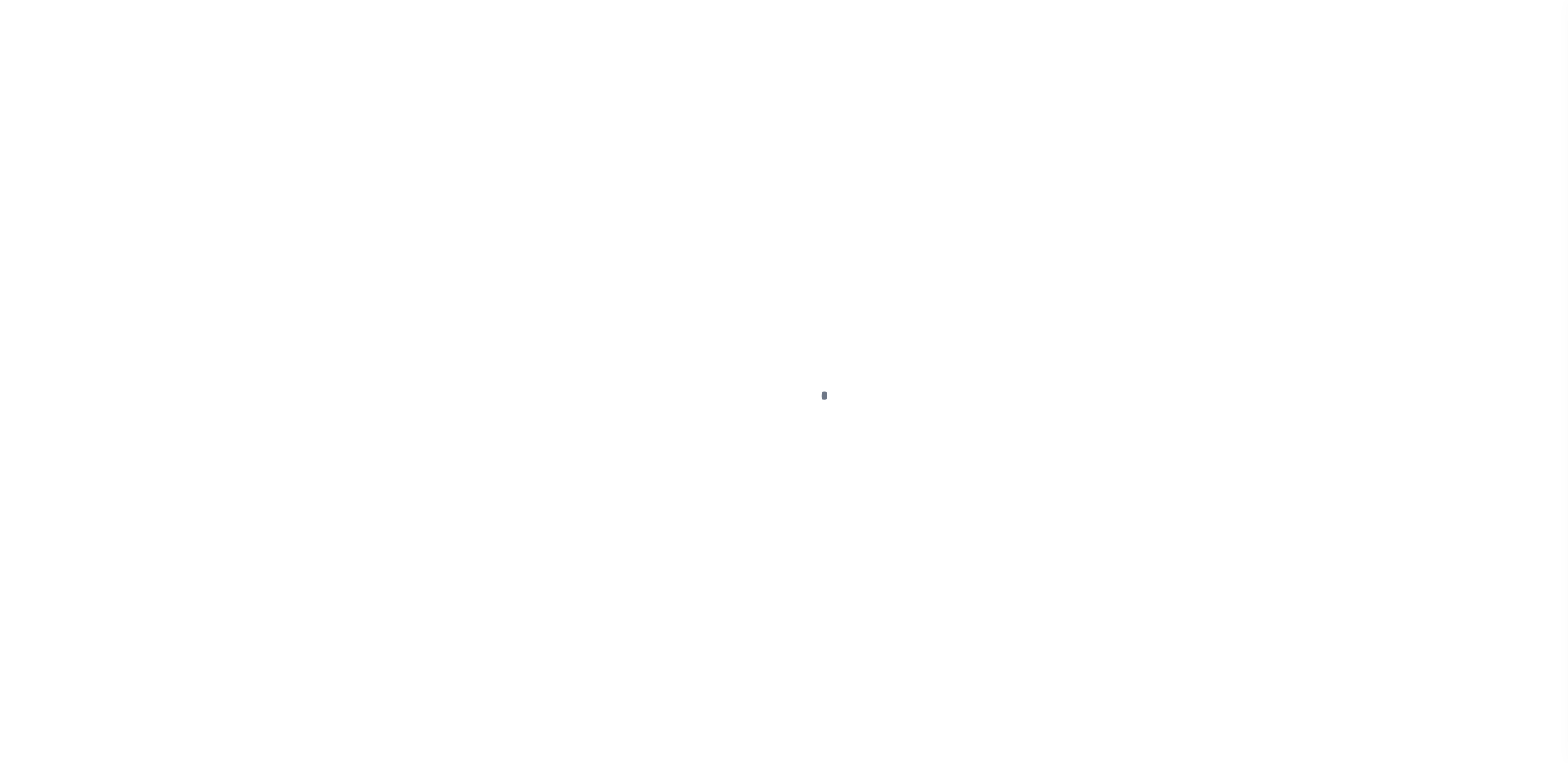
select select "DUE"
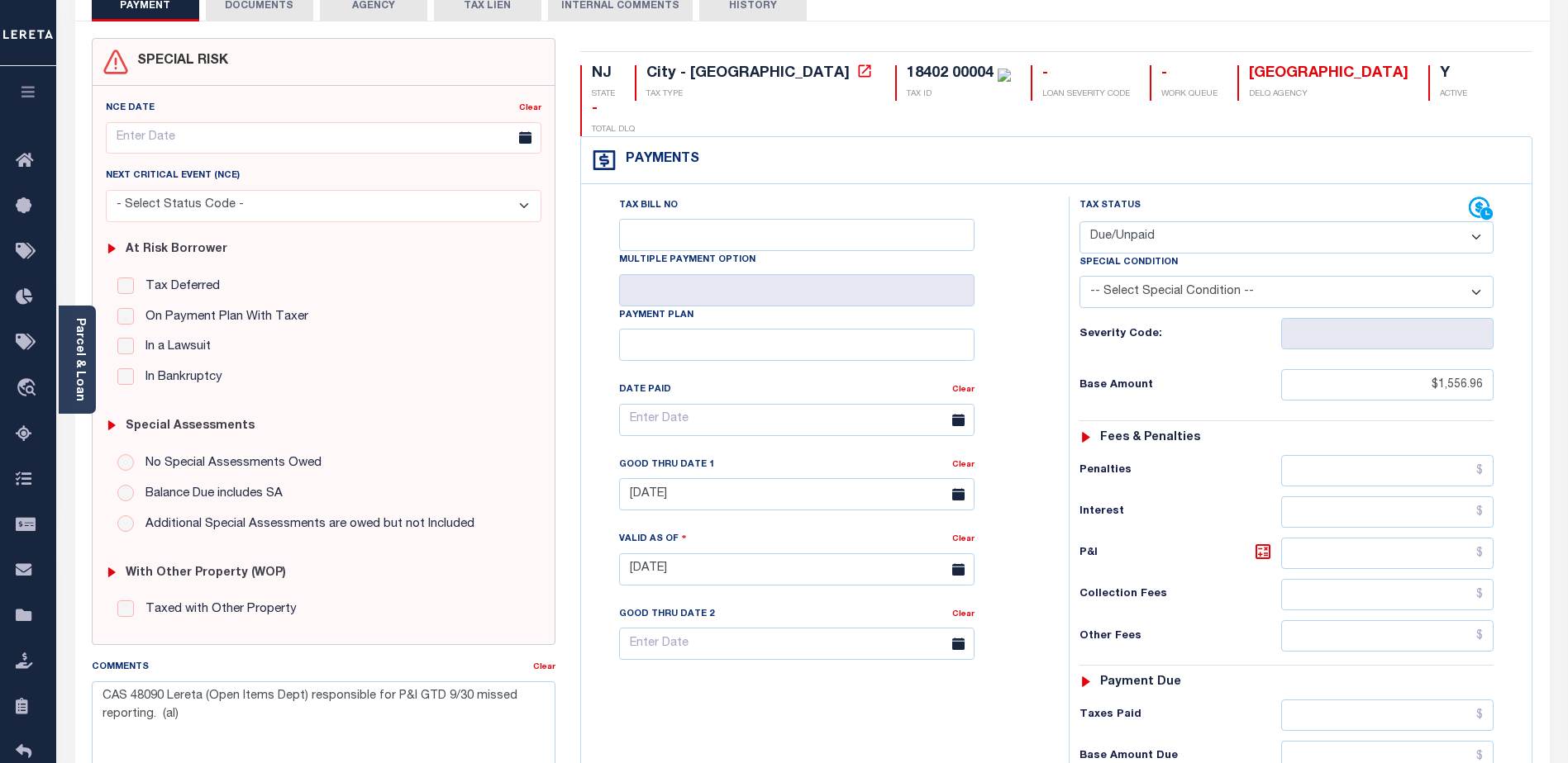
scroll to position [330, 0]
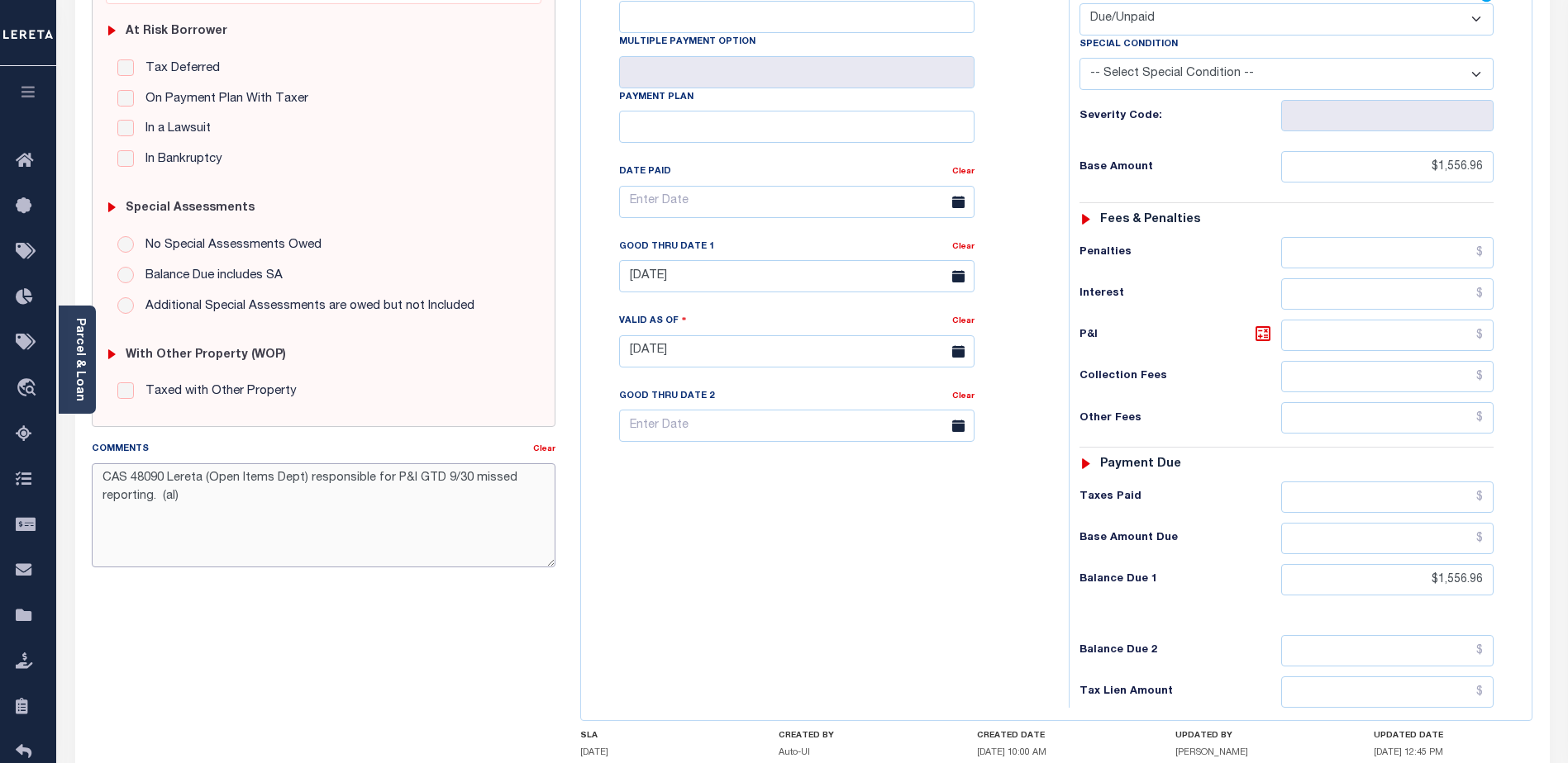
drag, startPoint x: 211, startPoint y: 502, endPoint x: 77, endPoint y: 466, distance: 138.8
click at [77, 466] on div "SPECIAL RISK NCE Date Clear" at bounding box center [812, 349] width 1474 height 1091
paste textarea "SEE 3rd installment for notes. (AL"
type textarea "CAS 48090 Lereta (Open Items Dept) responsible for P&I GTD 9/30 missed reportin…"
click at [1349, 731] on div "SLA [DATE] CREATED BY Auto-UI CREATED DATE [DATE] 10:00 AM UPDATED BY [PERSON_N…" at bounding box center [1056, 749] width 953 height 34
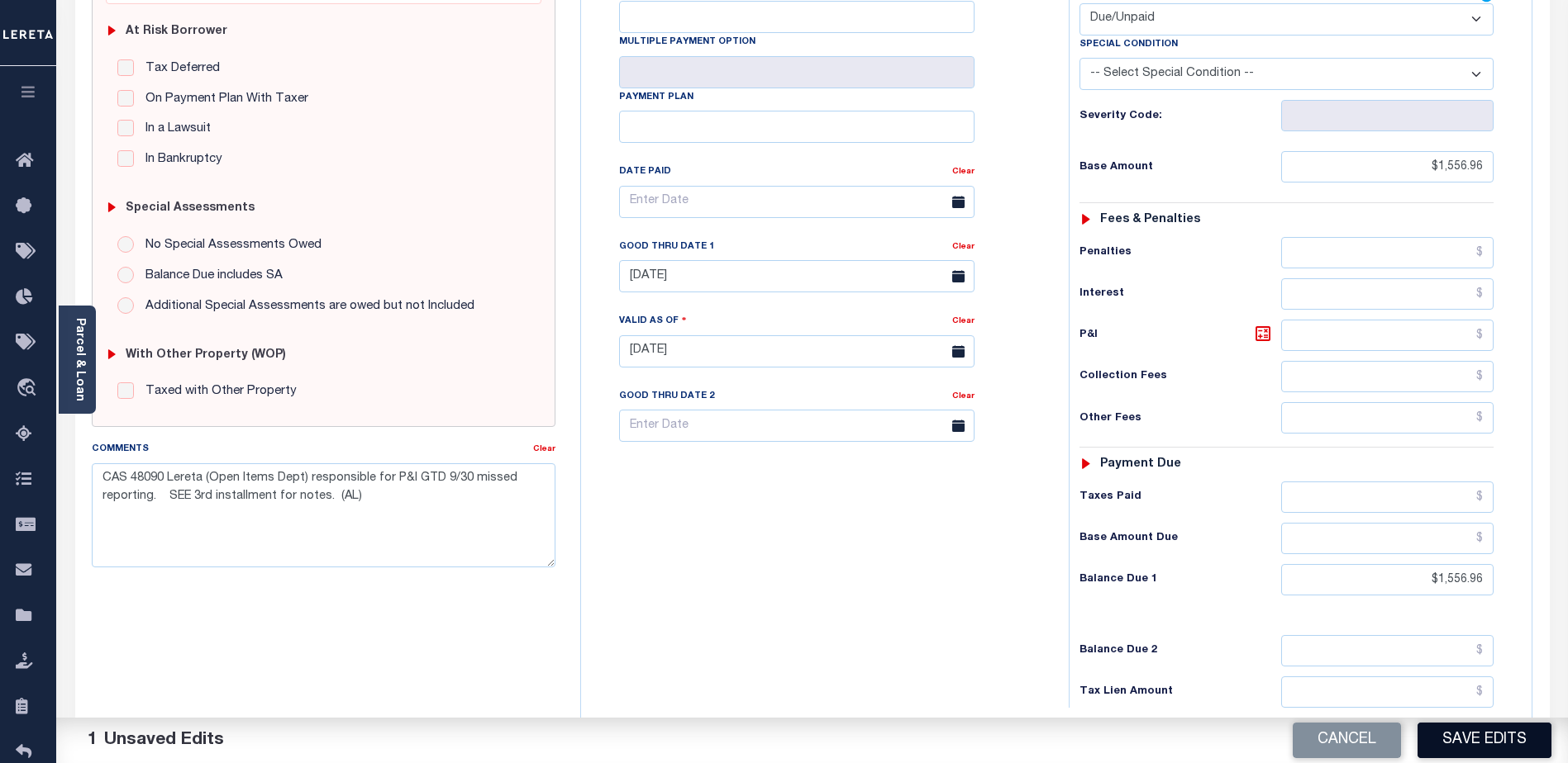
click at [1479, 740] on button "Save Edits" at bounding box center [1484, 740] width 134 height 35
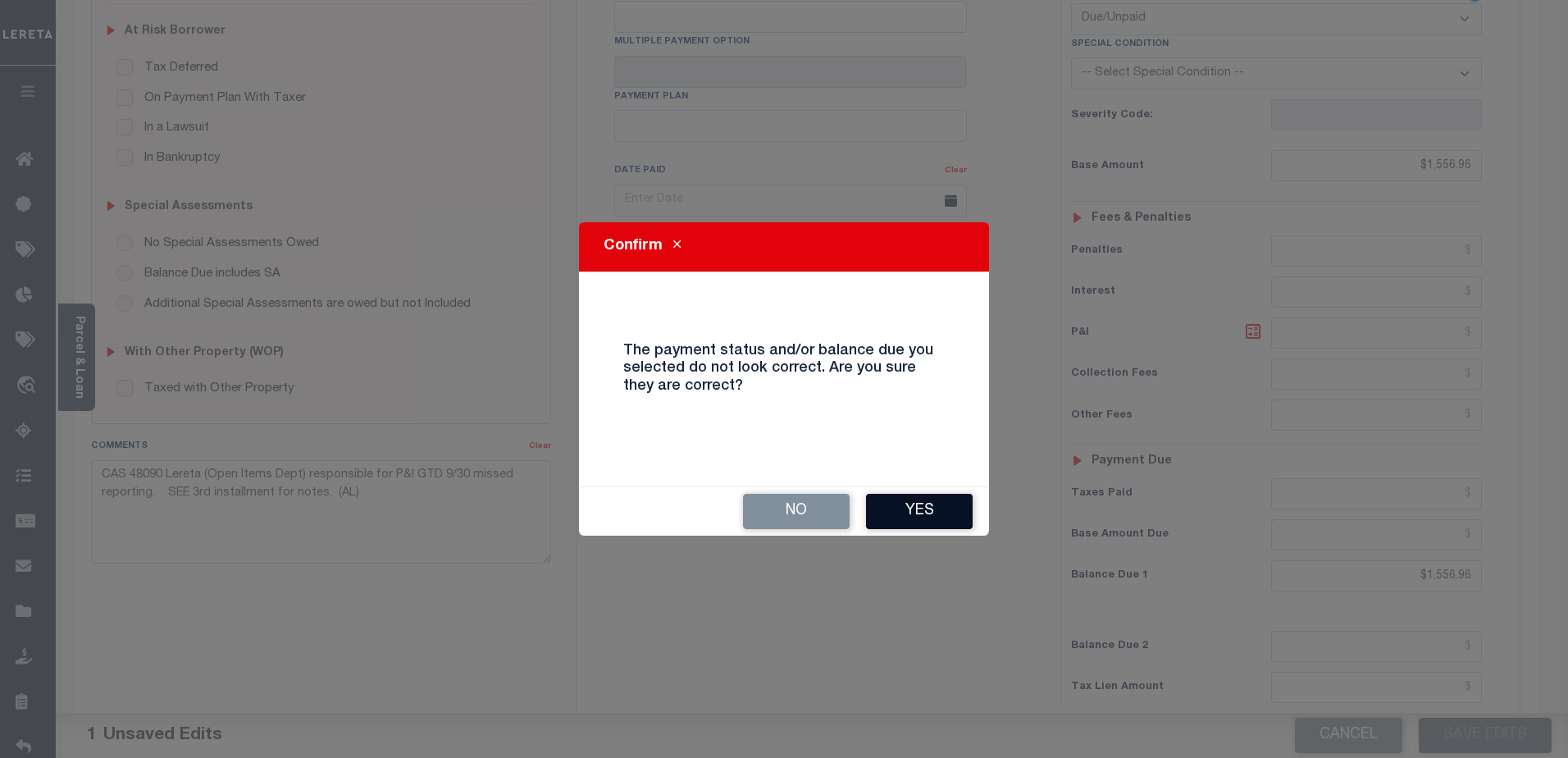
click at [896, 512] on button "Yes" at bounding box center [919, 511] width 107 height 35
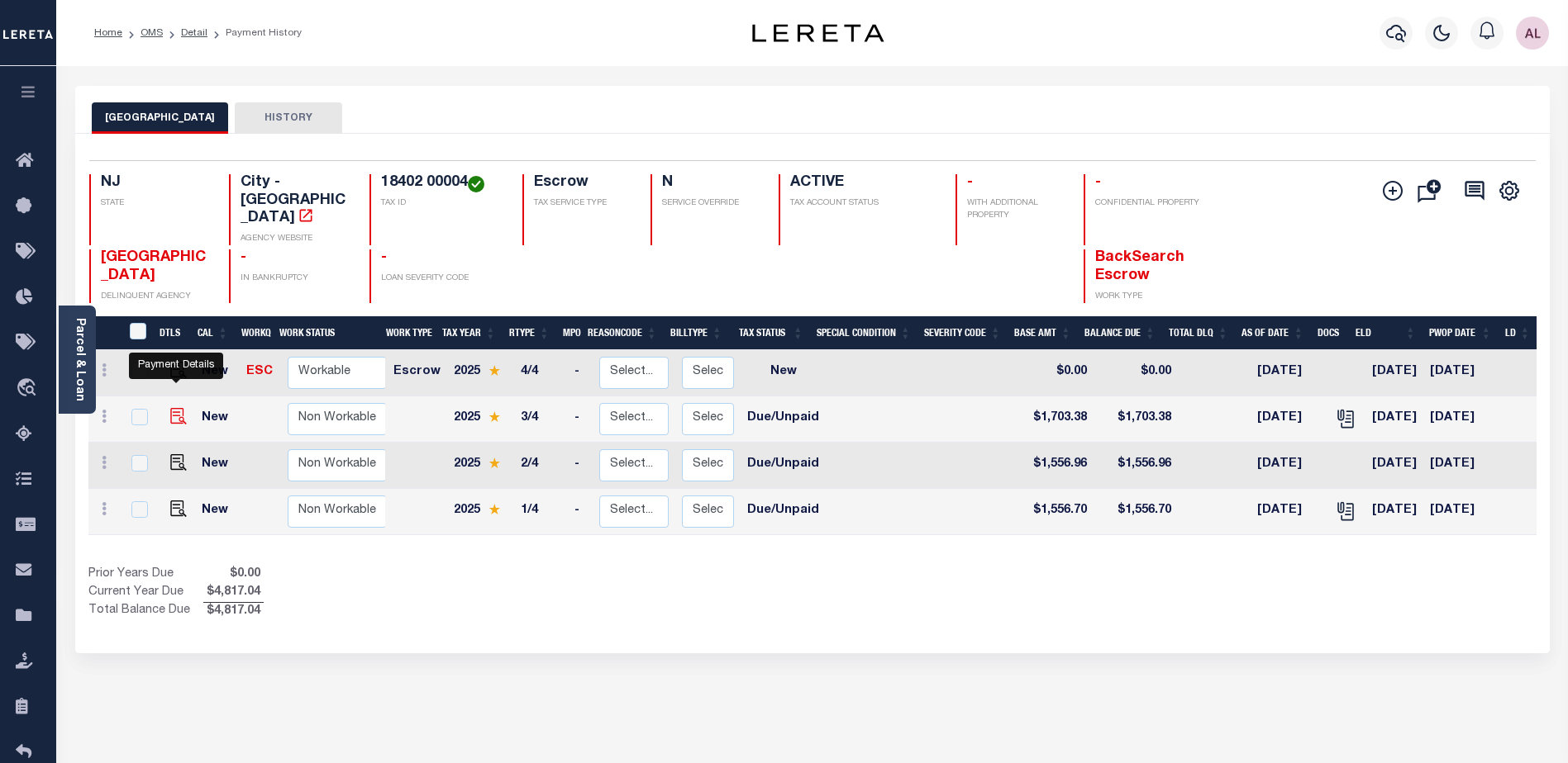
click at [176, 408] on img "" at bounding box center [178, 416] width 16 height 16
checkbox input "true"
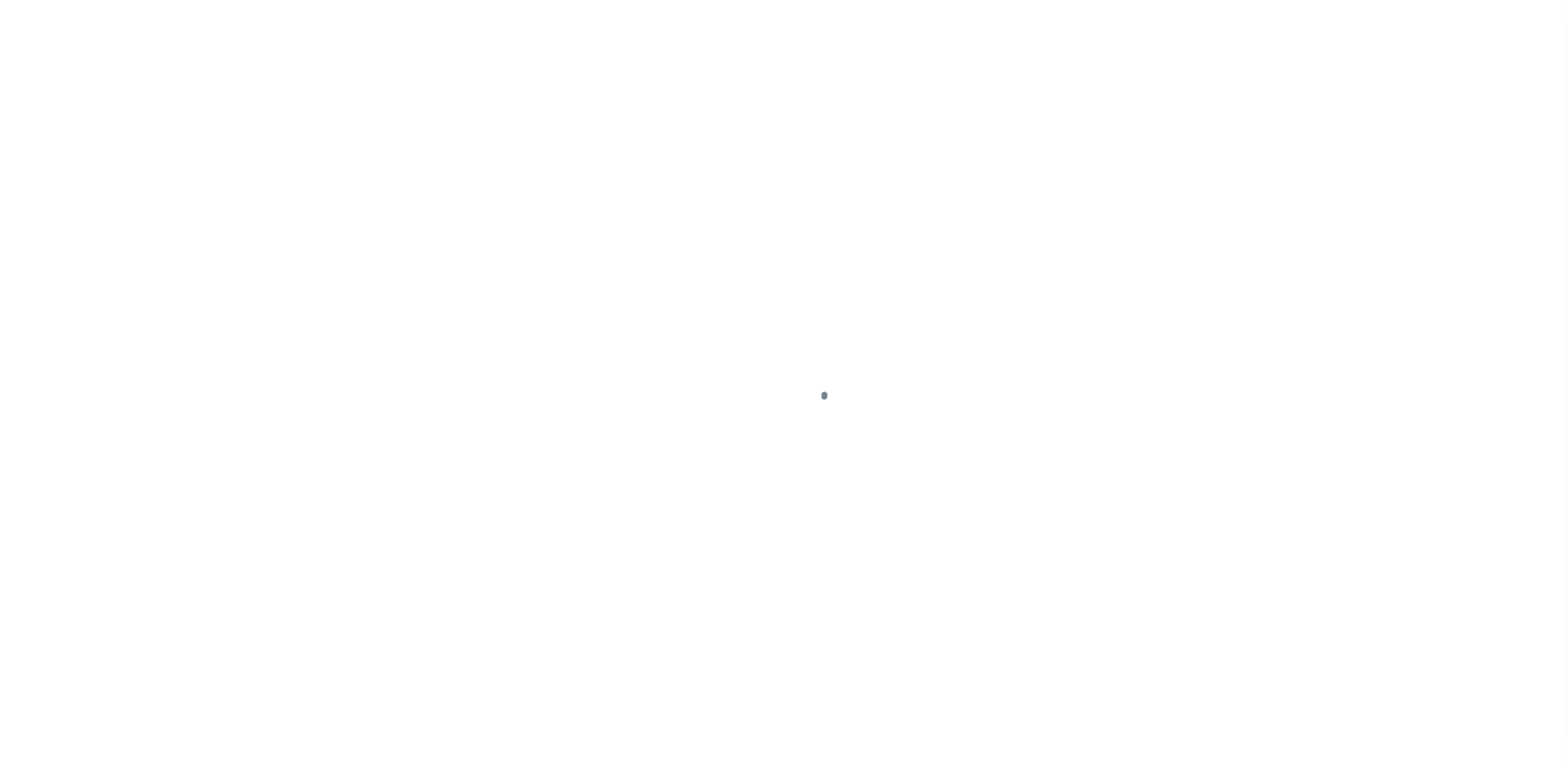
select select "DUE"
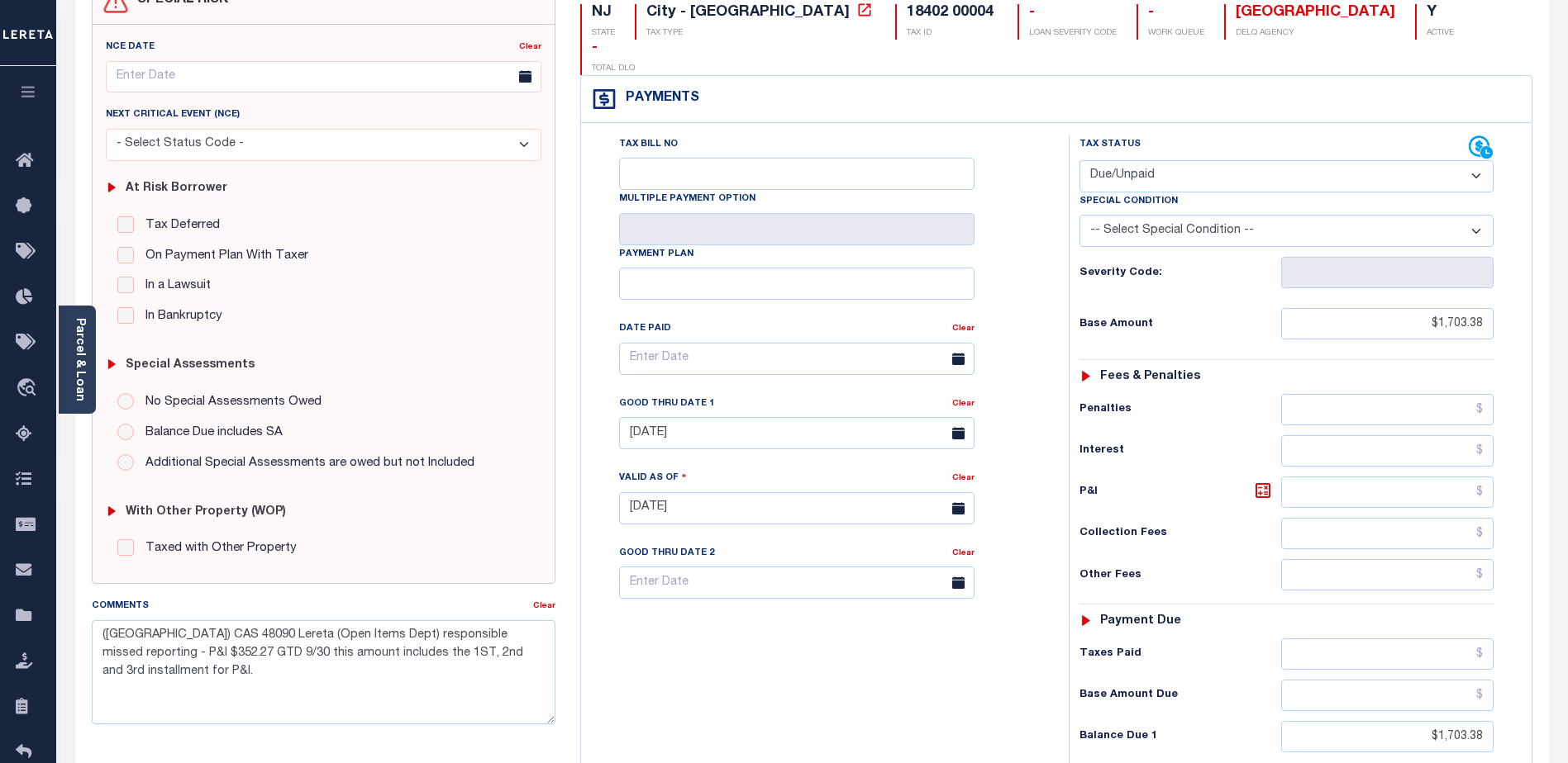
scroll to position [330, 0]
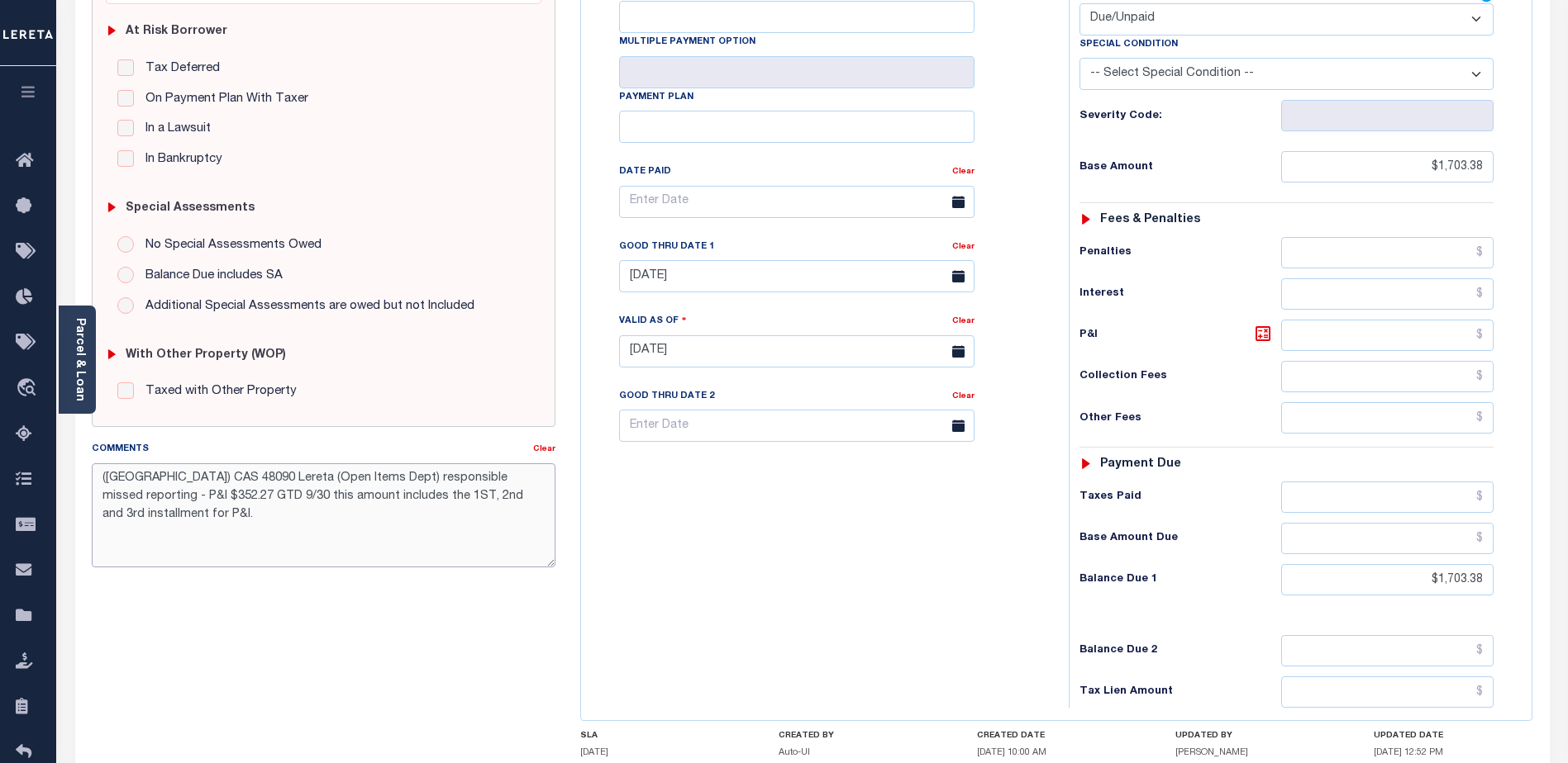
drag, startPoint x: 512, startPoint y: 493, endPoint x: 500, endPoint y: 494, distance: 12.0
click at [500, 494] on textarea "([GEOGRAPHIC_DATA]) CAS 48090 Lereta (Open Items Dept) responsible missed repor…" at bounding box center [323, 515] width 463 height 104
click at [434, 539] on textarea "([GEOGRAPHIC_DATA]) CAS 48090 Lereta (Open Items Dept) responsible missed repor…" at bounding box center [323, 515] width 463 height 104
type textarea "([GEOGRAPHIC_DATA]) CAS 48090 Lereta (Open Items Dept) responsible missed repor…"
click at [1473, 731] on div "UPDATED DATE [DATE] 12:52 PM" at bounding box center [1453, 749] width 159 height 34
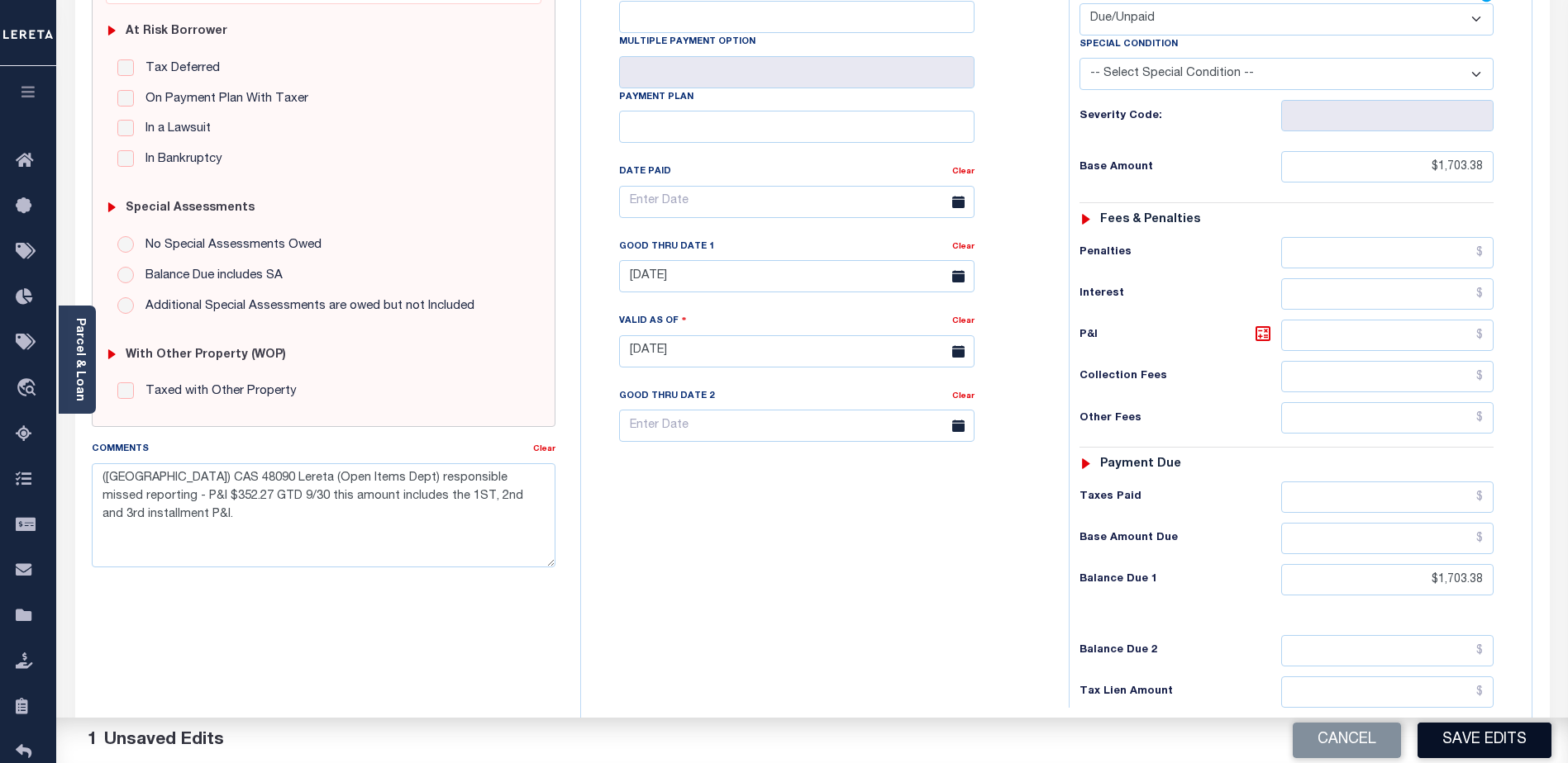
click at [1482, 735] on button "Save Edits" at bounding box center [1484, 740] width 134 height 35
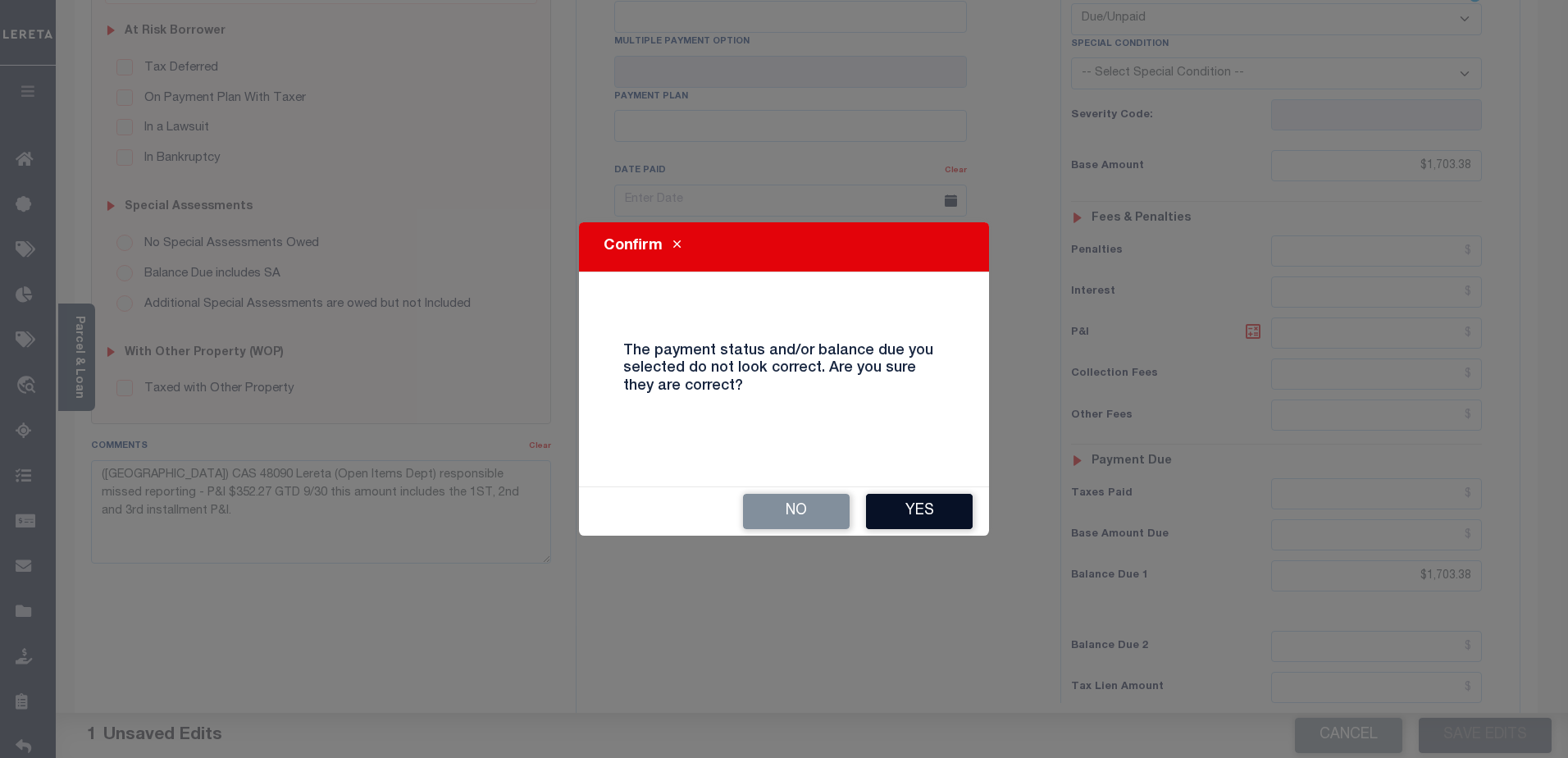
click at [929, 518] on button "Yes" at bounding box center [919, 511] width 107 height 35
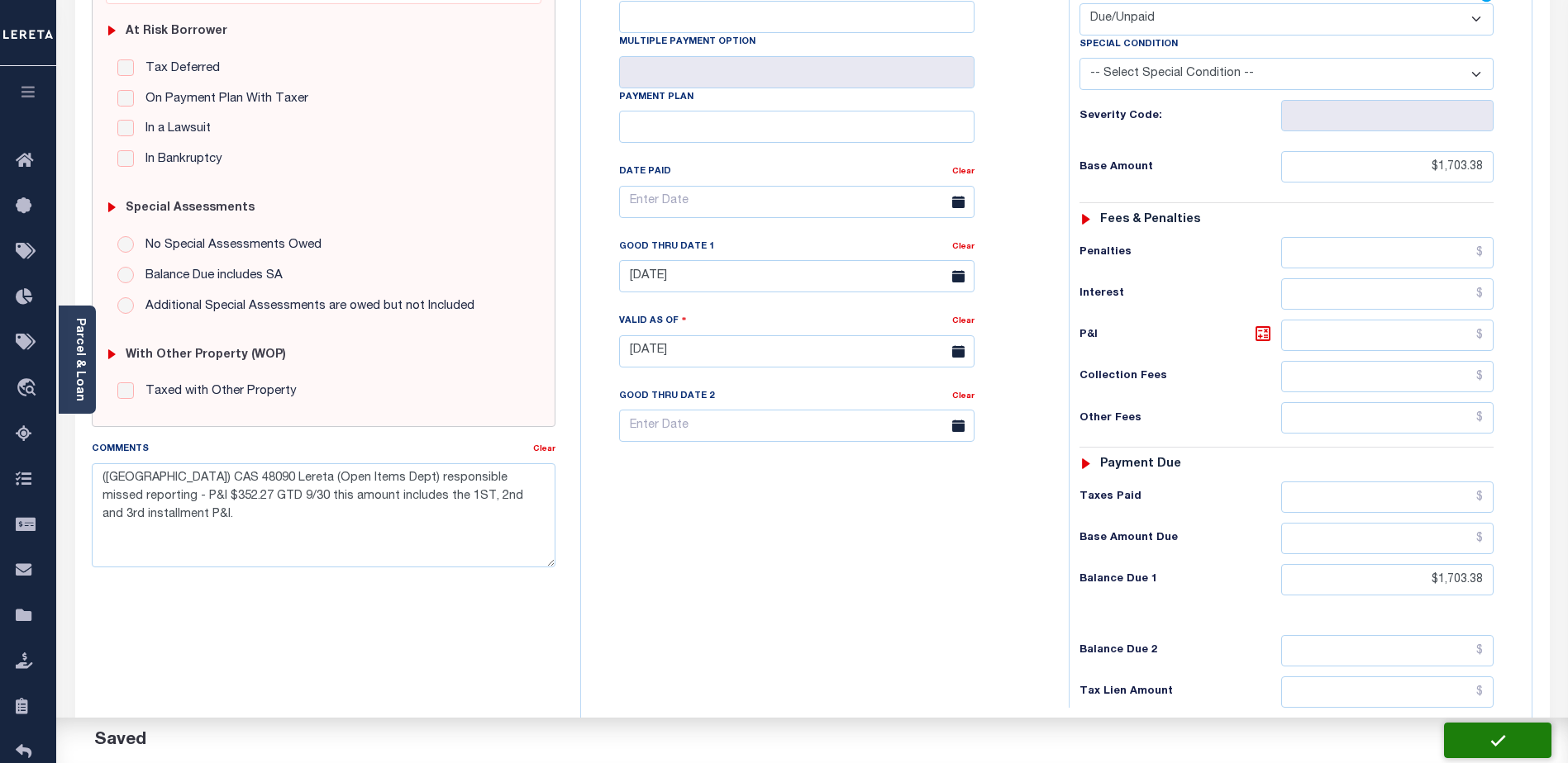
checkbox input "false"
type input "$1,703.38"
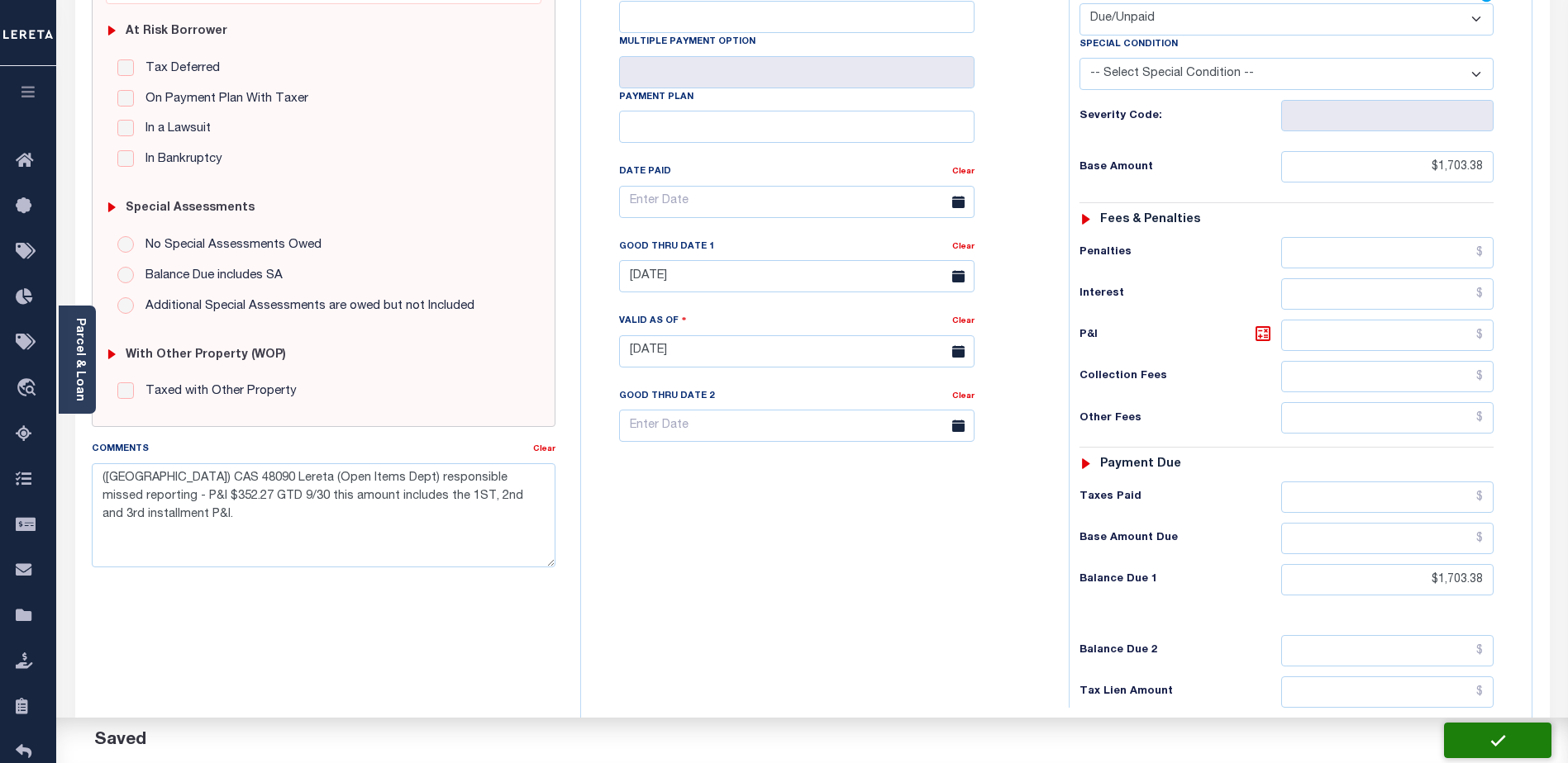
type input "$1,703.38"
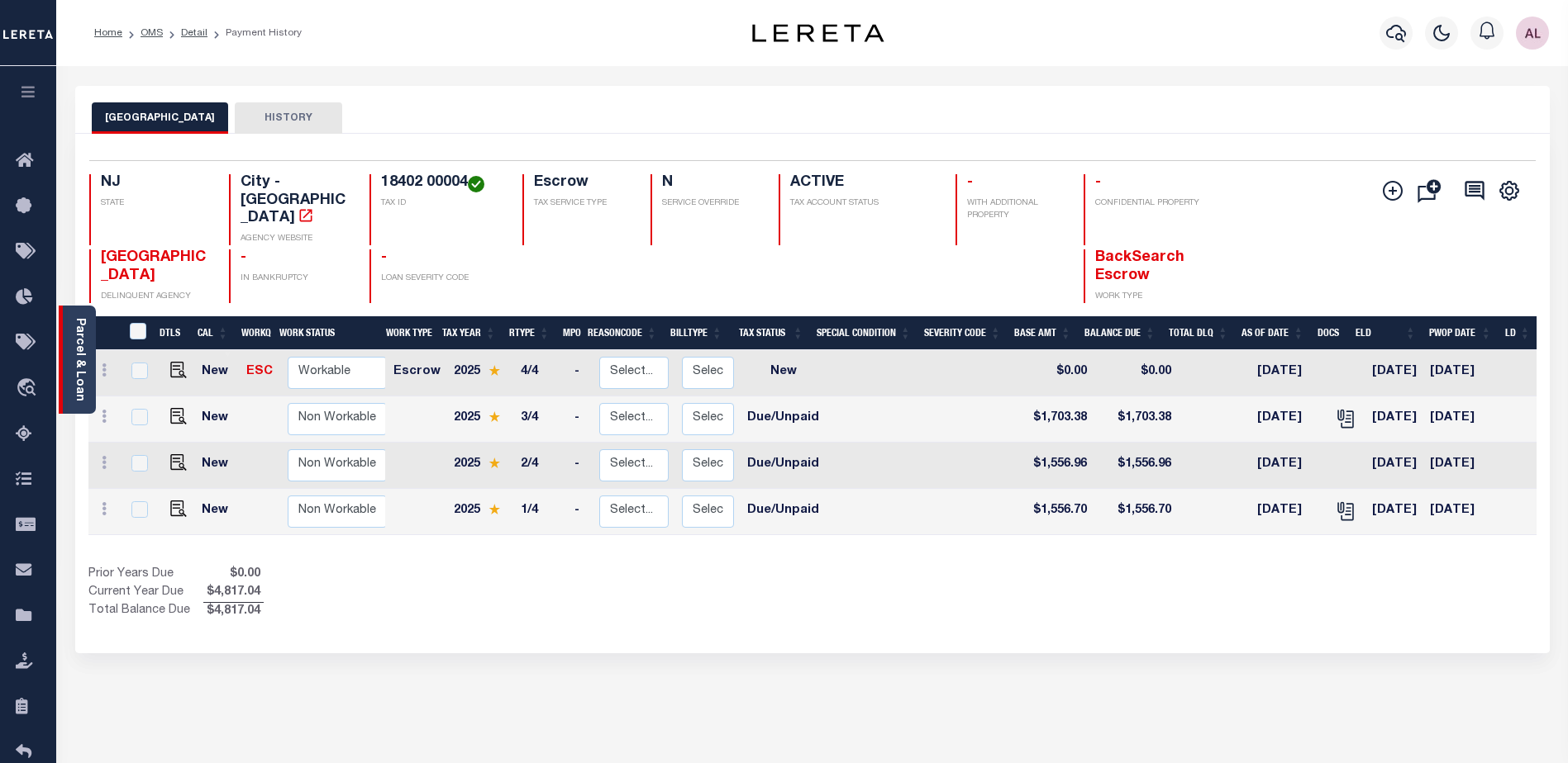
click at [73, 363] on link "Parcel & Loan" at bounding box center [79, 359] width 12 height 83
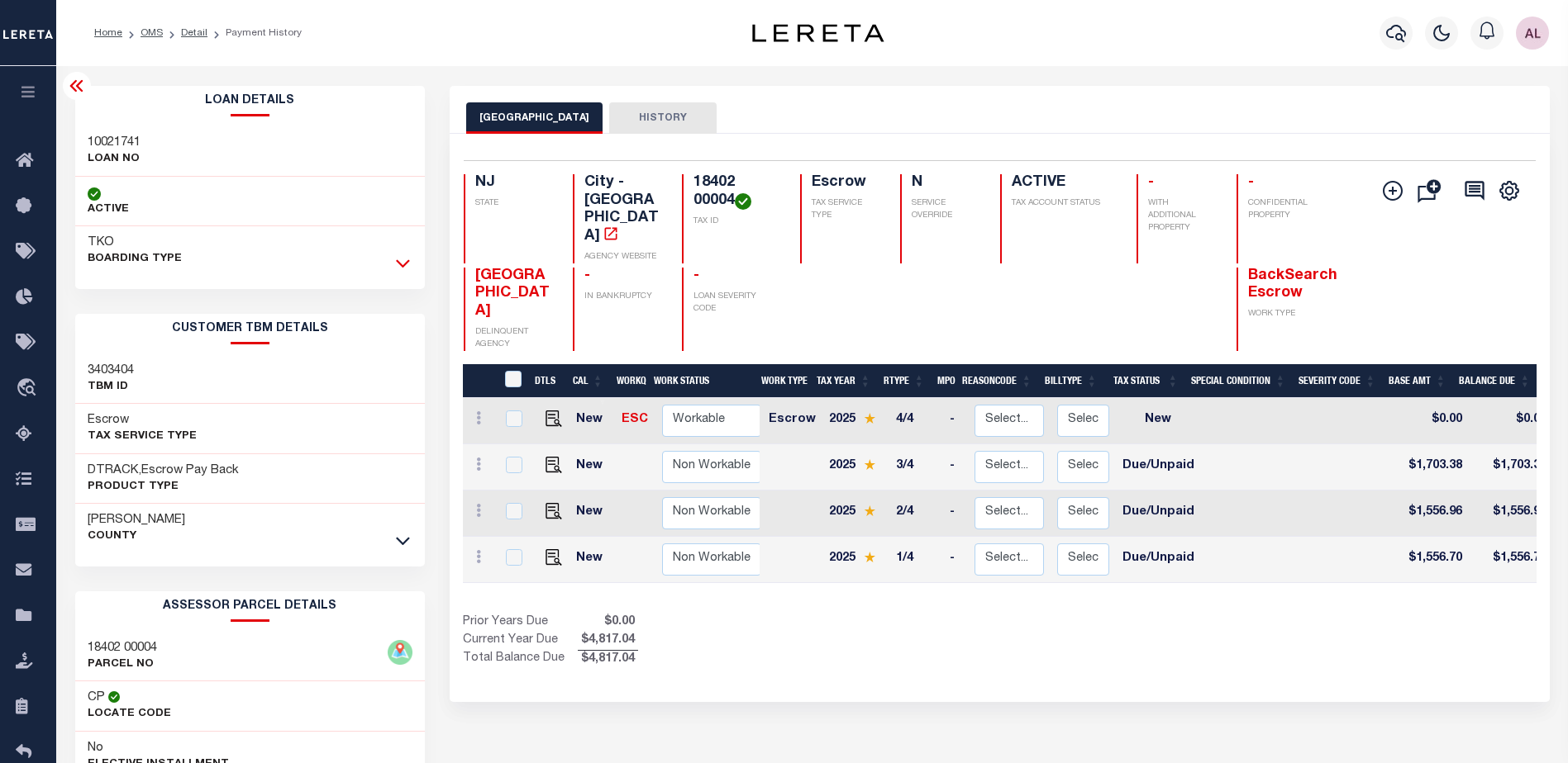
click at [404, 260] on icon at bounding box center [403, 263] width 14 height 17
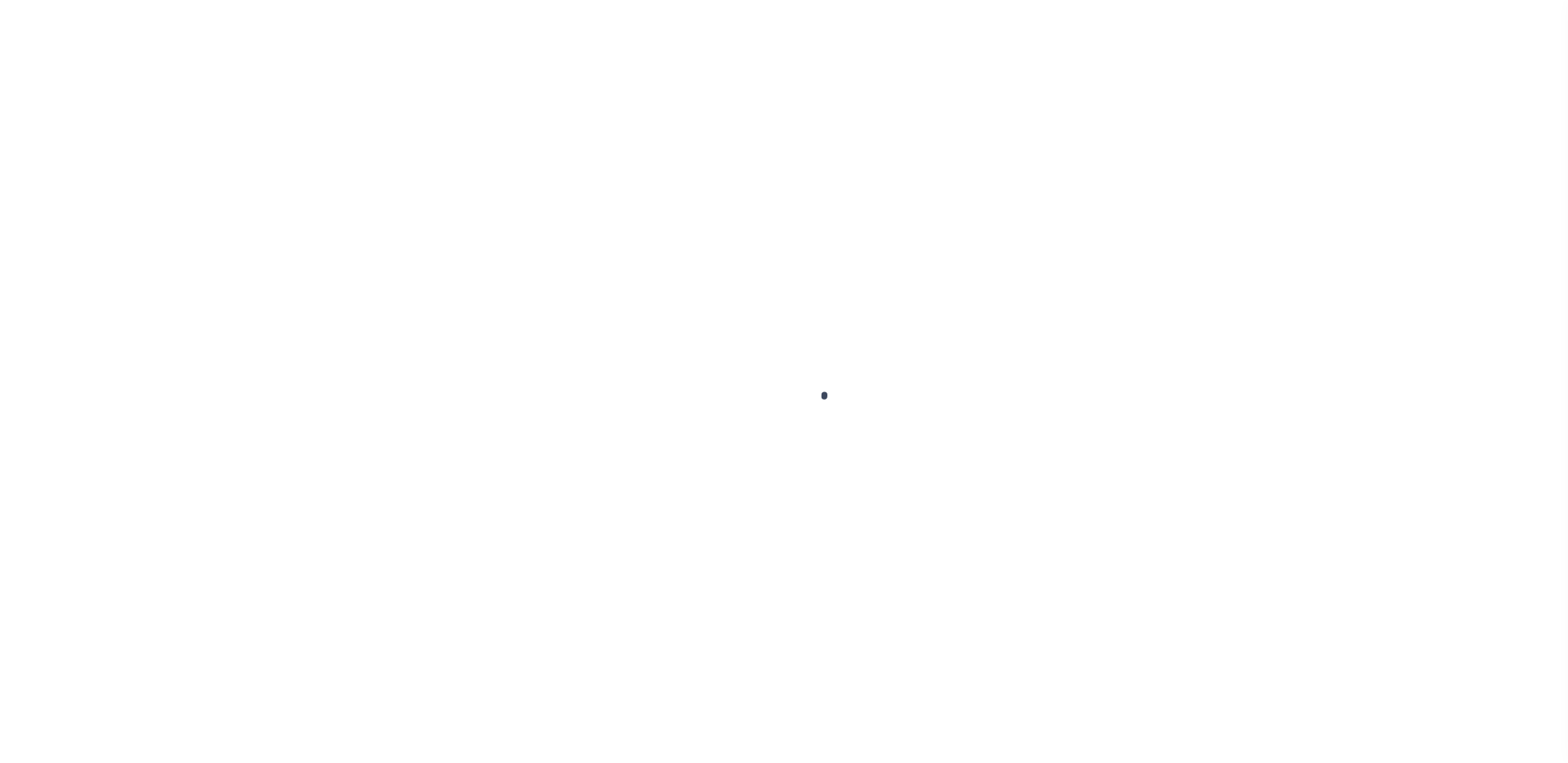
scroll to position [29, 0]
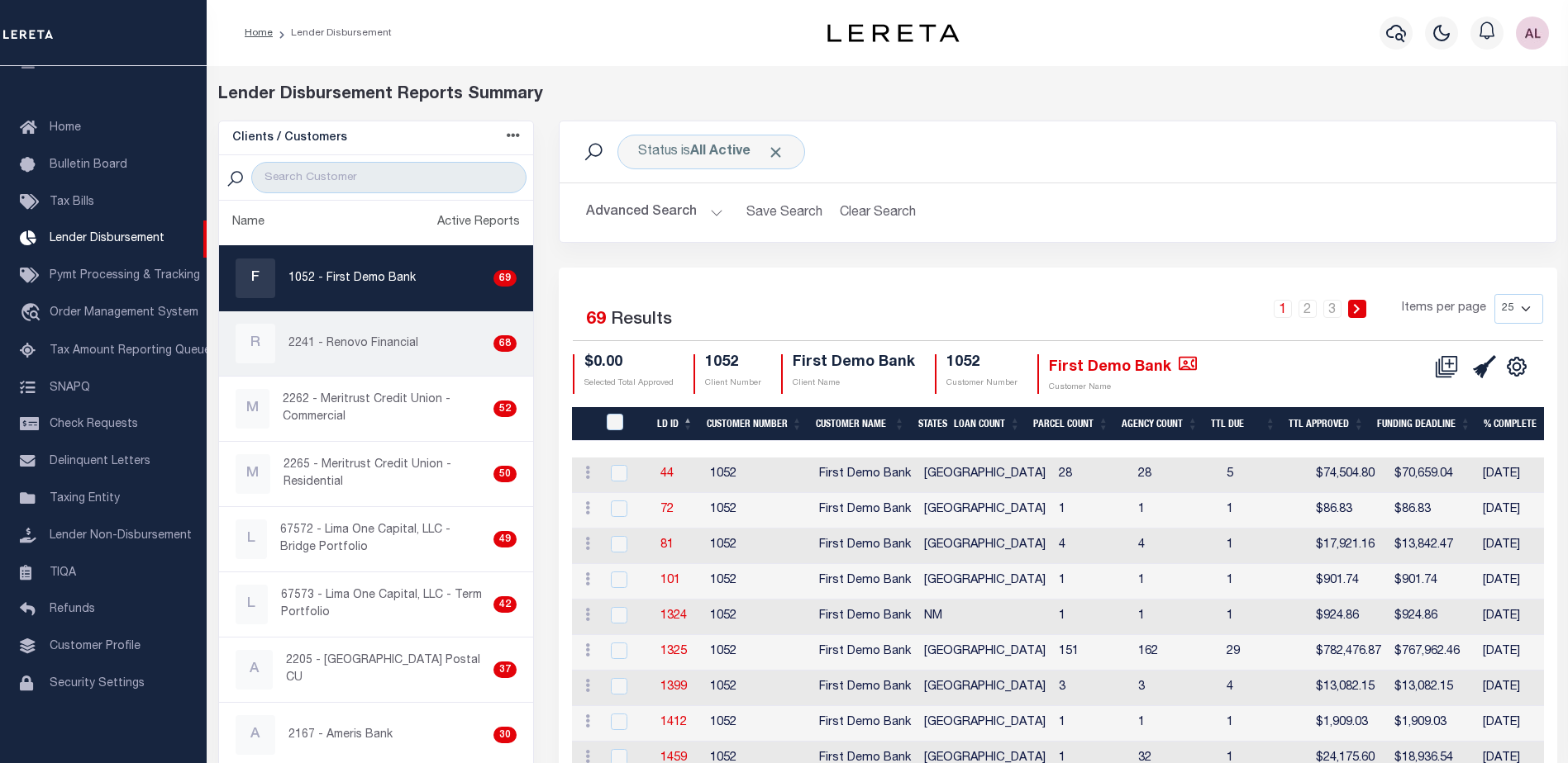
click at [355, 344] on p "2241 - Renovo Financial" at bounding box center [353, 343] width 130 height 17
checkbox input "true"
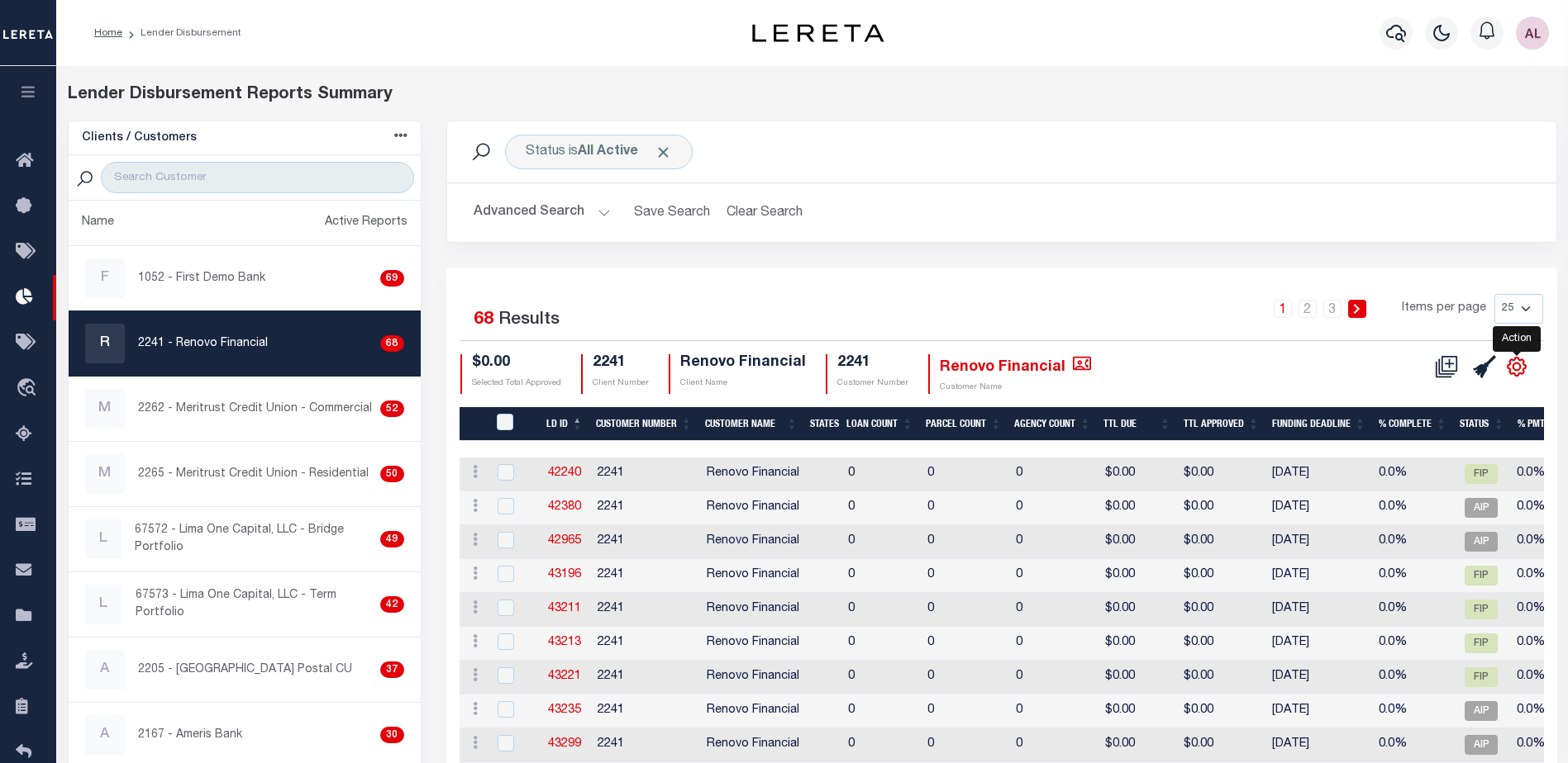
click at [1516, 367] on icon "" at bounding box center [1517, 367] width 22 height 22
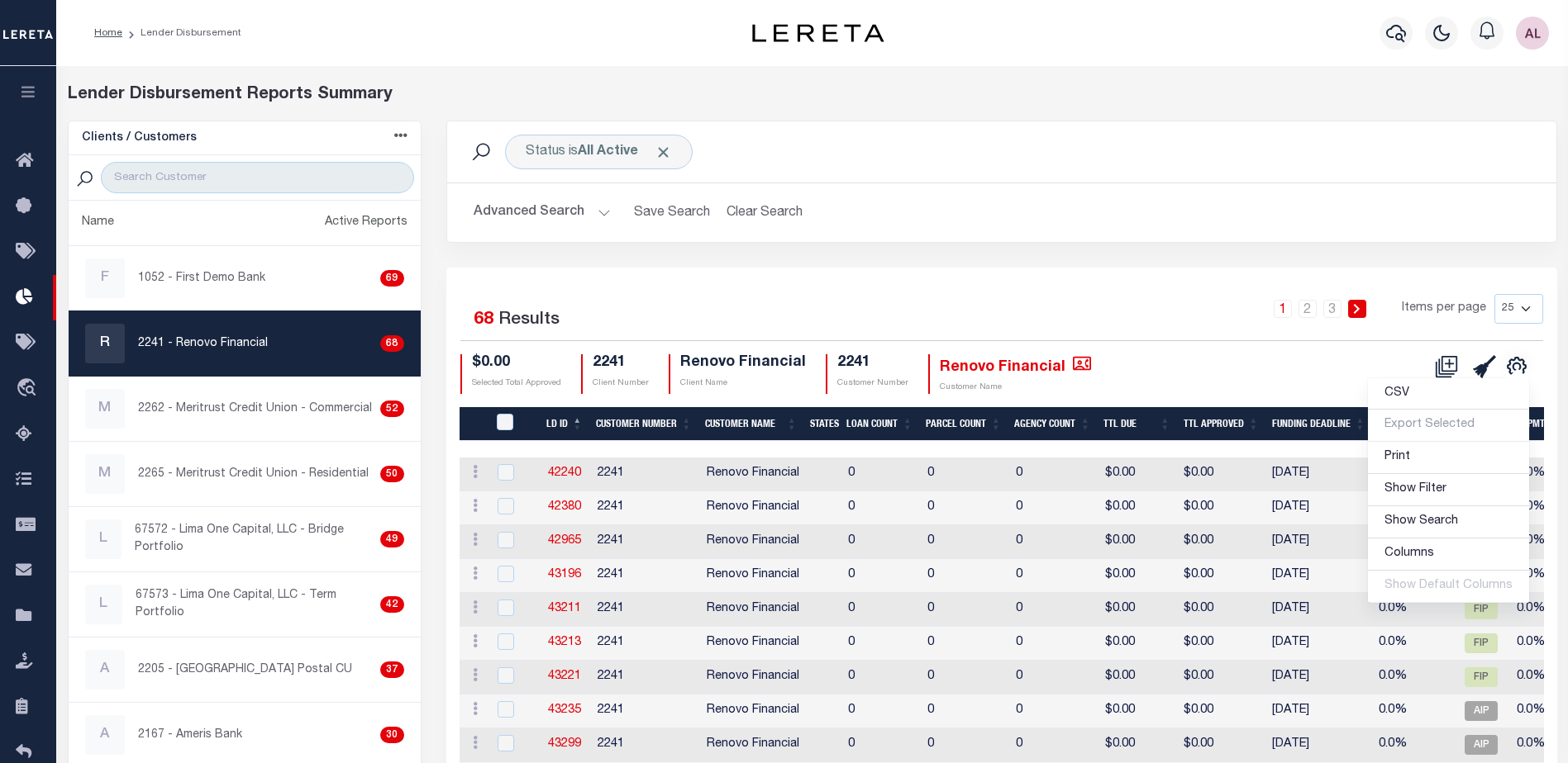
click at [1525, 307] on select "25 50 100 200" at bounding box center [1518, 309] width 49 height 30
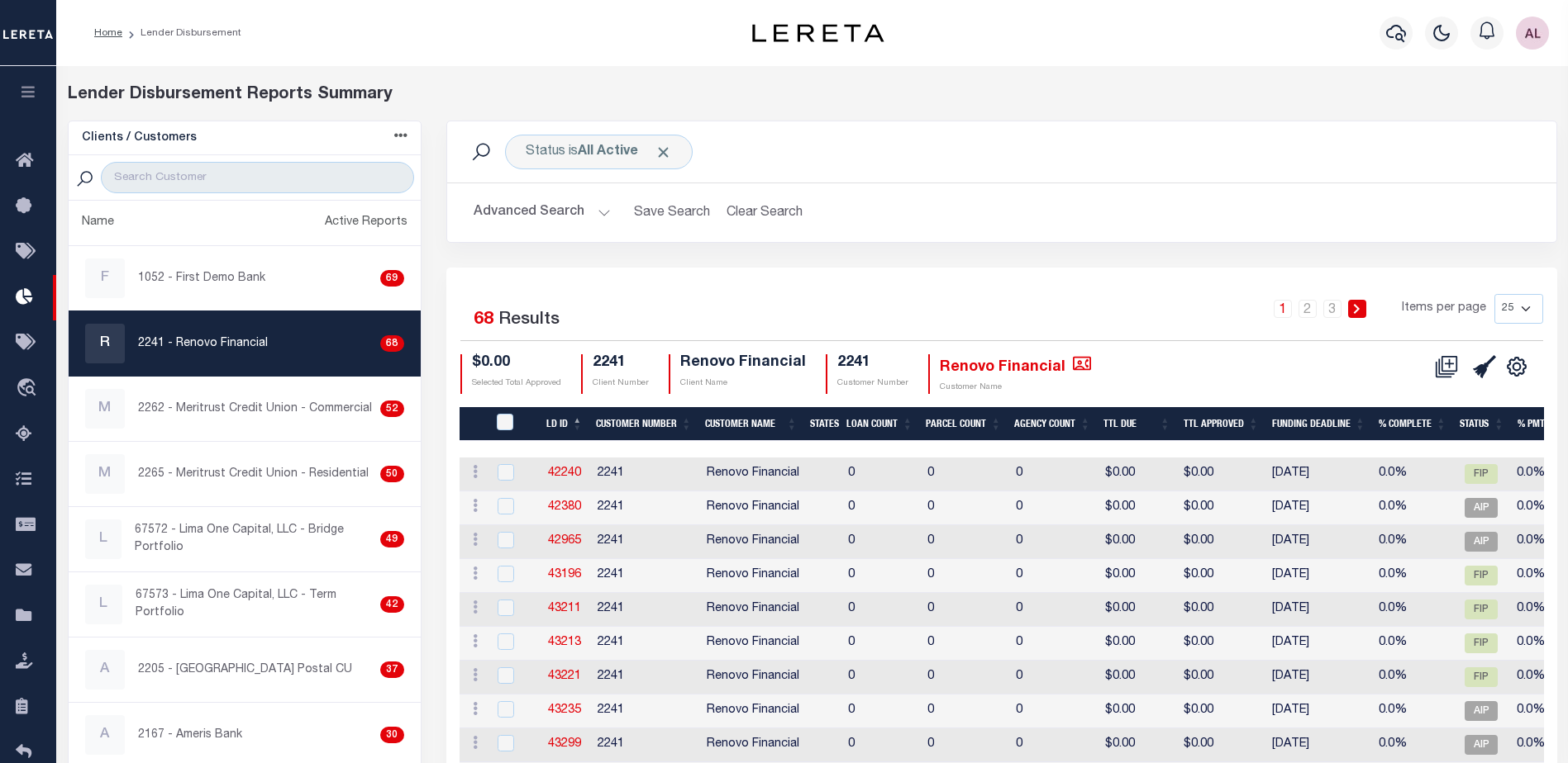
click at [1526, 312] on select "25 50 100 200" at bounding box center [1518, 309] width 49 height 30
select select "200"
click at [1494, 294] on select "25 50 100 200" at bounding box center [1518, 309] width 49 height 30
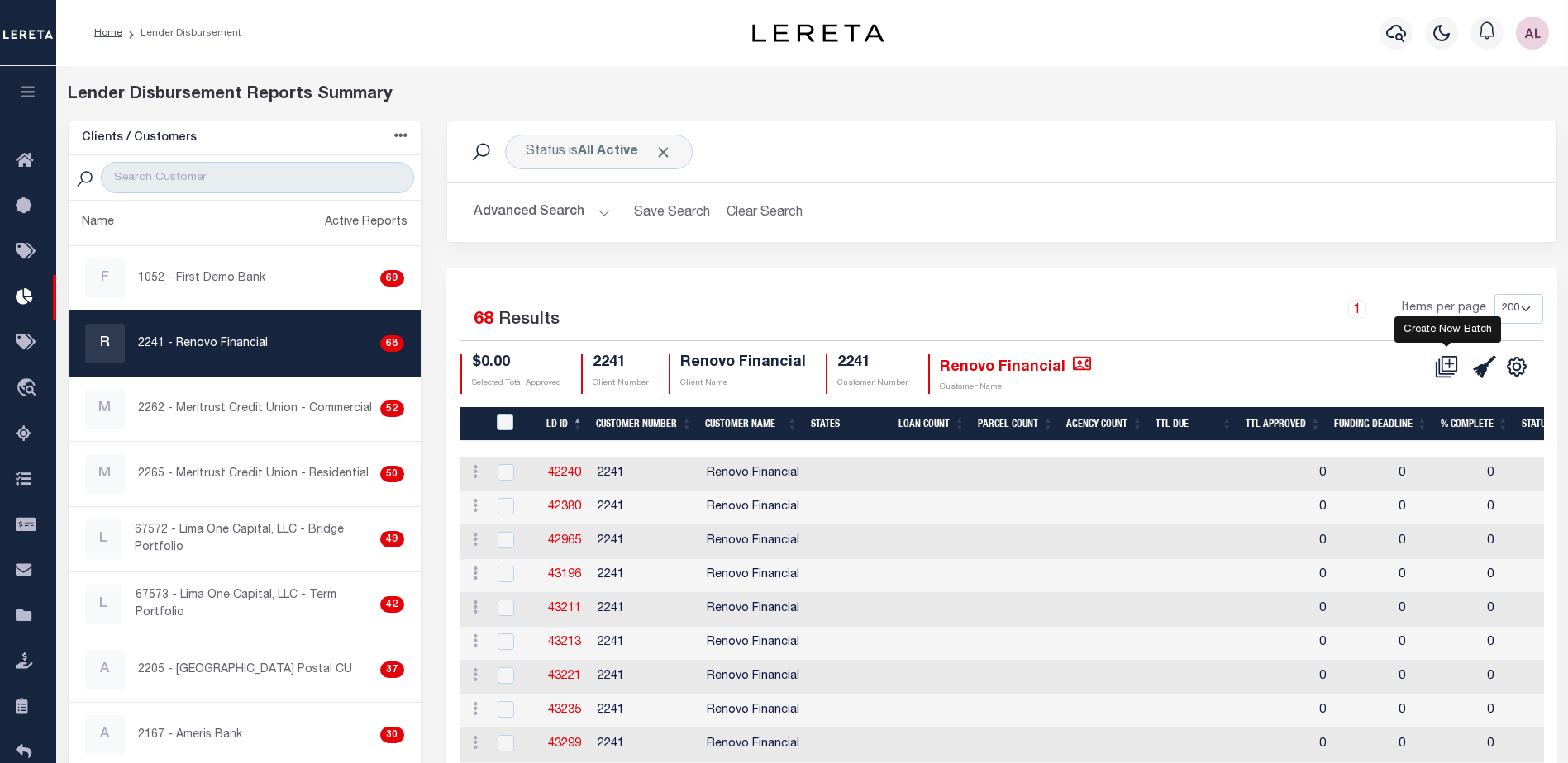
click at [1445, 363] on icon at bounding box center [1446, 367] width 23 height 23
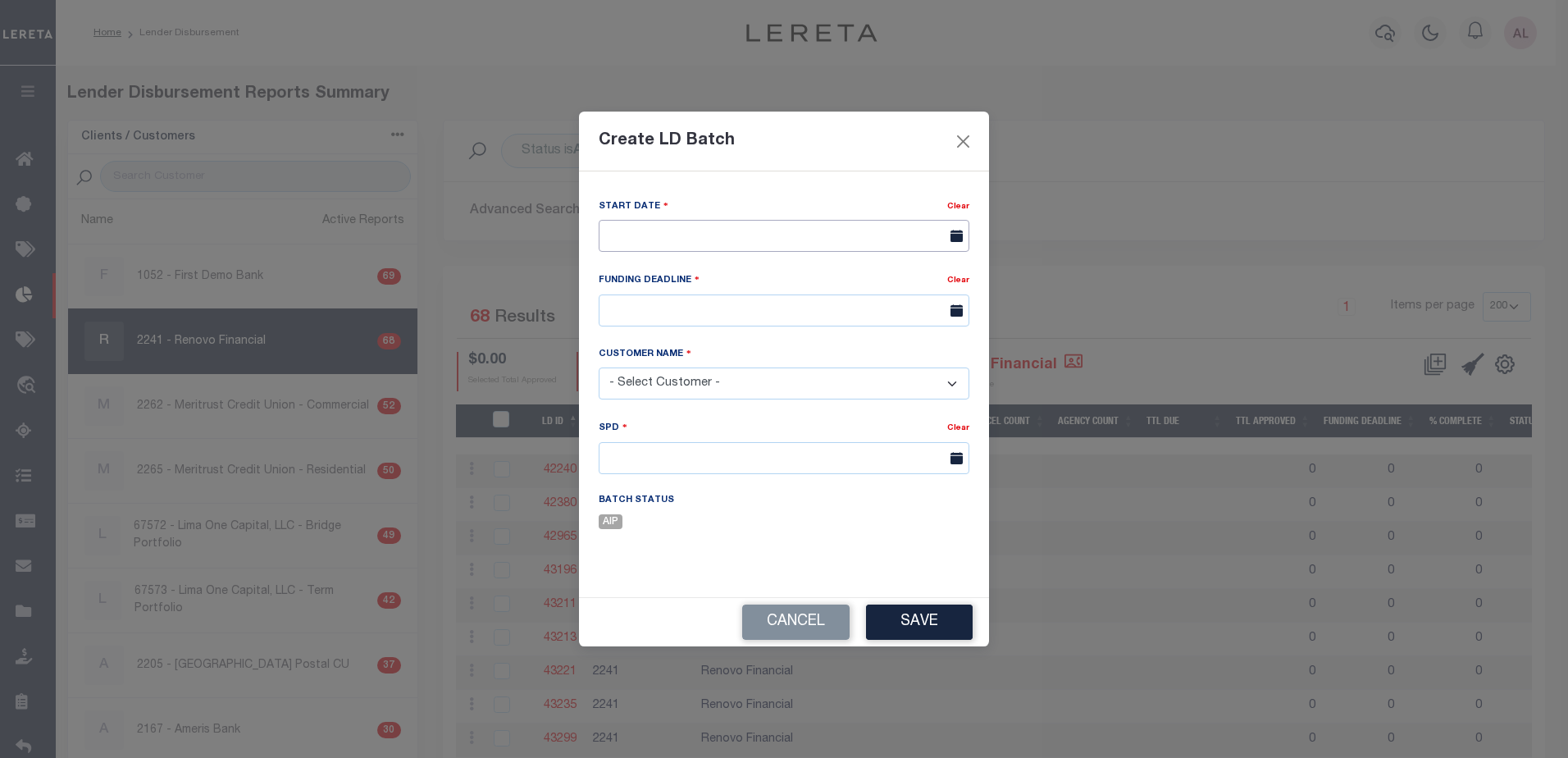
click at [642, 235] on input "text" at bounding box center [784, 236] width 371 height 32
click at [688, 360] on span "9" at bounding box center [689, 360] width 32 height 32
type input "[DATE]"
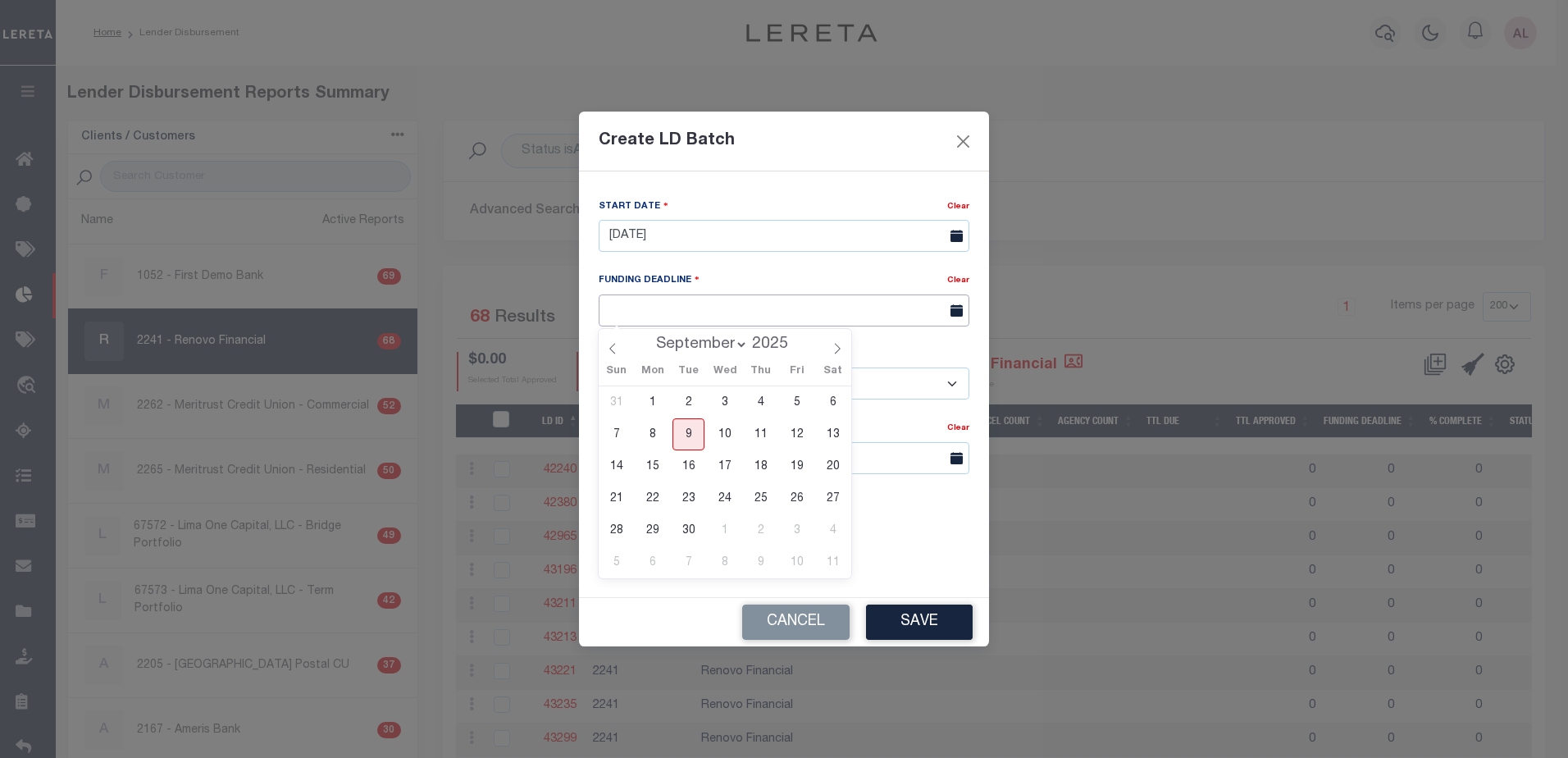
click at [648, 304] on input "text" at bounding box center [784, 310] width 371 height 32
click at [672, 306] on input "text" at bounding box center [784, 310] width 371 height 32
click at [770, 311] on input "text" at bounding box center [784, 310] width 371 height 32
click at [686, 435] on span "9" at bounding box center [689, 435] width 32 height 32
type input "09/09/25"
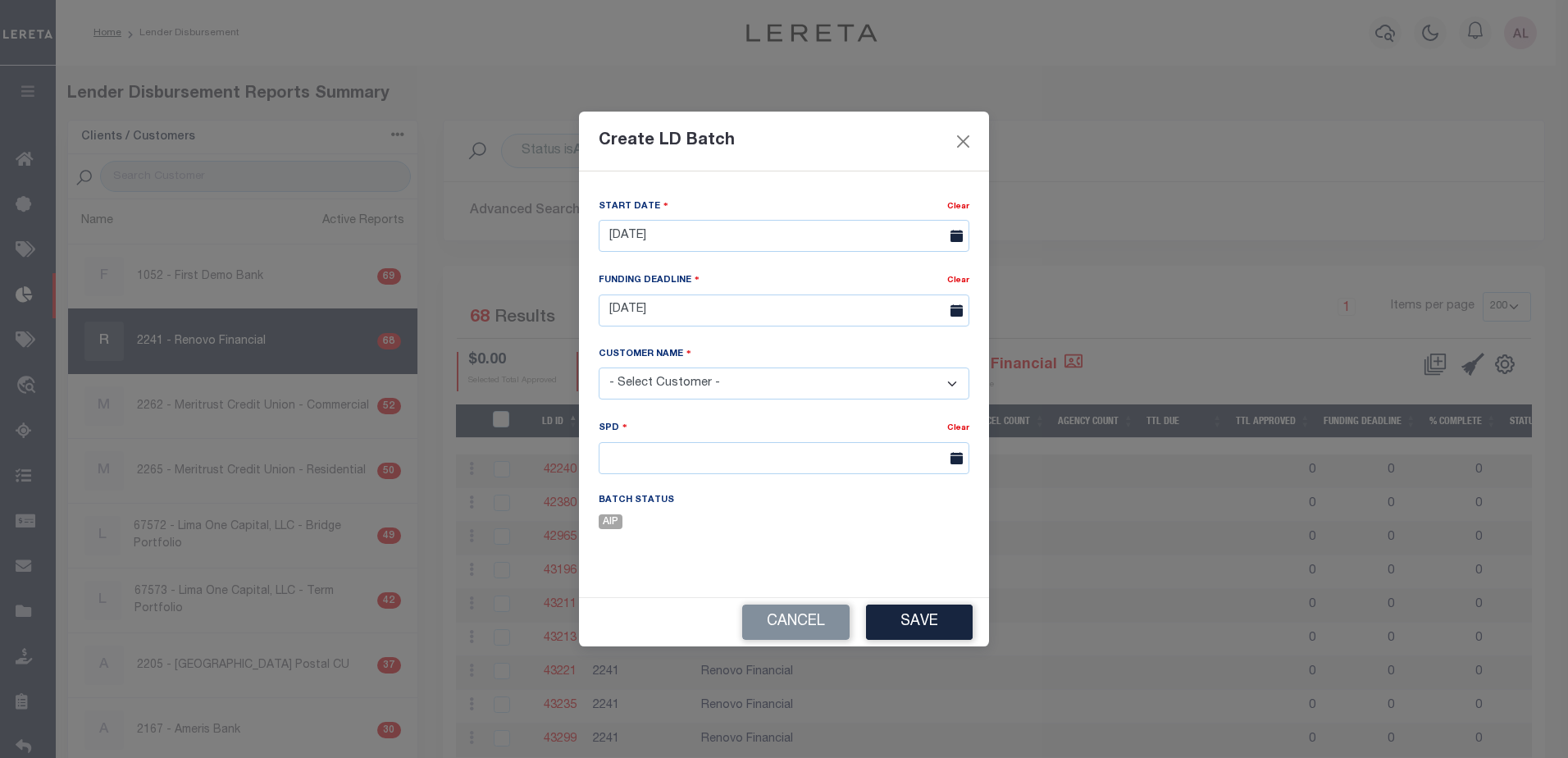
click at [680, 384] on select "- Select Customer - Accumatch - Refunds All In Credit Union Amarillo National B…" at bounding box center [784, 384] width 371 height 32
click at [653, 374] on select "- Select Customer - Accumatch - Refunds All In Credit Union Amarillo National B…" at bounding box center [784, 384] width 371 height 32
click at [698, 383] on select "- Select Customer - Accumatch - Refunds All In Credit Union Amarillo National B…" at bounding box center [784, 384] width 371 height 32
select select "2241"
click at [642, 381] on select "- Select Customer - Accumatch - Refunds All In Credit Union Amarillo National B…" at bounding box center [784, 384] width 371 height 32
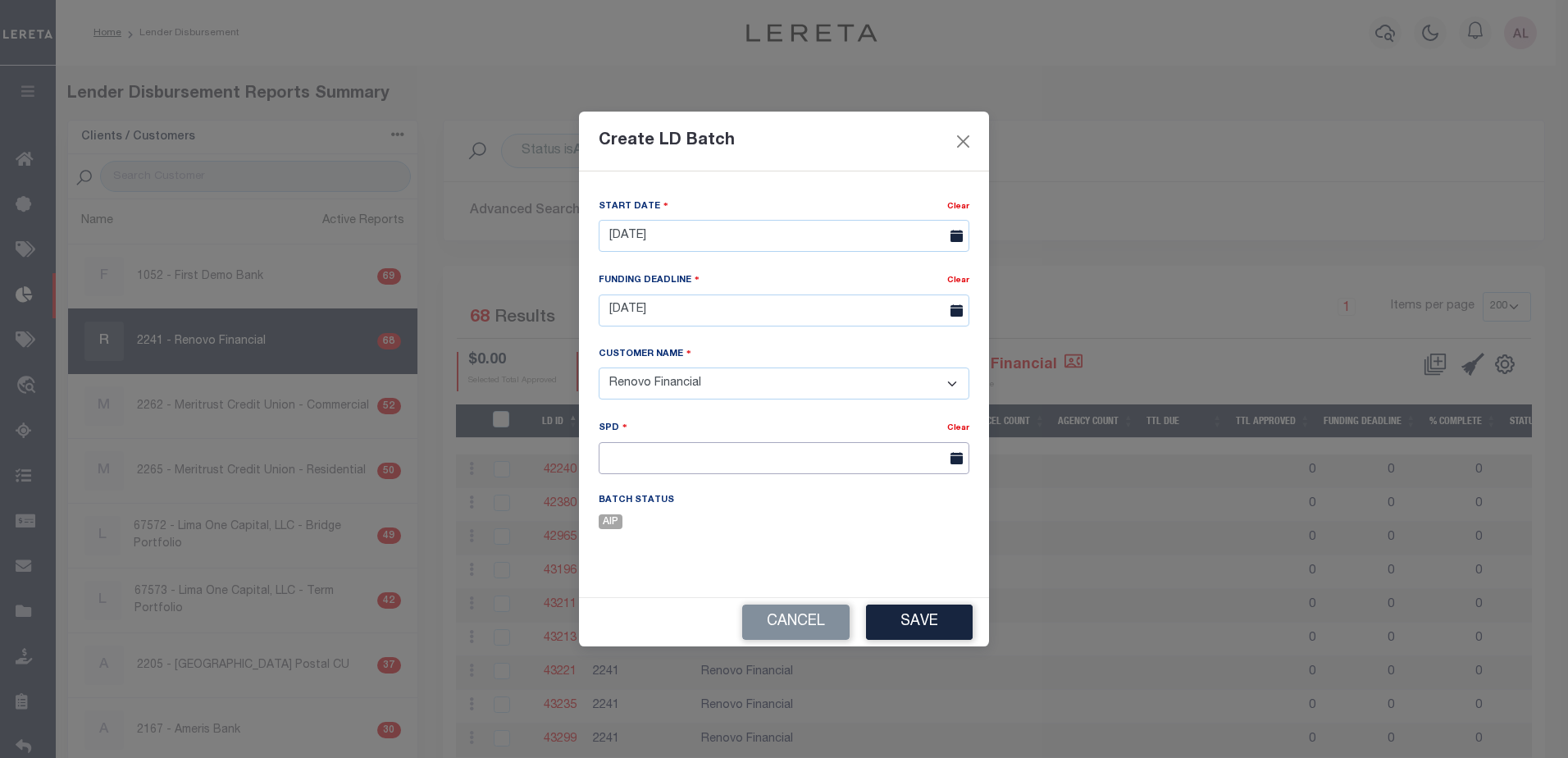
click at [632, 459] on input "text" at bounding box center [784, 458] width 371 height 32
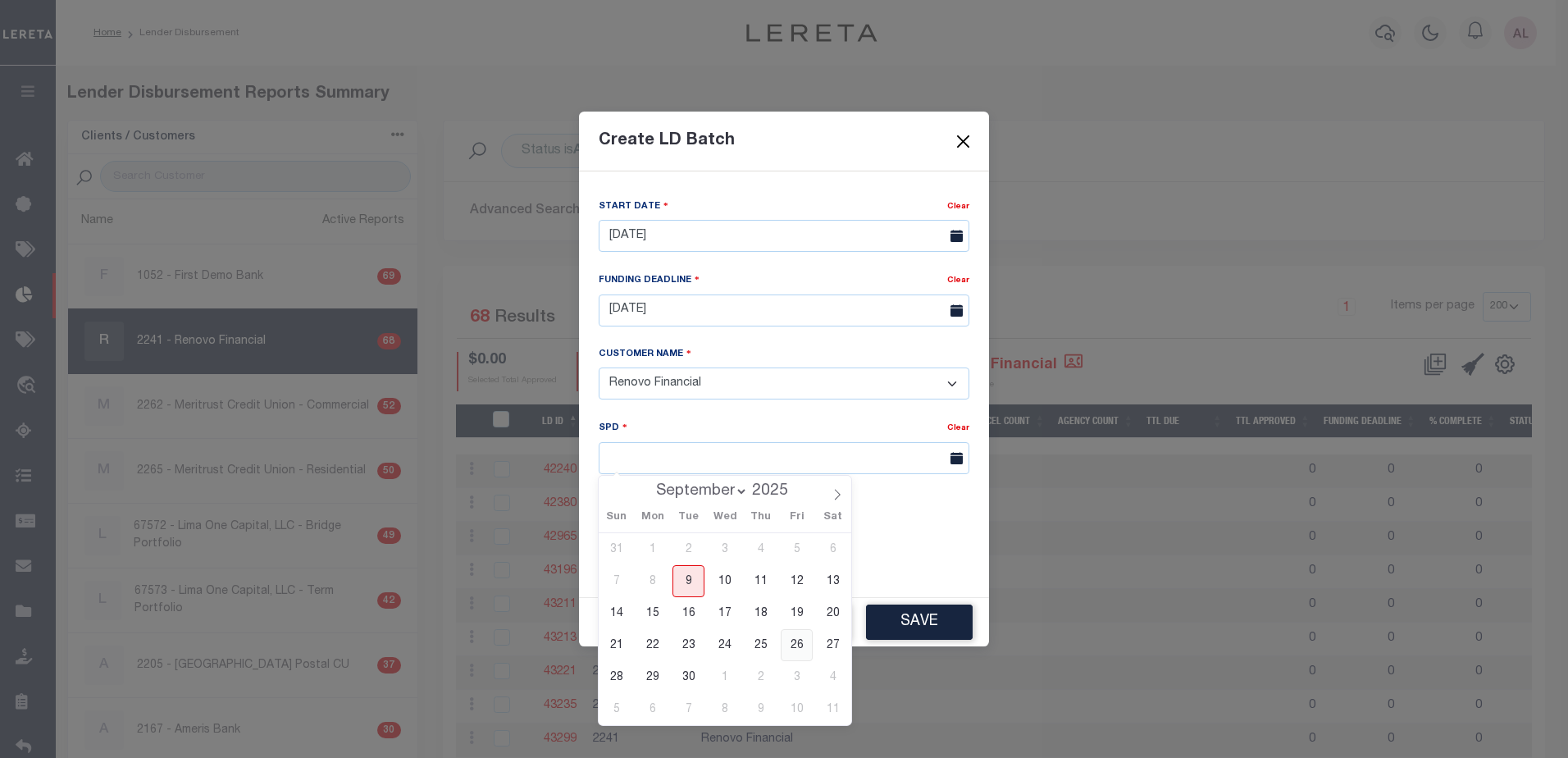
click at [794, 642] on span "26" at bounding box center [797, 646] width 32 height 32
type input "09/26/2025"
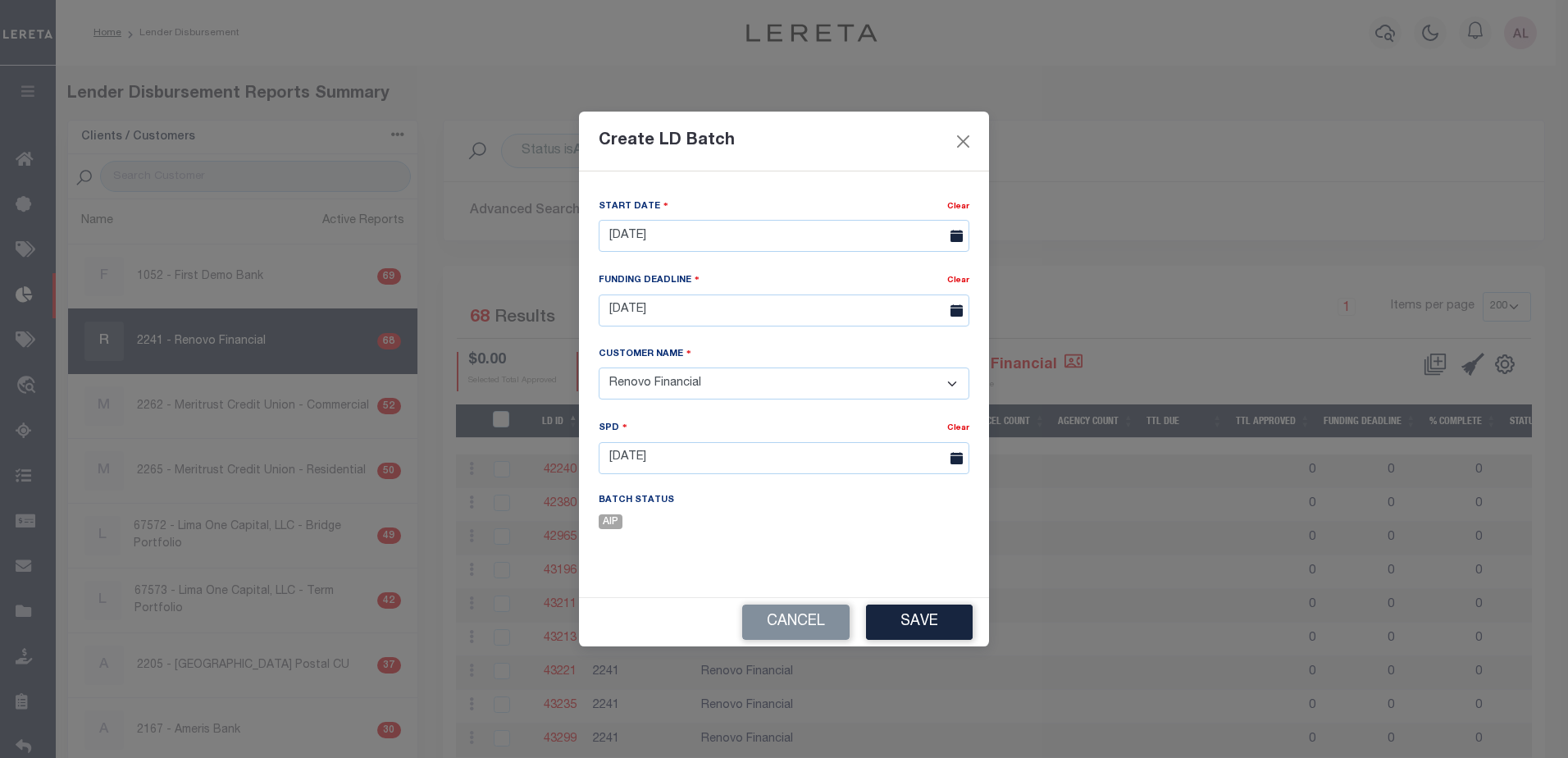
click at [912, 627] on button "Save" at bounding box center [919, 622] width 107 height 35
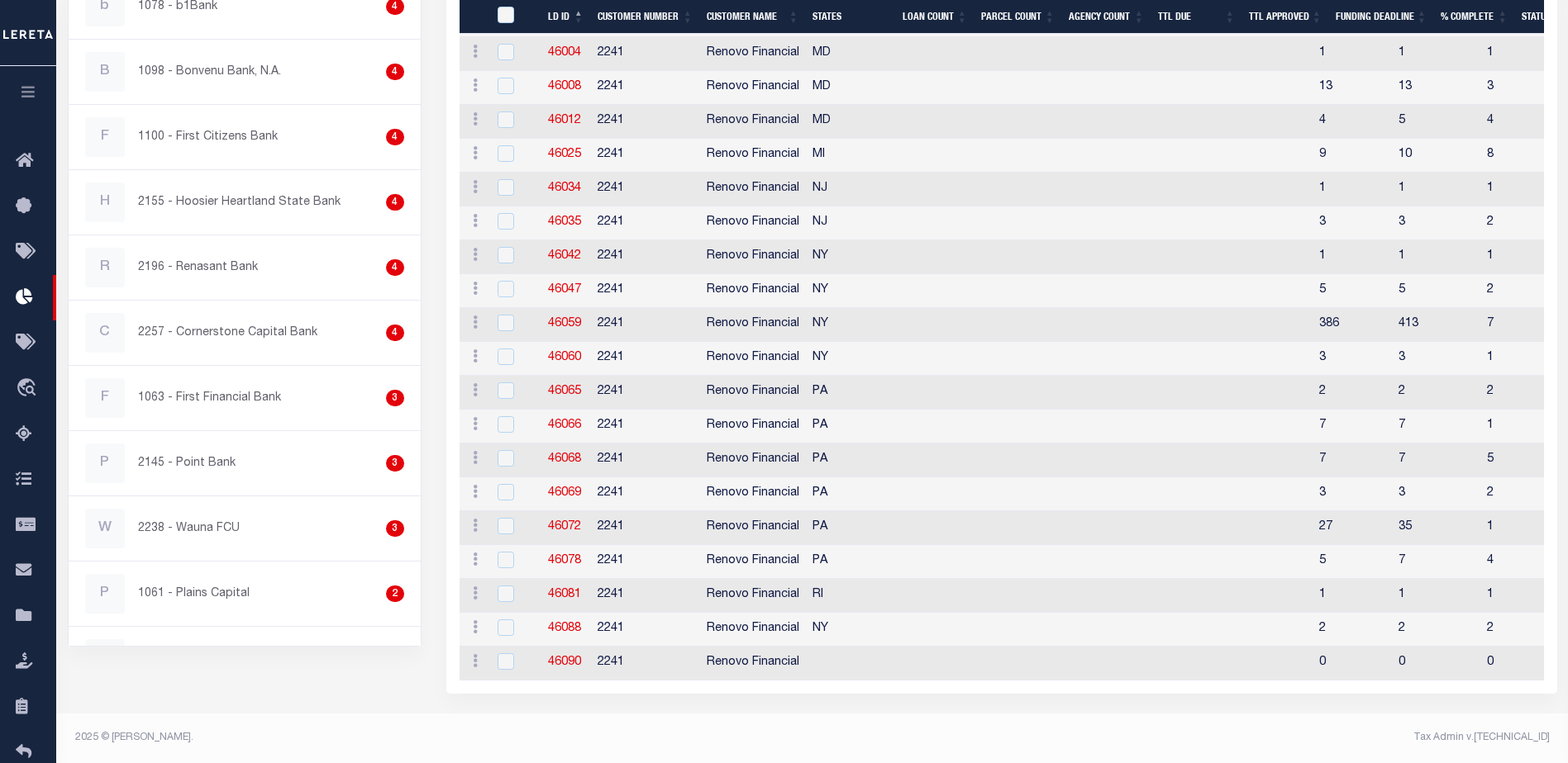
scroll to position [2108, 0]
click at [556, 656] on link "46090" at bounding box center [565, 662] width 33 height 12
checkbox input "true"
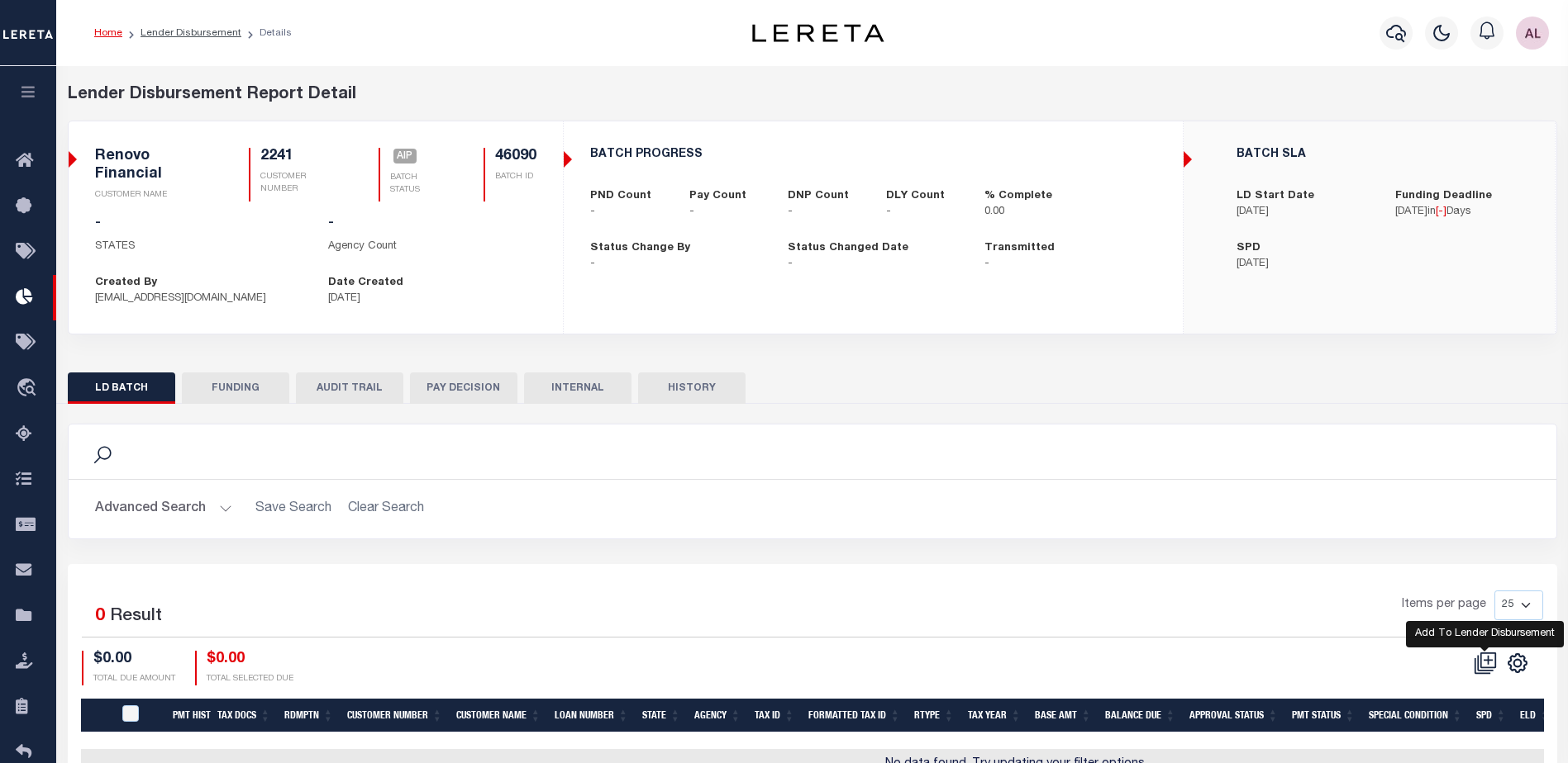
click at [1484, 657] on icon at bounding box center [1485, 664] width 23 height 23
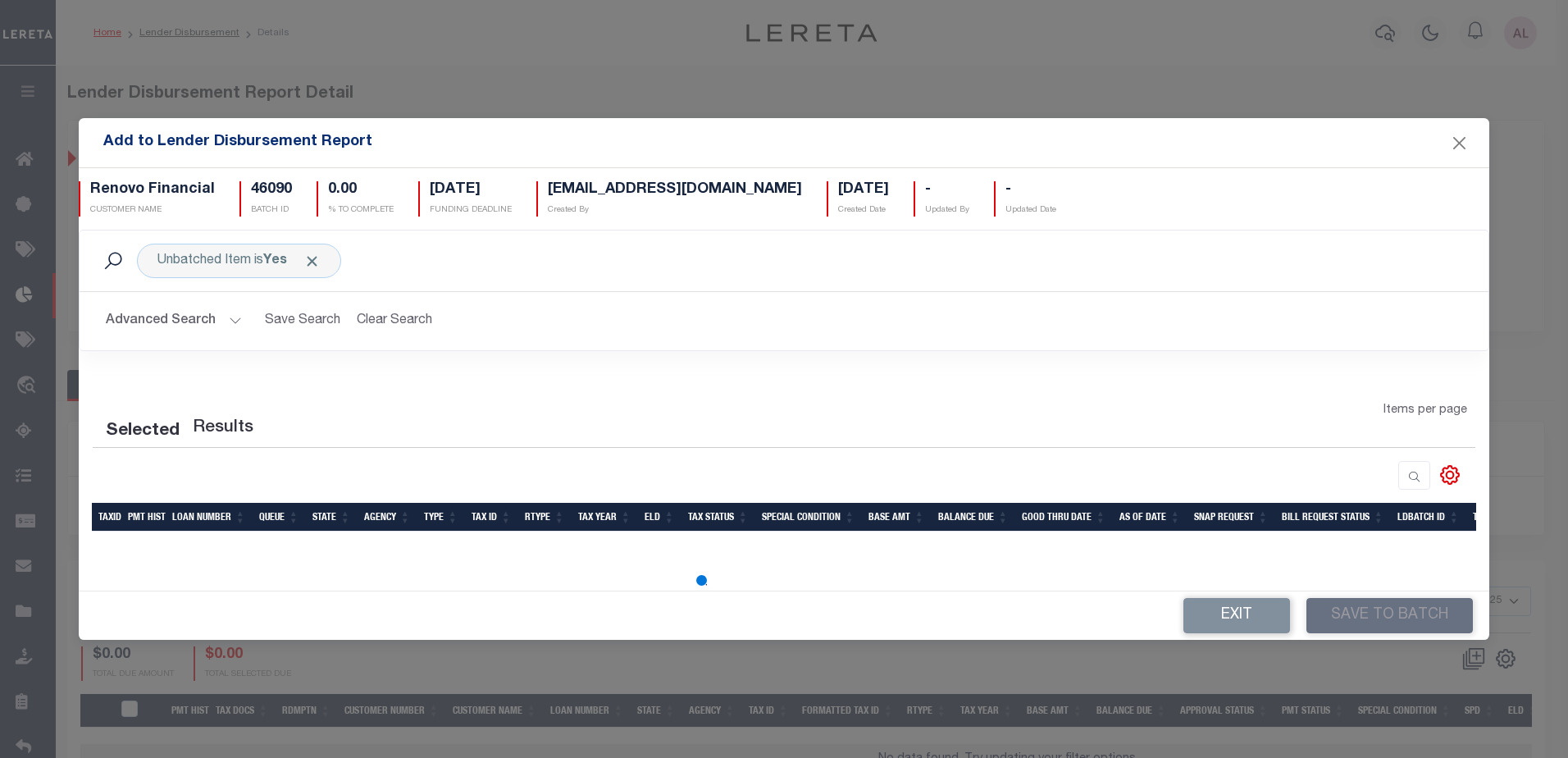
scroll to position [13, 0]
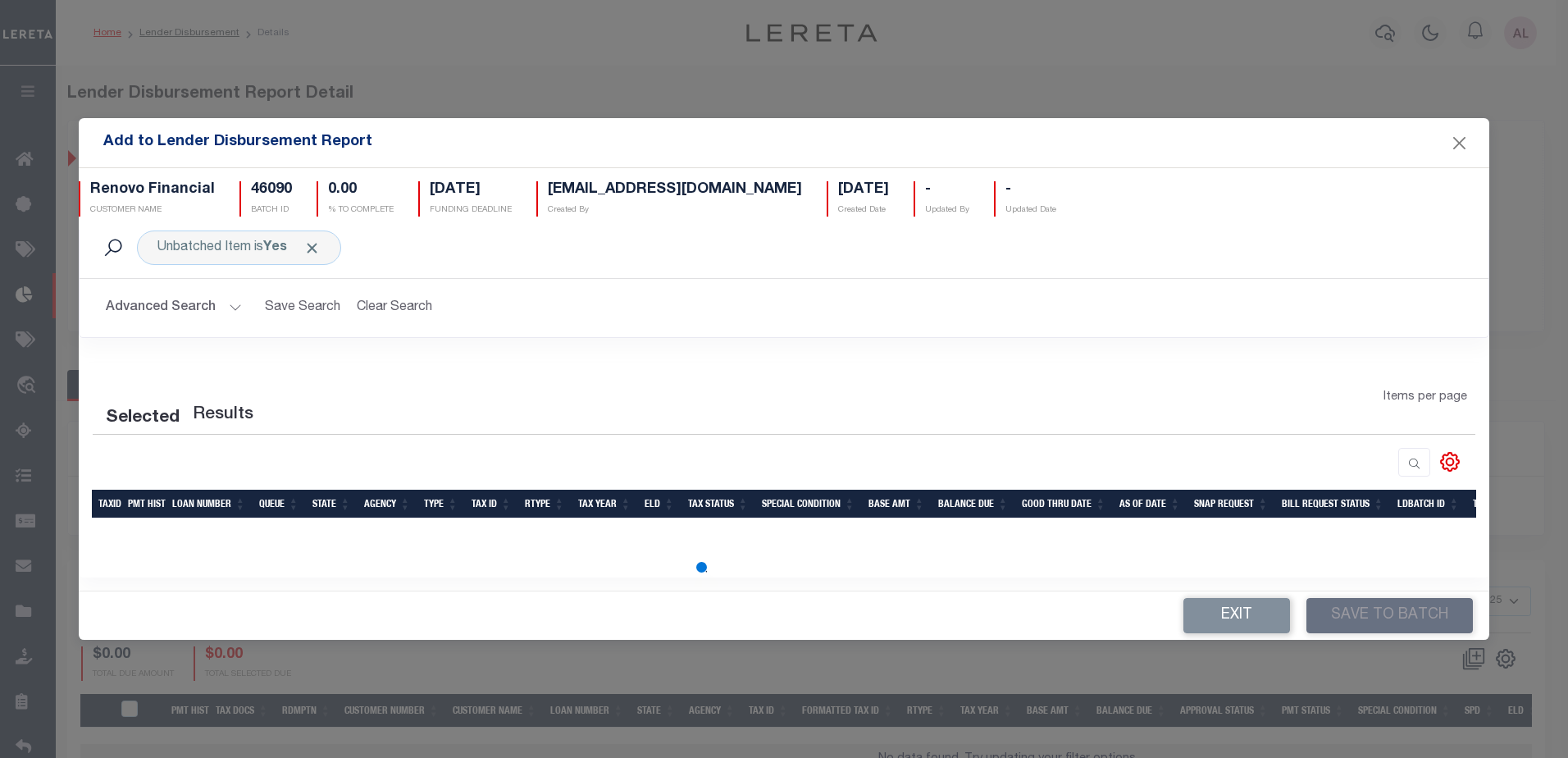
click at [233, 307] on button "Advanced Search" at bounding box center [174, 309] width 136 height 32
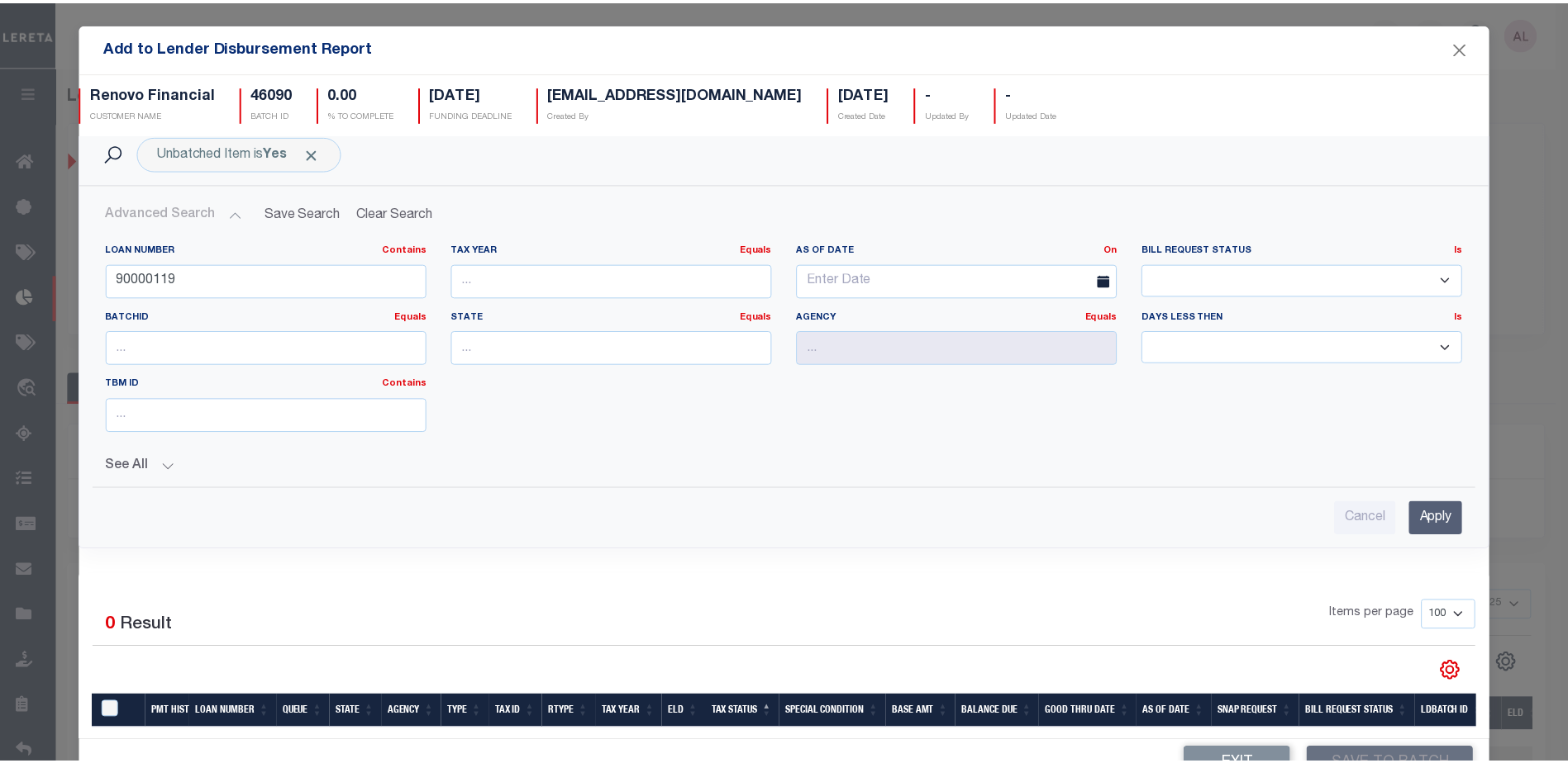
scroll to position [0, 0]
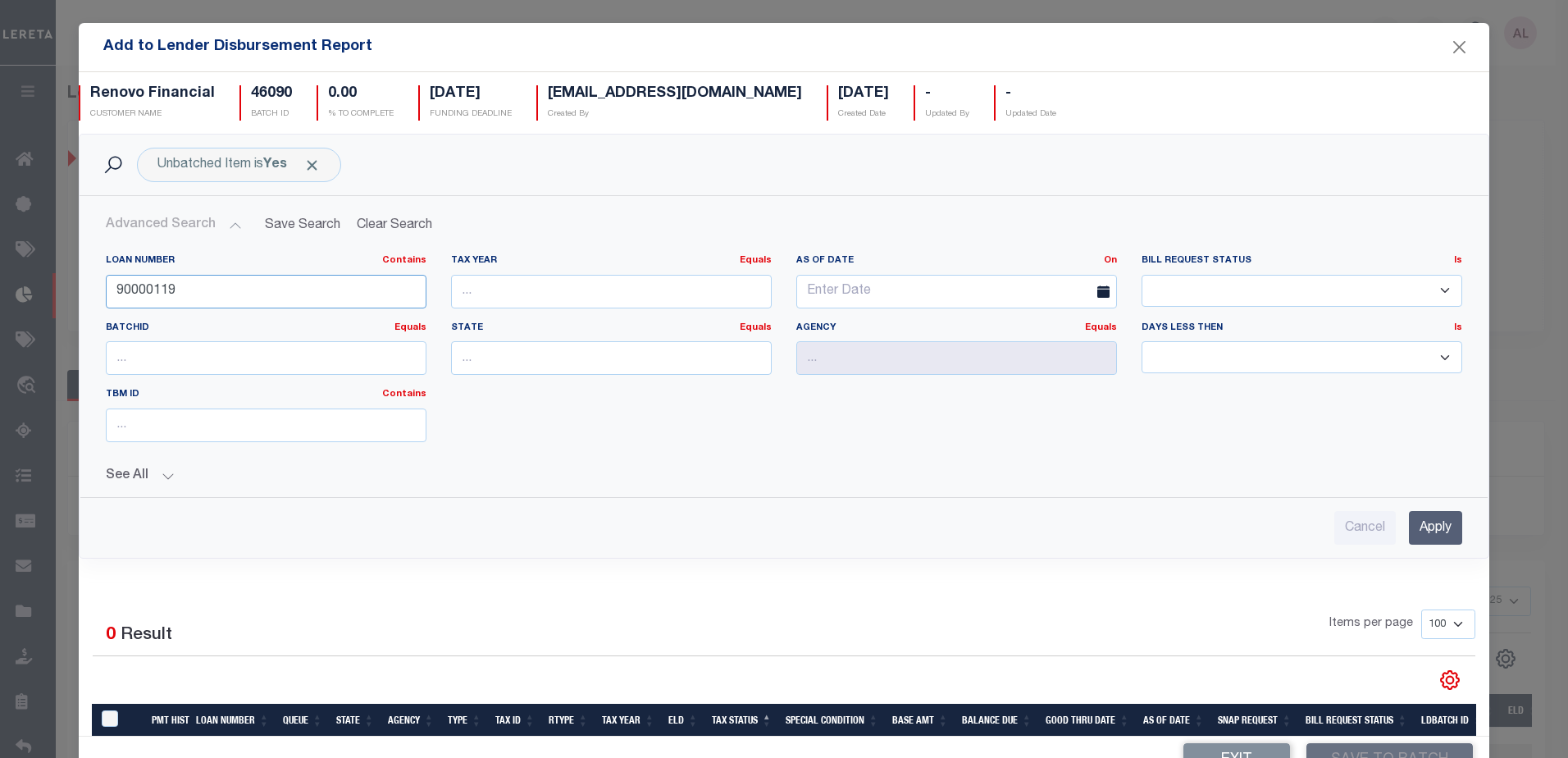
drag, startPoint x: 201, startPoint y: 295, endPoint x: 73, endPoint y: 283, distance: 128.6
click at [73, 283] on div "Add to Lender Disbursement Report Renovo Financial CUSTOMER NAME 46090 BATCH ID…" at bounding box center [784, 379] width 1568 height 758
type input "10021741"
click at [1422, 524] on input "Apply" at bounding box center [1435, 528] width 53 height 34
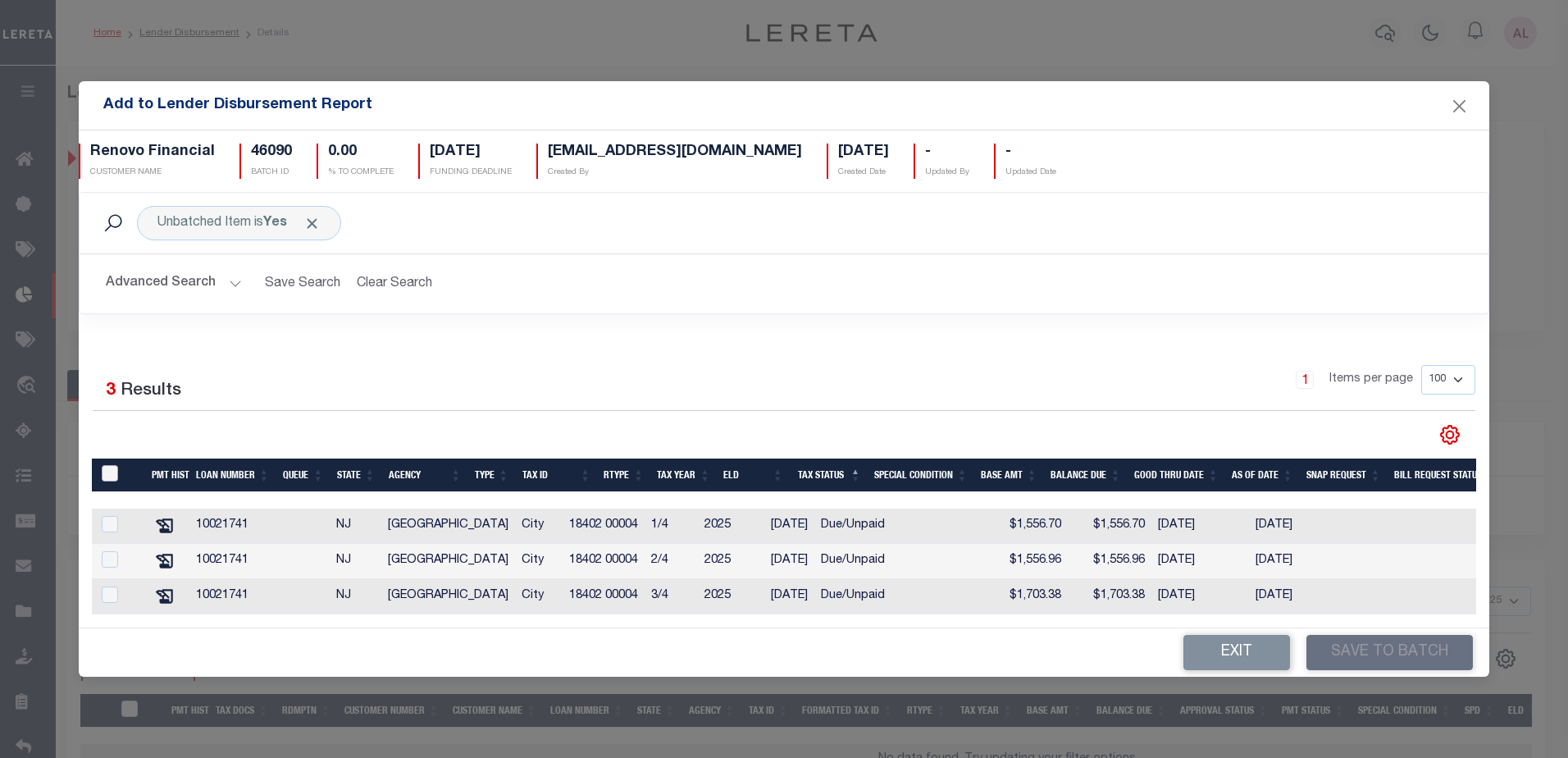
click at [111, 470] on input "TaxID" at bounding box center [109, 474] width 16 height 16
checkbox input "true"
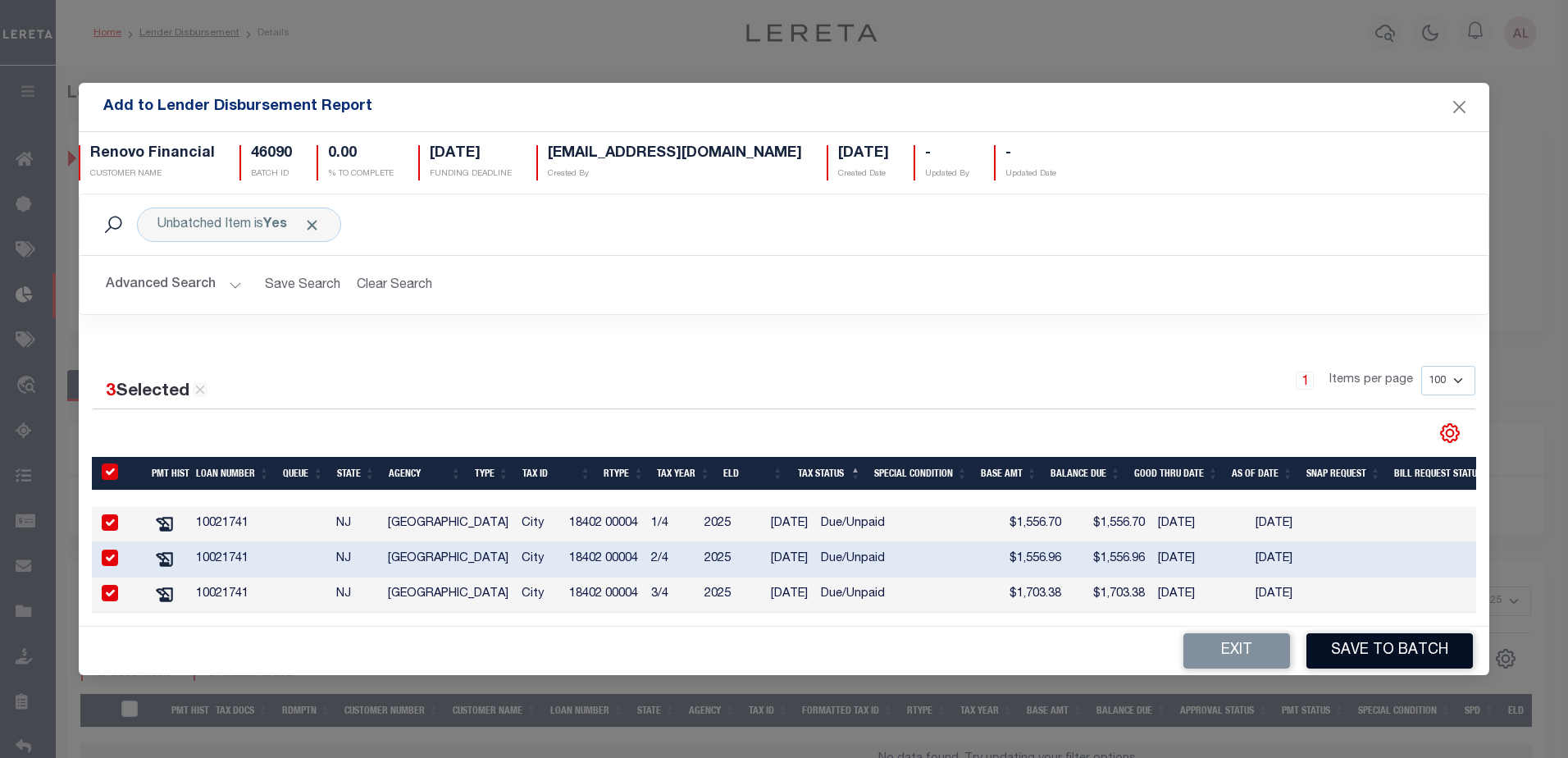
click at [1392, 655] on button "Save to Batch" at bounding box center [1390, 650] width 167 height 35
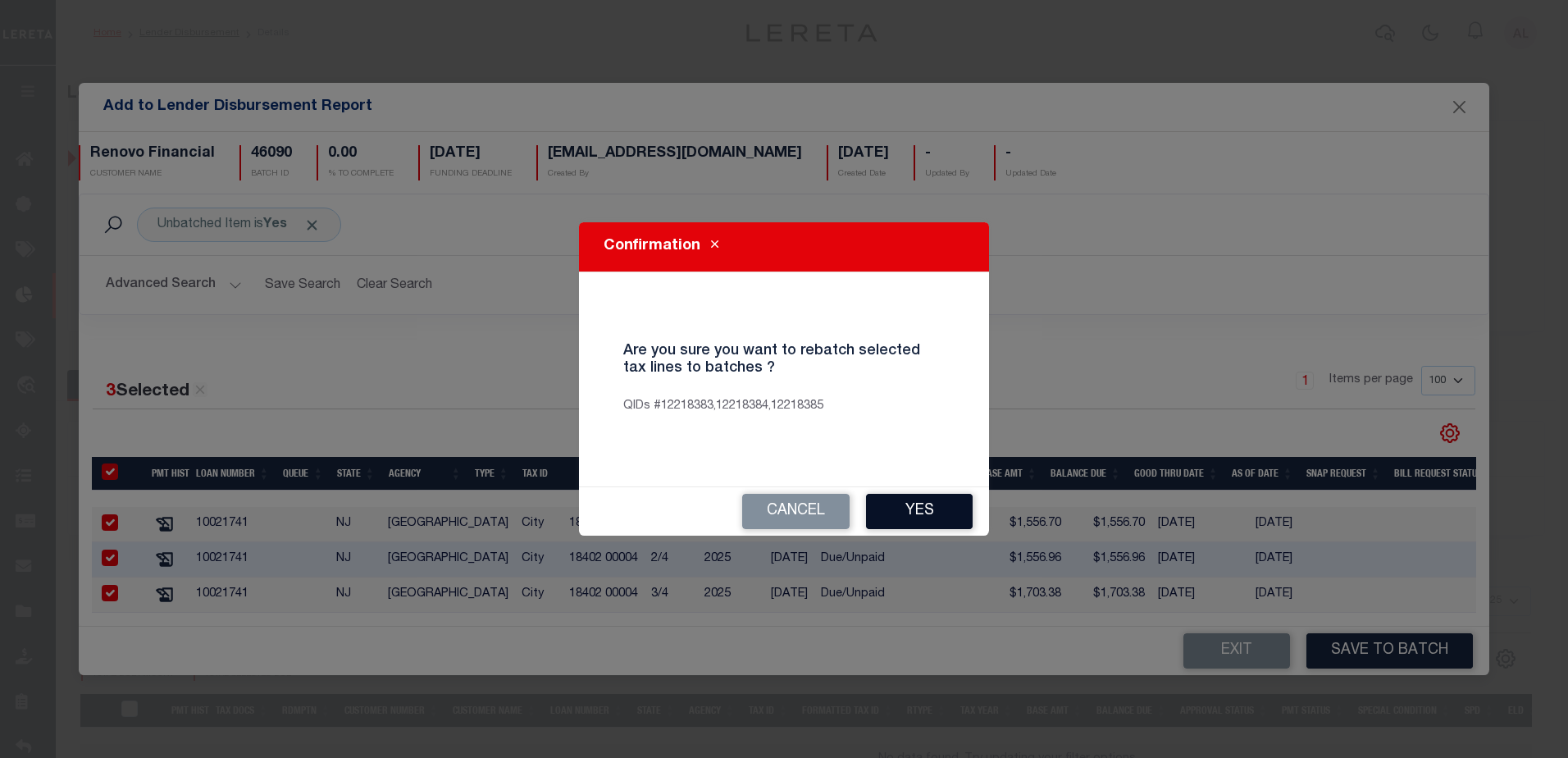
click at [928, 506] on button "Yes" at bounding box center [919, 511] width 107 height 35
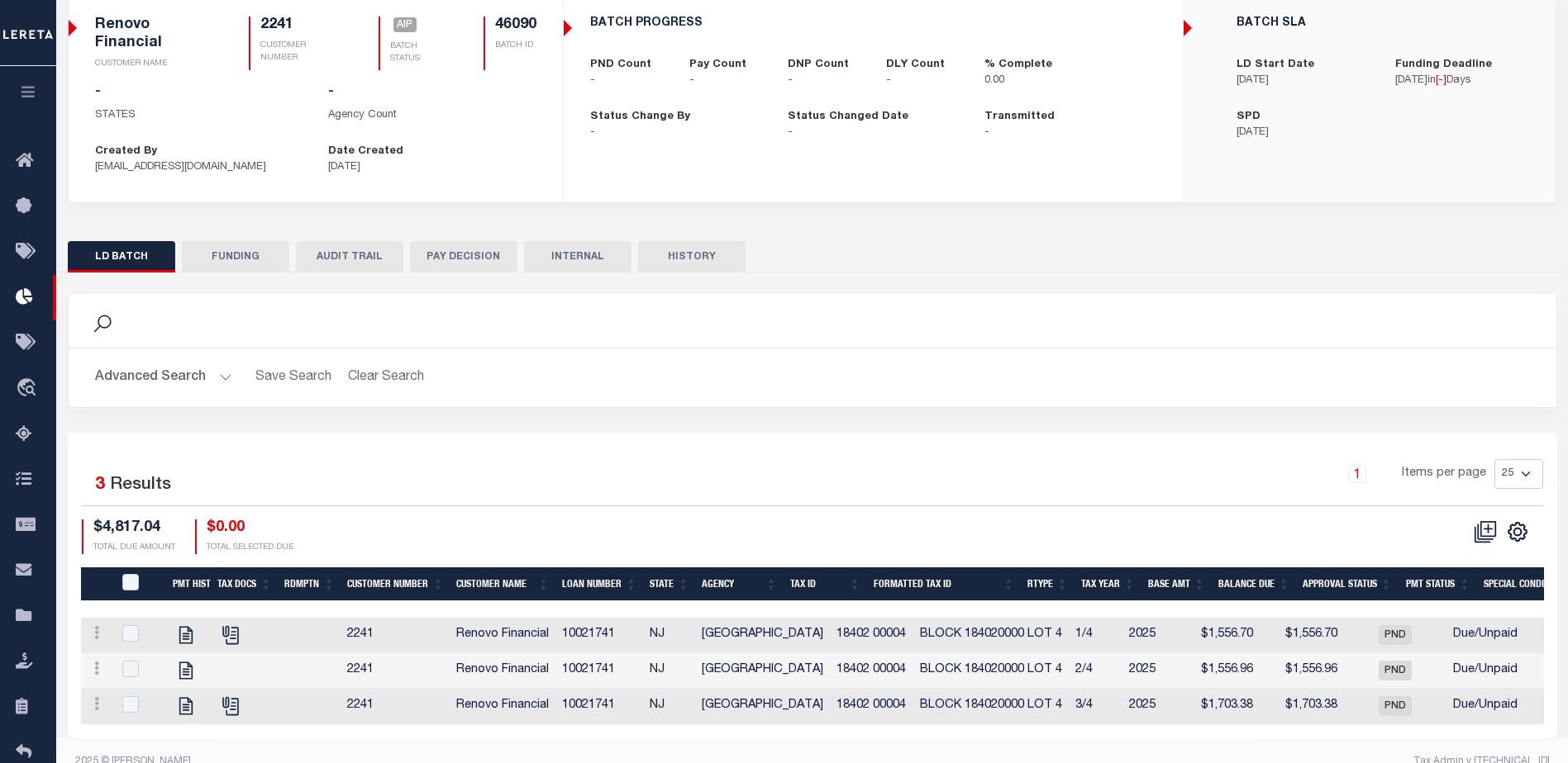
scroll to position [170, 0]
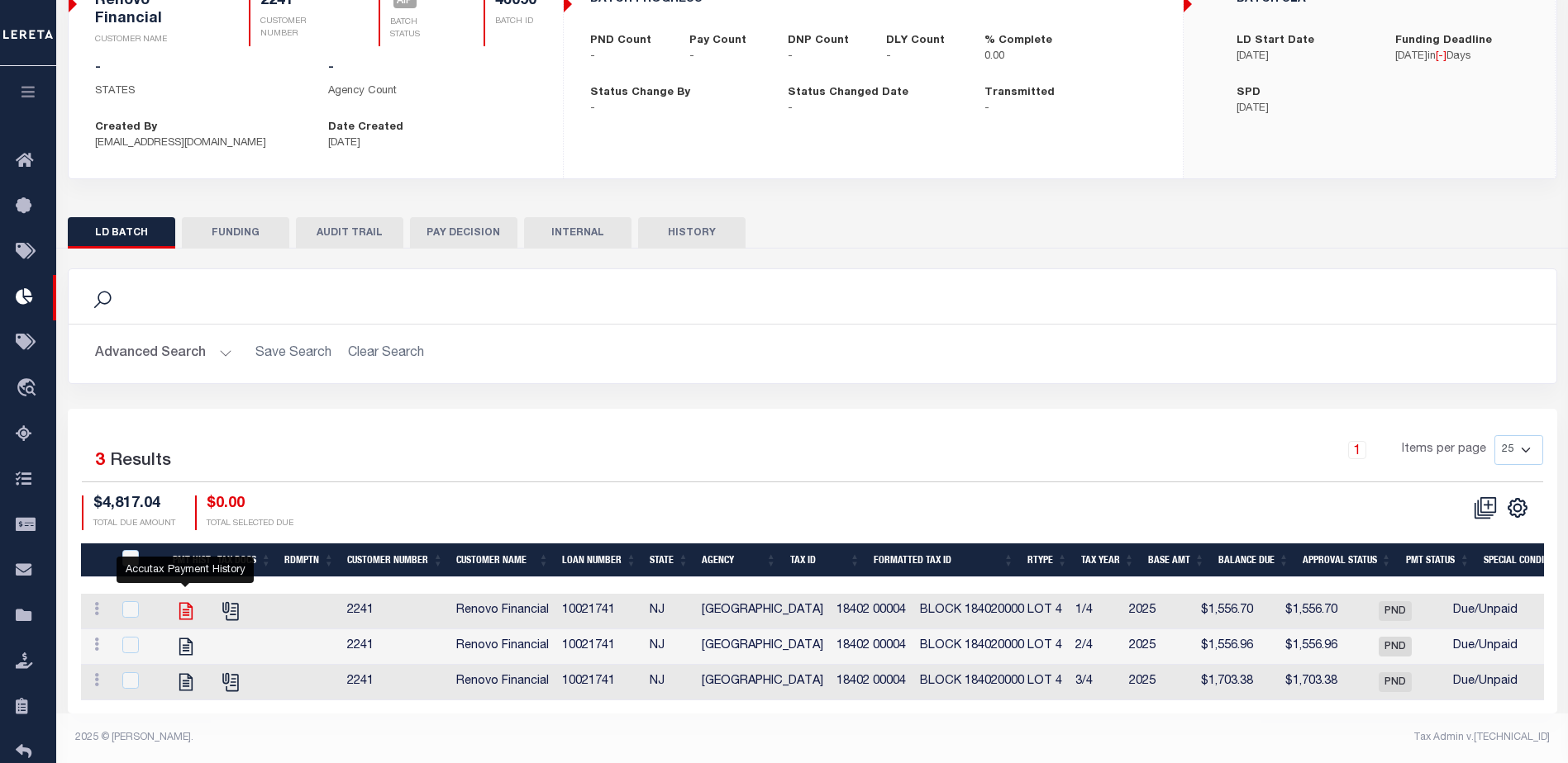
click at [182, 600] on icon at bounding box center [186, 611] width 22 height 22
checkbox input "true"
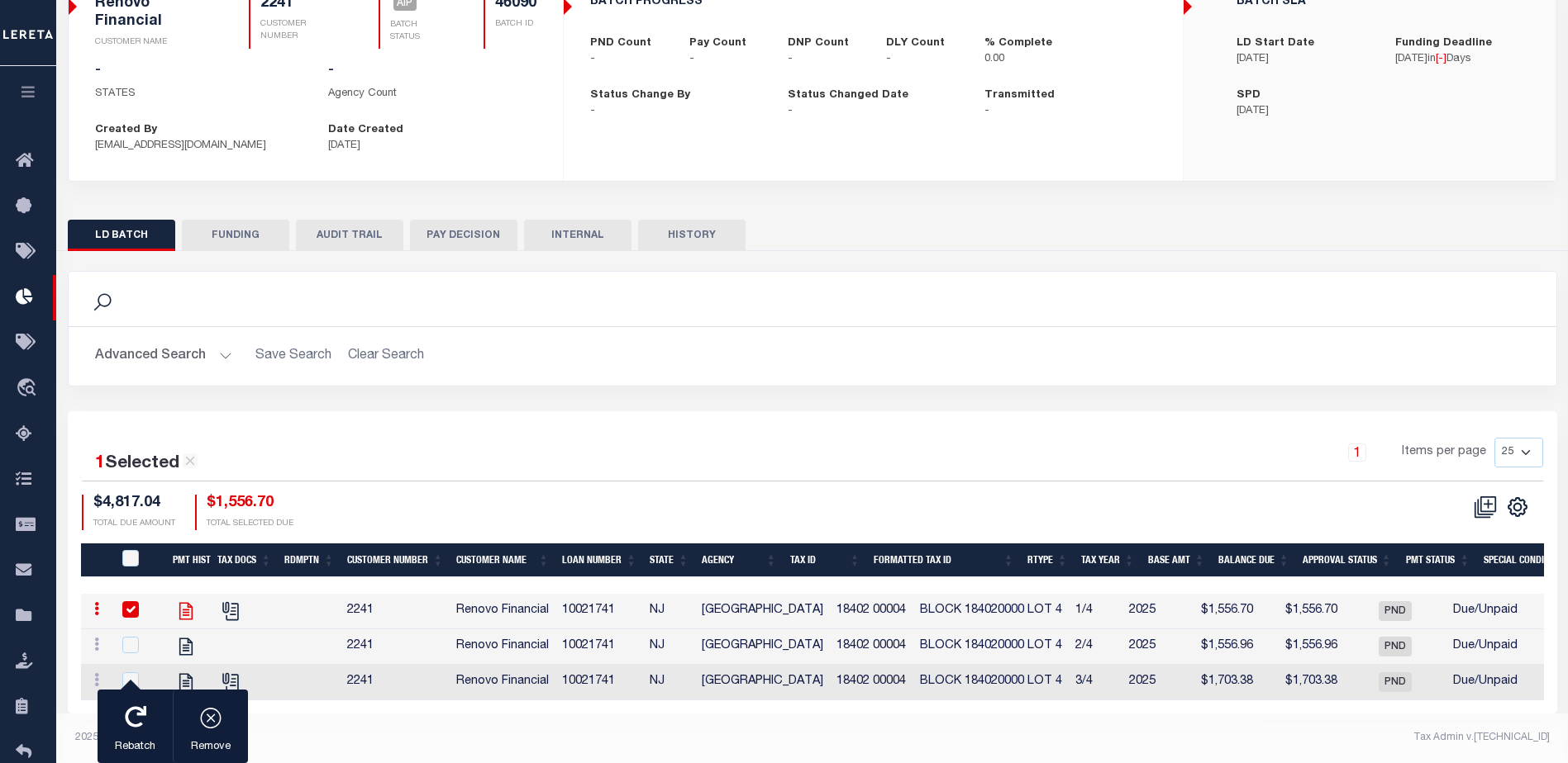
scroll to position [166, 0]
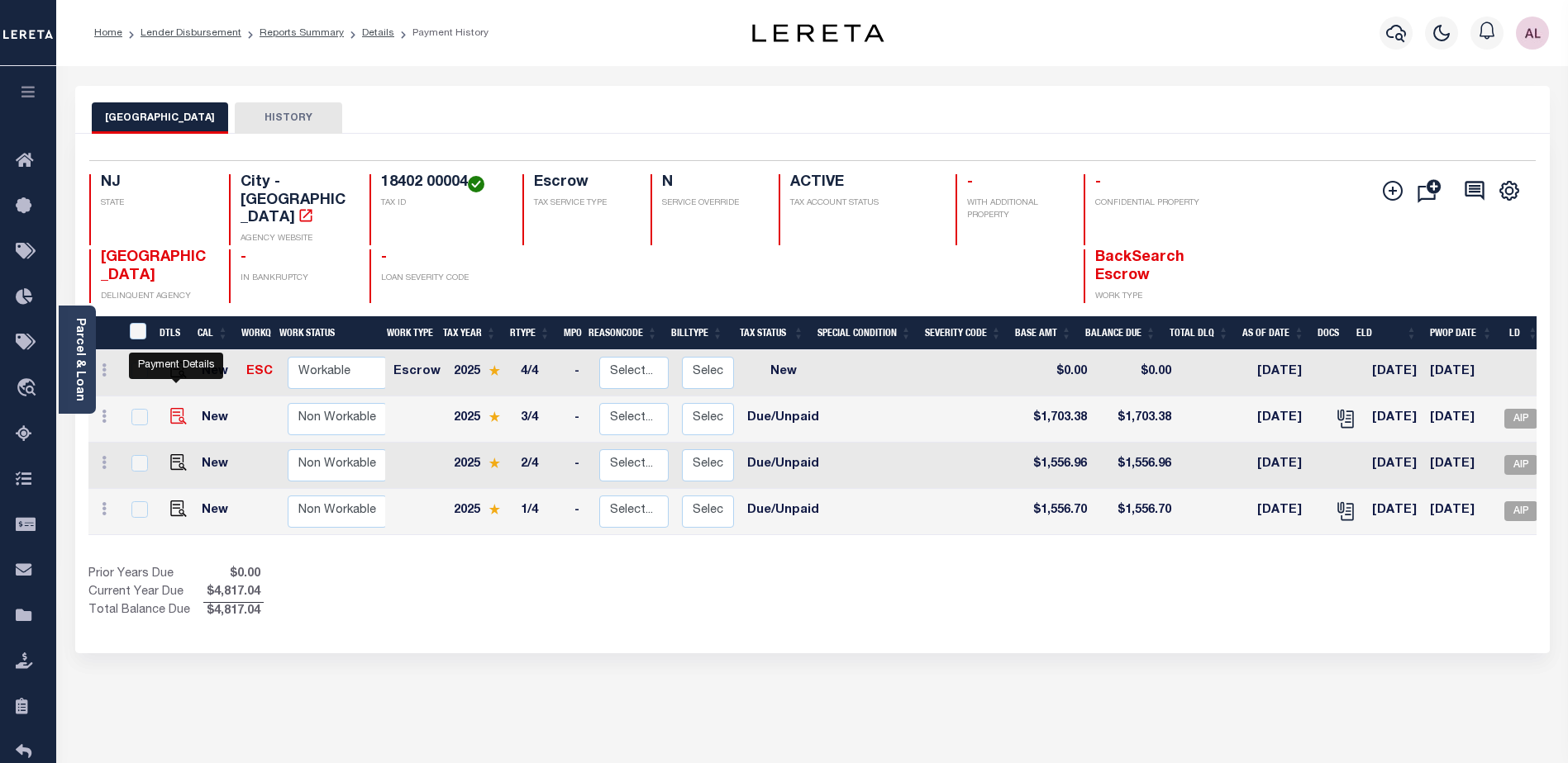
click at [177, 408] on img "" at bounding box center [178, 416] width 16 height 16
checkbox input "true"
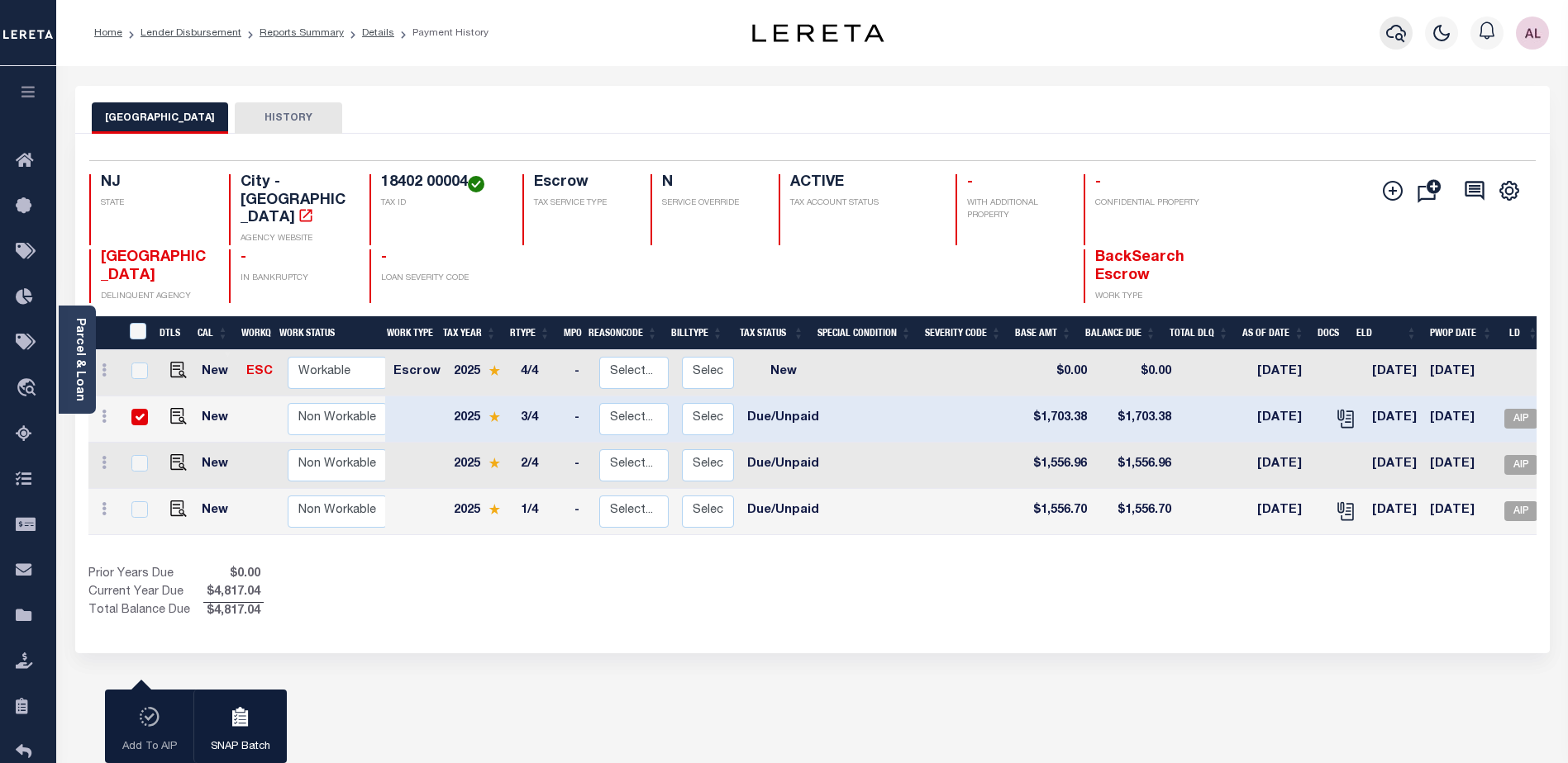
click at [1404, 38] on icon "button" at bounding box center [1395, 33] width 20 height 20
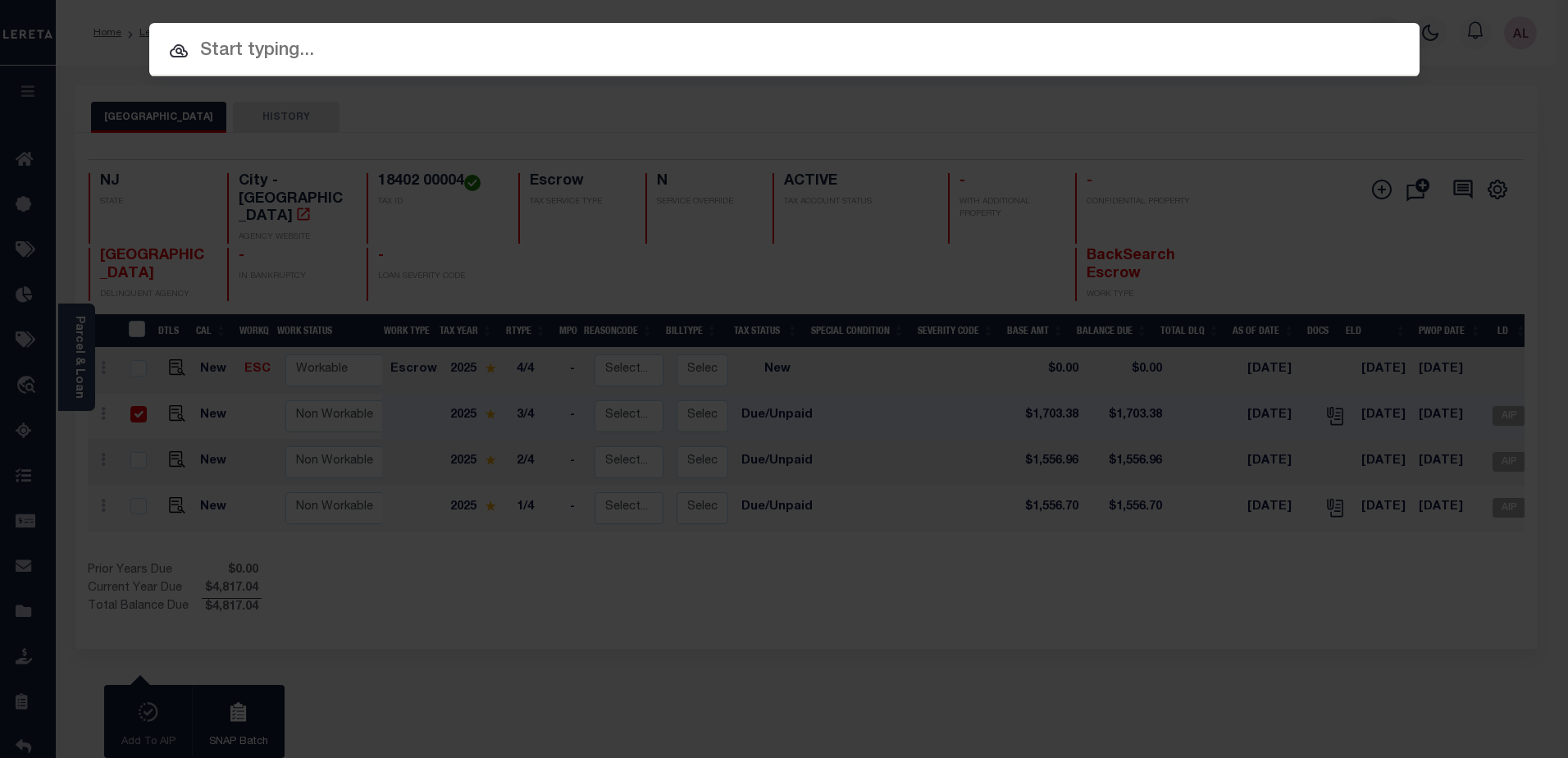
click at [238, 46] on input "text" at bounding box center [784, 51] width 1270 height 29
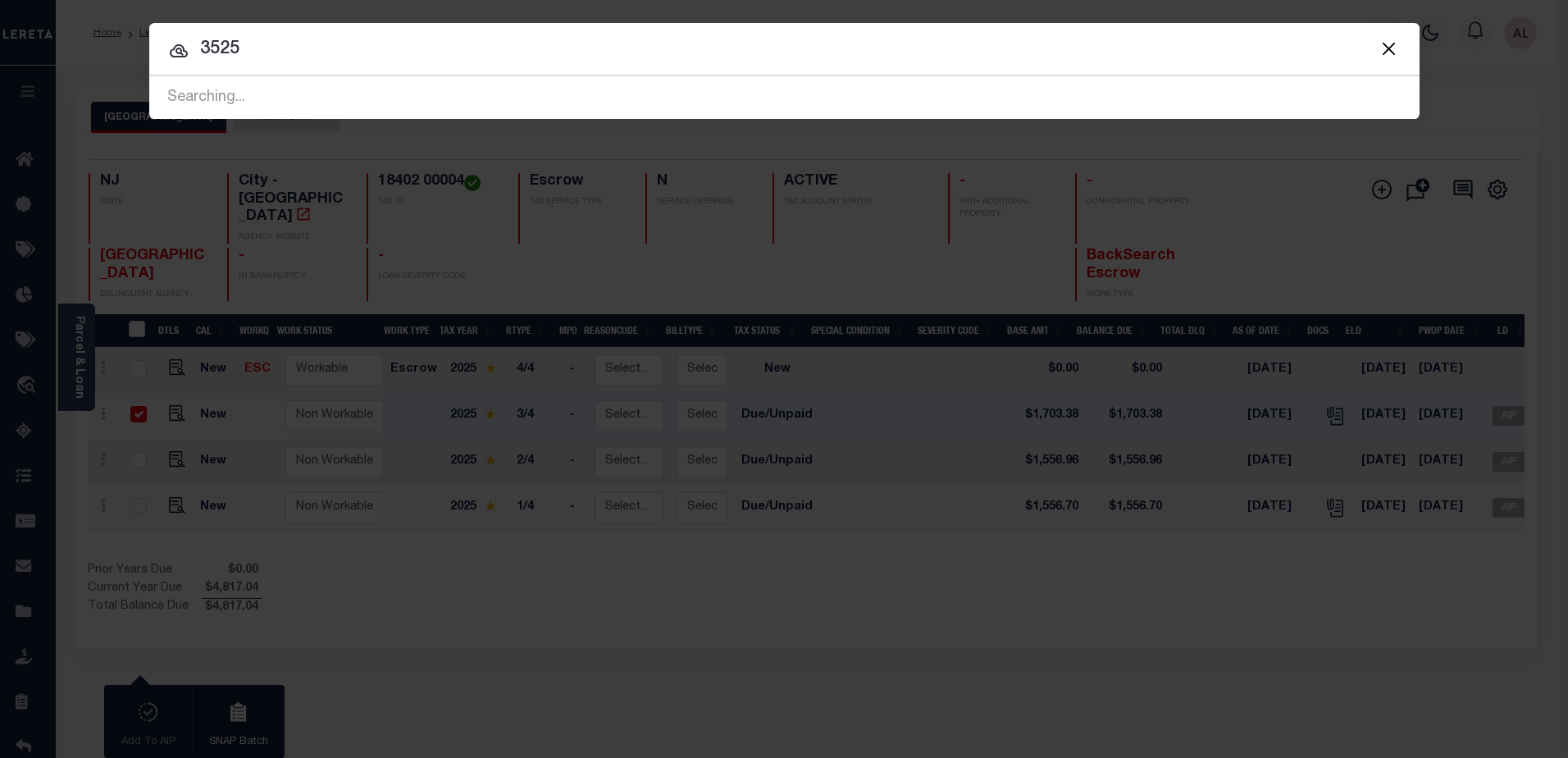
type input "3525"
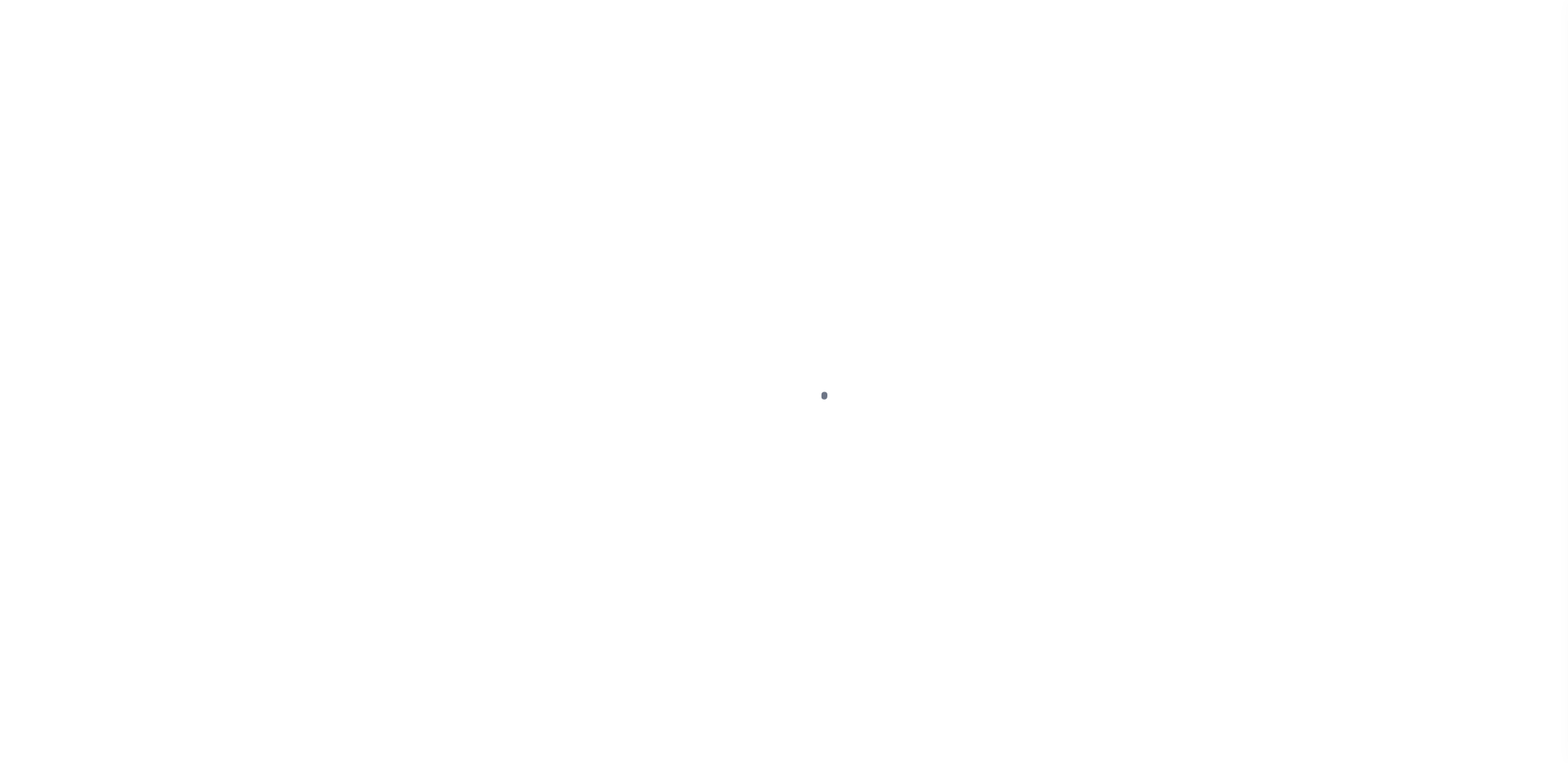
select select "DUE"
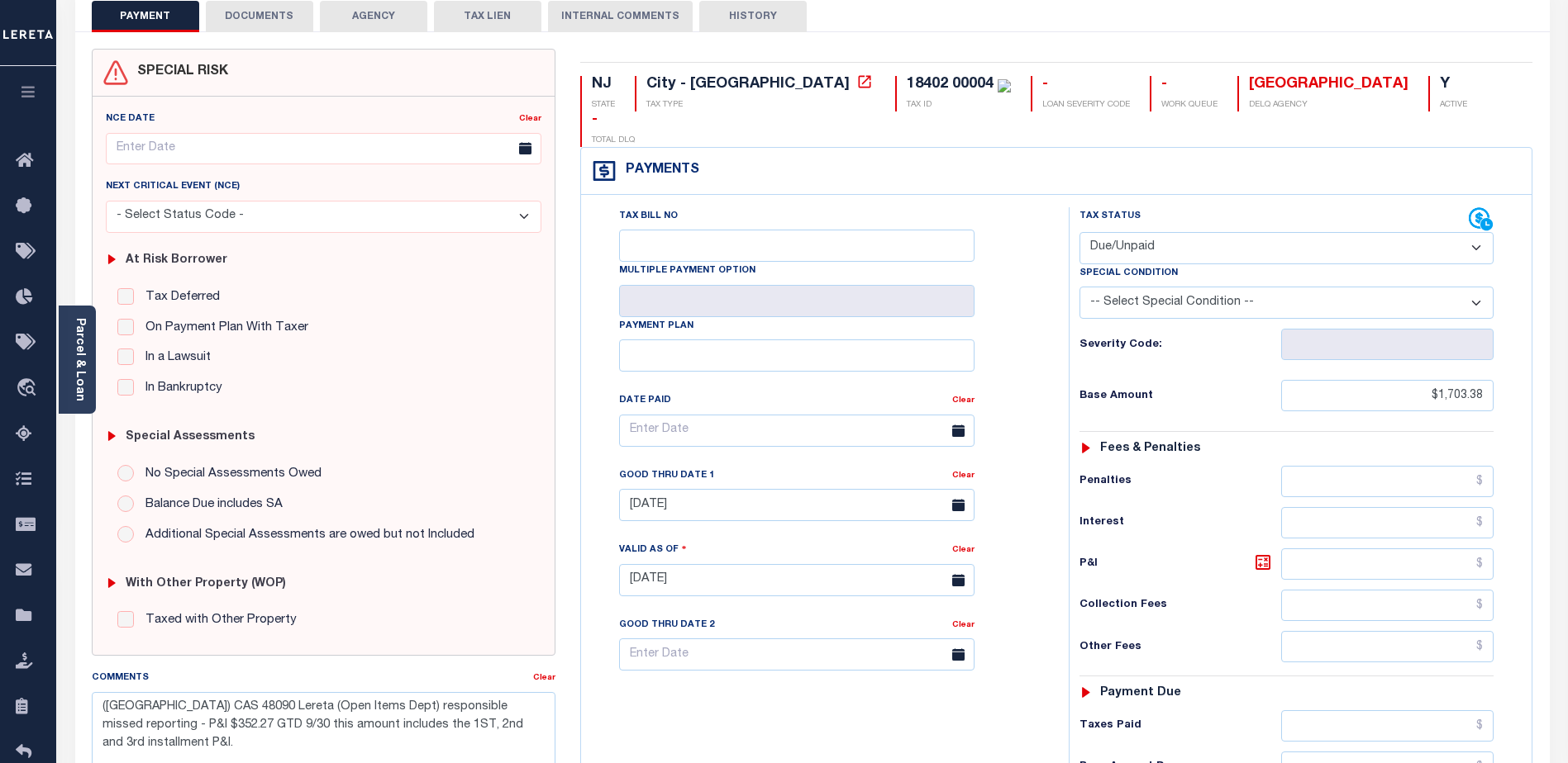
scroll to position [330, 0]
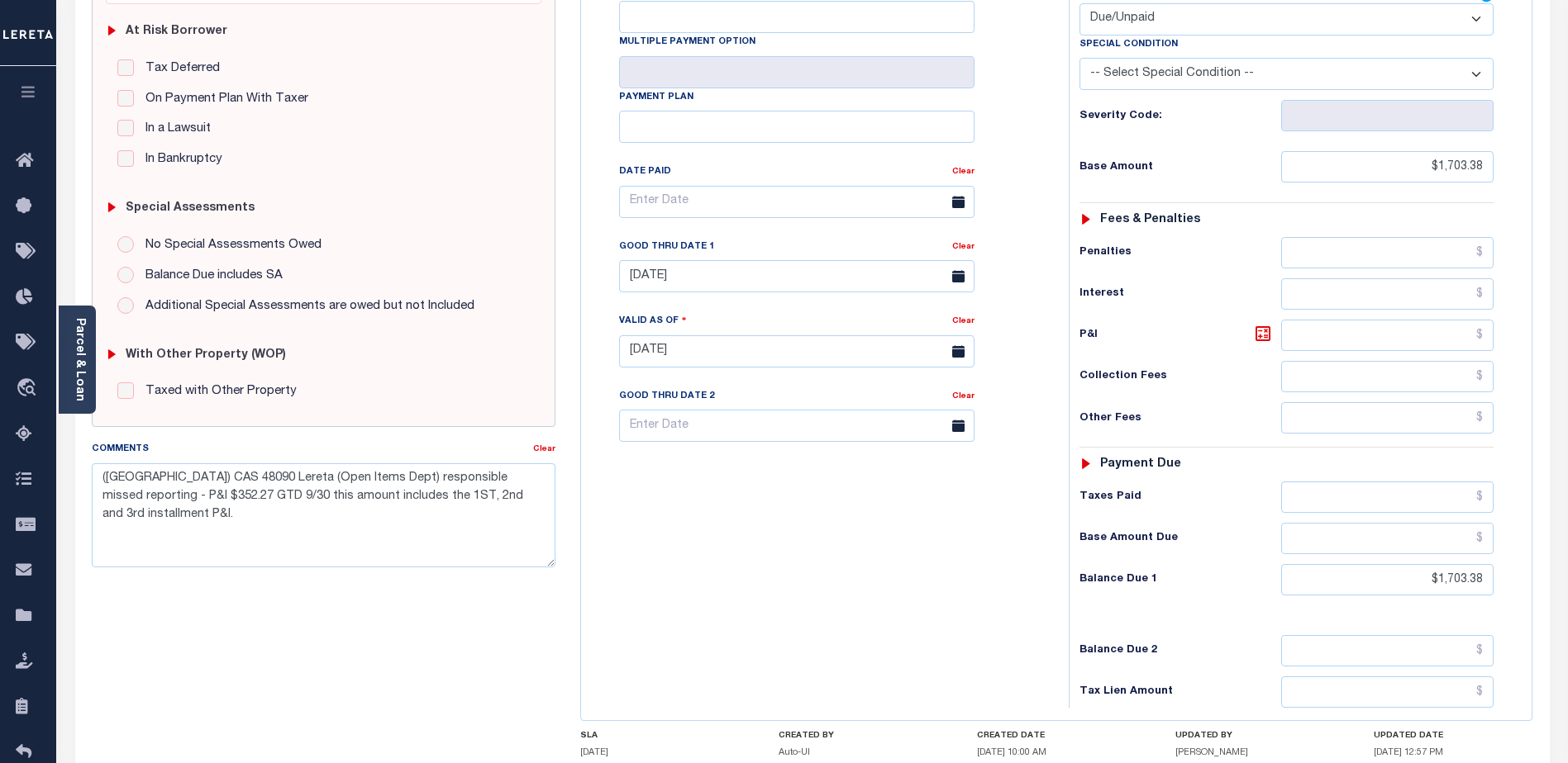
click at [876, 563] on div "Tax Bill No Multiple Payment Option Payment Plan Clear" at bounding box center [821, 343] width 471 height 730
